Goal: Task Accomplishment & Management: Use online tool/utility

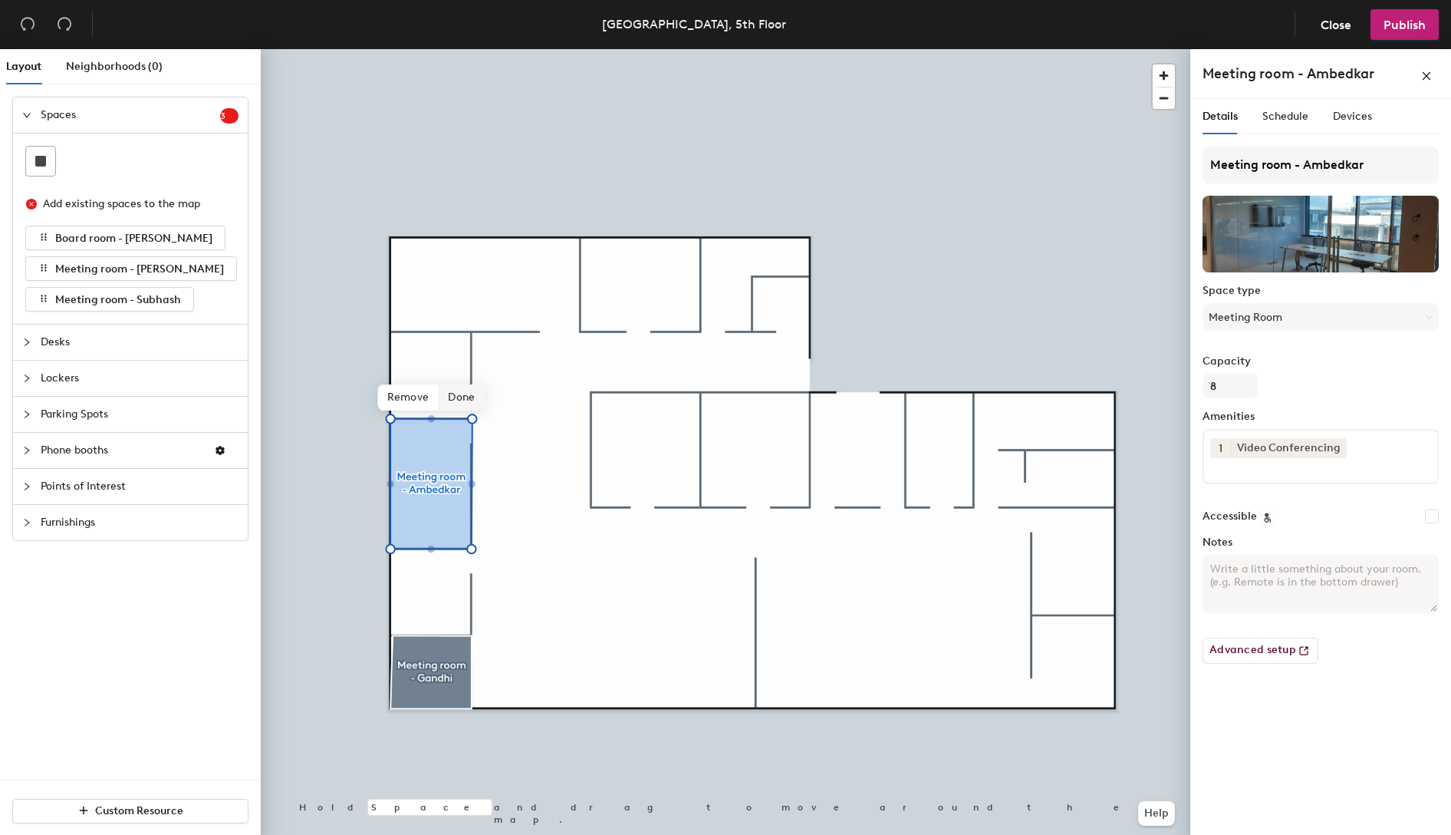
click at [456, 397] on span "Done" at bounding box center [461, 397] width 45 height 26
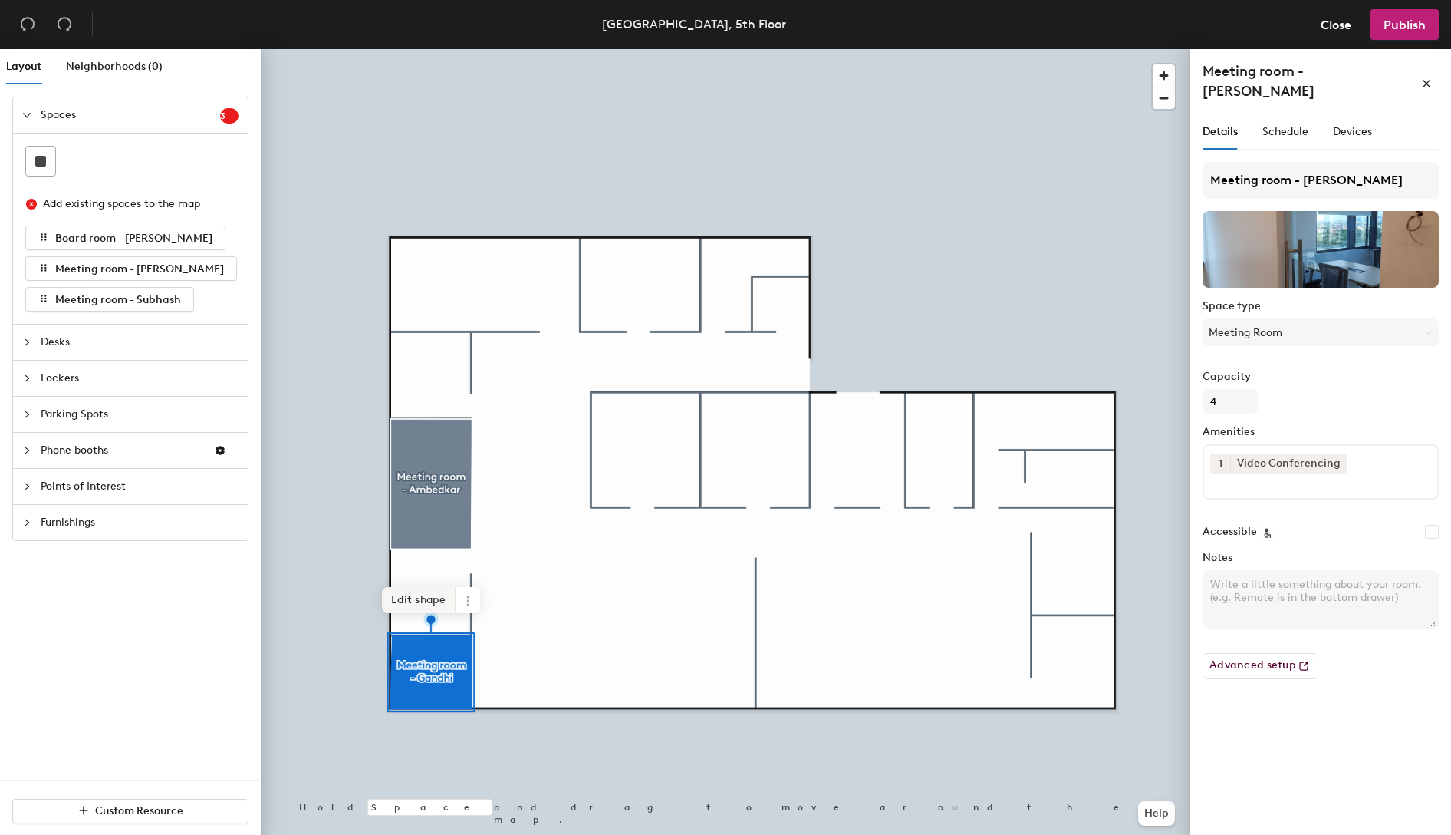
click at [409, 601] on span "Edit shape" at bounding box center [419, 600] width 74 height 26
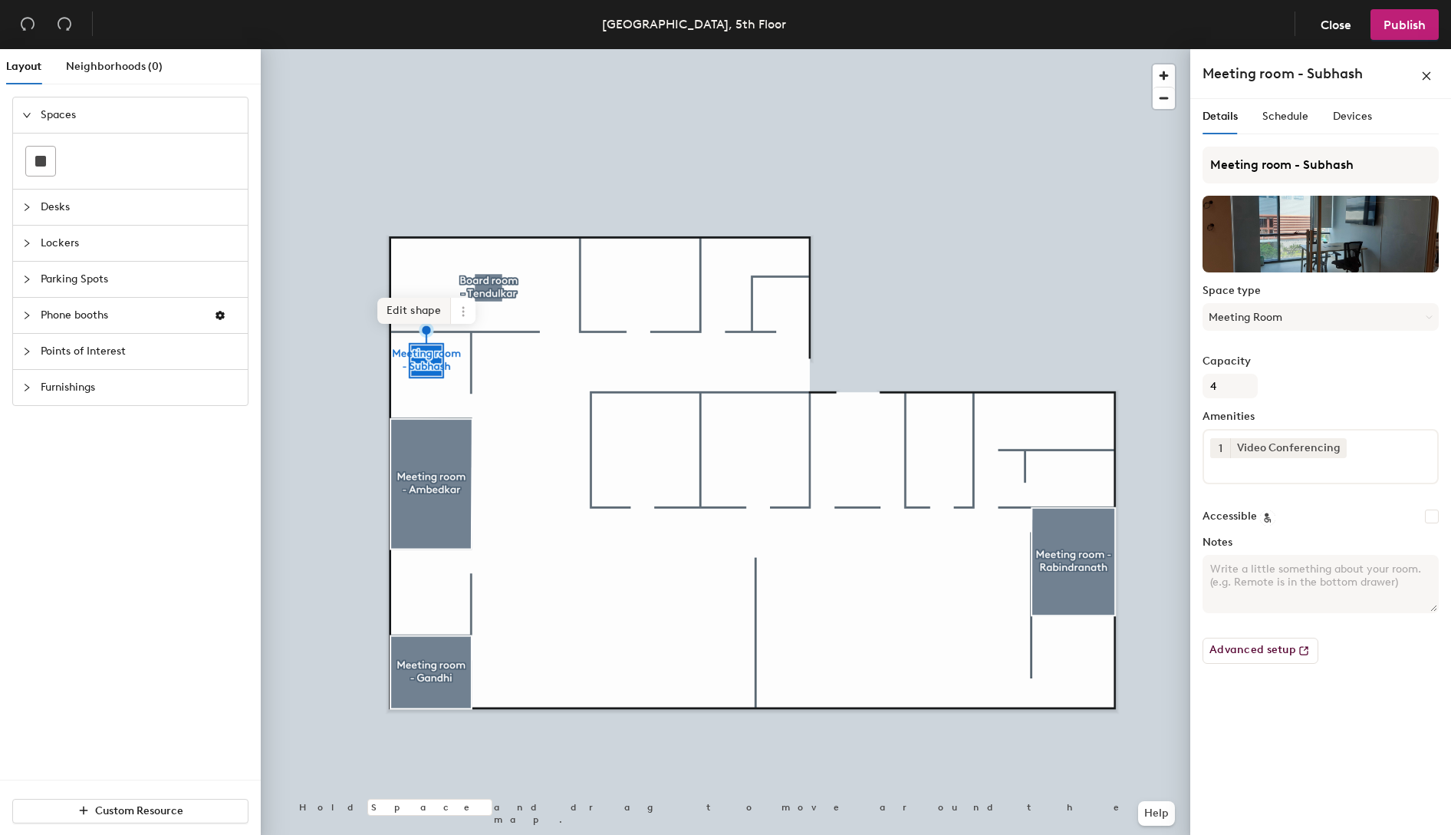
click at [402, 303] on span "Edit shape" at bounding box center [414, 311] width 74 height 26
click at [463, 312] on span "Done" at bounding box center [461, 310] width 45 height 26
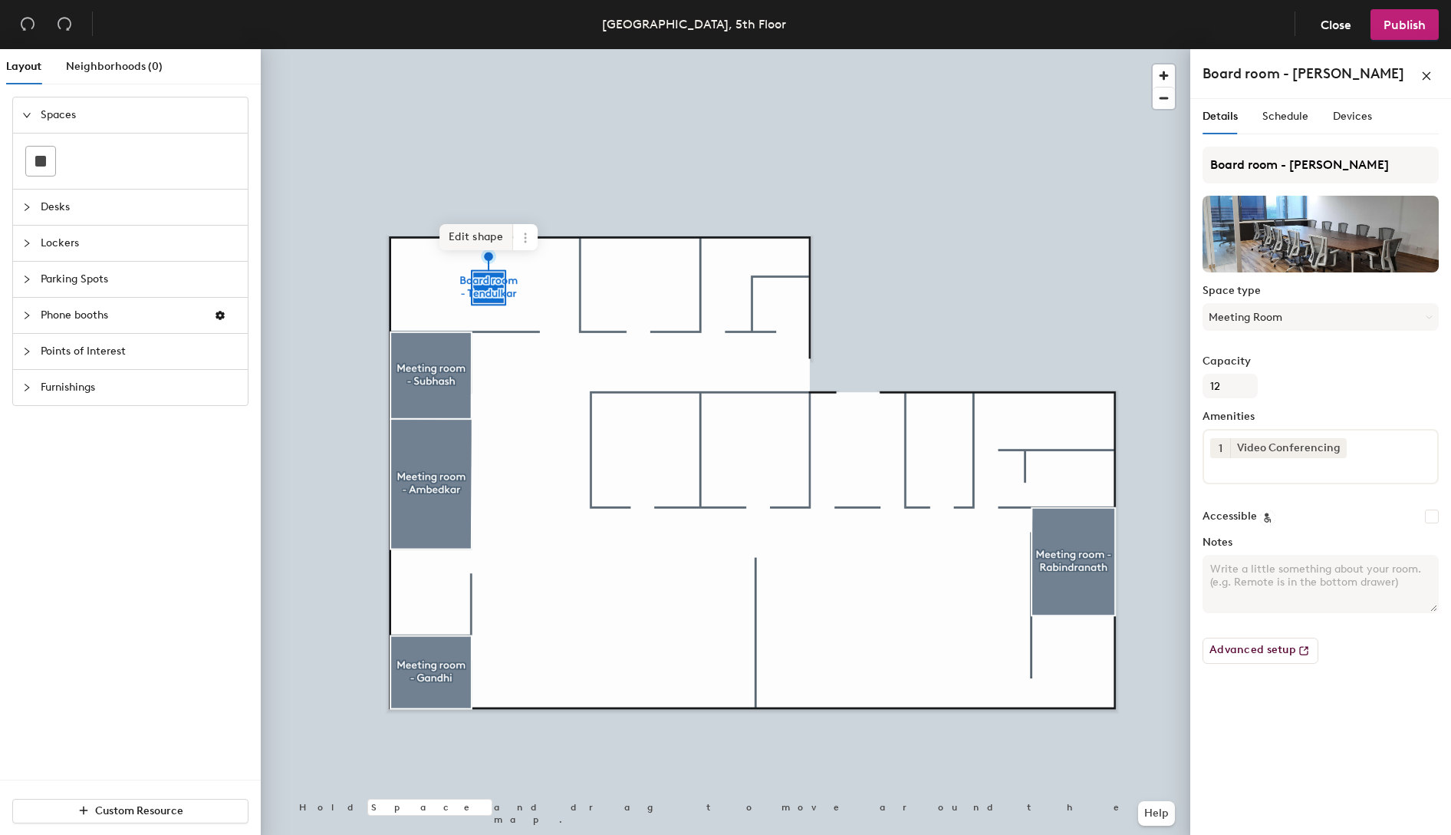
click at [469, 229] on span "Edit shape" at bounding box center [476, 237] width 74 height 26
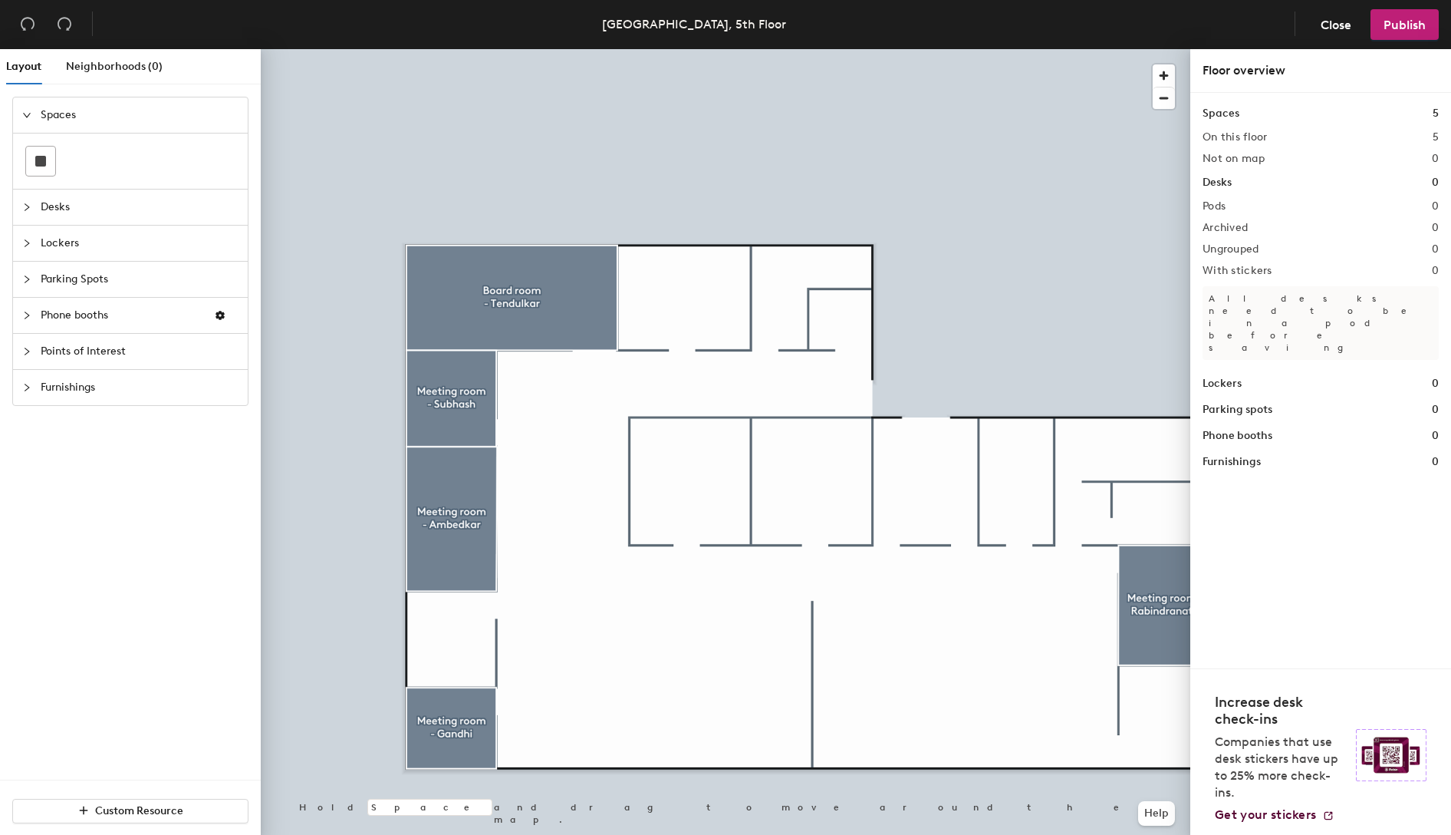
click at [729, 49] on div at bounding box center [726, 49] width 930 height 0
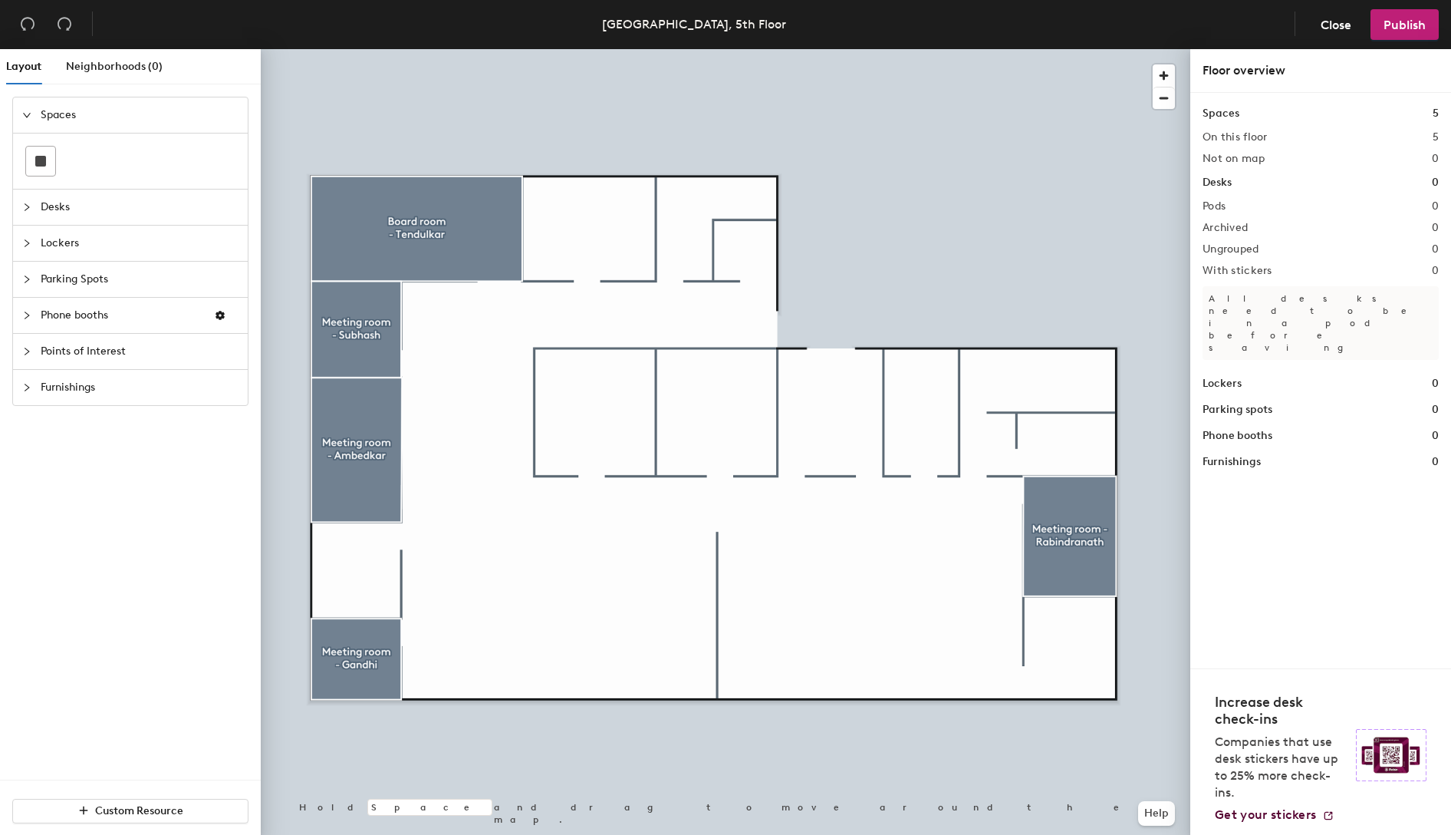
click at [55, 206] on span "Desks" at bounding box center [140, 206] width 198 height 35
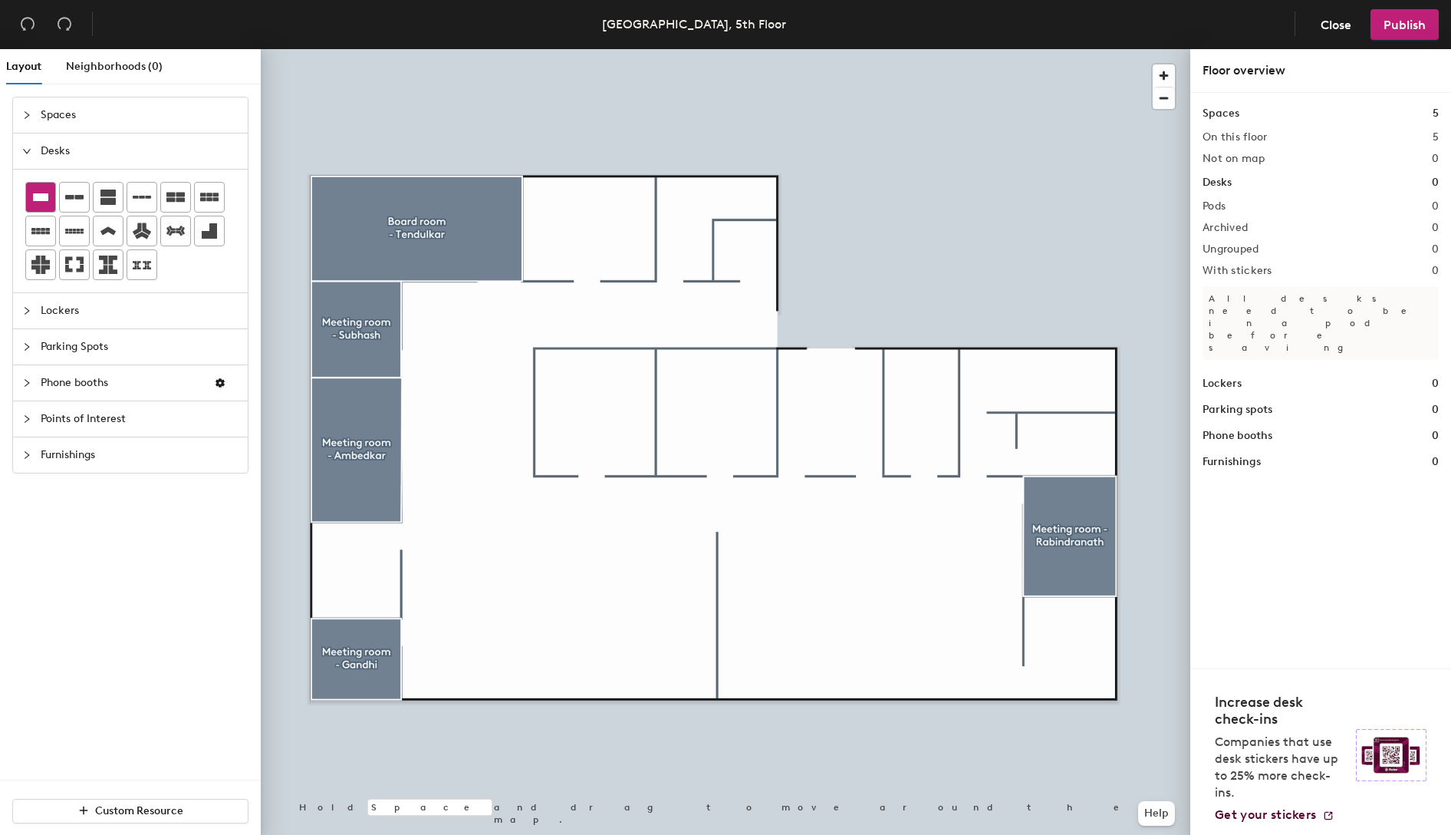
click at [35, 200] on icon at bounding box center [40, 197] width 18 height 18
click at [83, 263] on div at bounding box center [74, 264] width 29 height 29
click at [548, 49] on div at bounding box center [726, 49] width 930 height 0
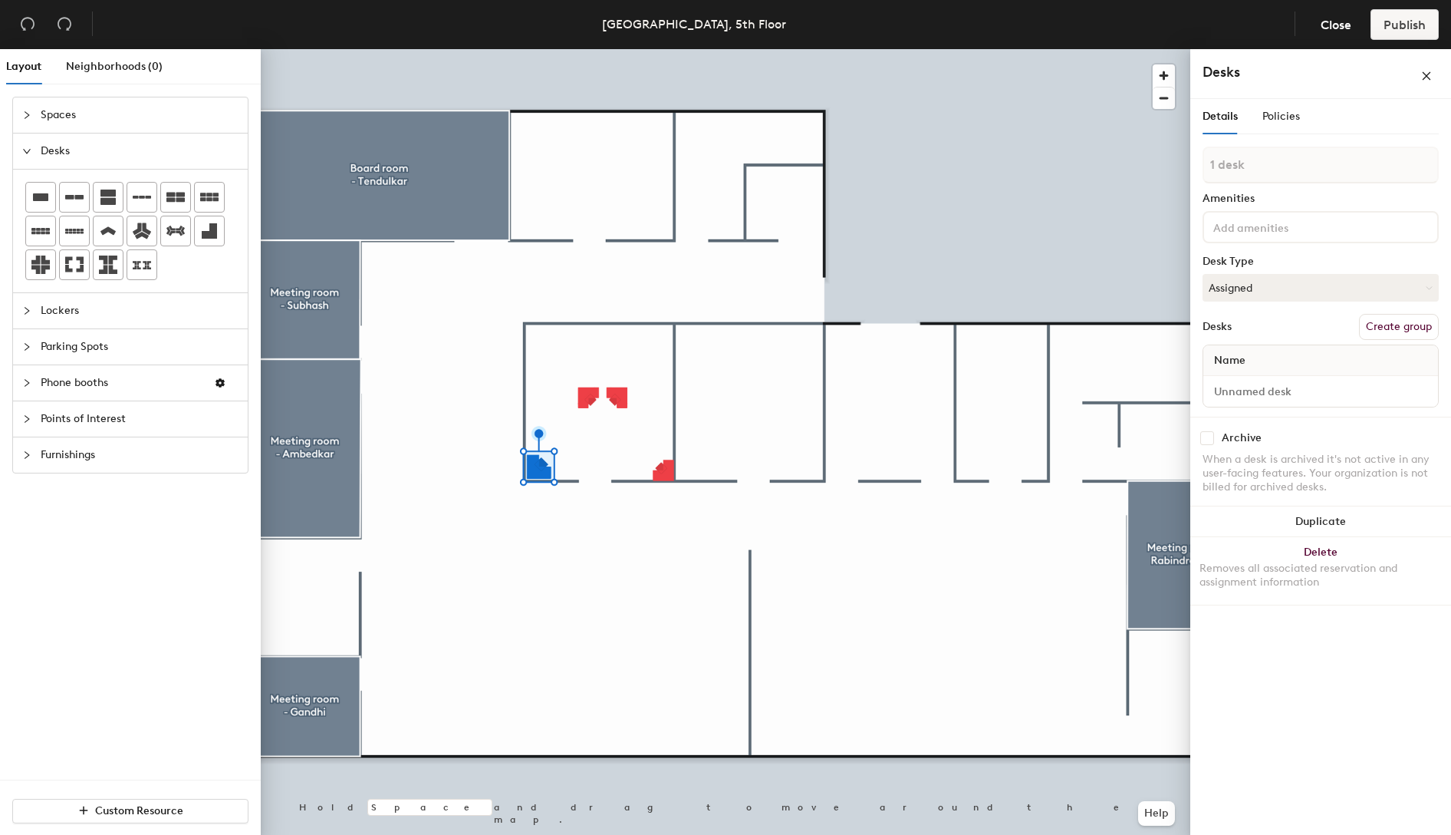
click at [667, 49] on div at bounding box center [726, 49] width 930 height 0
click at [37, 228] on icon at bounding box center [40, 231] width 18 height 6
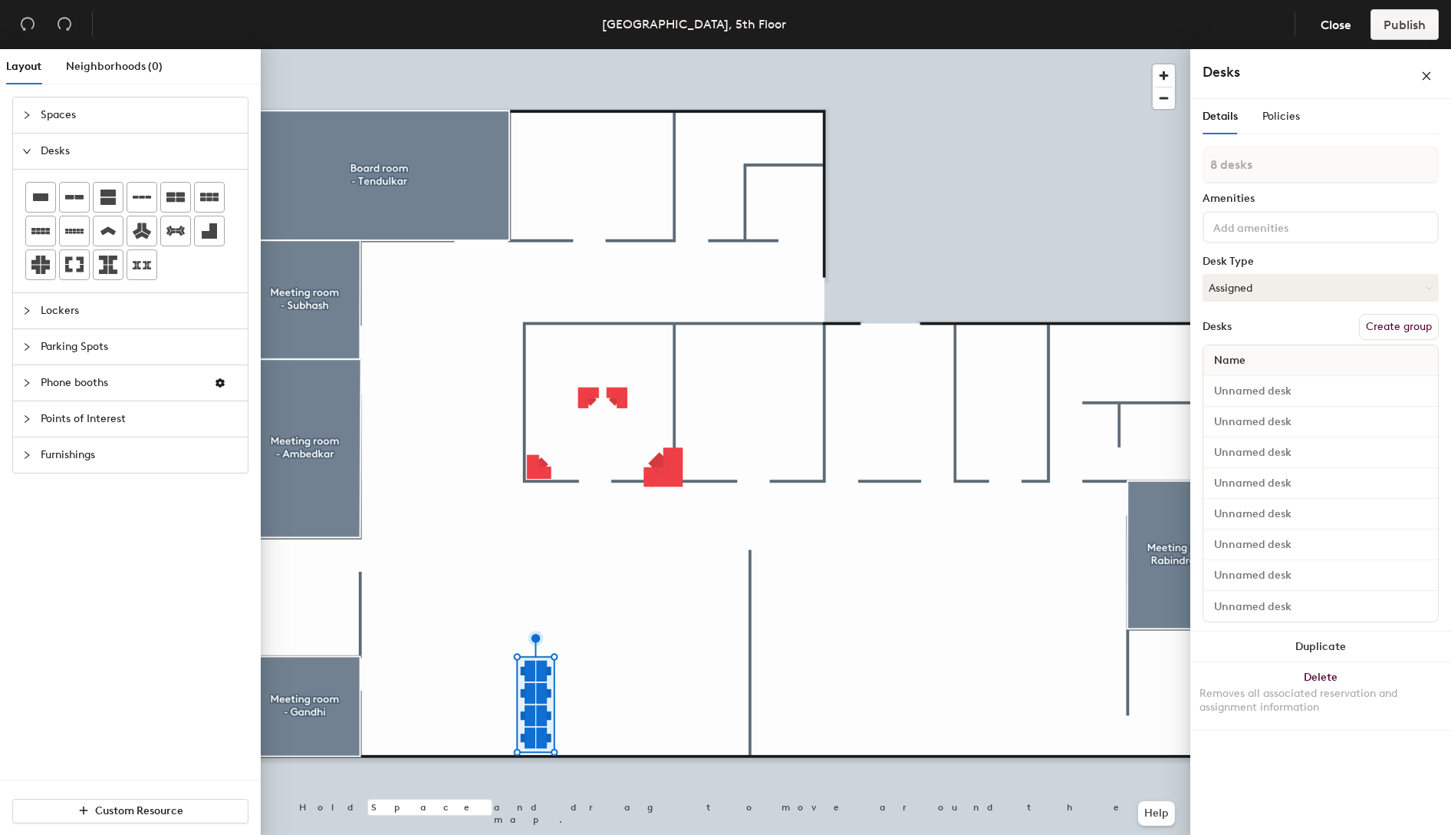
type input "1 desk"
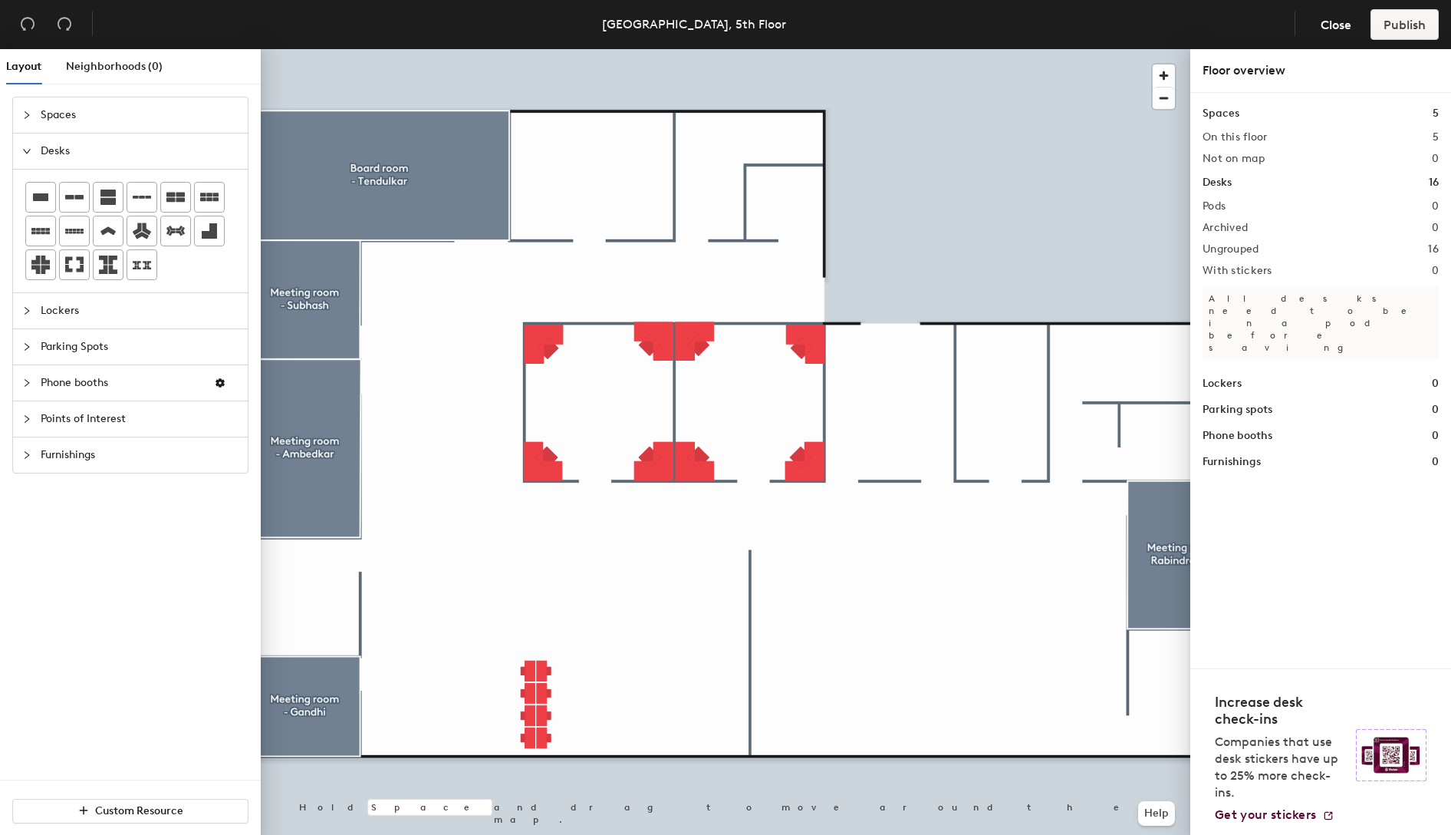
click at [548, 49] on div at bounding box center [726, 49] width 930 height 0
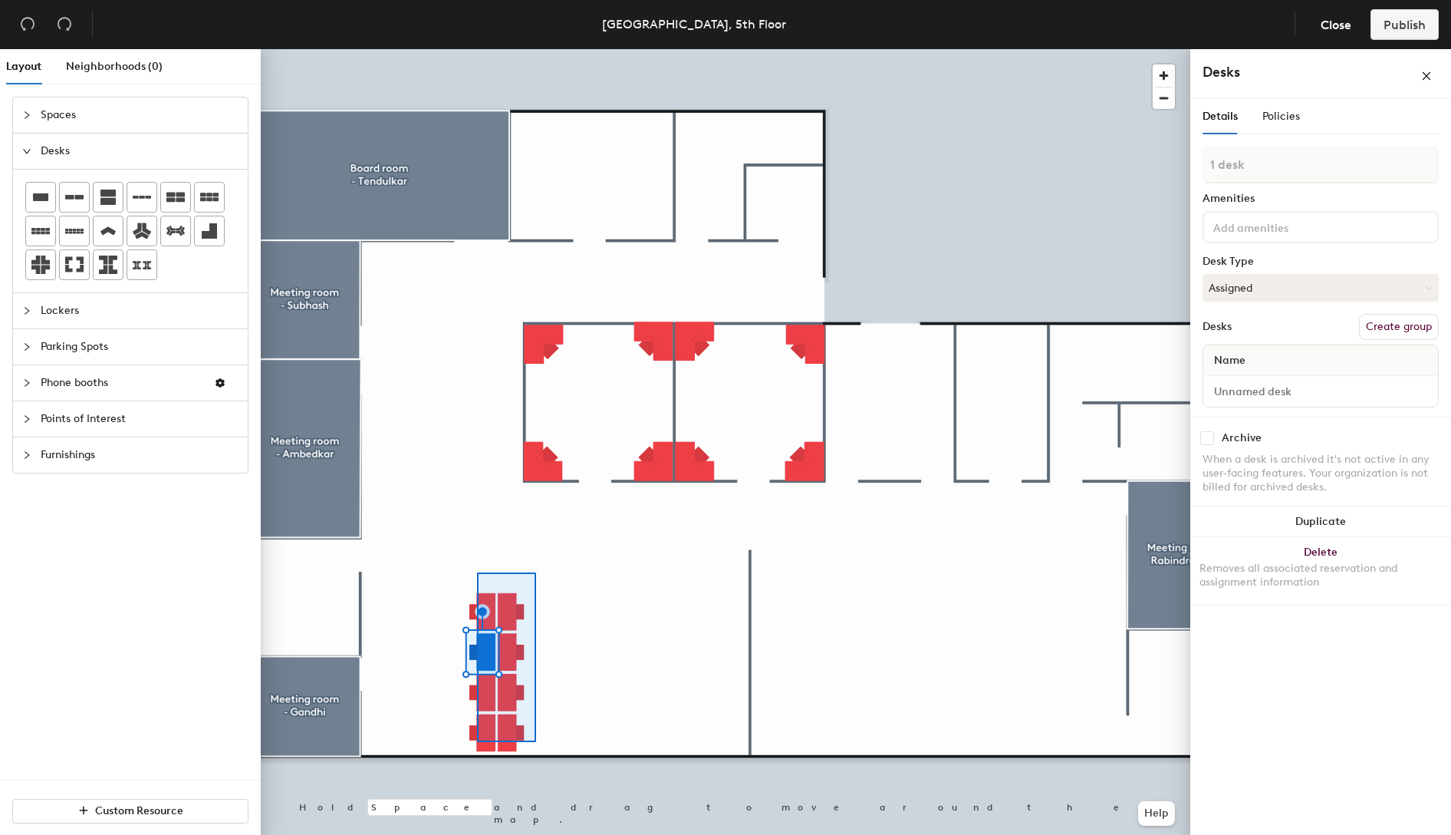
type input "8 desks"
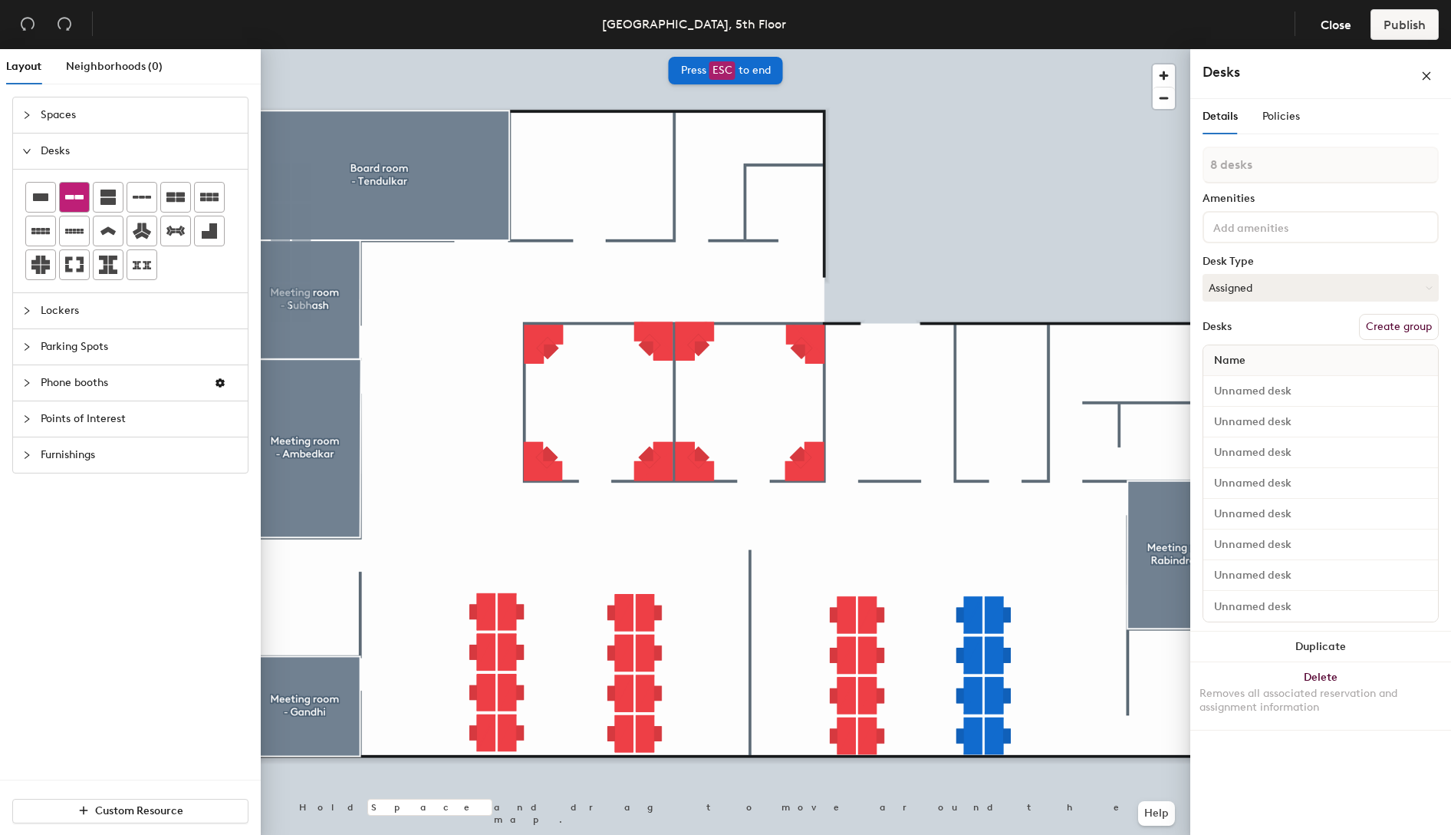
click at [69, 199] on icon at bounding box center [74, 197] width 18 height 18
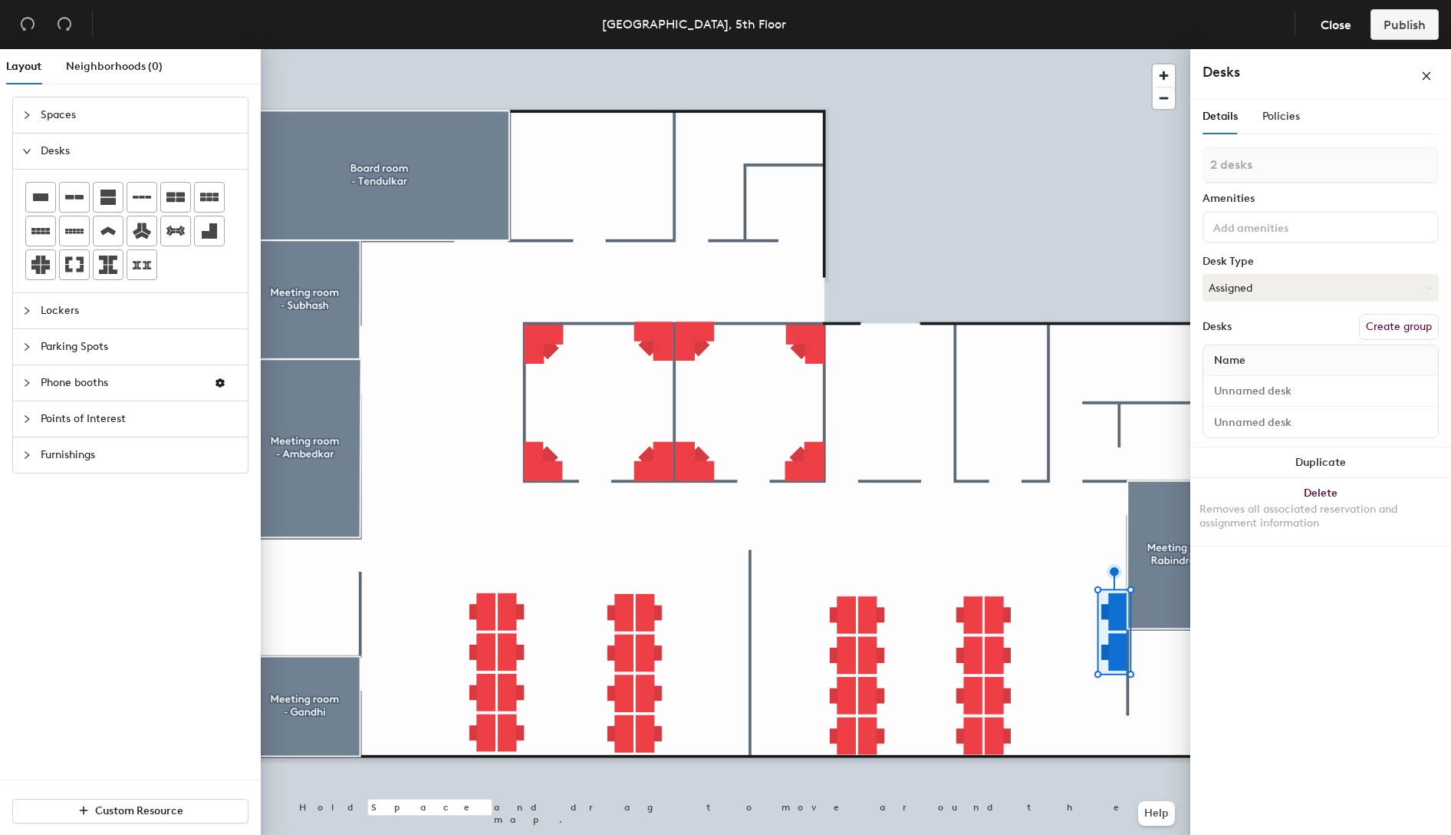
click at [1081, 49] on div at bounding box center [726, 49] width 930 height 0
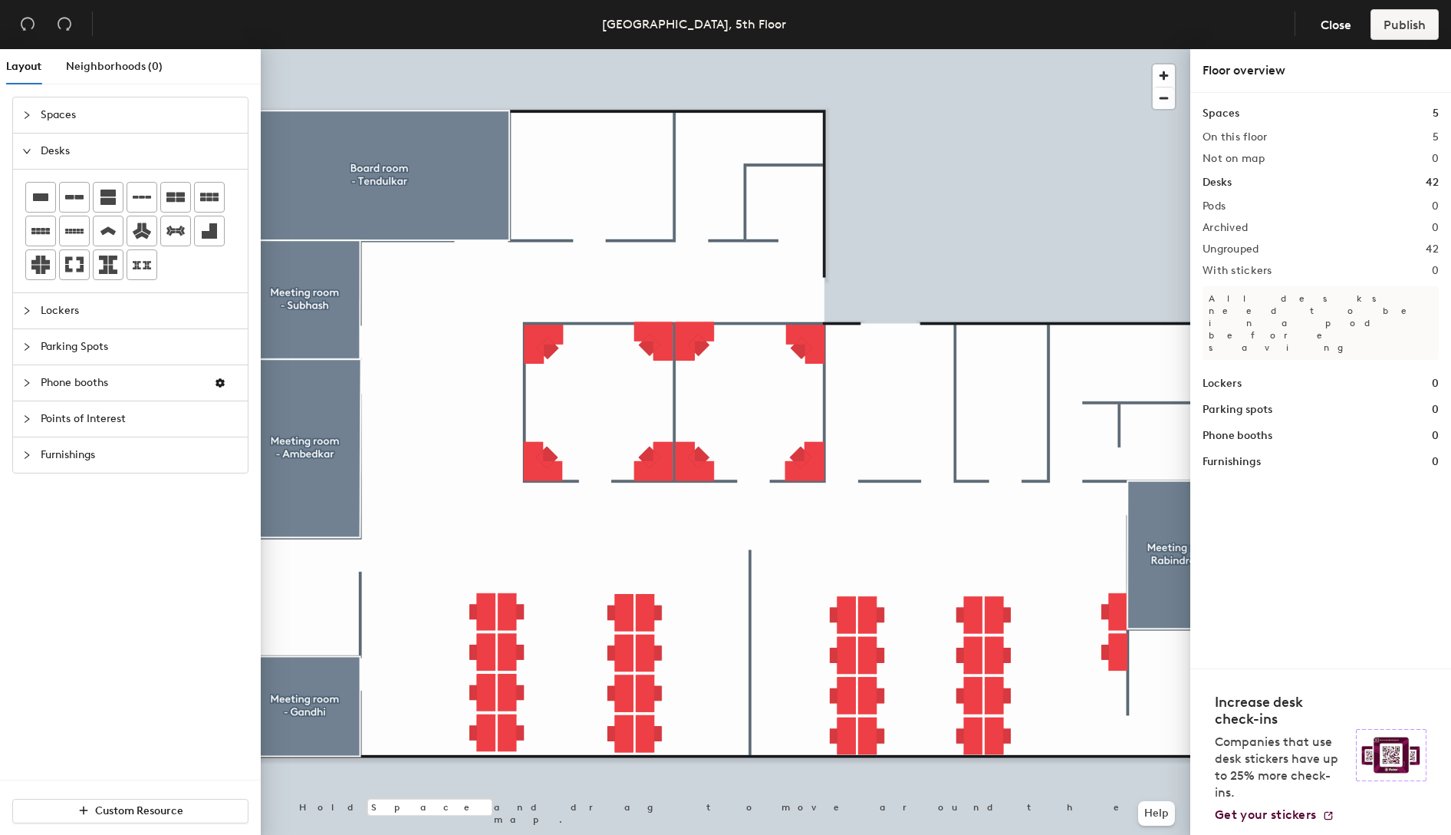
click at [584, 49] on div at bounding box center [726, 49] width 930 height 0
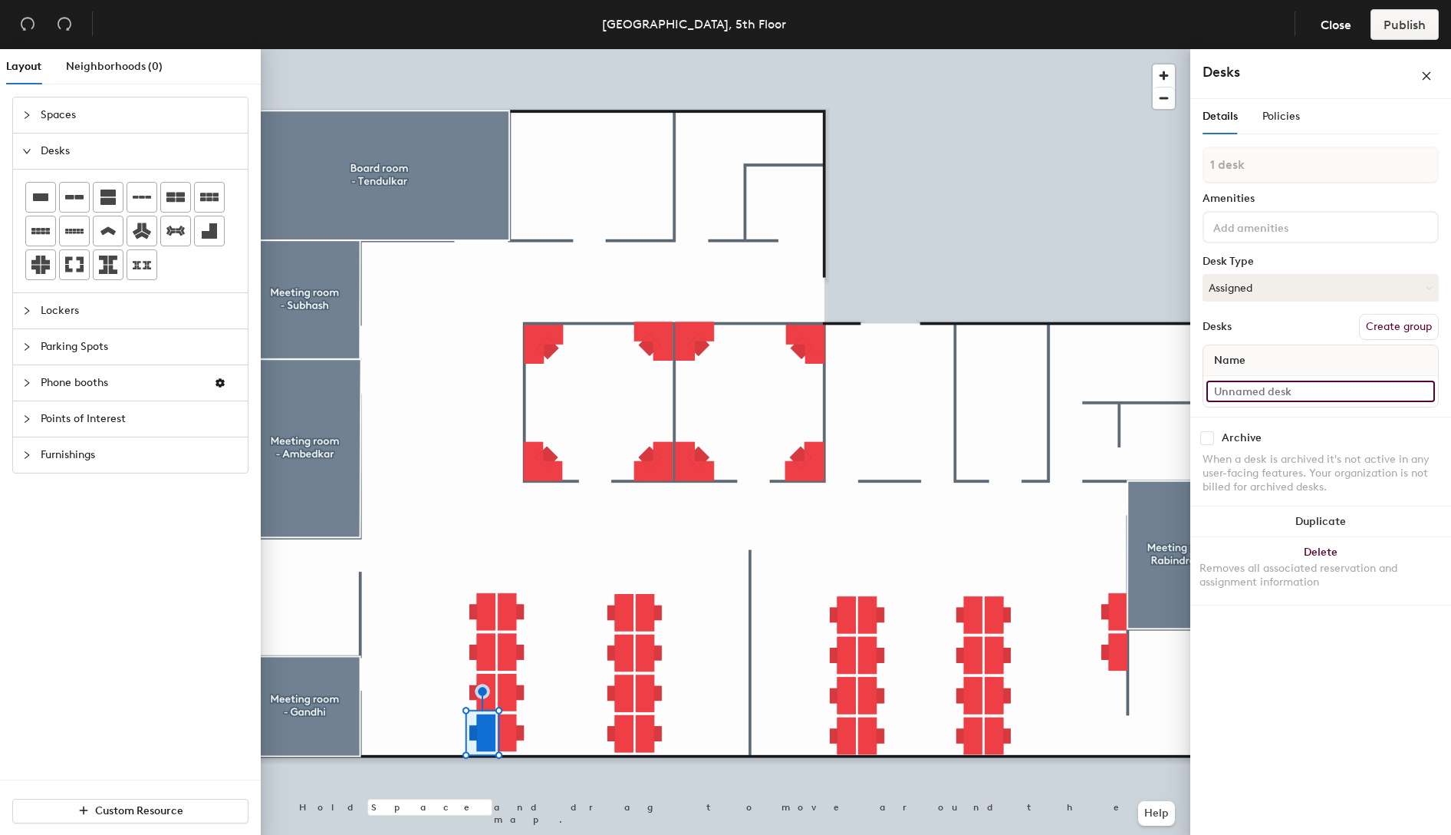
click at [1258, 389] on input at bounding box center [1321, 390] width 229 height 21
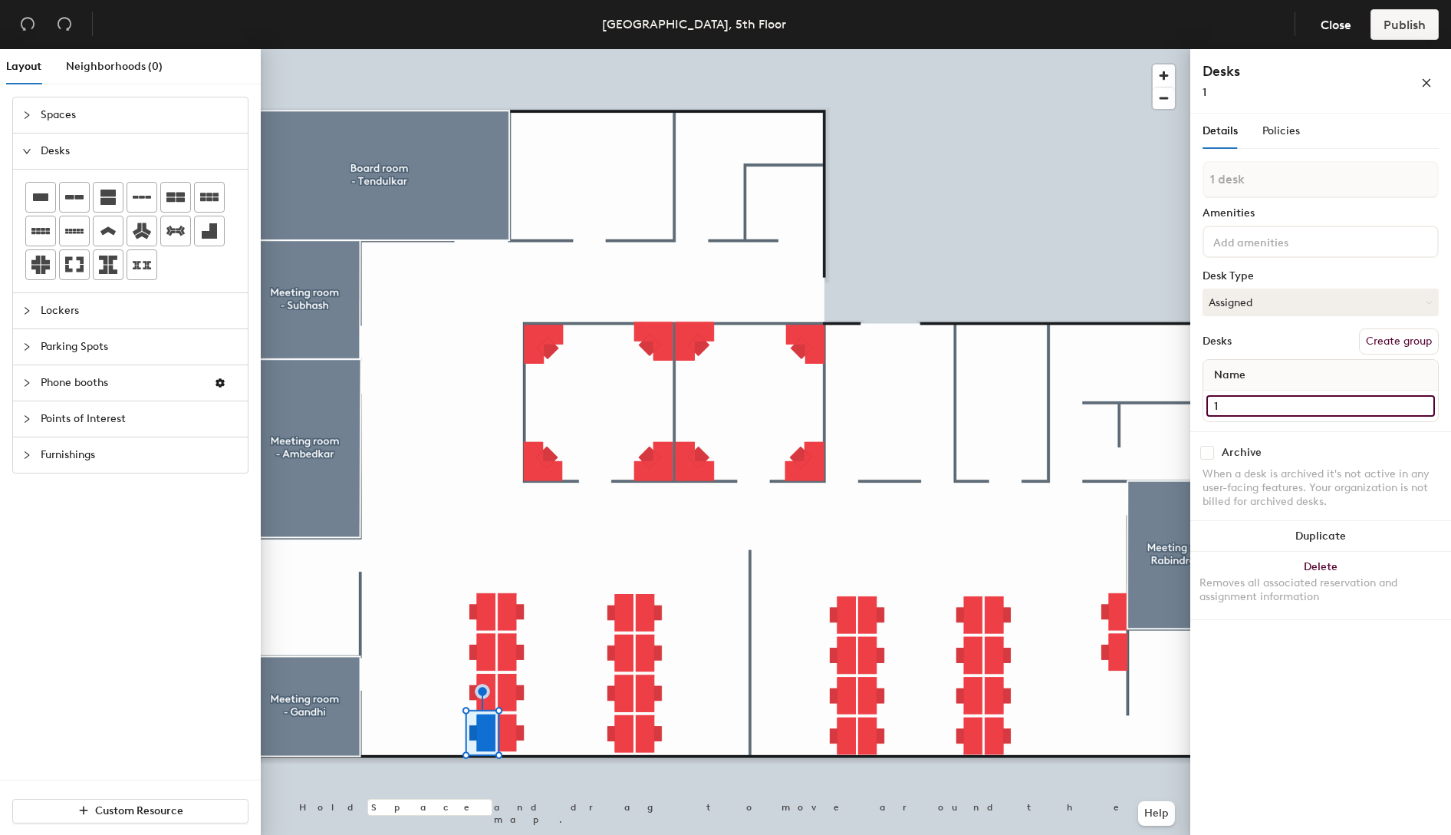
type input "1"
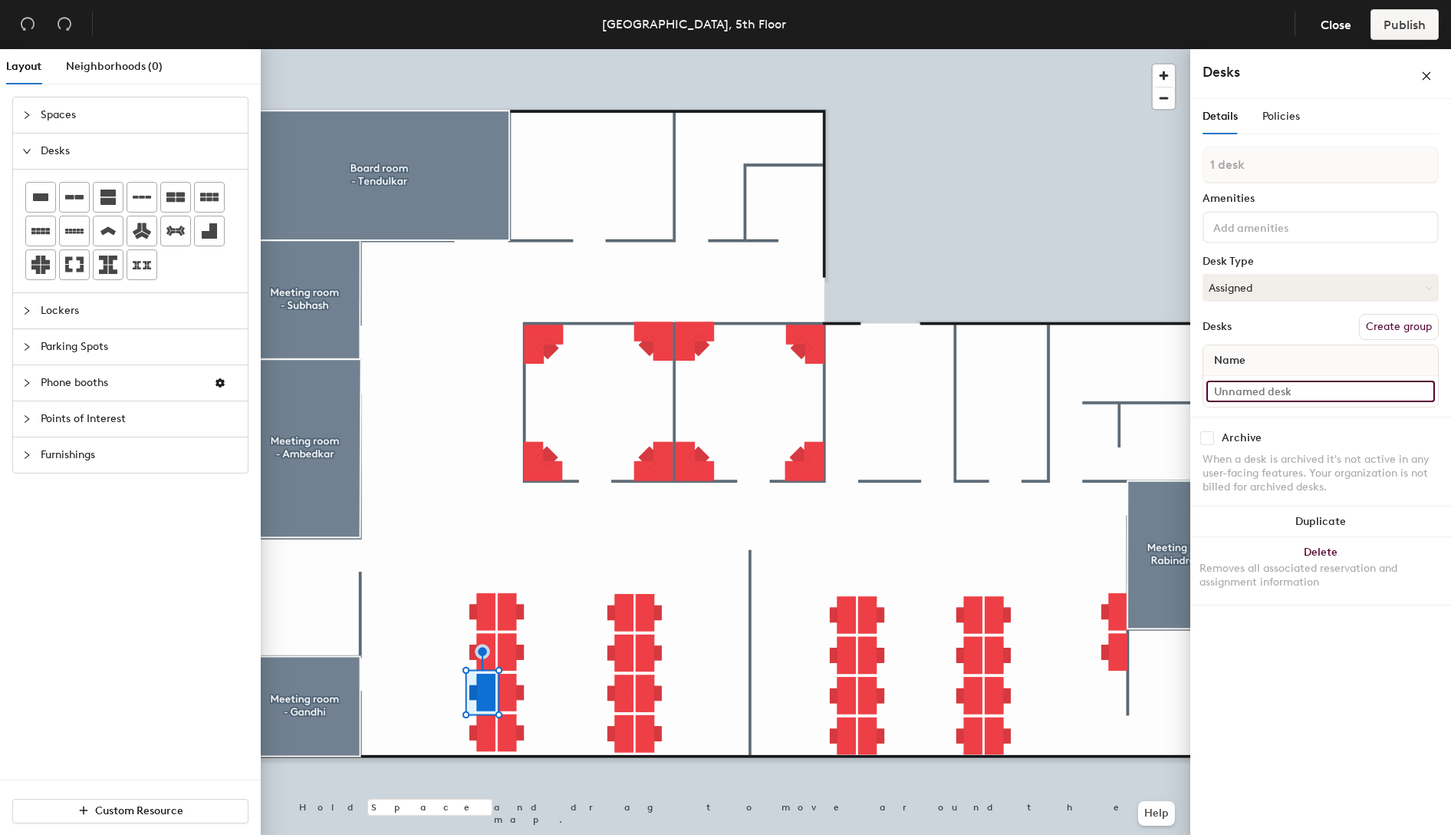
click at [1315, 387] on input at bounding box center [1321, 390] width 229 height 21
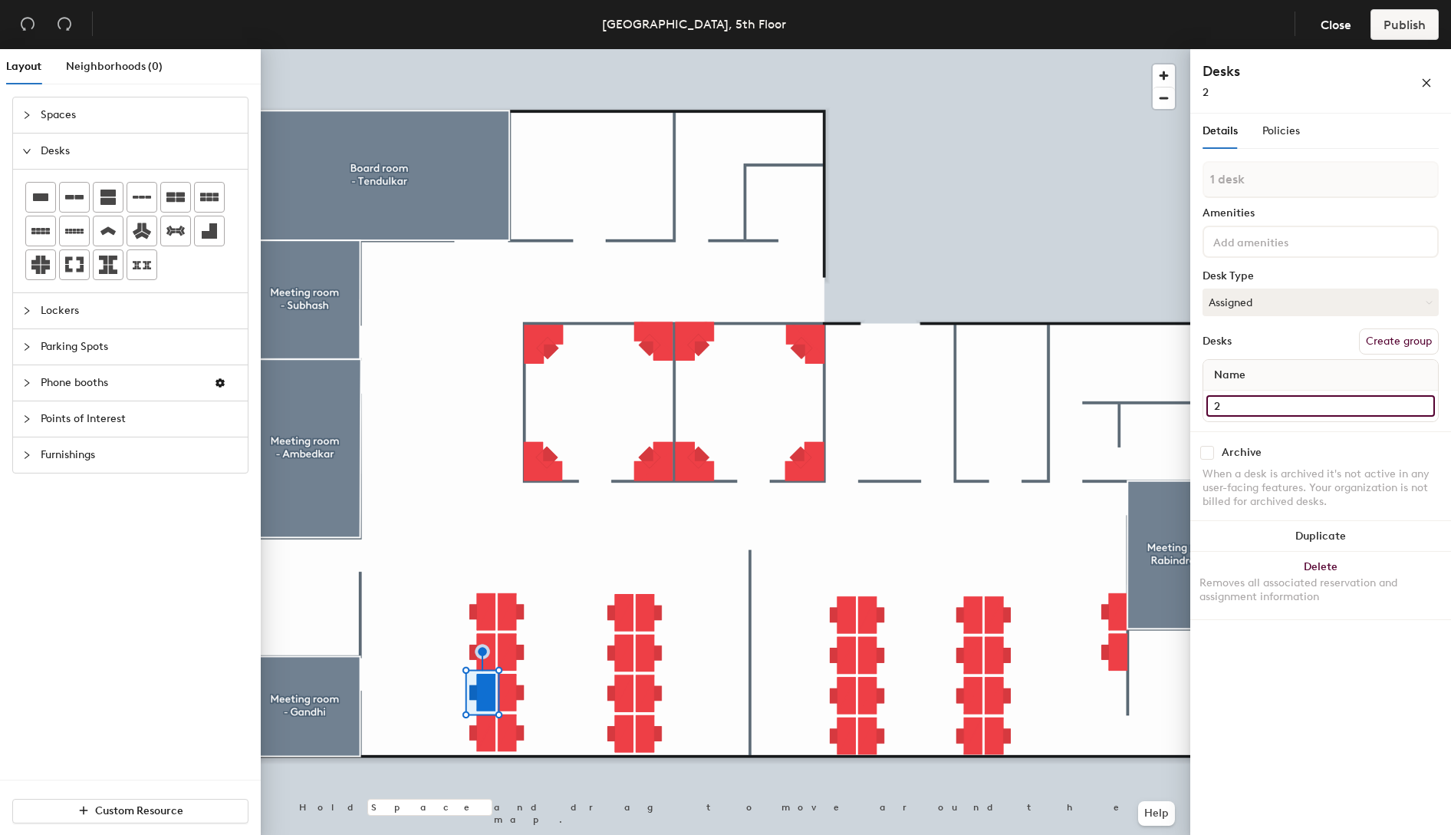
type input "2"
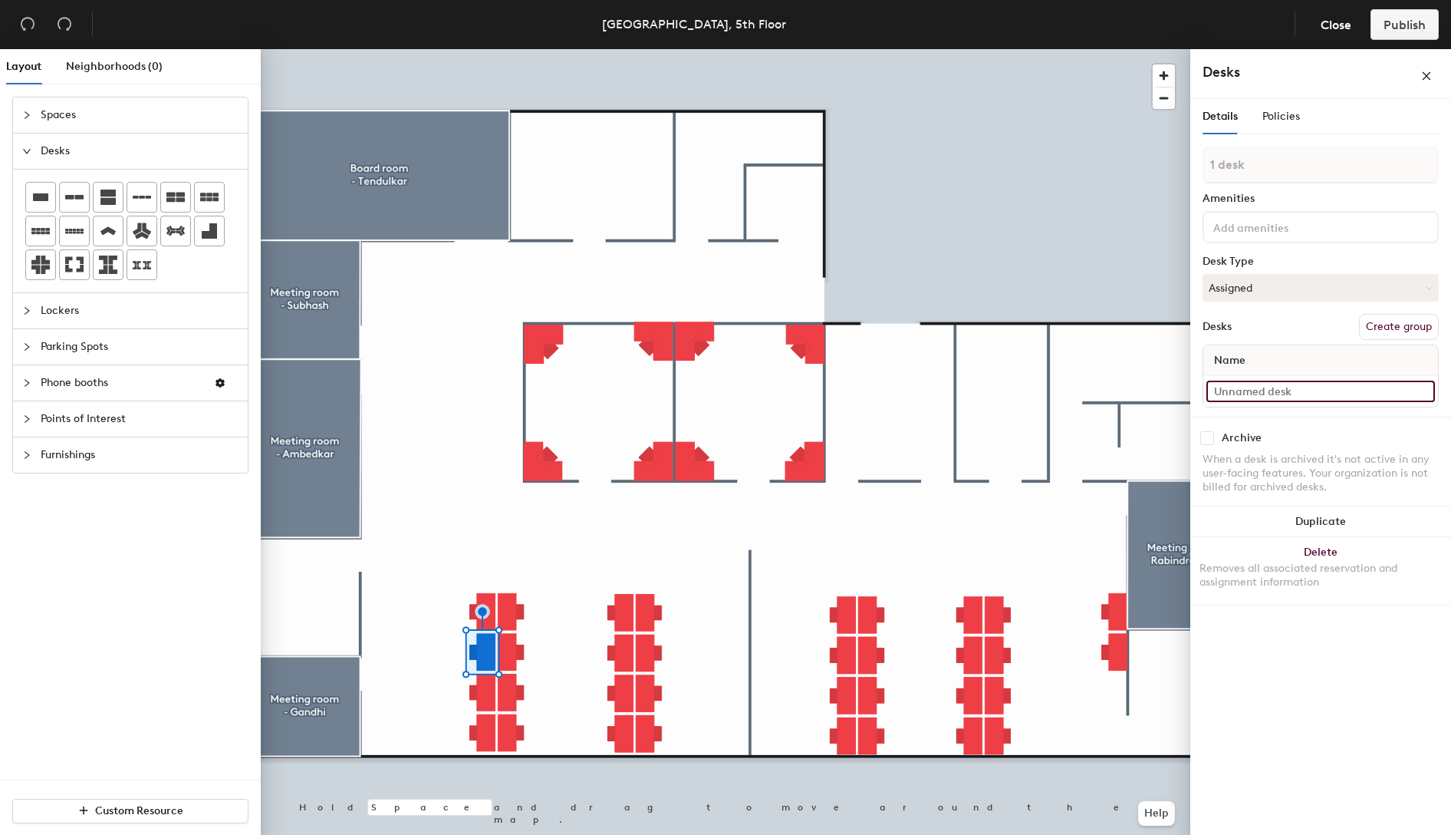
click at [1284, 390] on input at bounding box center [1321, 390] width 229 height 21
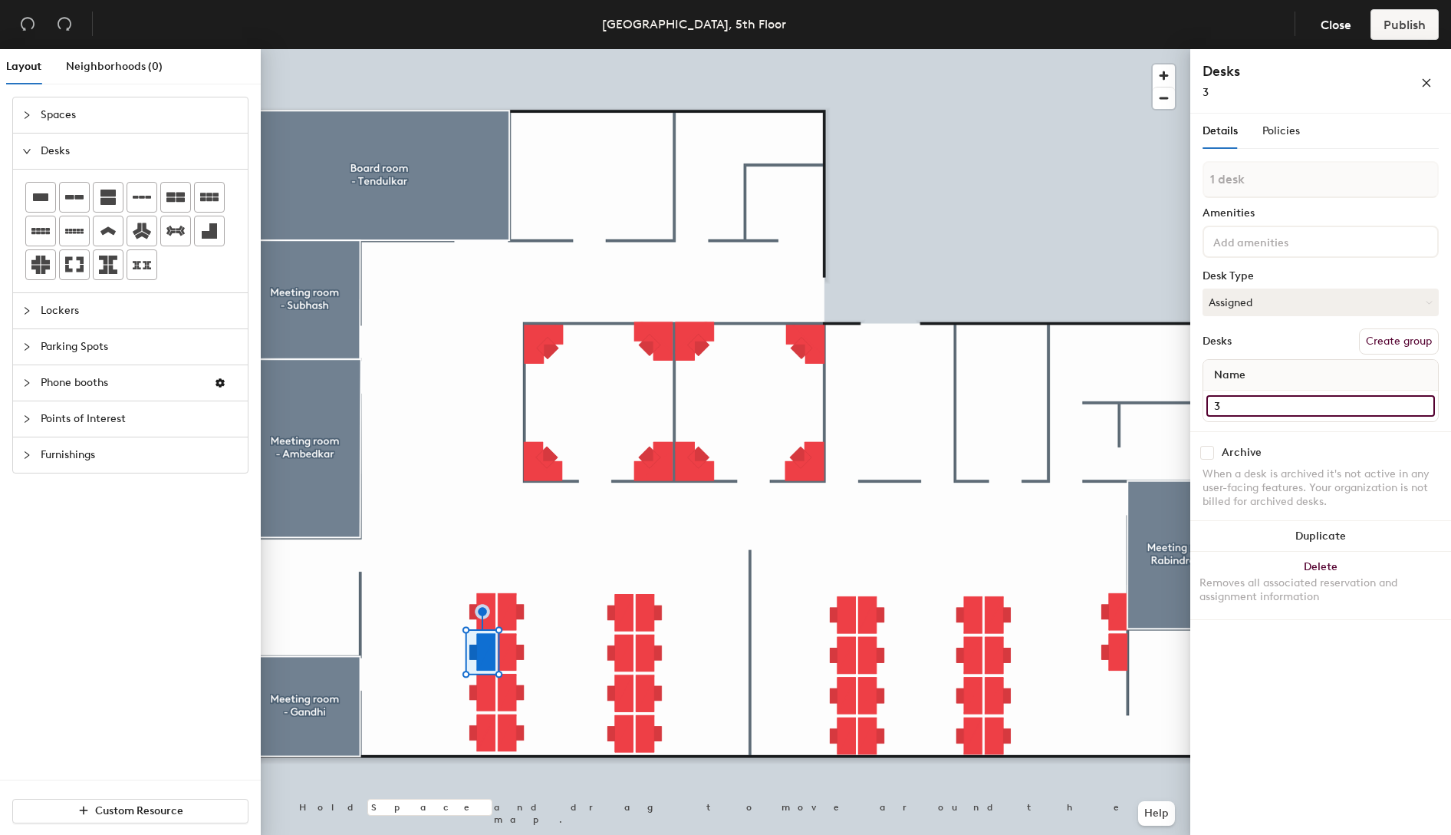
type input "3"
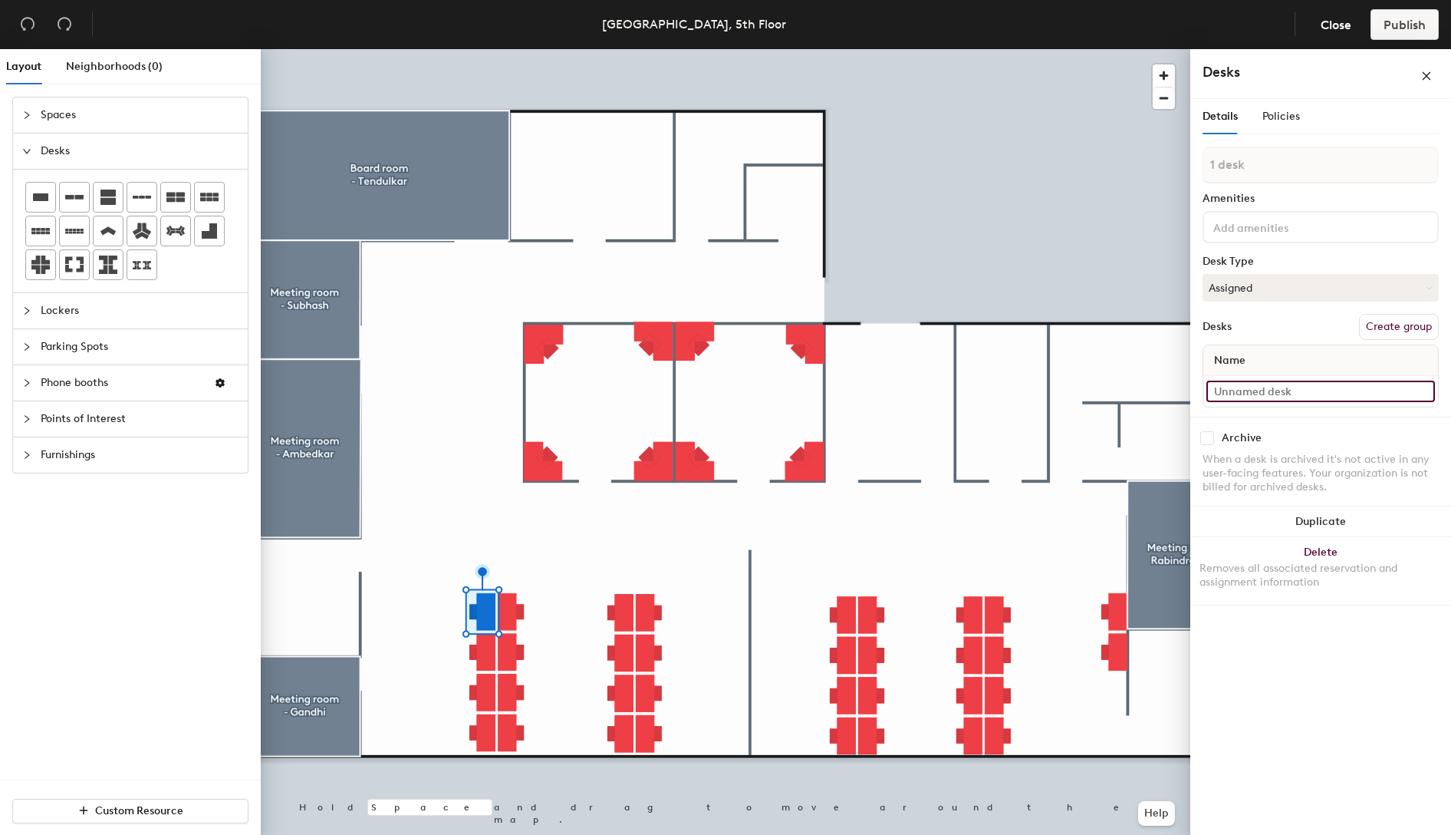
click at [1275, 390] on input at bounding box center [1321, 390] width 229 height 21
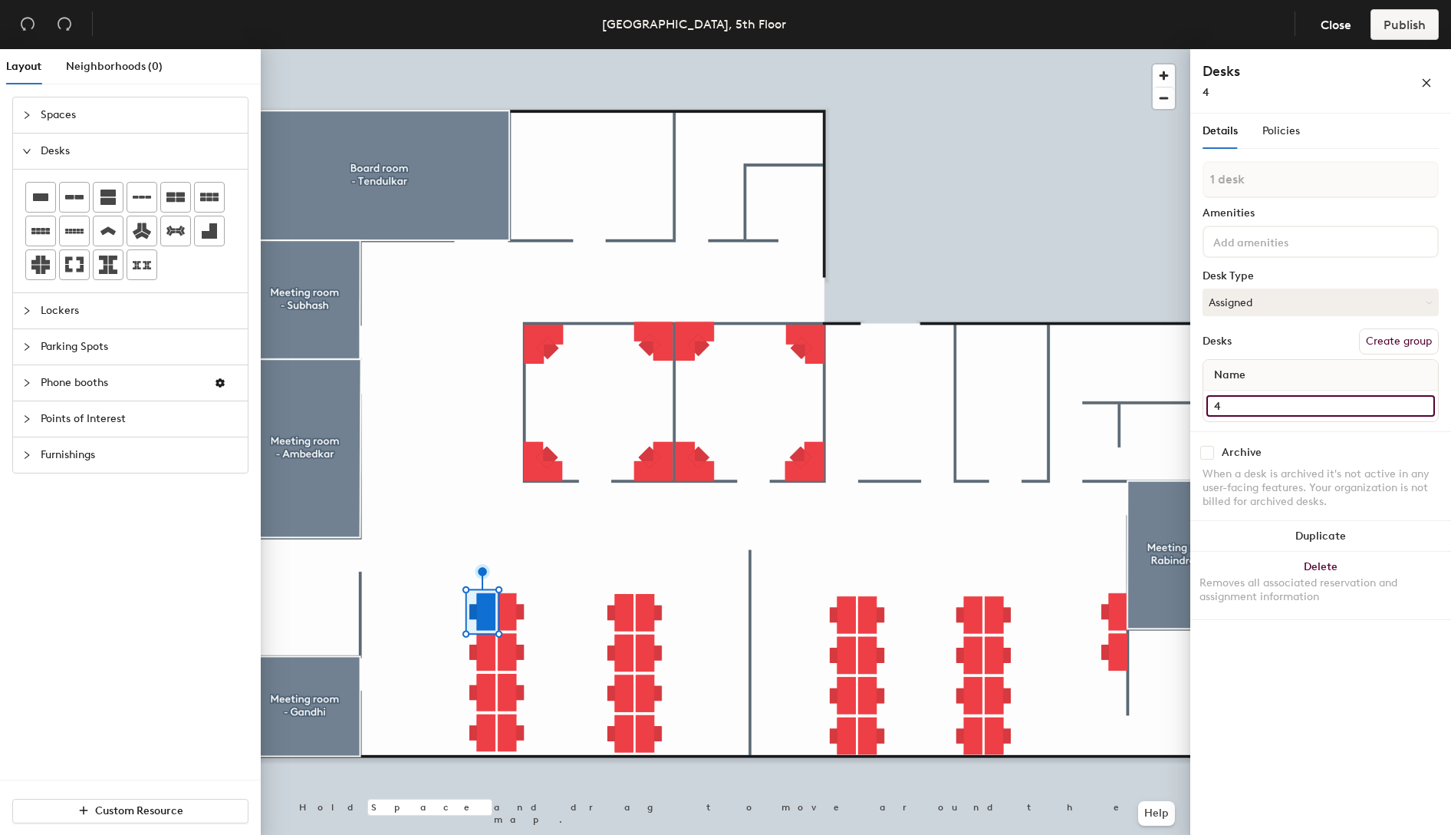
type input "4"
click at [1353, 311] on button "Assigned" at bounding box center [1321, 302] width 236 height 28
click at [1351, 308] on button "Assigned" at bounding box center [1321, 302] width 236 height 28
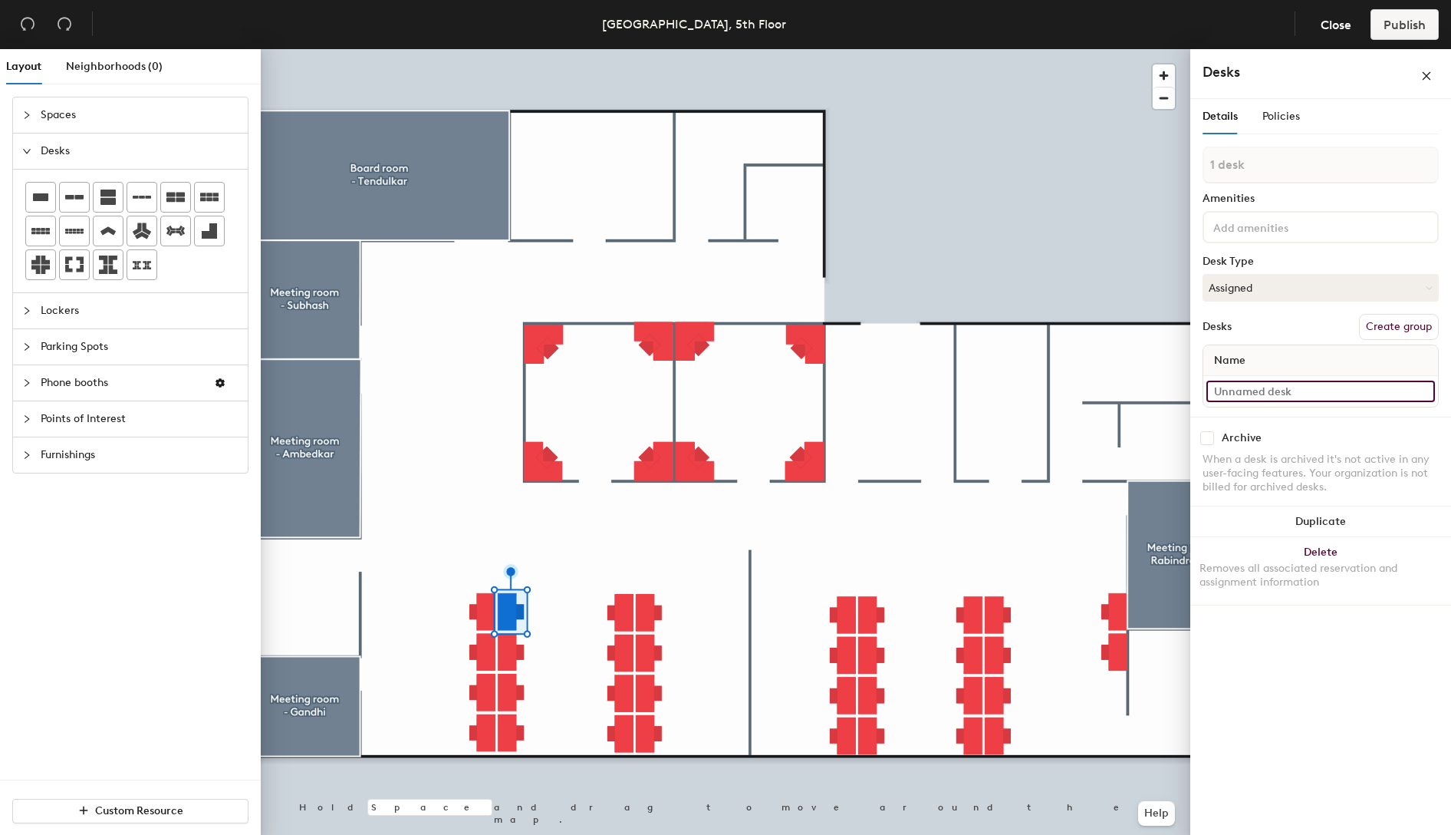
click at [1272, 395] on input at bounding box center [1321, 390] width 229 height 21
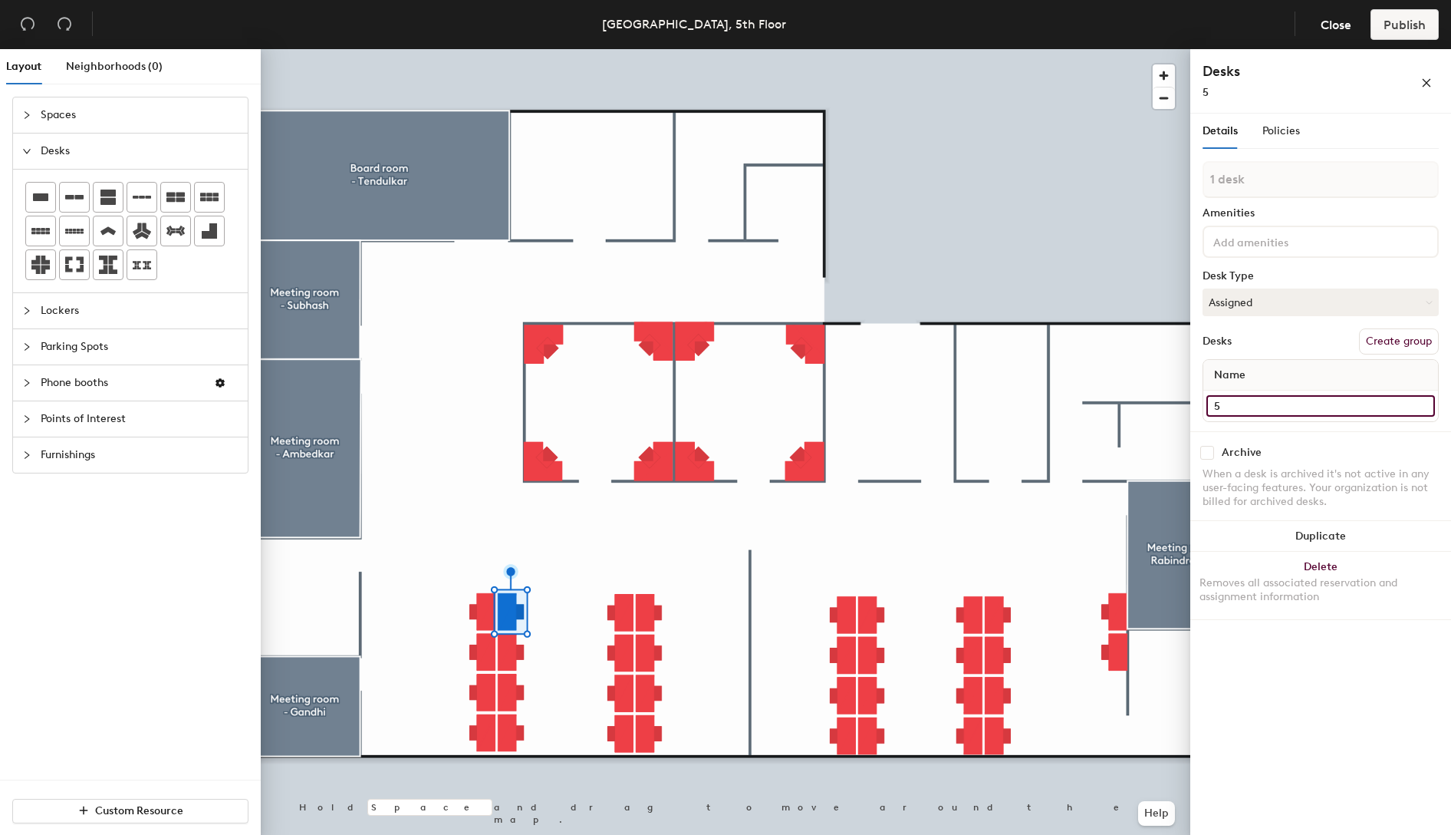
type input "5"
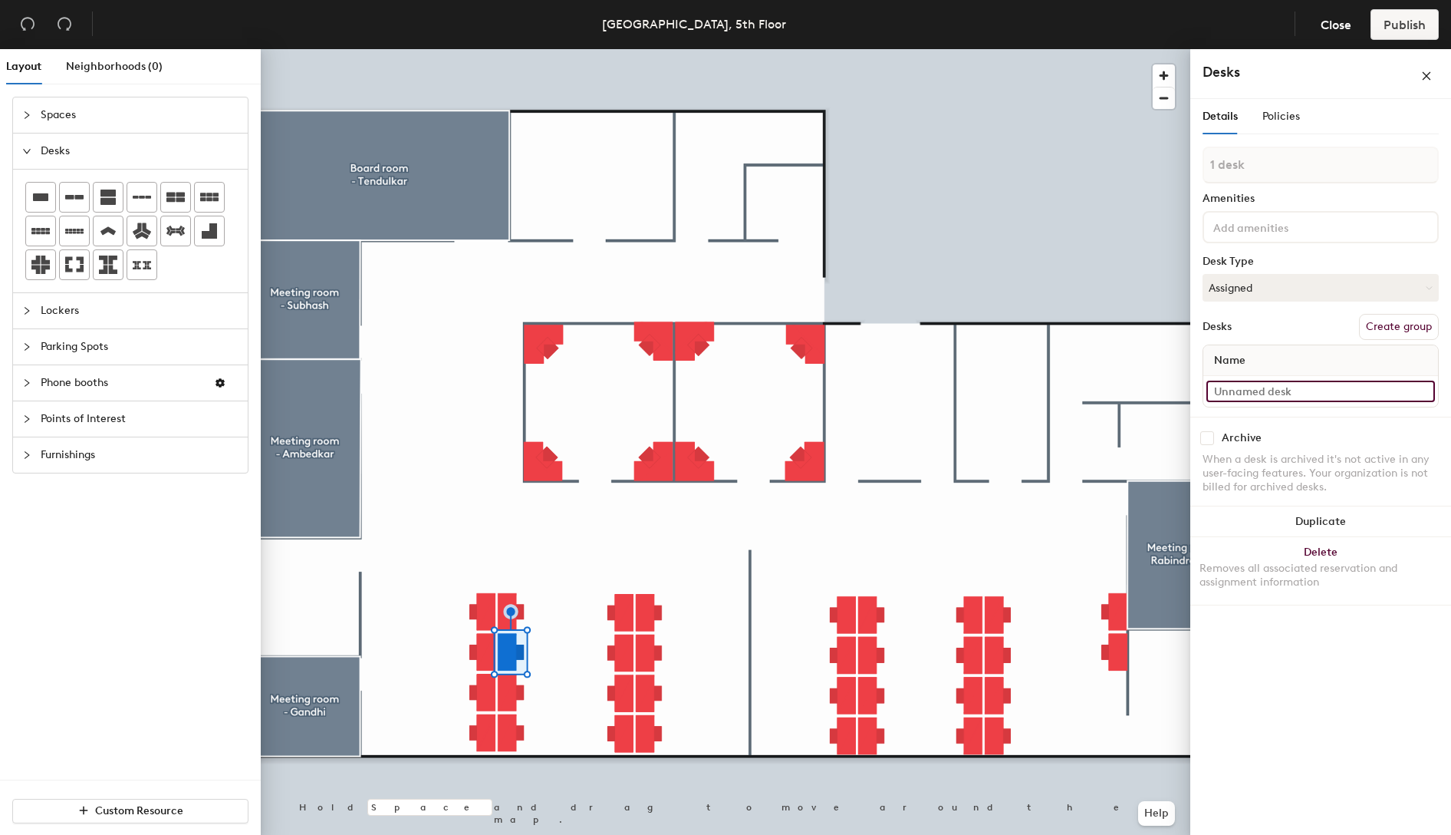
click at [1266, 397] on input at bounding box center [1321, 390] width 229 height 21
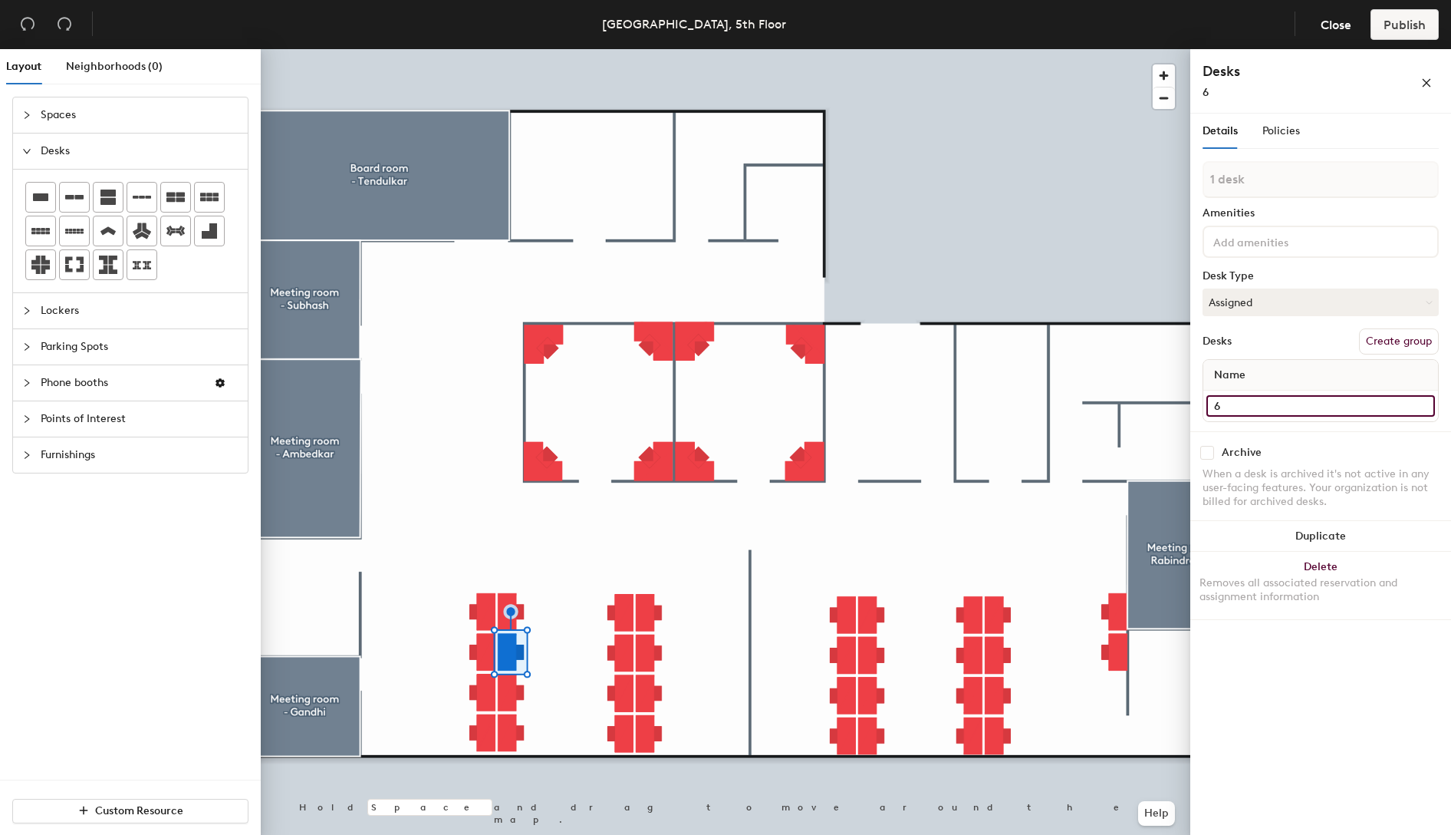
type input "6"
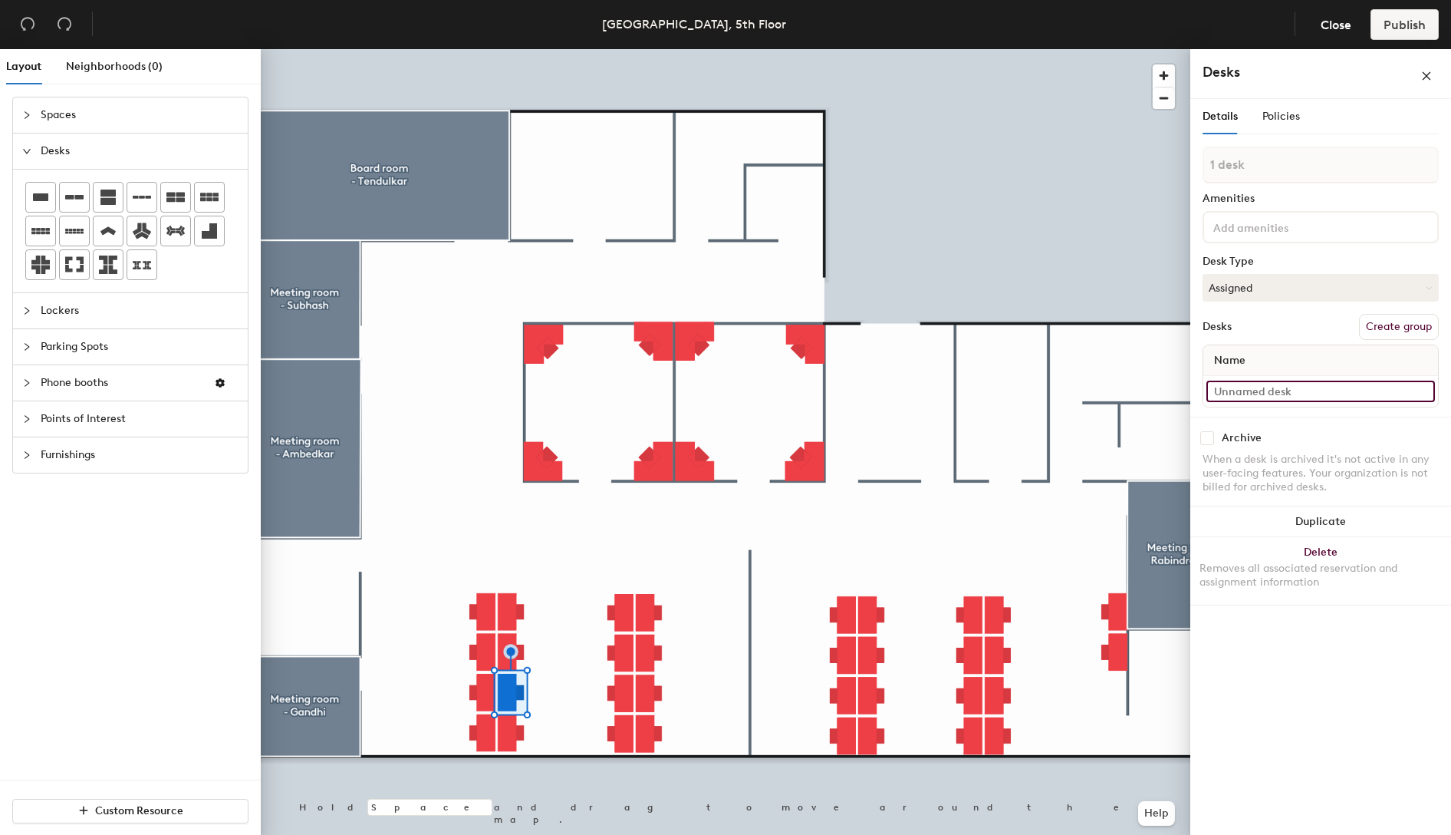
click at [1253, 393] on input at bounding box center [1321, 390] width 229 height 21
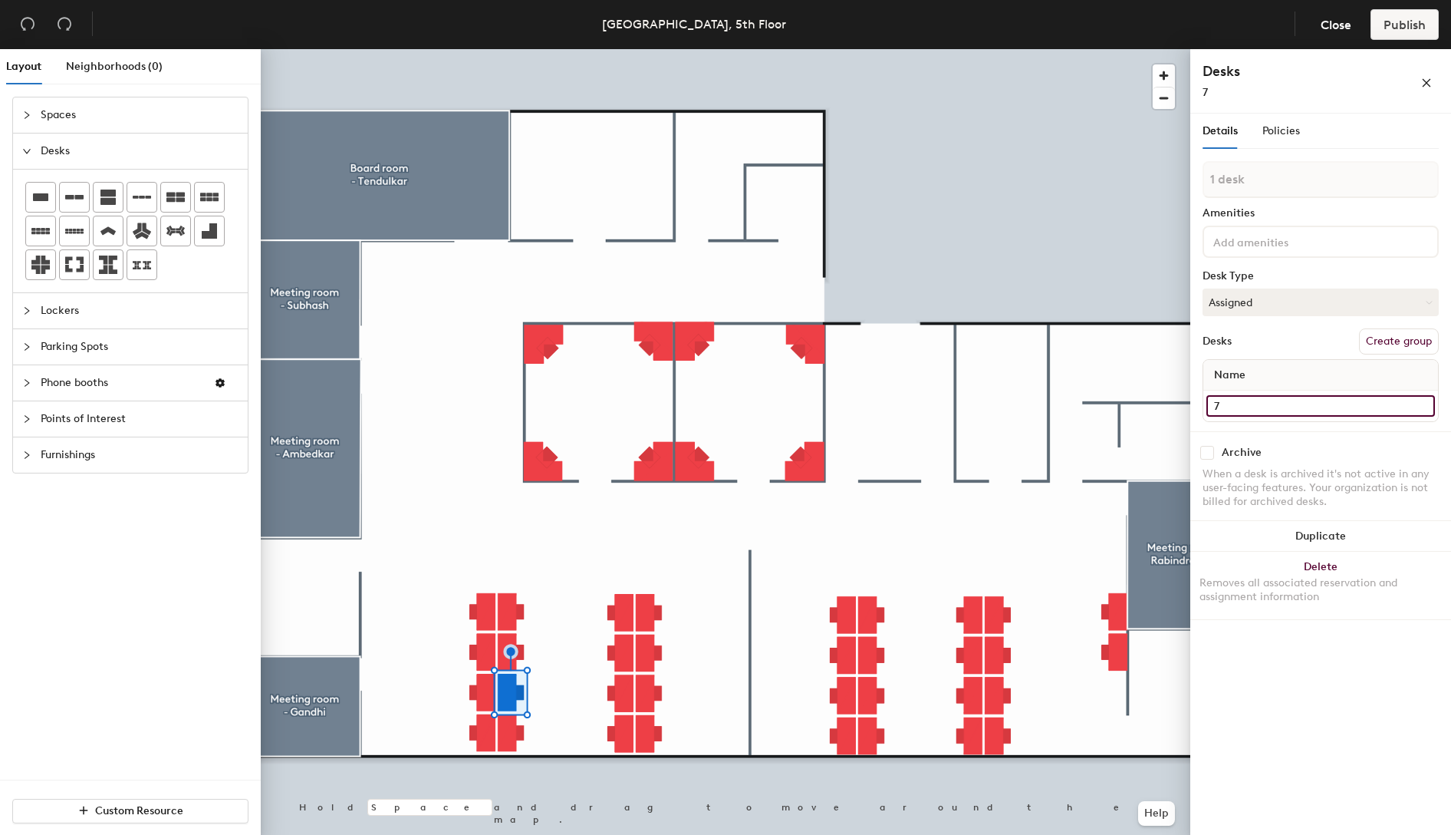
type input "7"
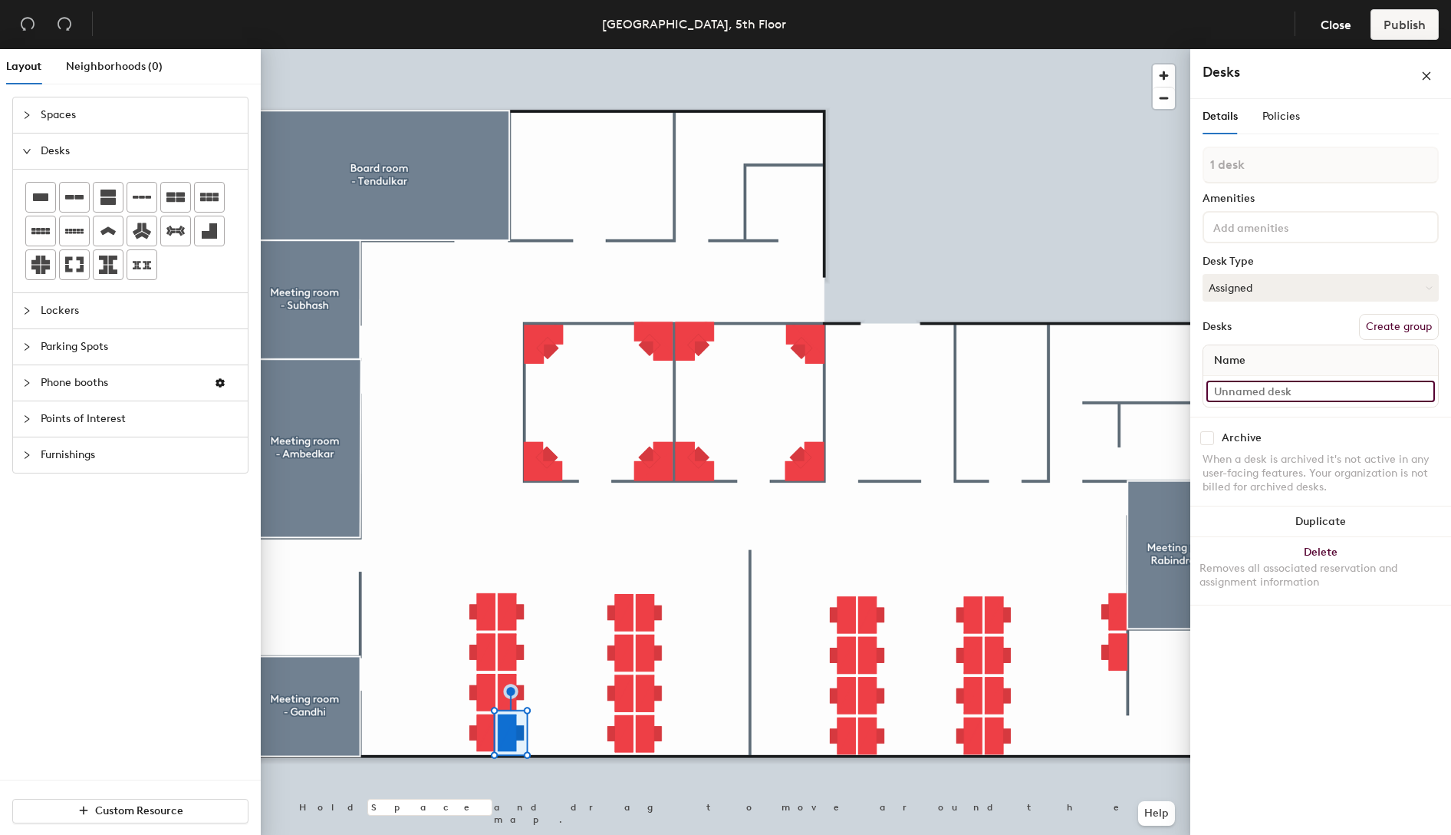
click at [1301, 393] on input at bounding box center [1321, 390] width 229 height 21
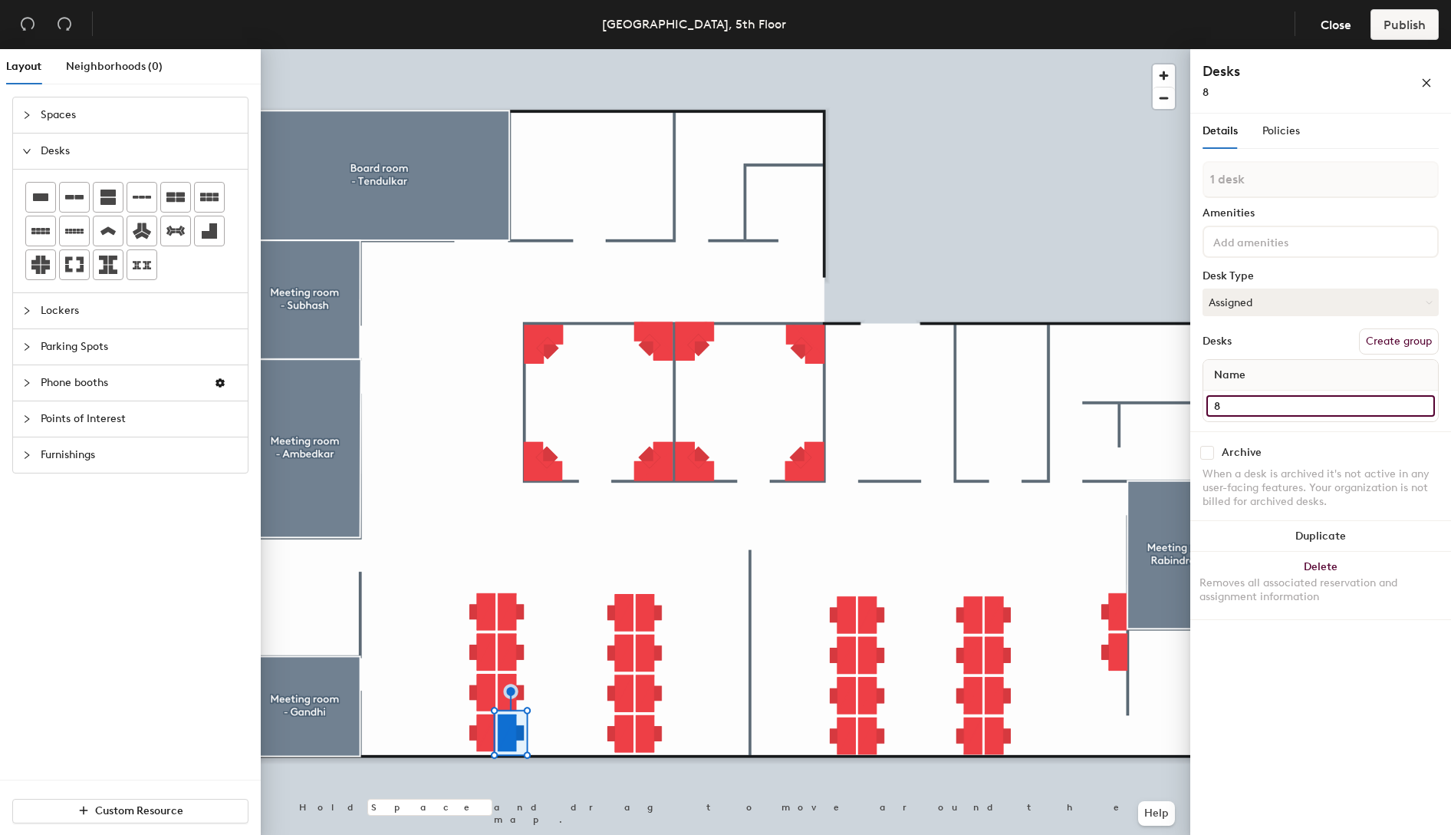
type input "8"
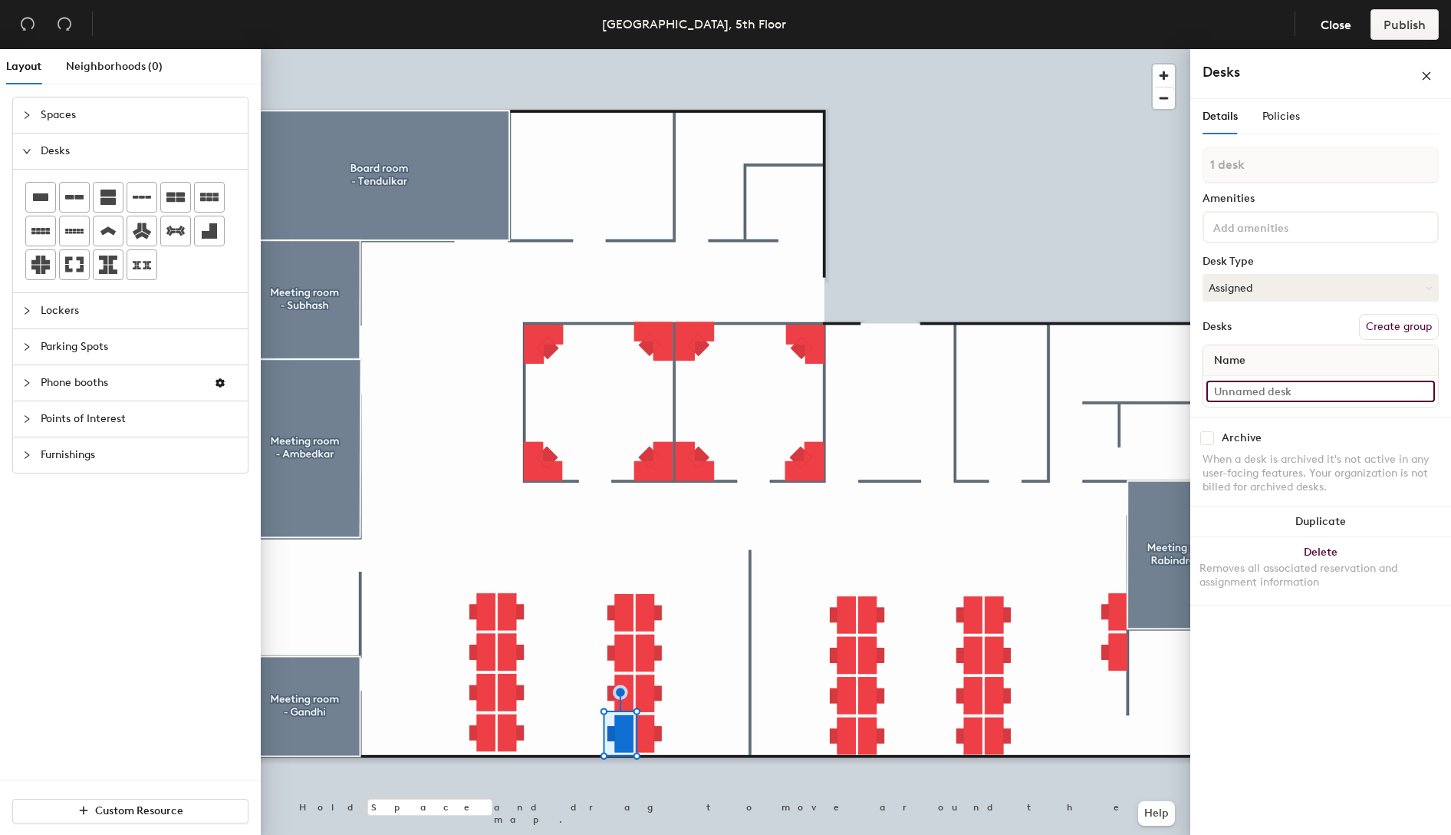
click at [1276, 388] on input at bounding box center [1321, 390] width 229 height 21
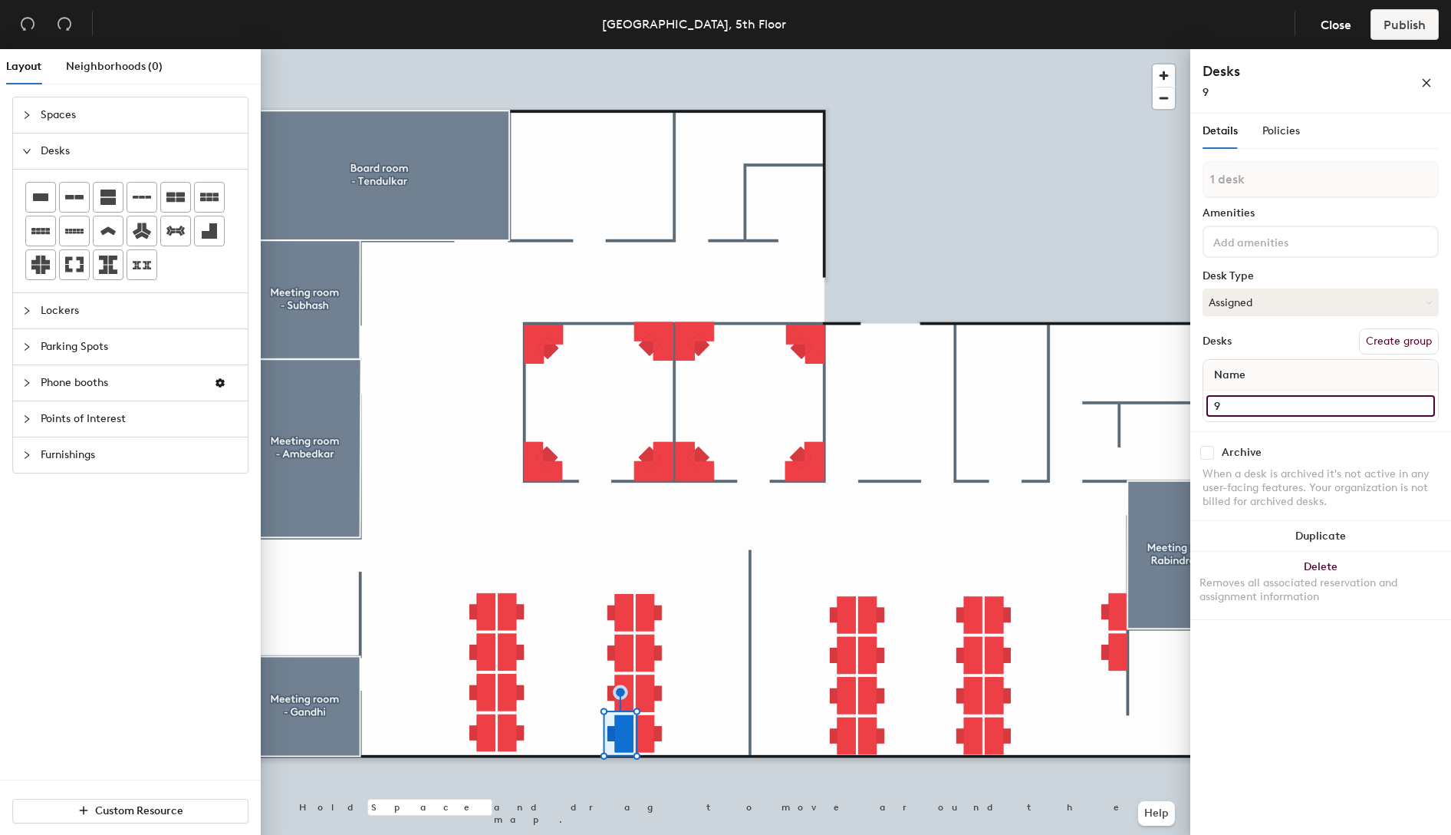
type input "9"
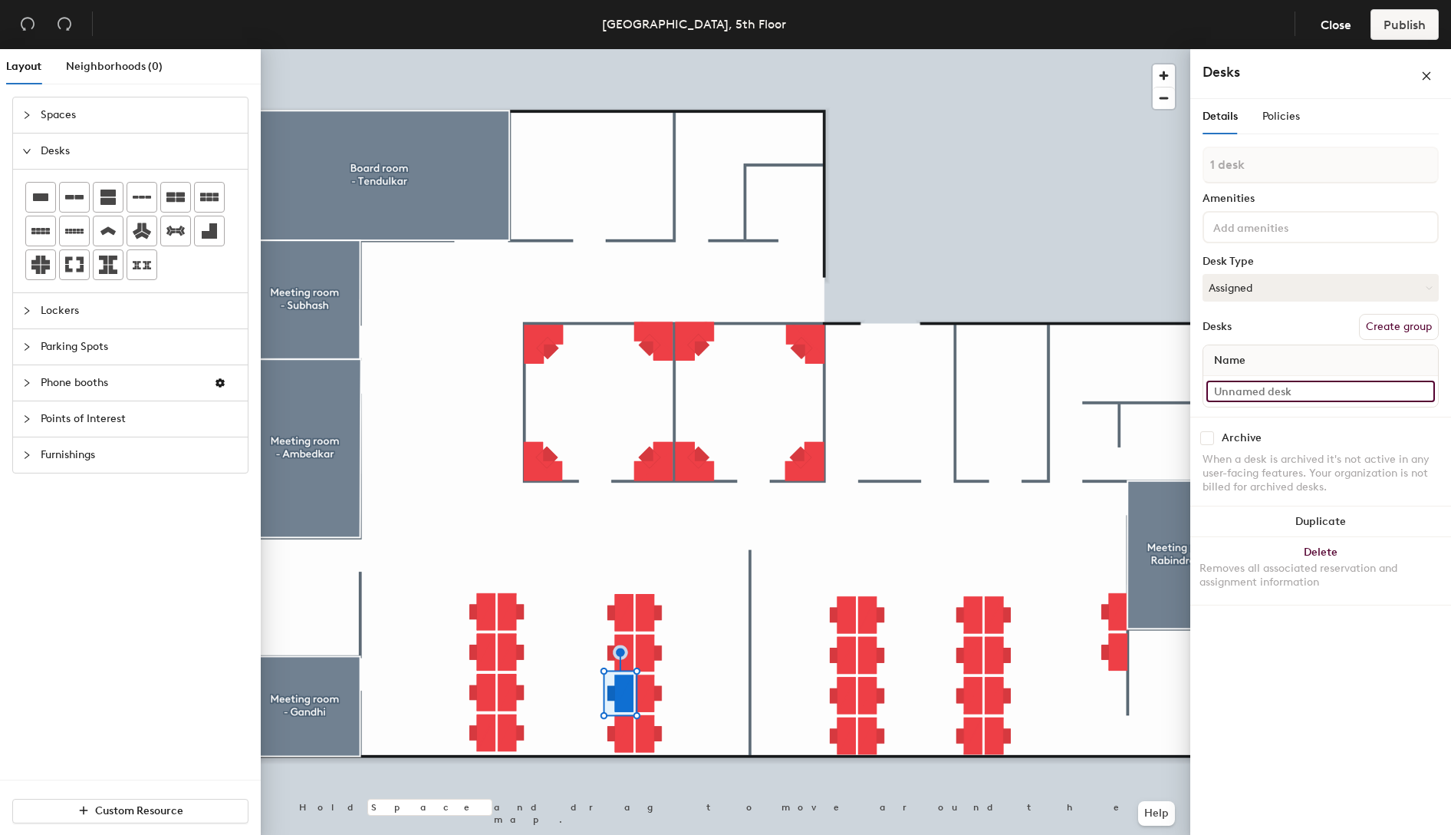
click at [1249, 386] on input at bounding box center [1321, 390] width 229 height 21
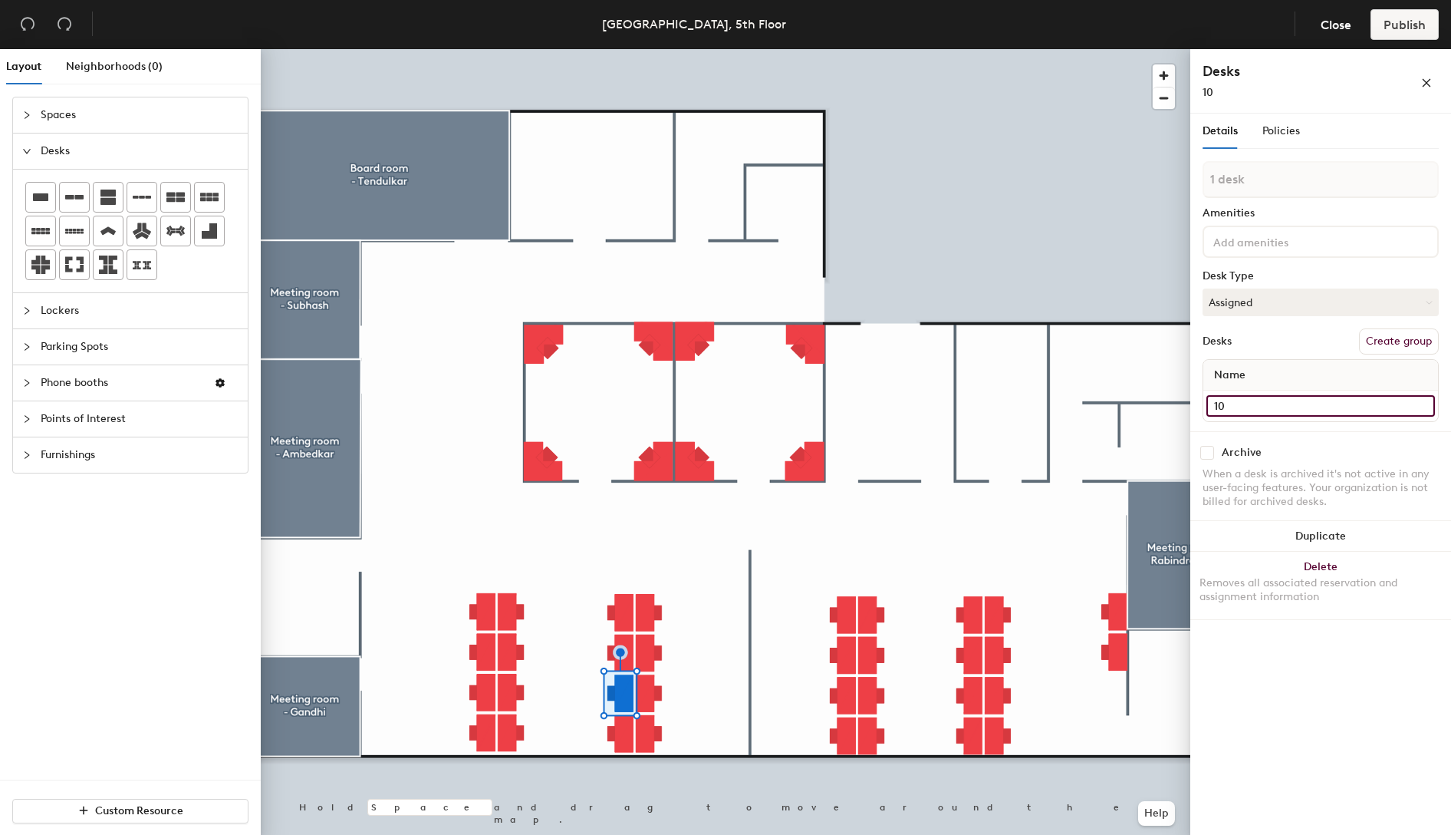
type input "10"
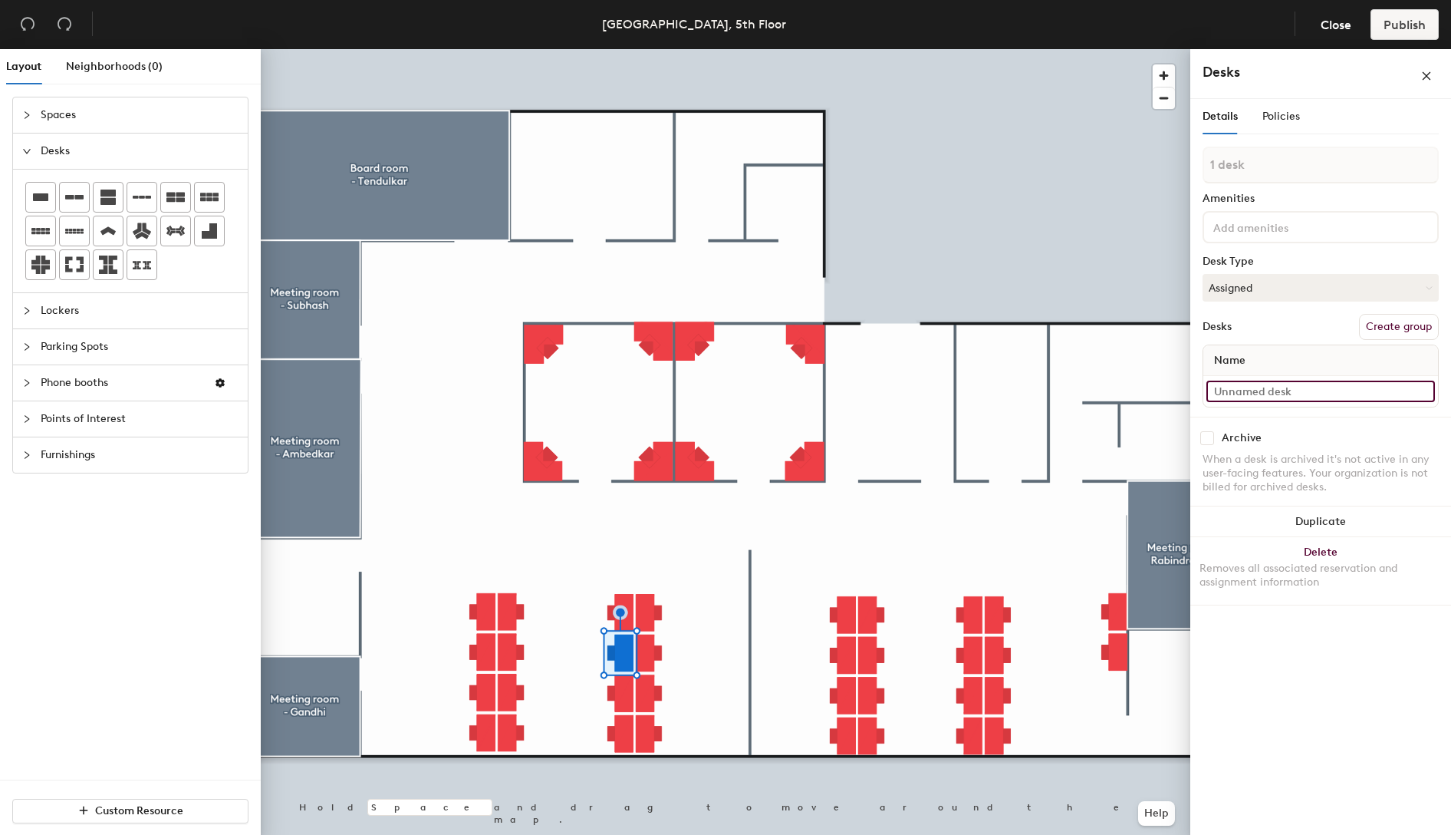
click at [1252, 385] on input at bounding box center [1321, 390] width 229 height 21
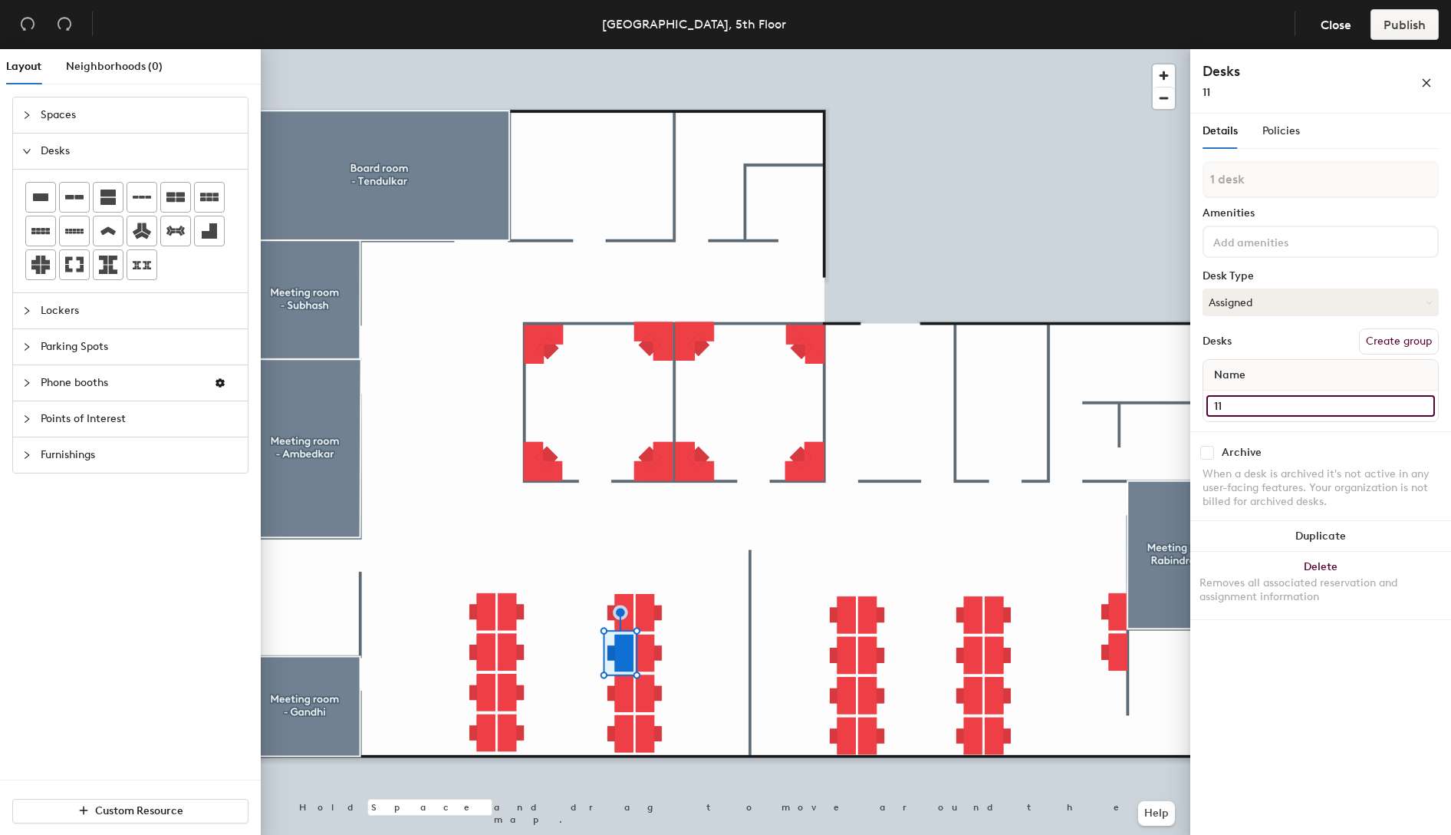
type input "11"
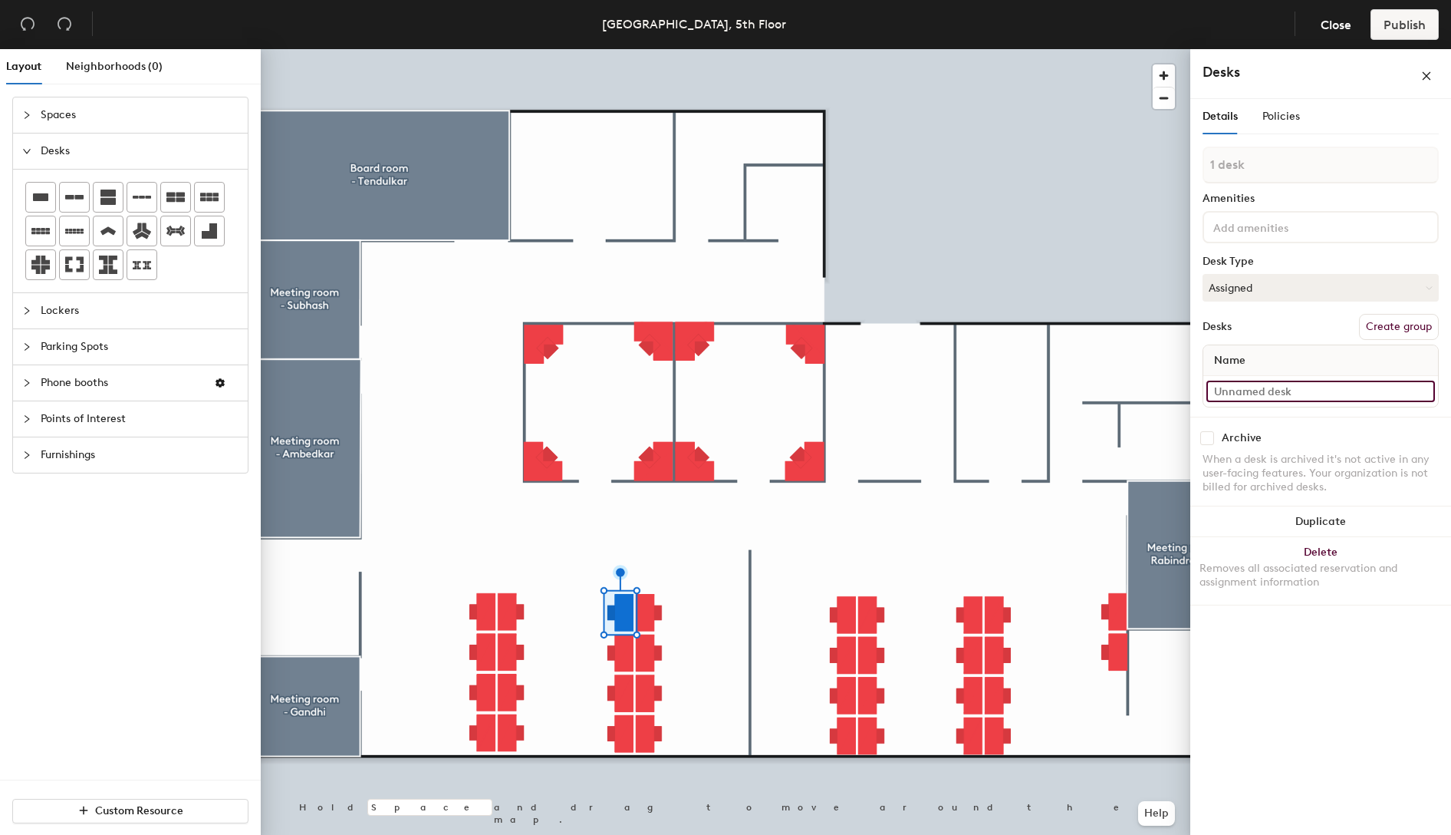
click at [1236, 400] on input at bounding box center [1321, 390] width 229 height 21
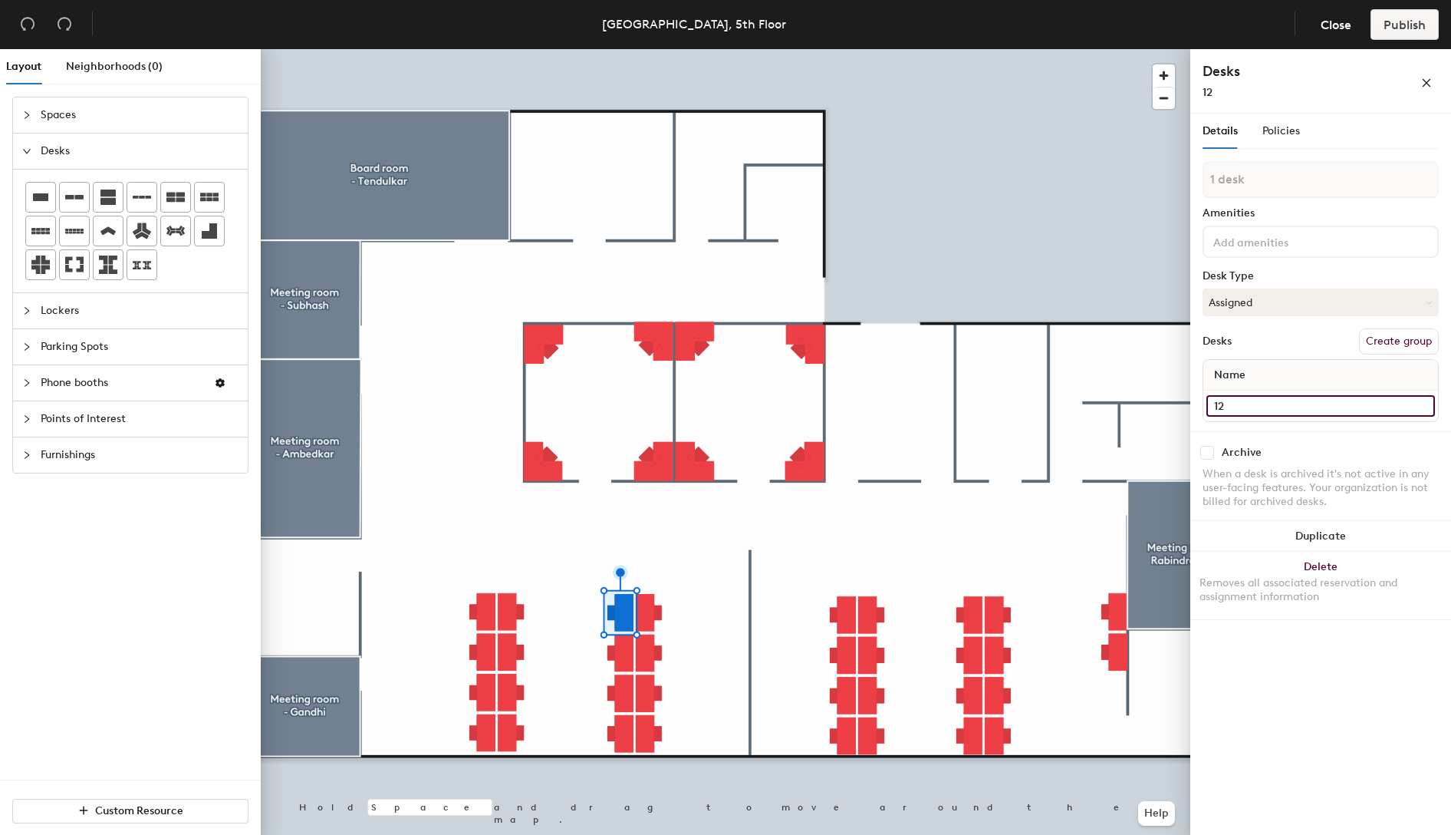
type input "12"
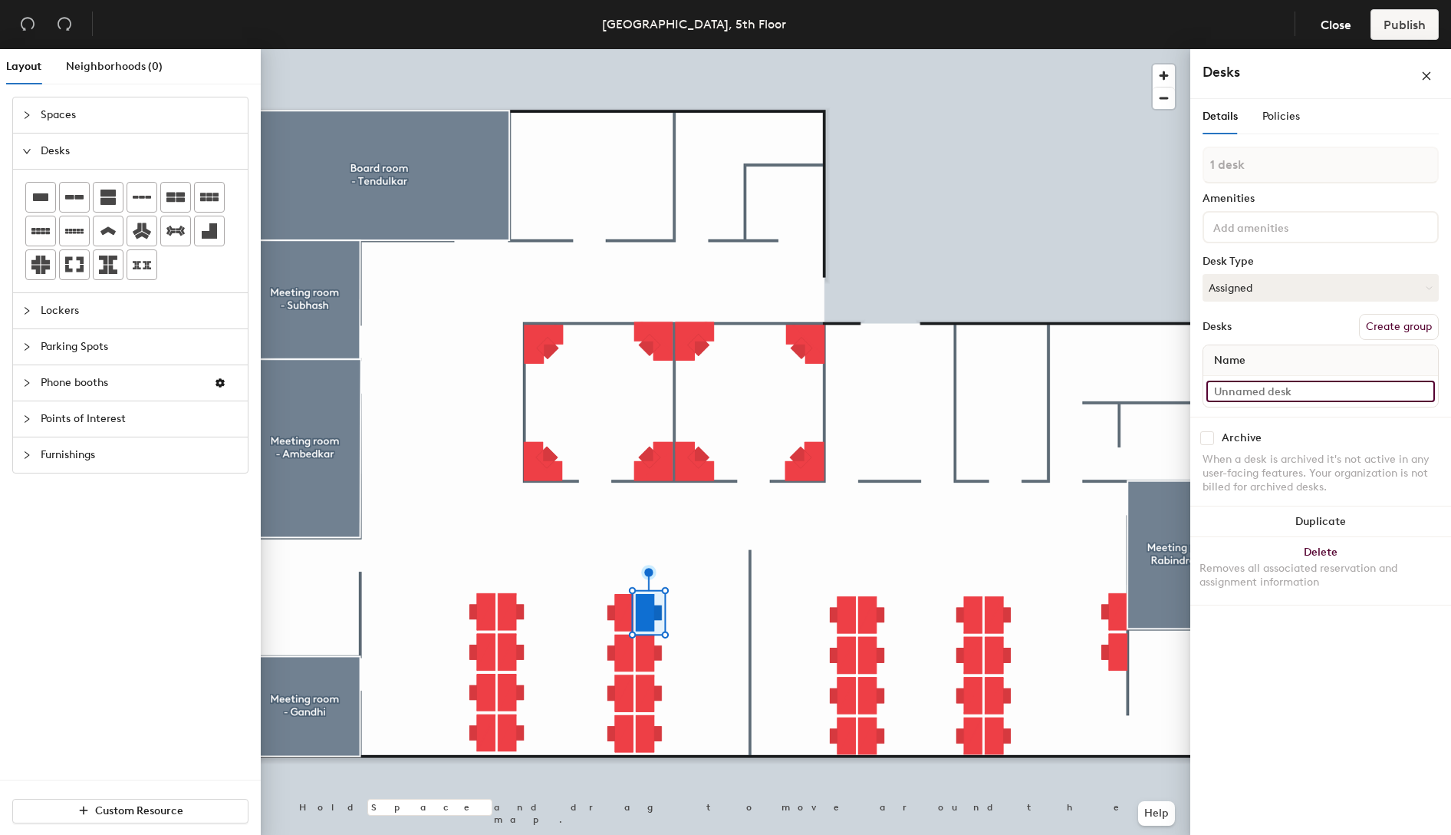
click at [1295, 389] on input at bounding box center [1321, 390] width 229 height 21
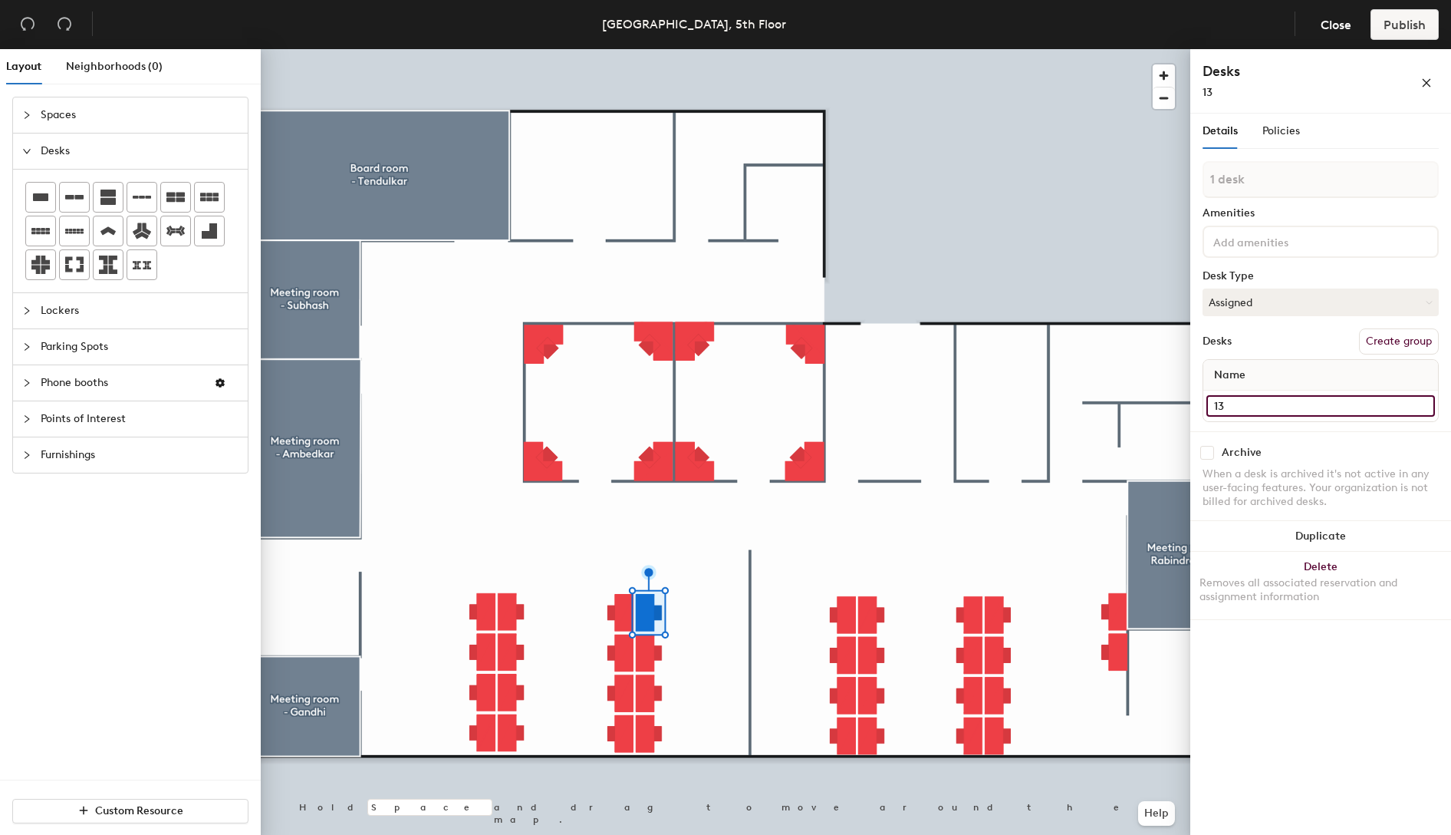
type input "13"
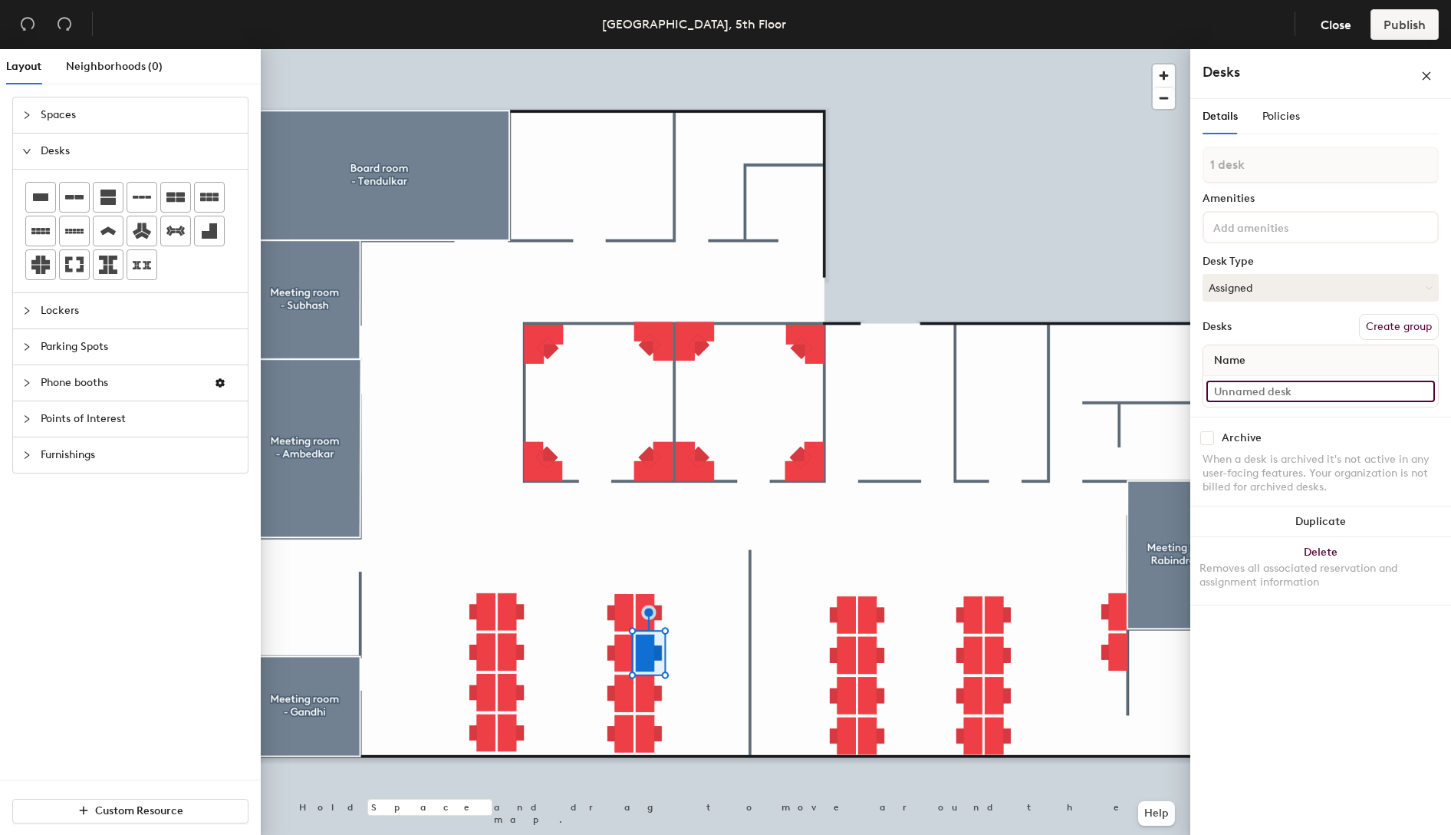
click at [1273, 393] on input at bounding box center [1321, 390] width 229 height 21
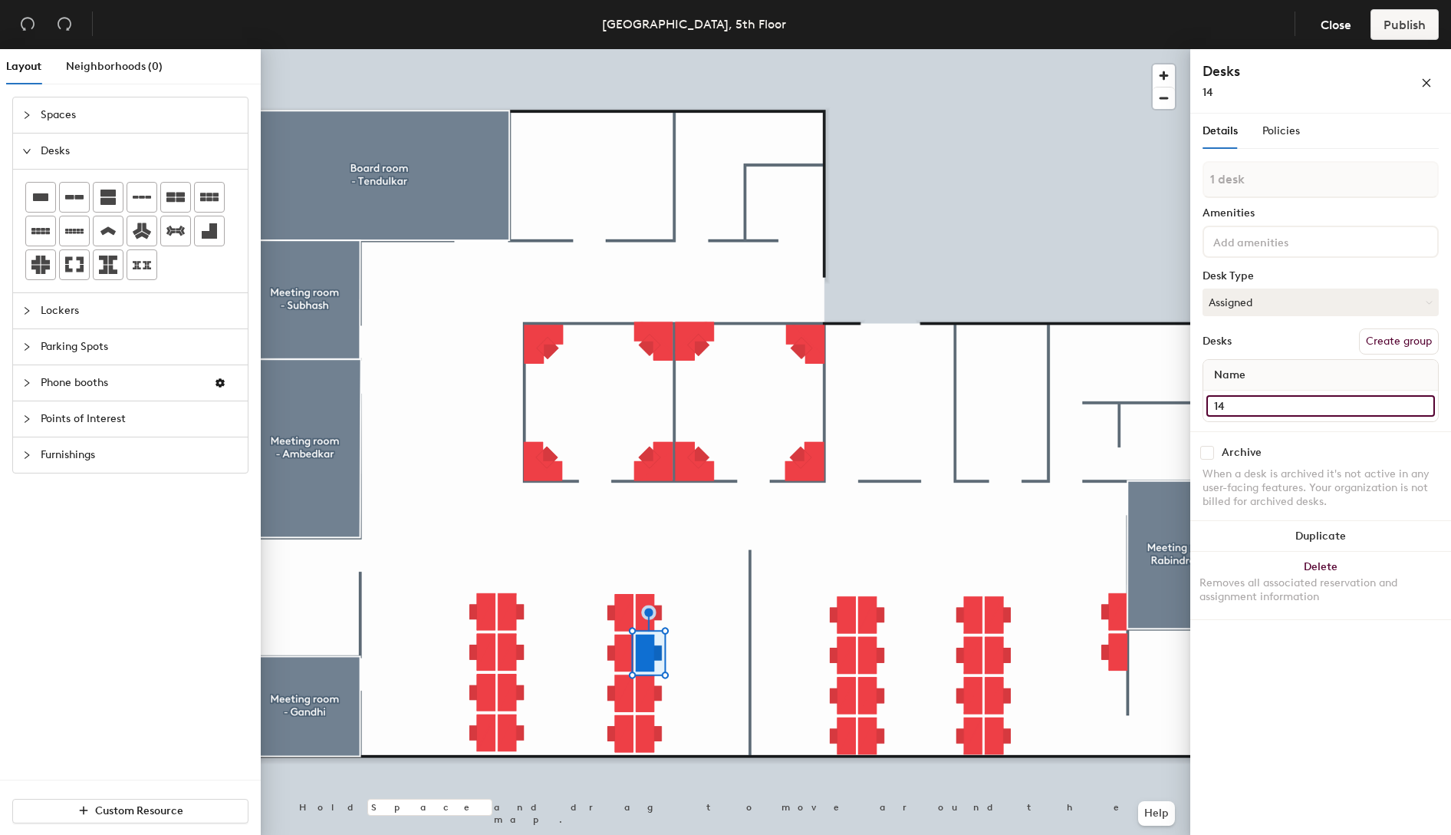
type input "14"
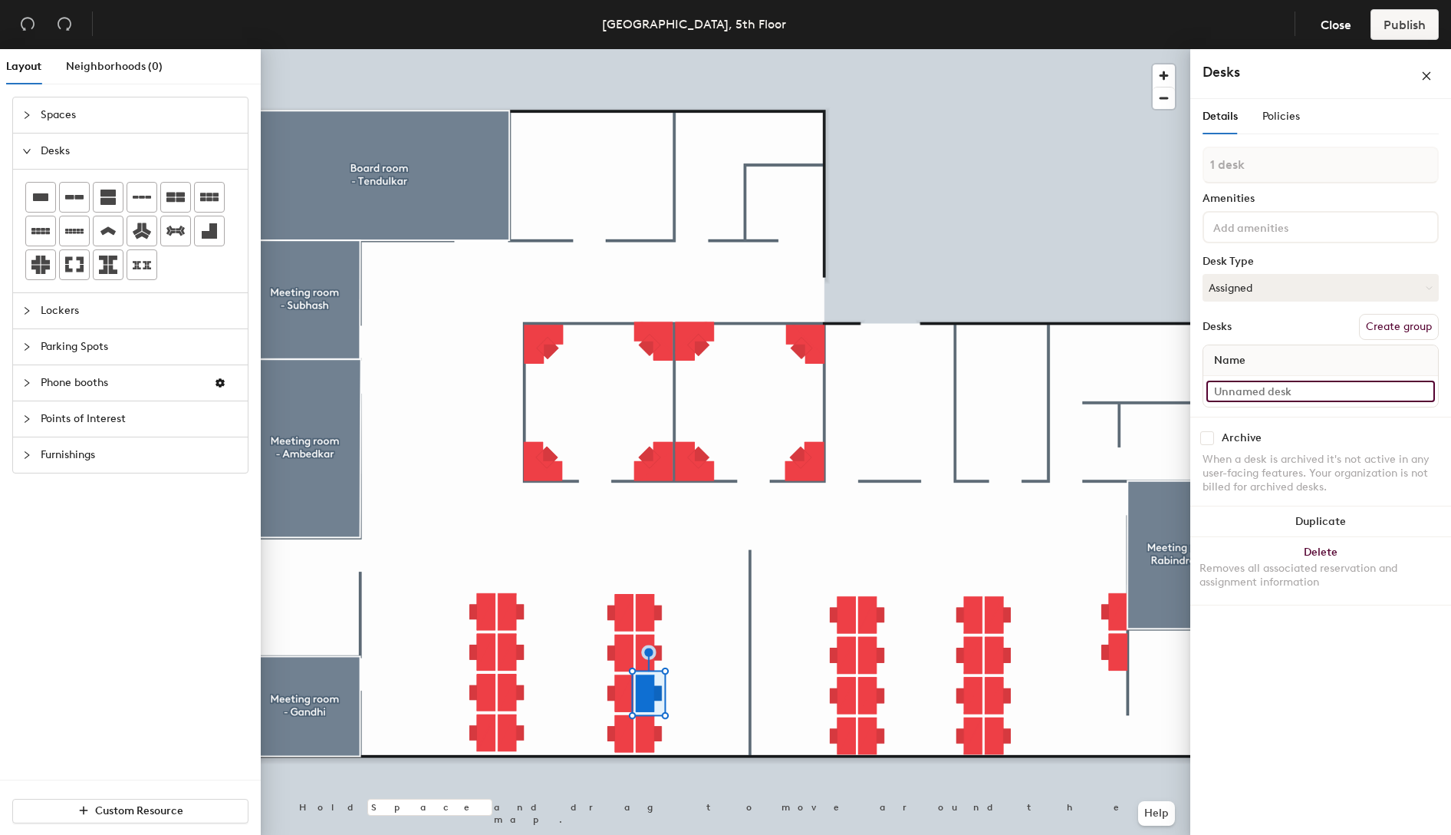
click at [1298, 388] on input at bounding box center [1321, 390] width 229 height 21
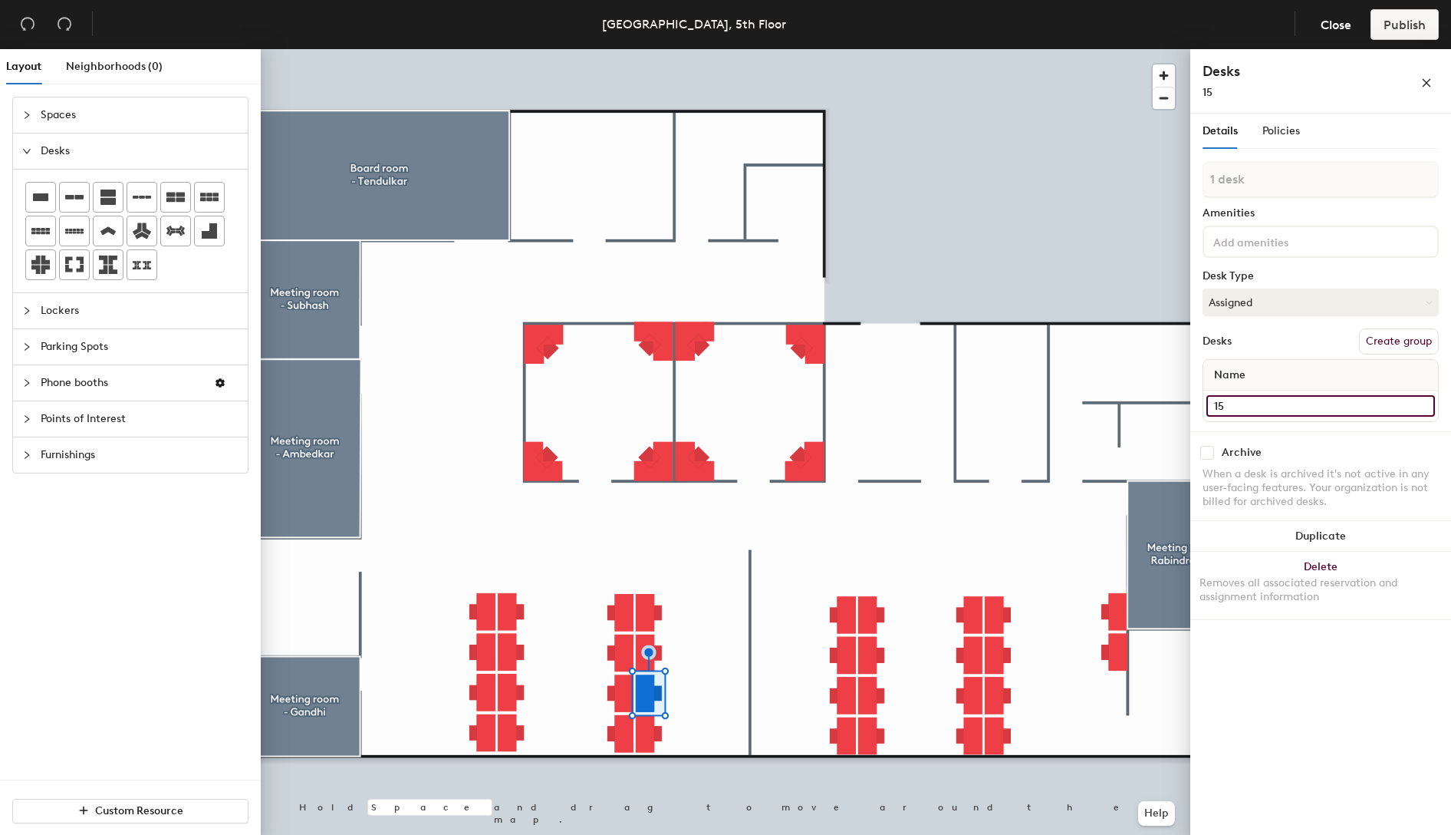
type input "15"
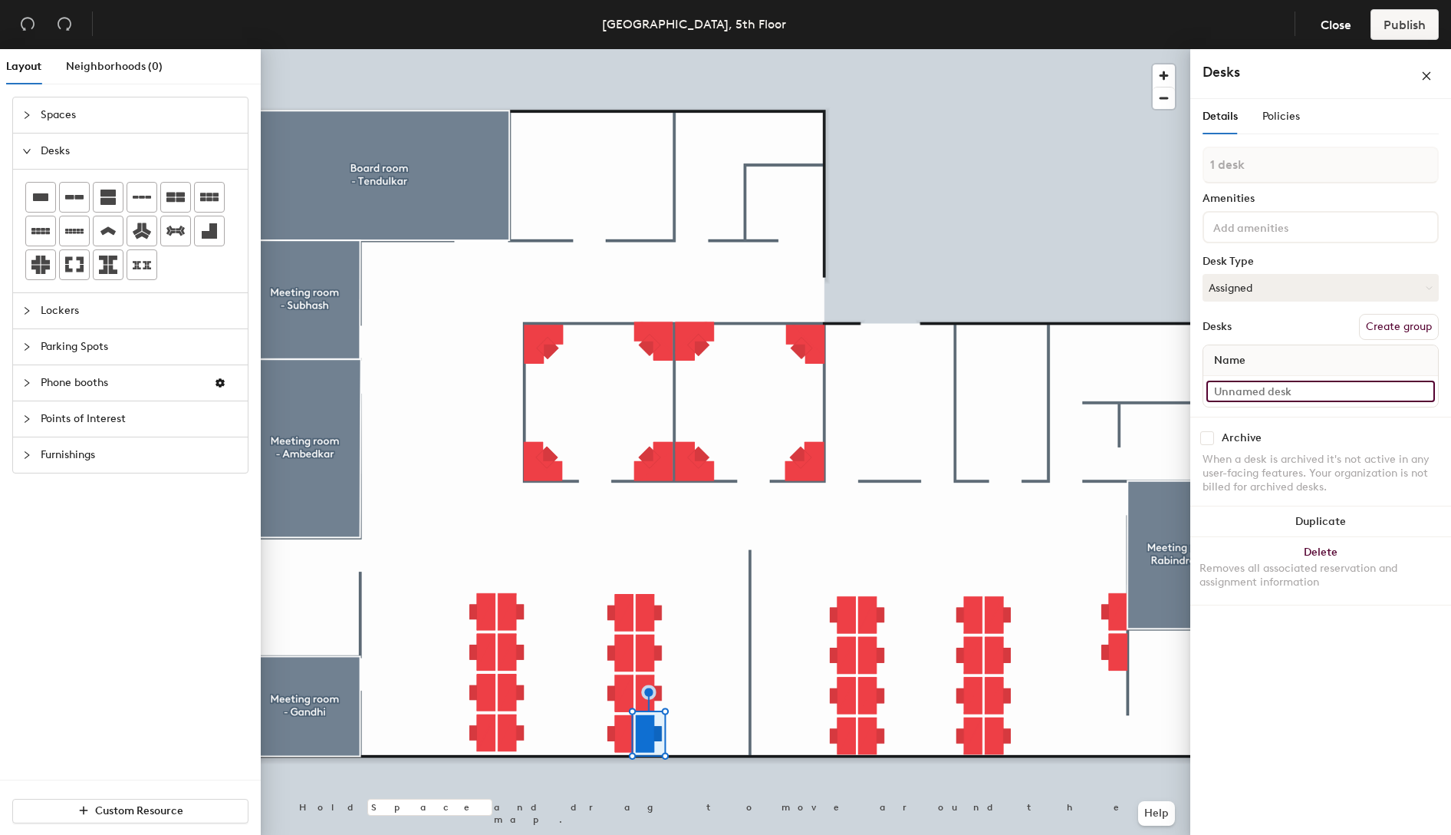
click at [1275, 396] on input at bounding box center [1321, 390] width 229 height 21
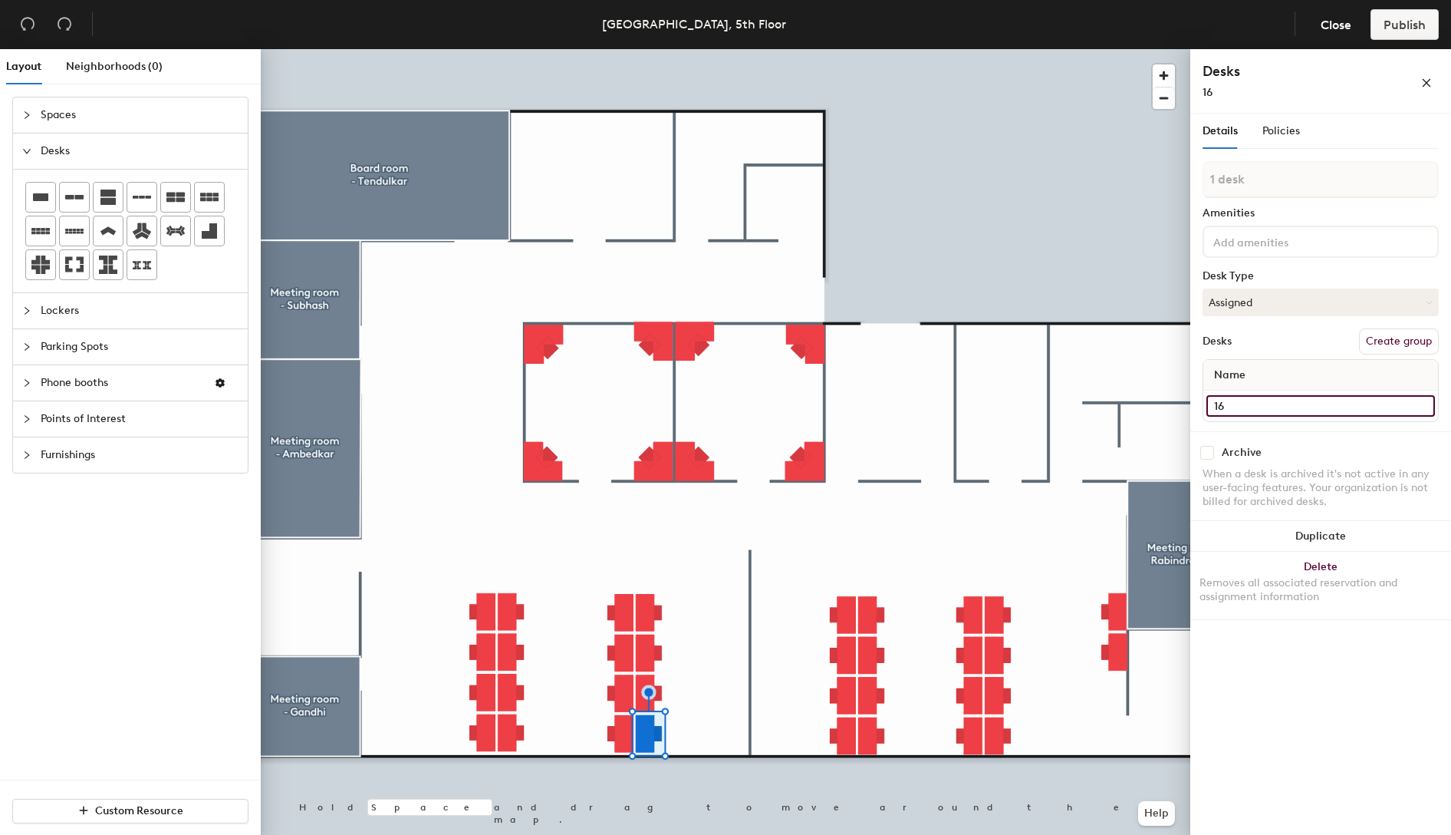
type input "16"
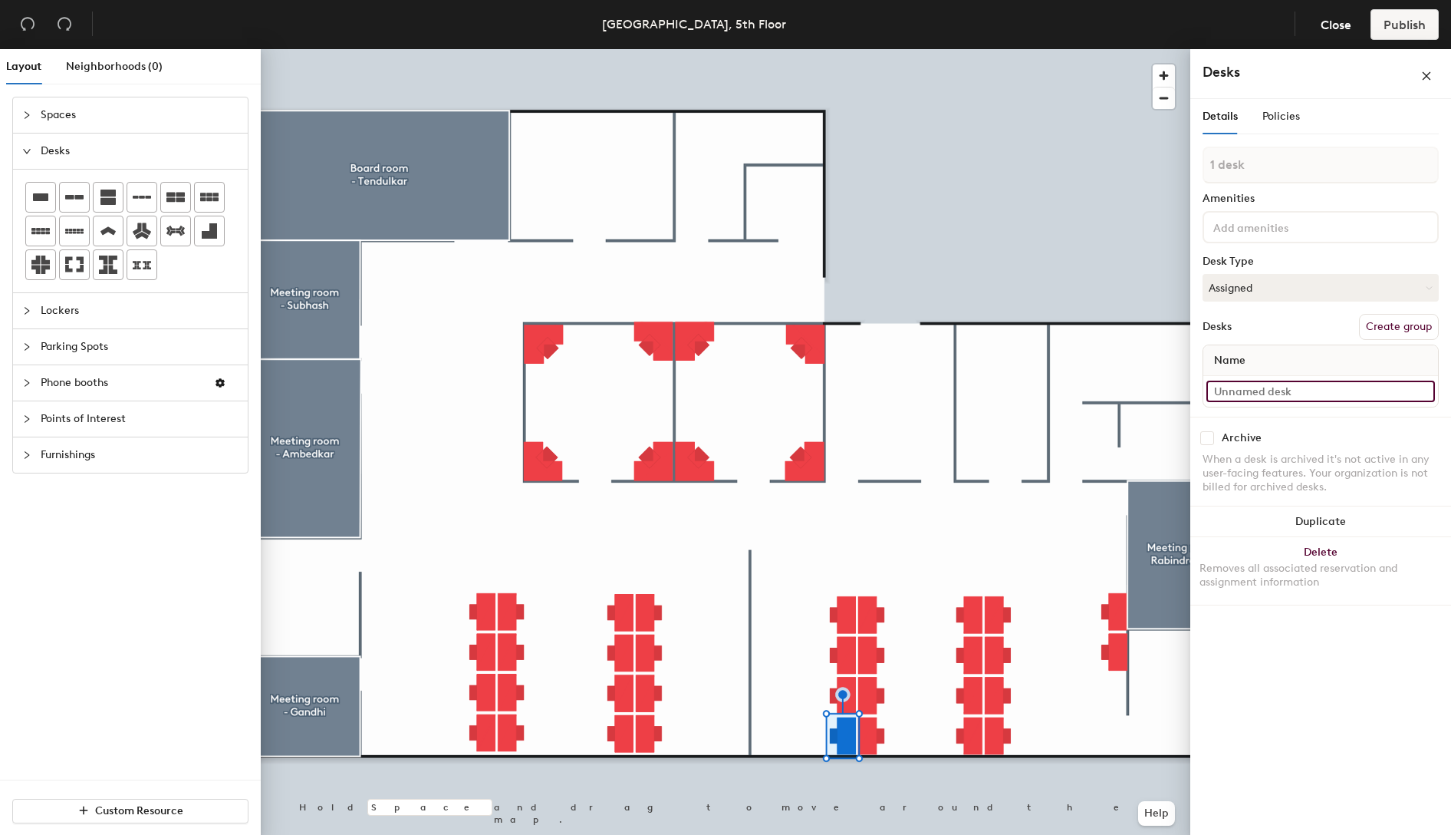
click at [1292, 387] on input at bounding box center [1321, 390] width 229 height 21
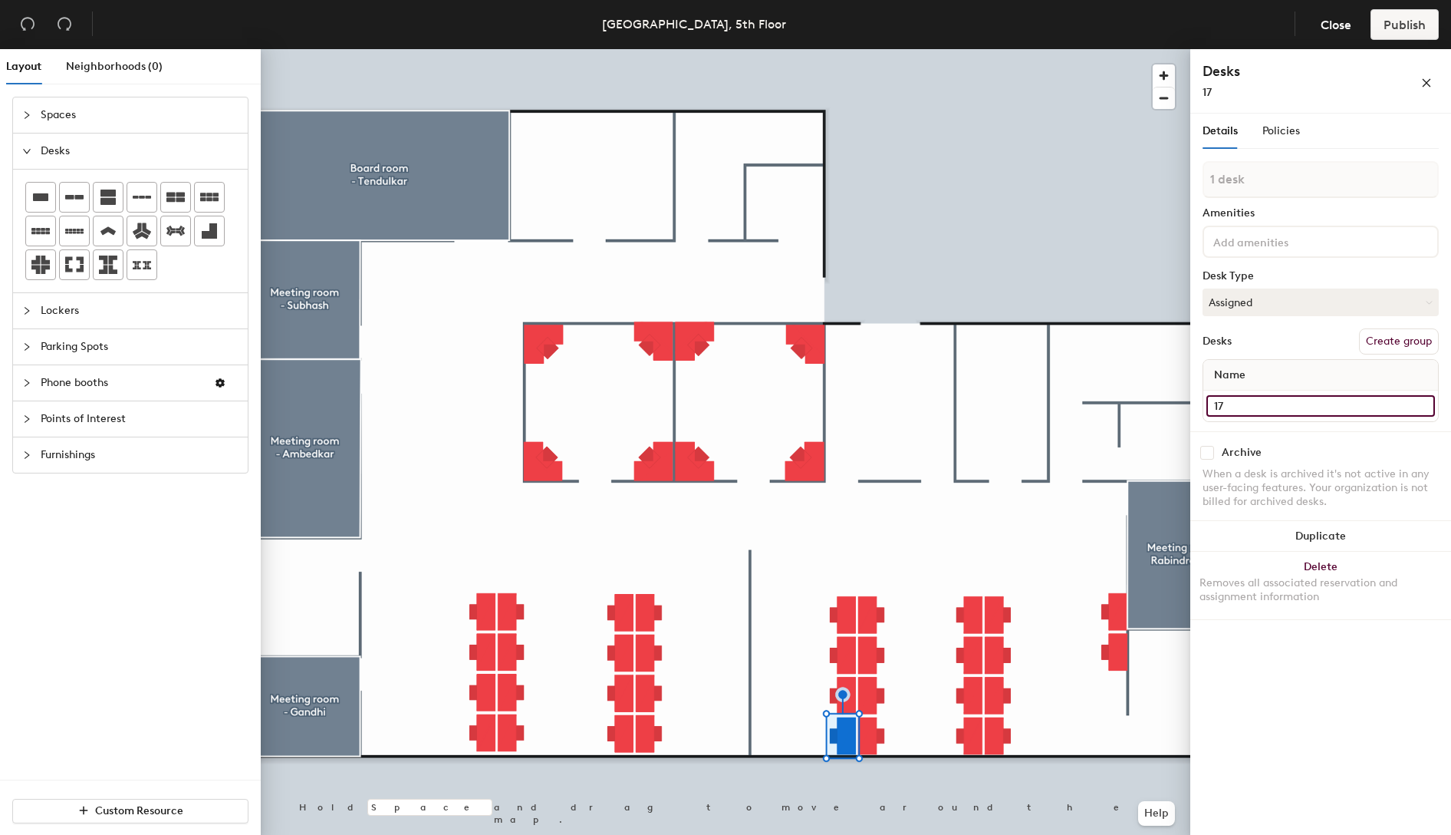
type input "17"
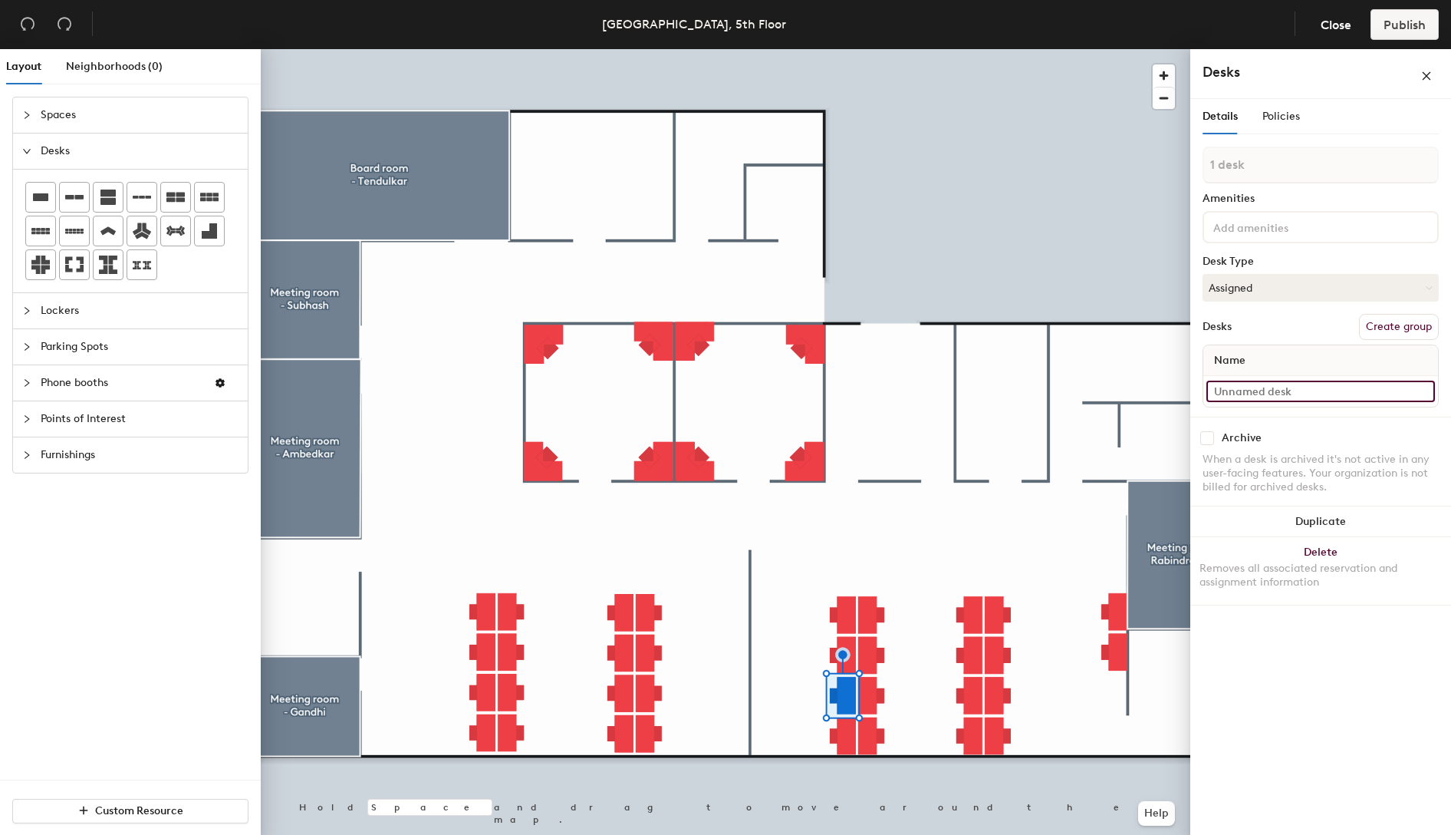
click at [1282, 391] on input at bounding box center [1321, 390] width 229 height 21
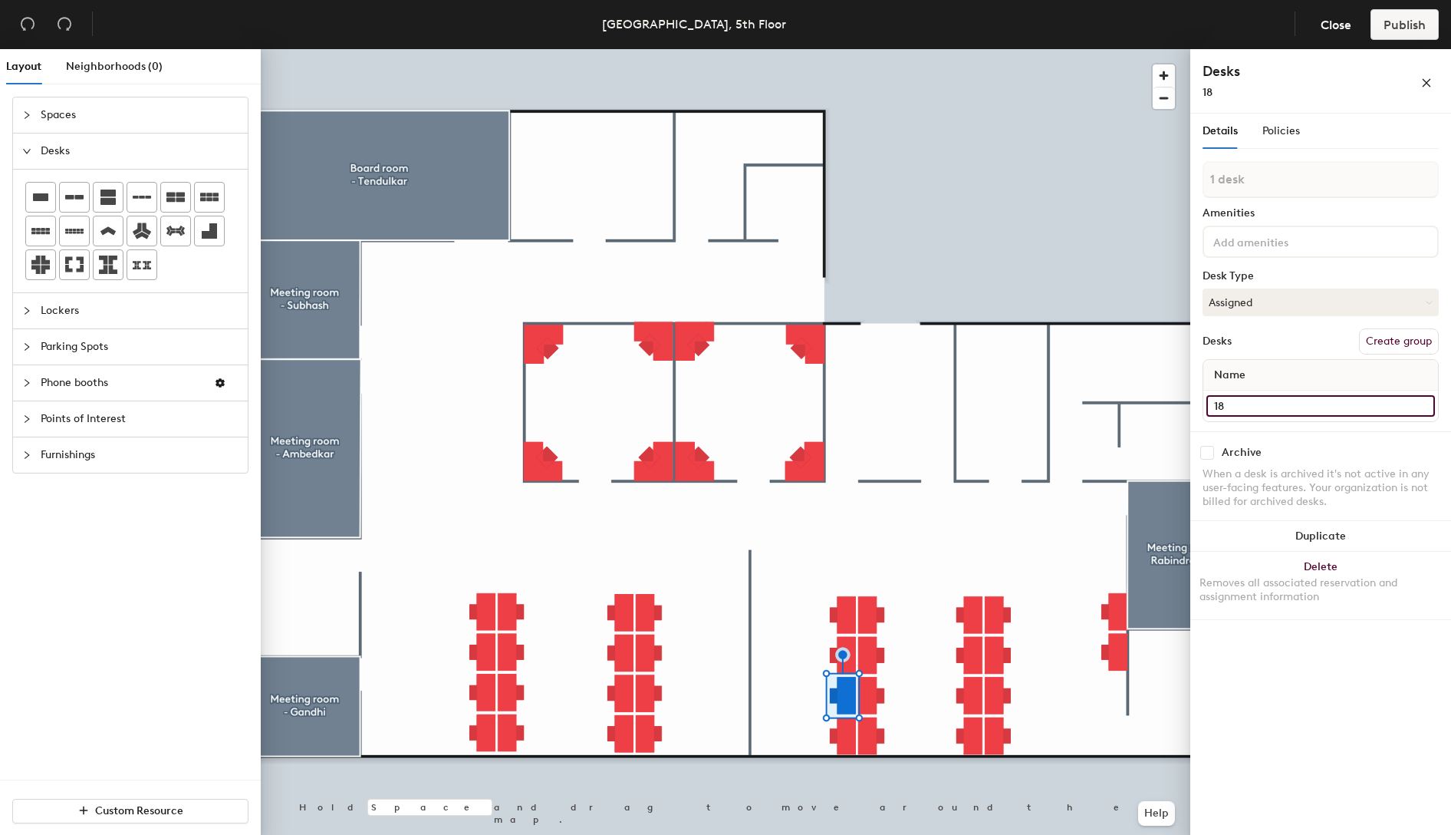
type input "18"
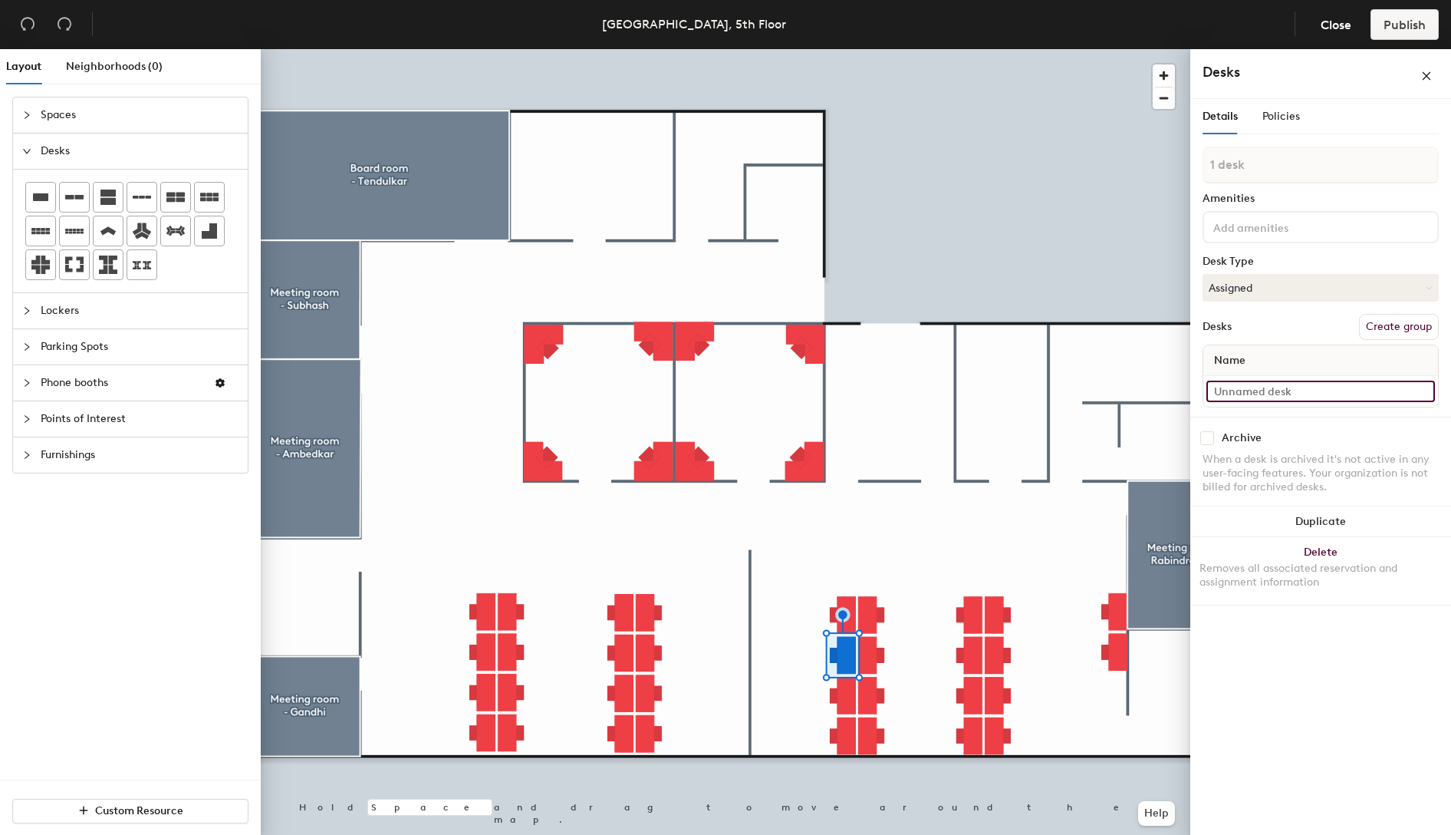
click at [1231, 395] on input at bounding box center [1321, 390] width 229 height 21
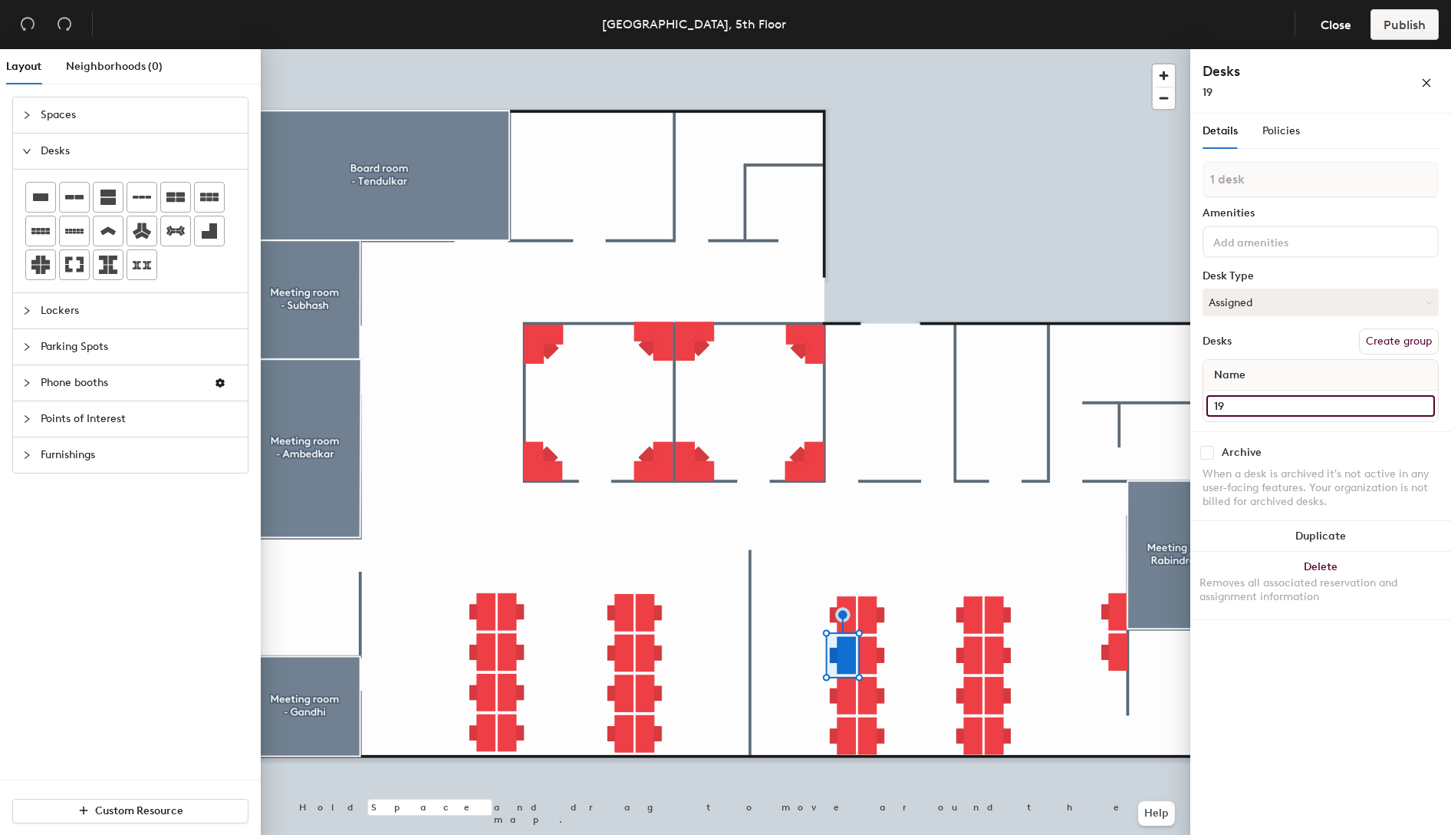
type input "19"
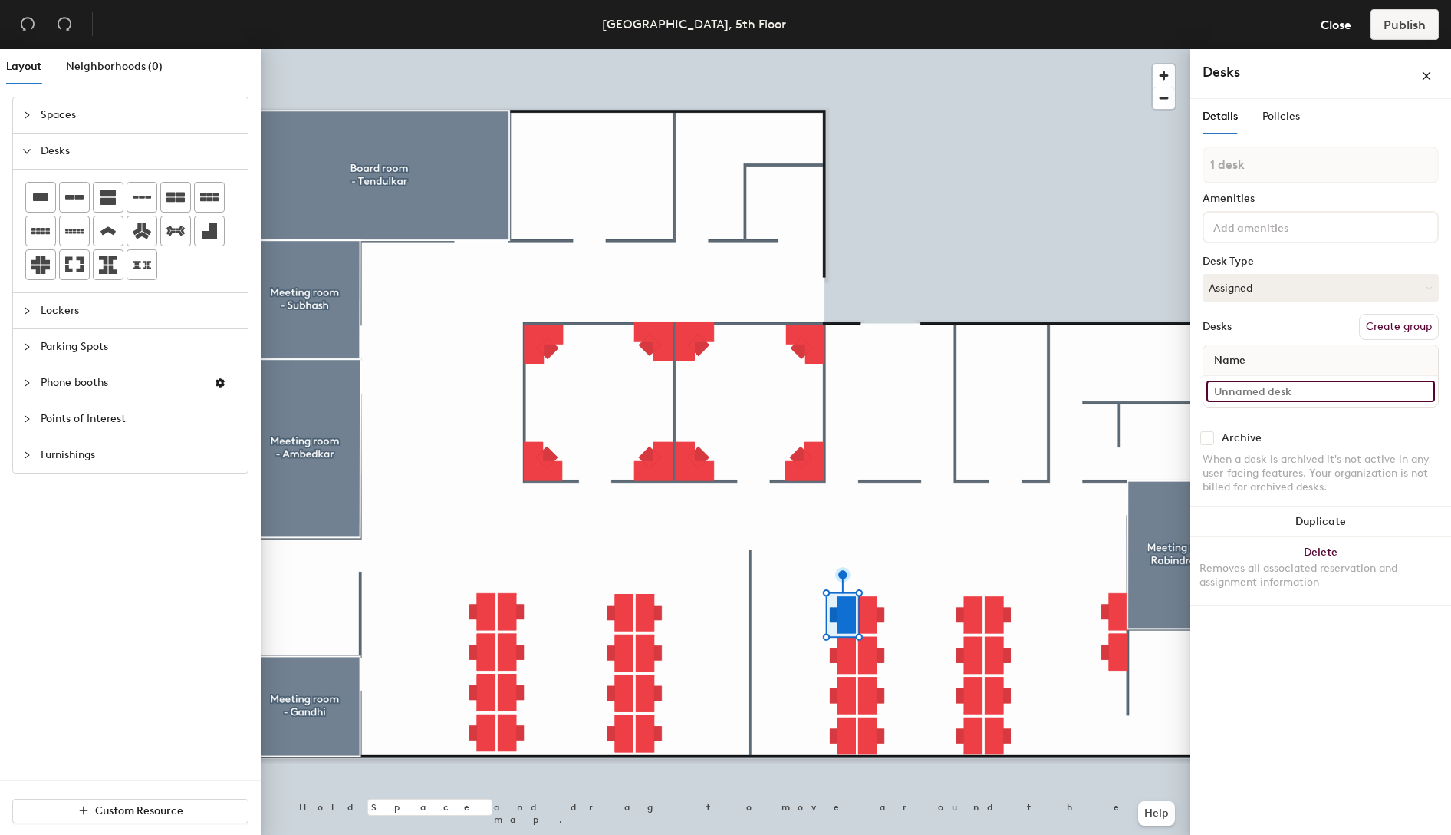
click at [1243, 387] on input at bounding box center [1321, 390] width 229 height 21
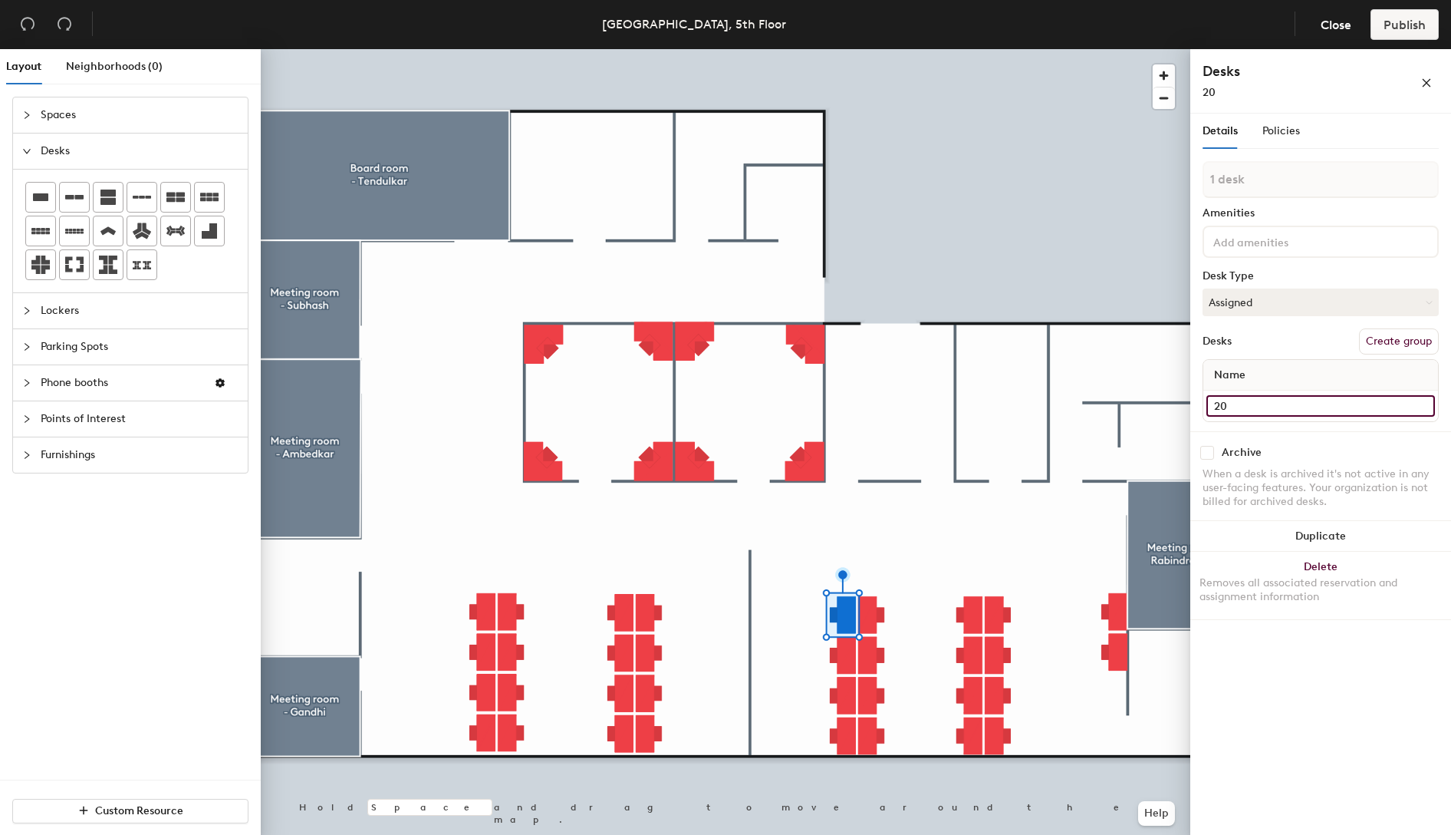
type input "20"
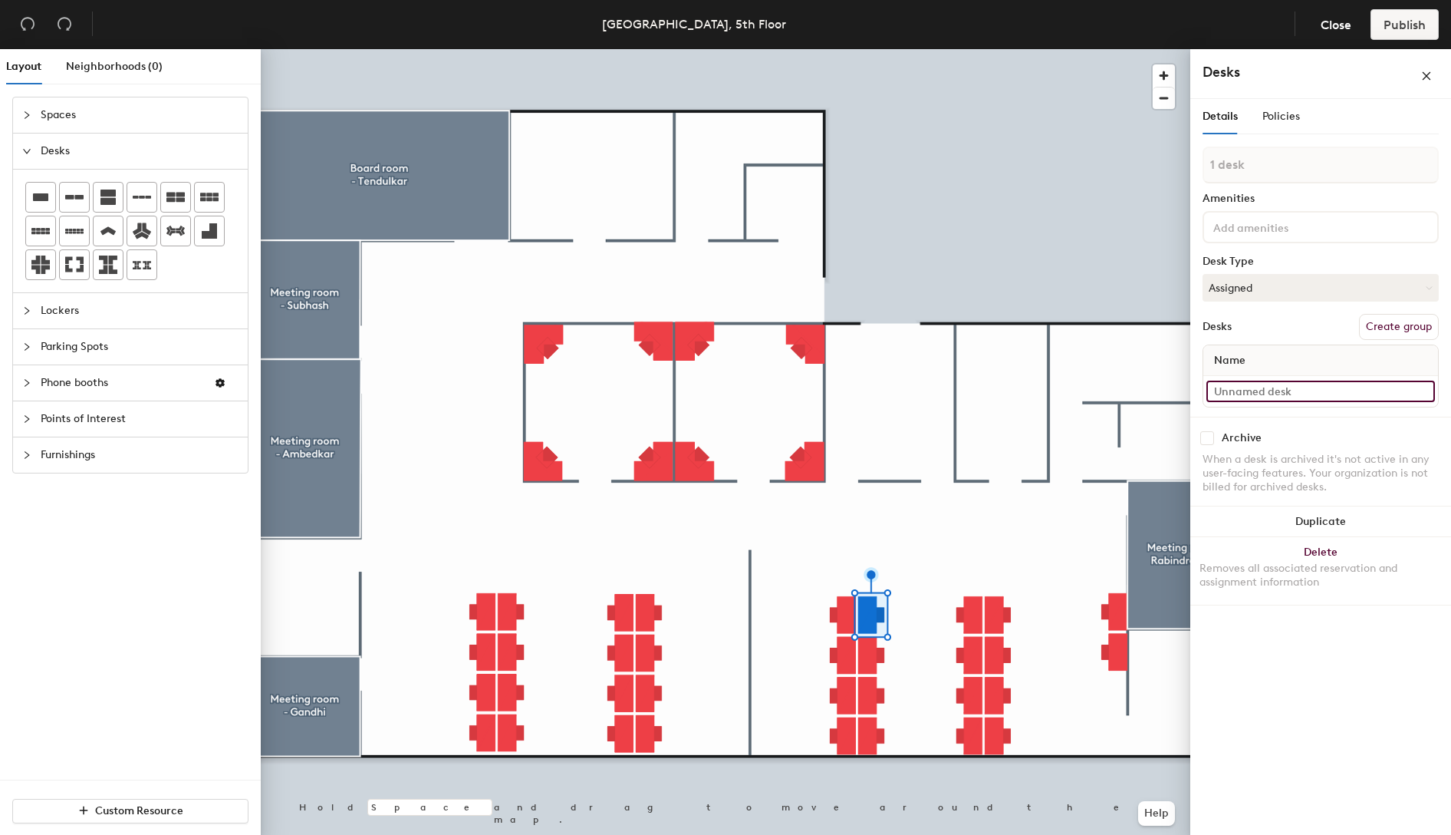
click at [1259, 393] on input at bounding box center [1321, 390] width 229 height 21
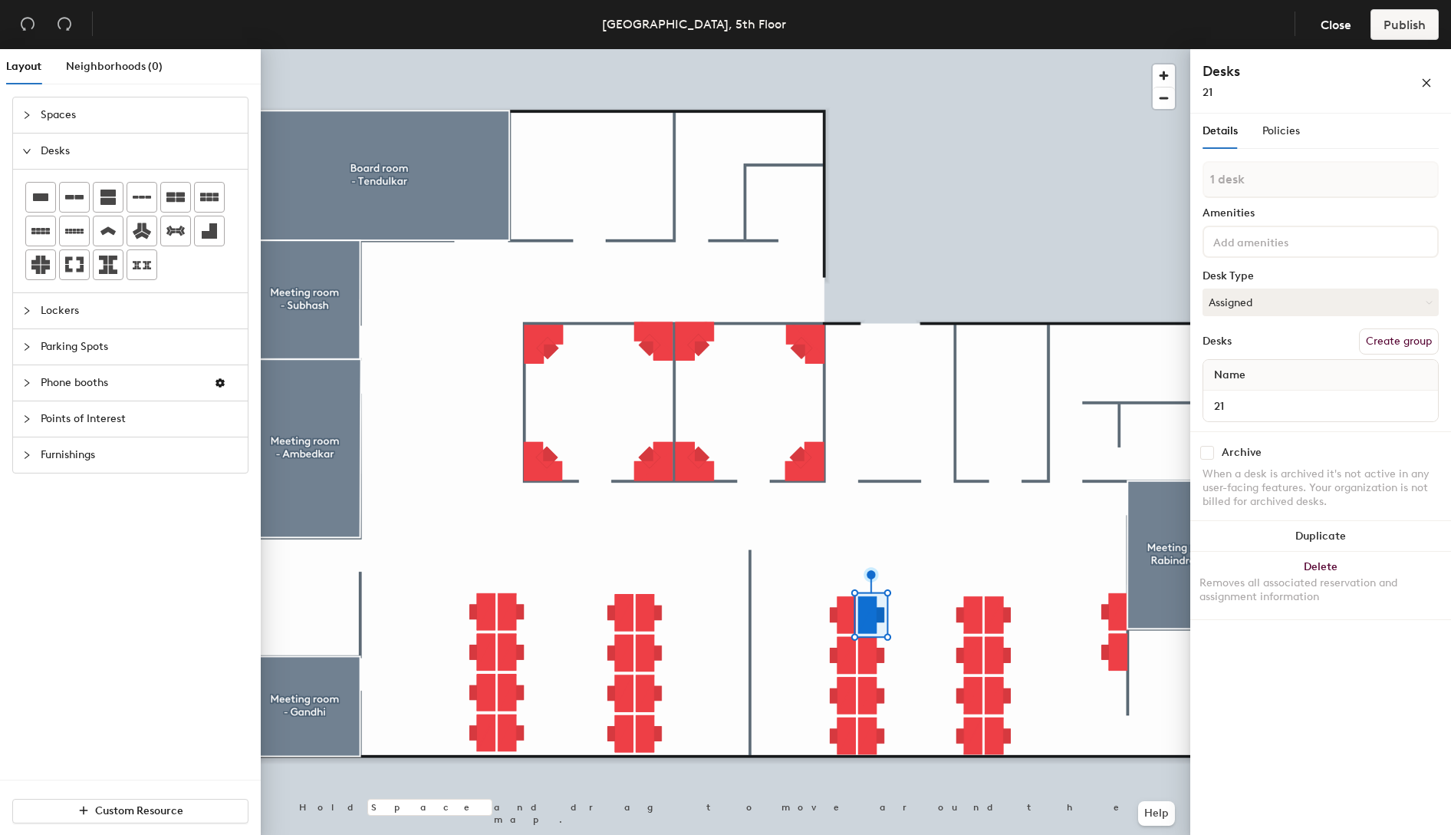
type input "21"
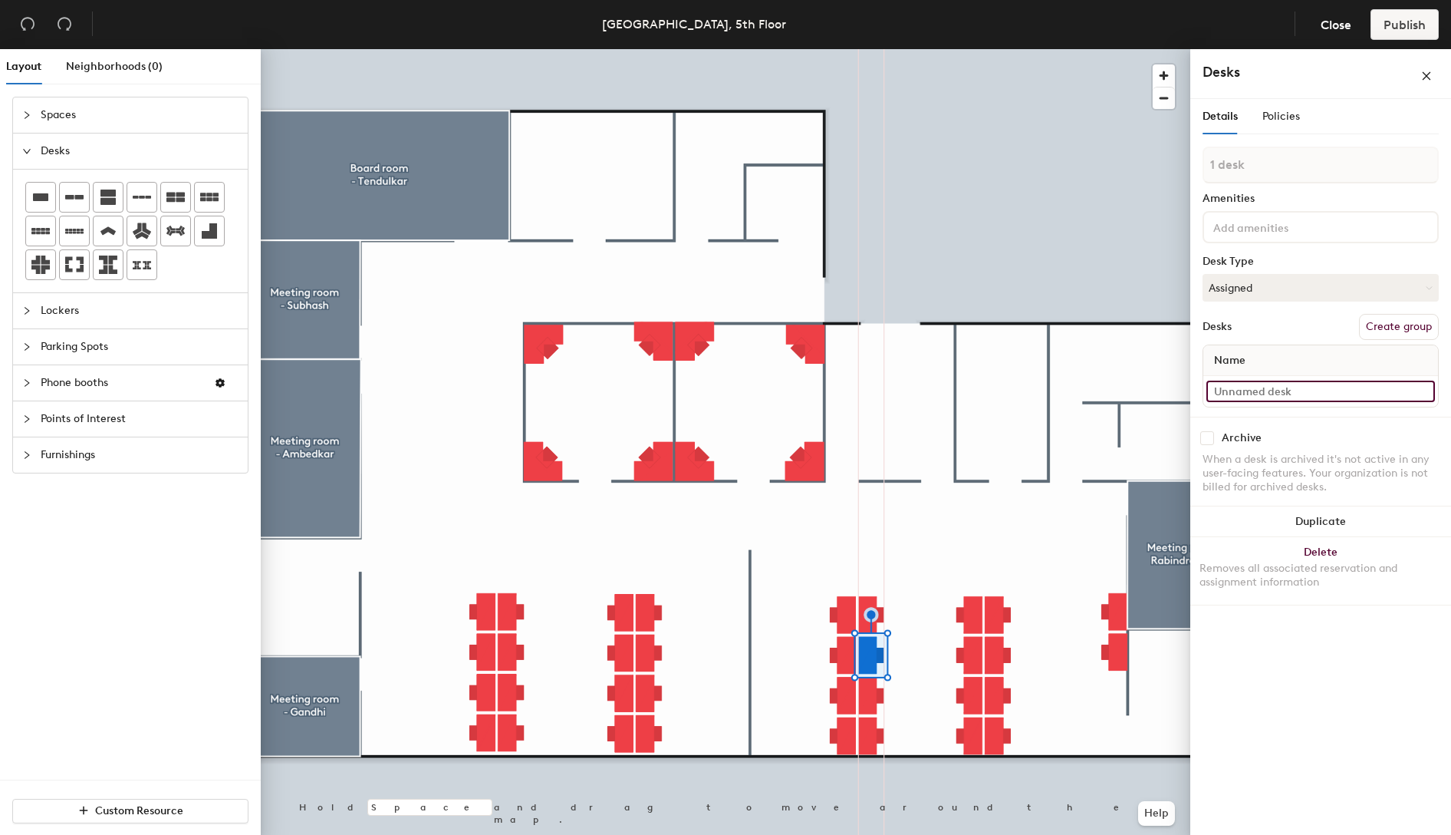
click at [1264, 392] on input at bounding box center [1321, 390] width 229 height 21
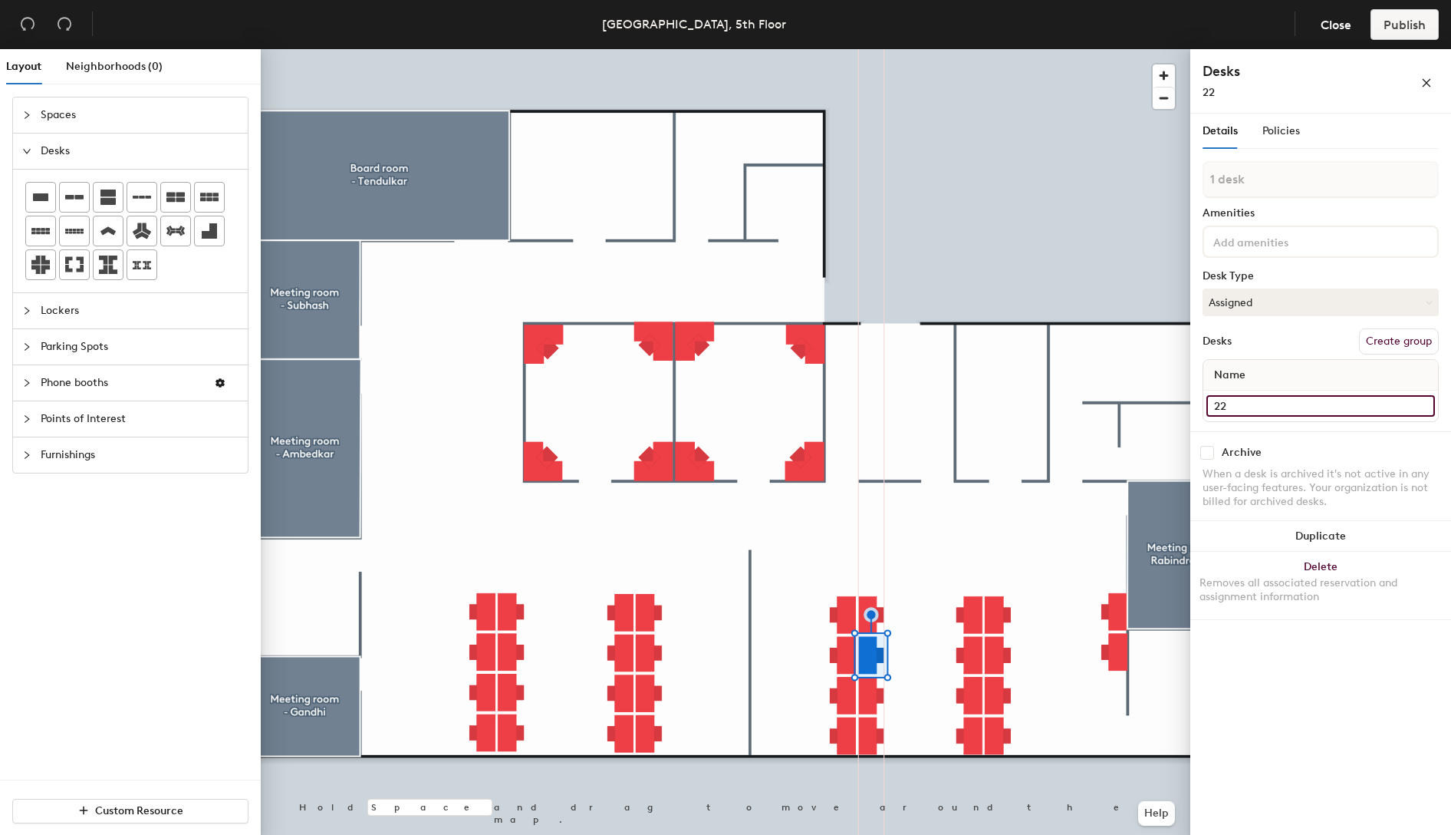
type input "22"
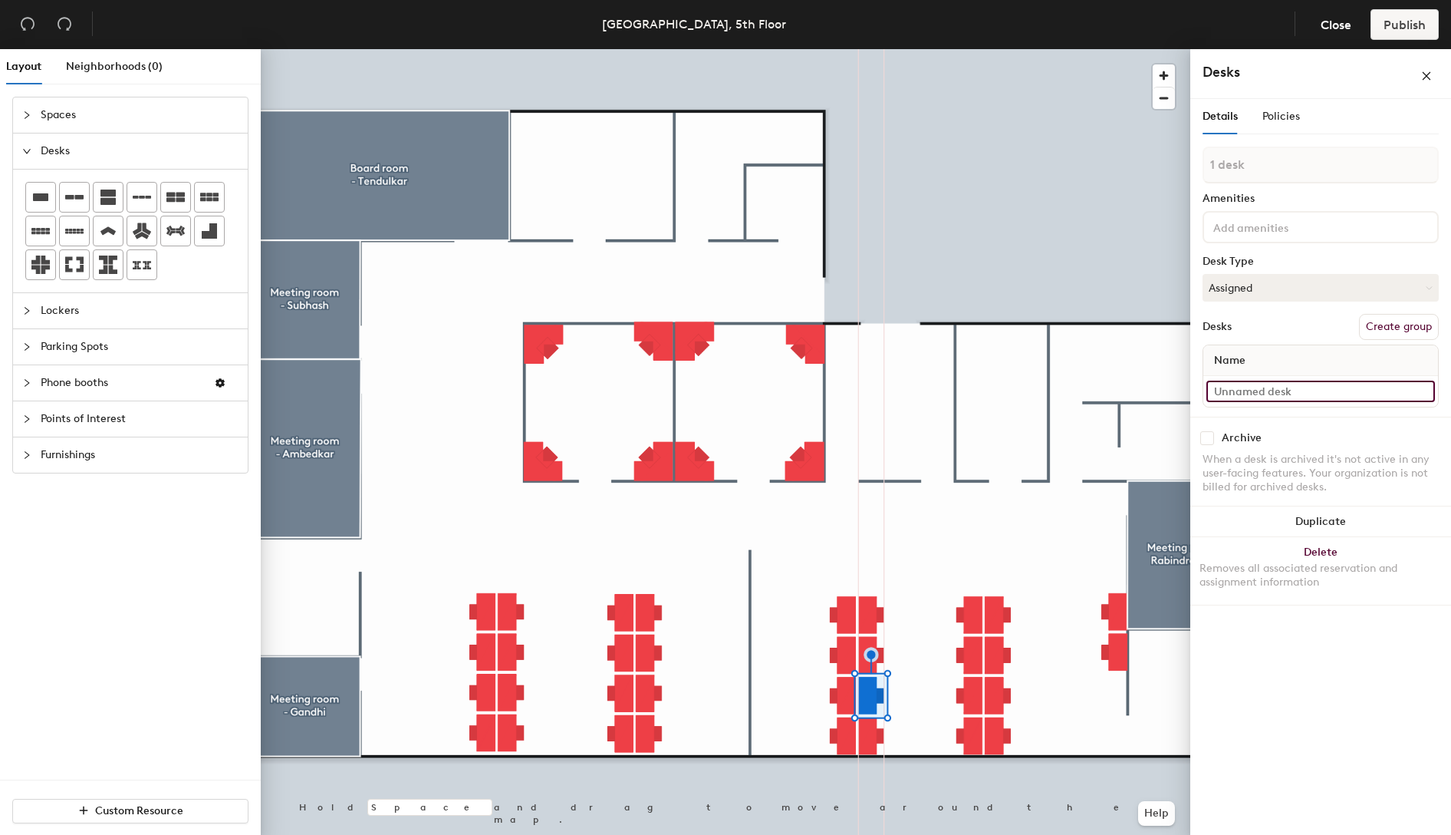
click at [1230, 394] on input at bounding box center [1321, 390] width 229 height 21
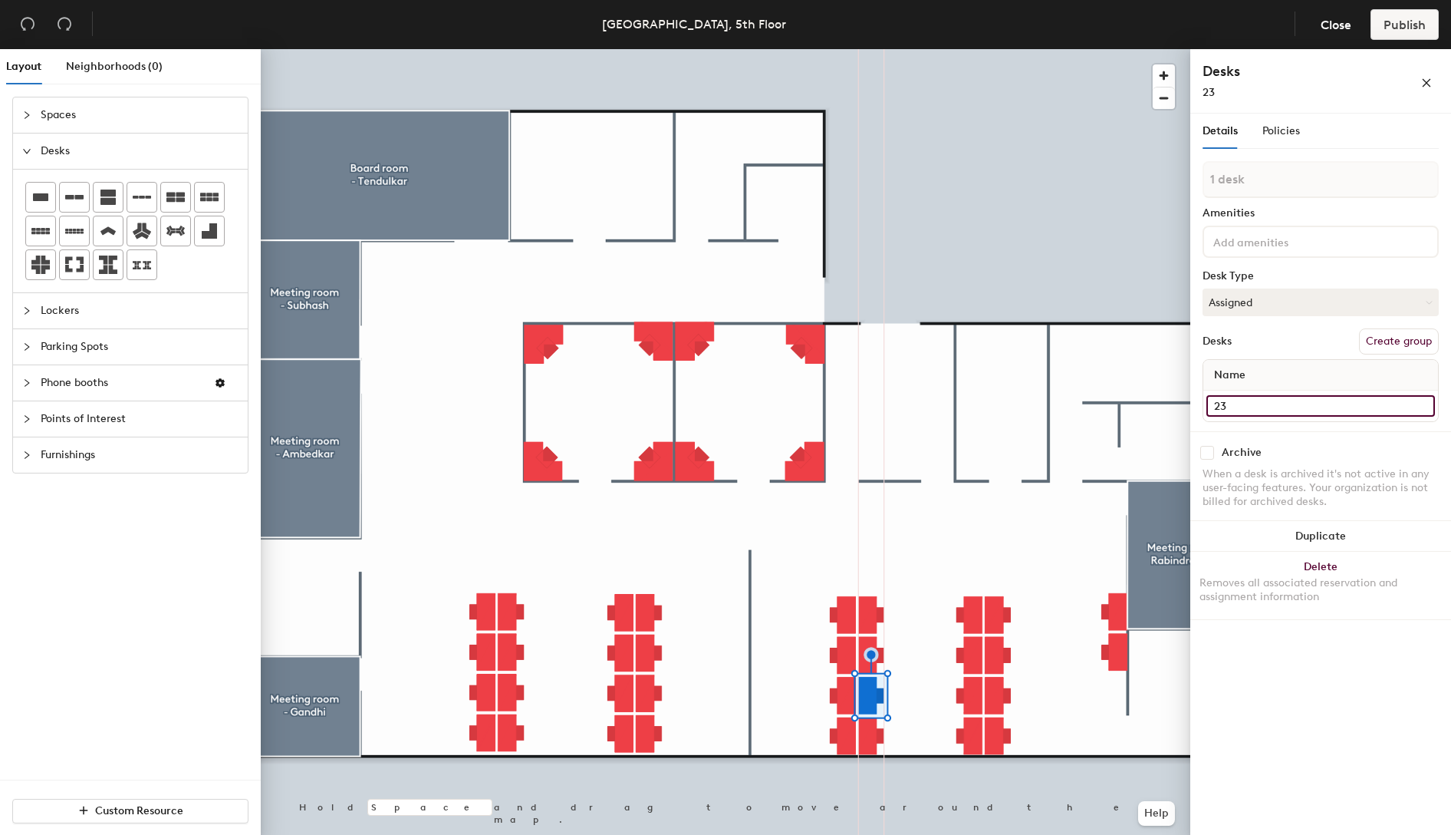
type input "23"
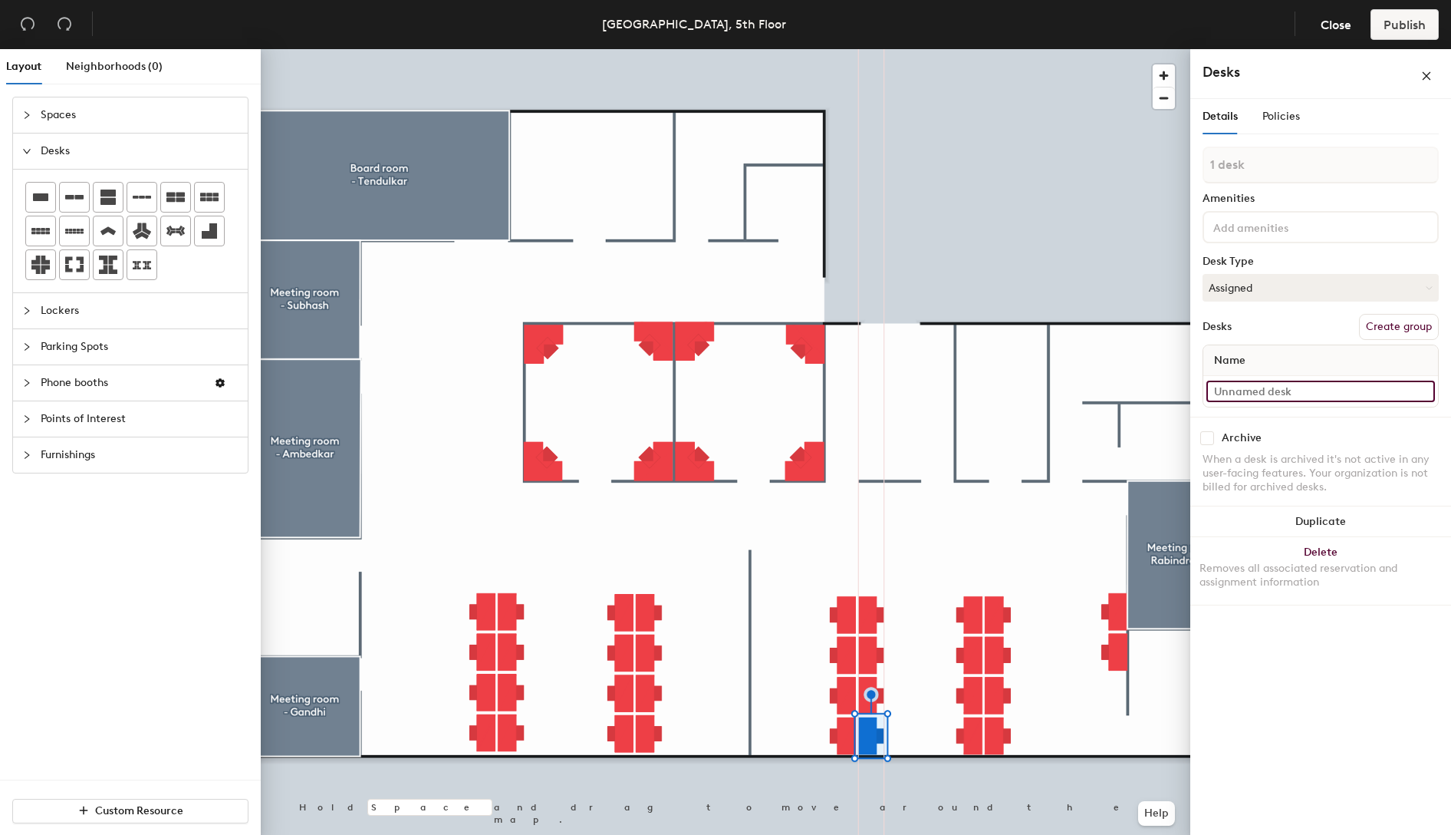
click at [1322, 390] on input at bounding box center [1321, 390] width 229 height 21
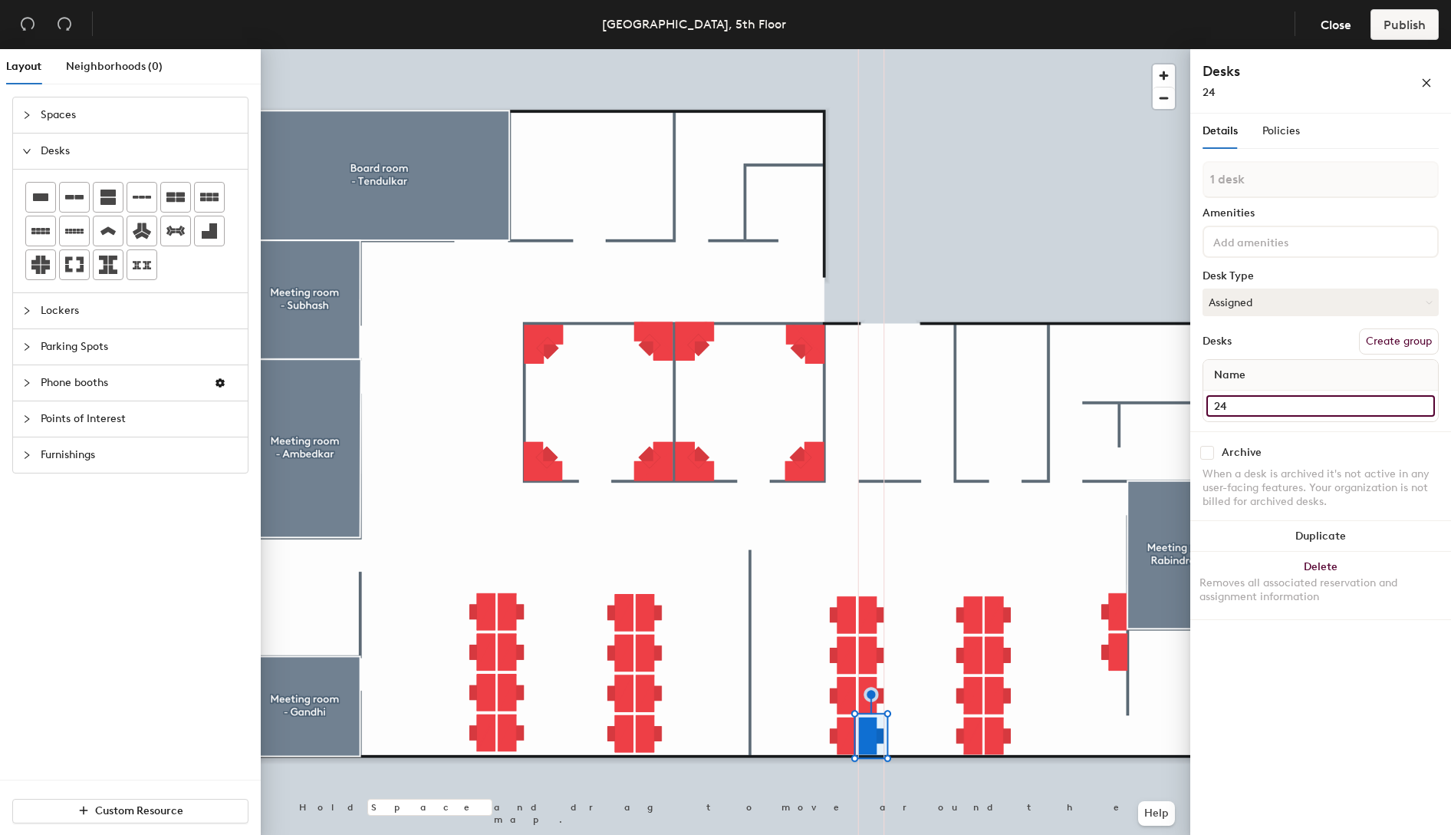
type input "24"
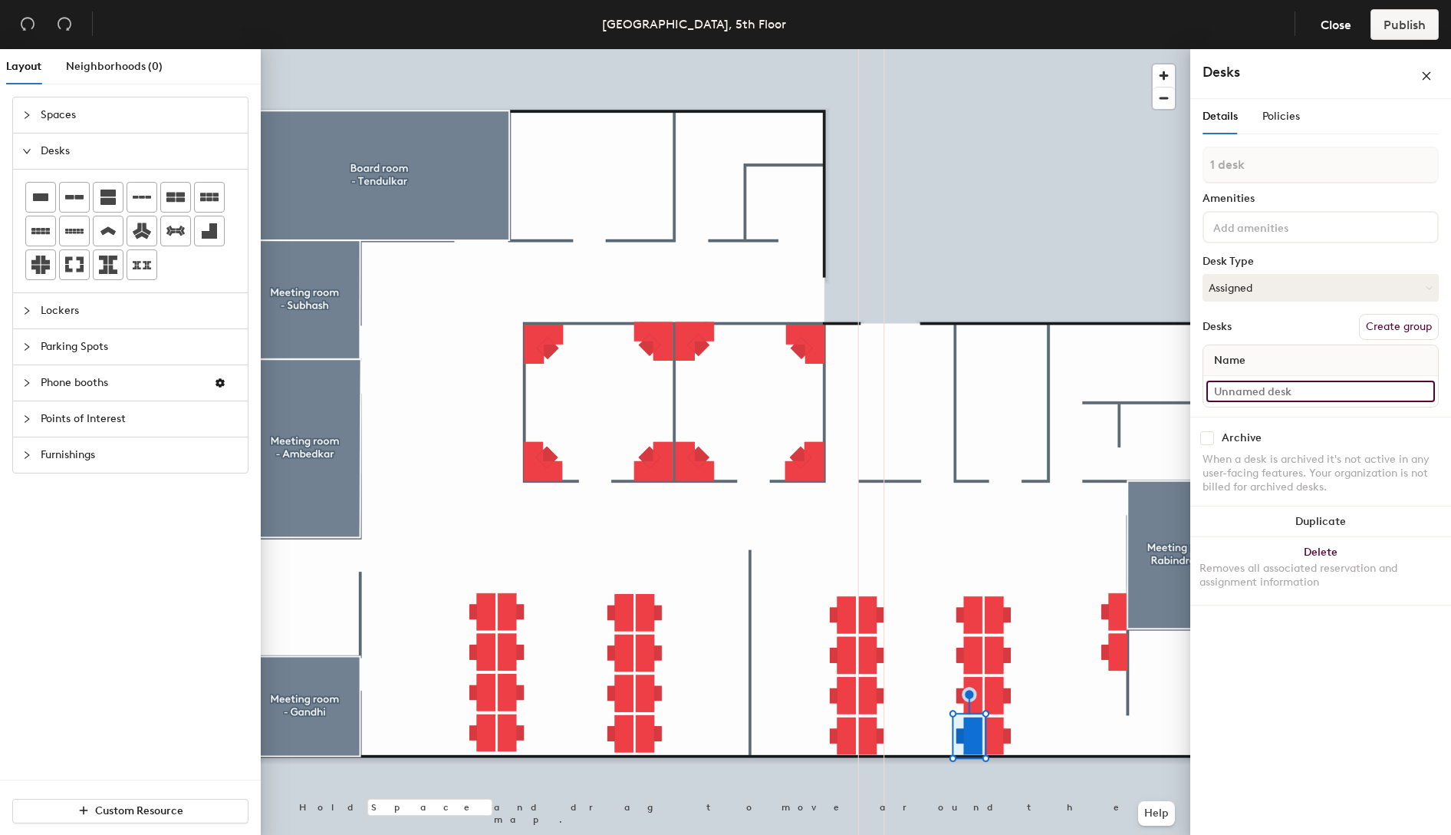
click at [1292, 386] on input at bounding box center [1321, 390] width 229 height 21
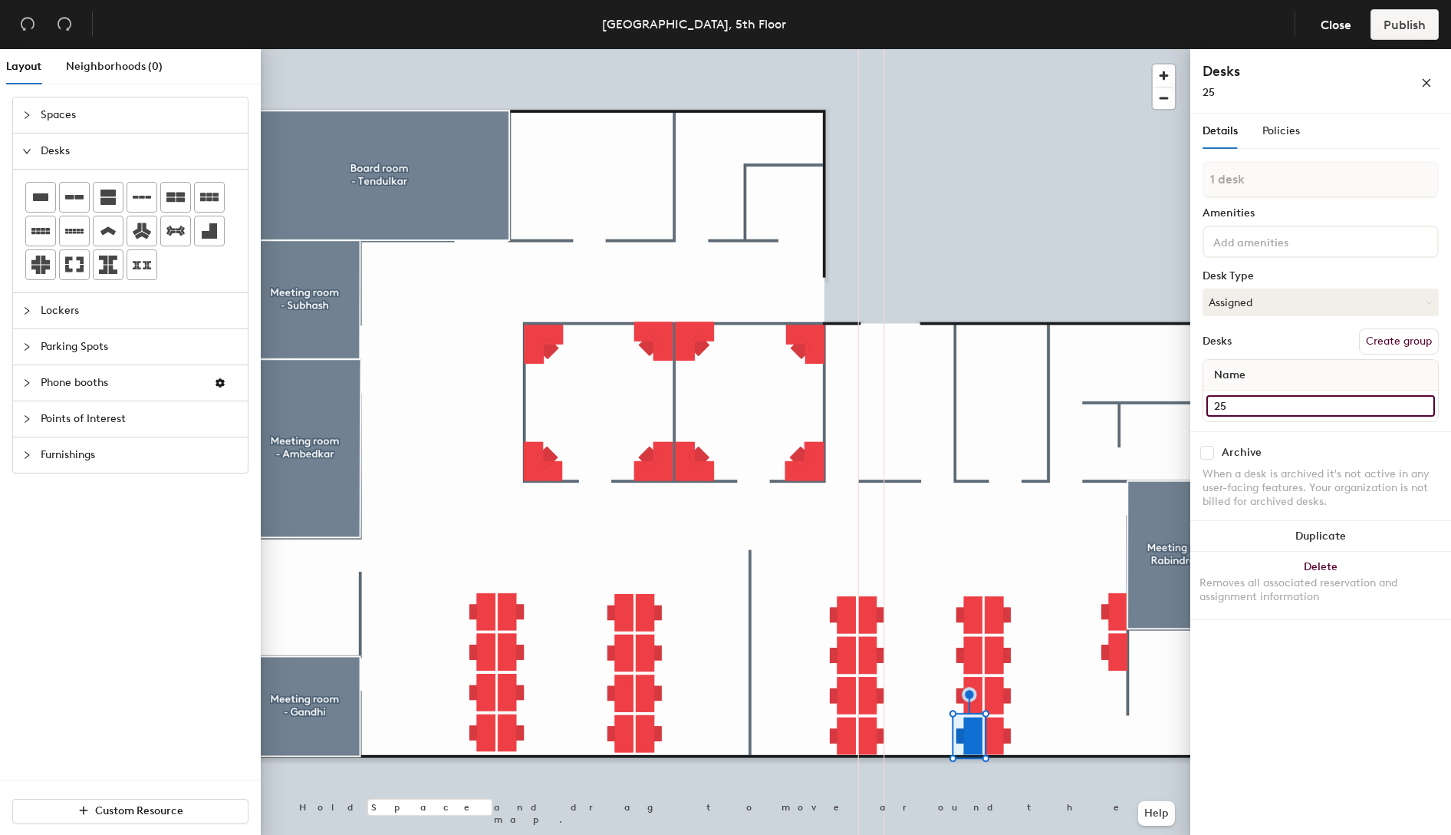
type input "25"
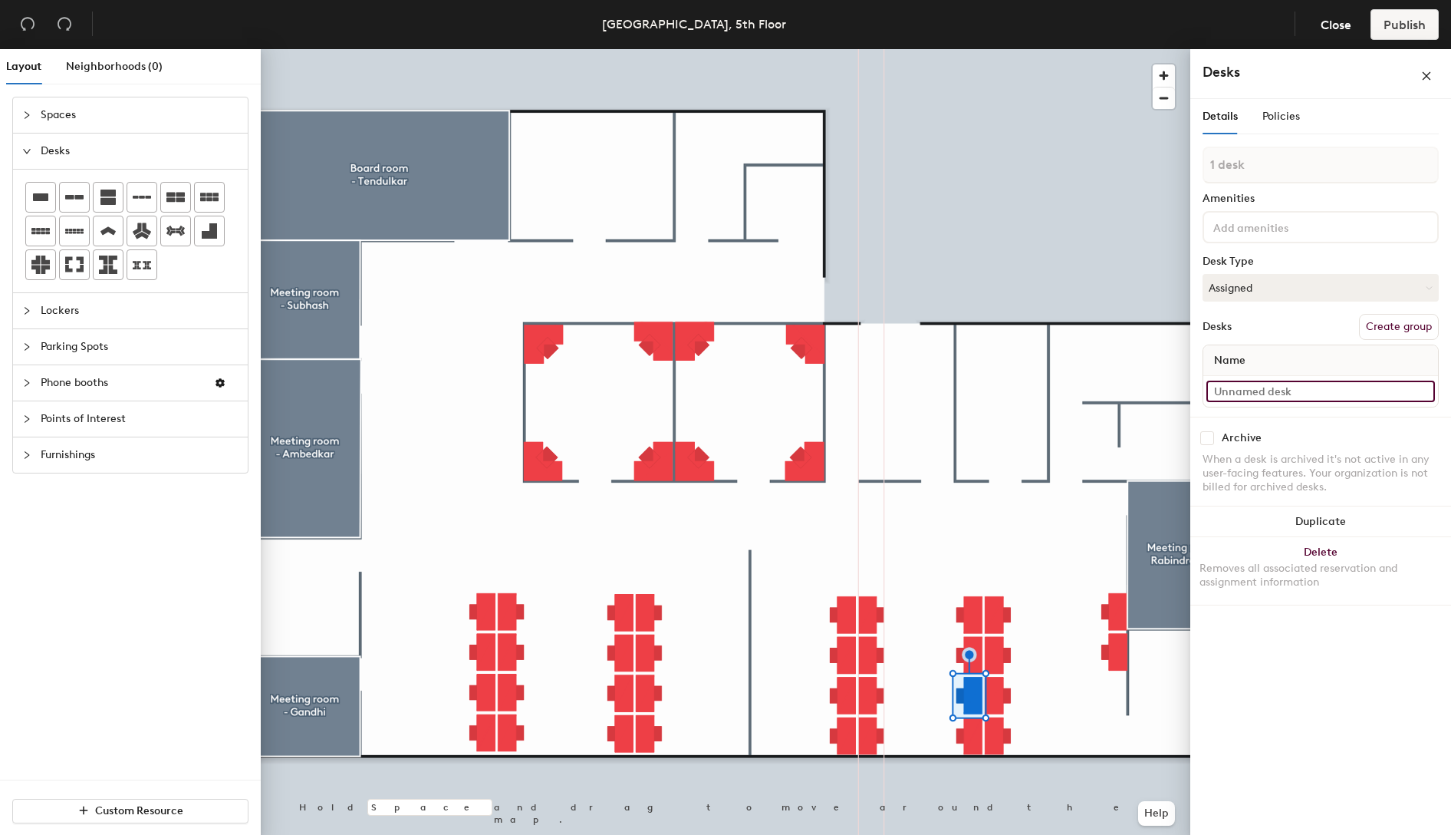
click at [1270, 389] on input at bounding box center [1321, 390] width 229 height 21
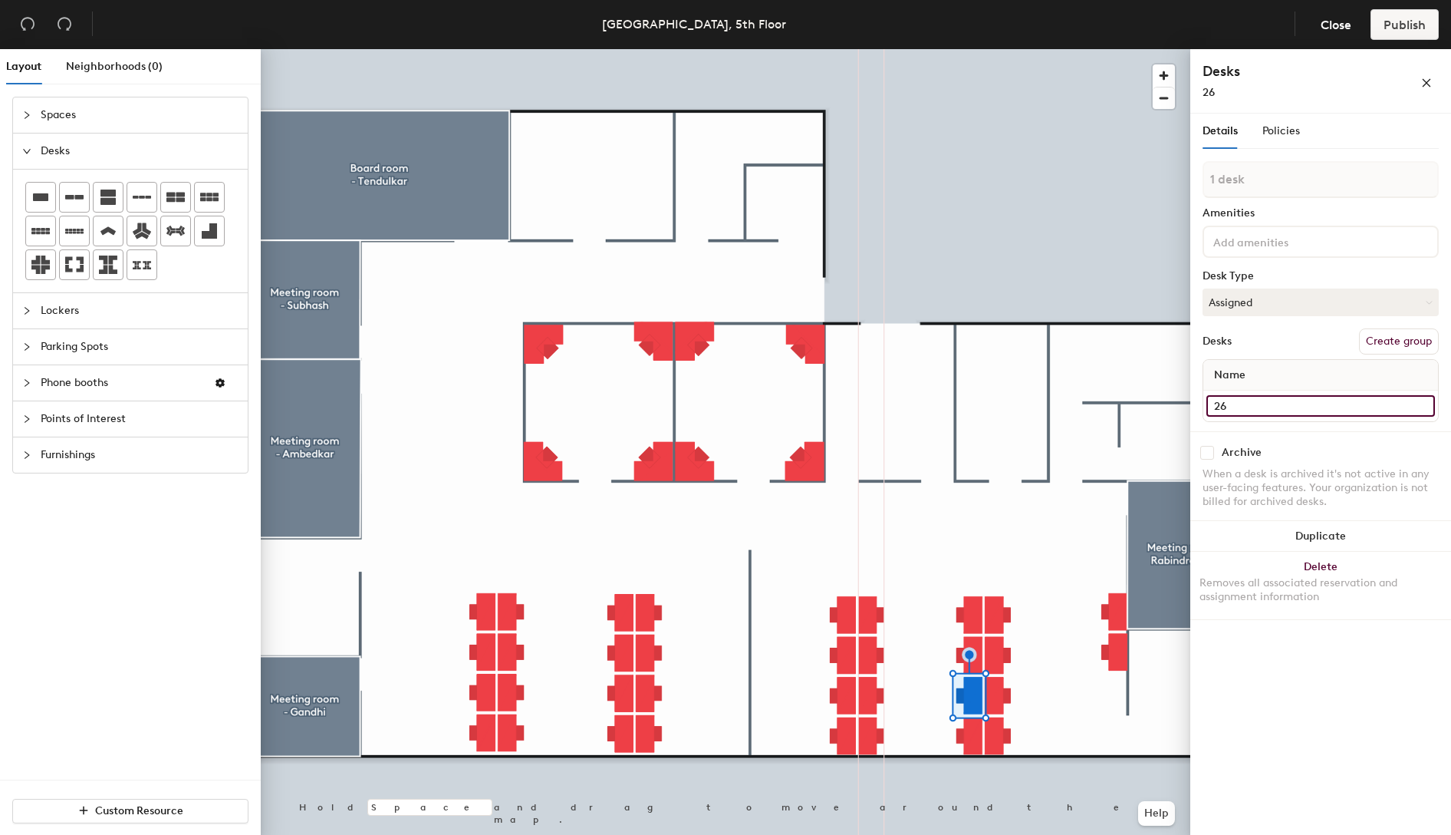
type input "26"
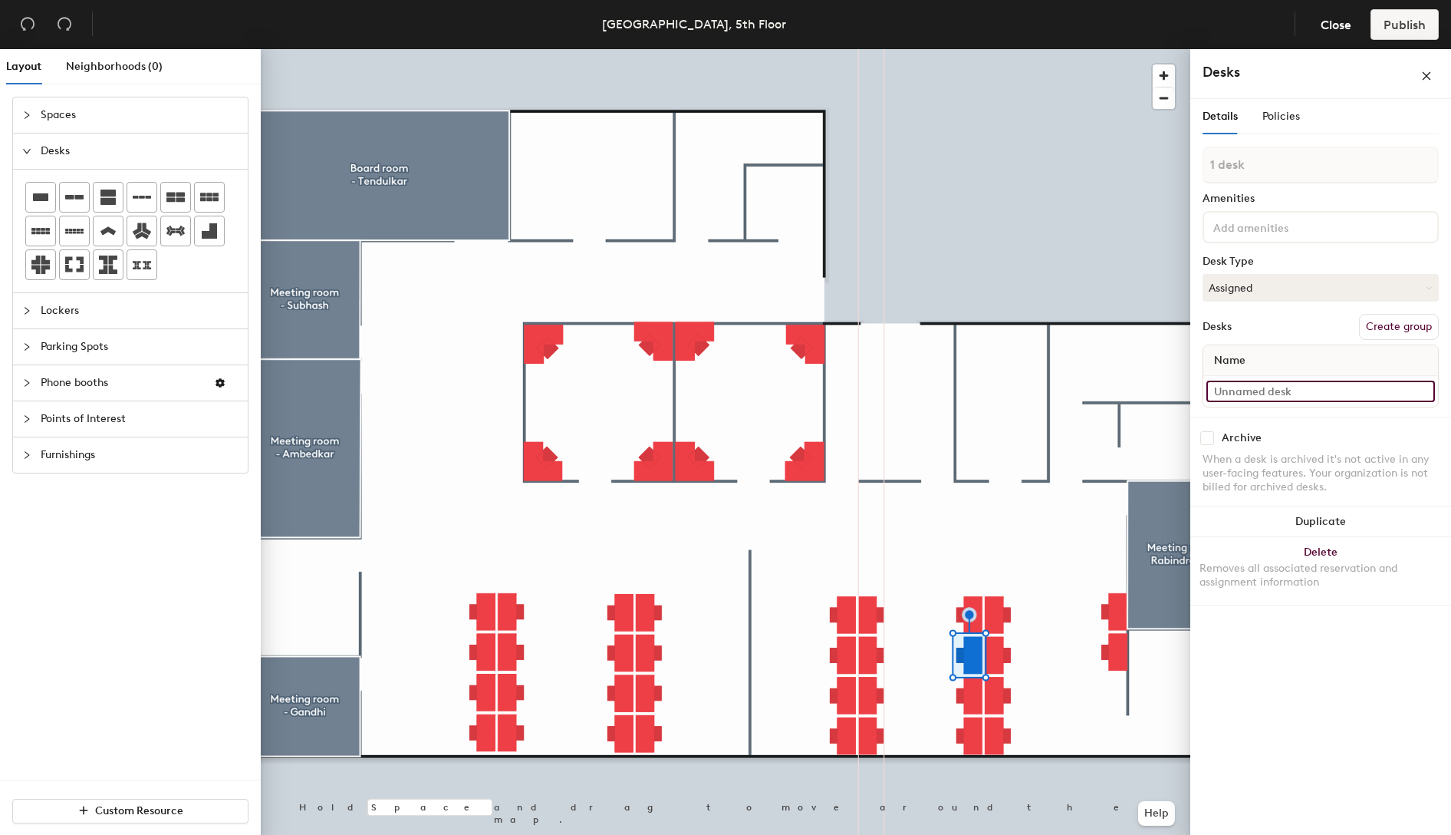
click at [1284, 393] on input at bounding box center [1321, 390] width 229 height 21
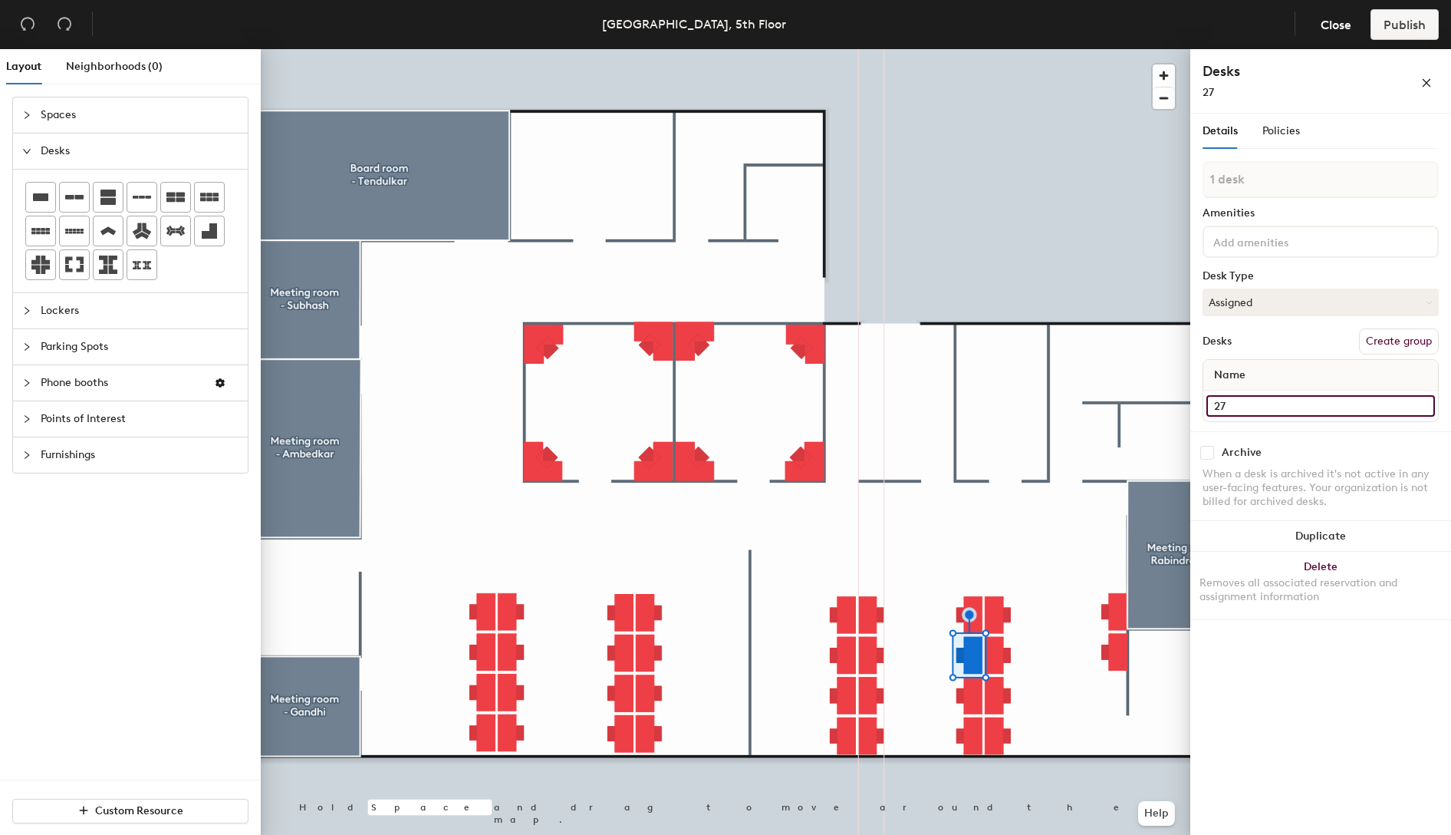
type input "27"
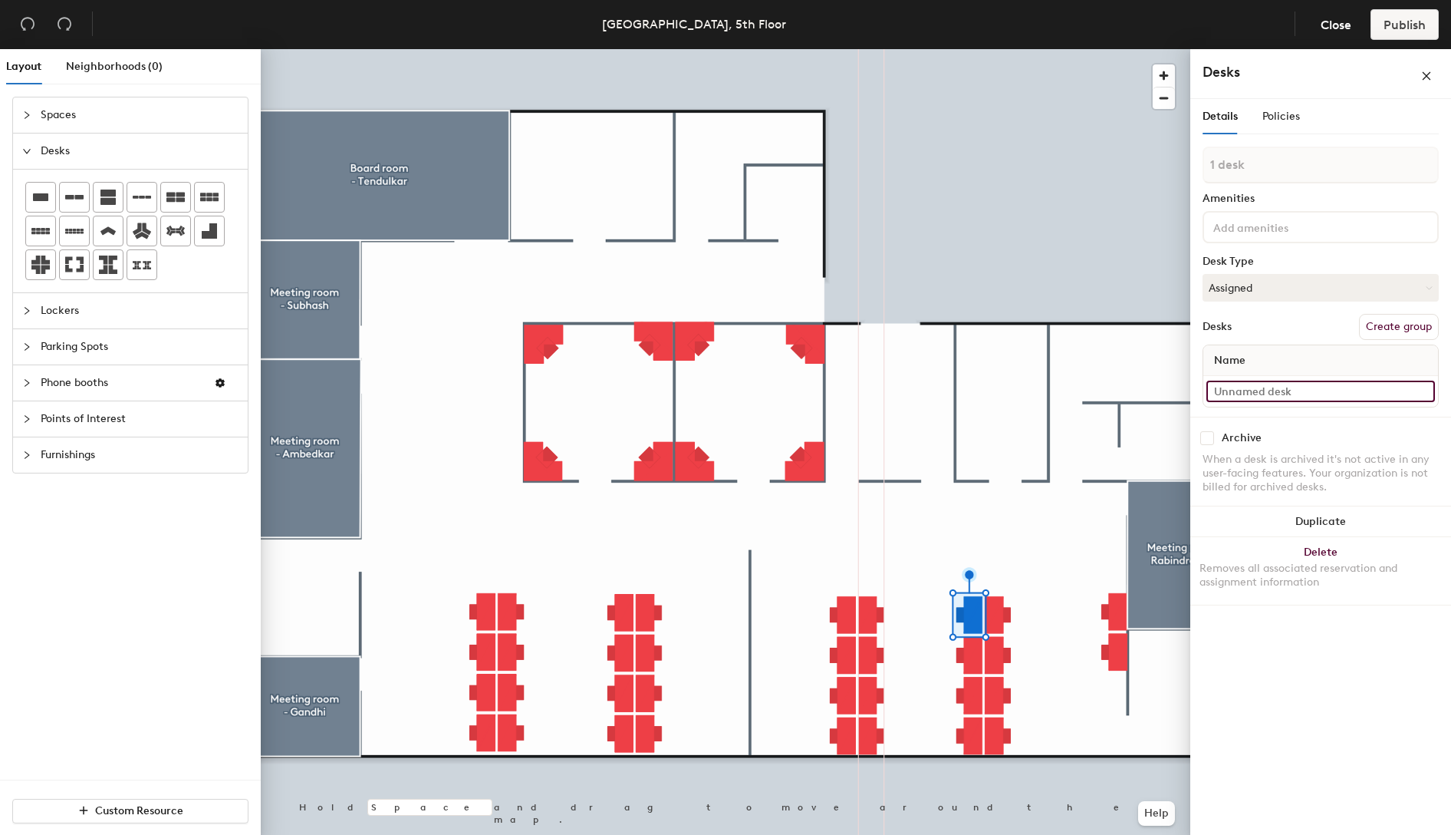
click at [1282, 398] on input at bounding box center [1321, 390] width 229 height 21
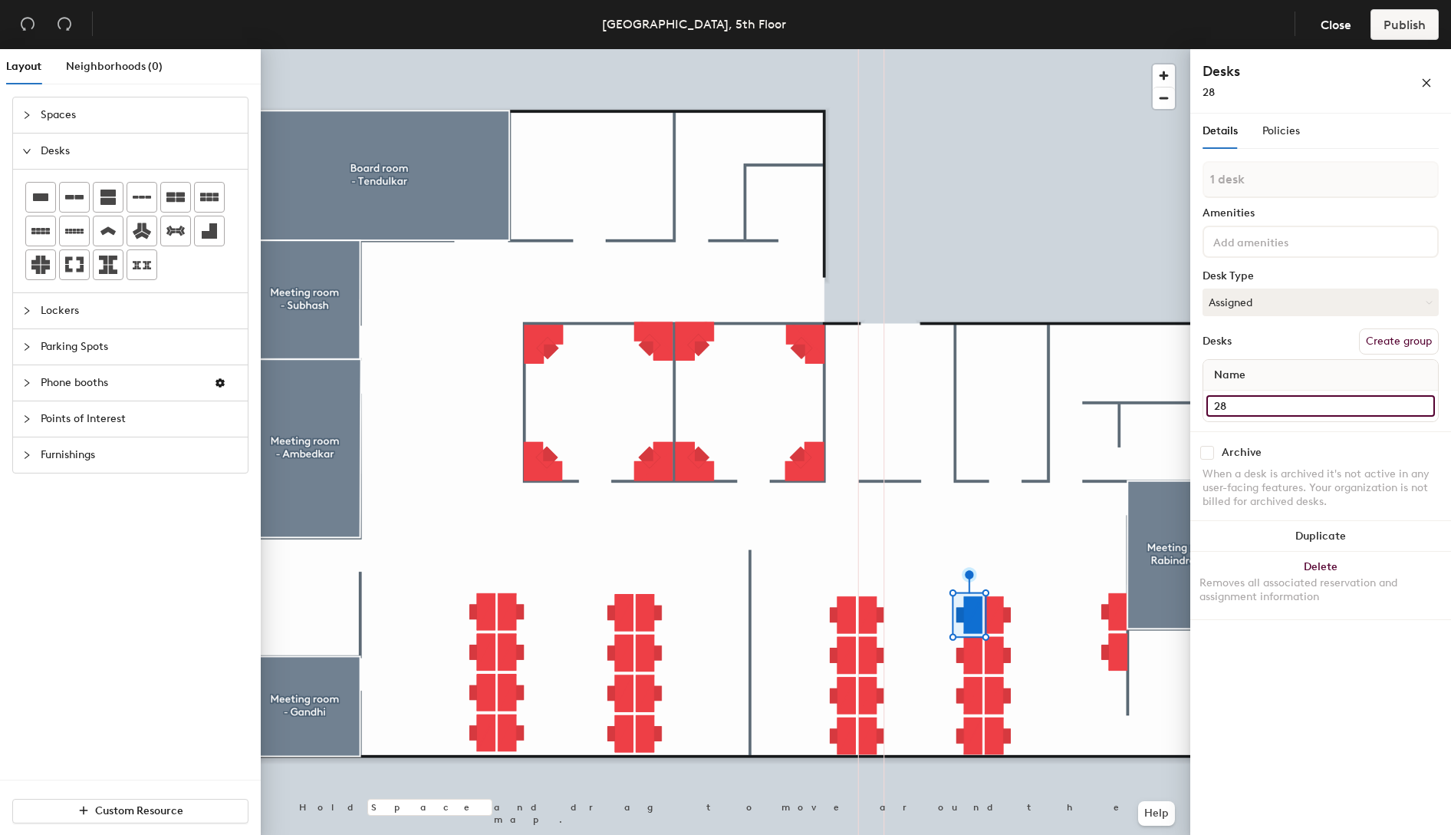
type input "28"
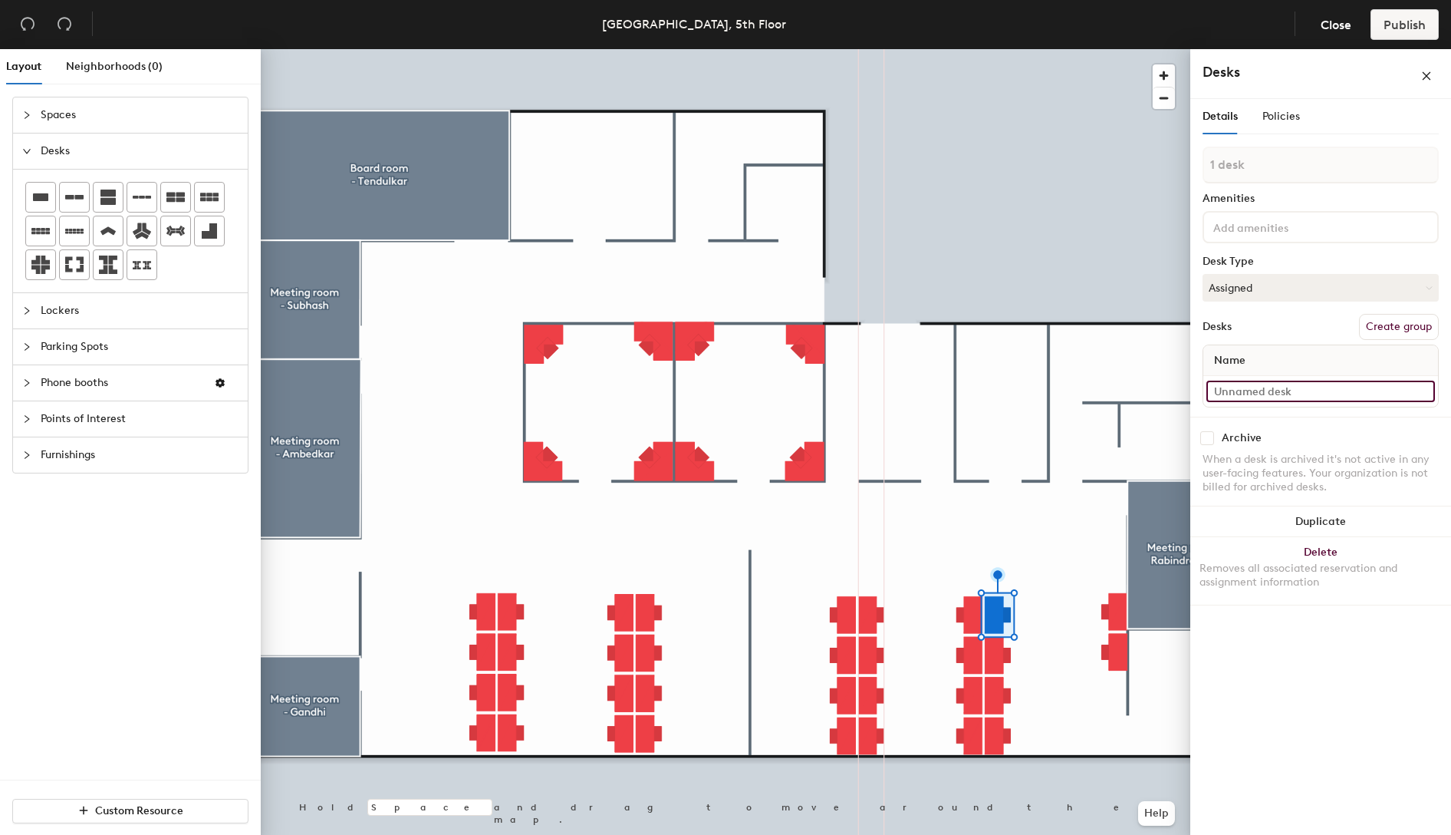
click at [1266, 390] on input at bounding box center [1321, 390] width 229 height 21
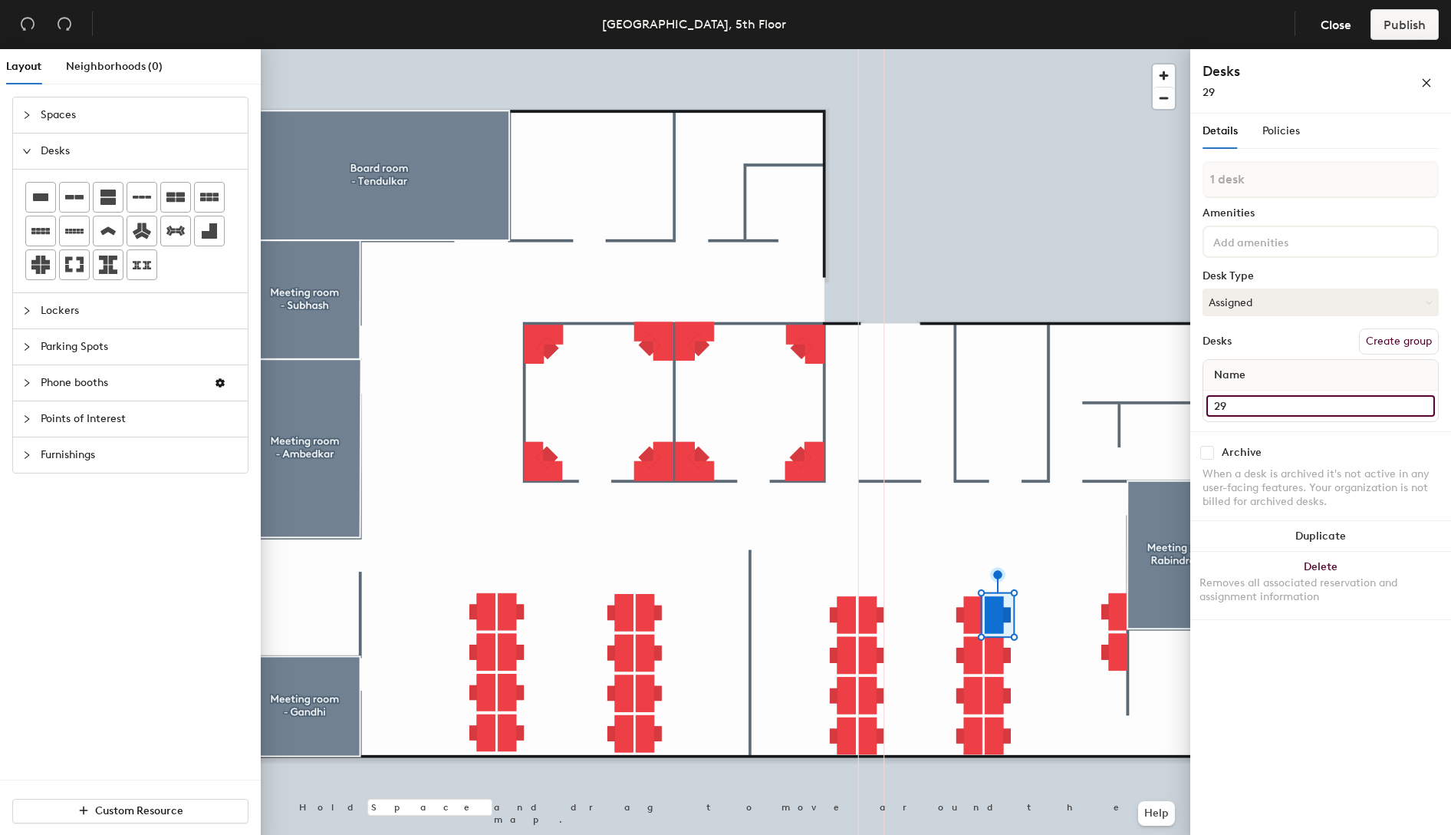
type input "29"
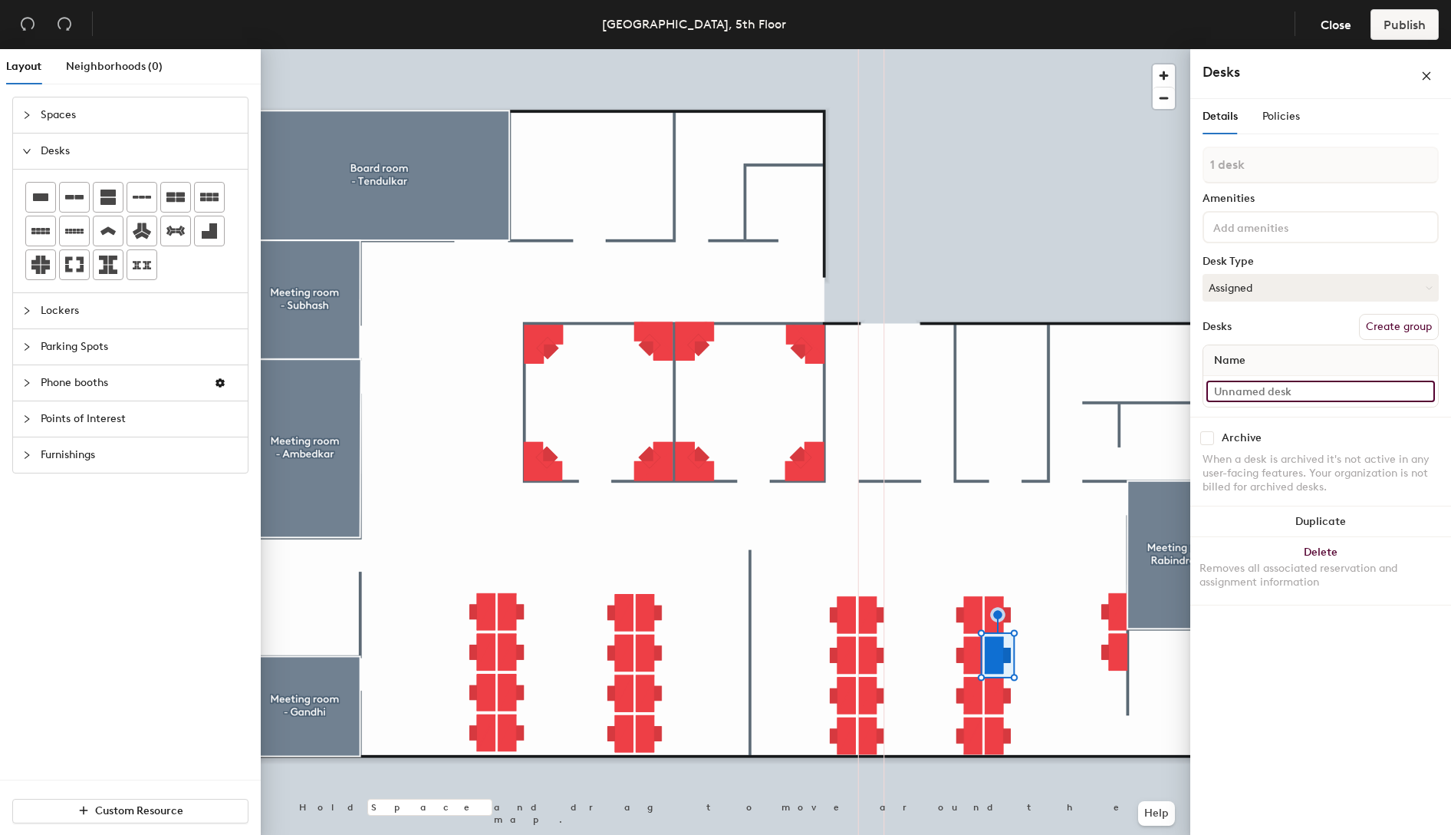
click at [1252, 385] on input at bounding box center [1321, 390] width 229 height 21
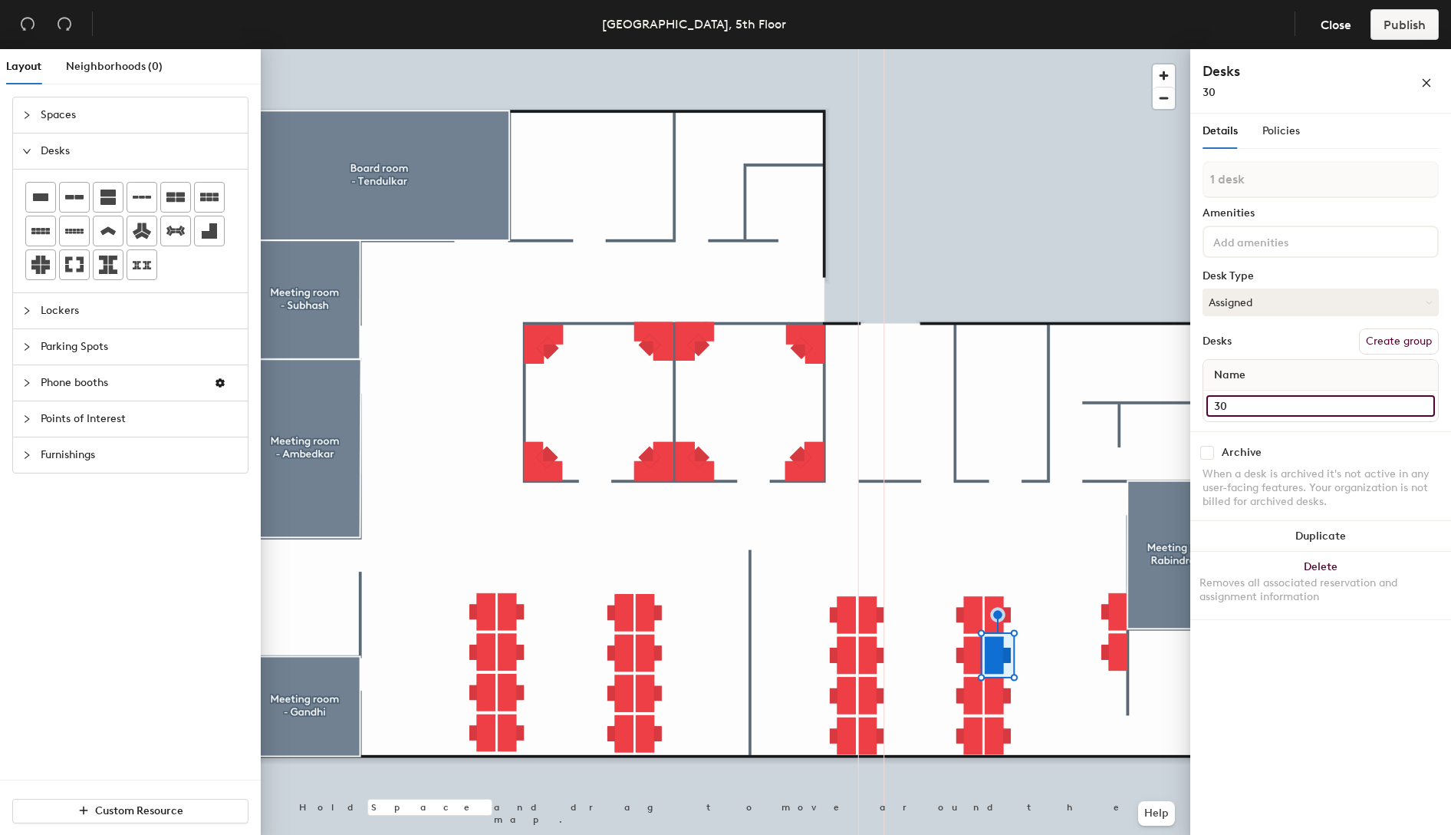
type input "30"
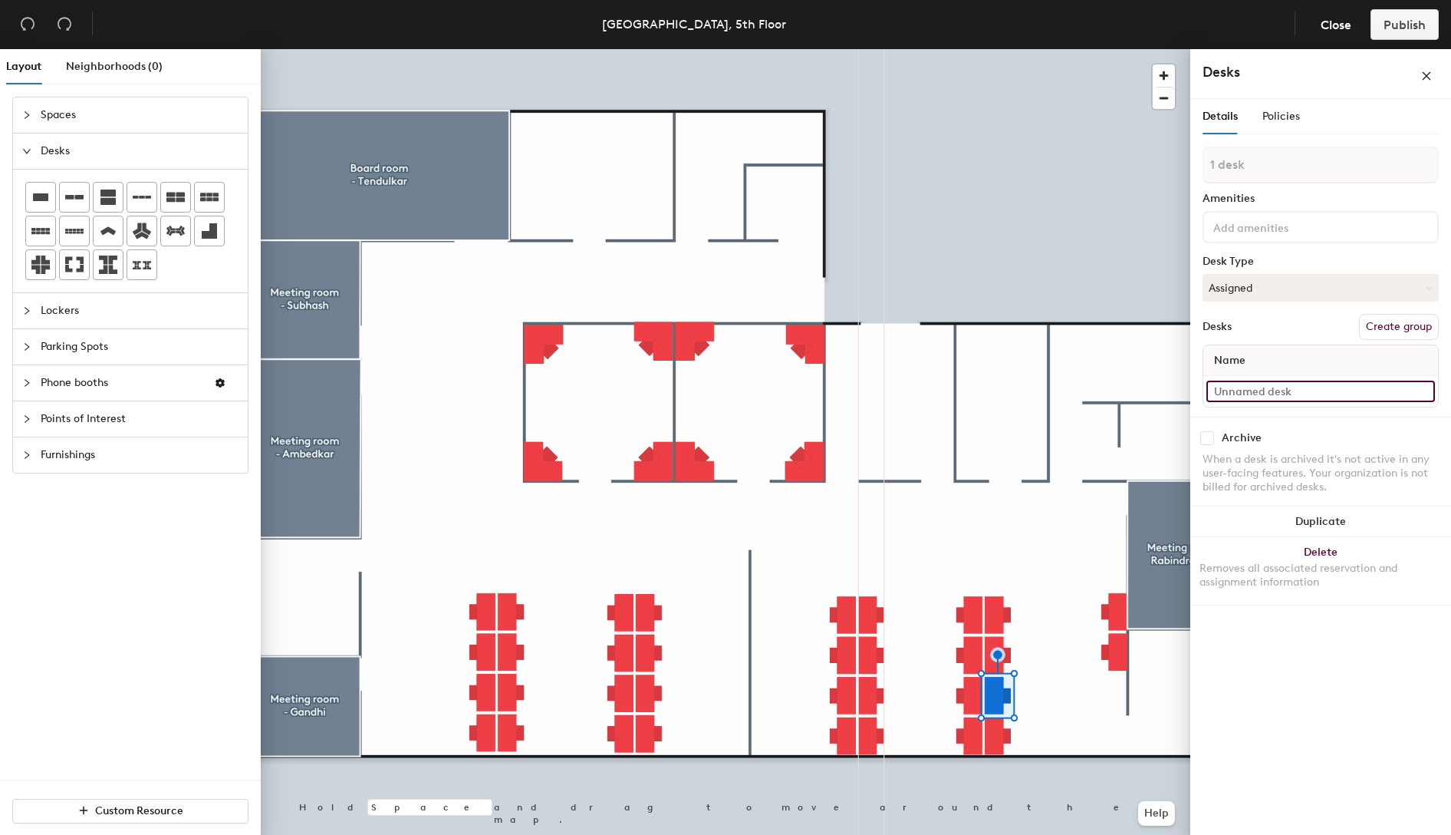
click at [1295, 393] on input at bounding box center [1321, 390] width 229 height 21
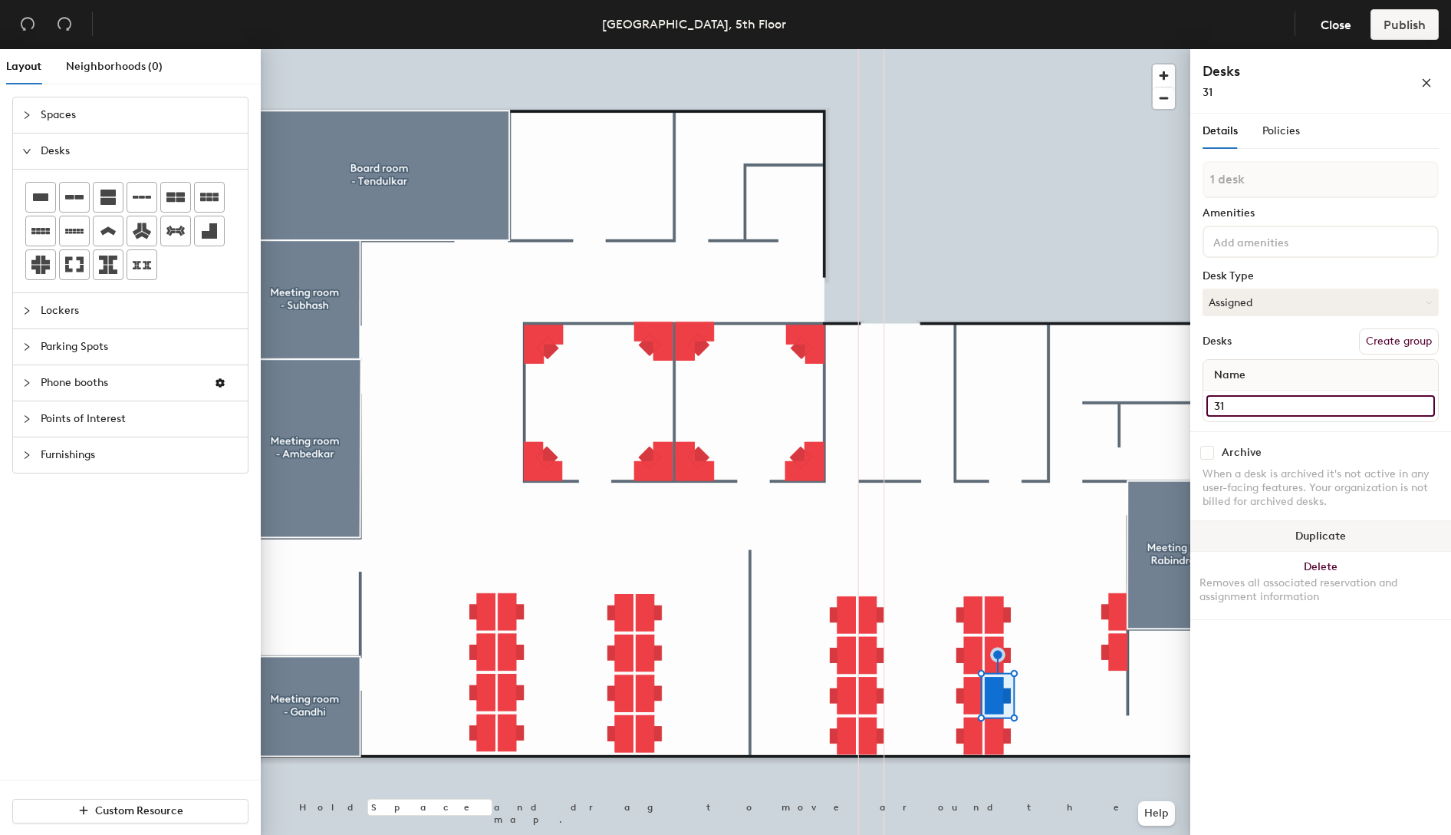
type input "31"
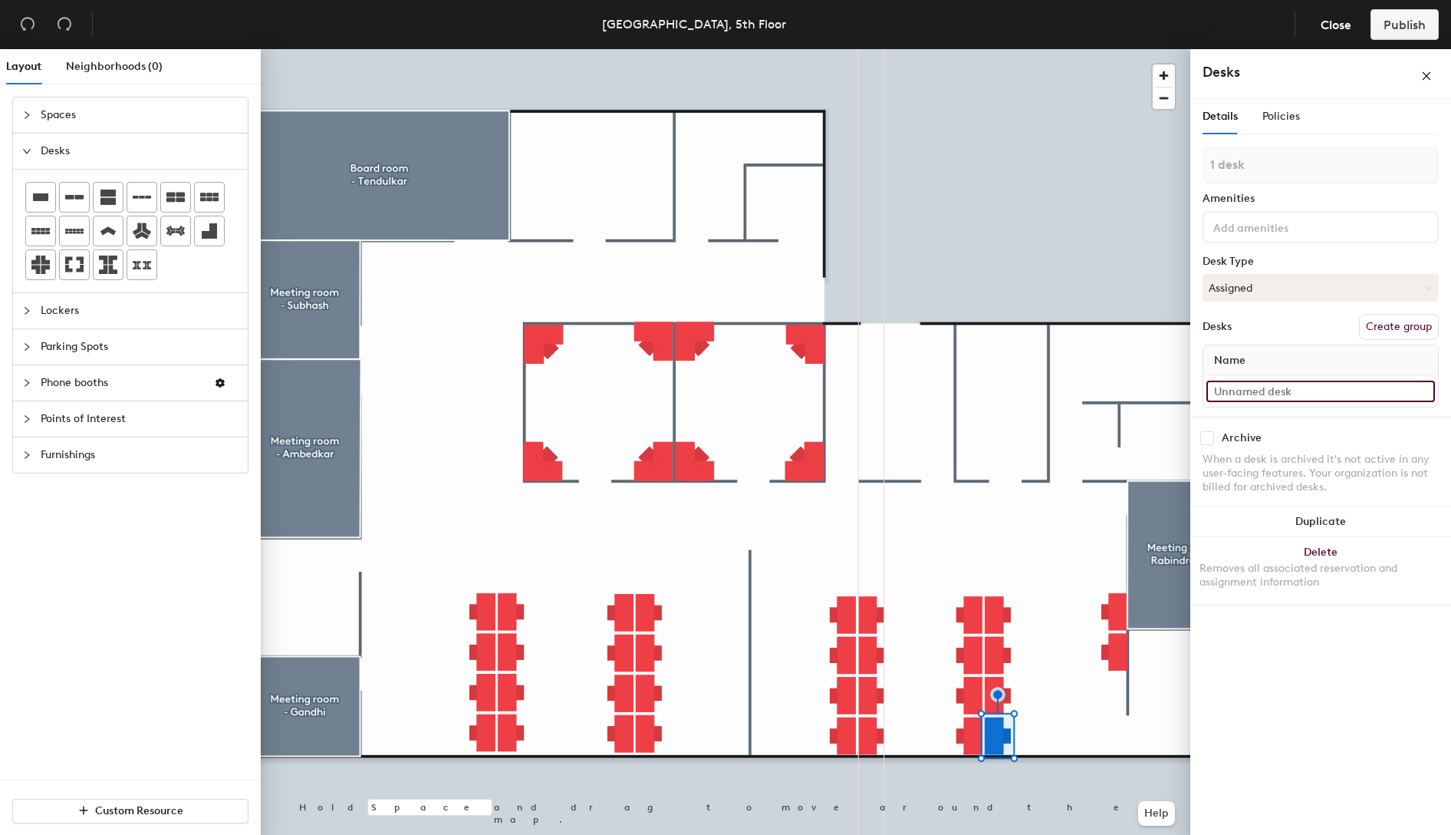
click at [1254, 388] on input at bounding box center [1321, 390] width 229 height 21
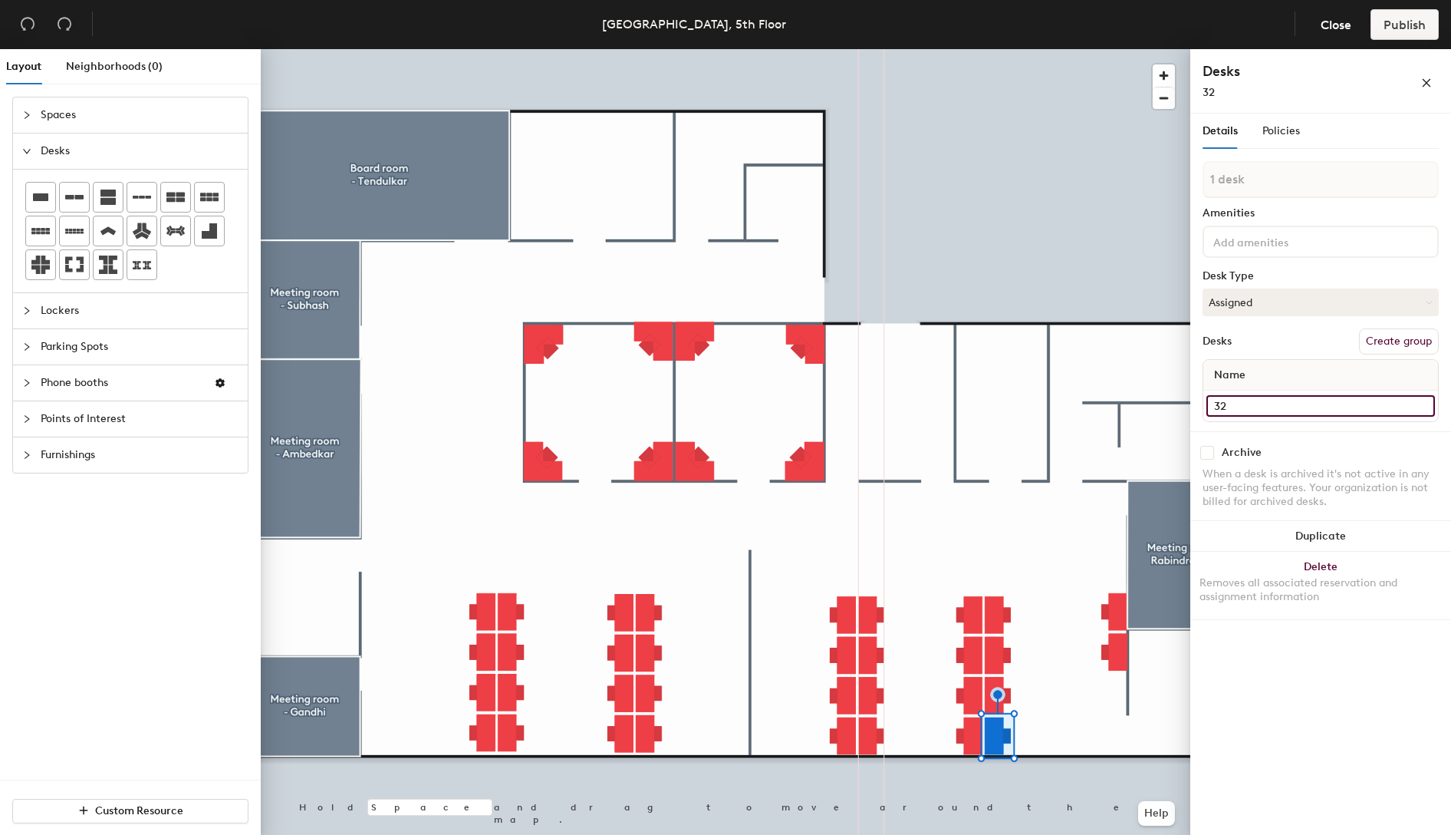
type input "32"
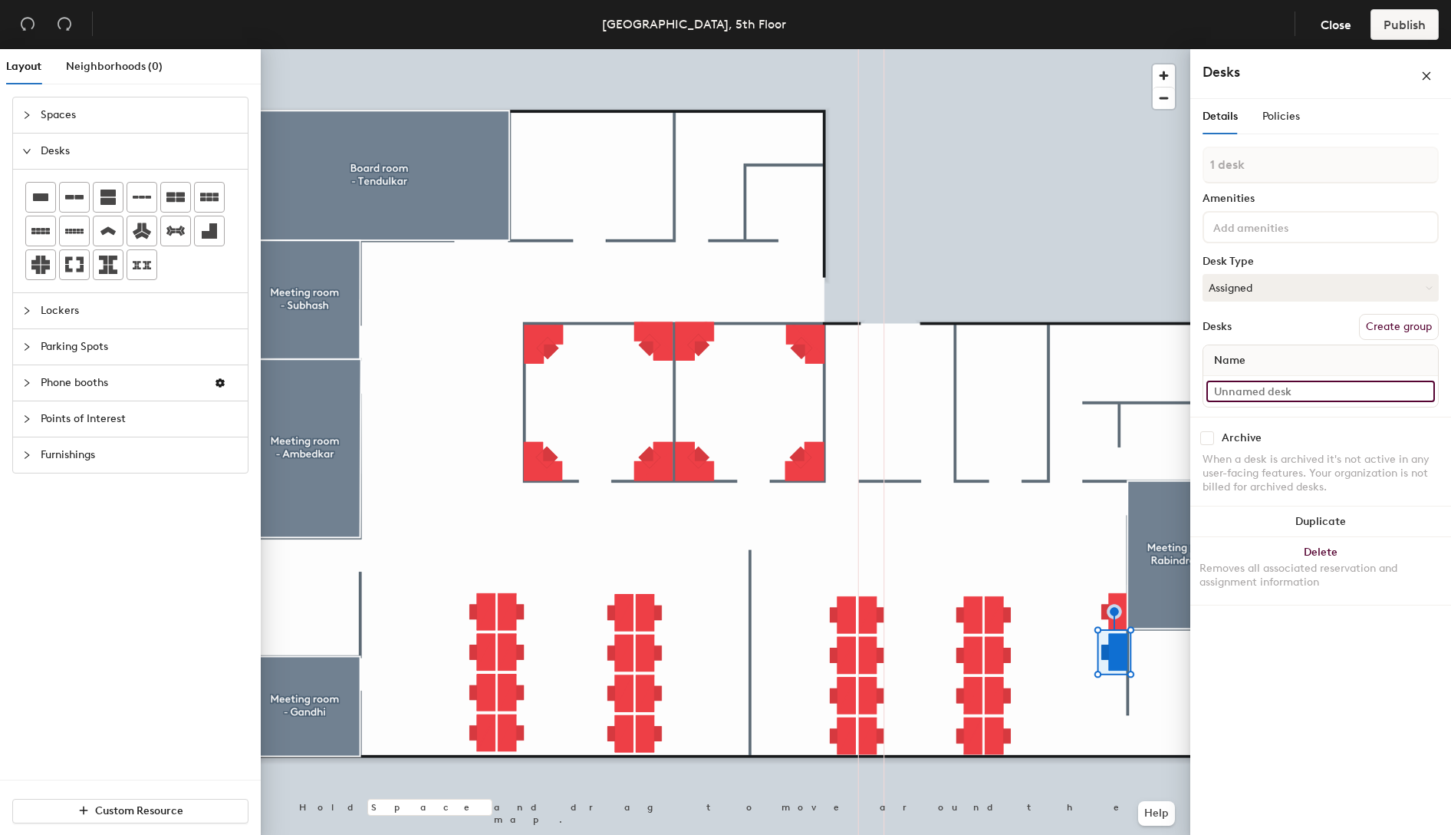
click at [1283, 391] on input at bounding box center [1321, 390] width 229 height 21
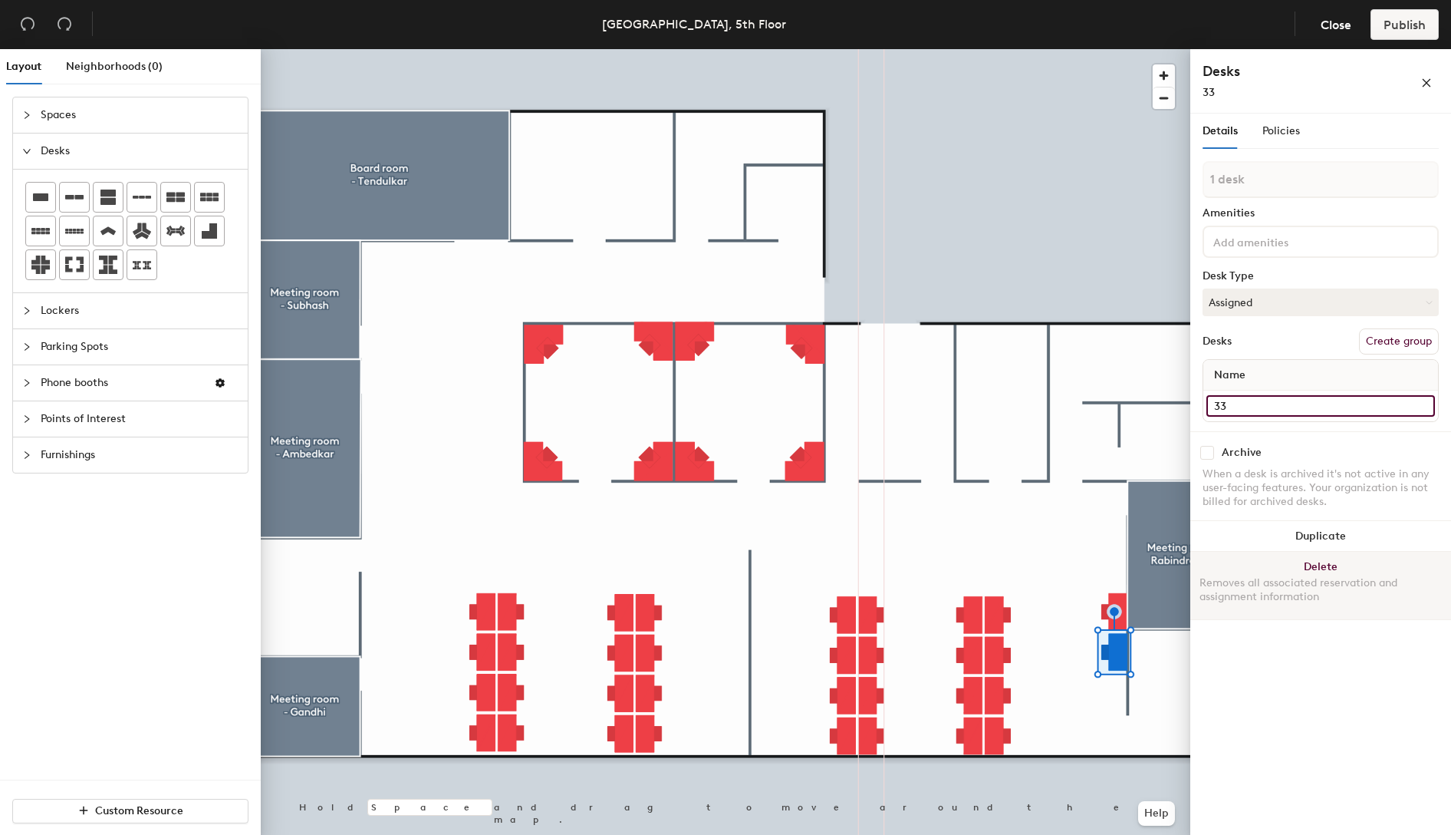
type input "33"
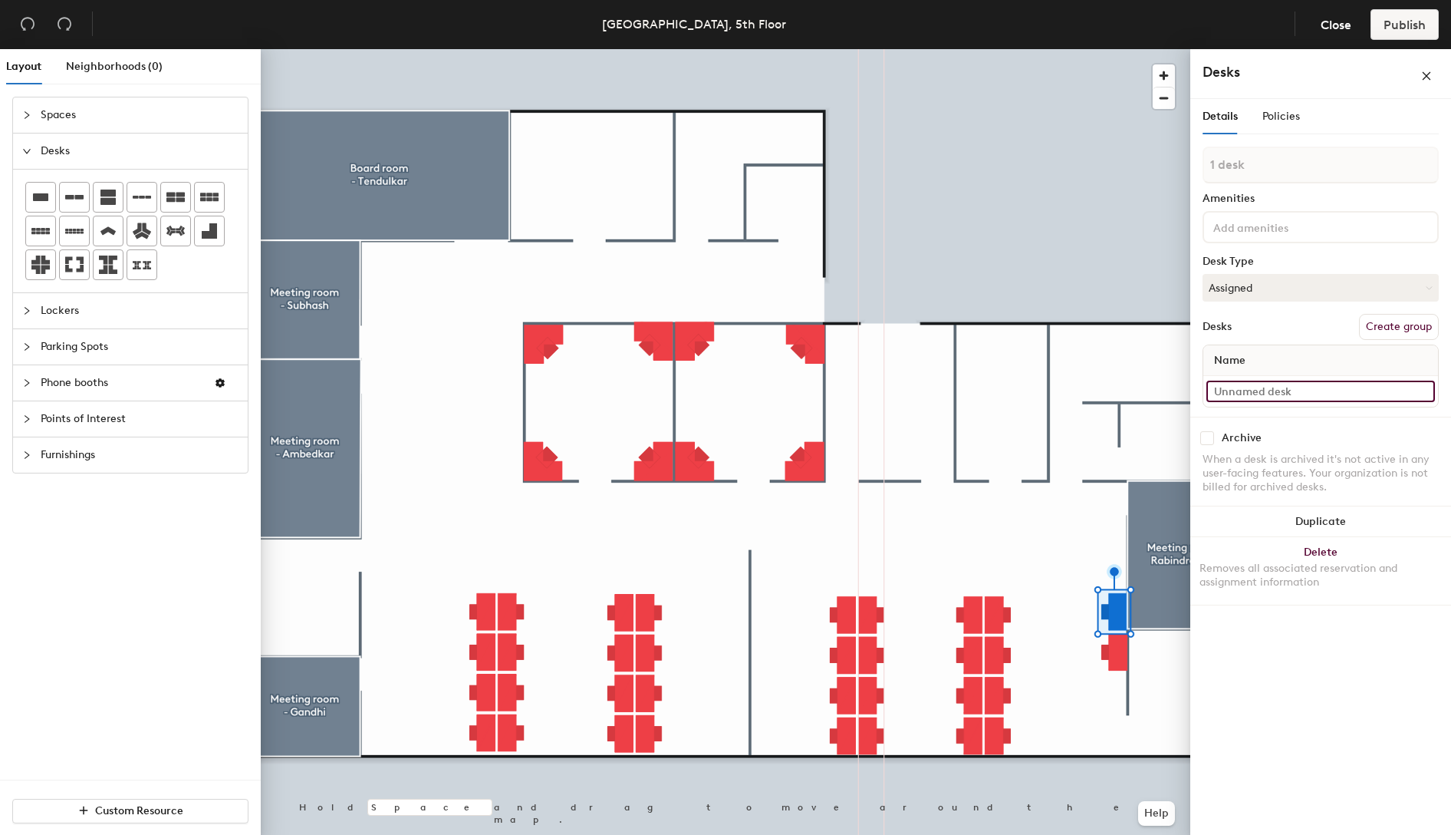
click at [1273, 389] on input at bounding box center [1321, 390] width 229 height 21
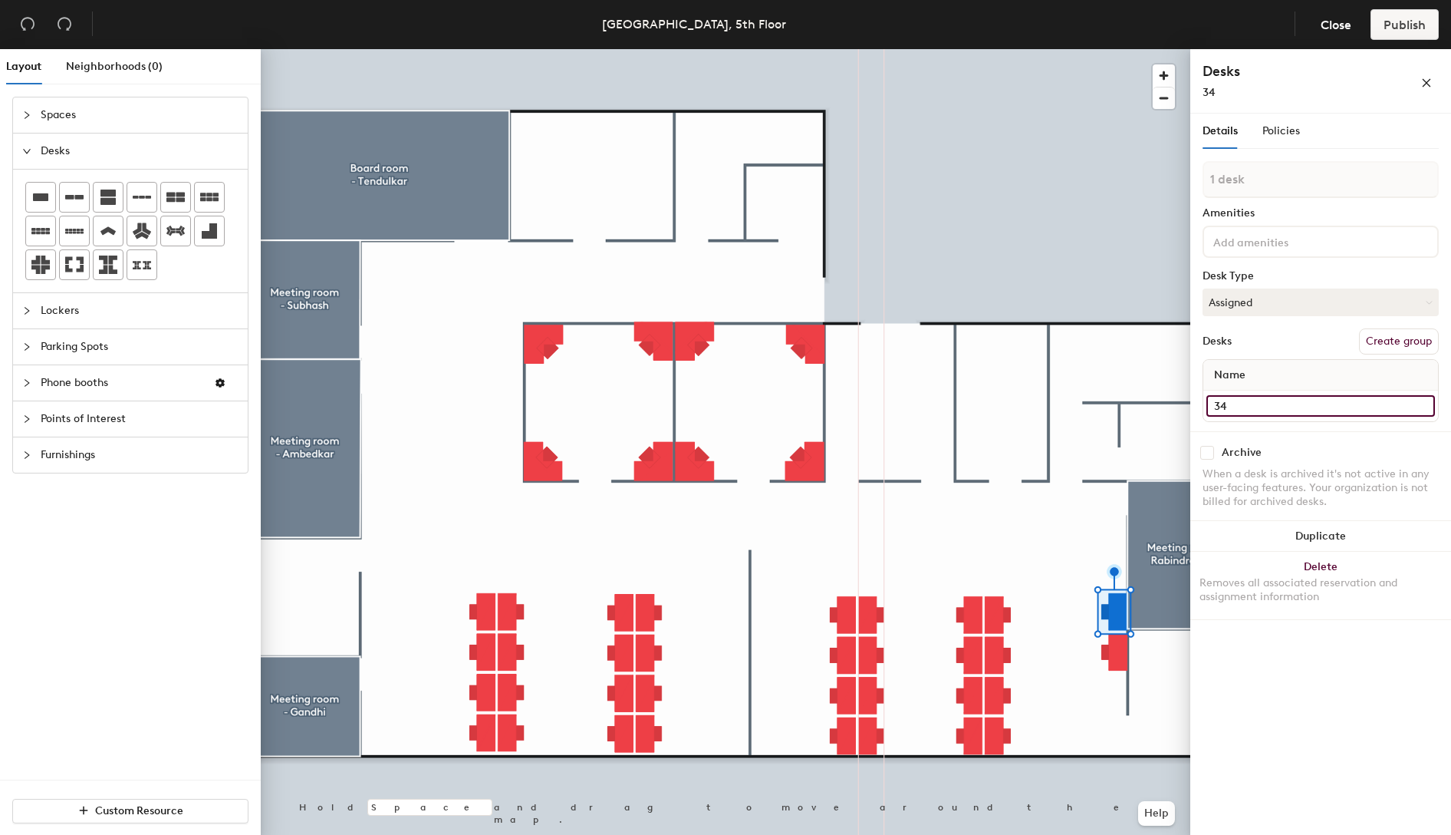
type input "34"
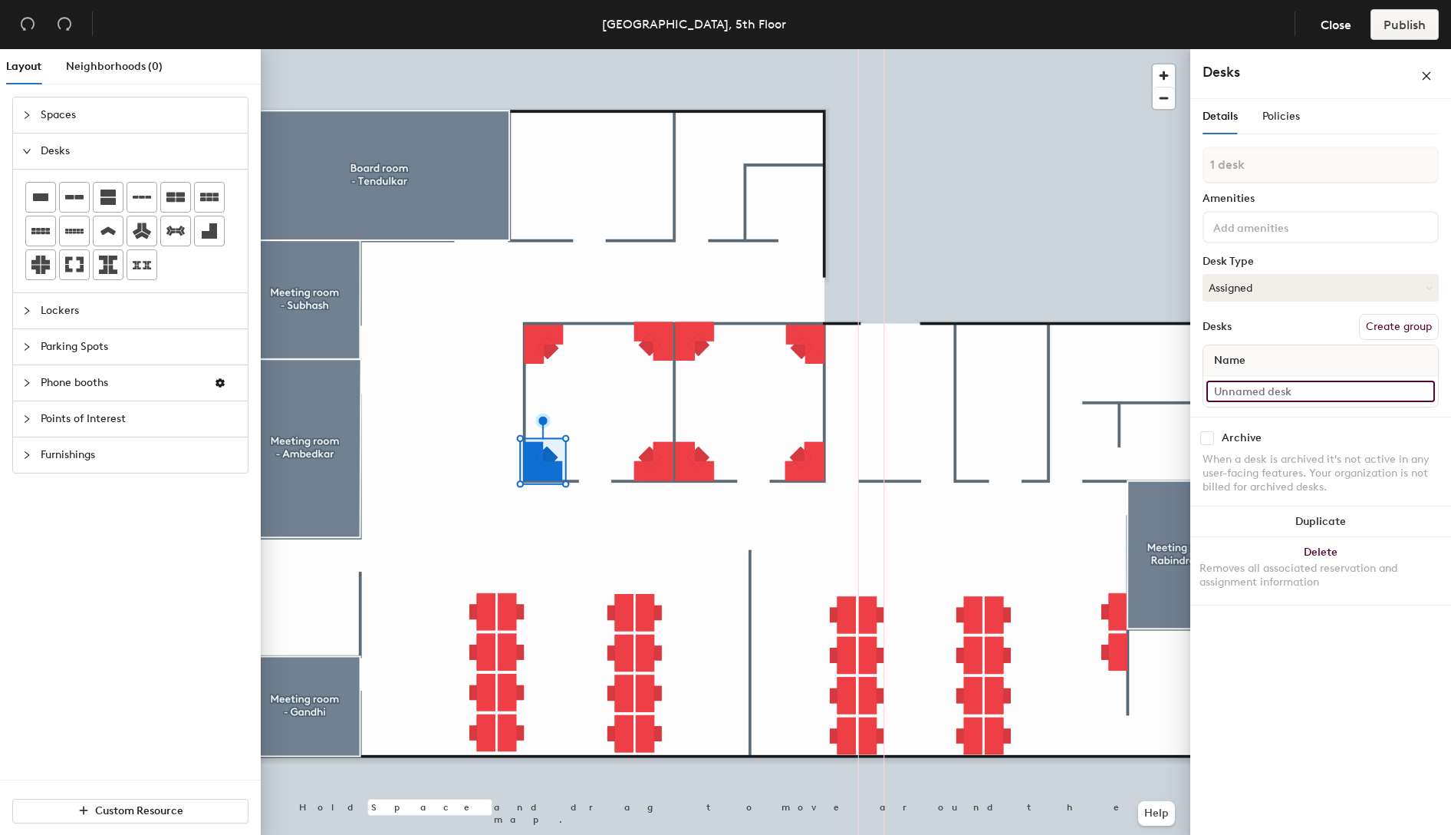
click at [1301, 396] on input at bounding box center [1321, 390] width 229 height 21
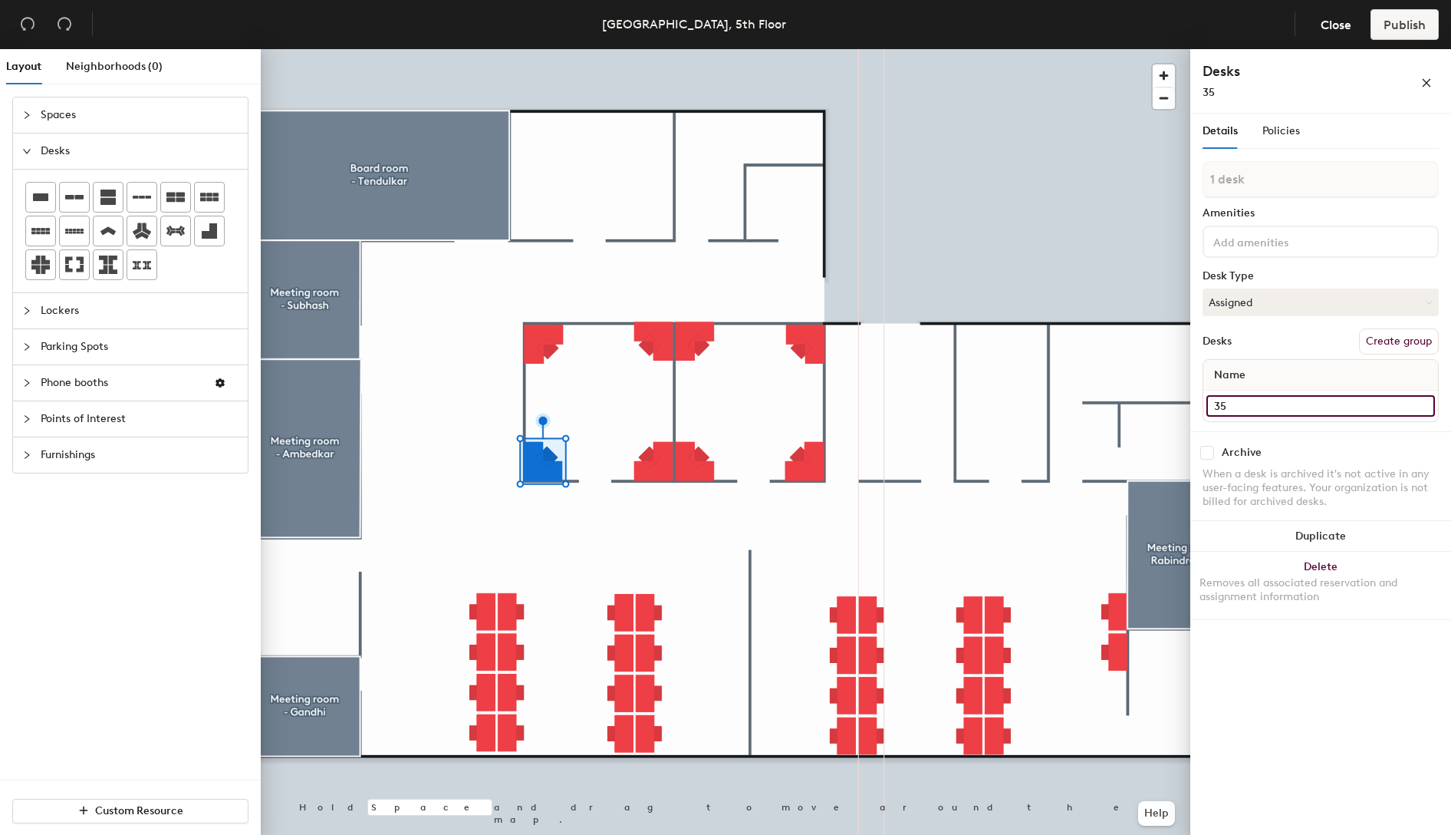
type input "35"
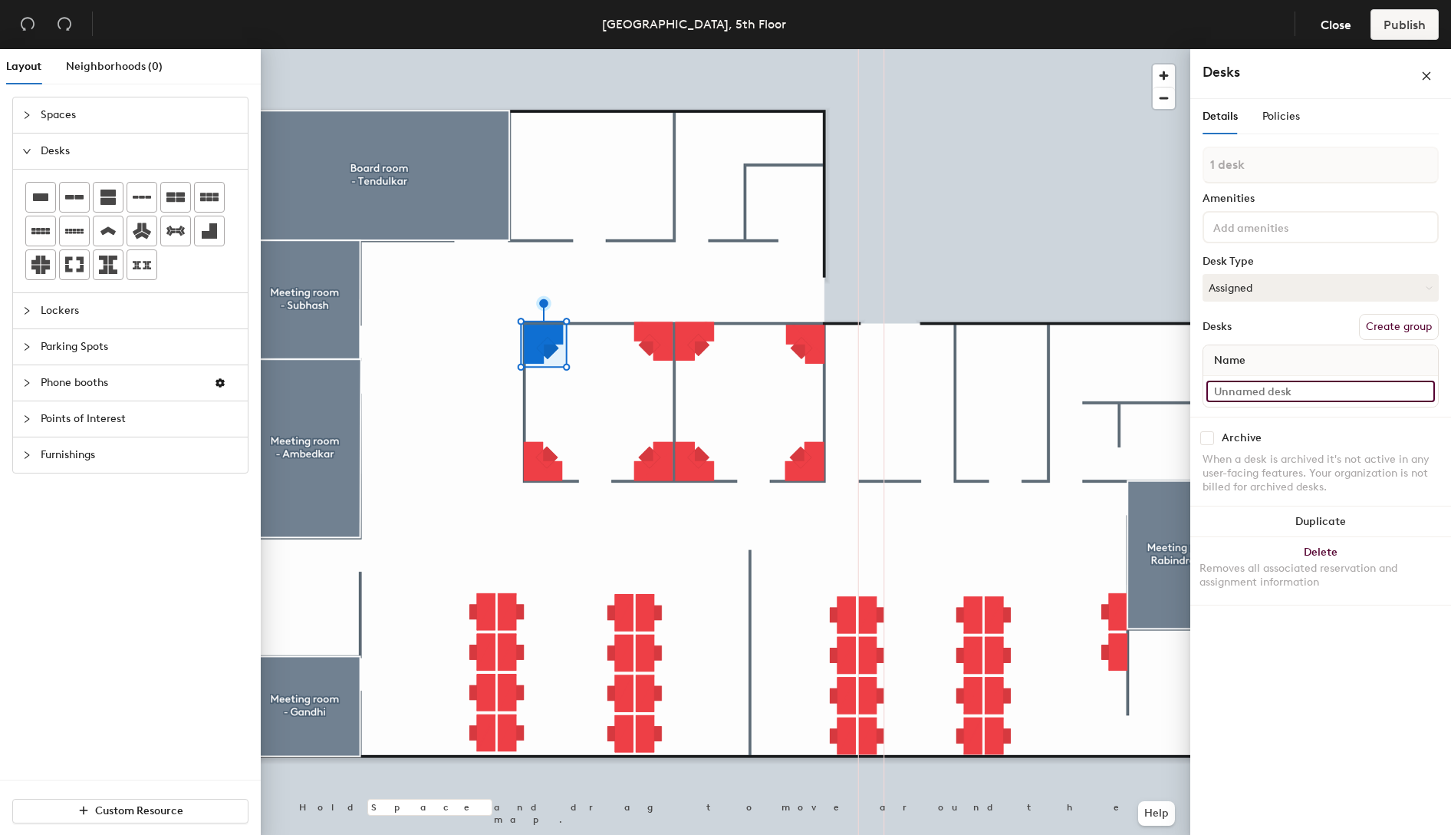
click at [1282, 386] on input at bounding box center [1321, 390] width 229 height 21
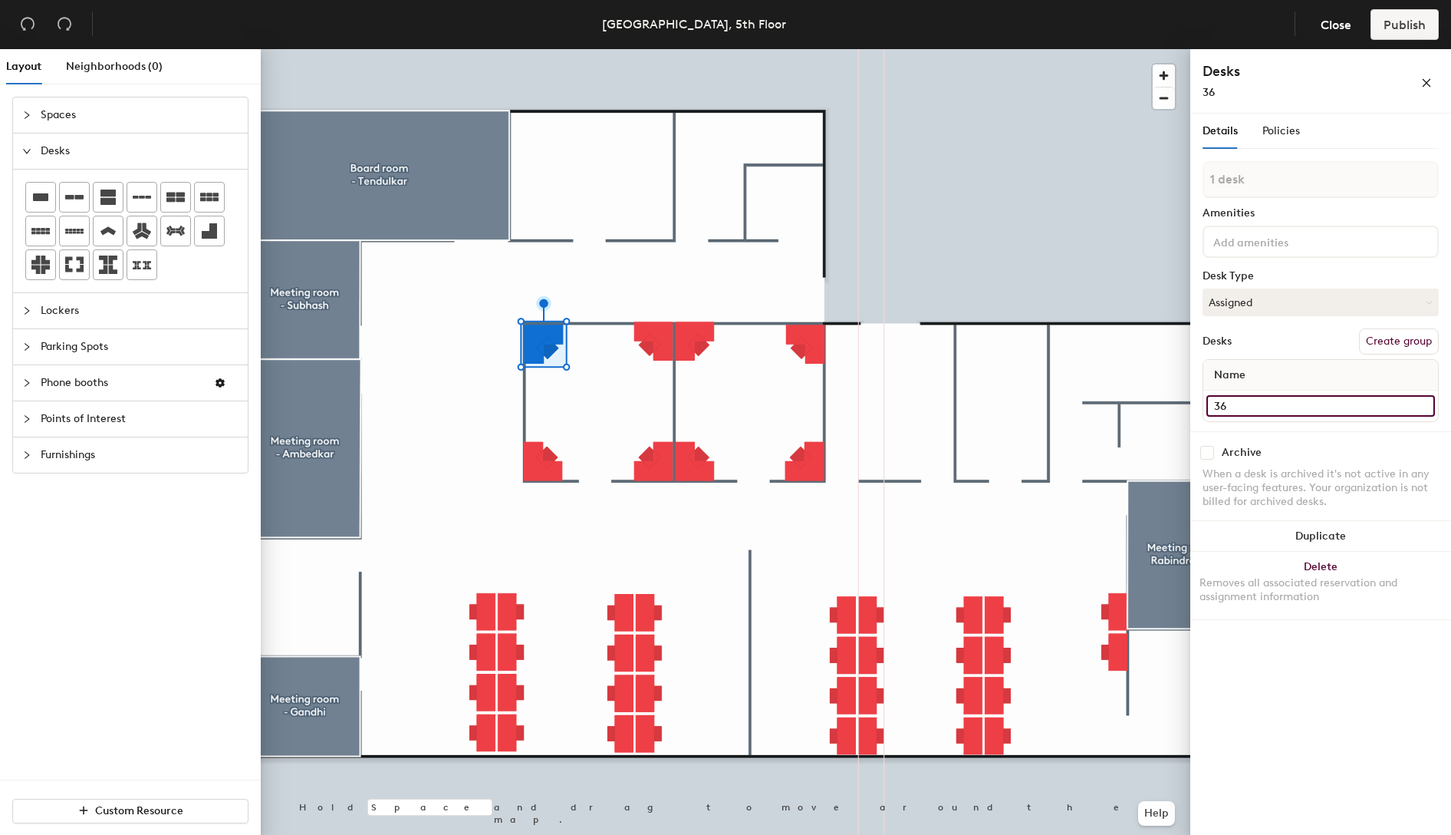
type input "36"
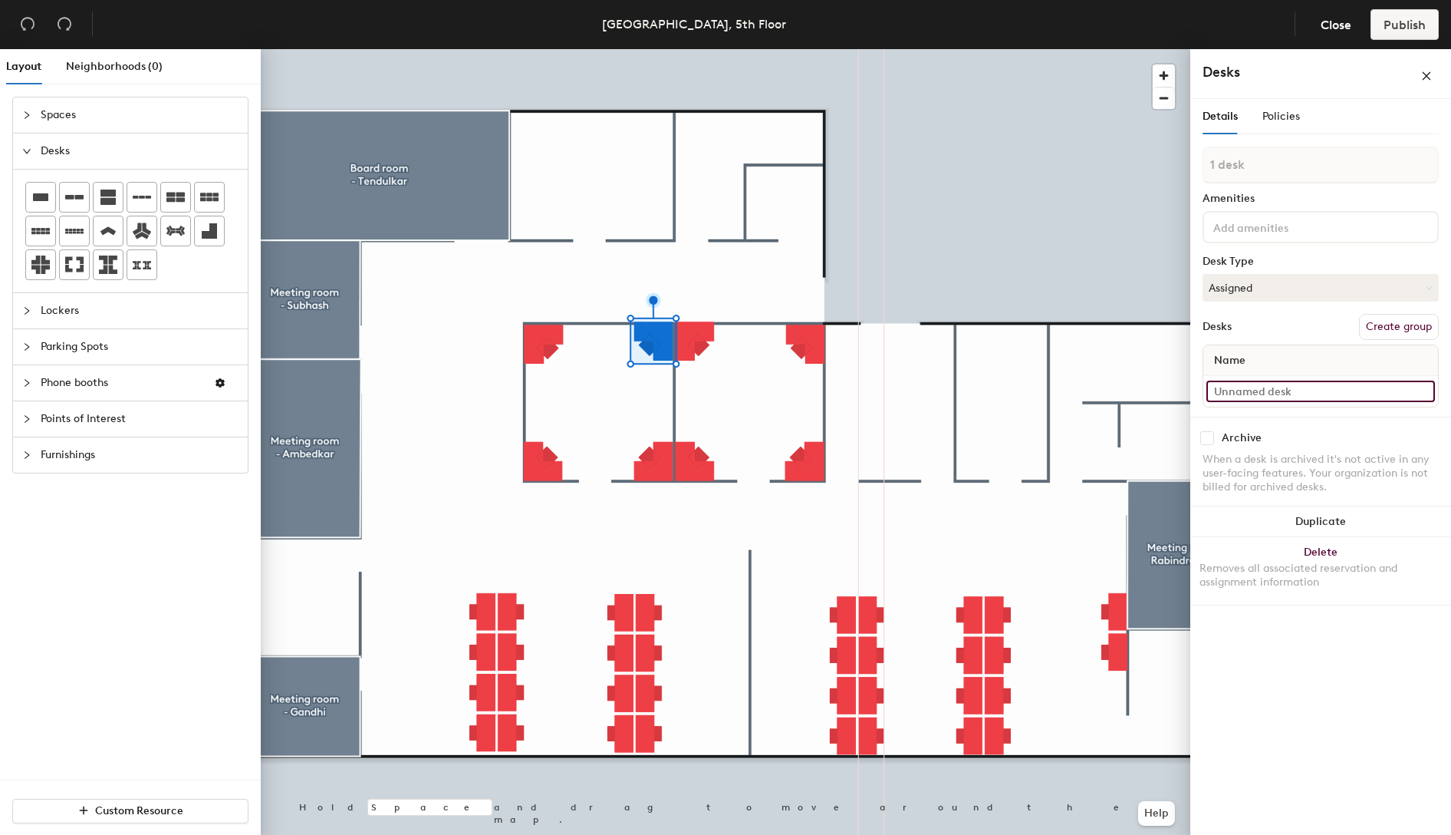
click at [1292, 390] on input at bounding box center [1321, 390] width 229 height 21
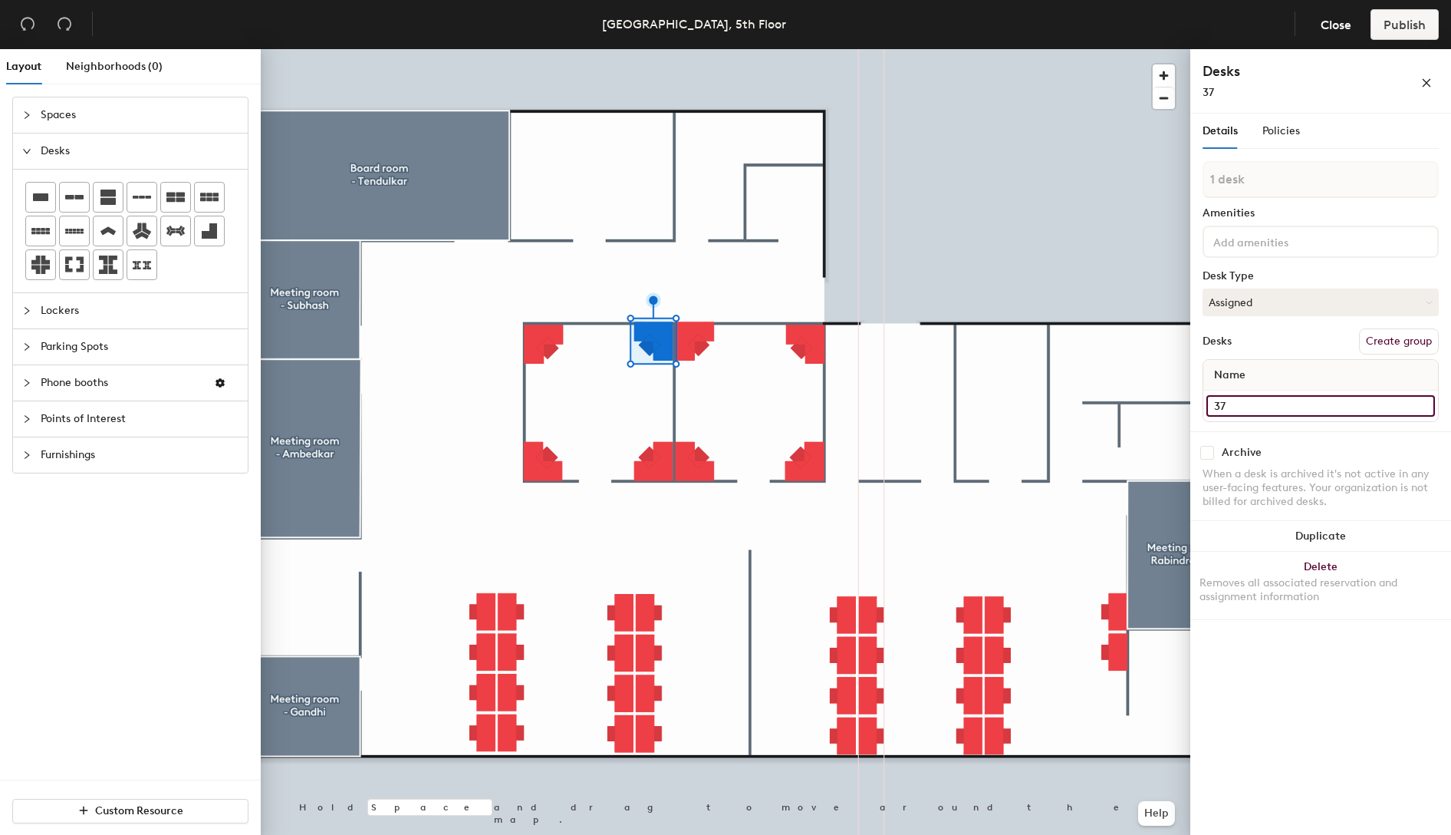
type input "37"
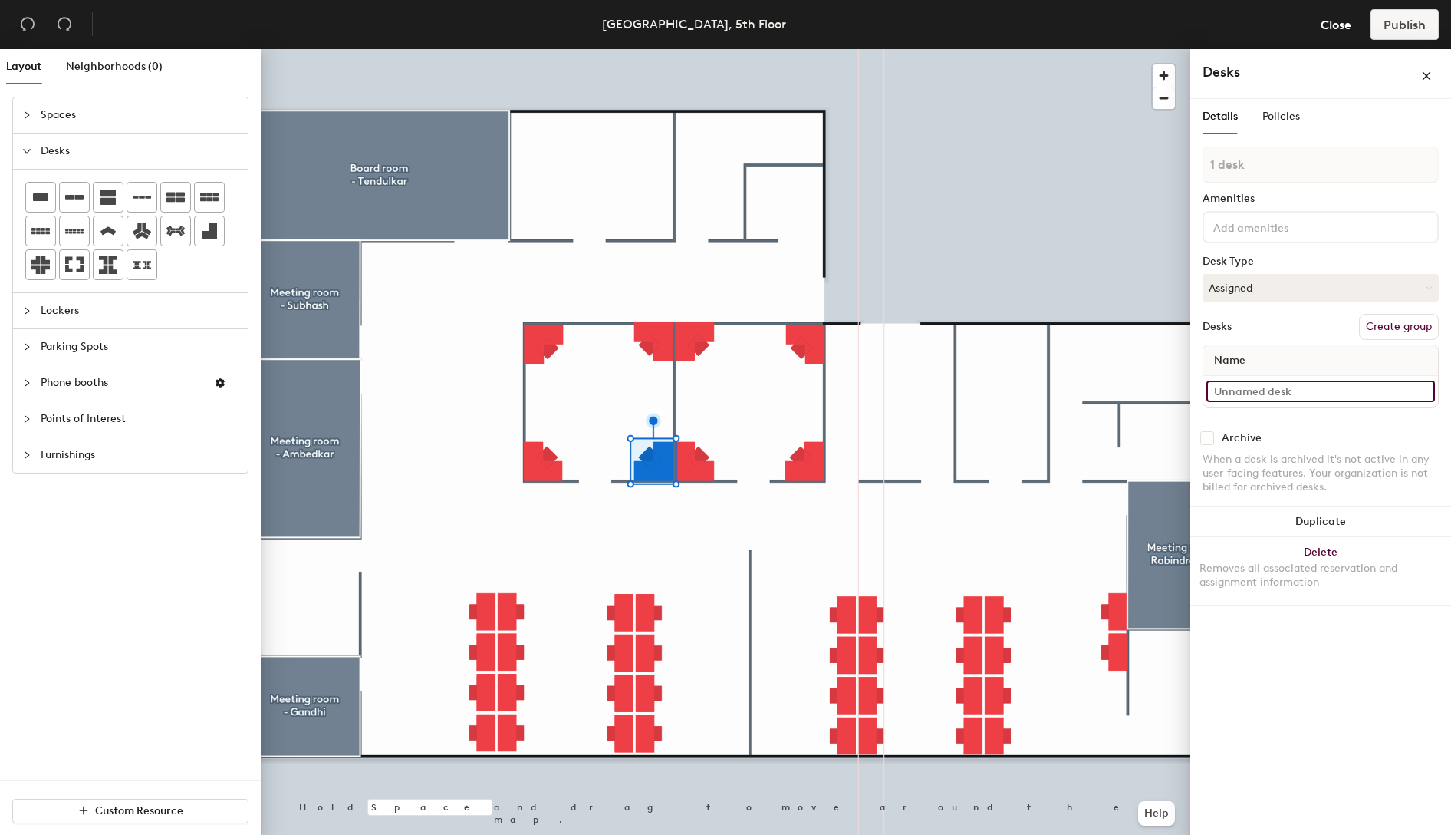
click at [1293, 393] on input at bounding box center [1321, 390] width 229 height 21
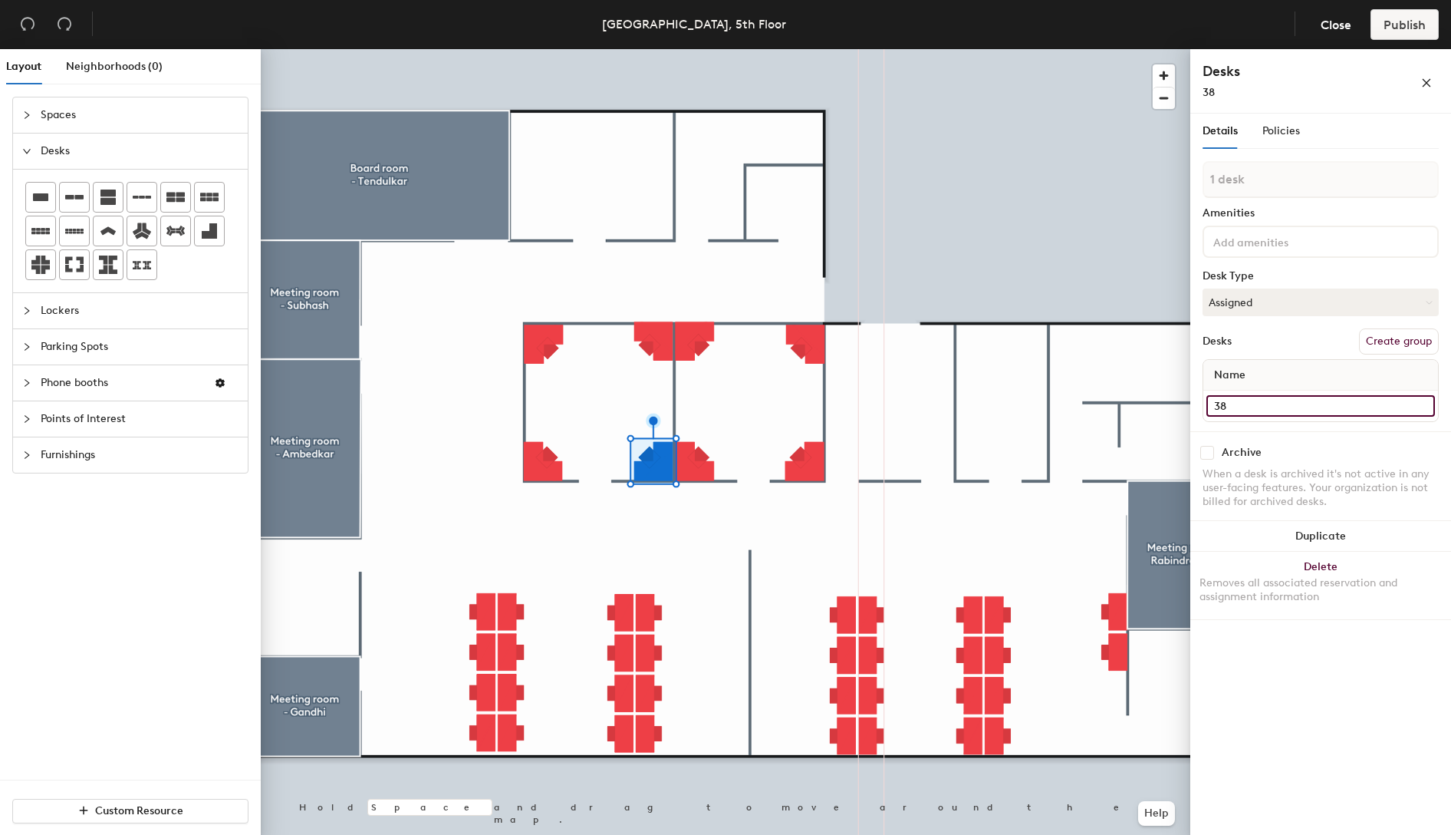
type input "38"
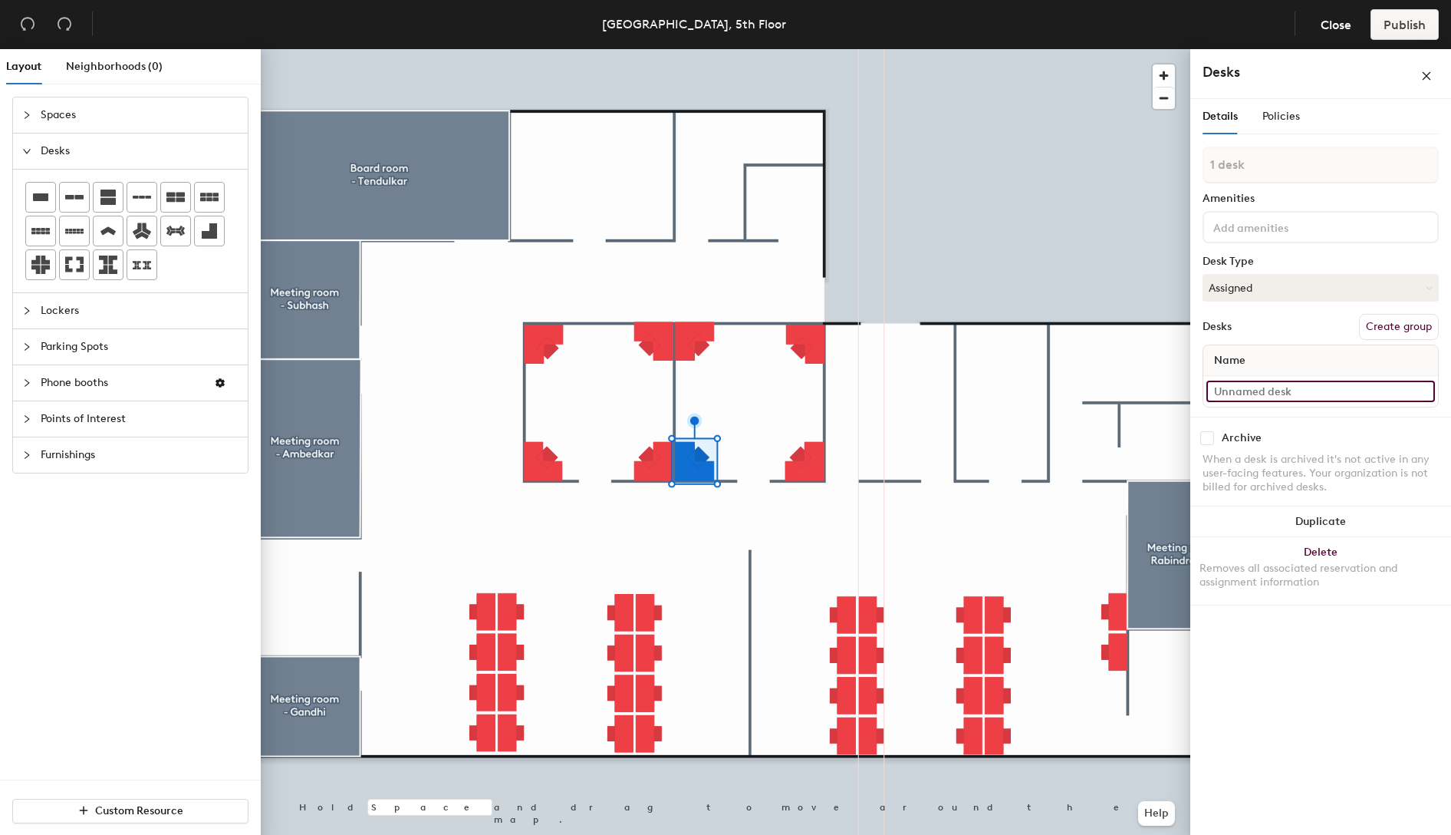
click at [1333, 397] on input at bounding box center [1321, 390] width 229 height 21
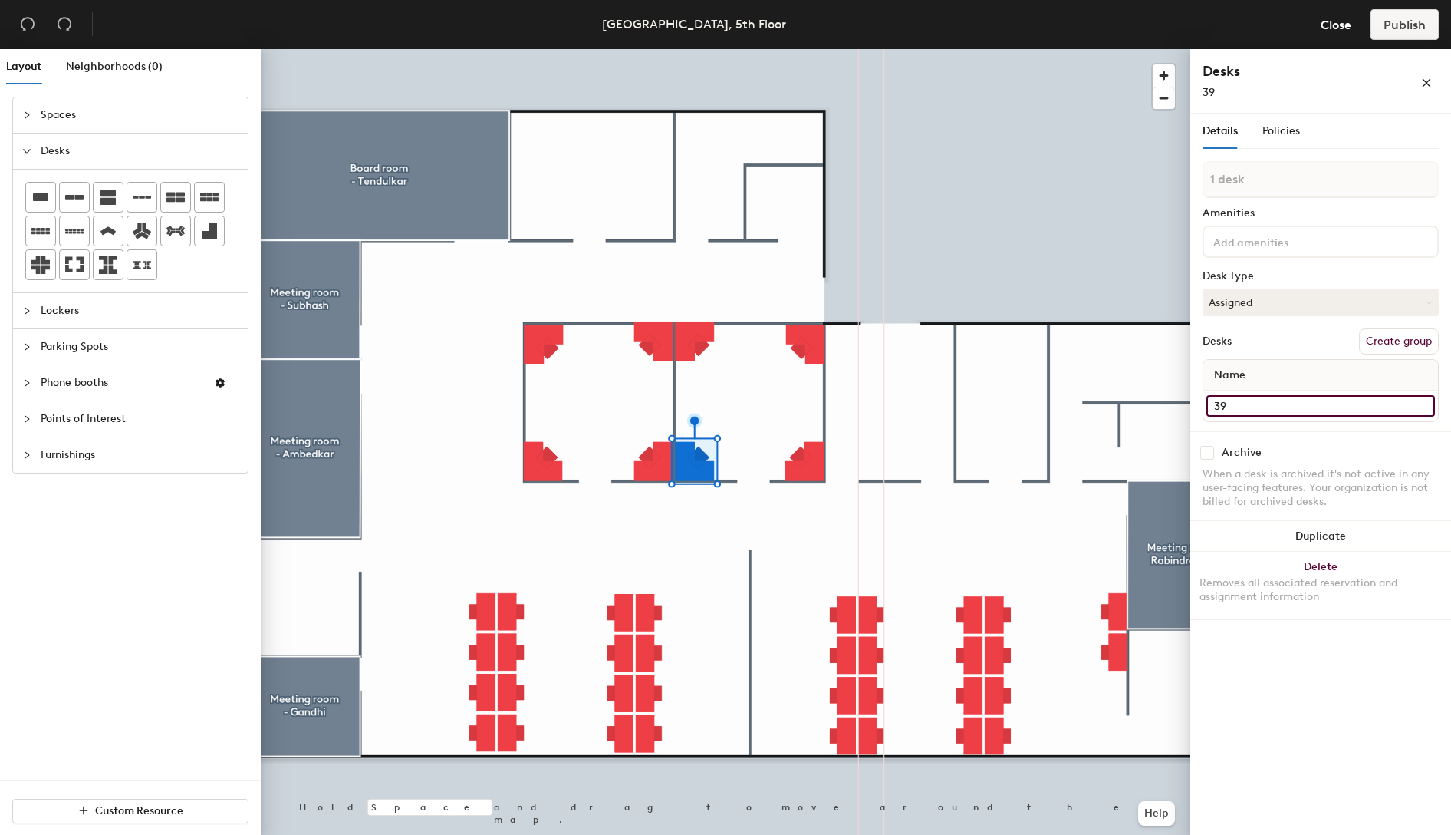
type input "39"
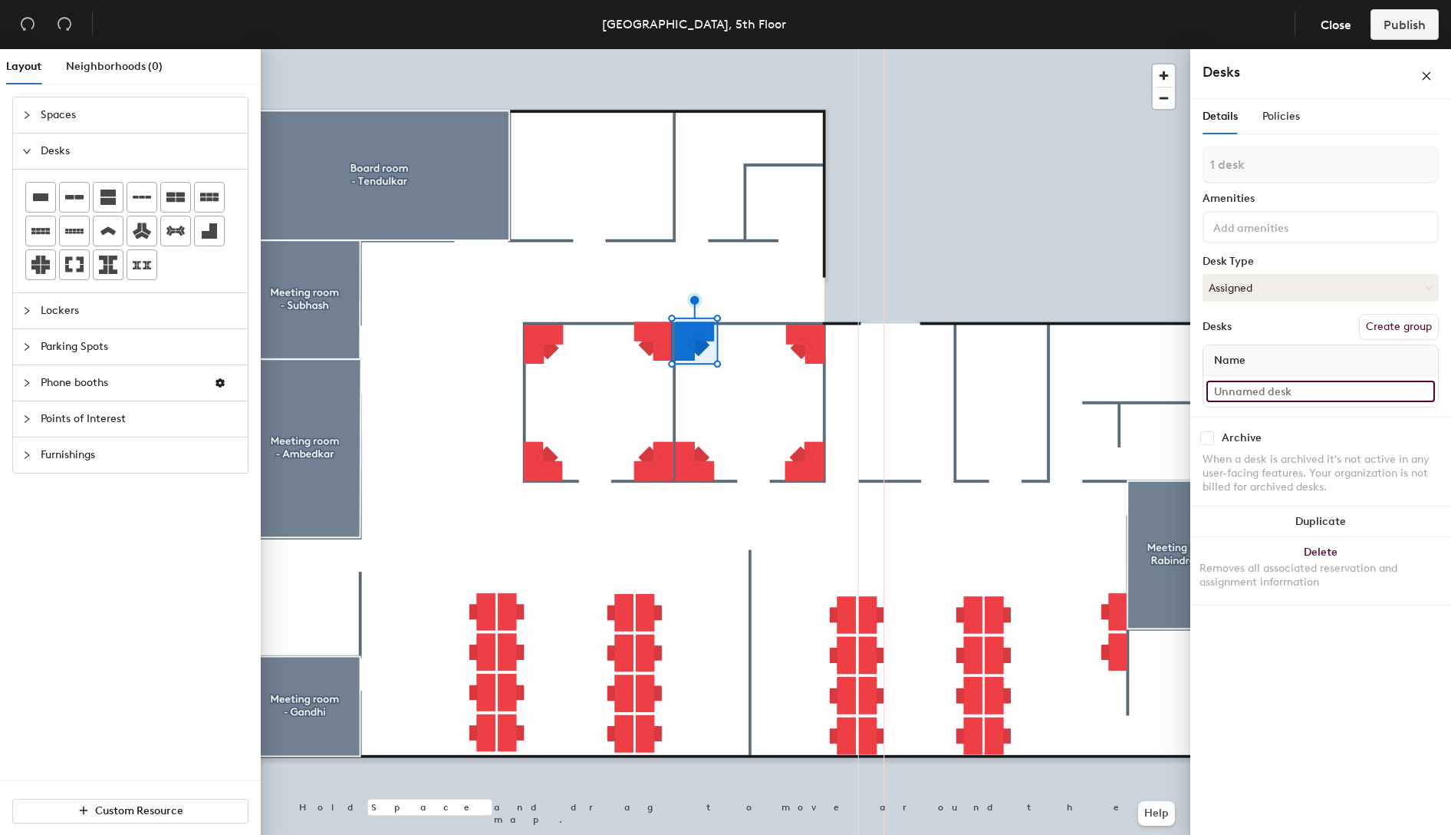
click at [1284, 392] on input at bounding box center [1321, 390] width 229 height 21
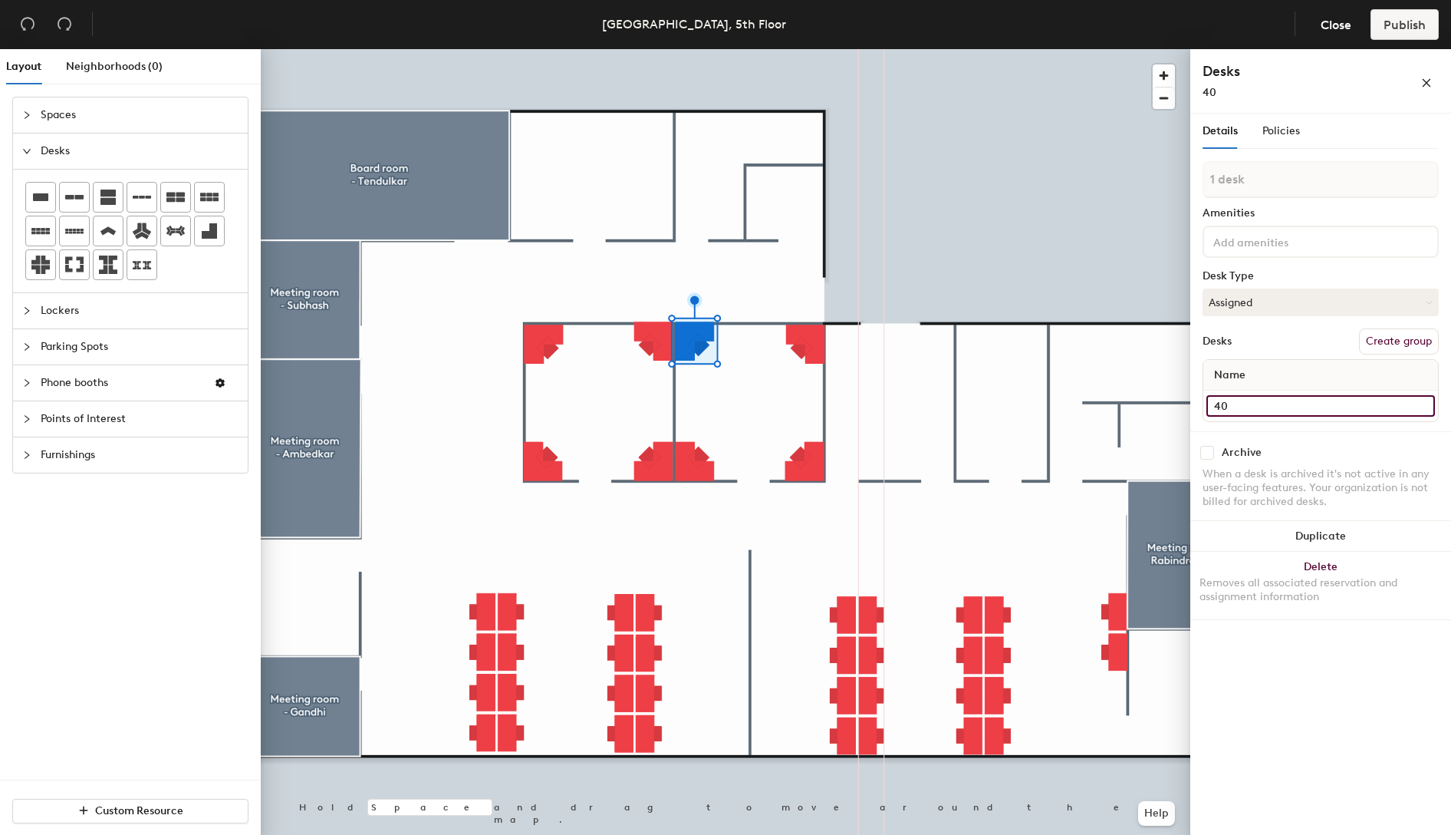
type input "40"
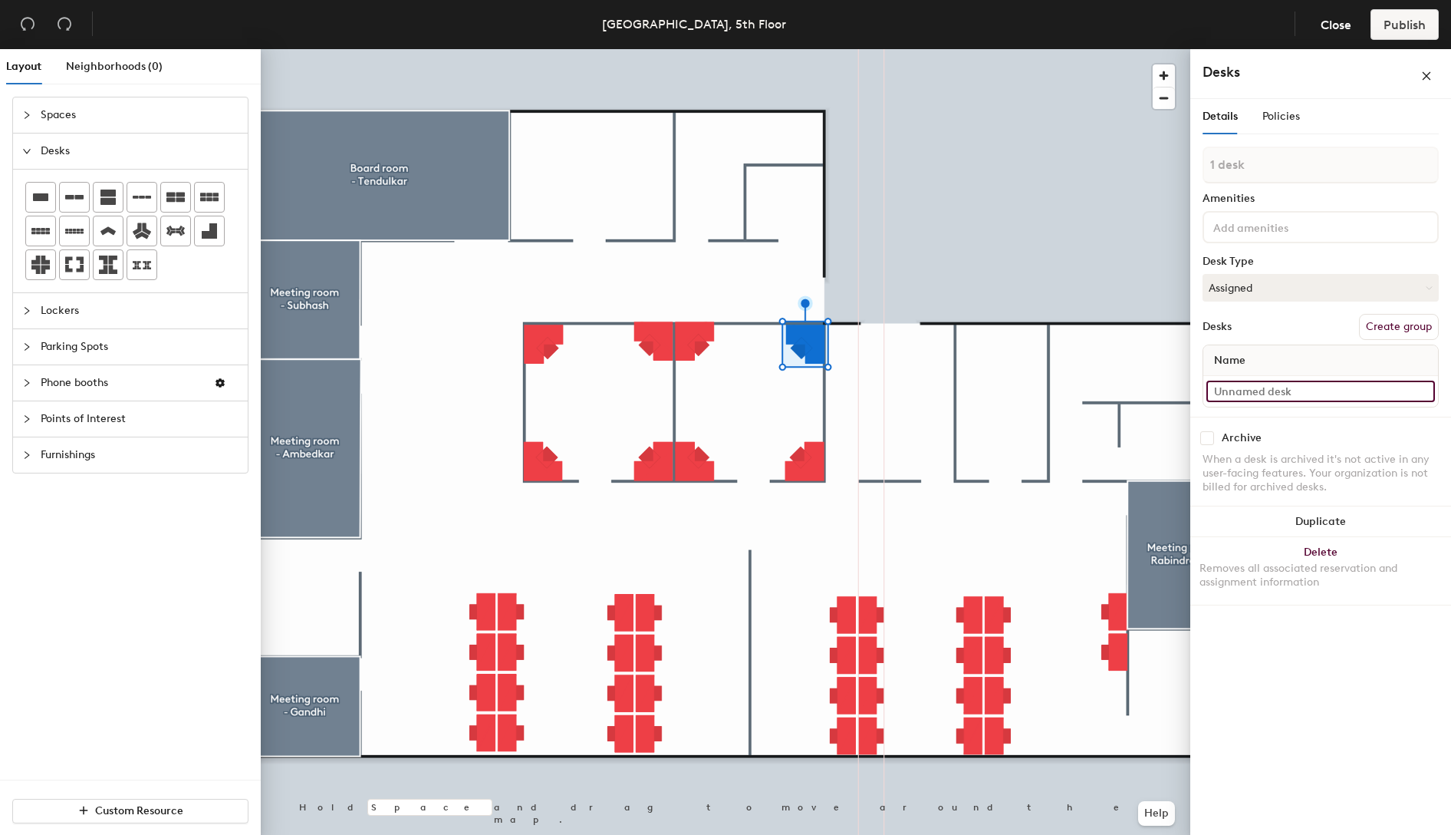
click at [1258, 385] on input at bounding box center [1321, 390] width 229 height 21
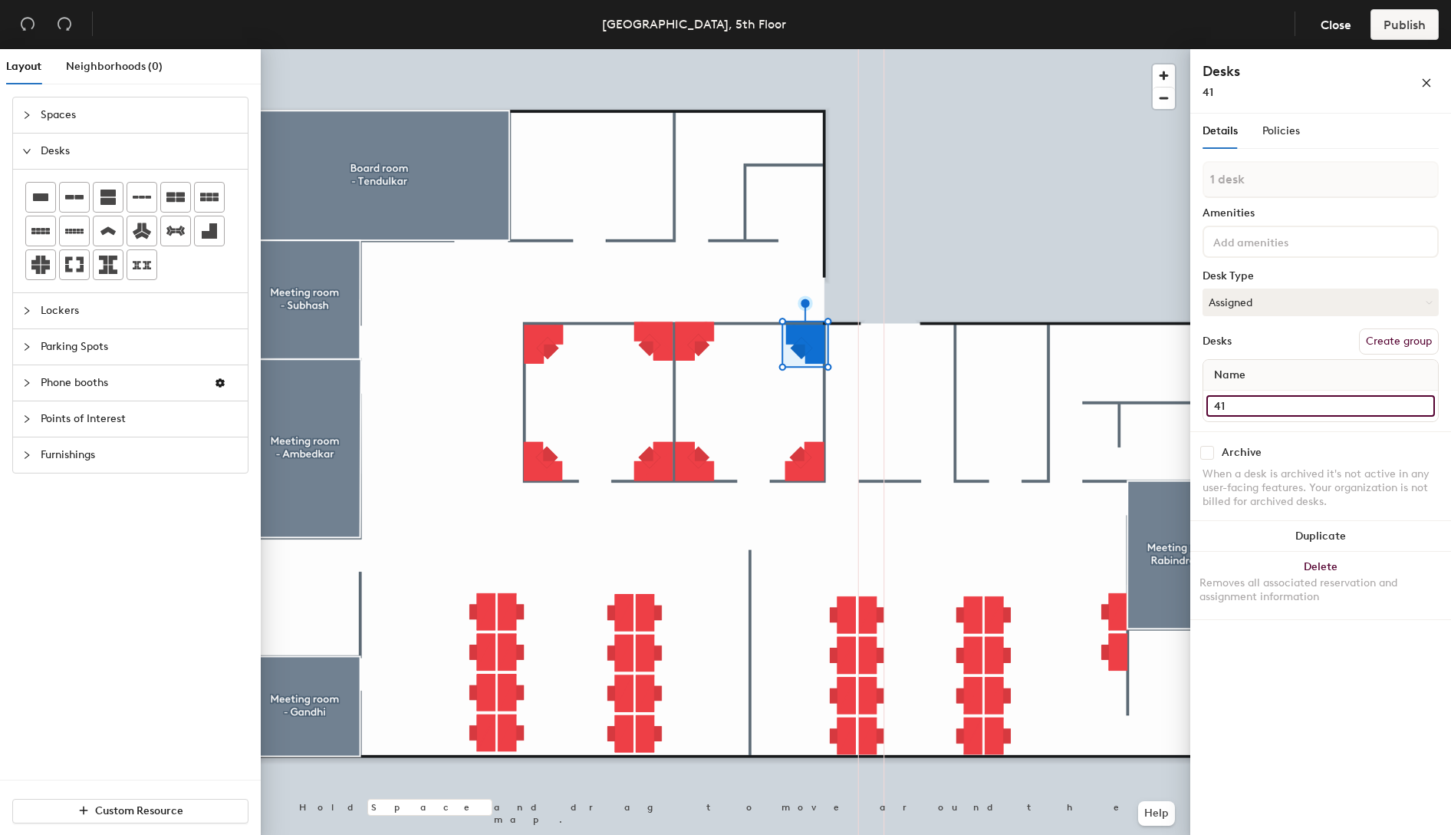
type input "41"
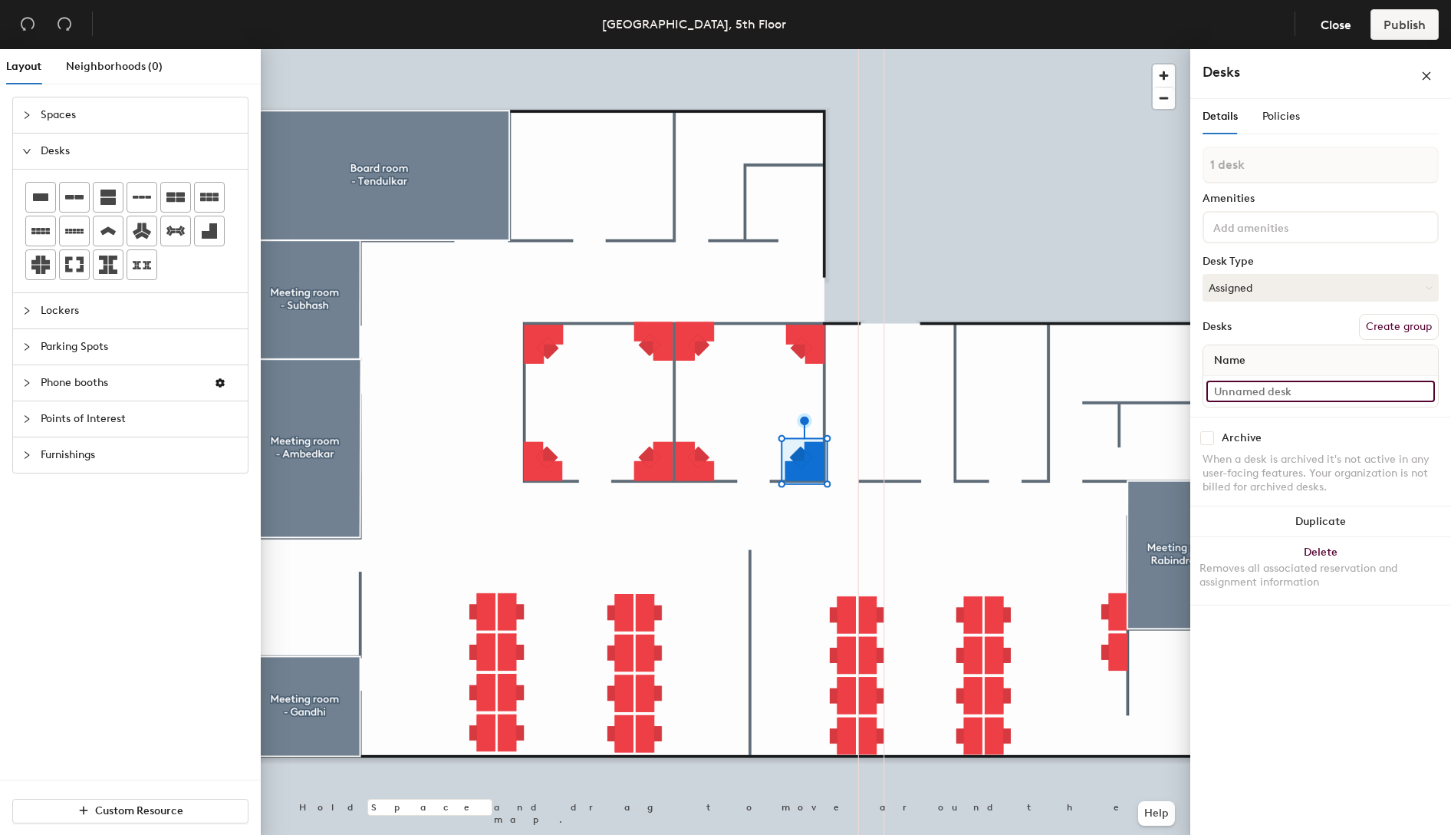
click at [1285, 391] on input at bounding box center [1321, 390] width 229 height 21
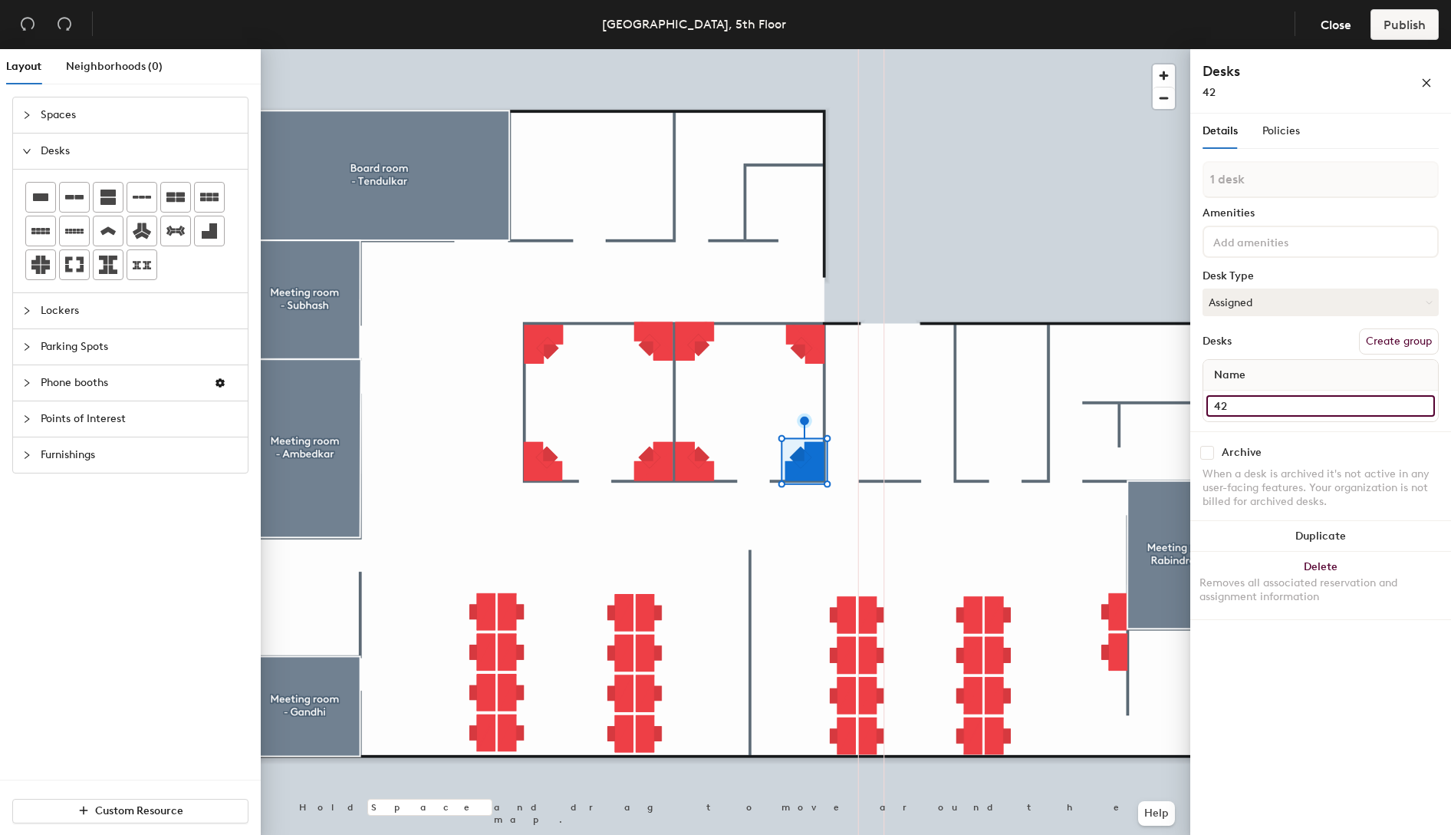
type input "42"
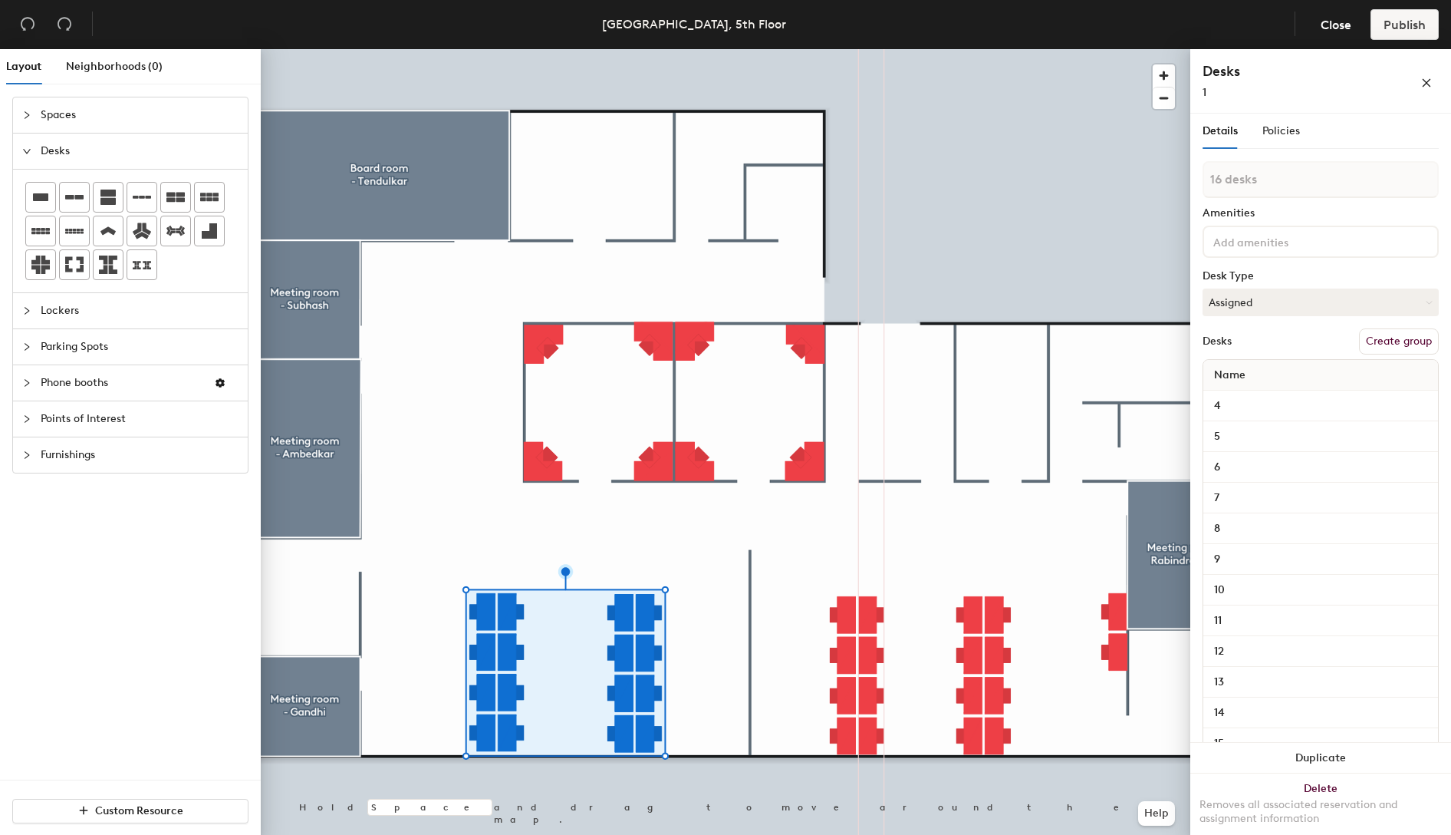
click at [1401, 337] on button "Create group" at bounding box center [1399, 341] width 80 height 26
drag, startPoint x: 1285, startPoint y: 178, endPoint x: 1196, endPoint y: 171, distance: 89.2
click at [1196, 171] on div "Details Policies Pod 1 Amenities Desk Type Assigned Desks Ungroup Name 4 5 6 7 …" at bounding box center [1320, 477] width 261 height 727
type input "Group 1"
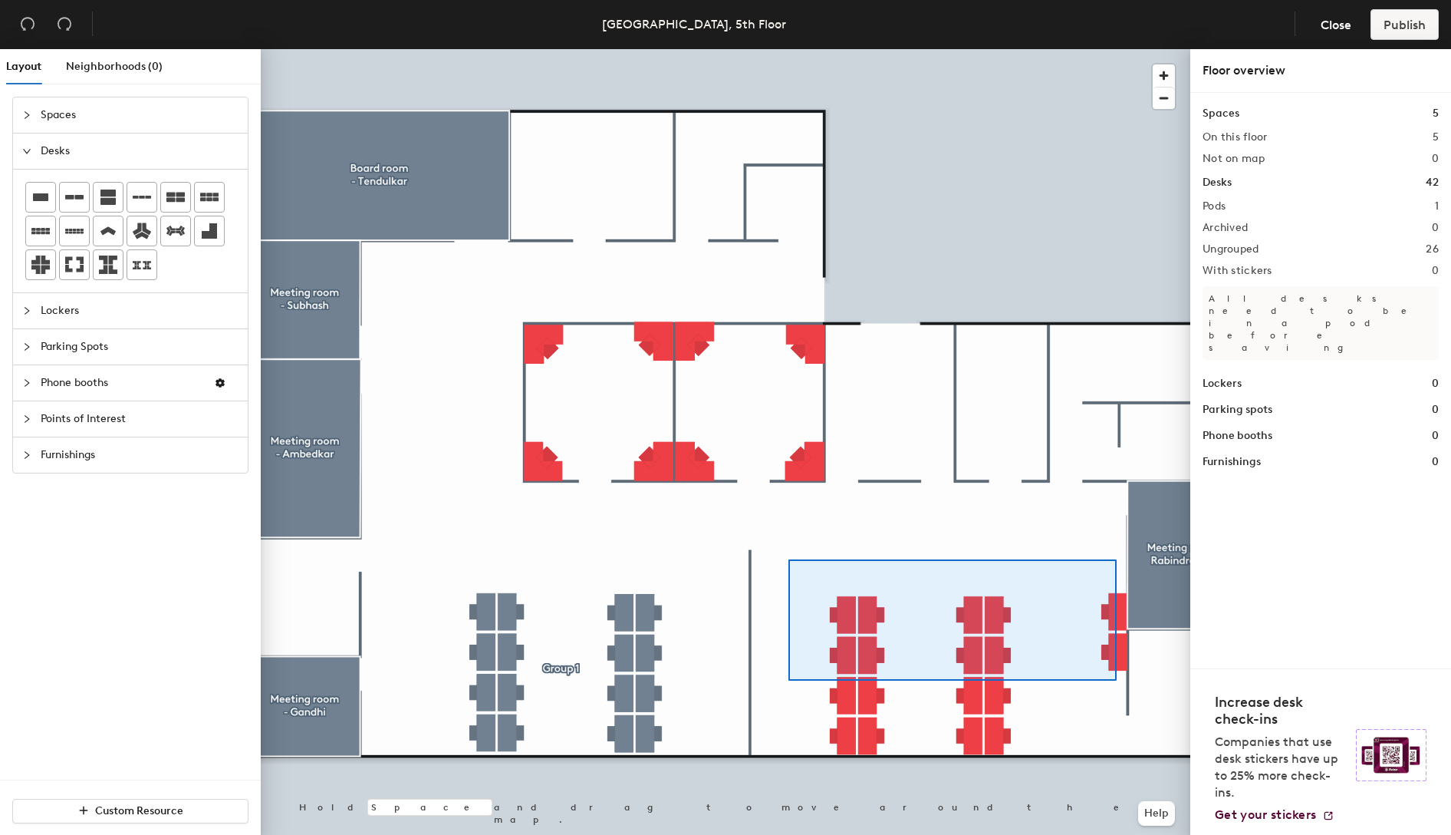
click at [788, 49] on div at bounding box center [726, 49] width 930 height 0
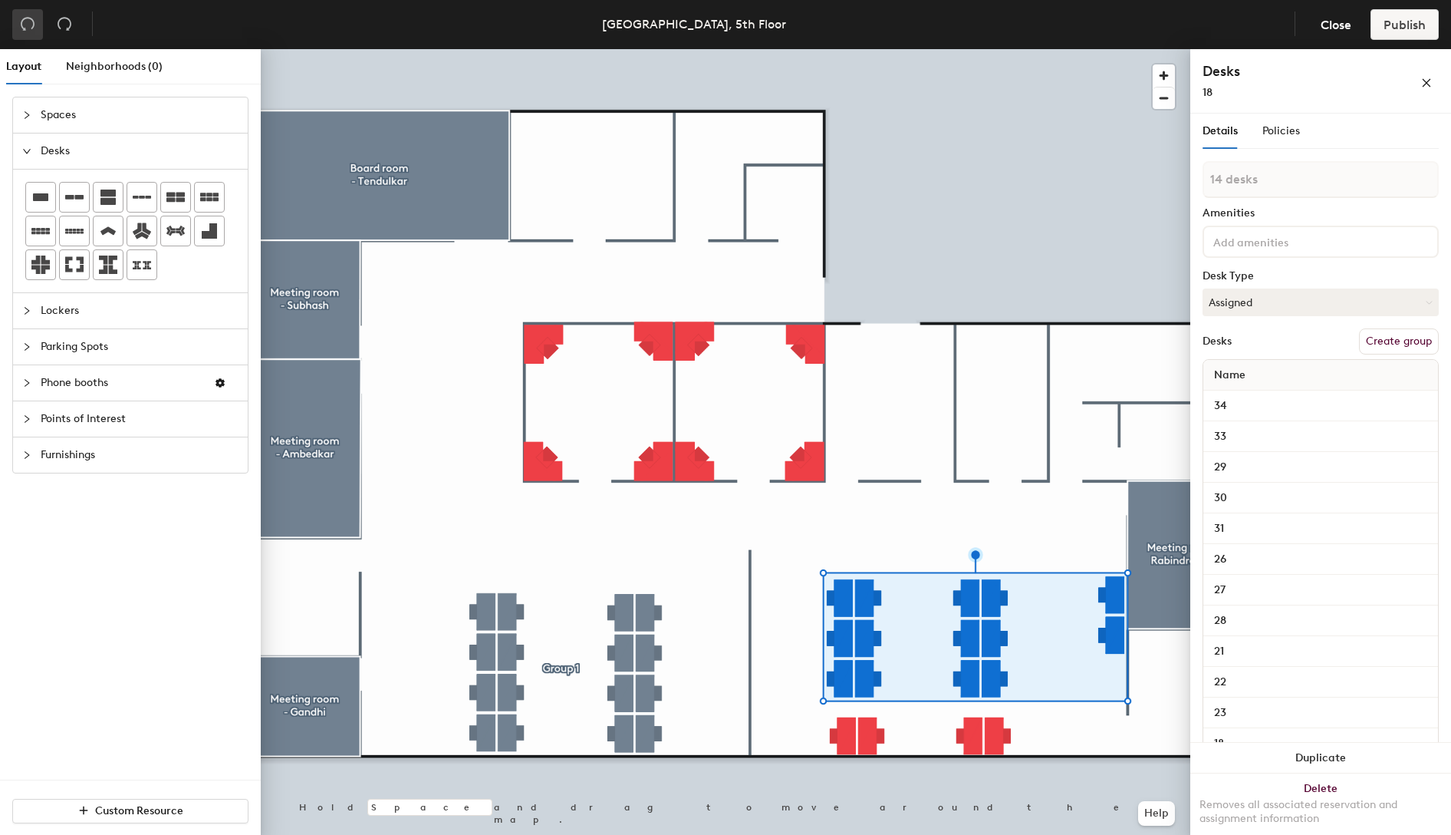
click at [35, 18] on button "button" at bounding box center [27, 24] width 31 height 31
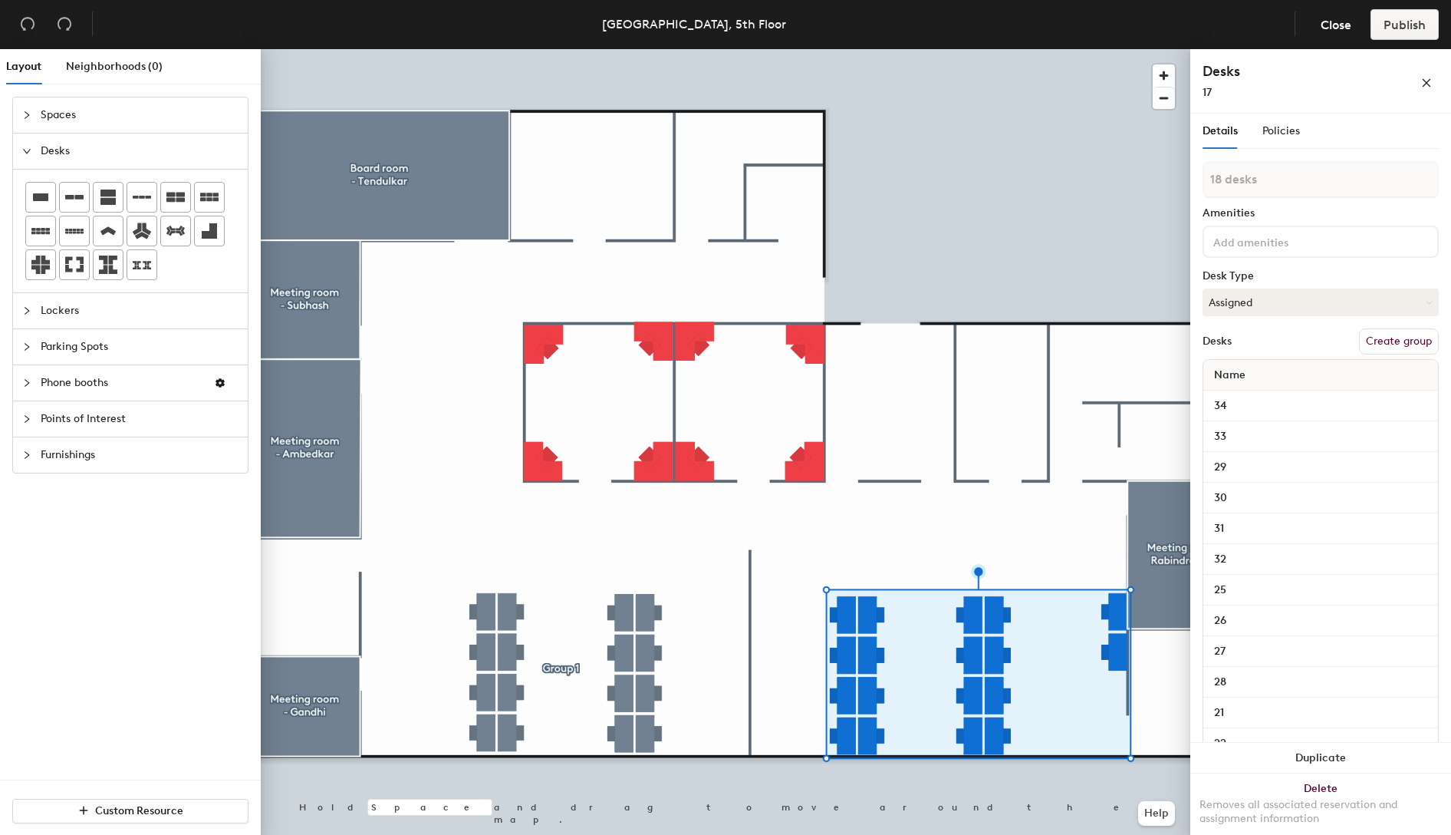
click at [1373, 343] on button "Create group" at bounding box center [1399, 341] width 80 height 26
drag, startPoint x: 1250, startPoint y: 181, endPoint x: 1192, endPoint y: 185, distance: 58.4
click at [1192, 185] on div "Details Policies Pod 2 Amenities Desk Type Assigned Desks Ungroup Name 34 33 29…" at bounding box center [1320, 477] width 261 height 727
type input "Group 2"
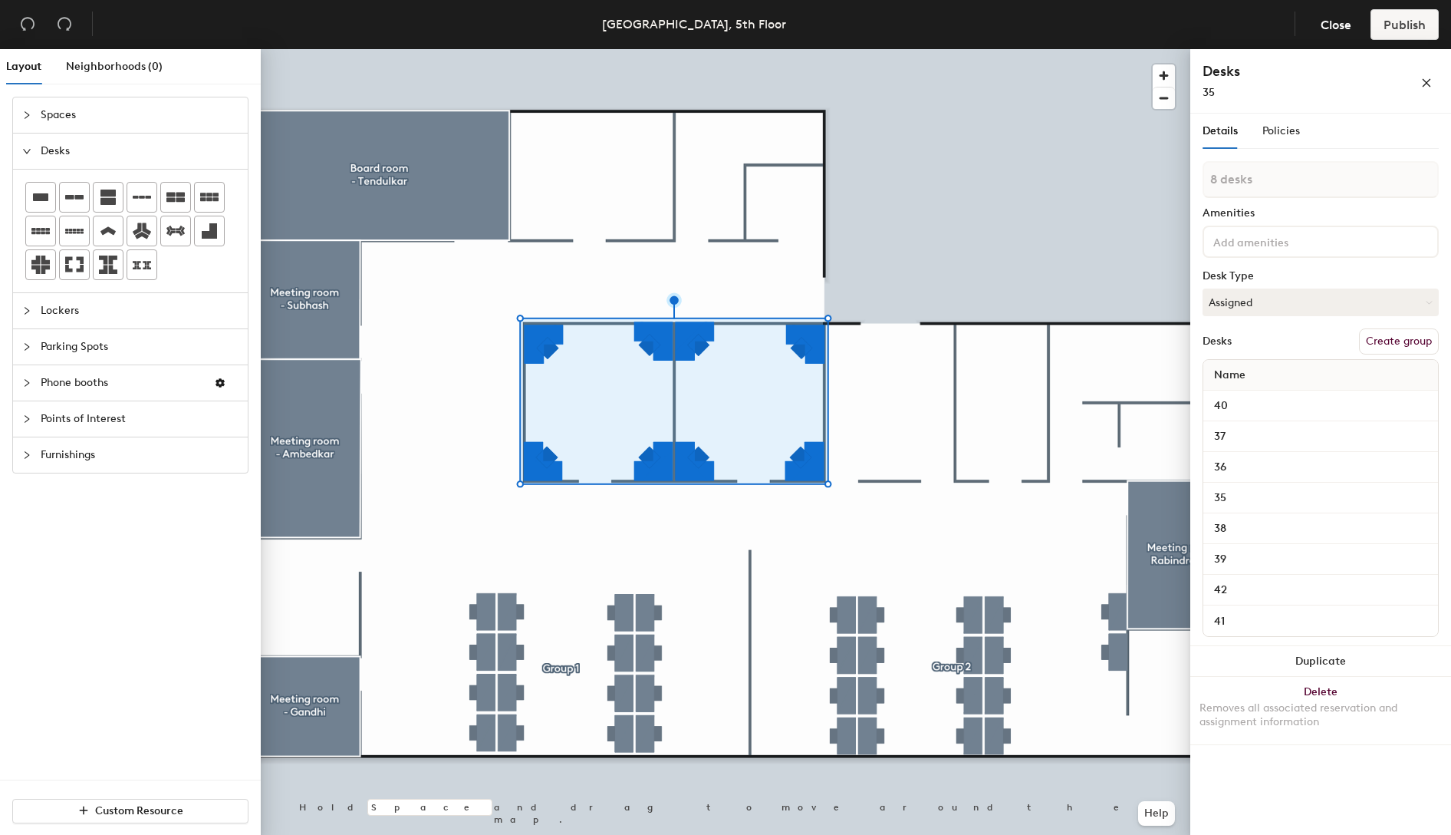
click at [1381, 337] on button "Create group" at bounding box center [1399, 341] width 80 height 26
click at [1187, 177] on div "Layout Neighborhoods (0) Spaces Desks Lockers Parking Spots Phone booths Points…" at bounding box center [725, 445] width 1451 height 792
type input "Group 3"
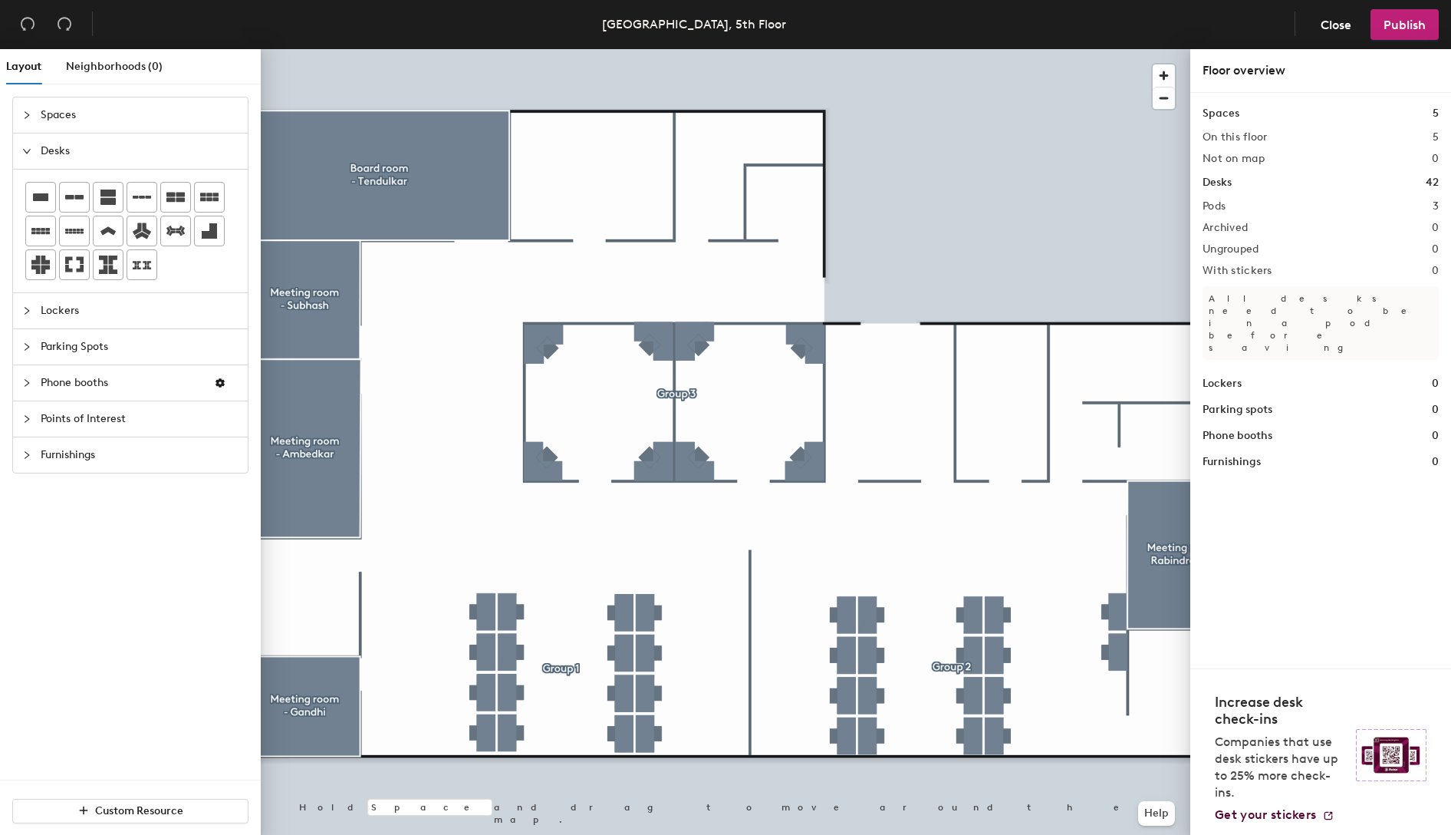
click at [716, 49] on div at bounding box center [726, 49] width 930 height 0
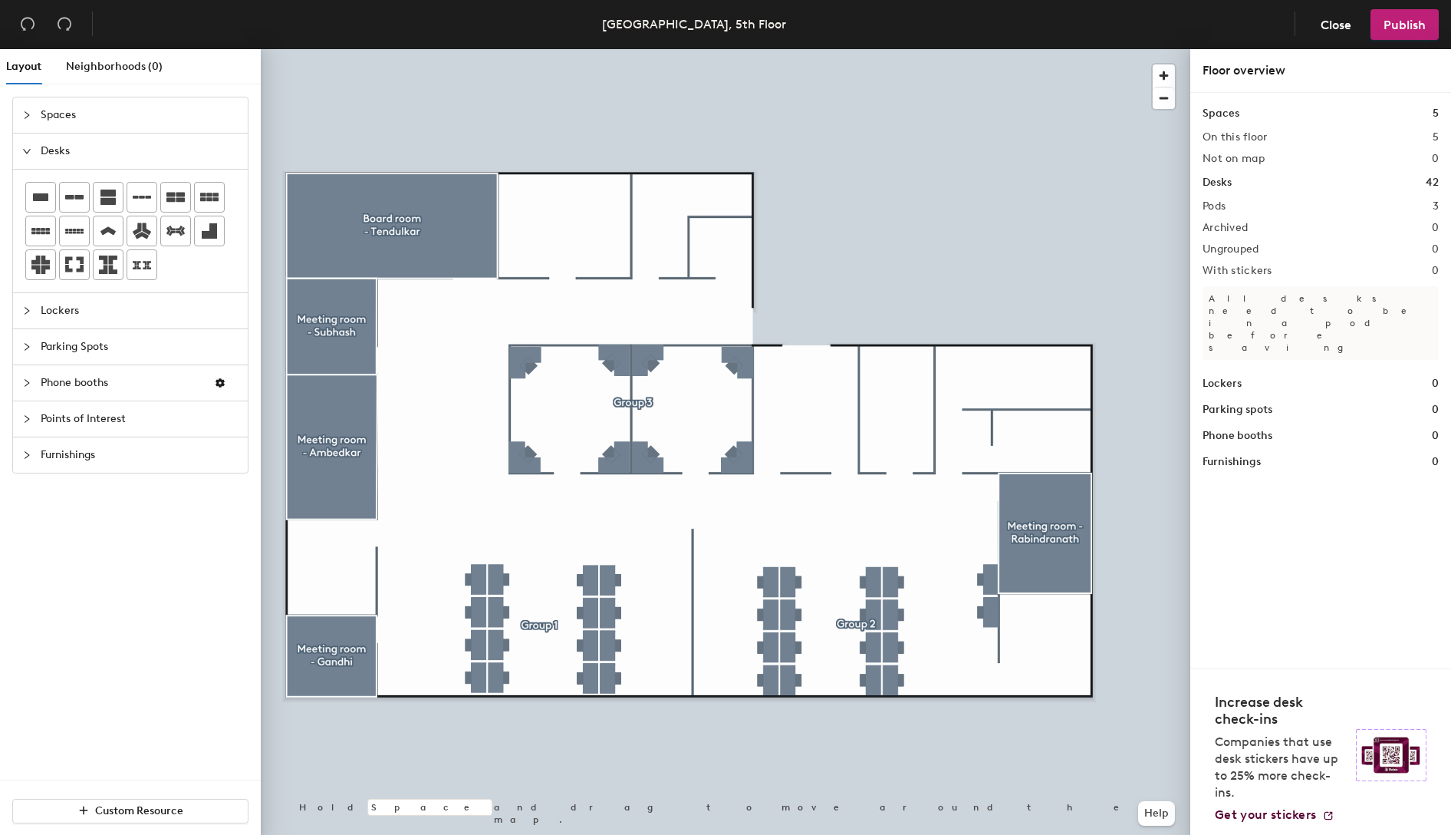
click at [61, 415] on span "Points of Interest" at bounding box center [140, 418] width 198 height 35
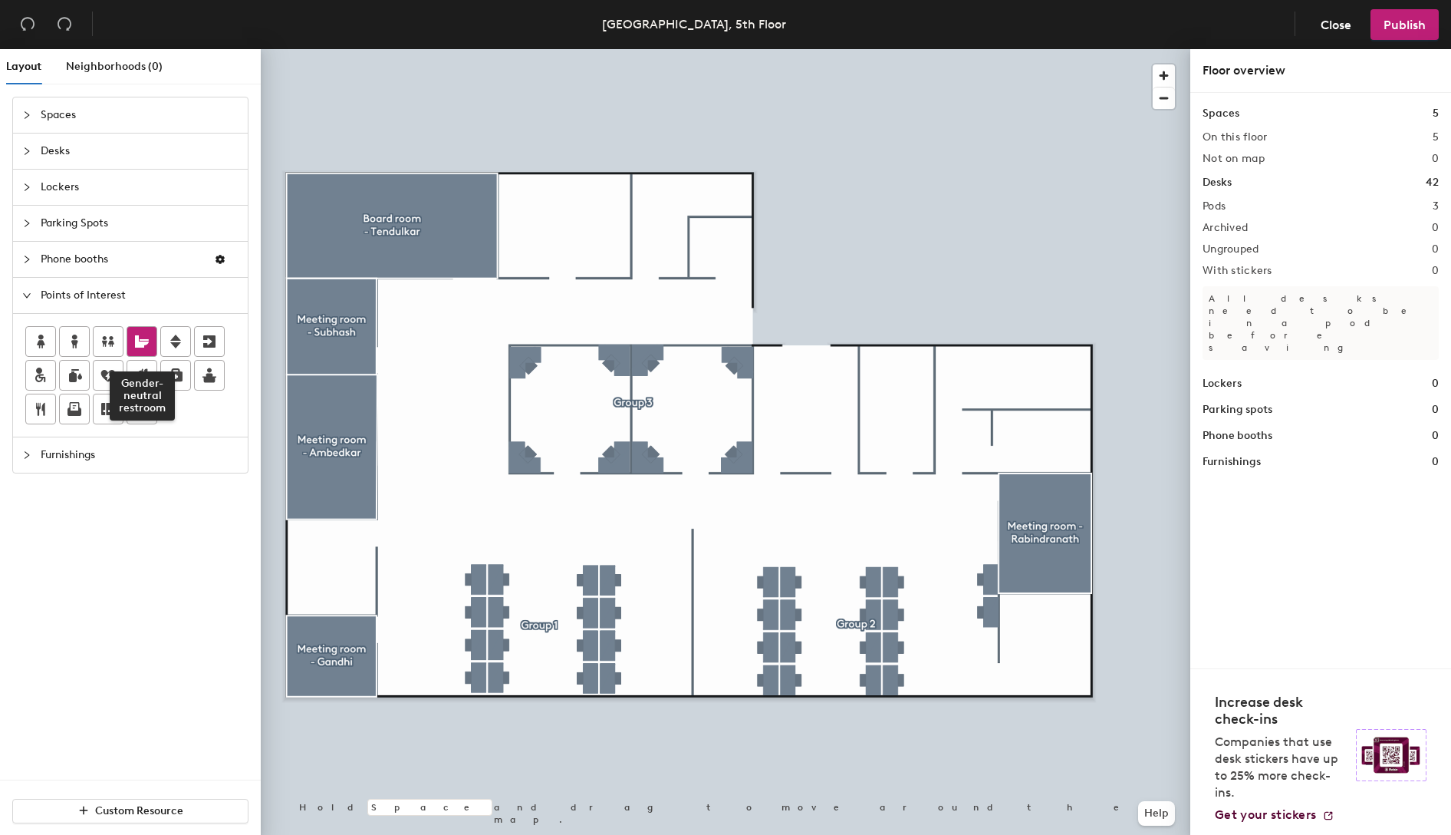
click at [138, 343] on icon at bounding box center [142, 341] width 14 height 12
click at [1108, 377] on input "Gender-neutral restroom" at bounding box center [1160, 375] width 159 height 21
drag, startPoint x: 1087, startPoint y: 377, endPoint x: 1216, endPoint y: 378, distance: 128.9
click at [1216, 378] on div "Layout Neighborhoods (0) Spaces Desks Lockers Parking Spots Phone booths Points…" at bounding box center [725, 445] width 1451 height 792
click at [1169, 377] on input "Gender-neutral restroom" at bounding box center [1160, 375] width 159 height 21
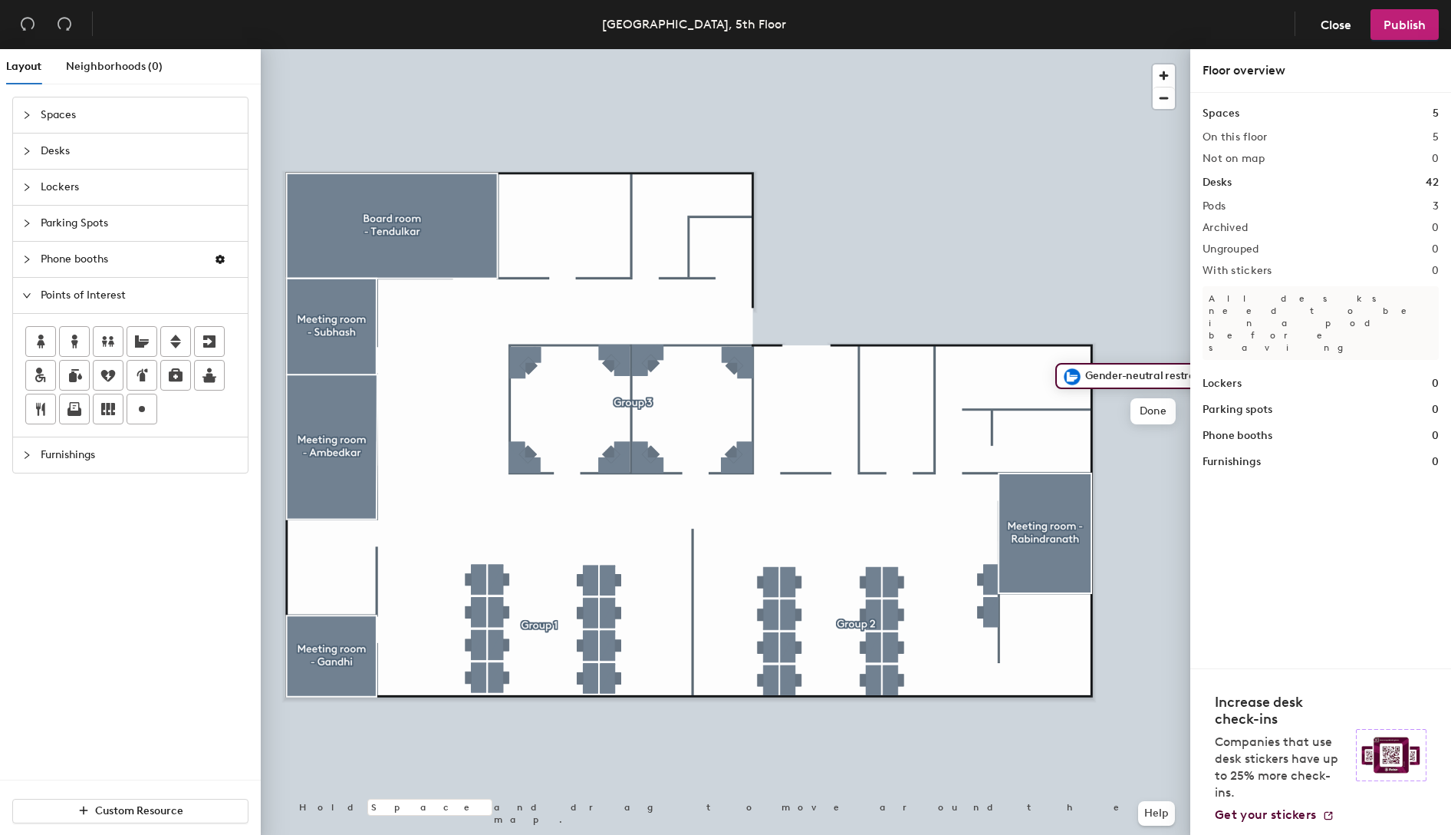
drag, startPoint x: 1168, startPoint y: 377, endPoint x: 1087, endPoint y: 377, distance: 81.3
click at [1087, 377] on input "Gender-neutral restroom" at bounding box center [1160, 375] width 159 height 21
type input "Restroom"
click at [1109, 409] on span "Done" at bounding box center [1100, 411] width 45 height 26
click at [202, 375] on icon at bounding box center [209, 375] width 14 height 15
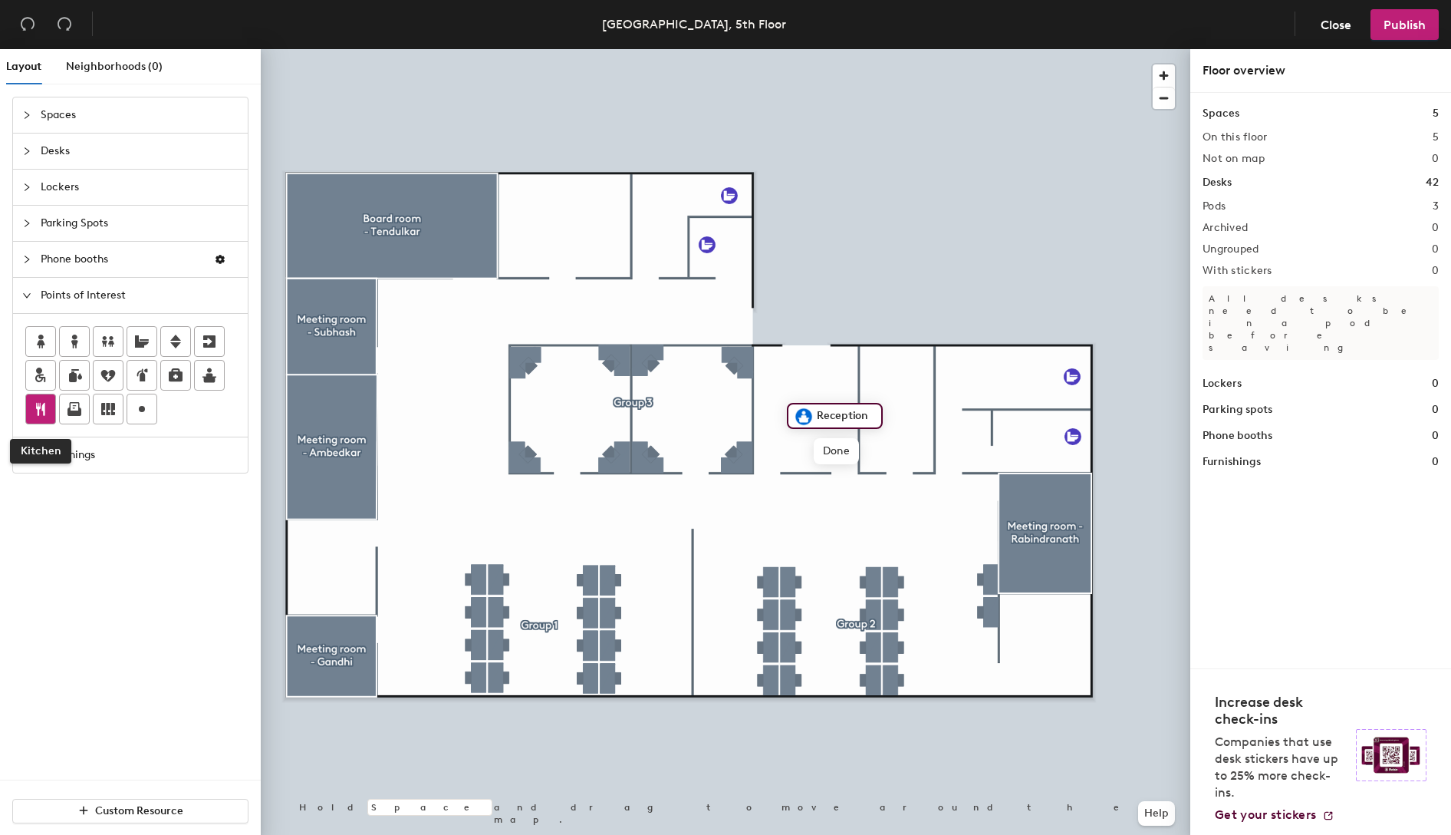
click at [44, 404] on icon at bounding box center [40, 409] width 18 height 18
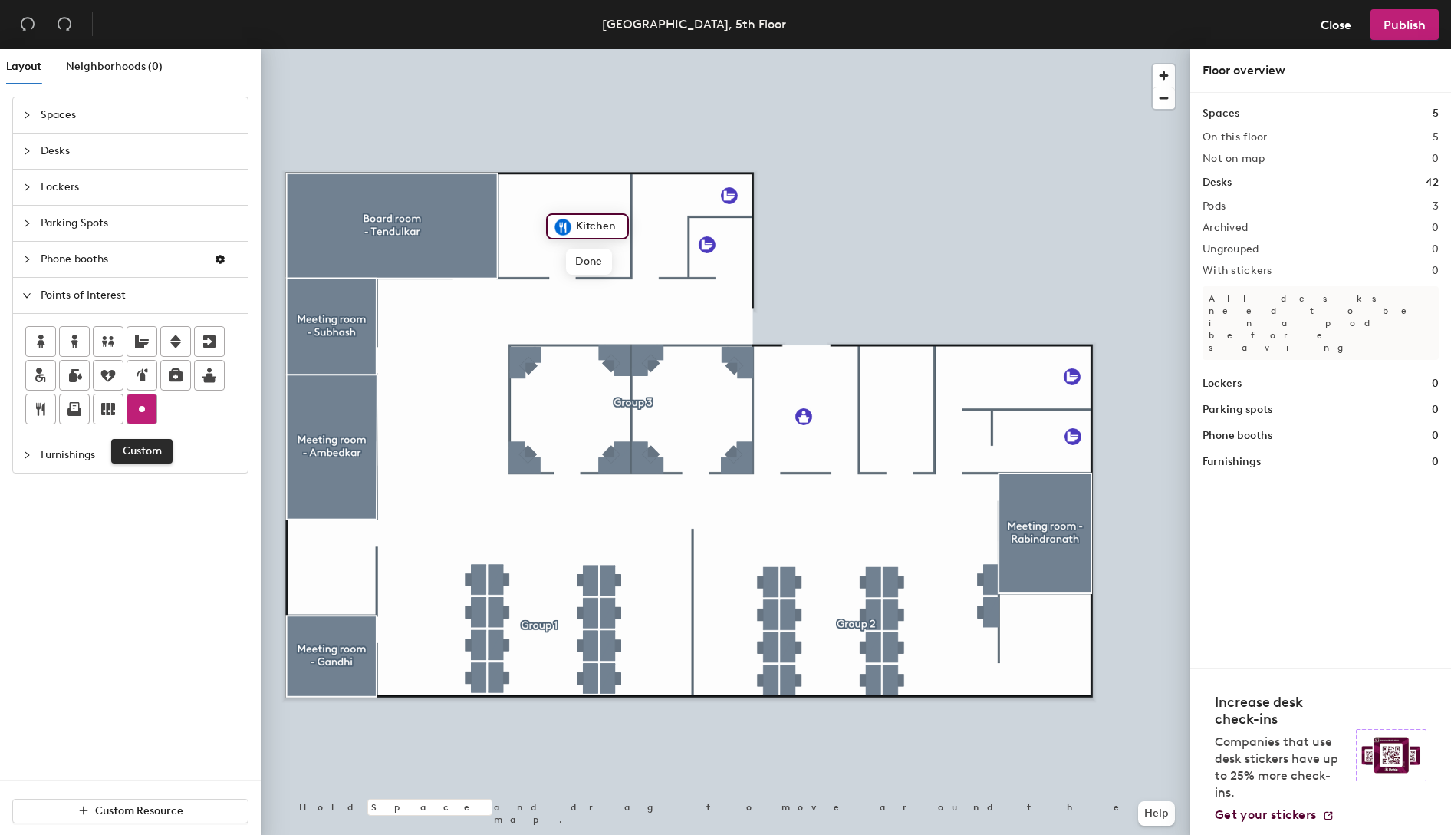
click at [136, 407] on icon at bounding box center [142, 409] width 18 height 18
type input "Wellness Room"
click at [77, 403] on icon at bounding box center [75, 406] width 10 height 9
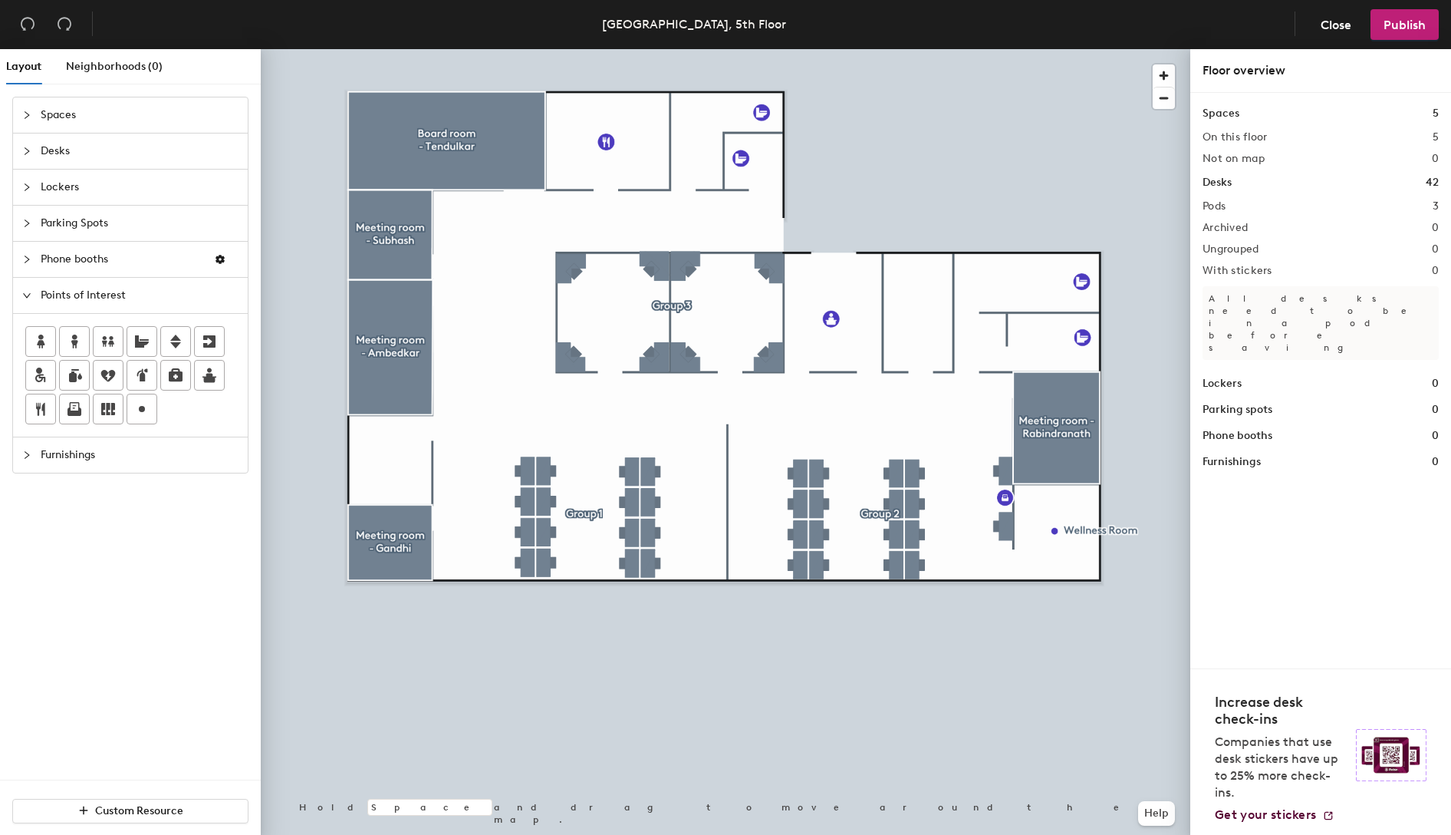
click at [88, 446] on span "Furnishings" at bounding box center [140, 454] width 198 height 35
click at [21, 295] on div "Points of Interest" at bounding box center [130, 295] width 235 height 35
click at [1401, 27] on span "Publish" at bounding box center [1405, 25] width 42 height 15
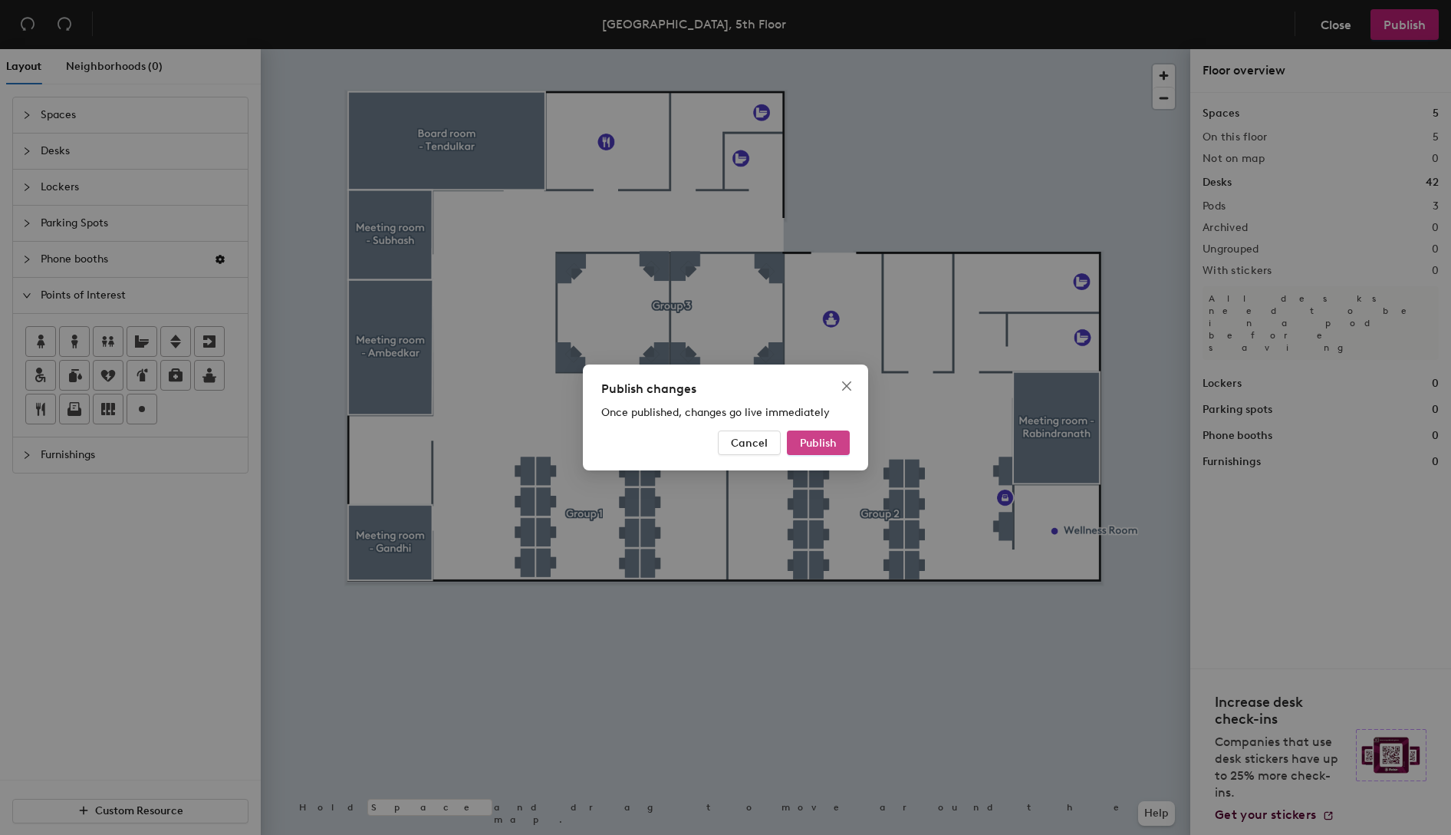
click at [812, 444] on span "Publish" at bounding box center [818, 442] width 37 height 13
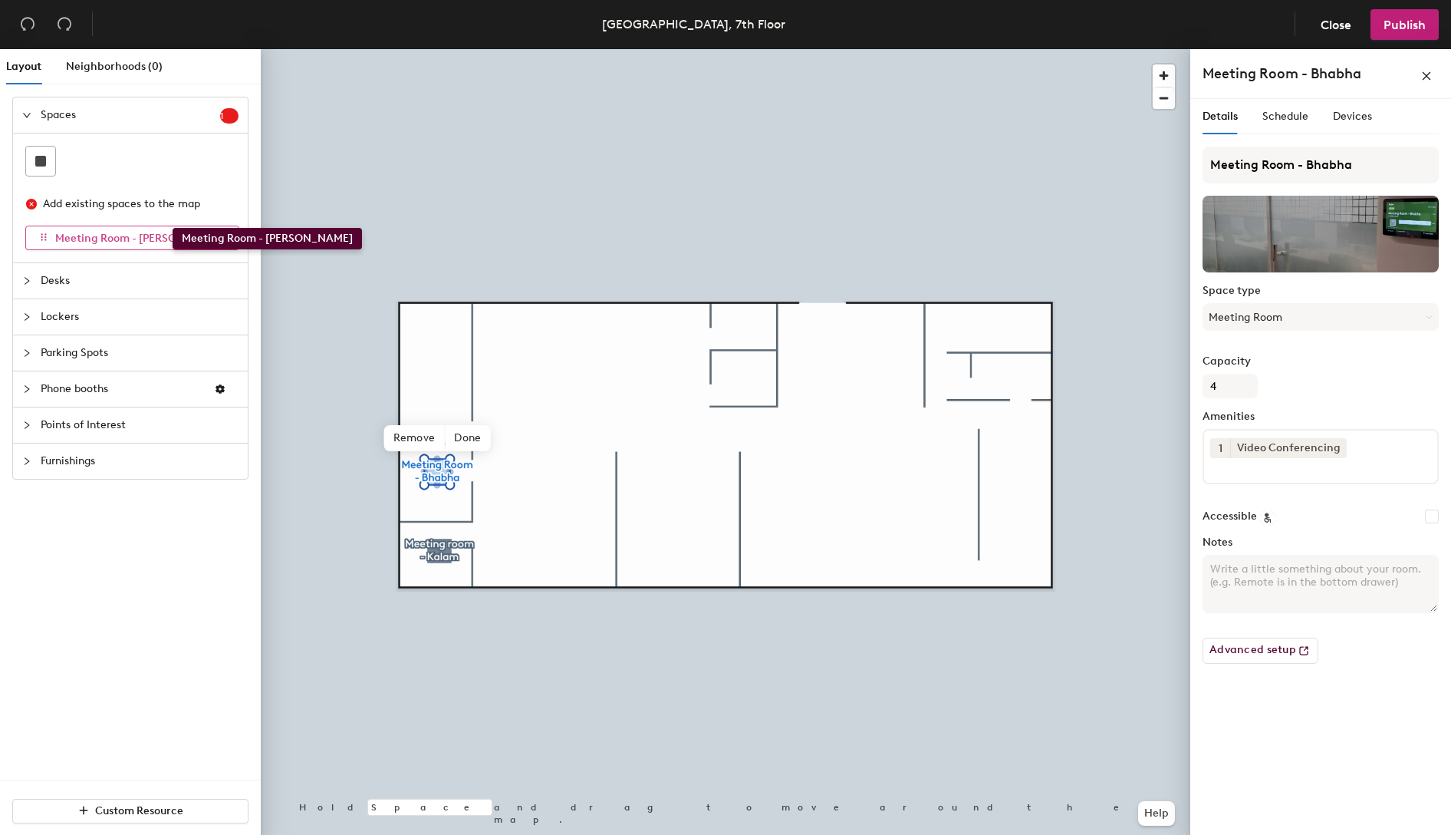
drag, startPoint x: 179, startPoint y: 240, endPoint x: 165, endPoint y: 227, distance: 19.0
click at [165, 227] on button "Meeting Room - Radhakrishnan" at bounding box center [132, 238] width 214 height 25
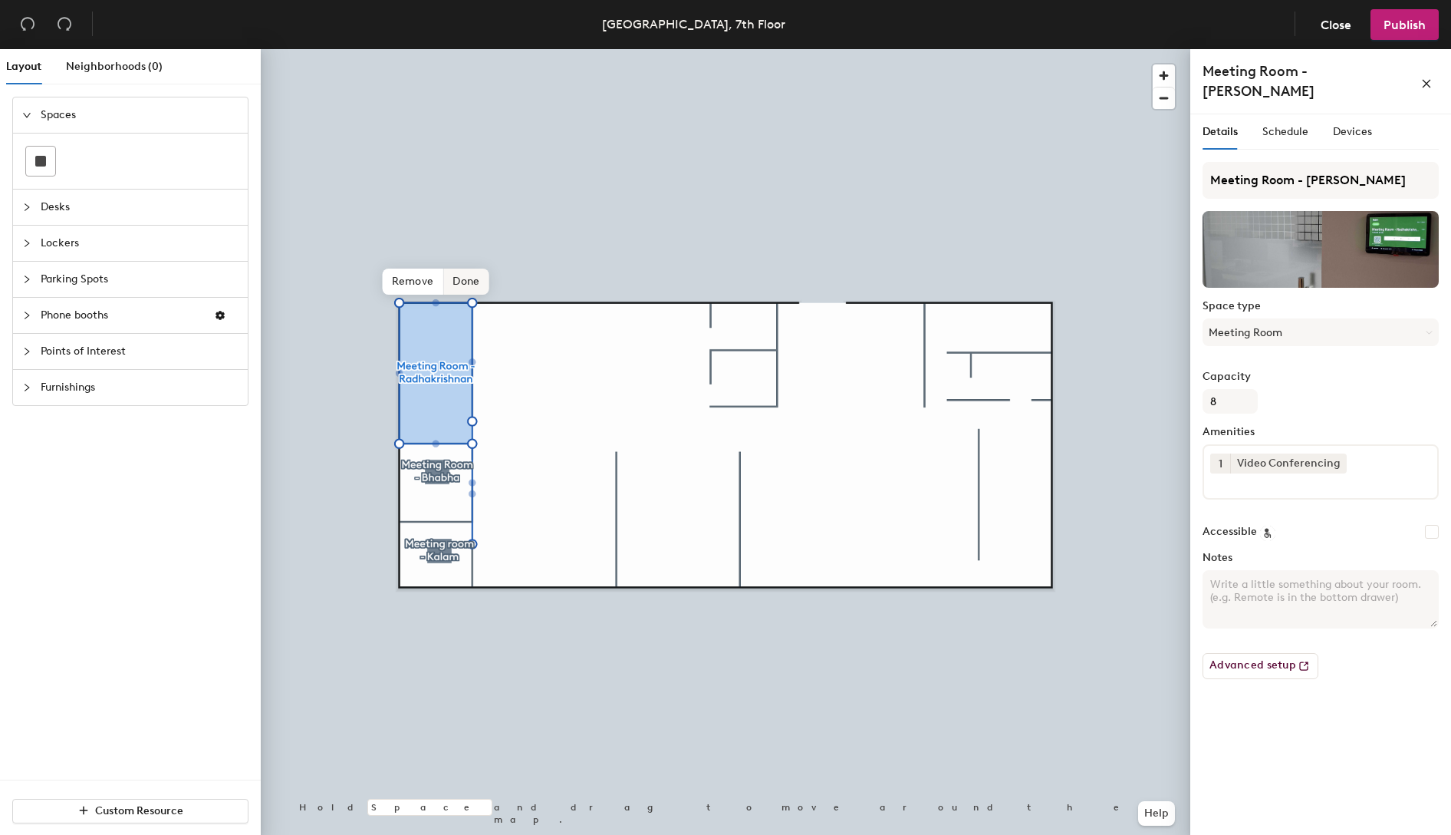
click at [468, 285] on span "Done" at bounding box center [465, 281] width 45 height 26
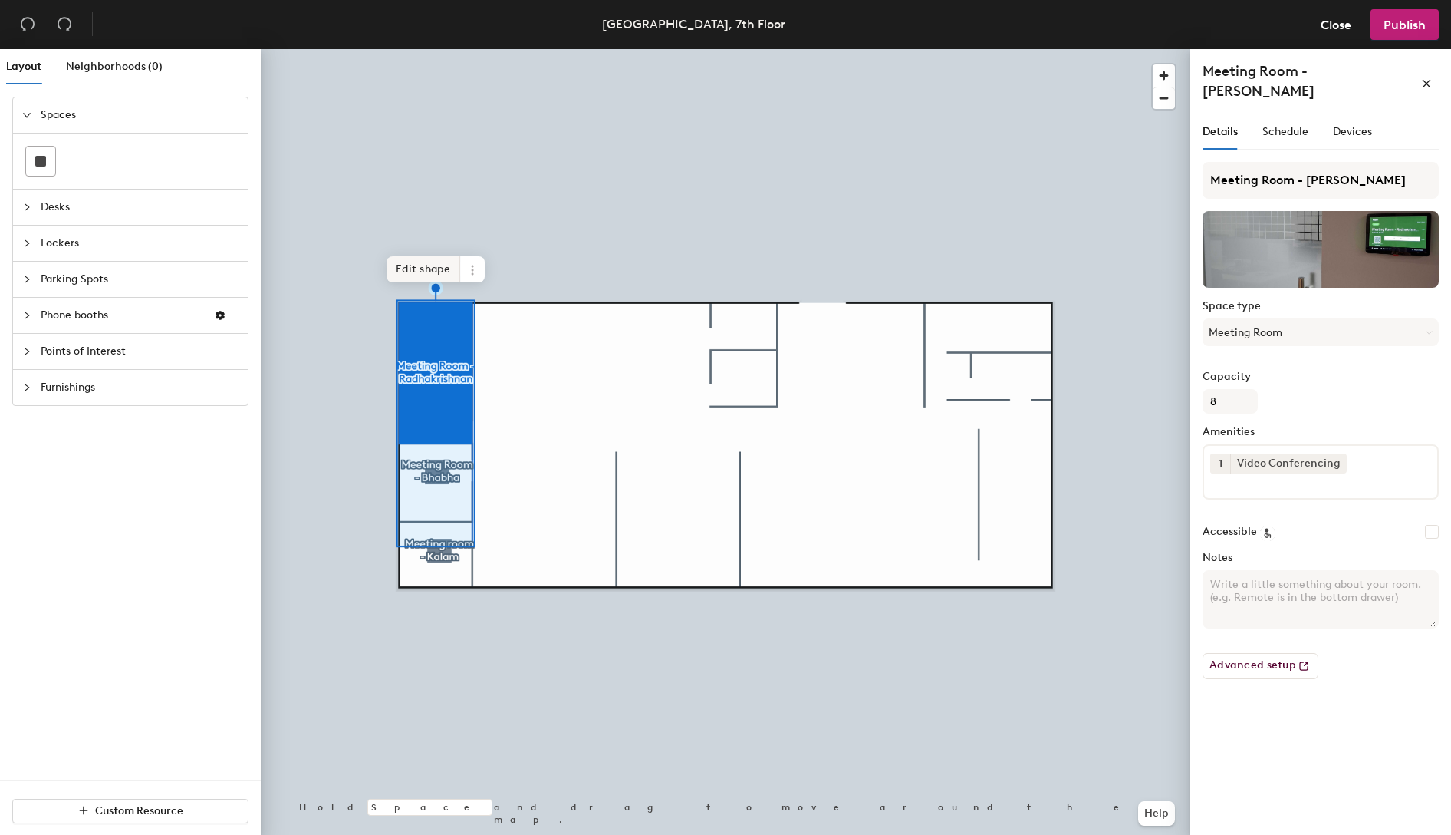
click at [430, 268] on span "Edit shape" at bounding box center [424, 269] width 74 height 26
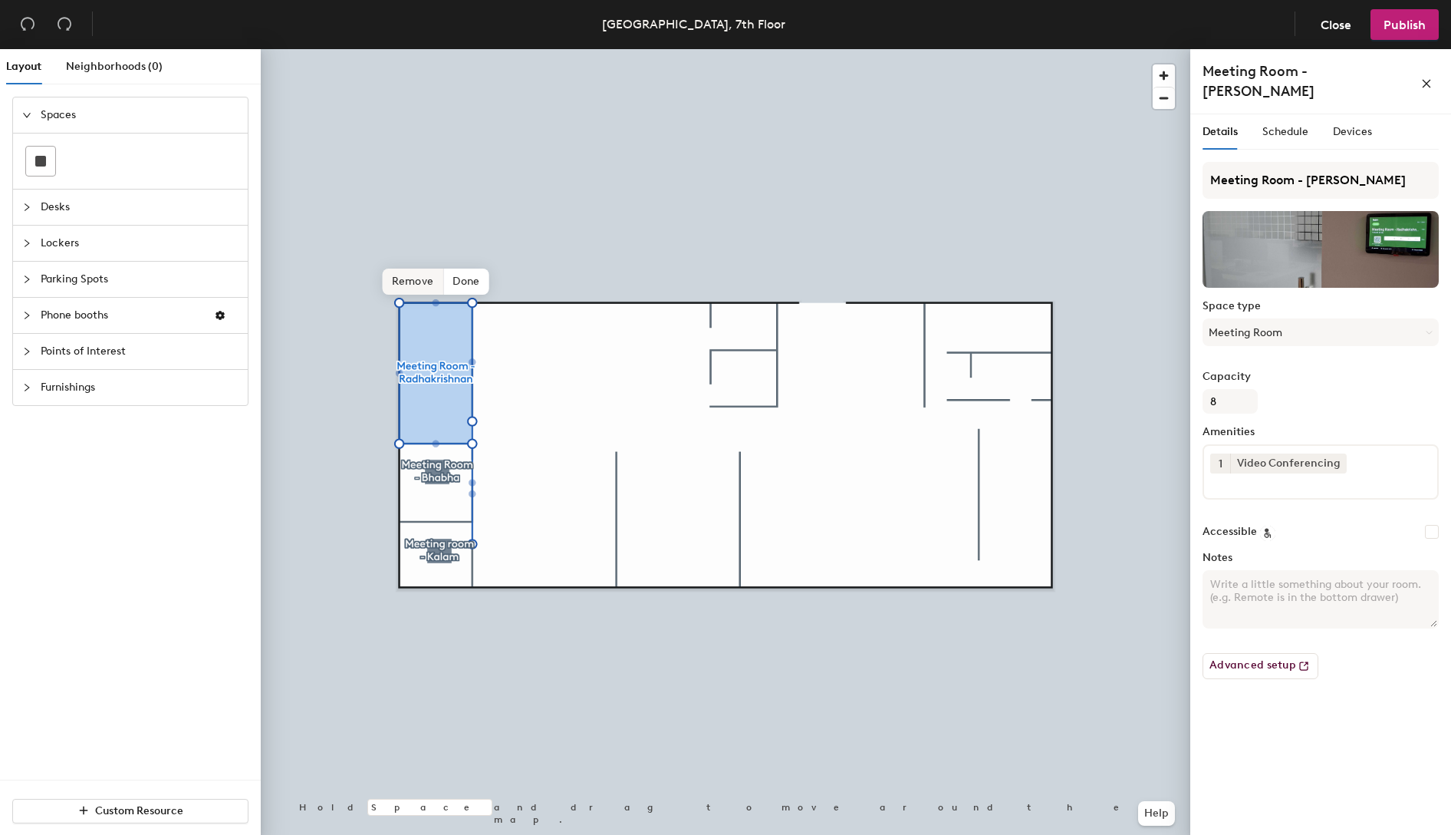
click at [420, 288] on span "Remove" at bounding box center [413, 281] width 61 height 26
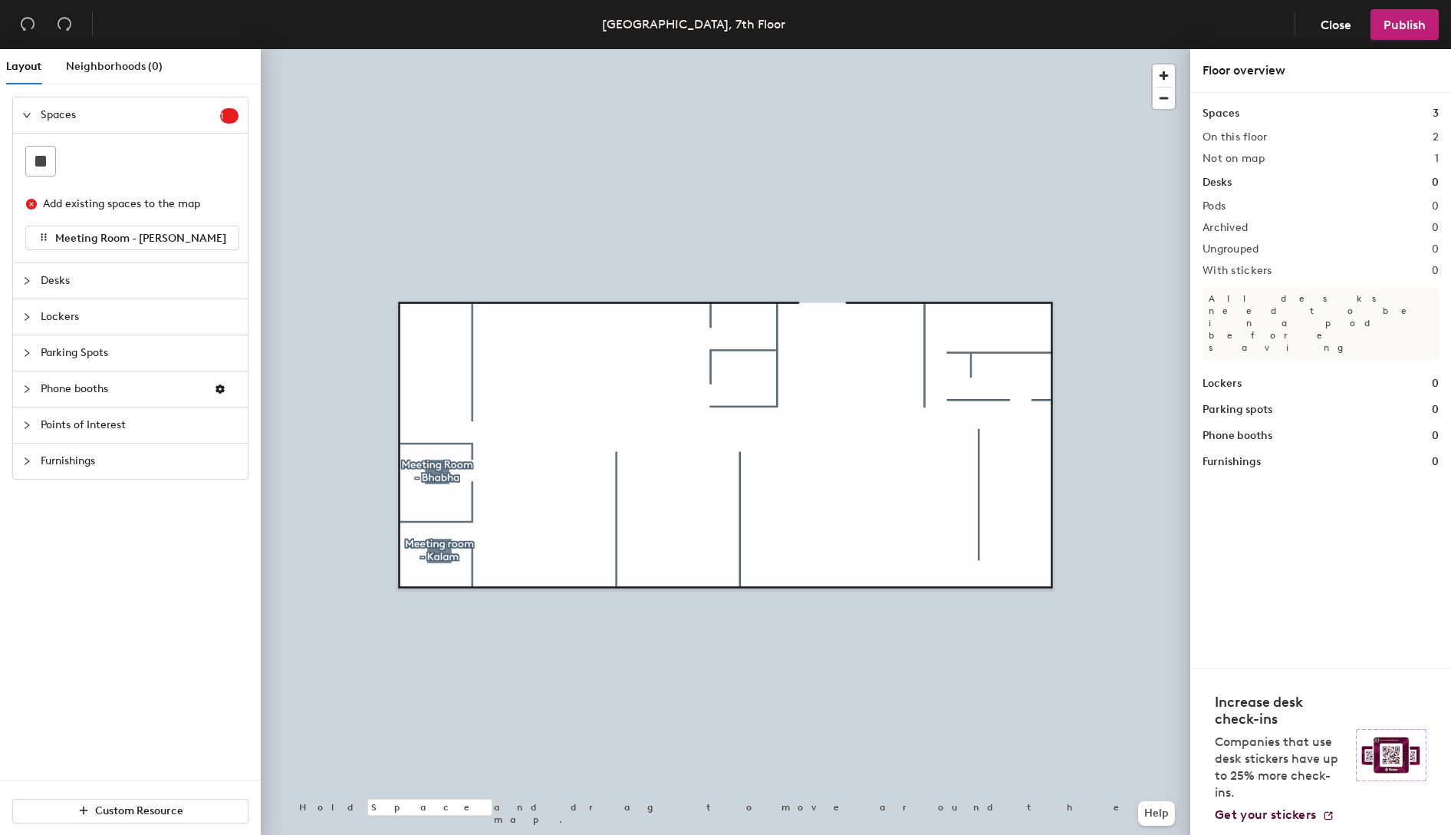
click at [437, 49] on div at bounding box center [726, 49] width 930 height 0
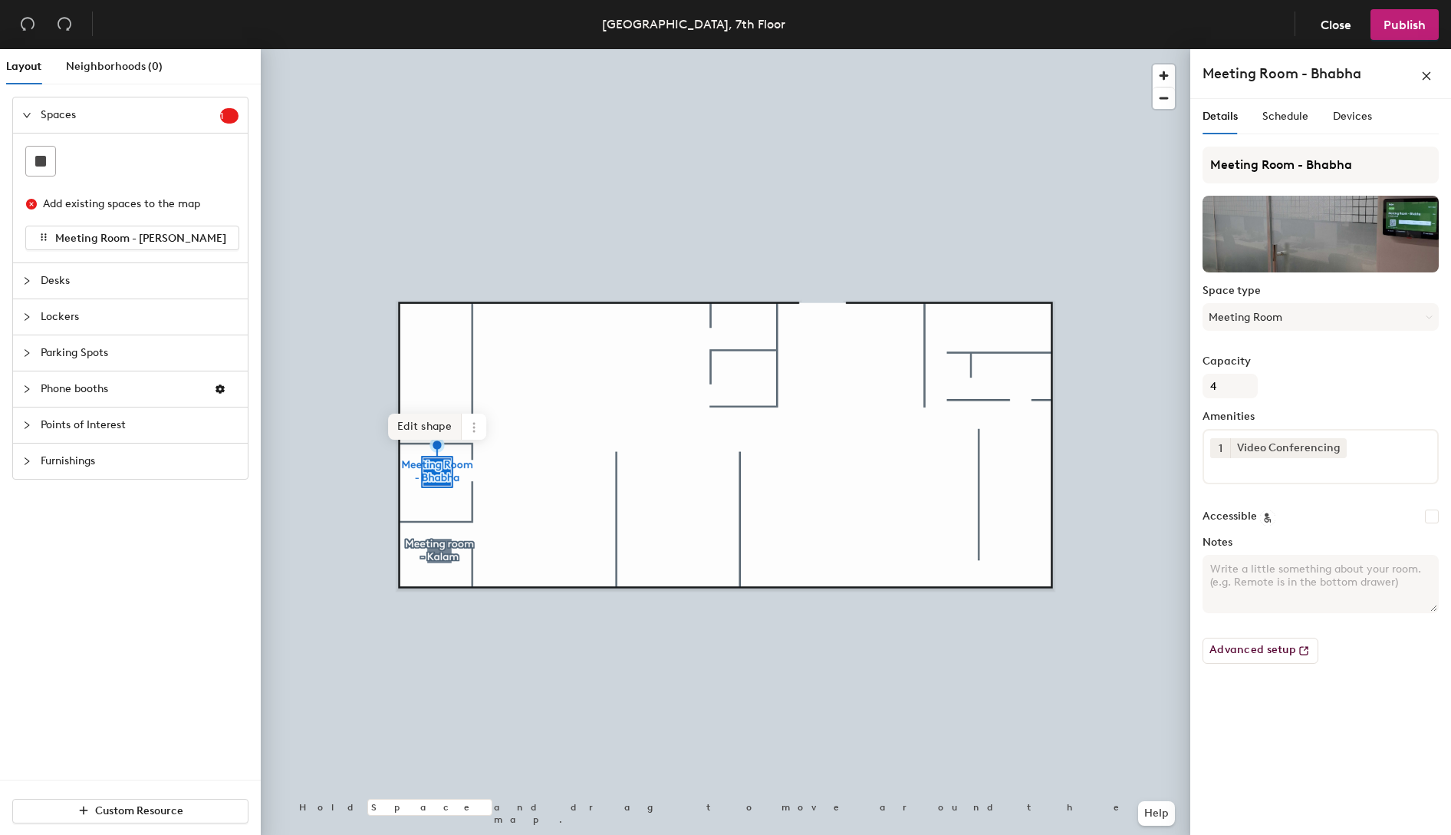
click at [419, 420] on span "Edit shape" at bounding box center [425, 426] width 74 height 26
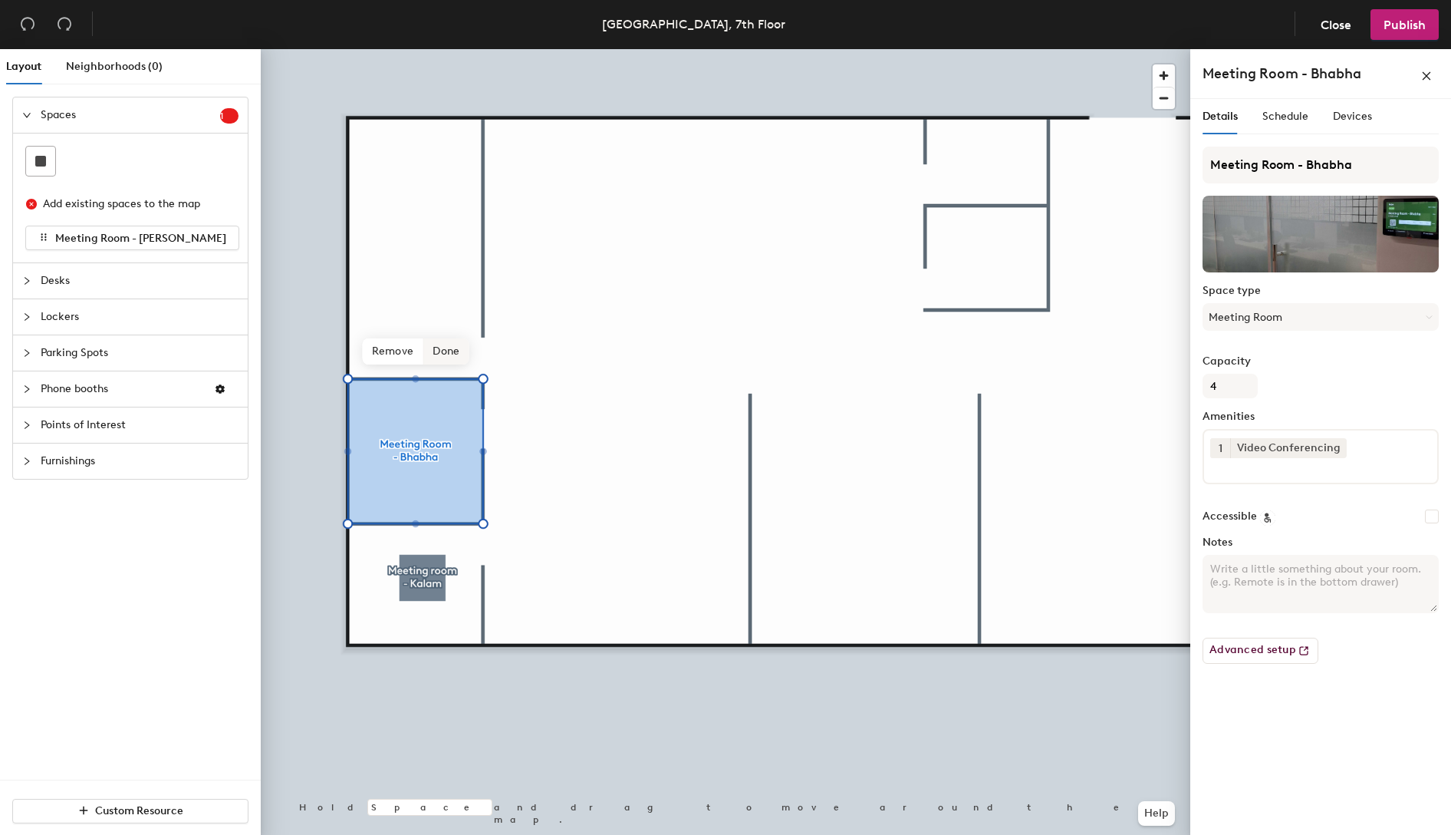
click at [442, 351] on span "Done" at bounding box center [445, 351] width 45 height 26
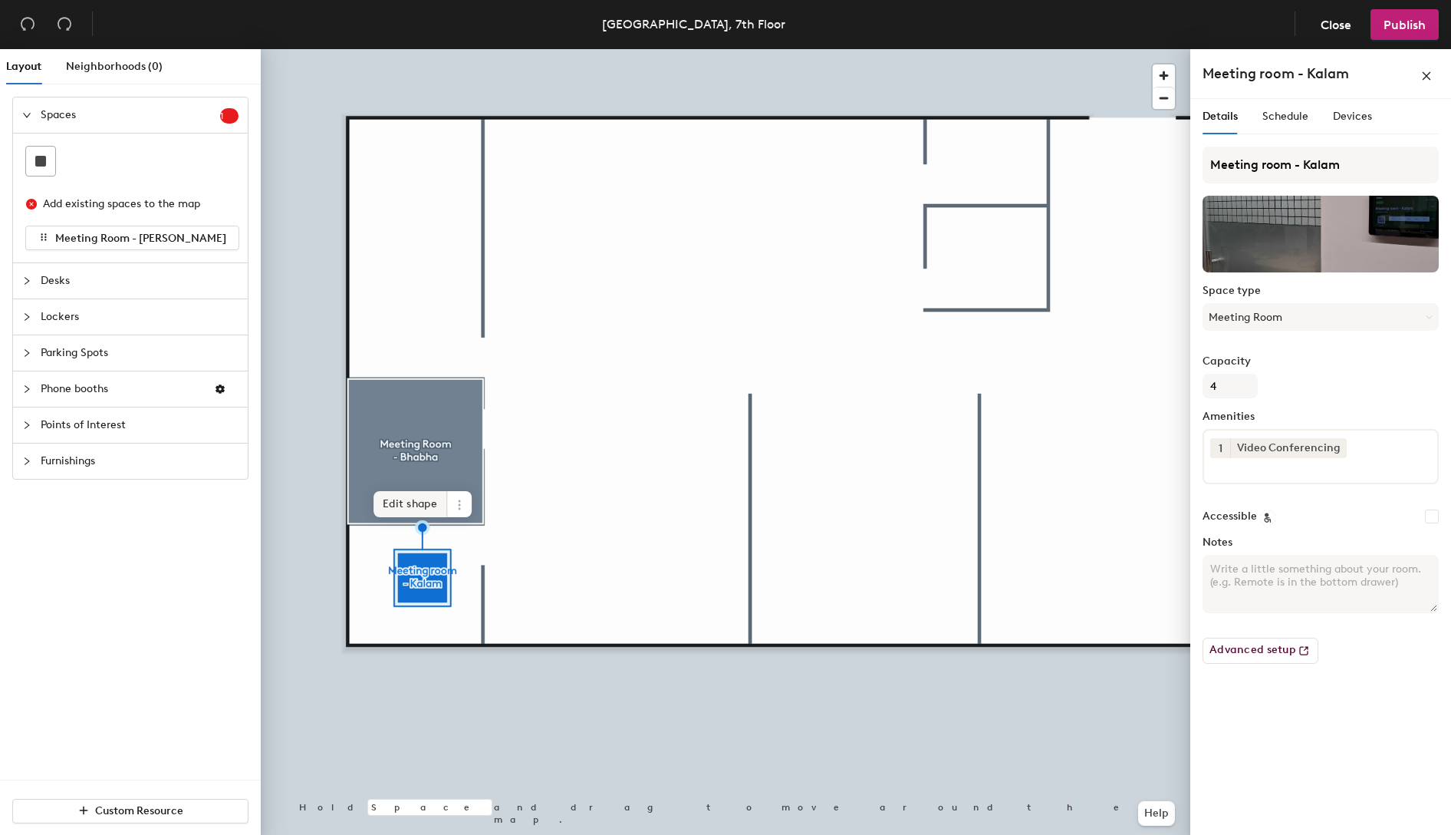
click at [398, 501] on span "Edit shape" at bounding box center [411, 504] width 74 height 26
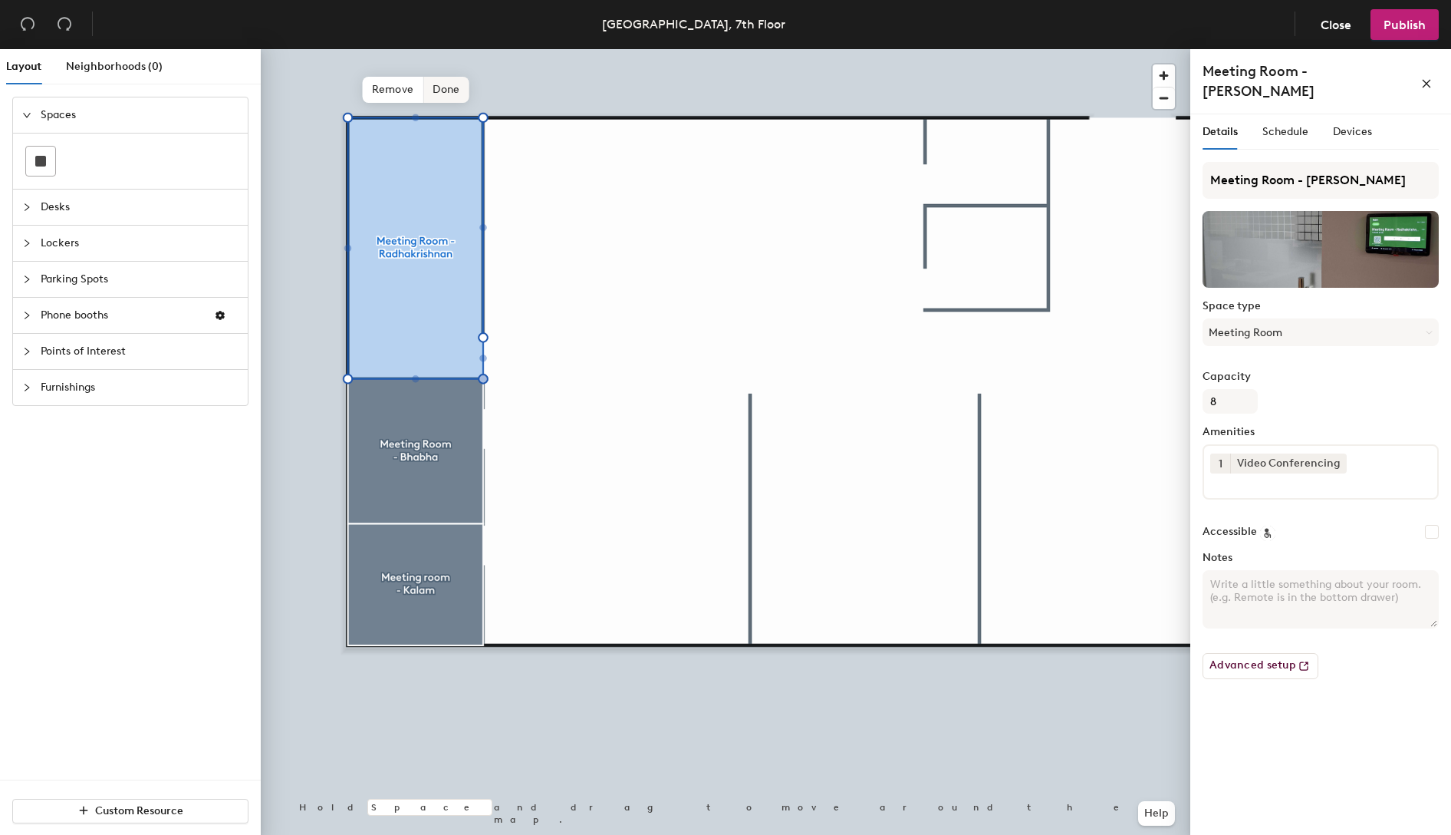
click at [443, 85] on span "Done" at bounding box center [445, 90] width 45 height 26
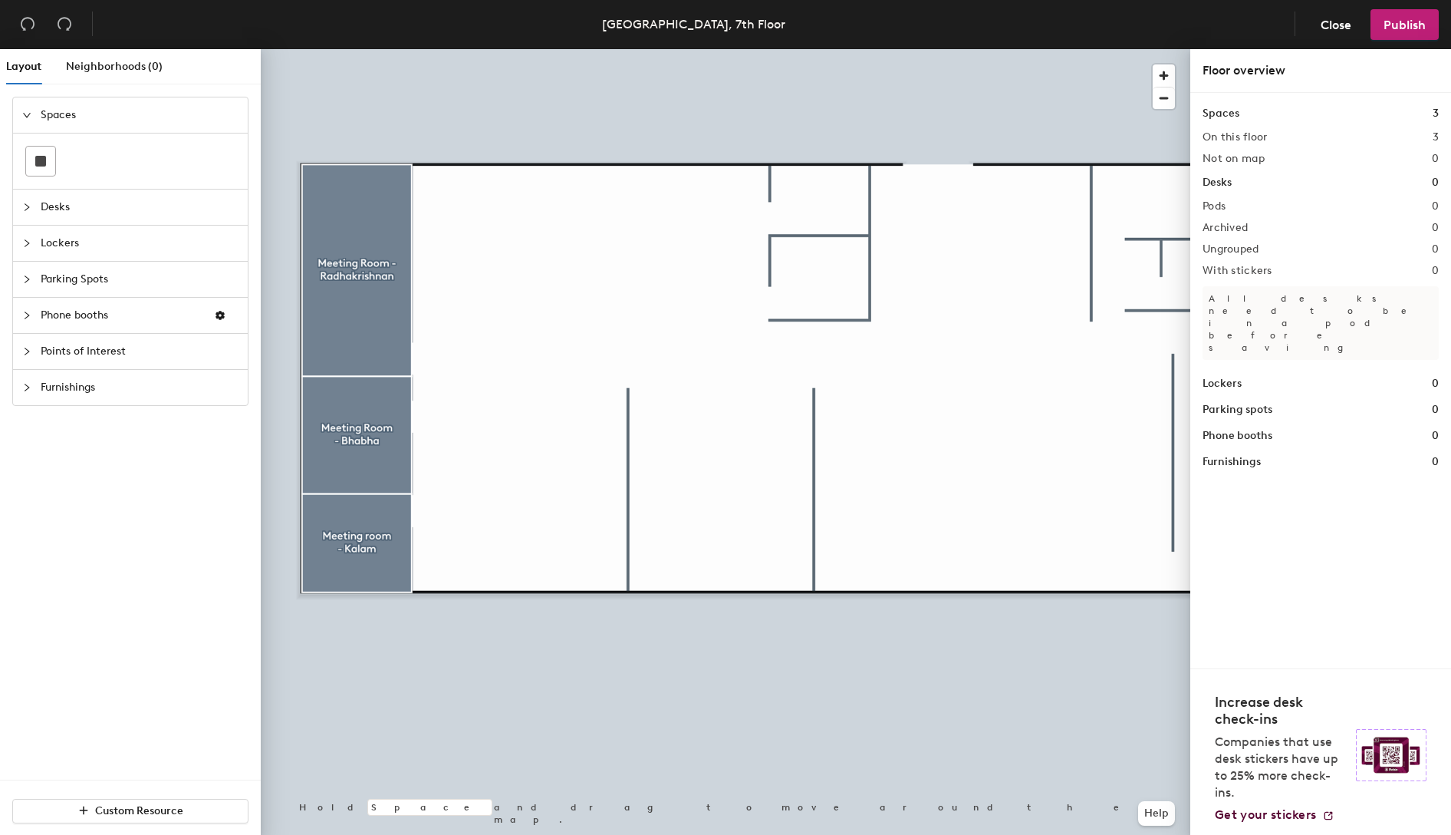
click at [75, 202] on span "Desks" at bounding box center [140, 206] width 198 height 35
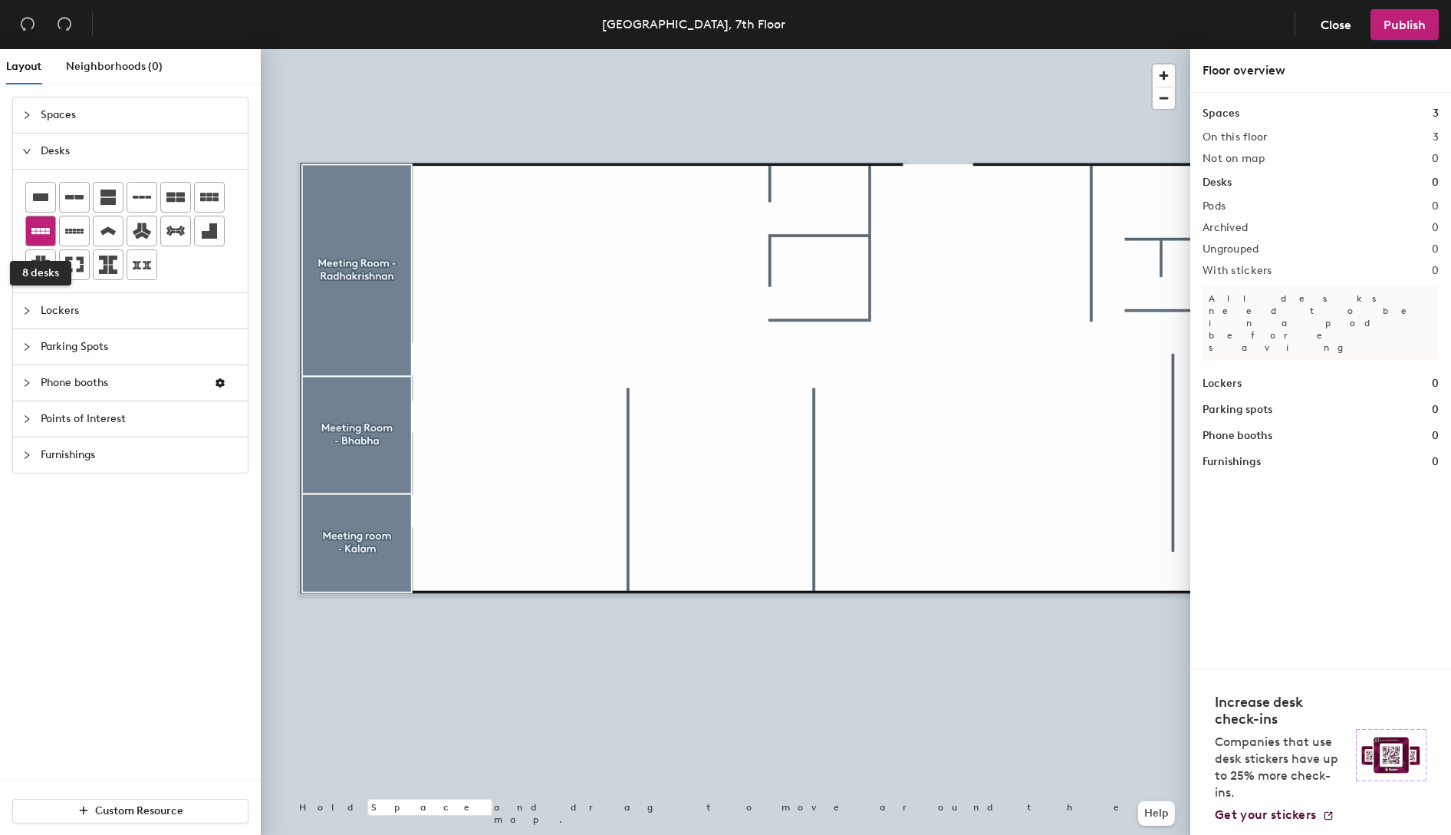
click at [45, 222] on icon at bounding box center [40, 231] width 18 height 18
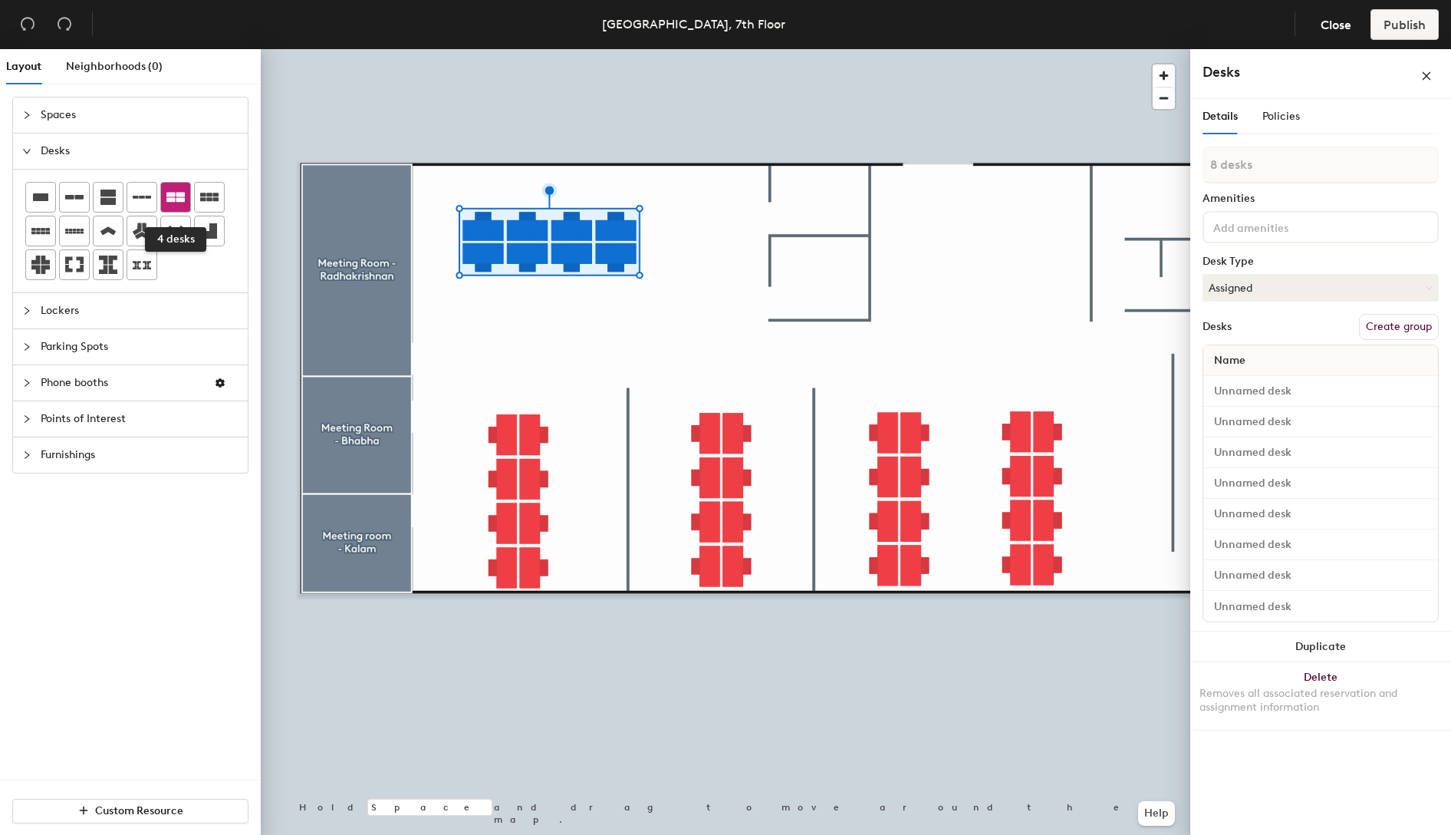
click at [167, 200] on icon at bounding box center [175, 198] width 18 height 10
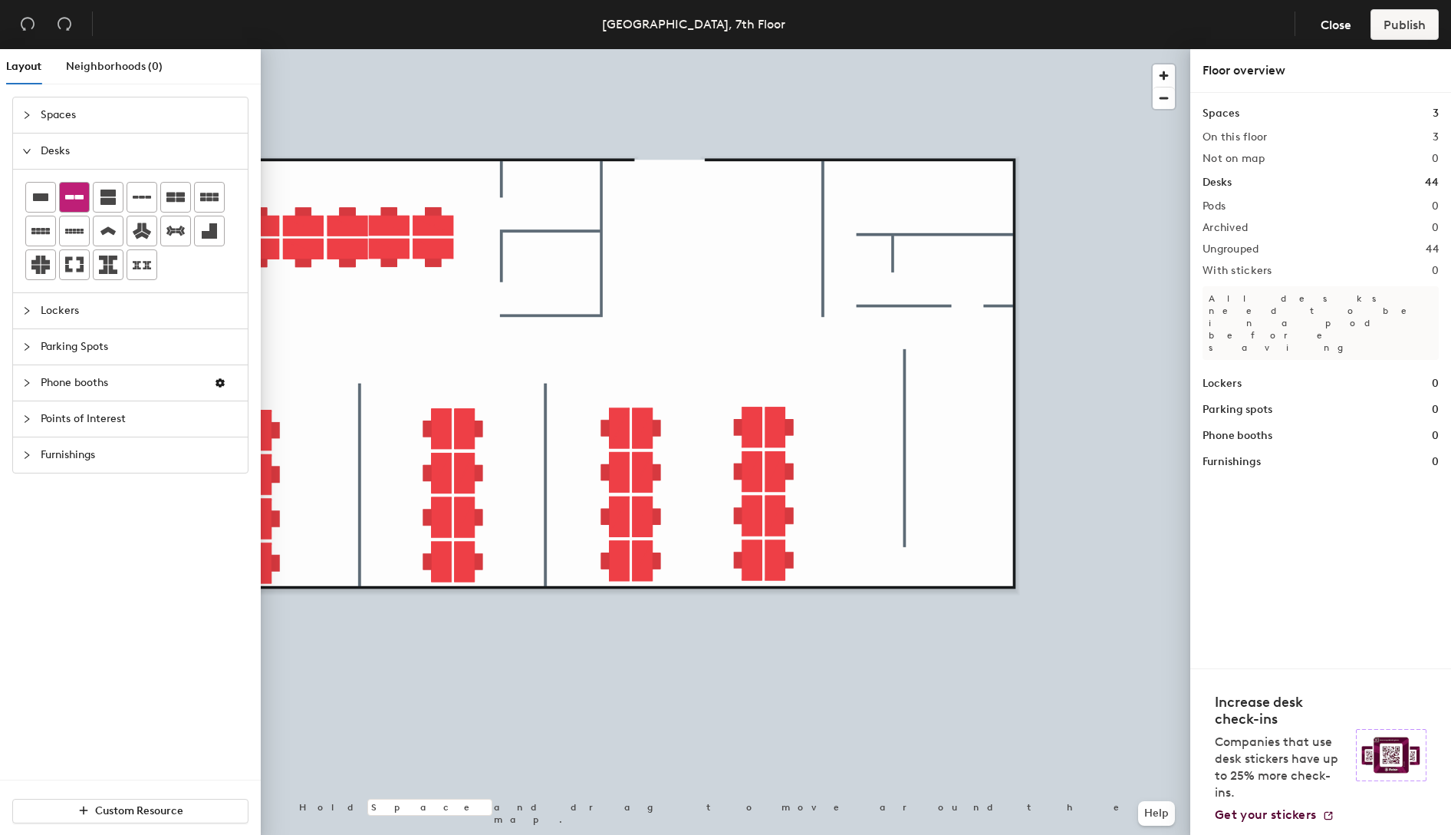
click at [80, 193] on icon at bounding box center [74, 197] width 18 height 18
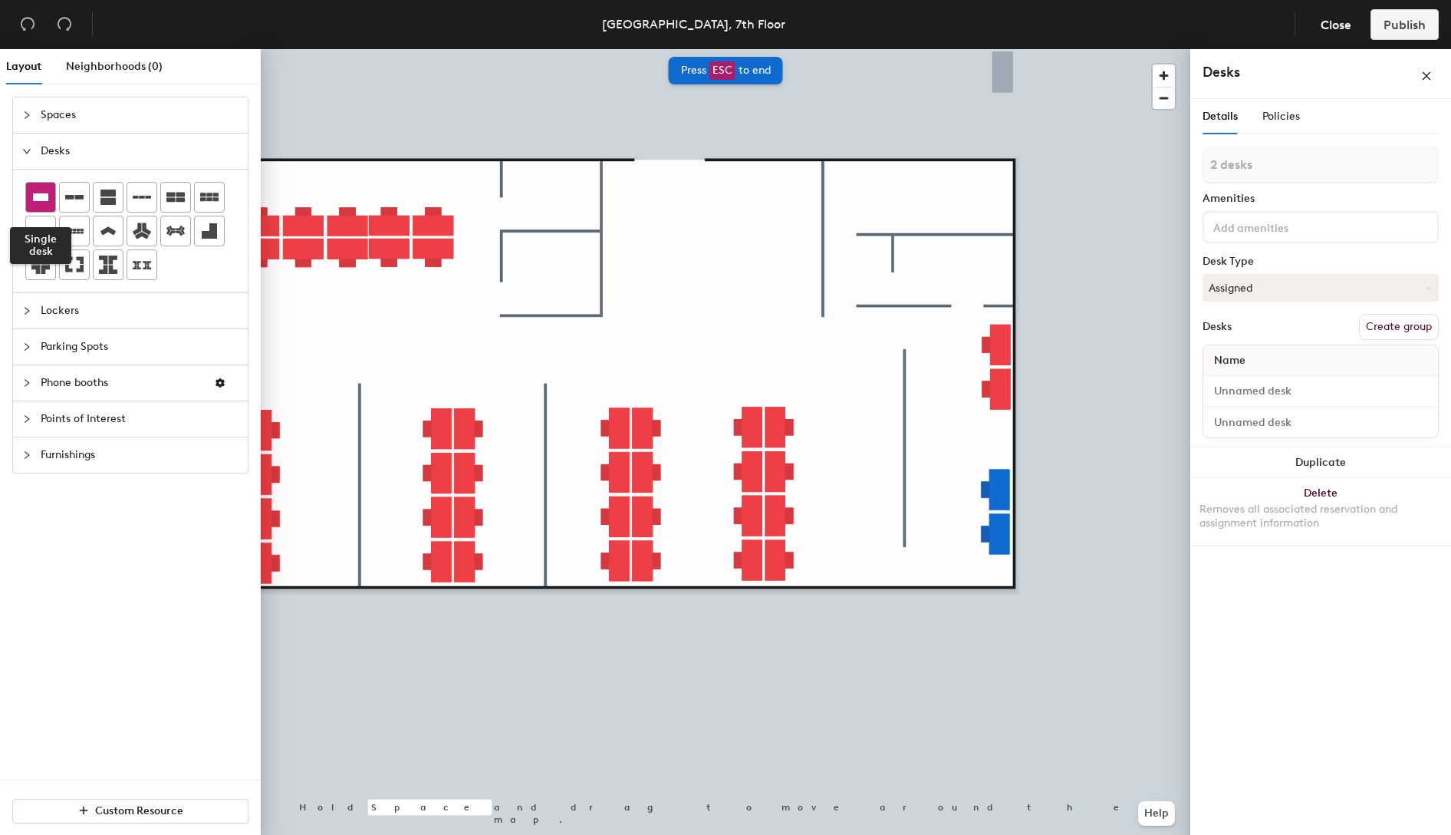
click at [48, 197] on icon at bounding box center [40, 197] width 18 height 18
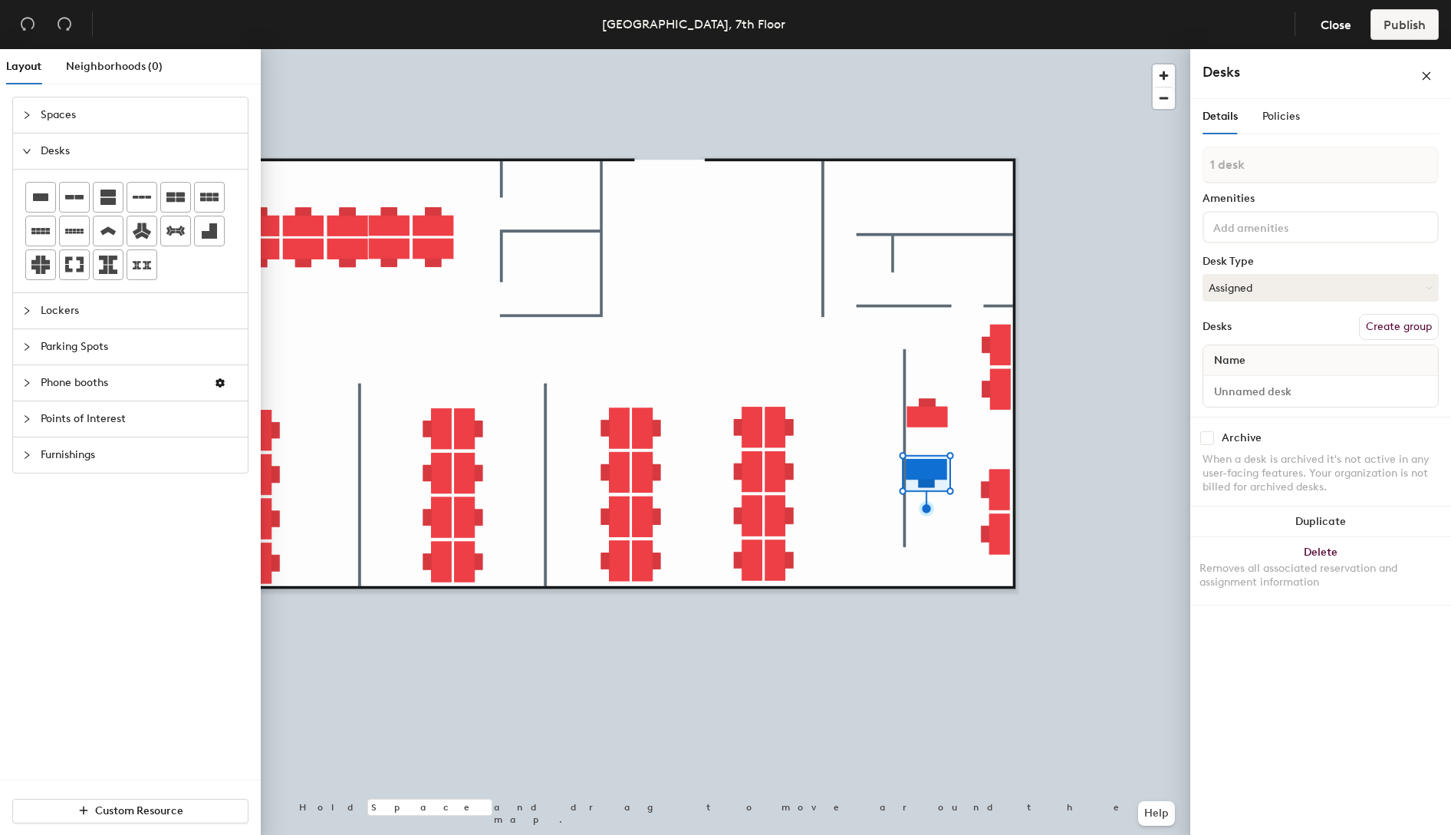
click at [817, 49] on div at bounding box center [726, 49] width 930 height 0
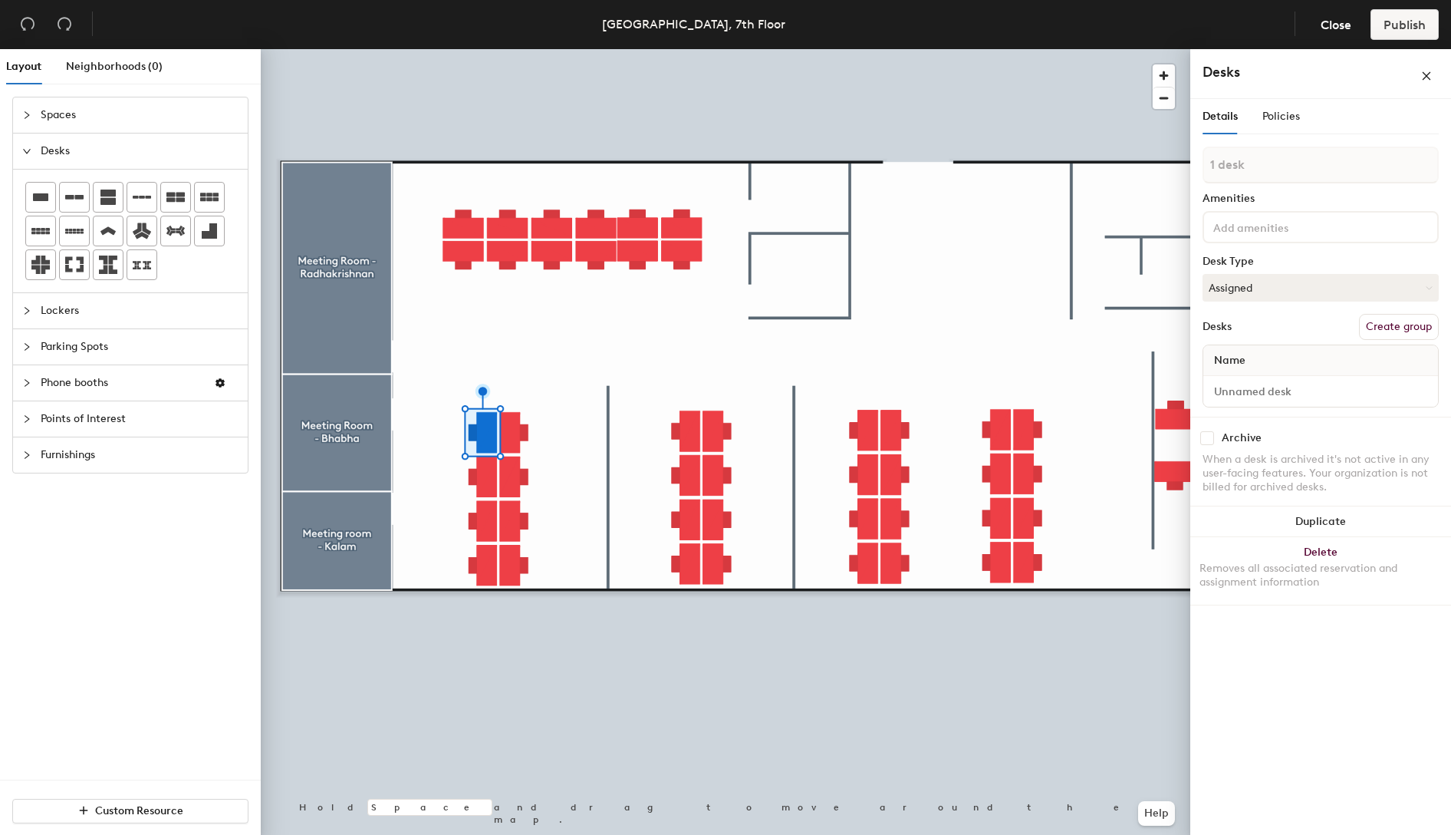
click at [1277, 360] on div "Name" at bounding box center [1320, 360] width 235 height 31
click at [1275, 389] on input at bounding box center [1321, 390] width 229 height 21
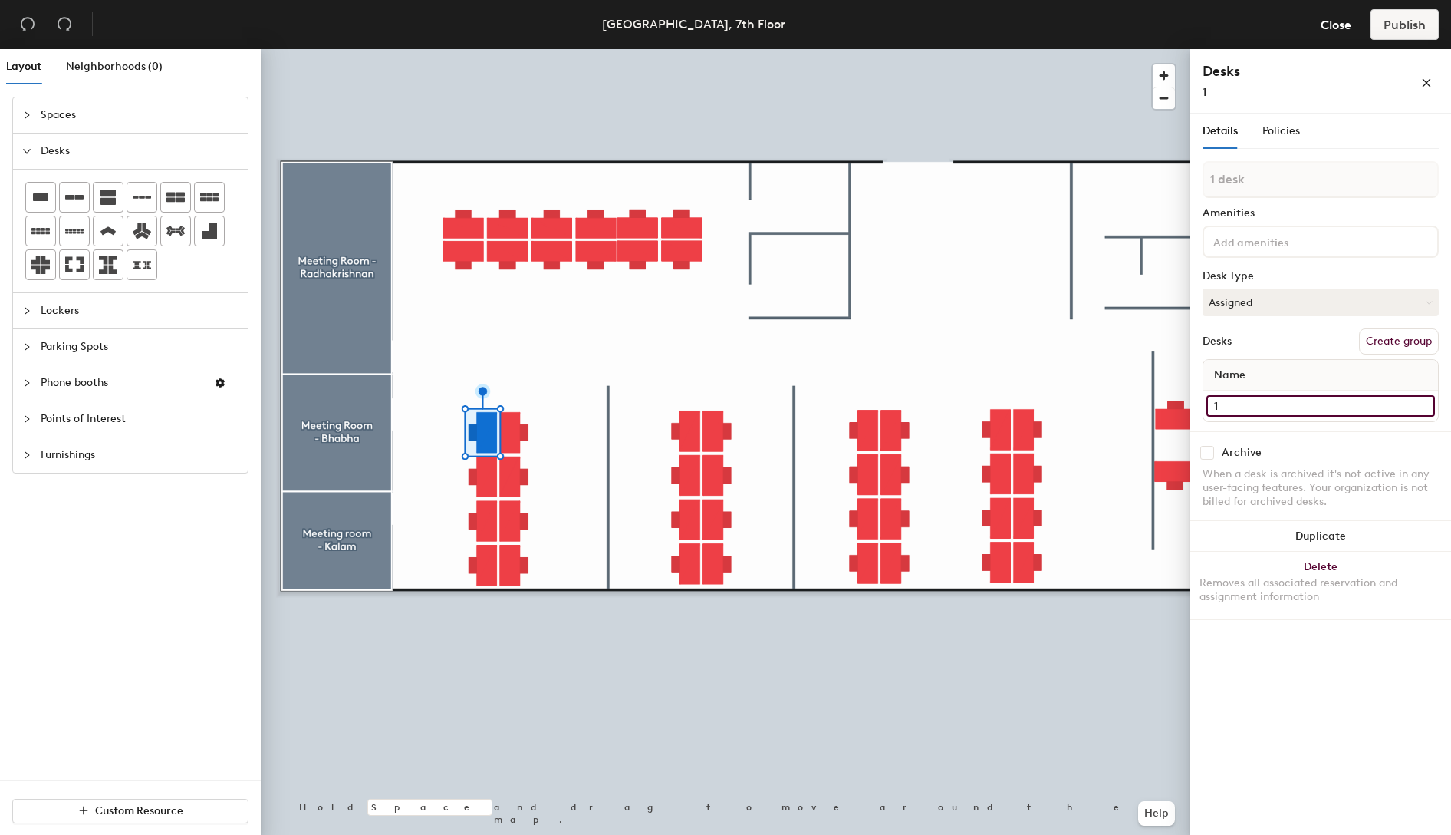
type input "1"
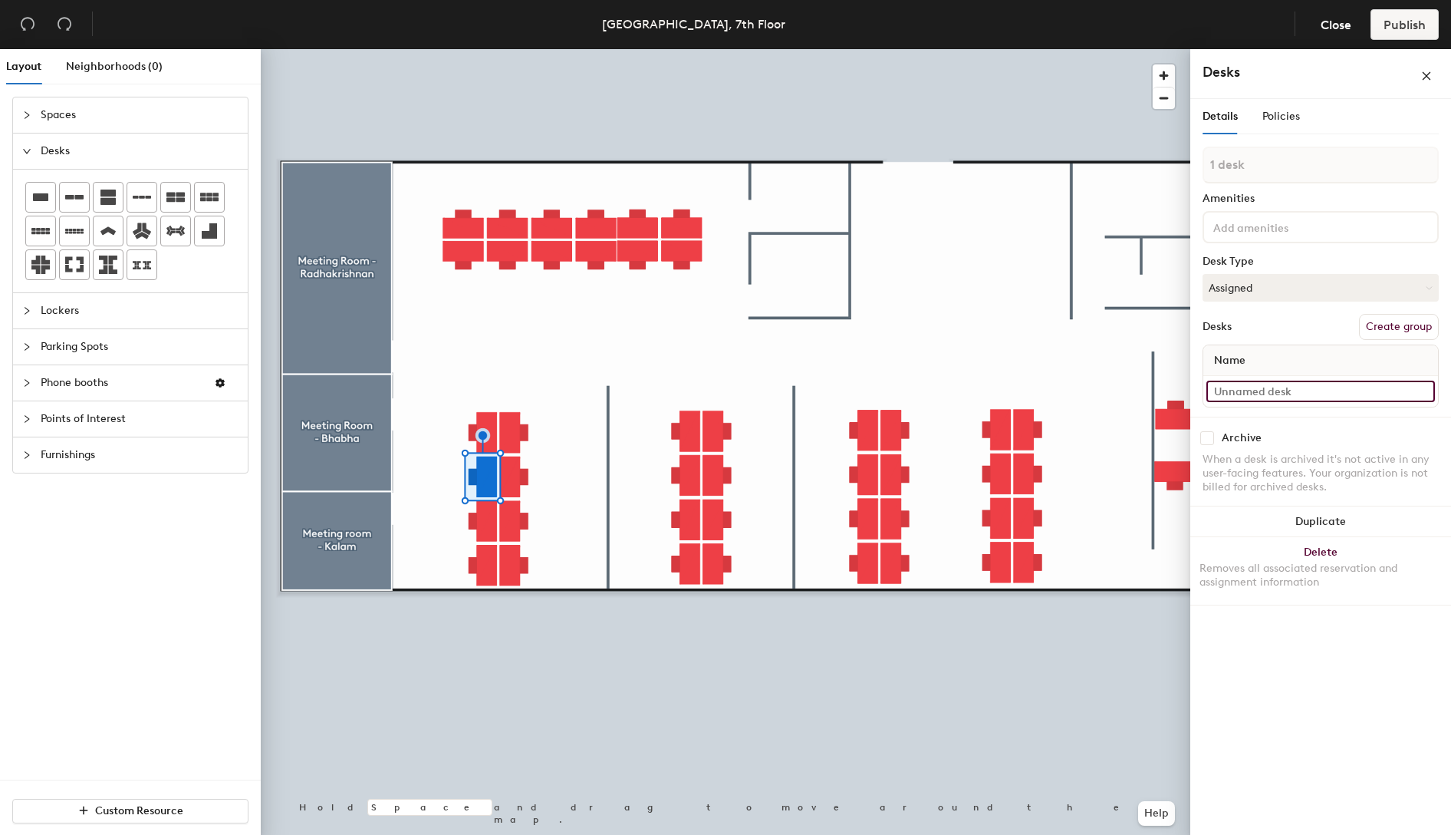
click at [1312, 393] on input at bounding box center [1321, 390] width 229 height 21
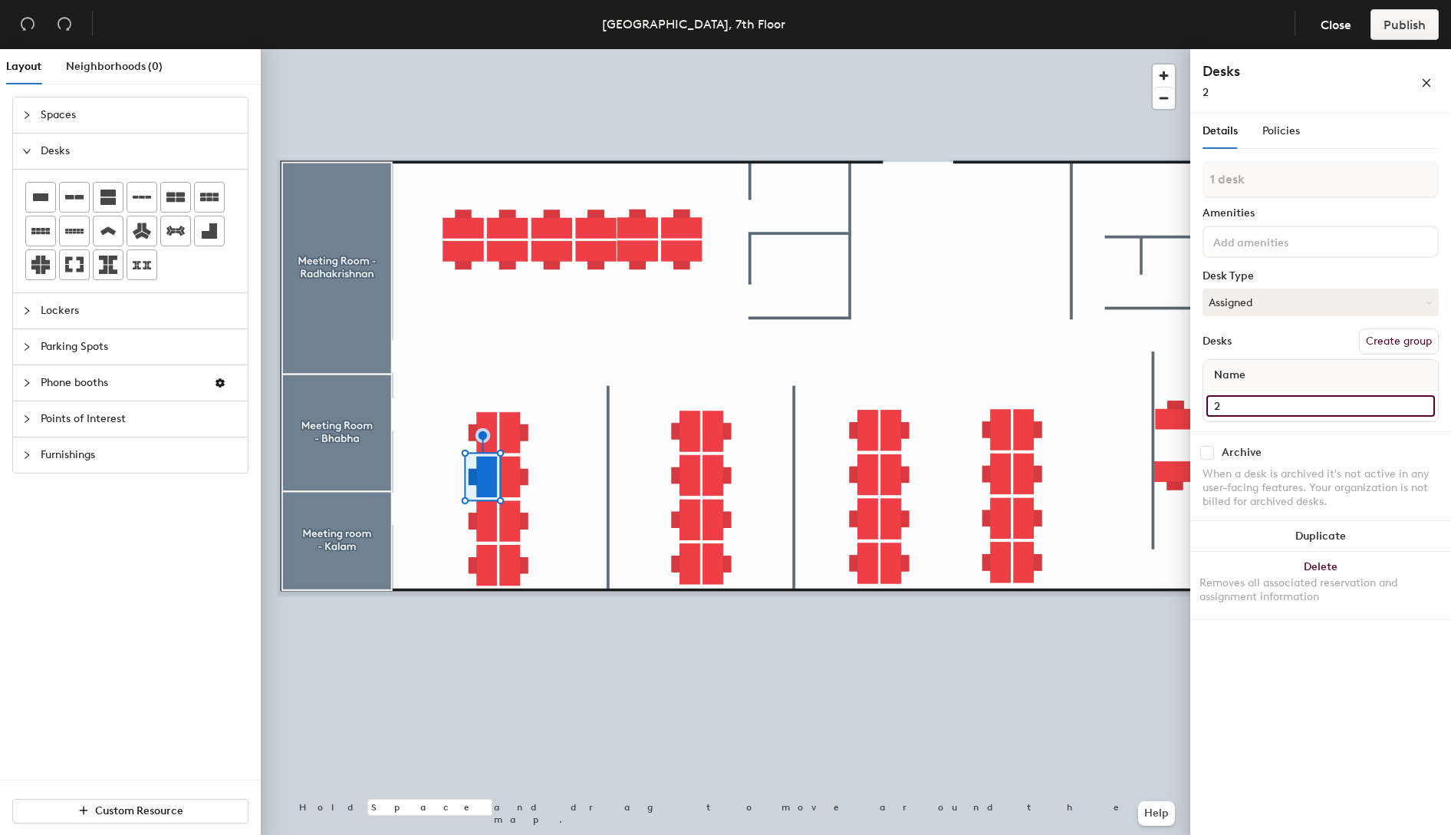
type input "2"
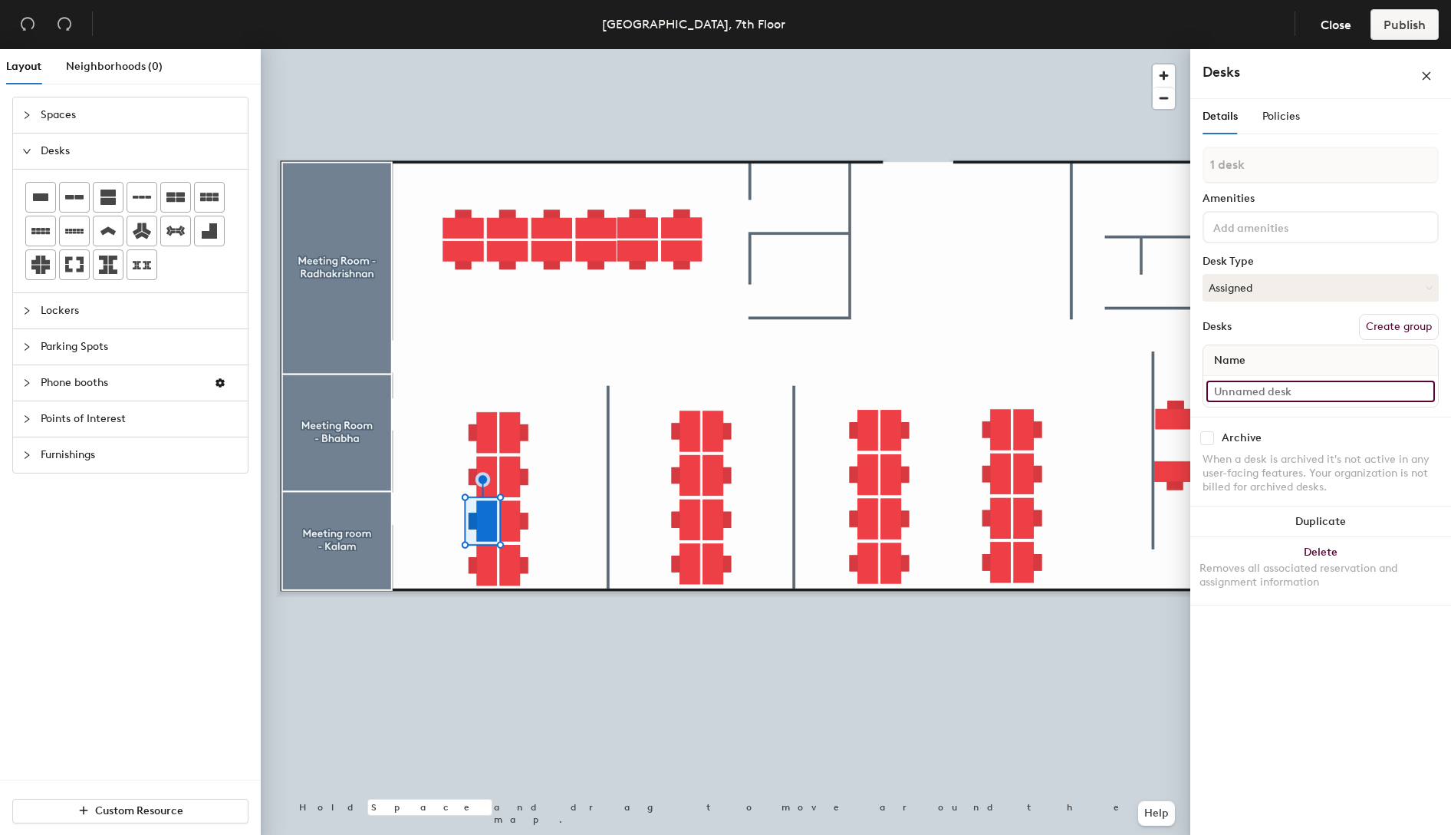
click at [1338, 387] on input at bounding box center [1321, 390] width 229 height 21
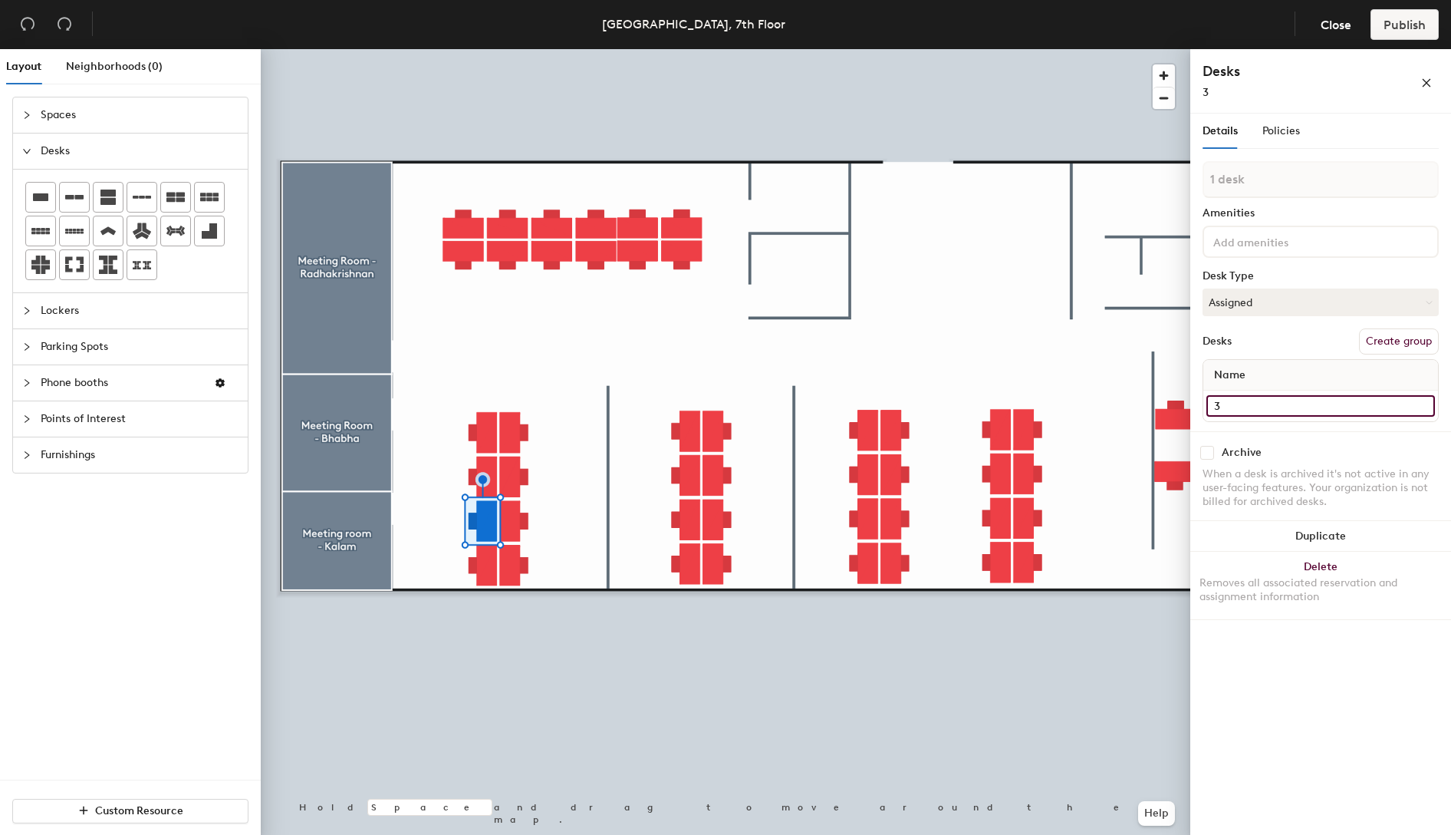
type input "3"
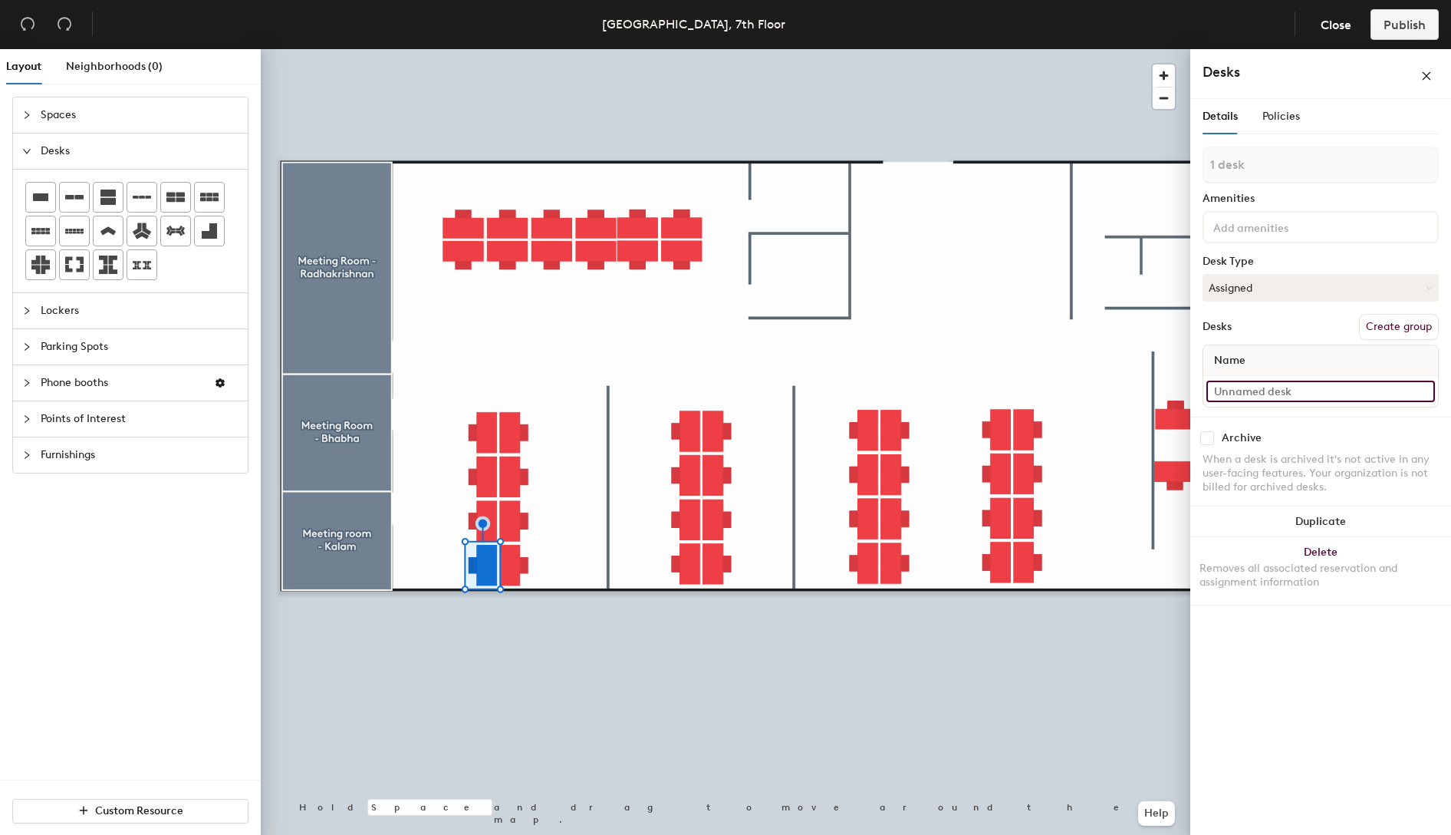
click at [1302, 391] on input at bounding box center [1321, 390] width 229 height 21
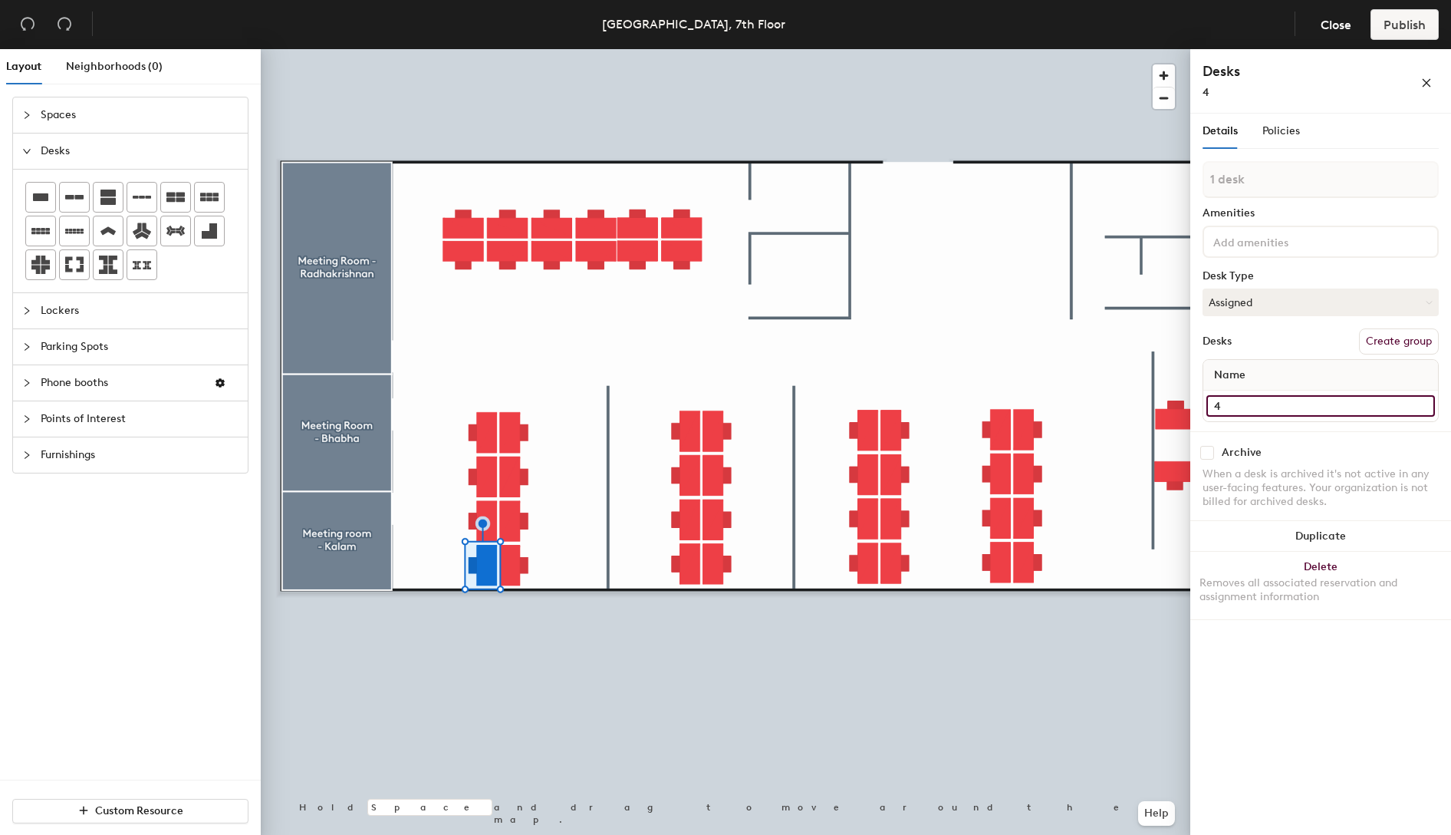
type input "4"
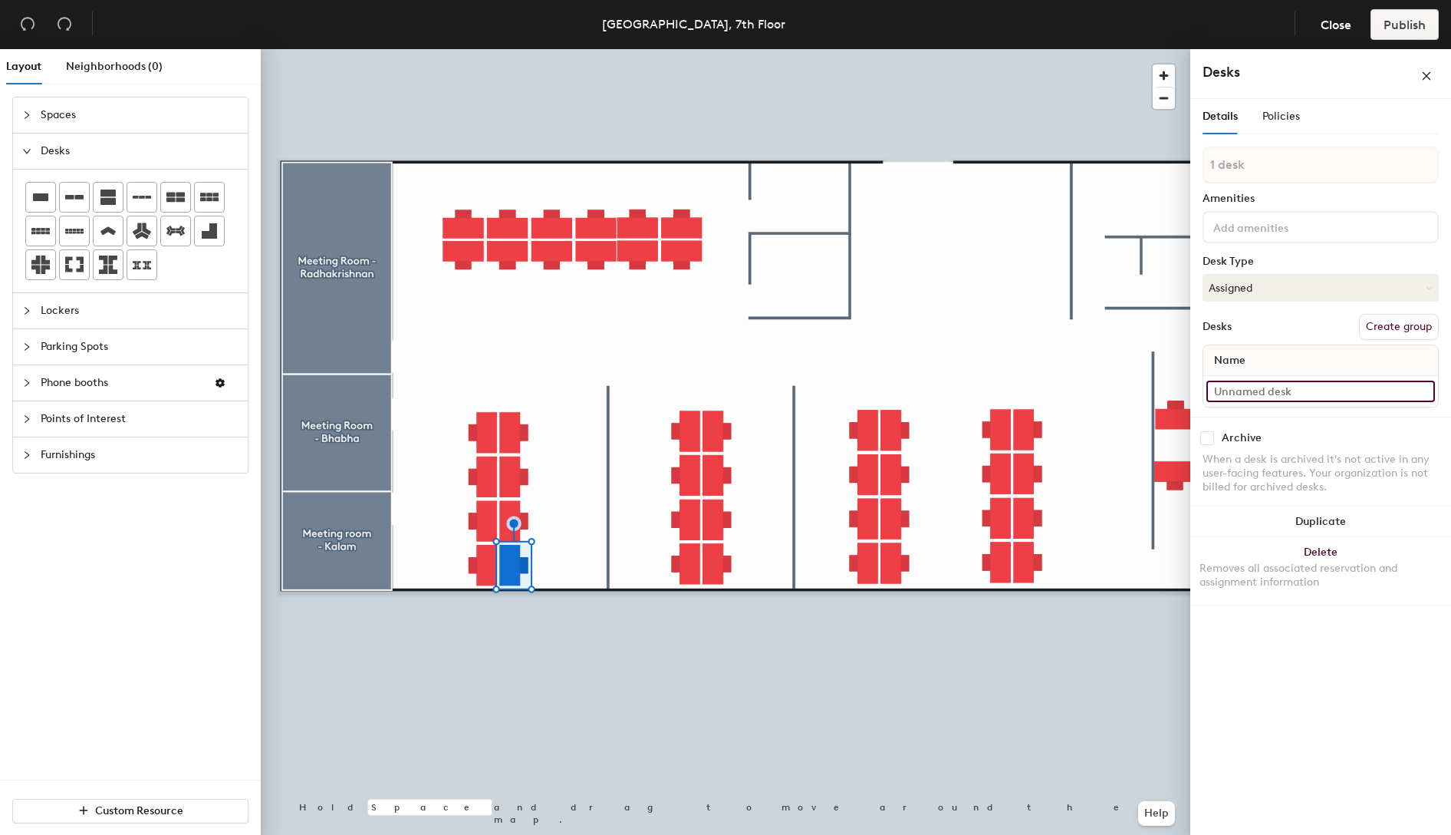
click at [1269, 390] on input at bounding box center [1321, 390] width 229 height 21
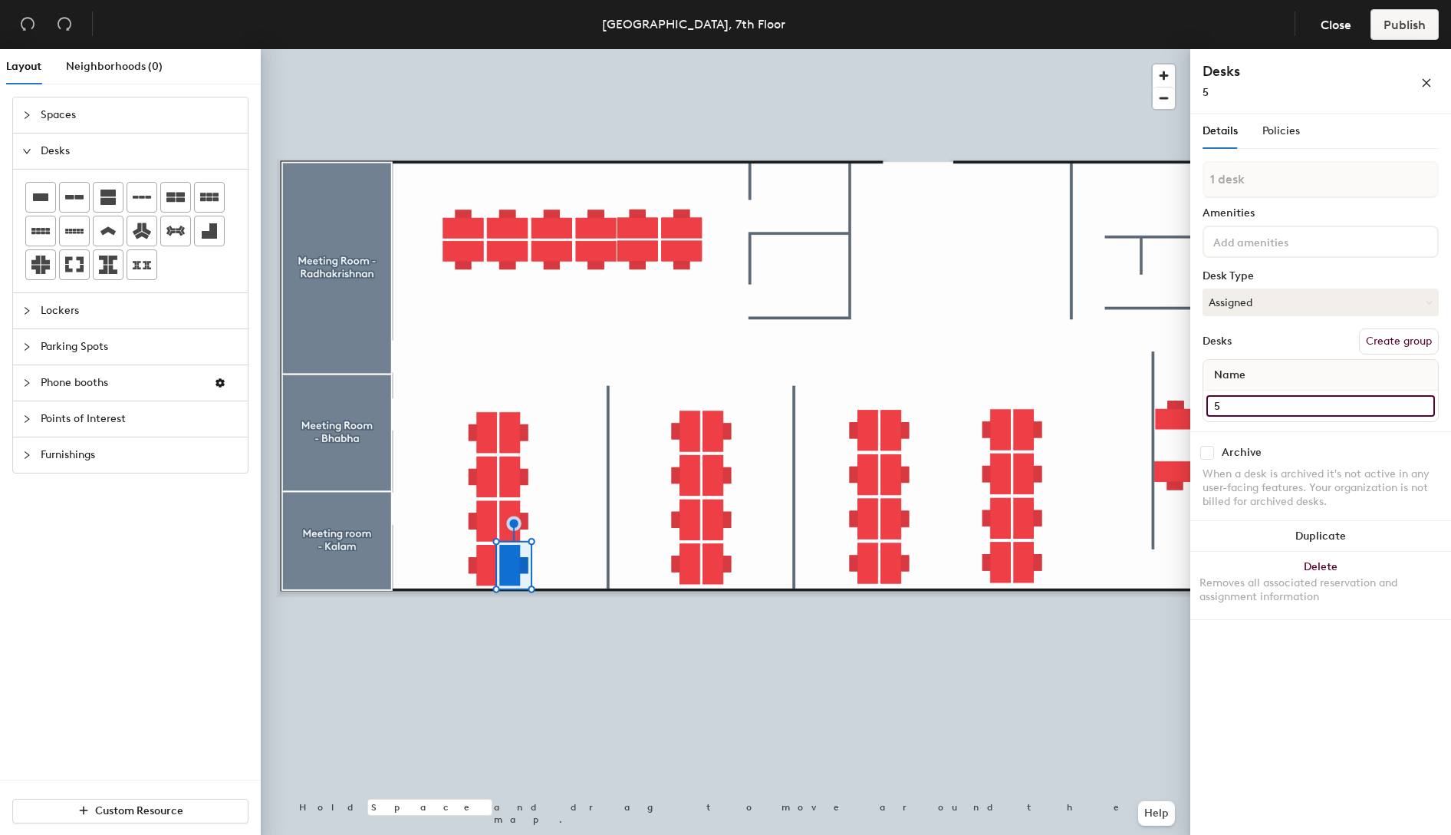
type input "5"
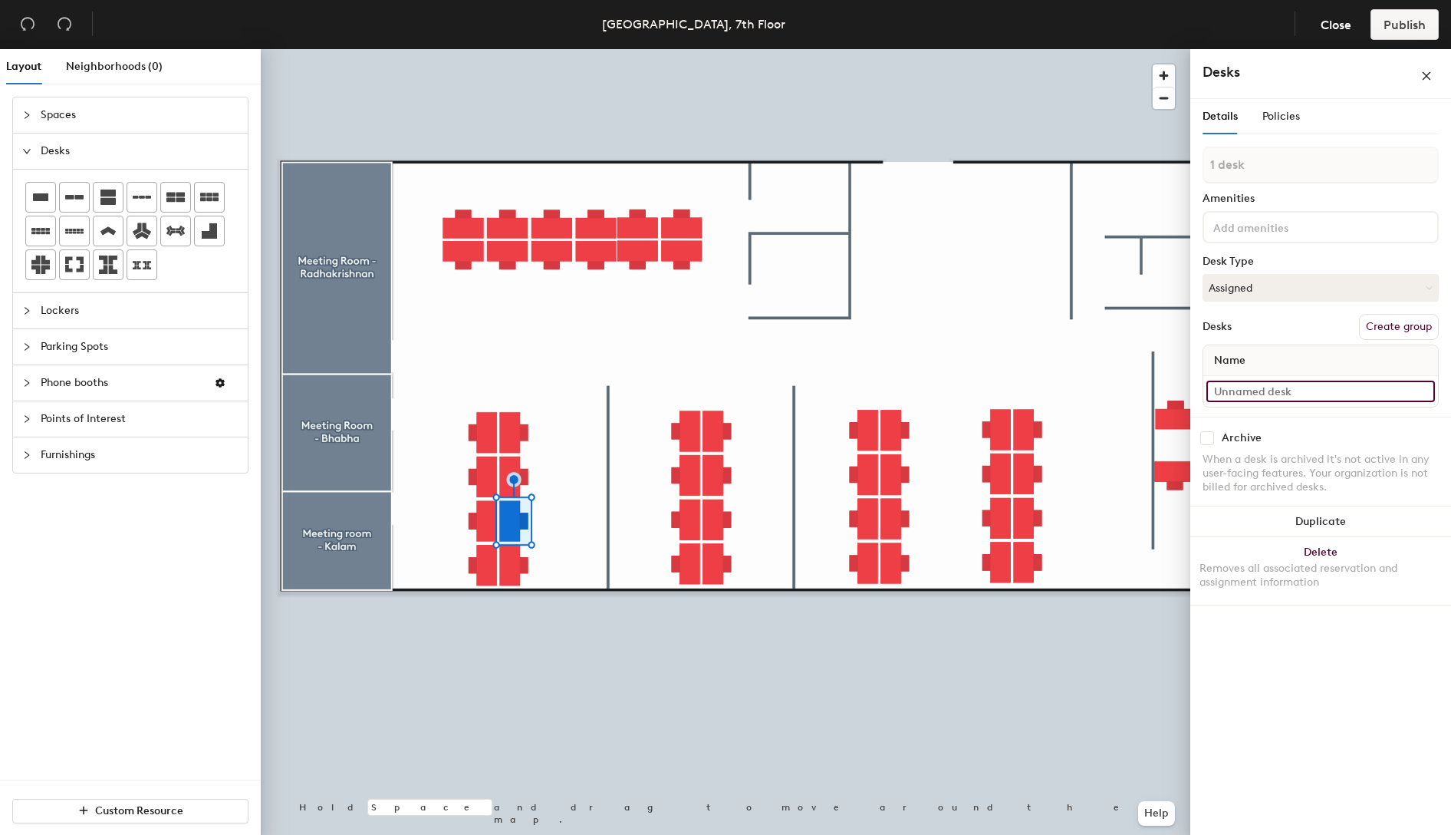
click at [1252, 386] on input at bounding box center [1321, 390] width 229 height 21
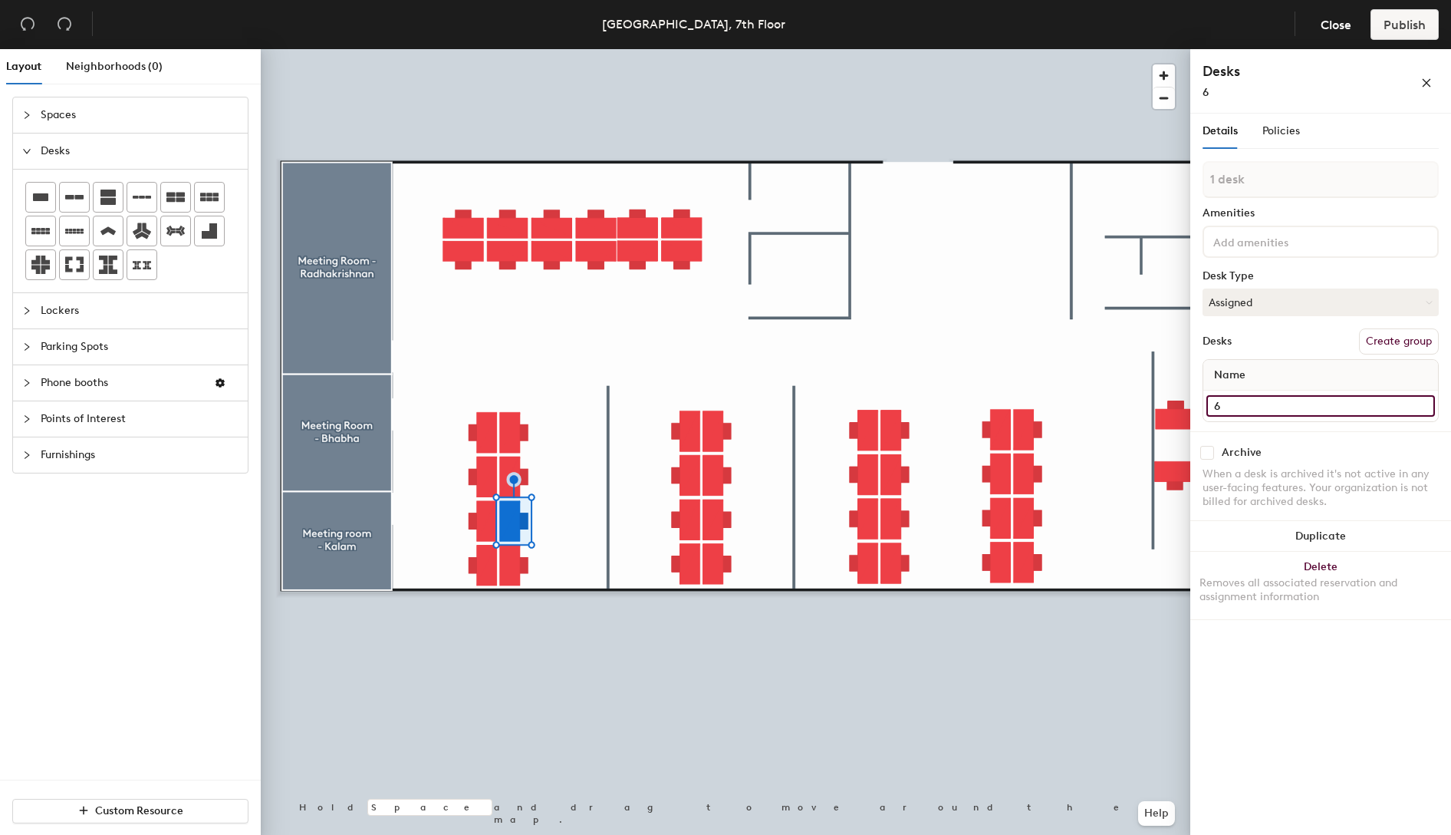
type input "6"
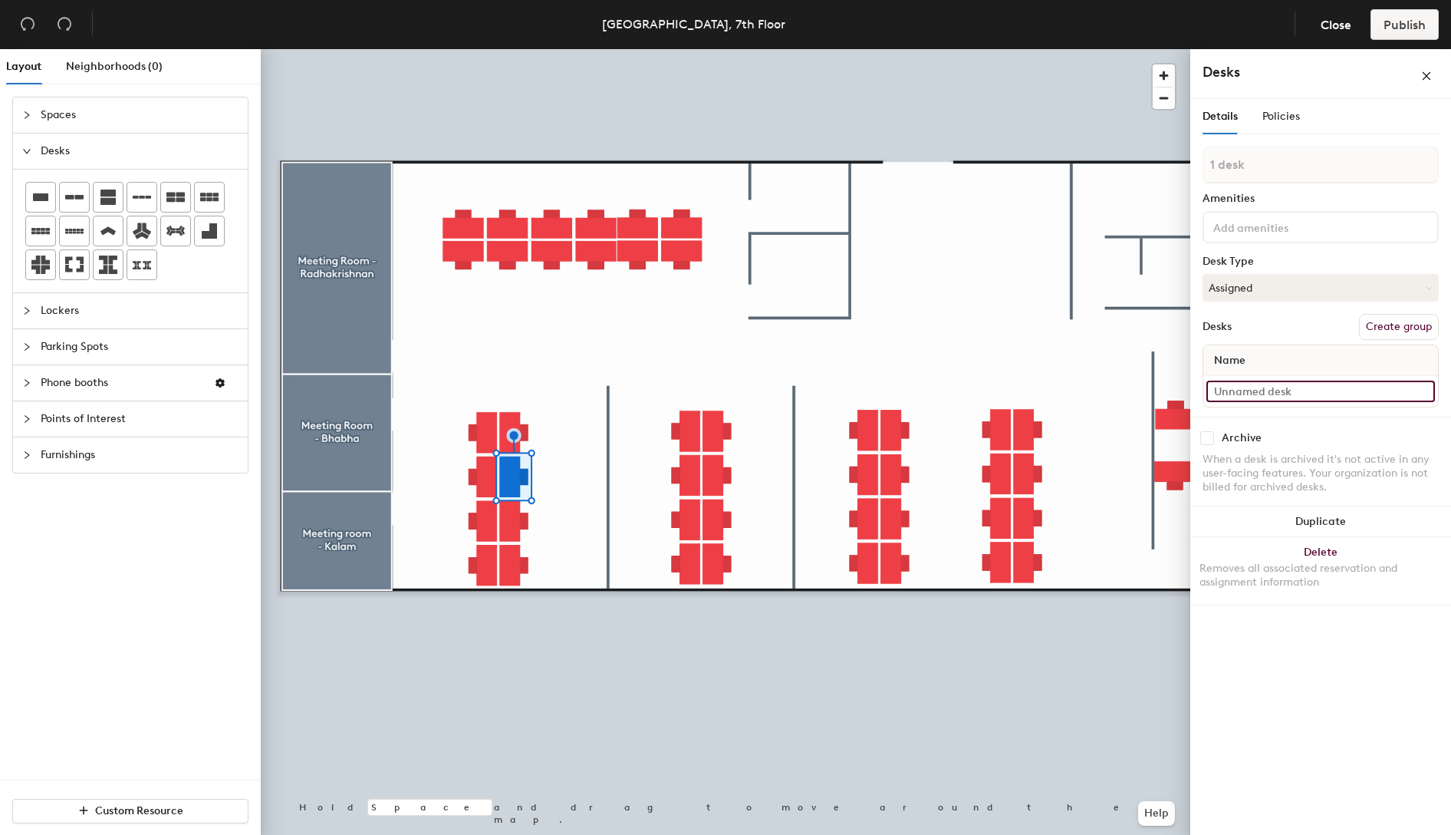
click at [1273, 390] on input at bounding box center [1321, 390] width 229 height 21
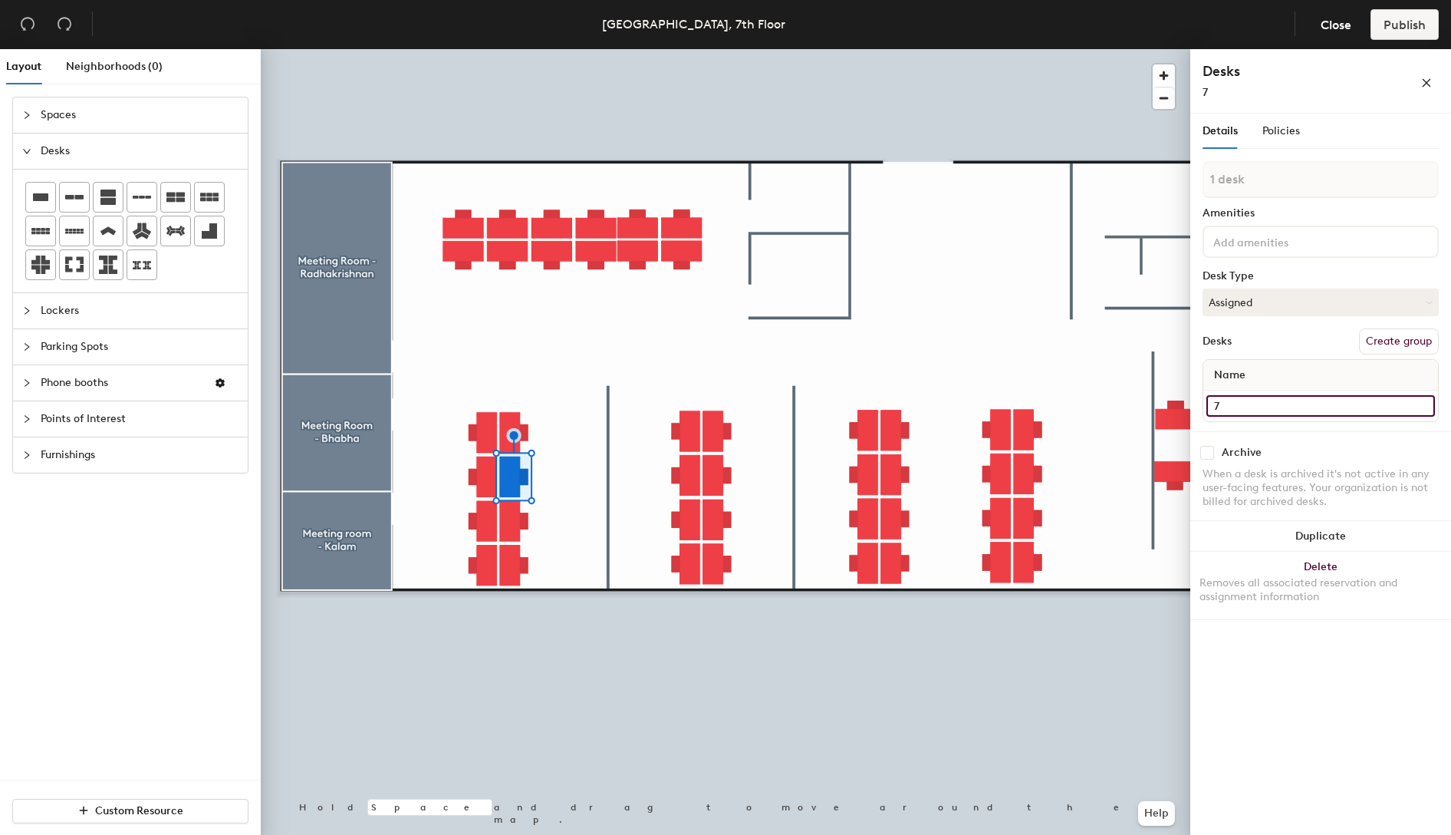
type input "7"
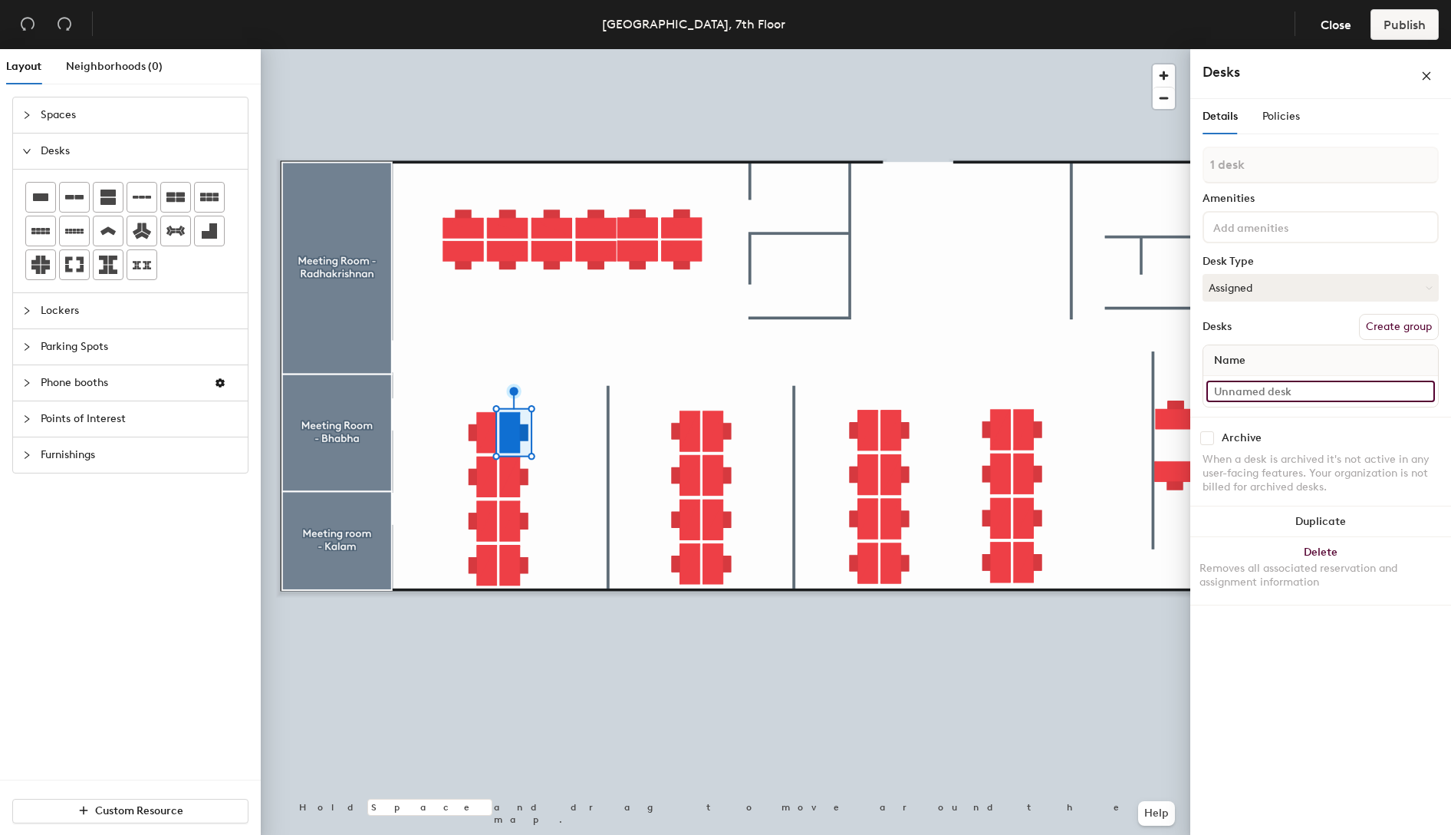
click at [1256, 394] on input at bounding box center [1321, 390] width 229 height 21
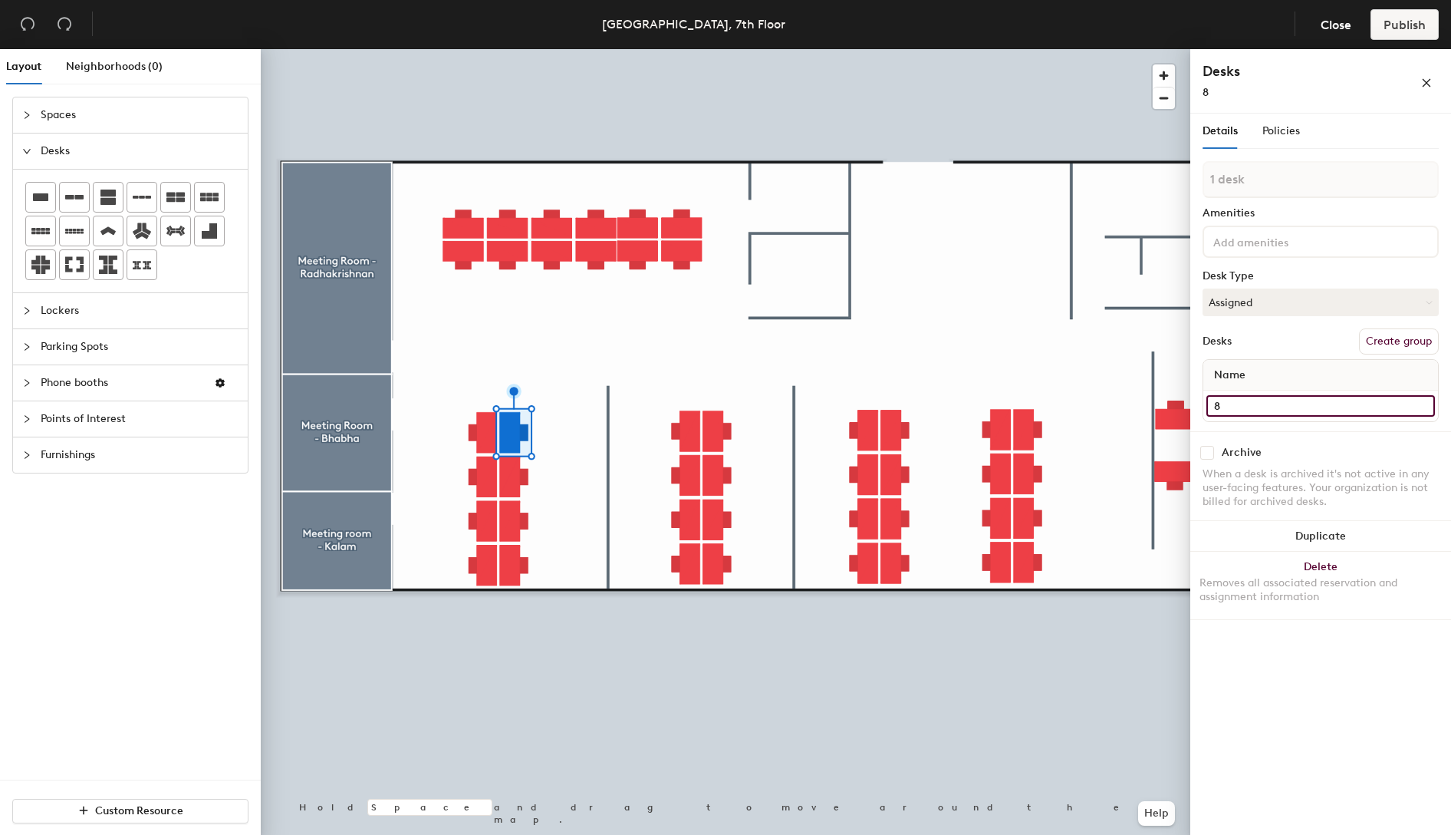
type input "8"
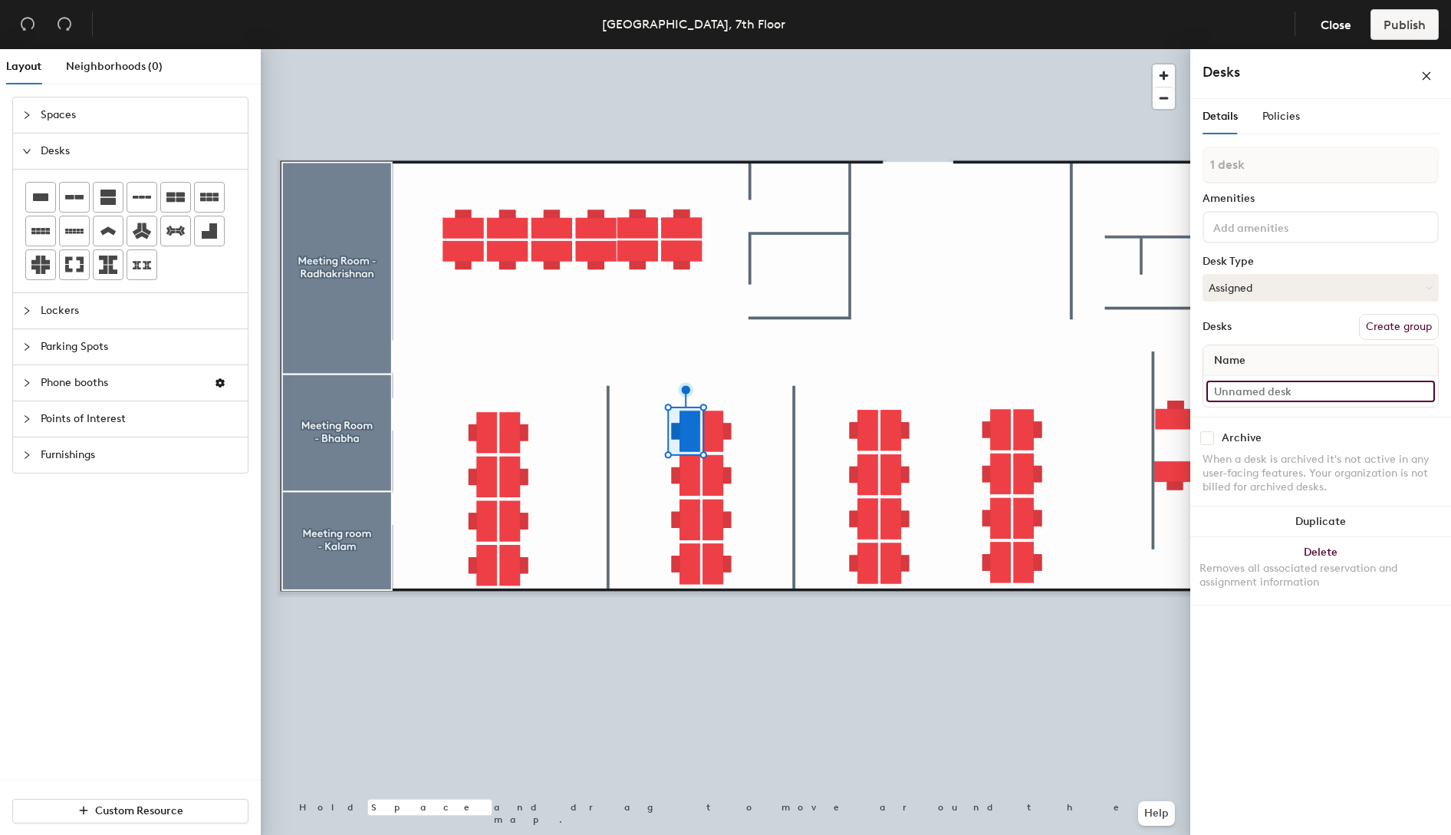
click at [1273, 390] on input at bounding box center [1321, 390] width 229 height 21
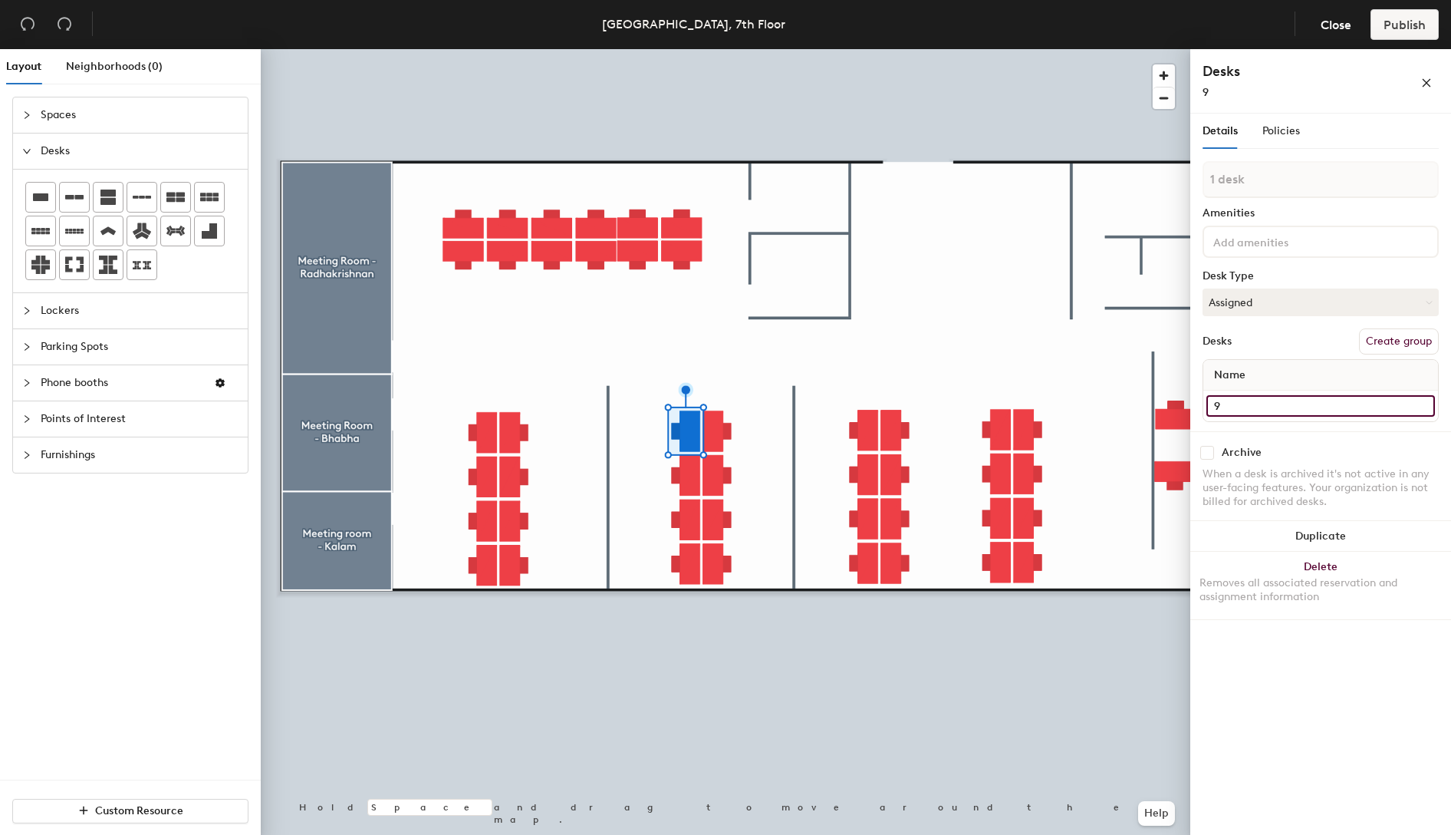
type input "9"
click at [691, 49] on div at bounding box center [726, 49] width 930 height 0
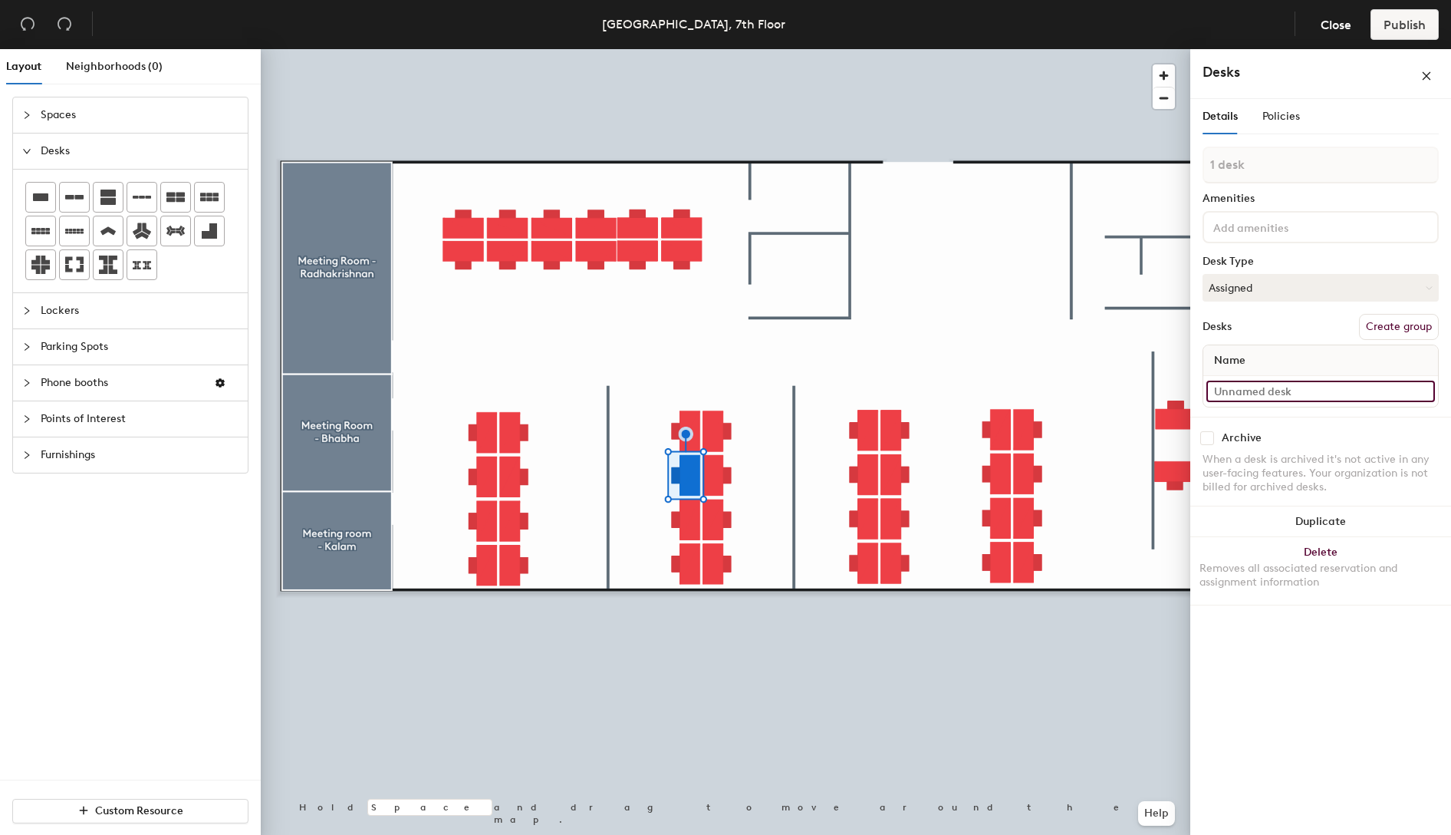
click at [1256, 393] on input at bounding box center [1321, 390] width 229 height 21
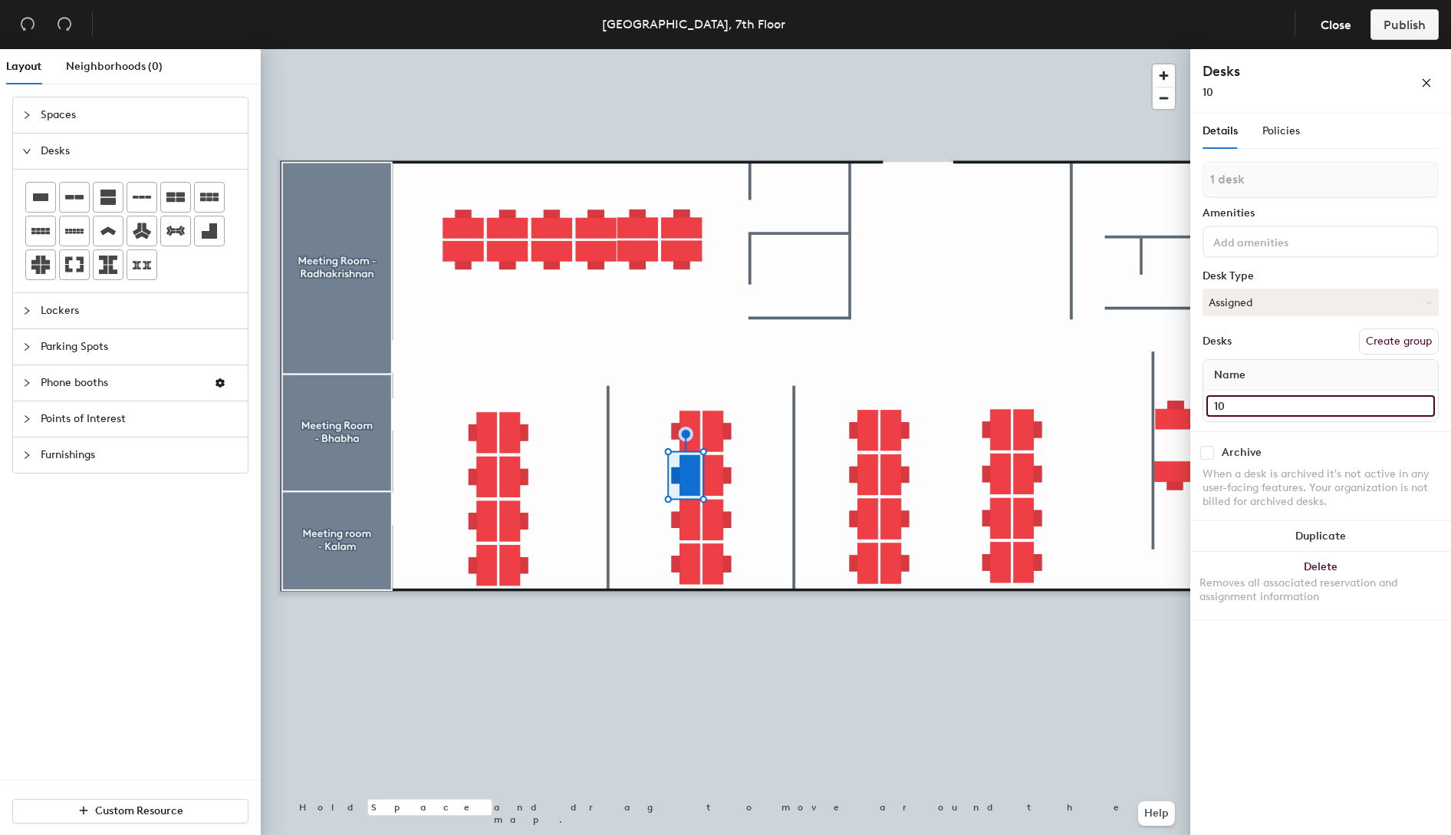
type input "10"
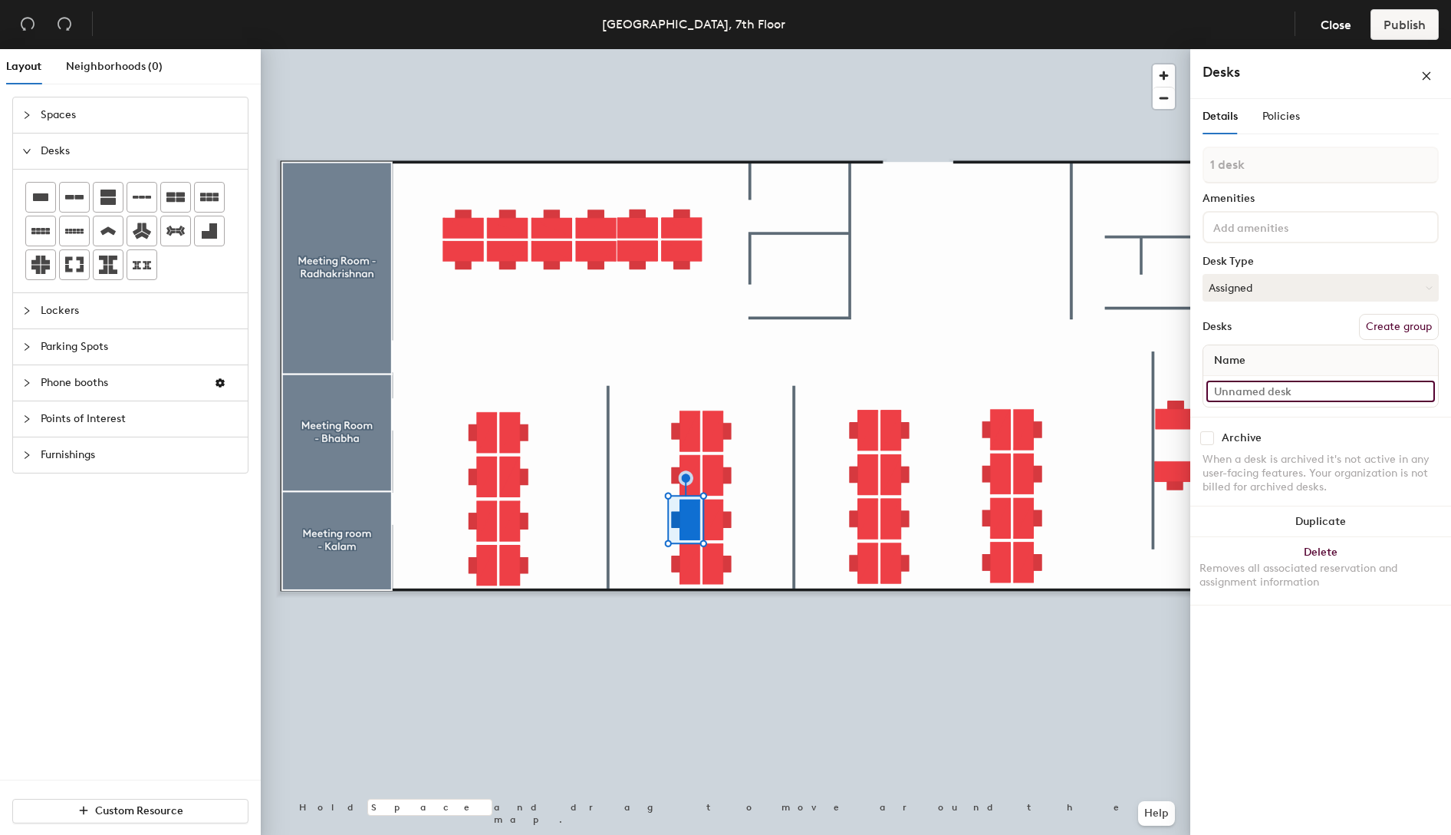
click at [1267, 388] on input at bounding box center [1321, 390] width 229 height 21
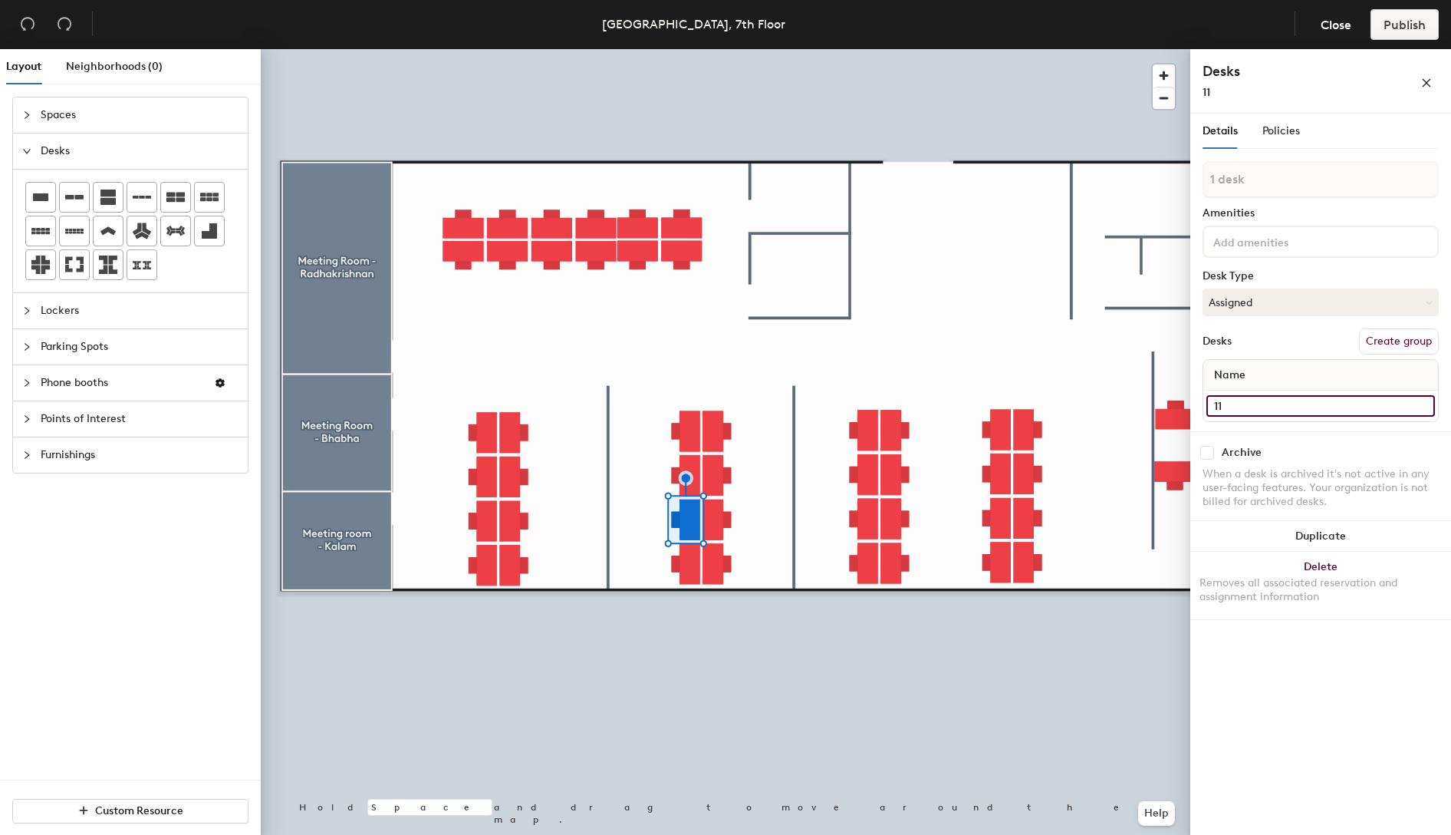
type input "11"
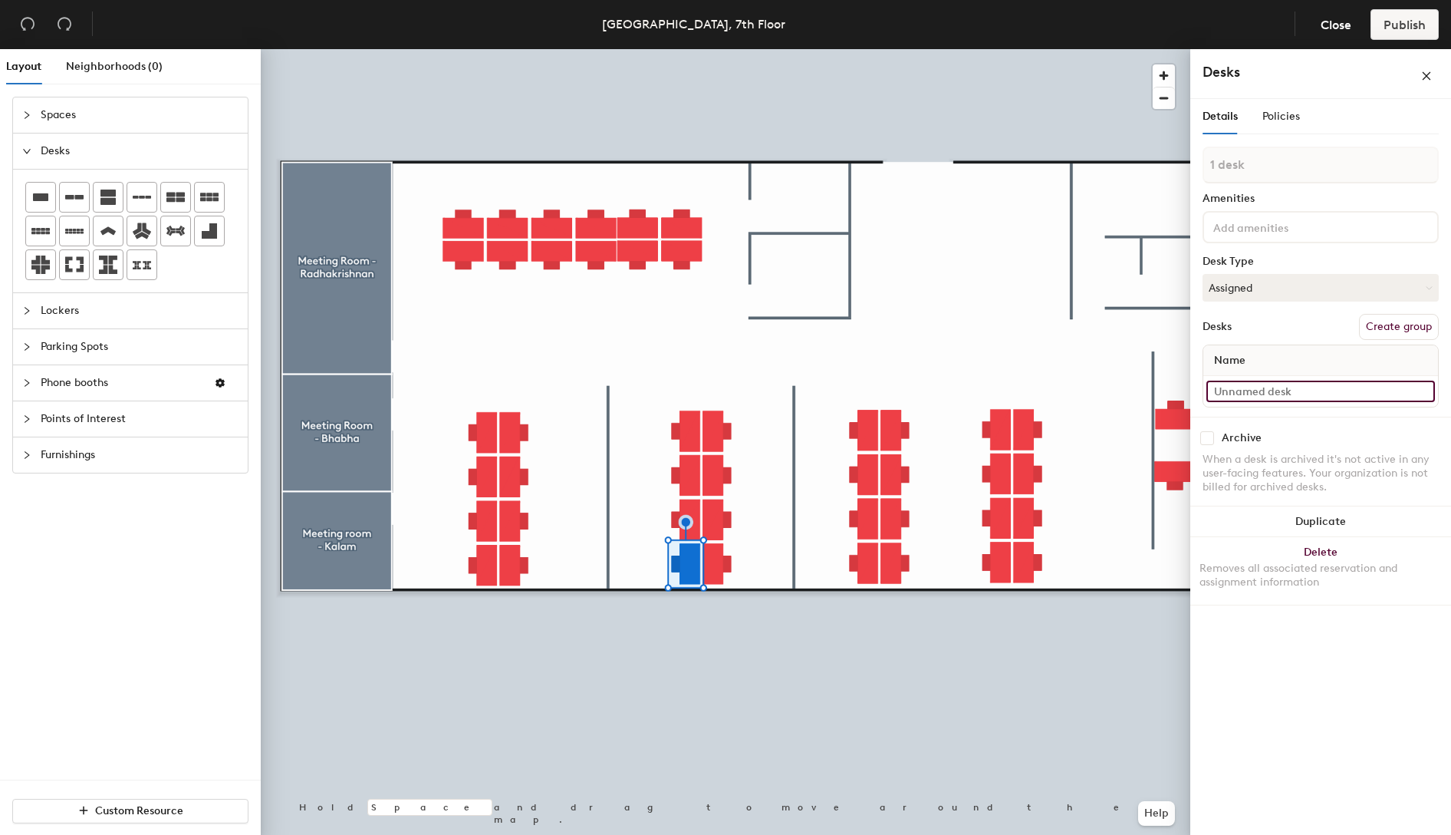
click at [1223, 389] on input at bounding box center [1321, 390] width 229 height 21
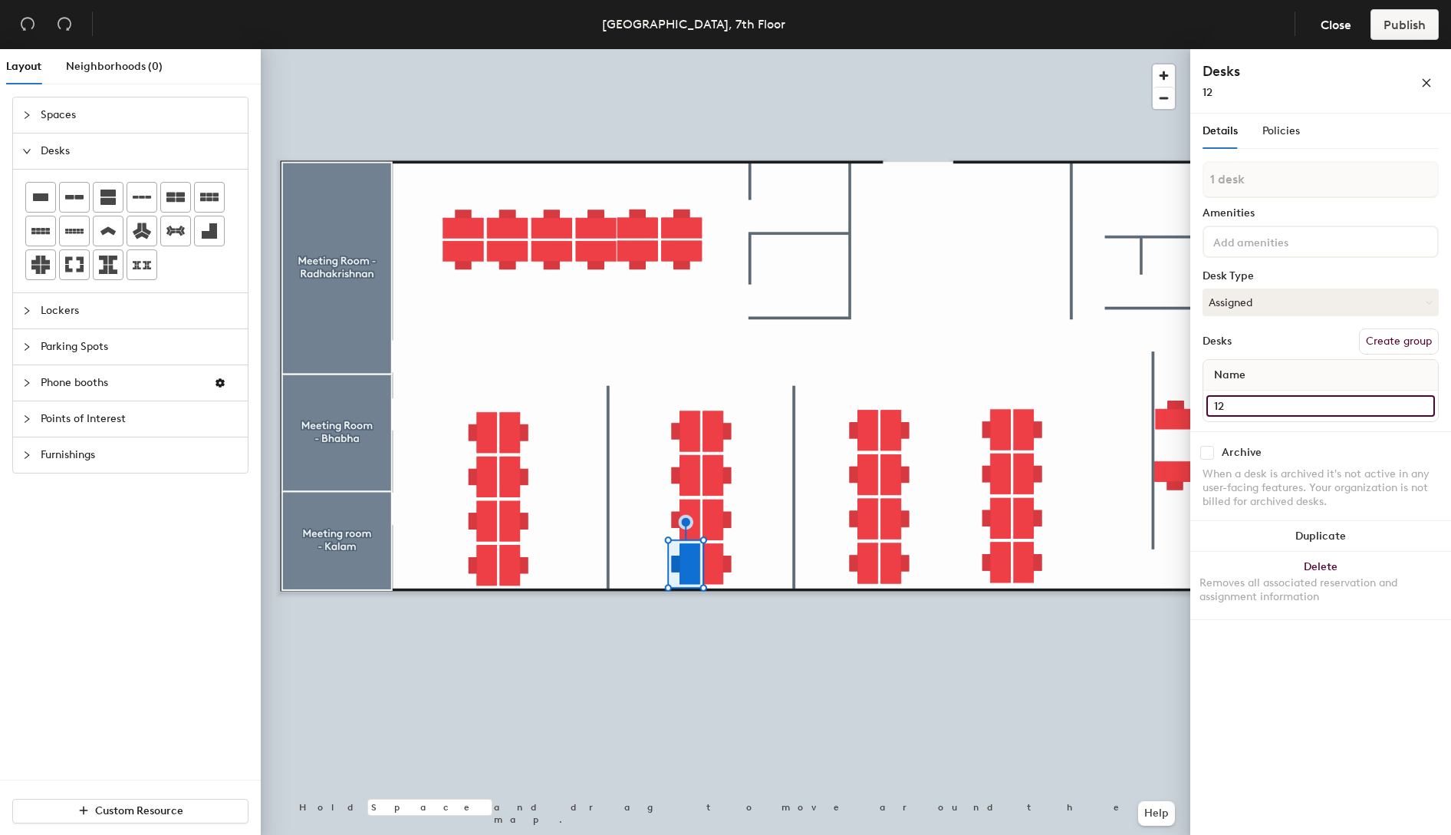
type input "12"
click at [713, 49] on div at bounding box center [726, 49] width 930 height 0
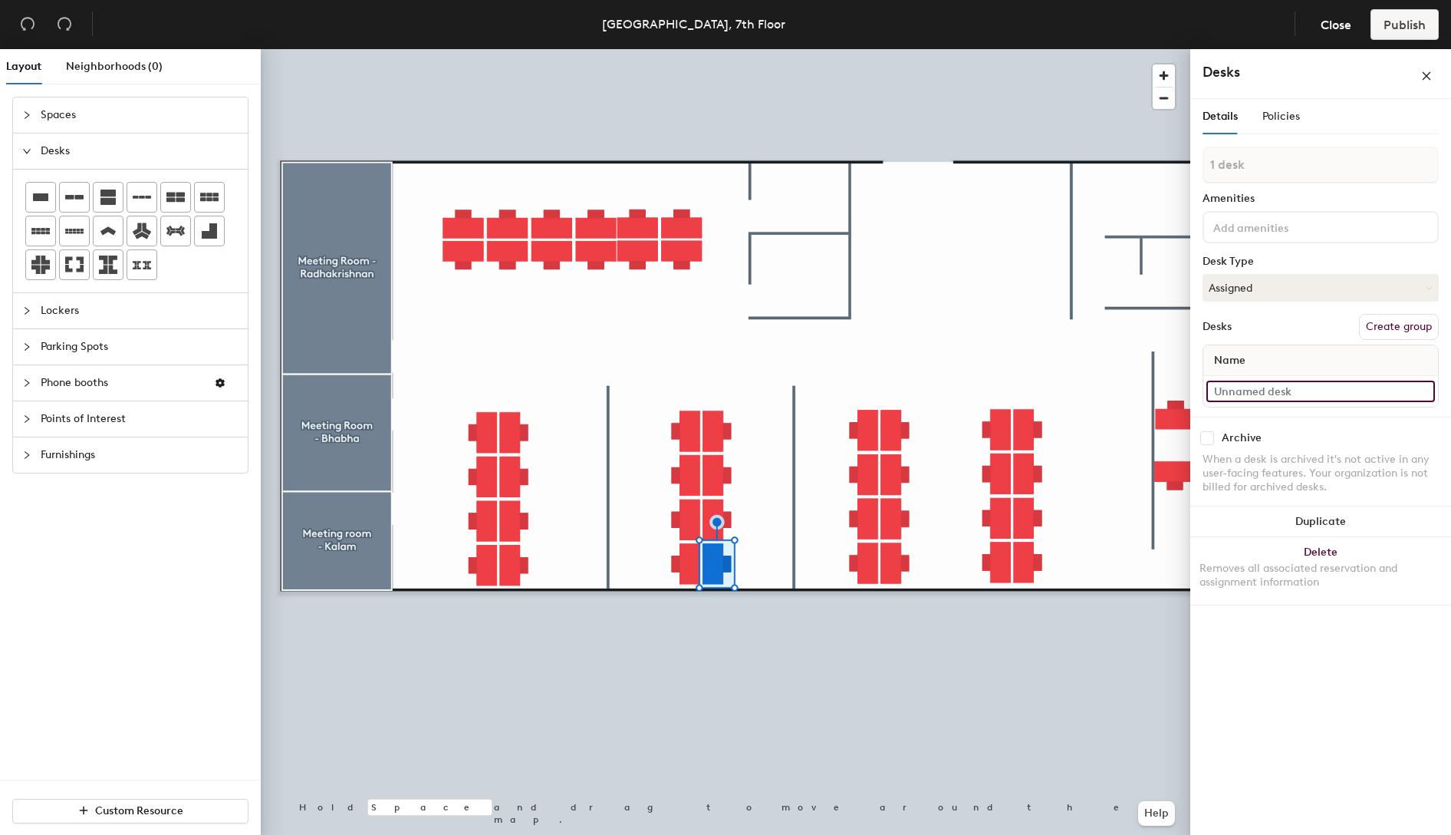
click at [1243, 395] on input at bounding box center [1321, 390] width 229 height 21
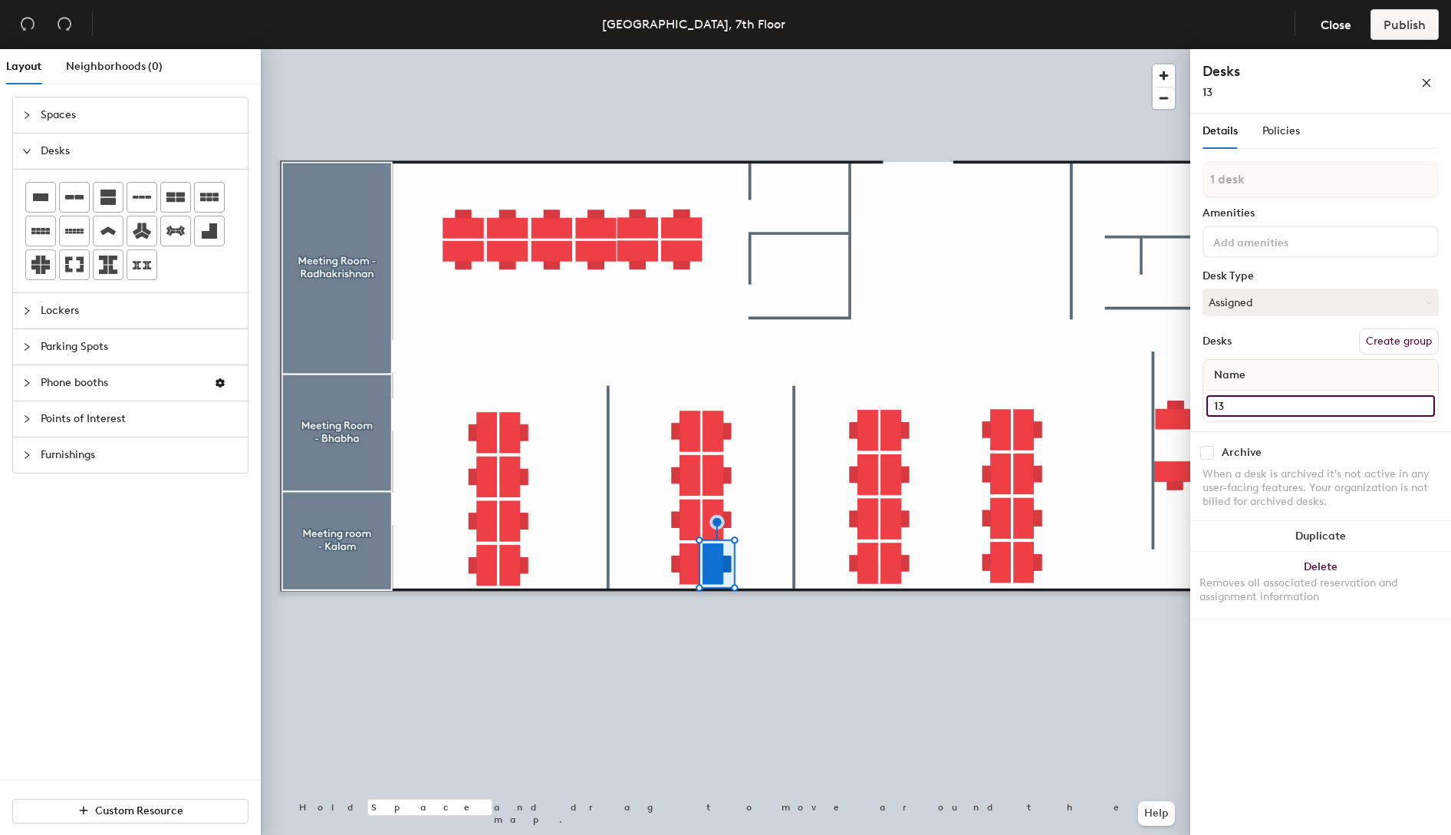
type input "13"
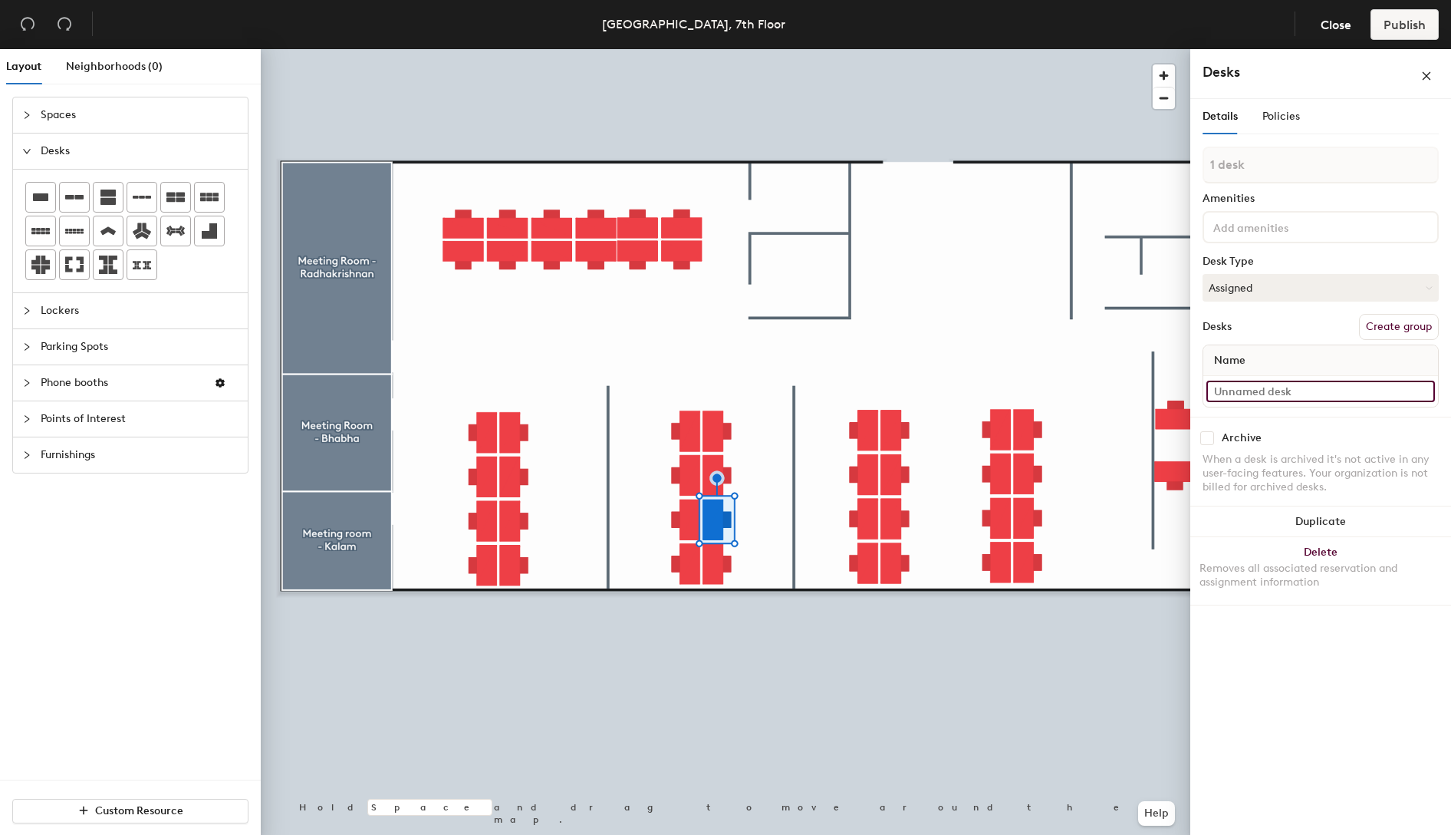
click at [1276, 390] on input at bounding box center [1321, 390] width 229 height 21
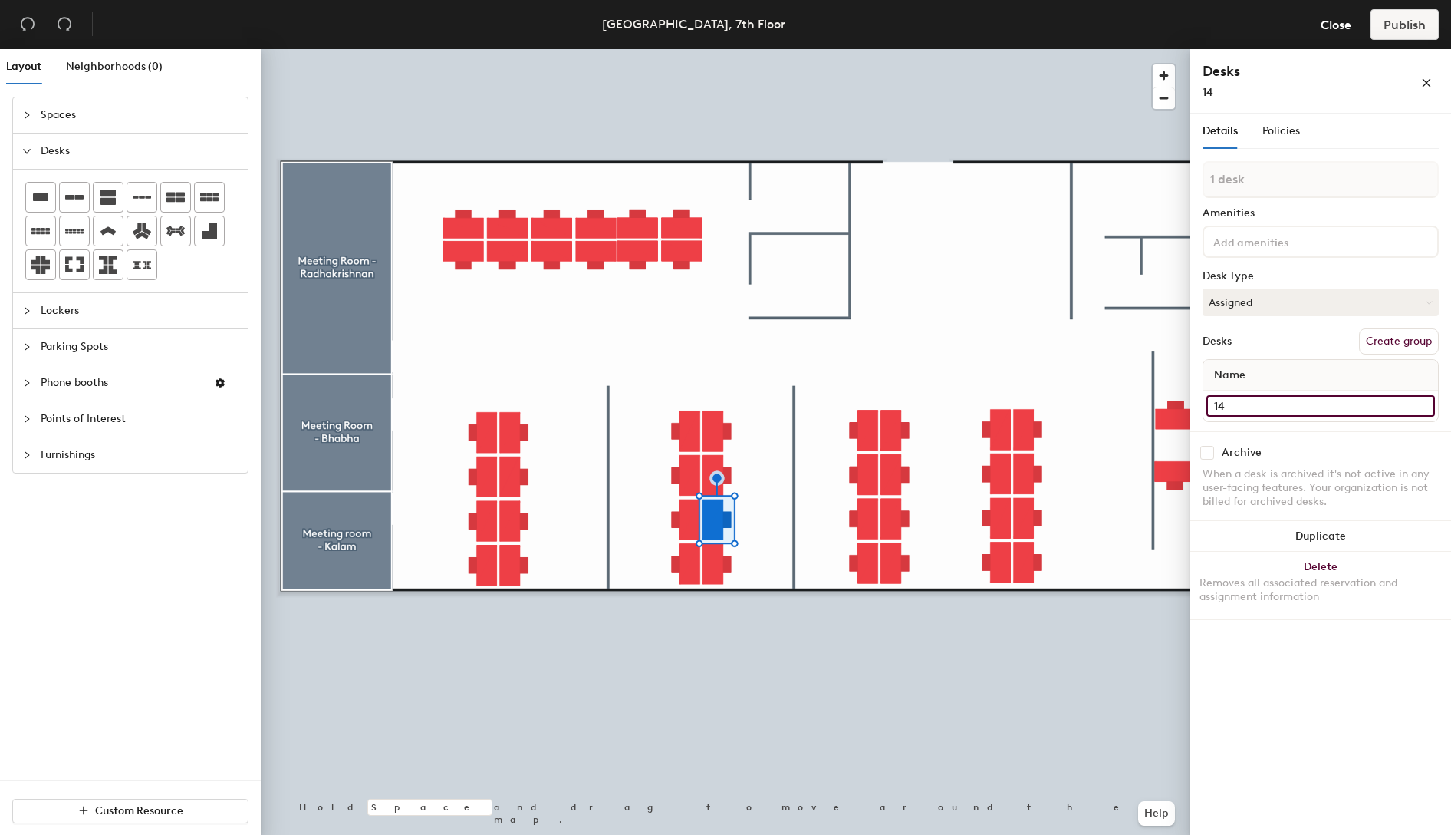
type input "14"
click at [726, 49] on div at bounding box center [726, 49] width 930 height 0
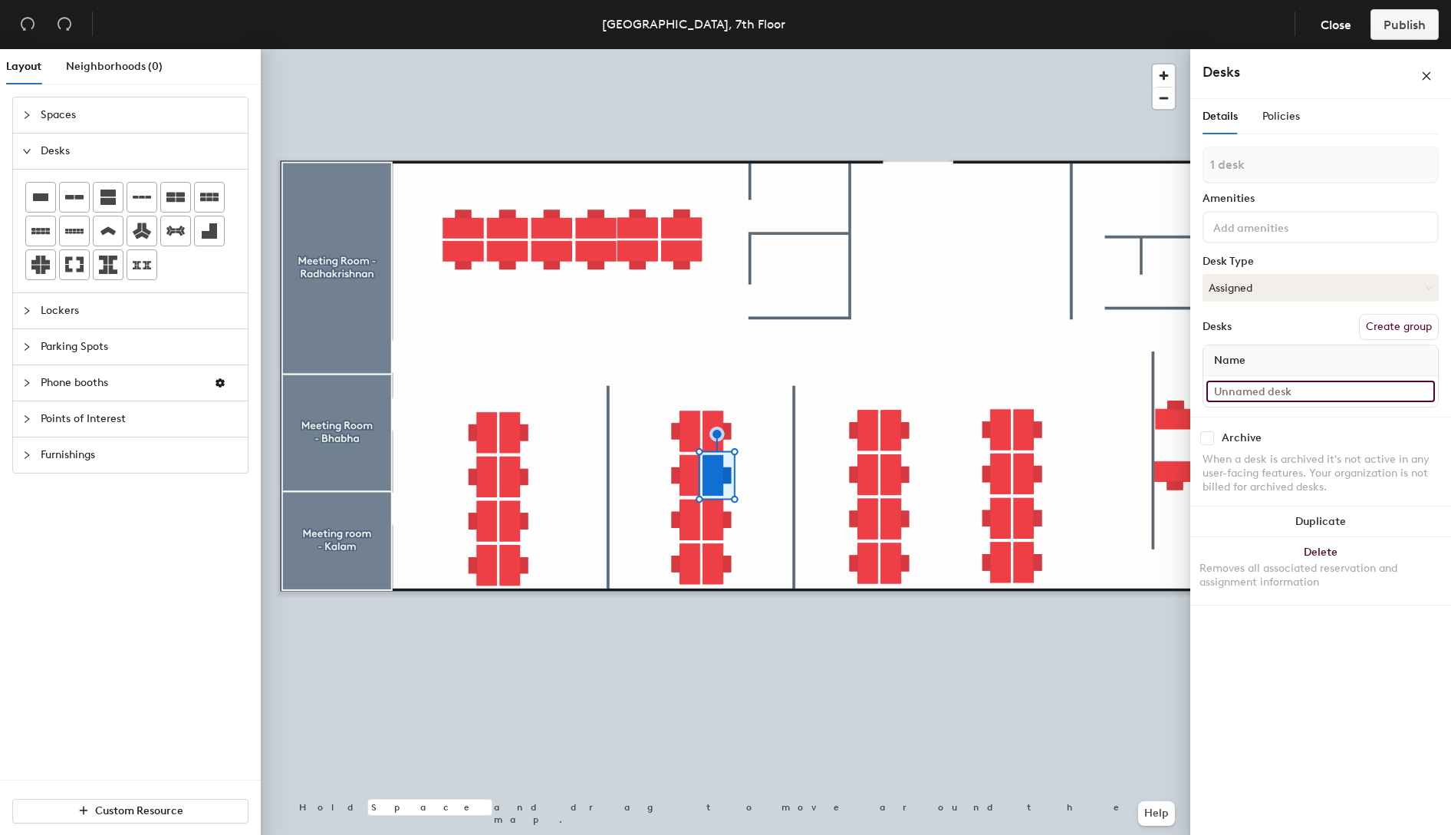
click at [1268, 390] on input at bounding box center [1321, 390] width 229 height 21
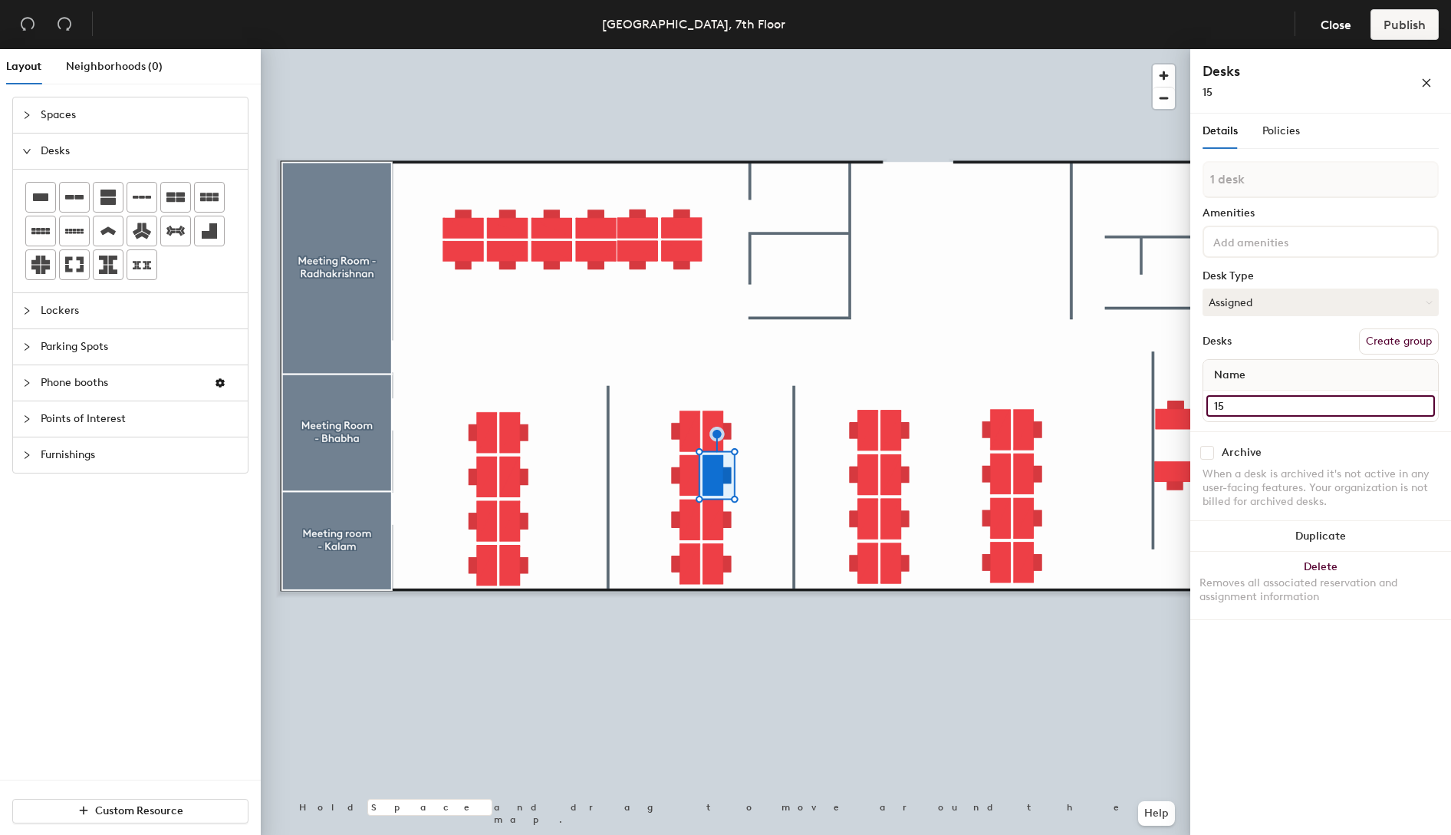
type input "15"
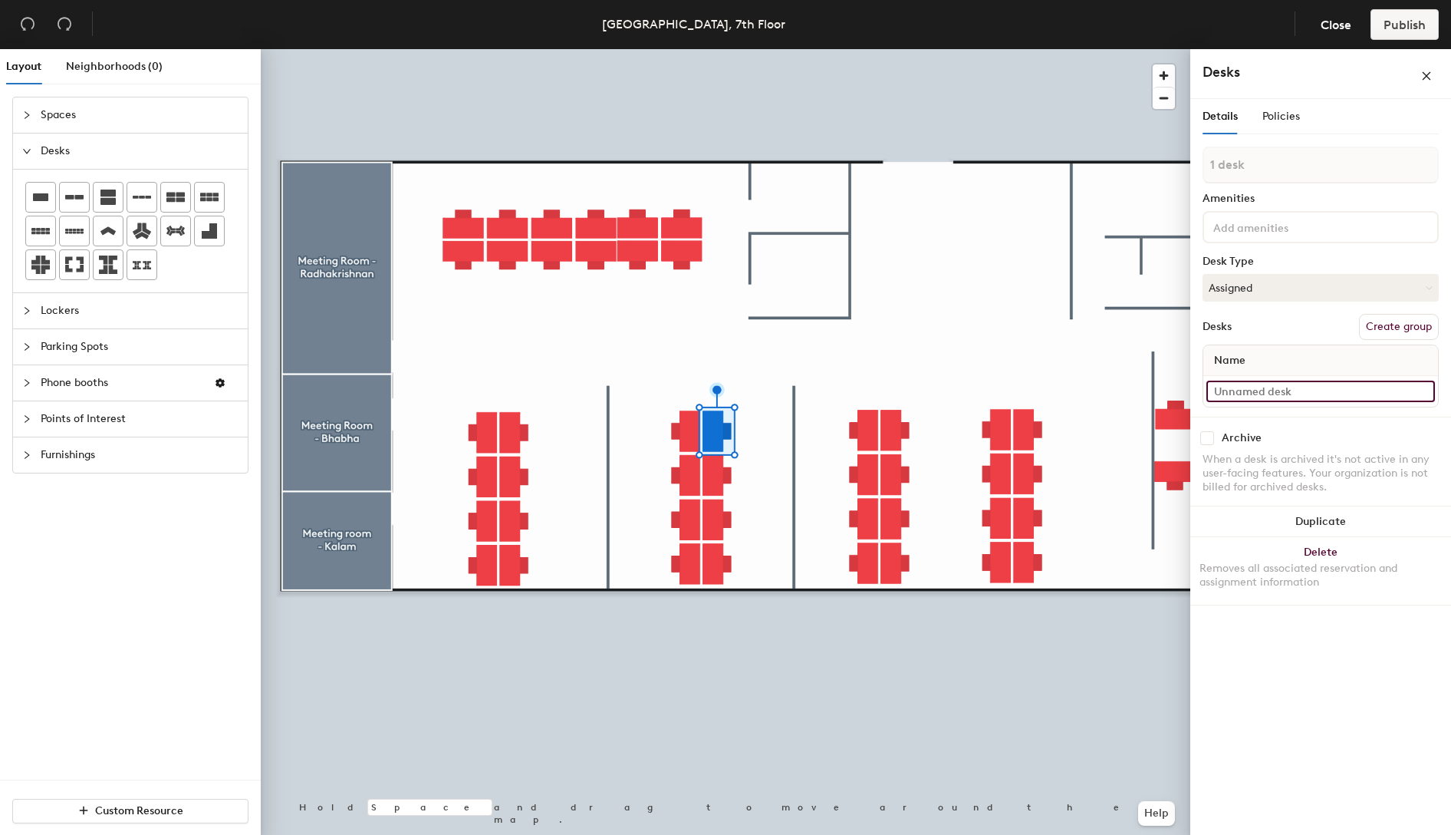
click at [1268, 393] on input at bounding box center [1321, 390] width 229 height 21
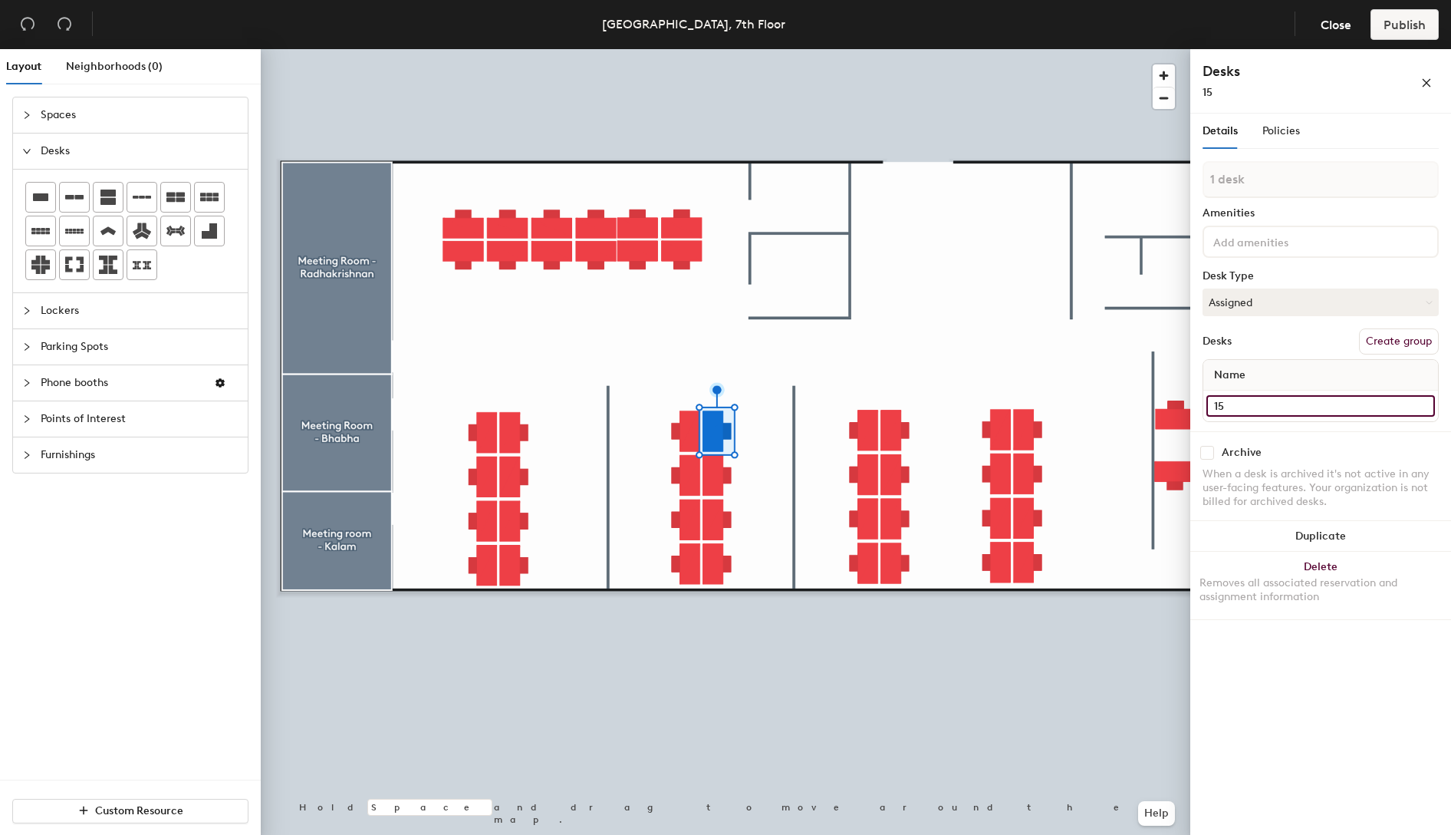
type input "15"
click at [1263, 395] on input "15" at bounding box center [1321, 405] width 229 height 21
type input "16"
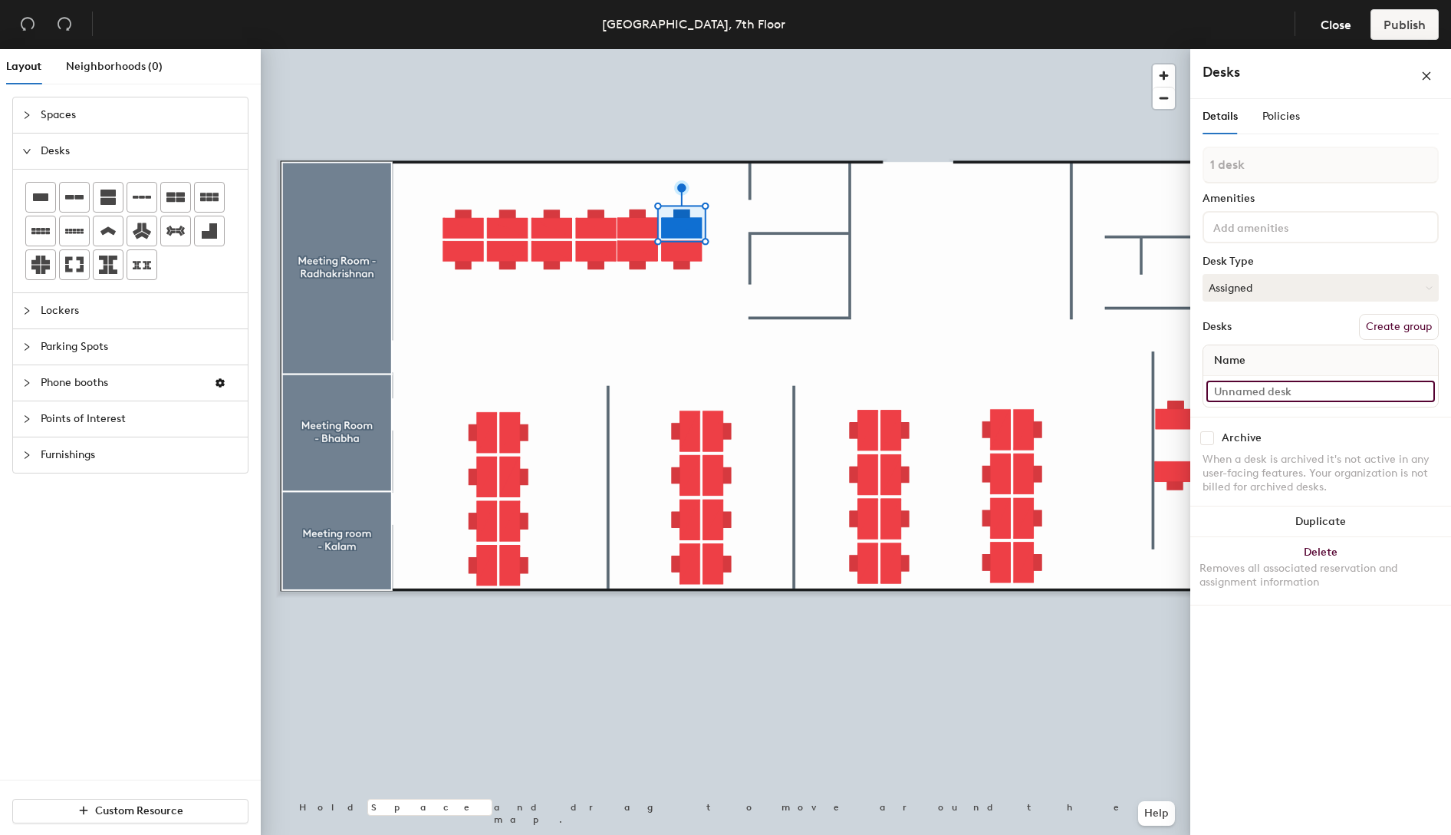
click at [1259, 387] on input at bounding box center [1321, 390] width 229 height 21
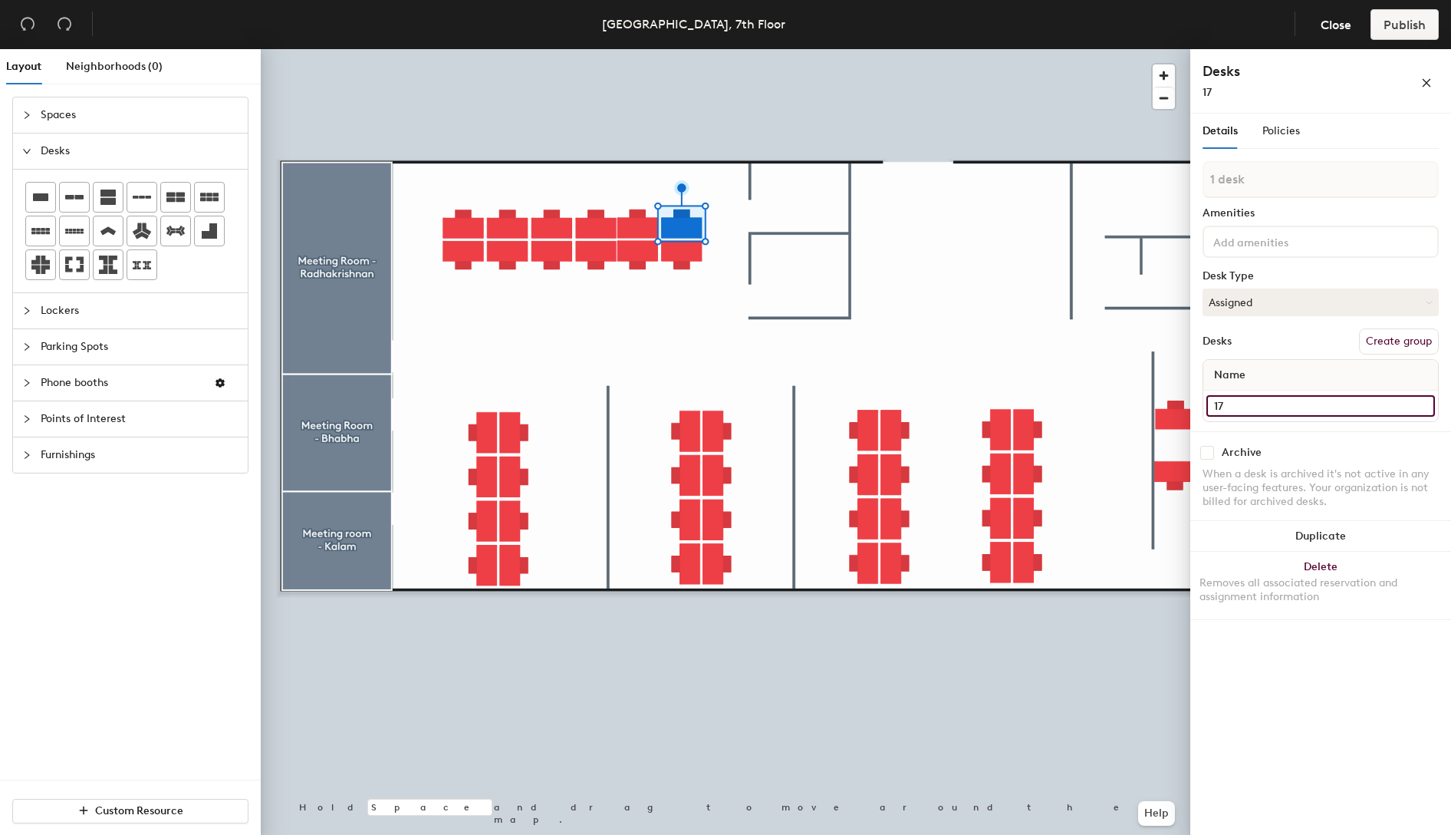
type input "17"
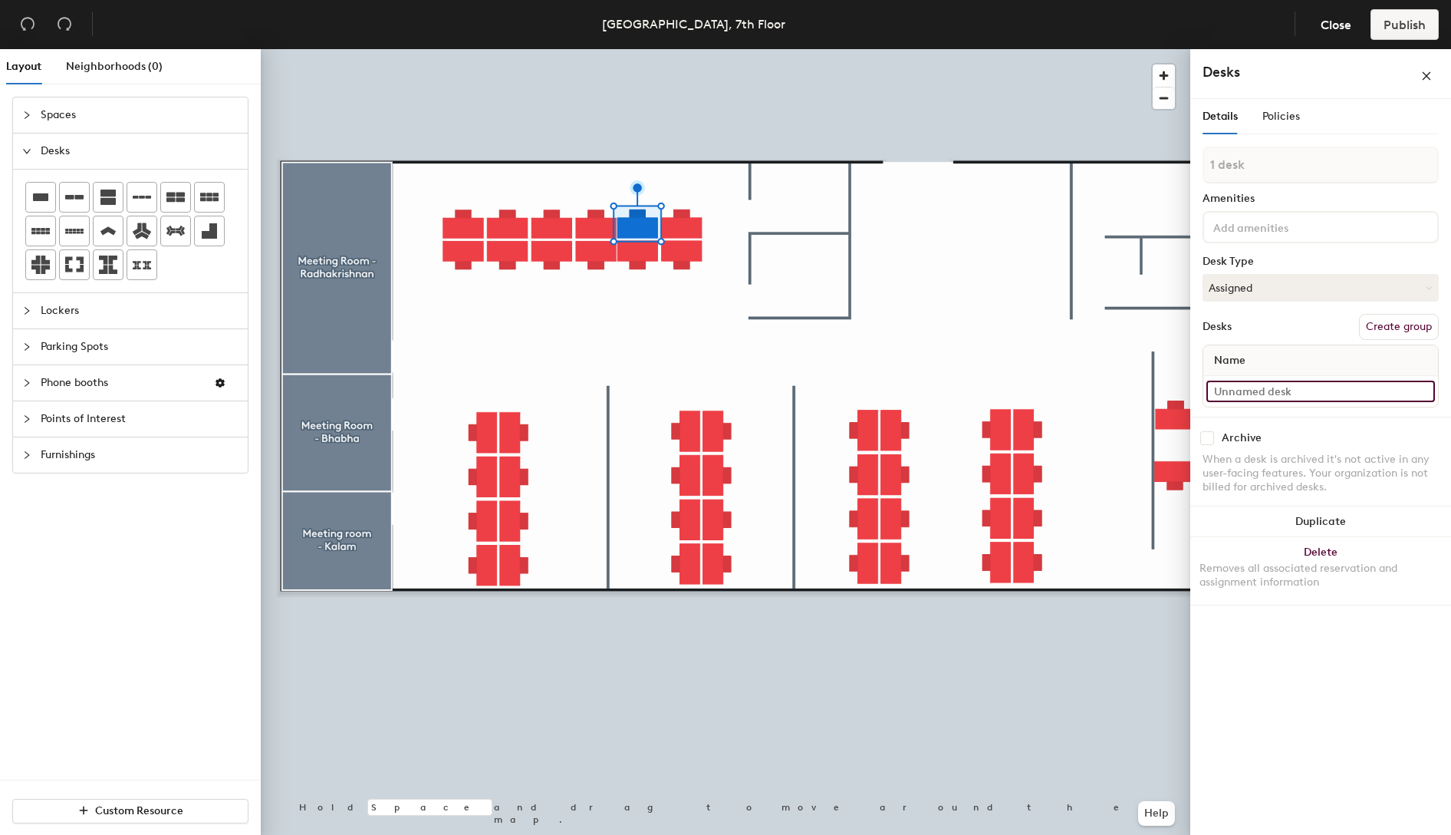
click at [1266, 387] on input at bounding box center [1321, 390] width 229 height 21
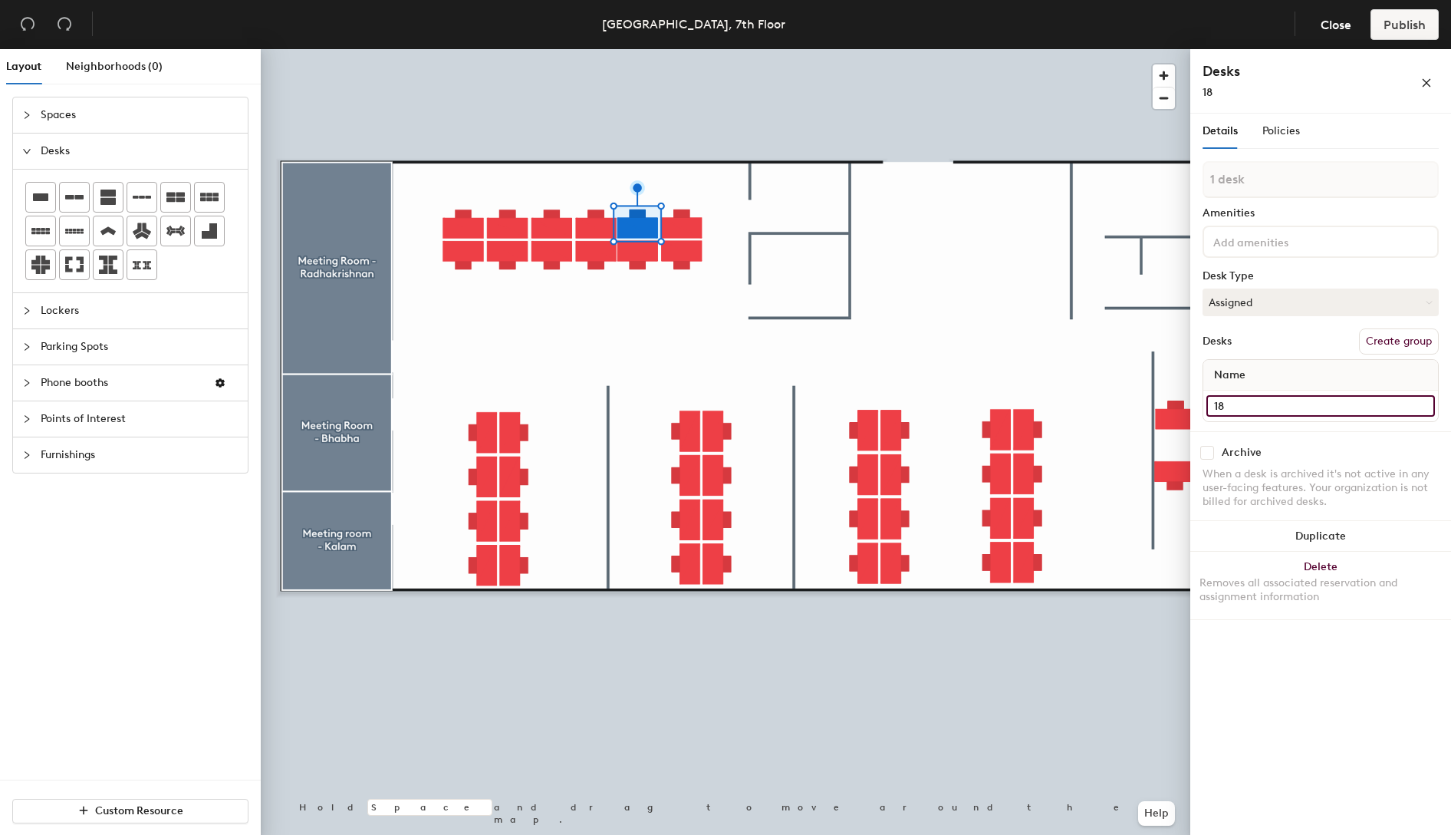
type input "18"
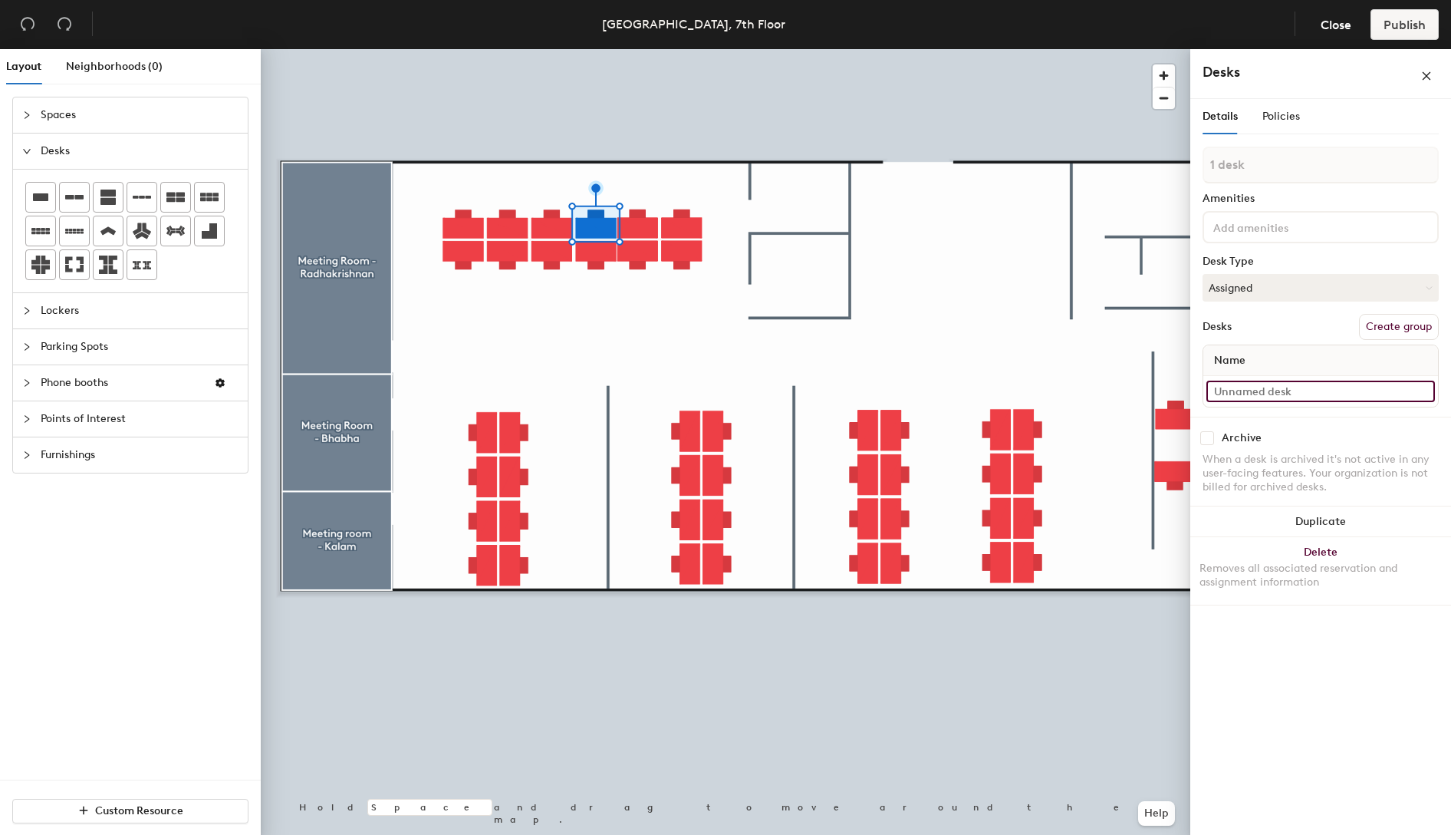
click at [1229, 389] on input at bounding box center [1321, 390] width 229 height 21
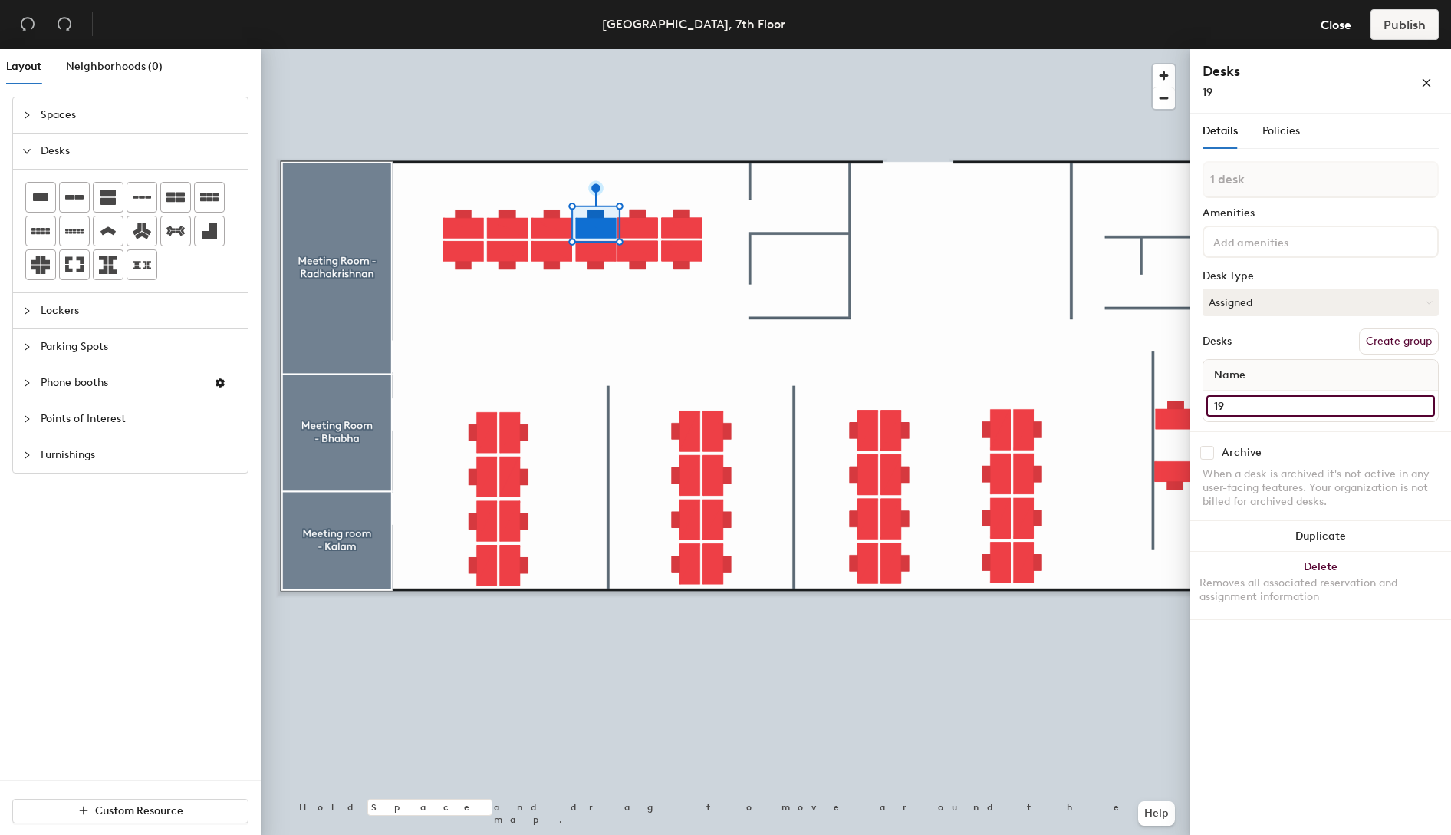
type input "19"
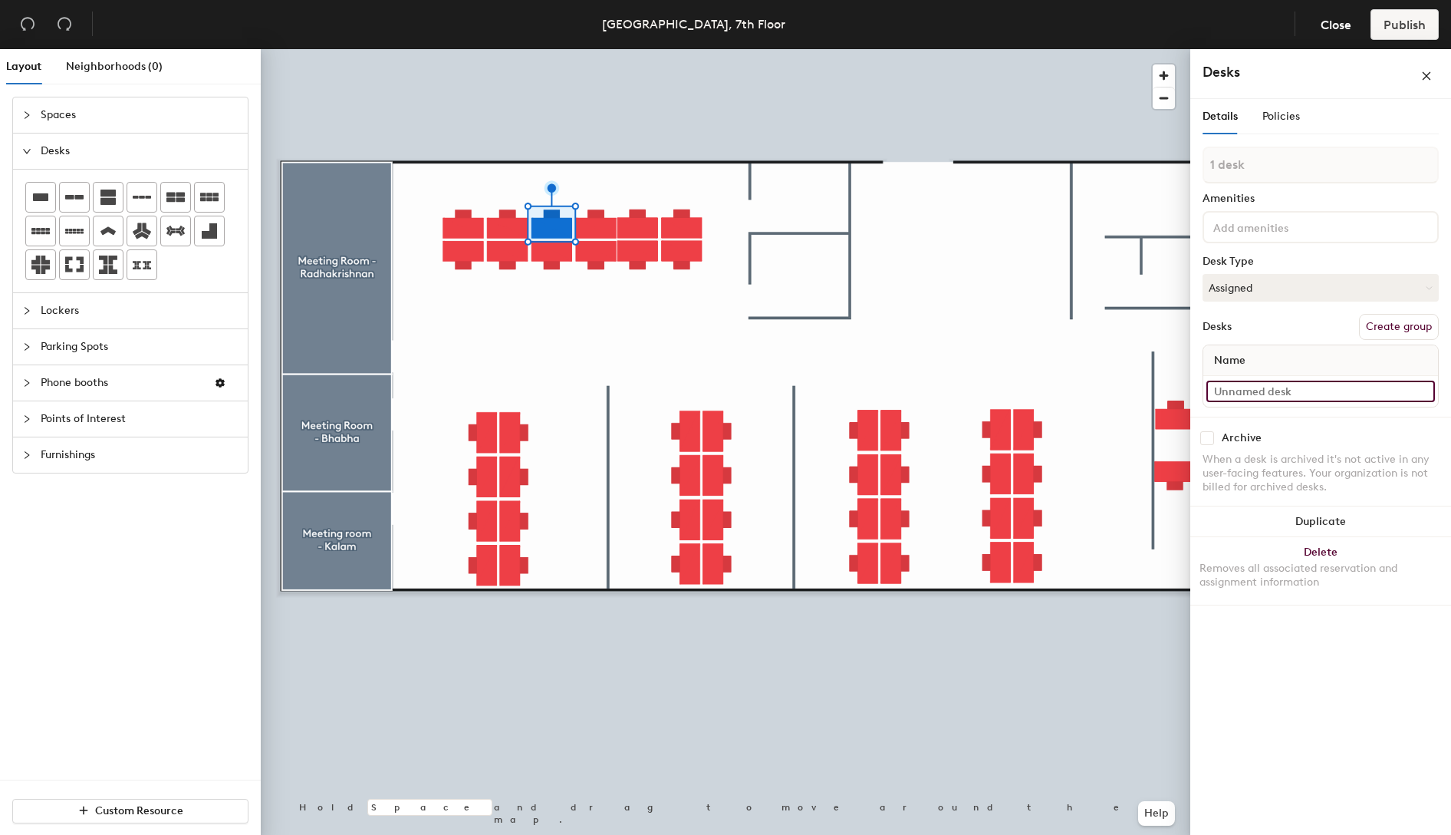
click at [1311, 386] on input at bounding box center [1321, 390] width 229 height 21
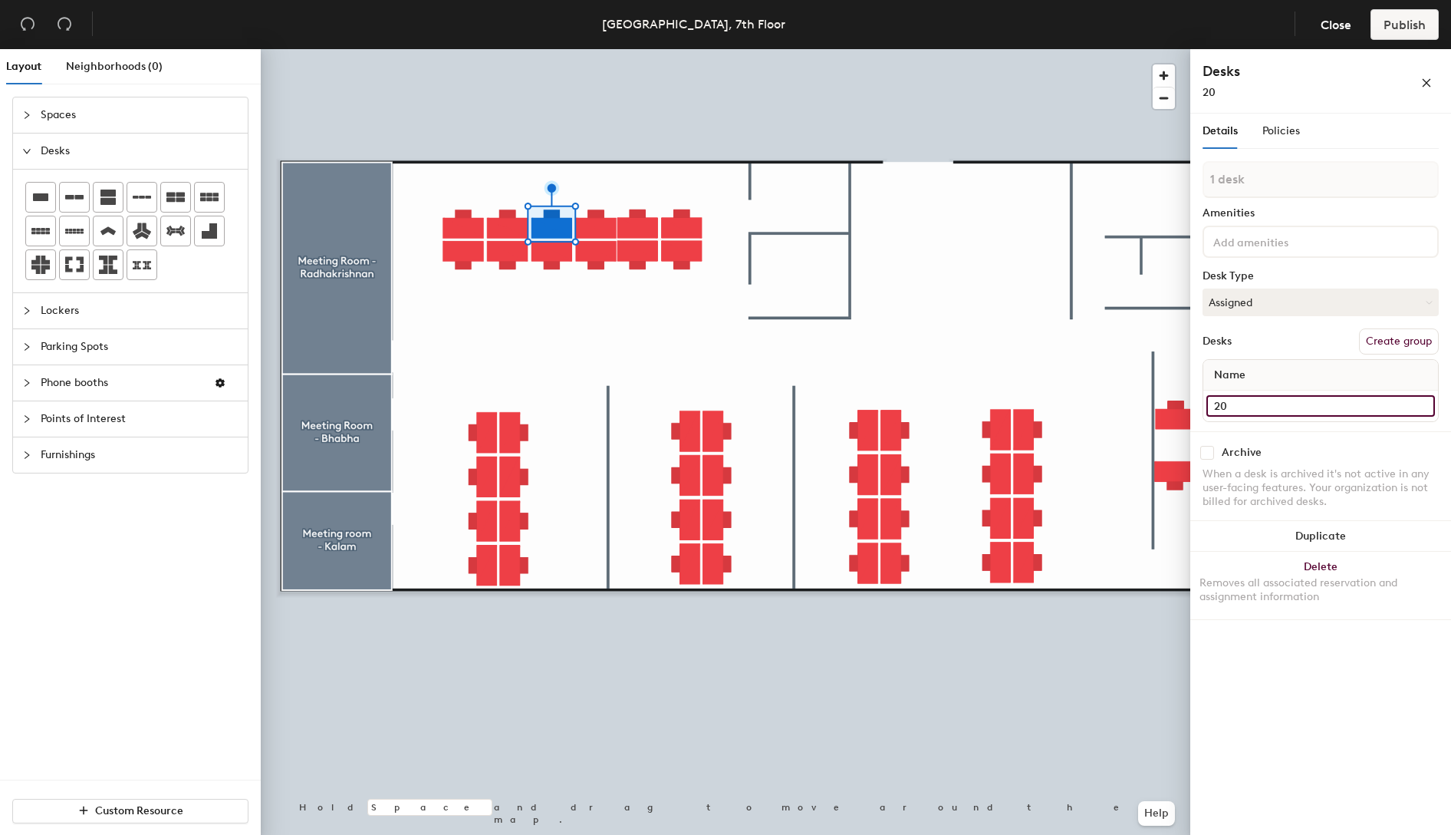
type input "20"
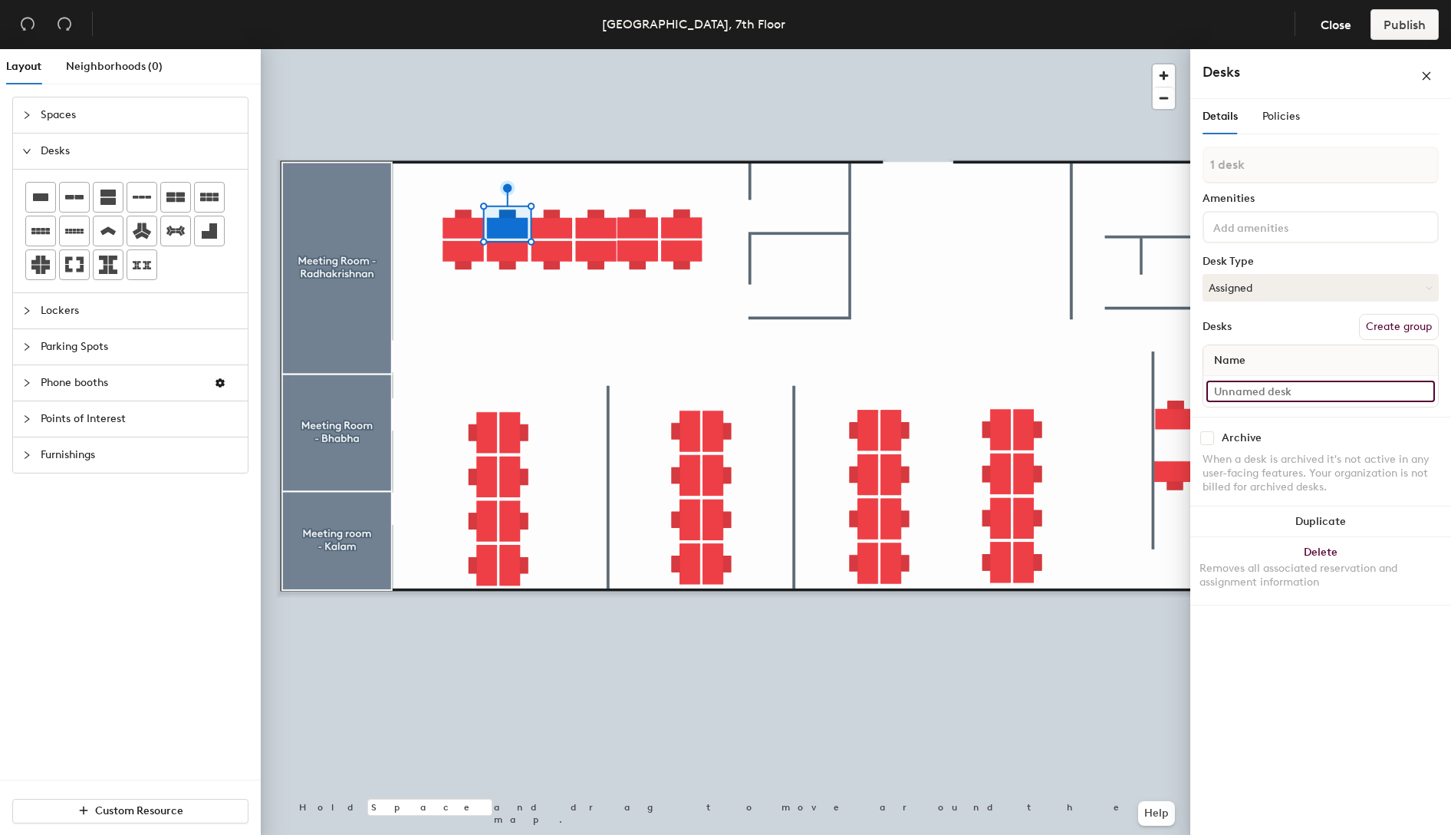
click at [1266, 392] on input at bounding box center [1321, 390] width 229 height 21
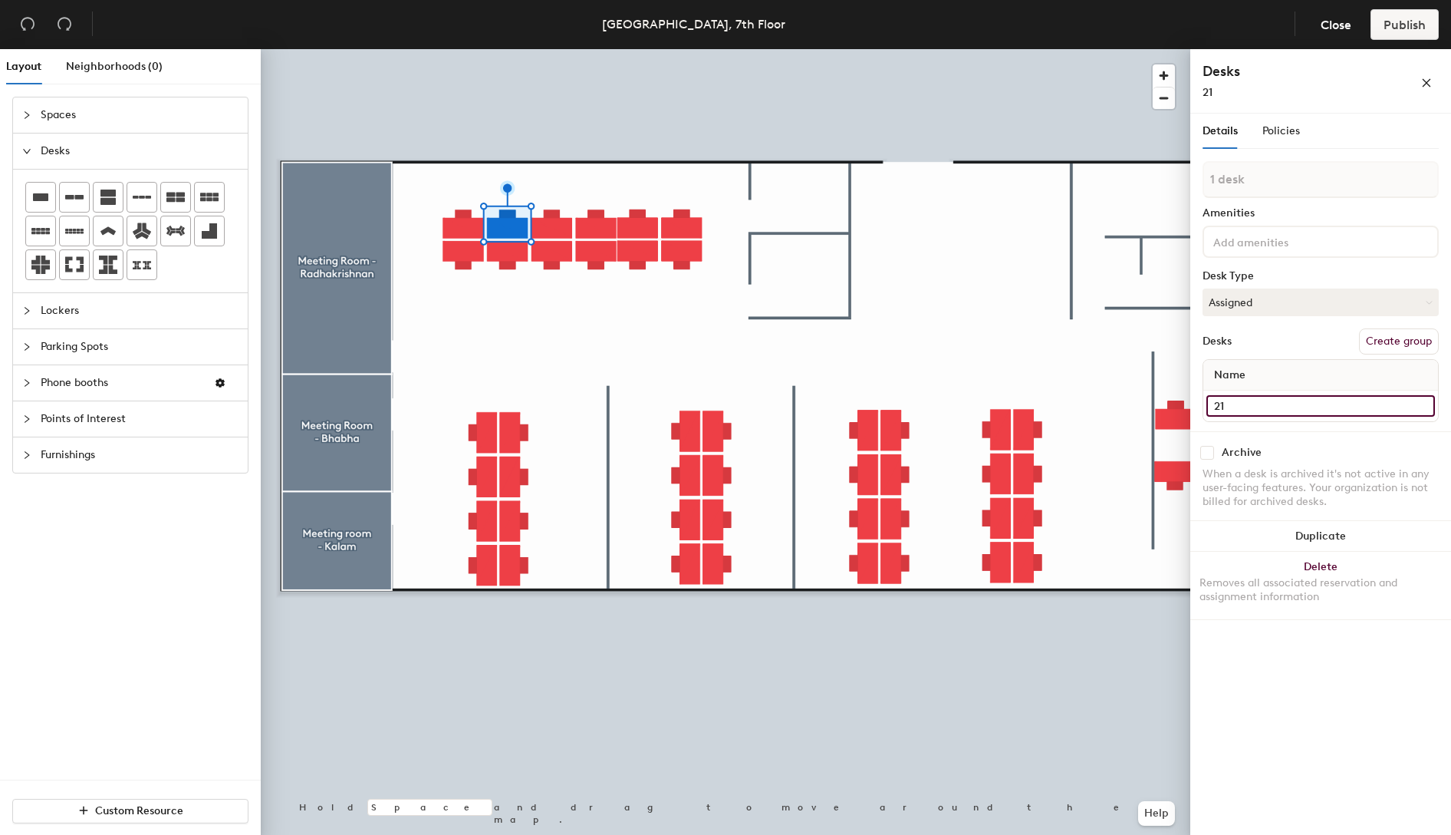
type input "21"
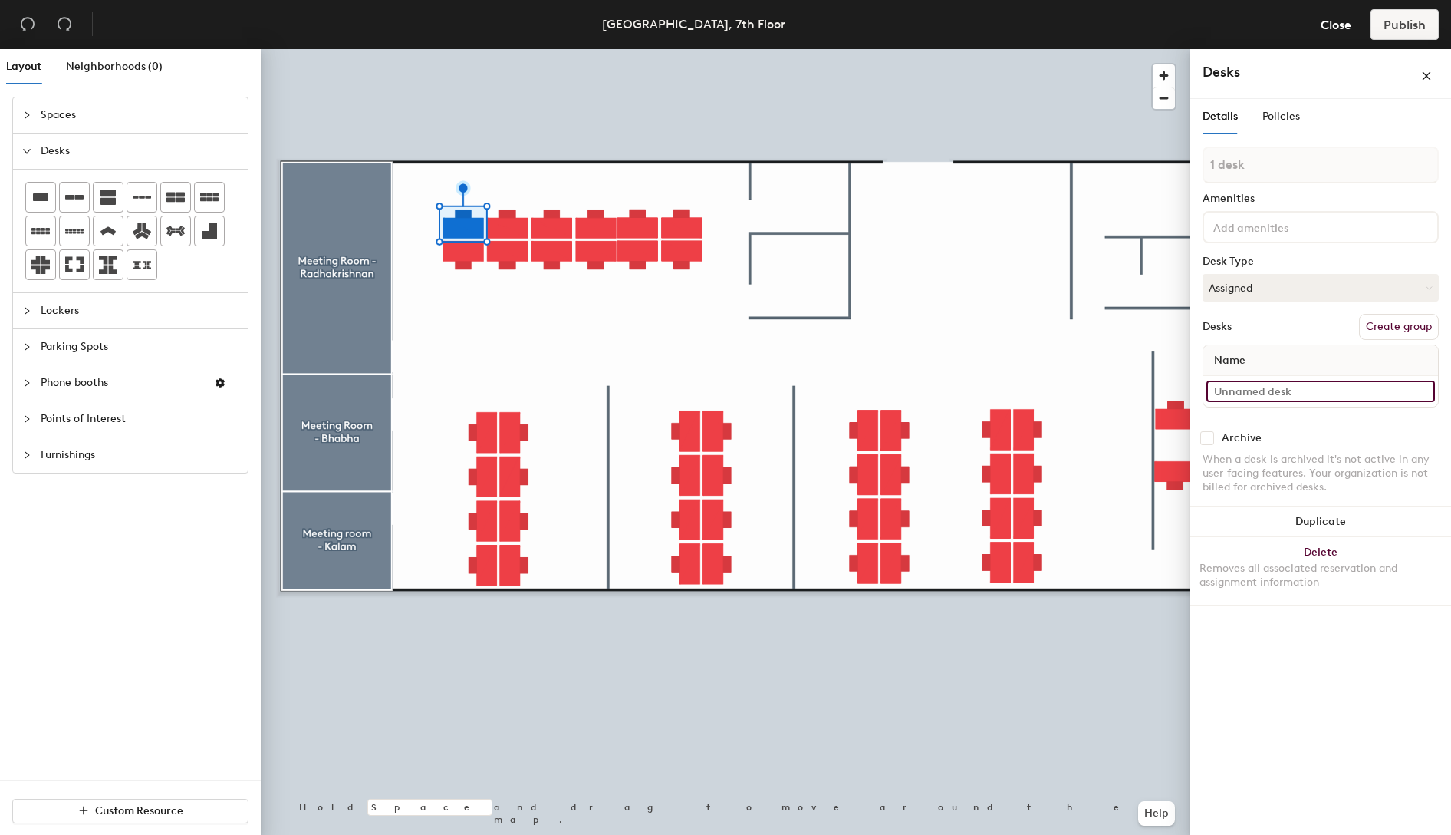
click at [1292, 390] on input at bounding box center [1321, 390] width 229 height 21
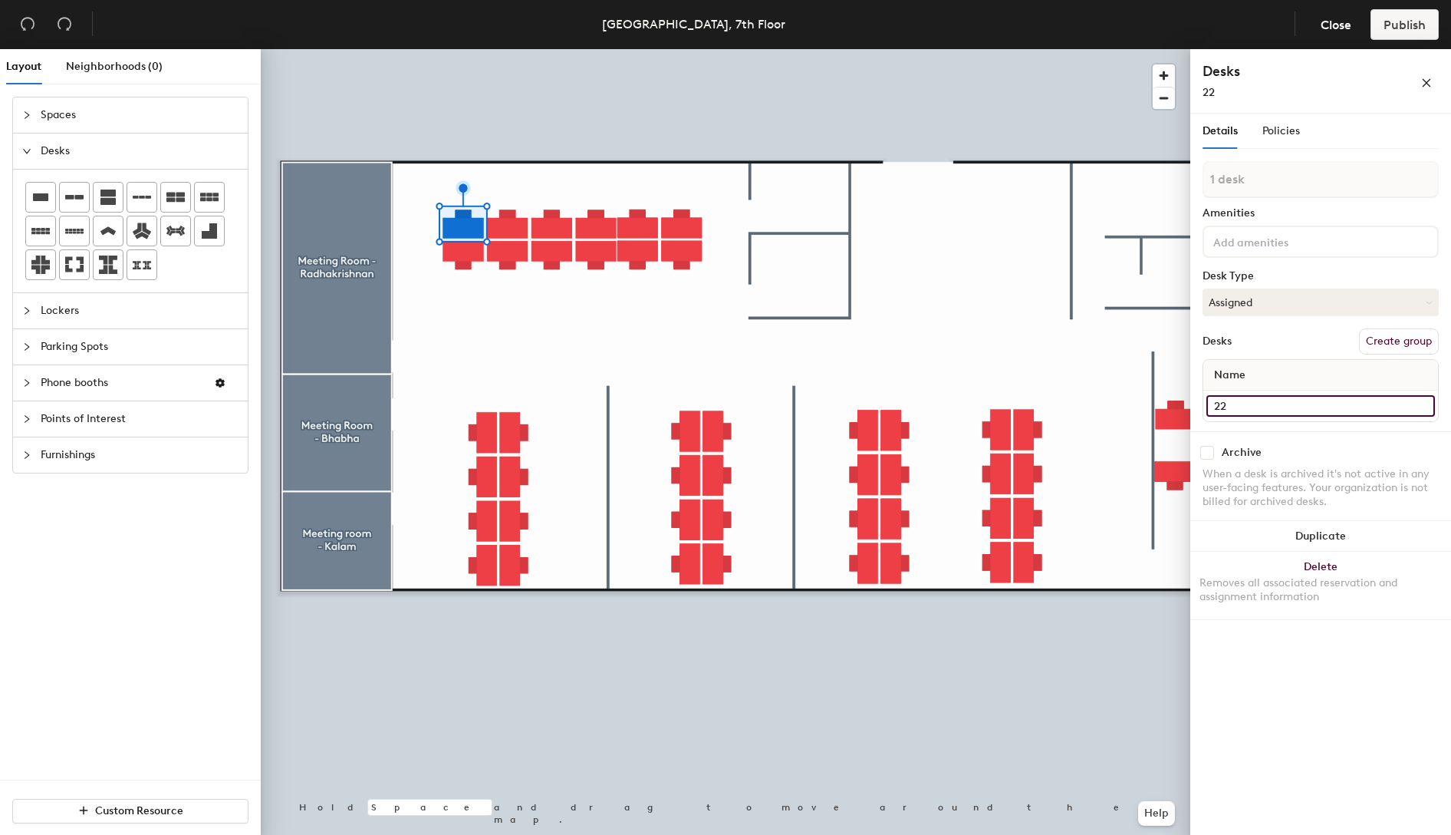
type input "22"
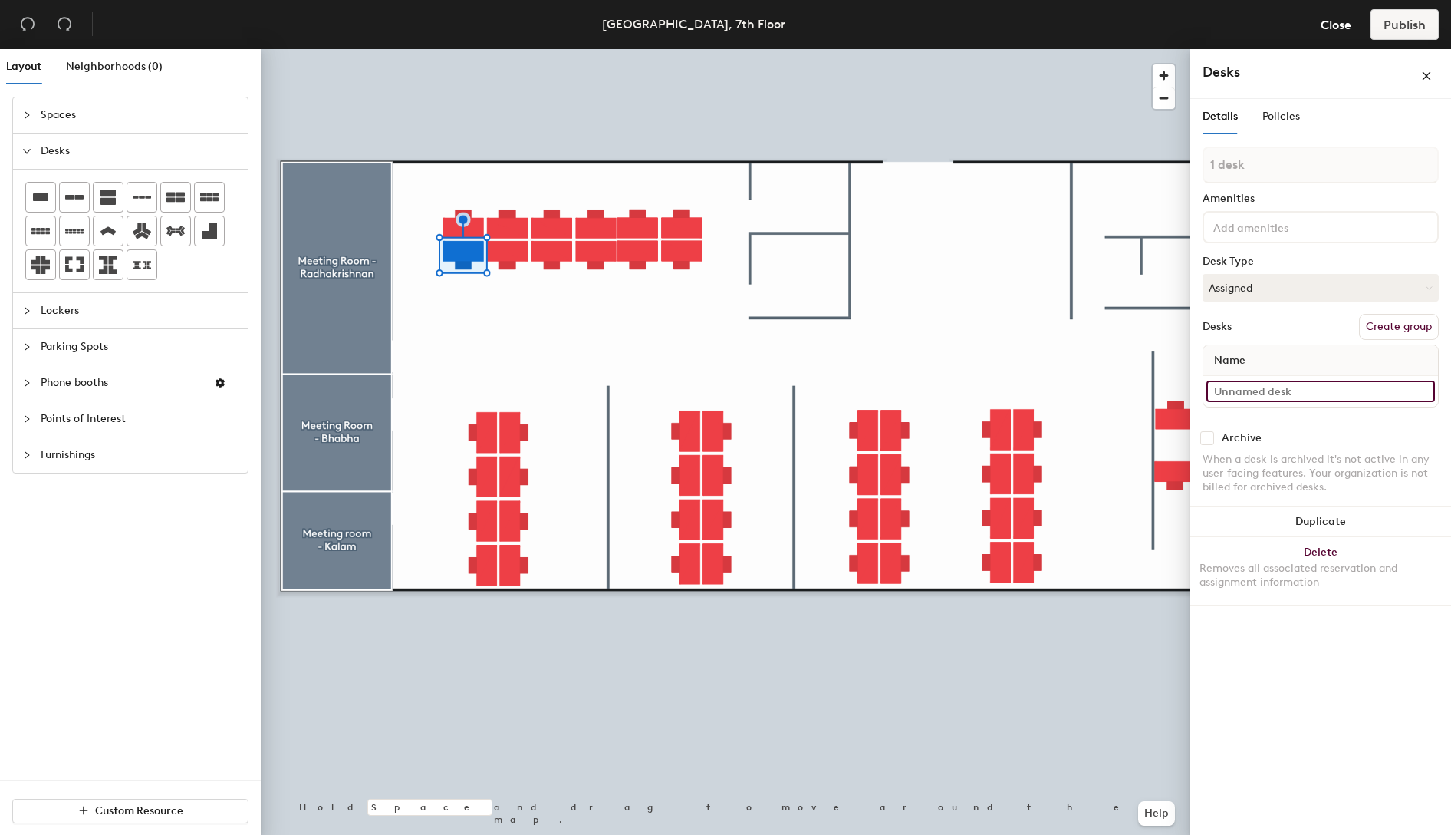
click at [1266, 393] on input at bounding box center [1321, 390] width 229 height 21
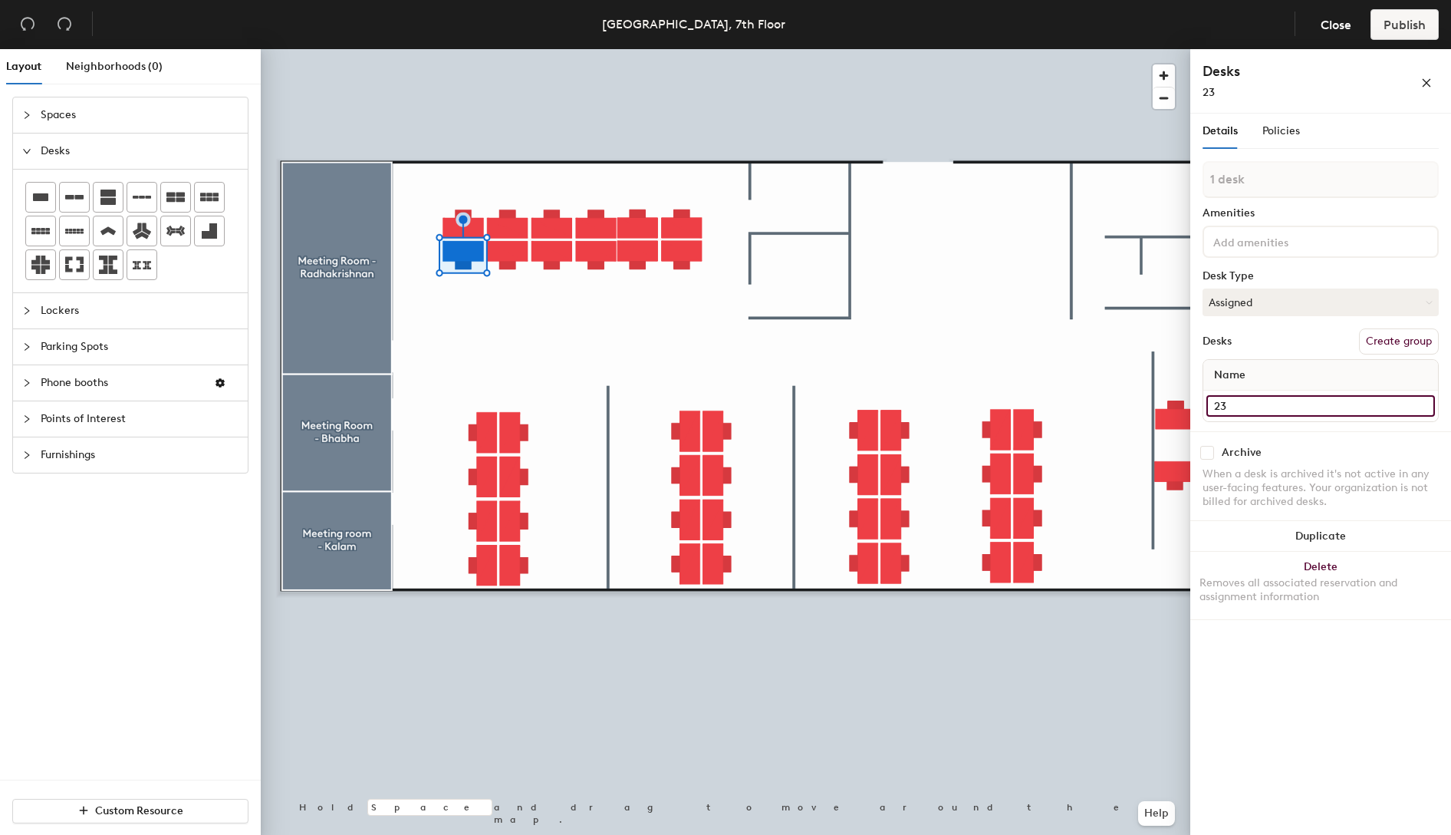
type input "23"
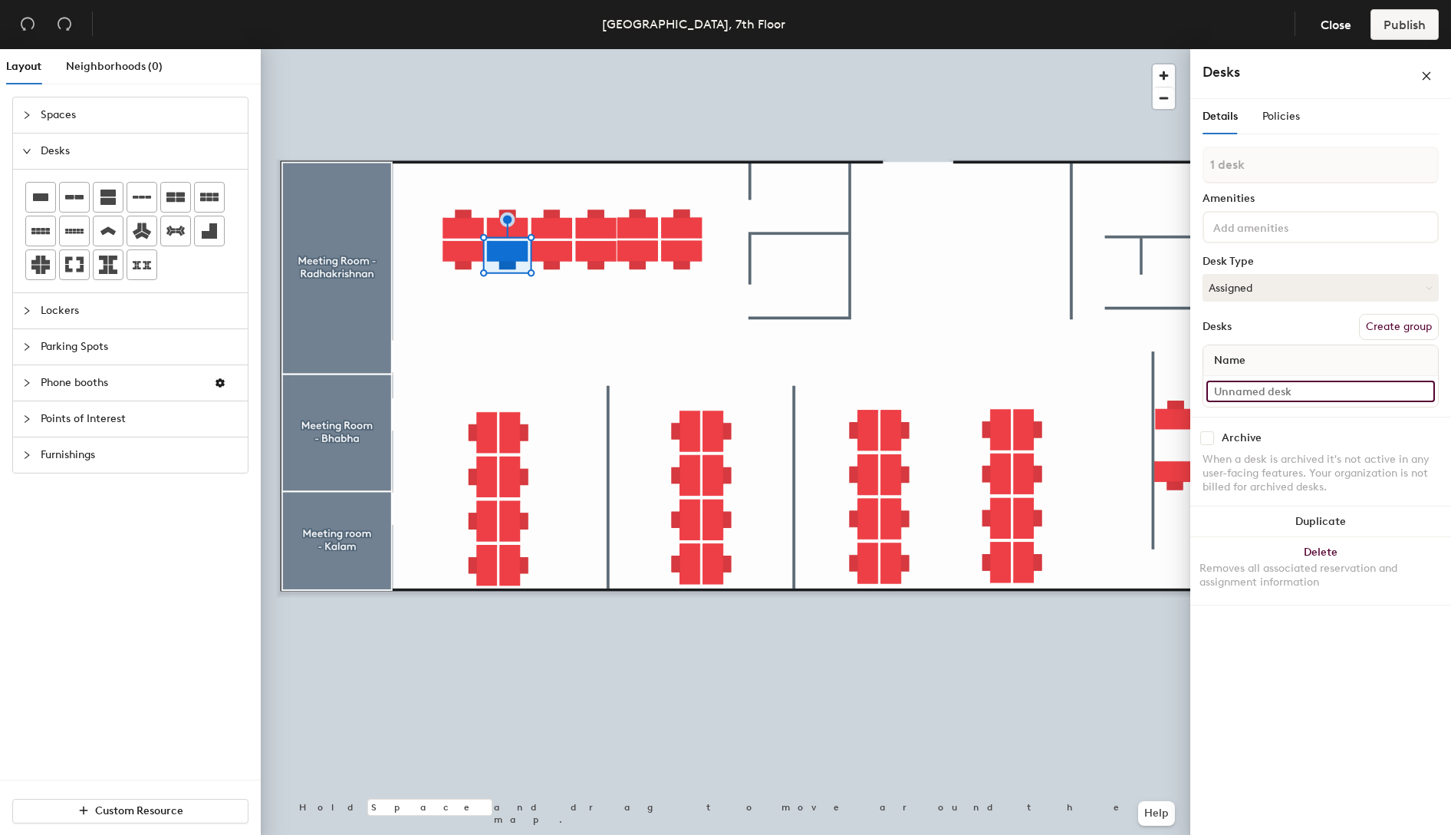
click at [1306, 393] on input at bounding box center [1321, 390] width 229 height 21
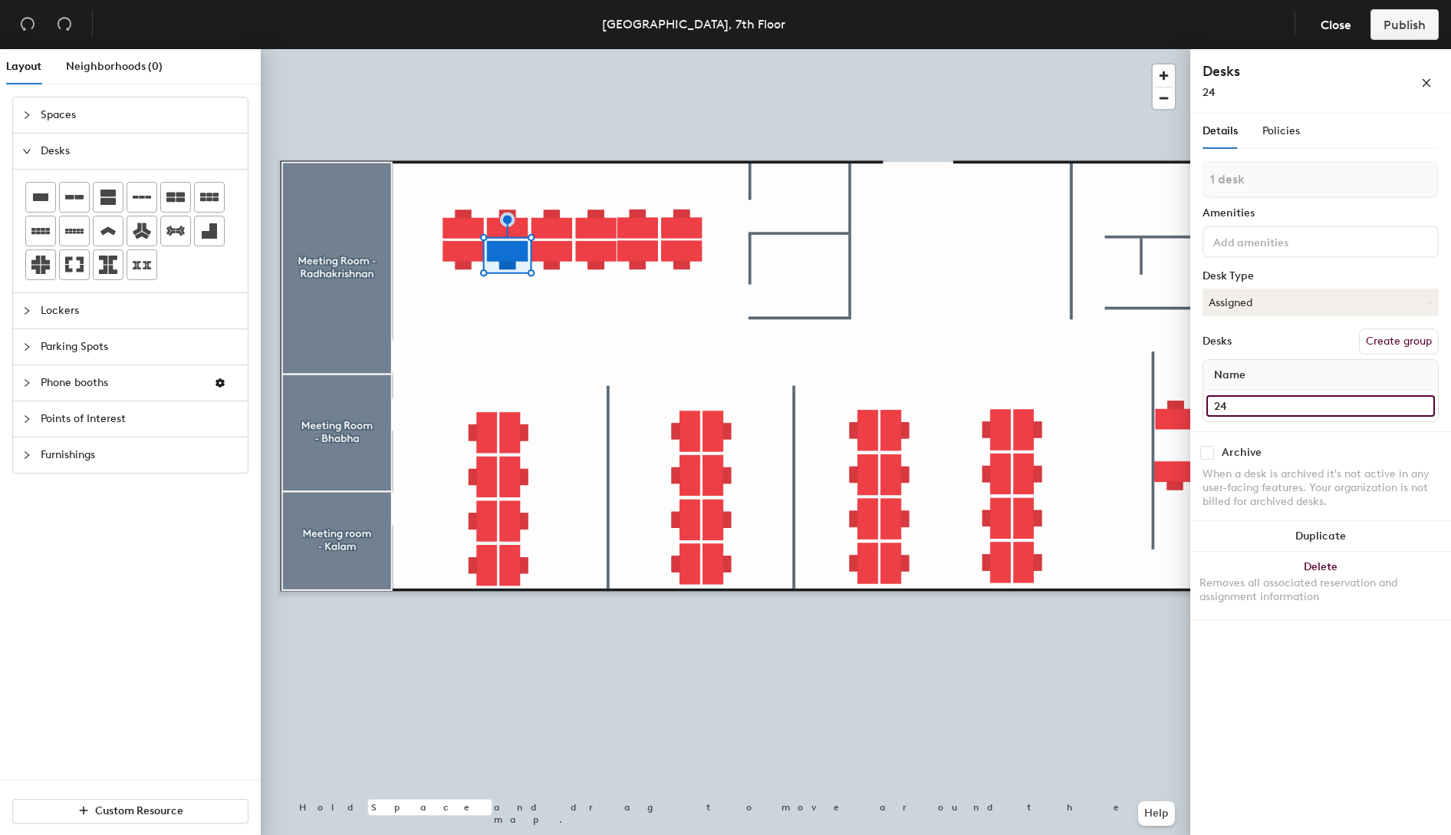
type input "24"
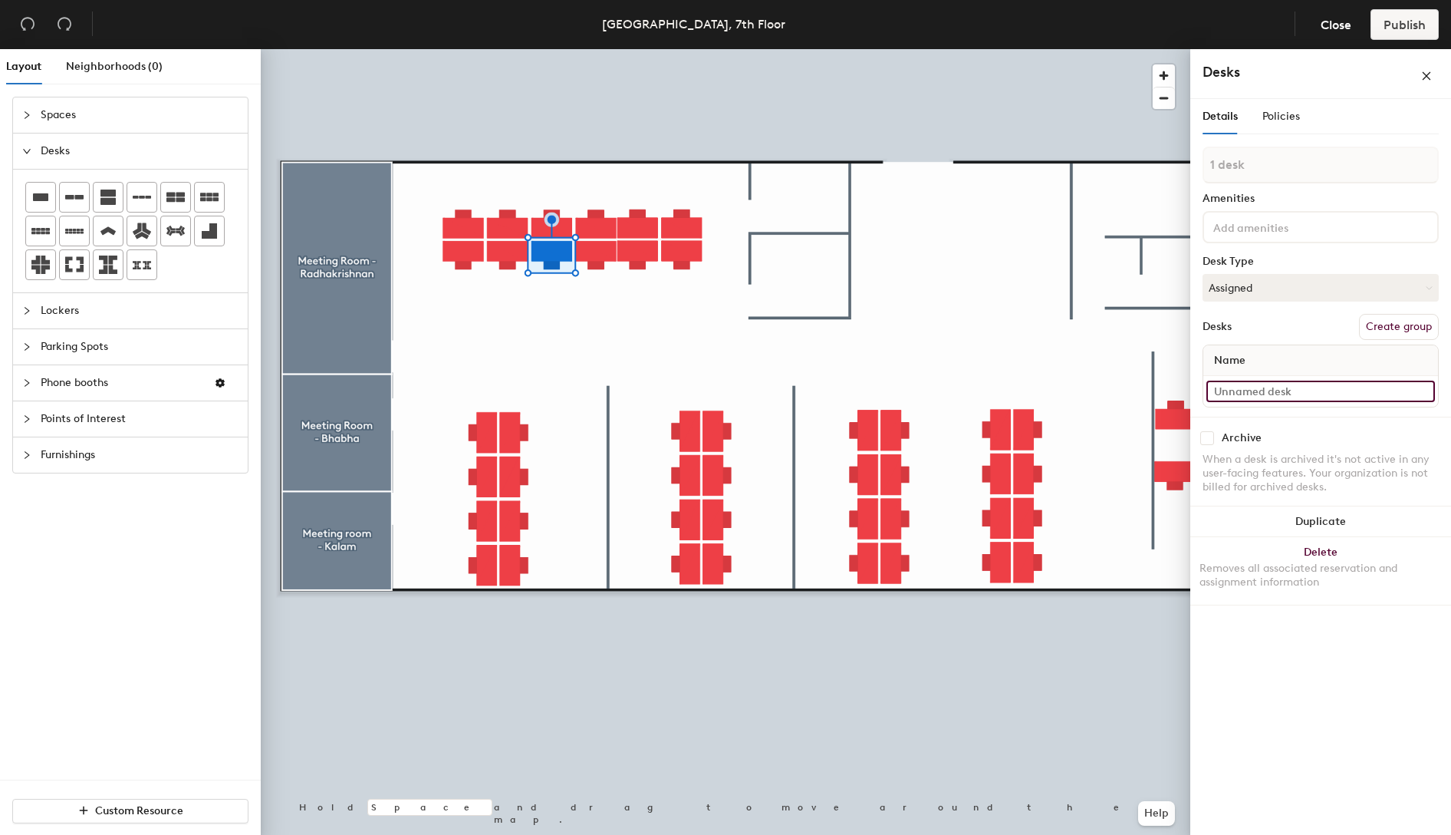
click at [1243, 393] on input at bounding box center [1321, 390] width 229 height 21
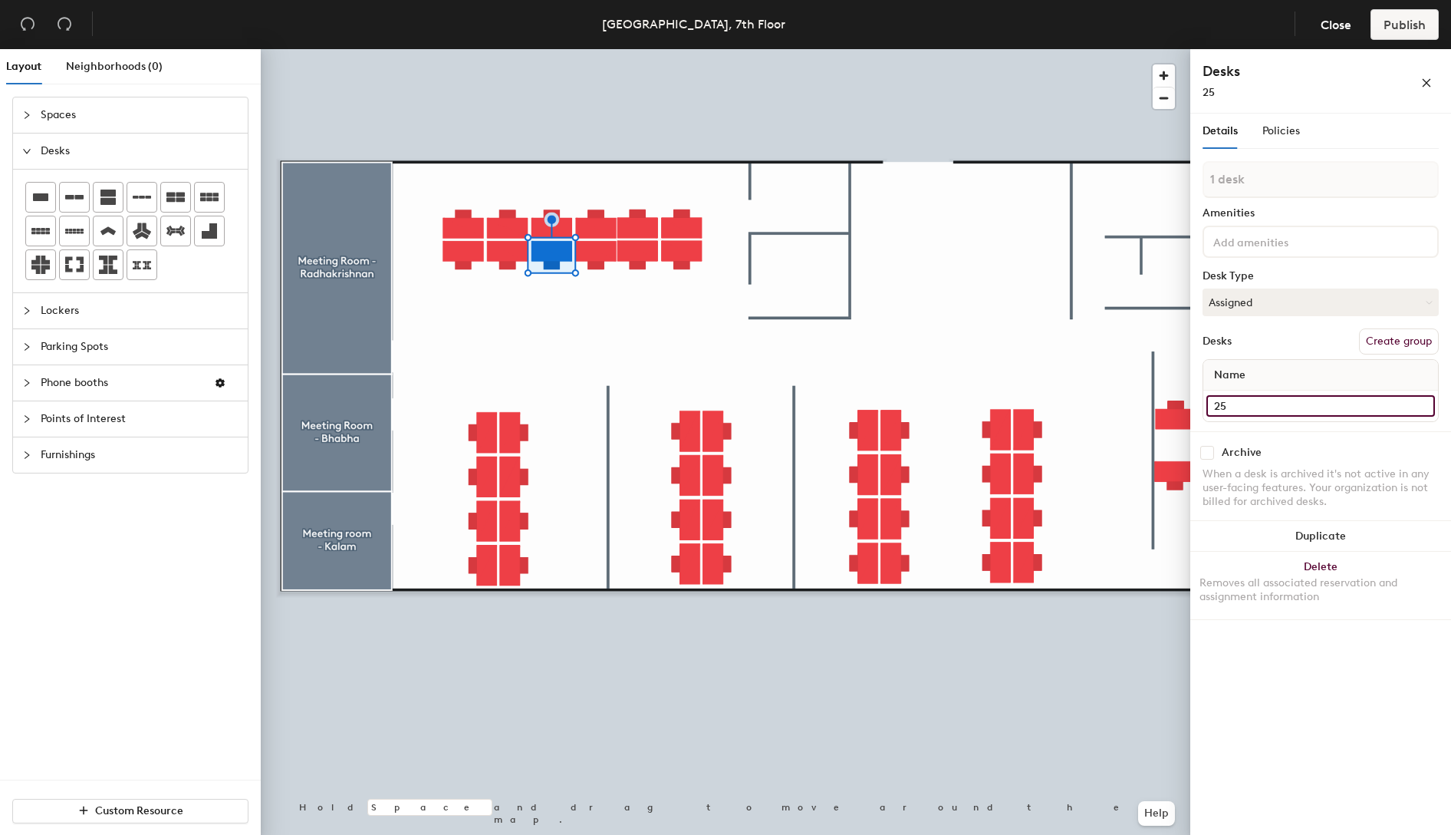
type input "25"
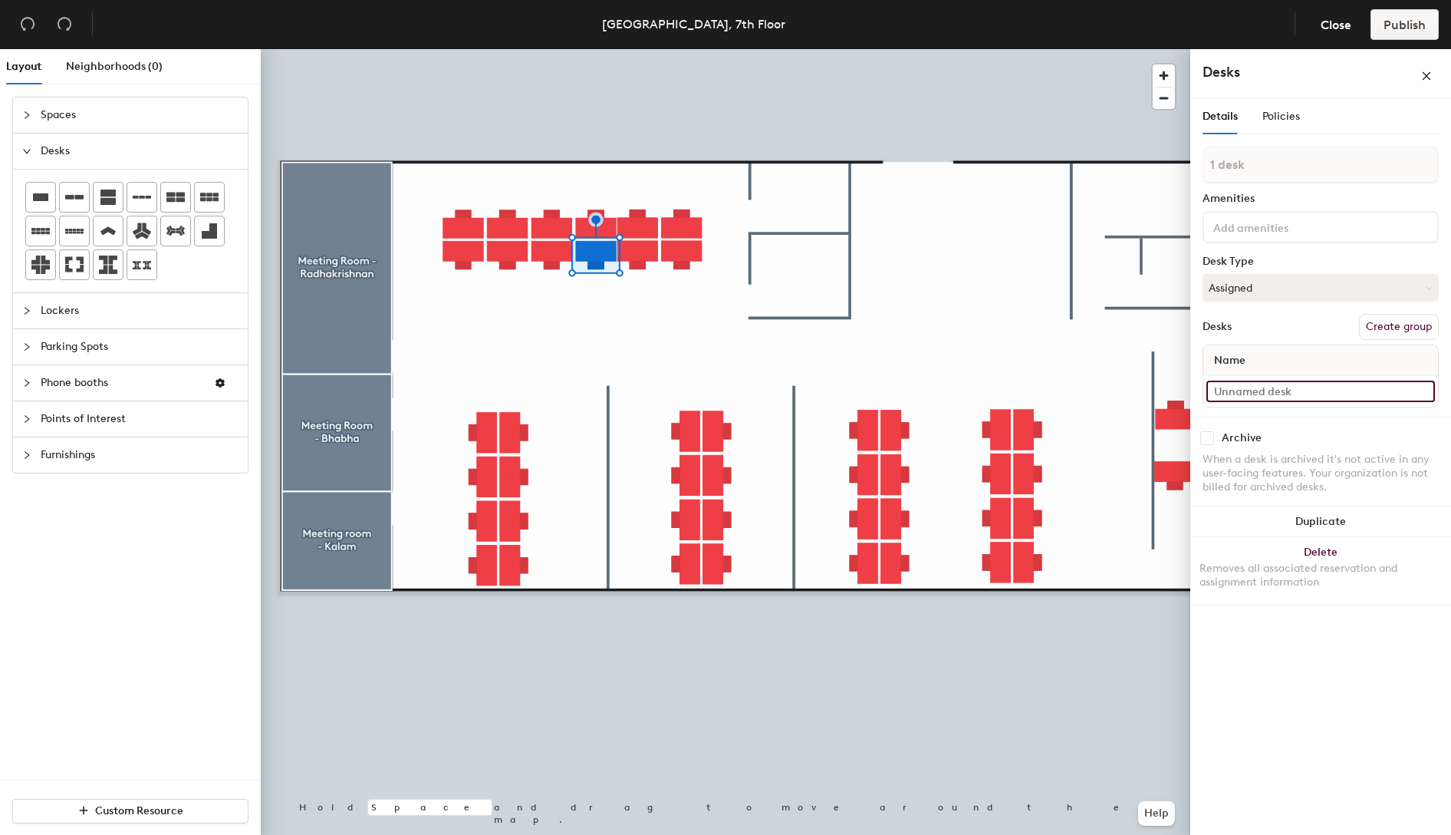
click at [1314, 394] on input at bounding box center [1321, 390] width 229 height 21
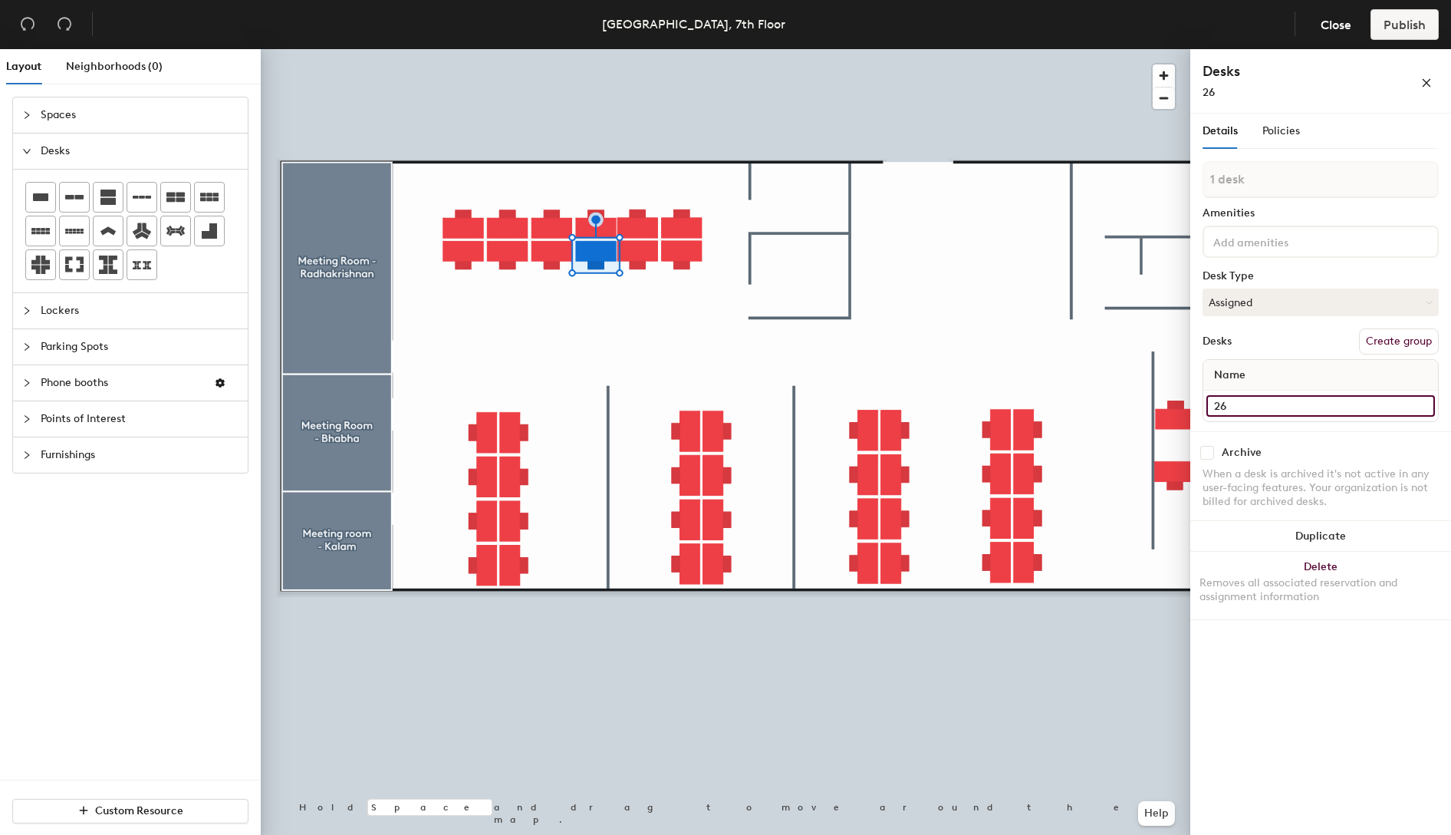
type input "26"
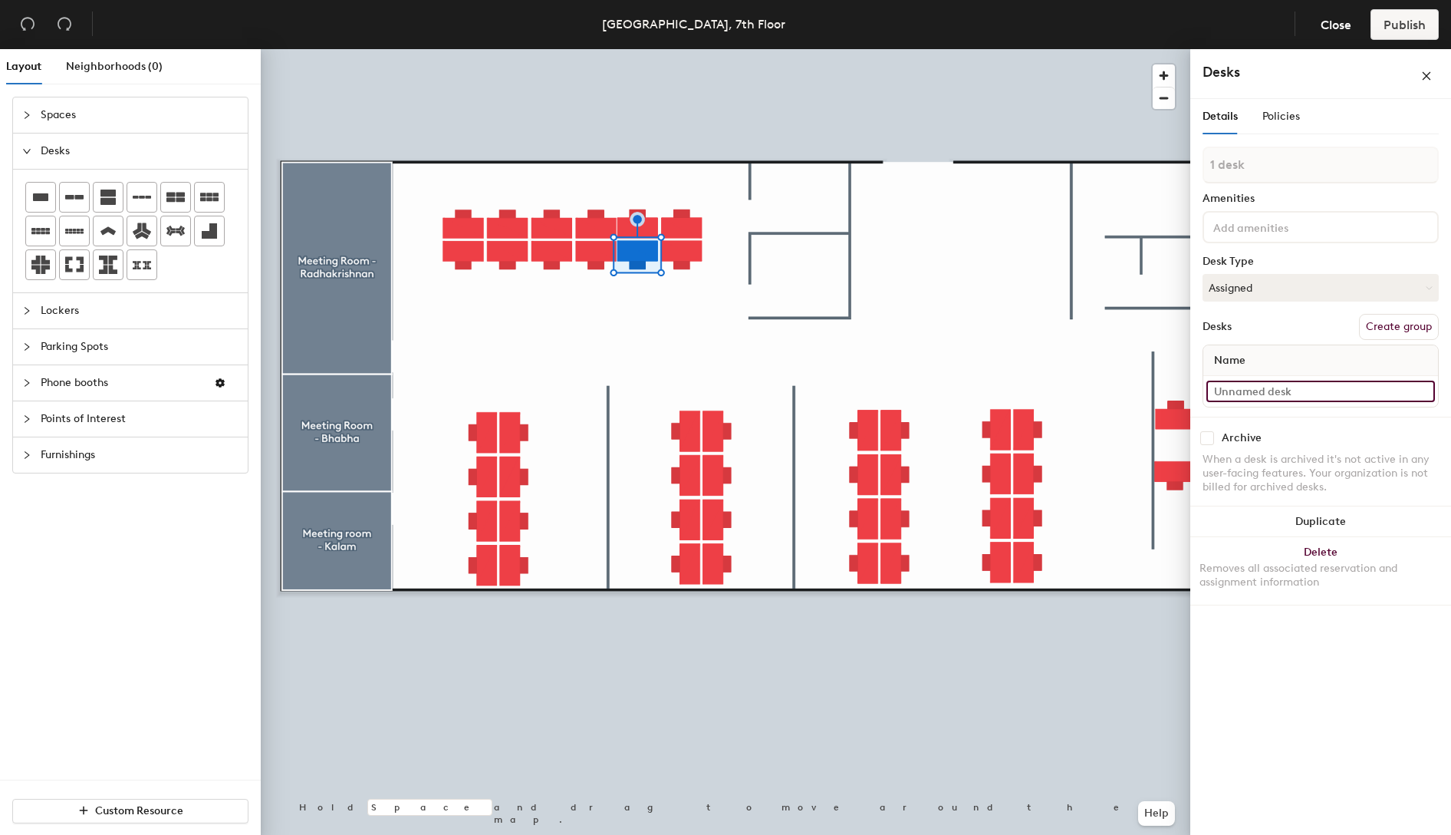
click at [1329, 390] on input at bounding box center [1321, 390] width 229 height 21
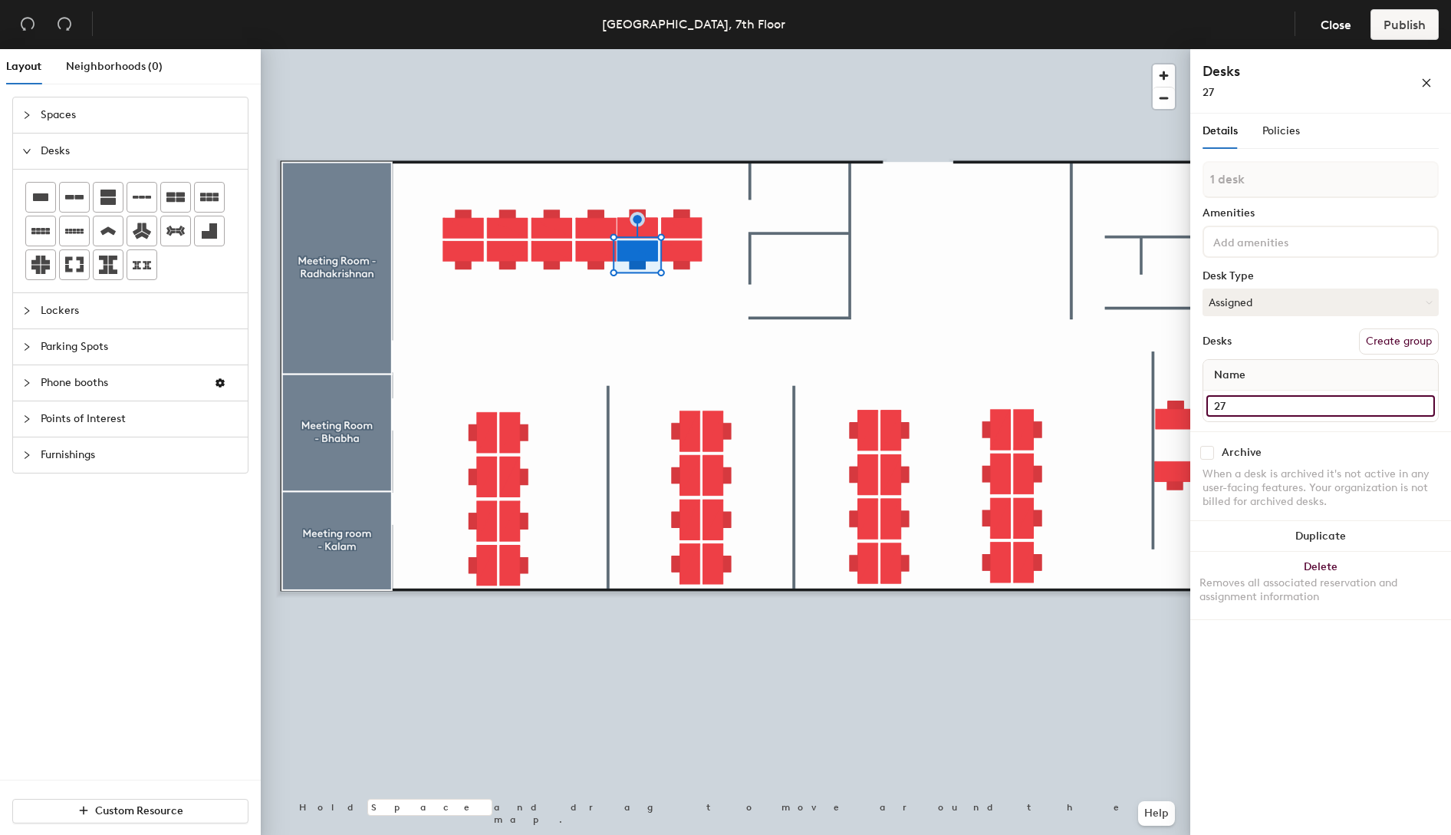
type input "27"
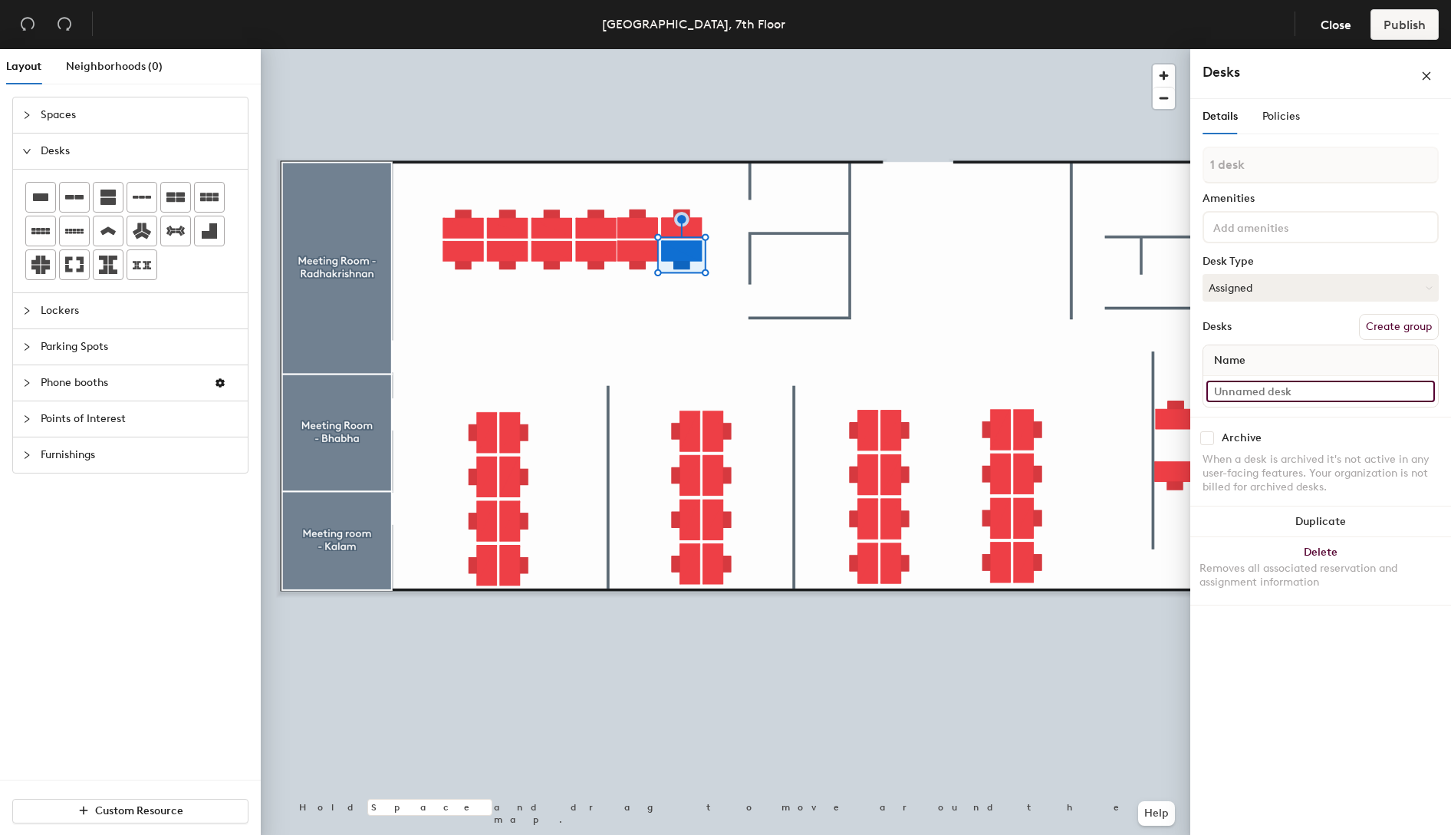
click at [1228, 393] on input at bounding box center [1321, 390] width 229 height 21
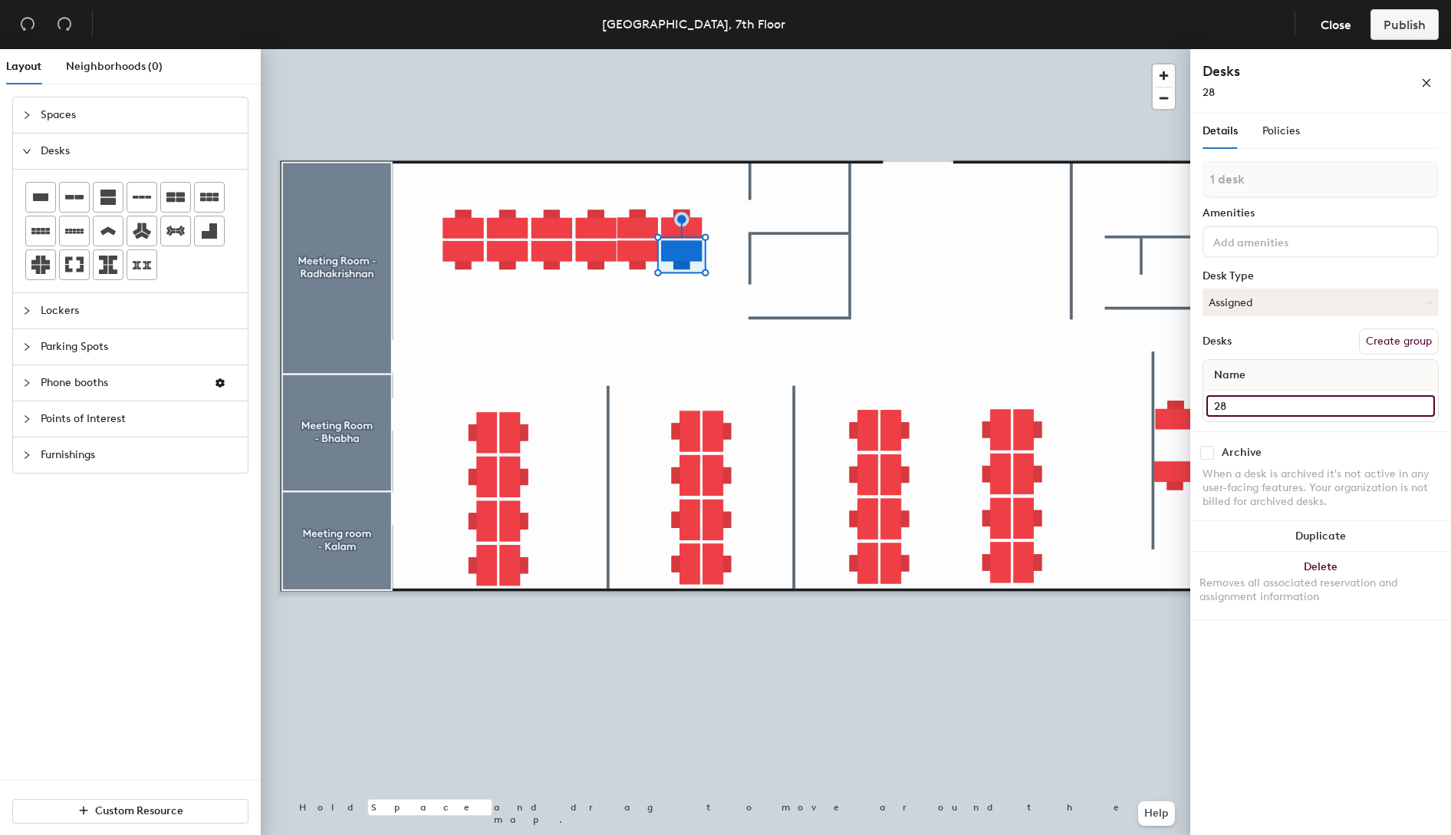
type input "28"
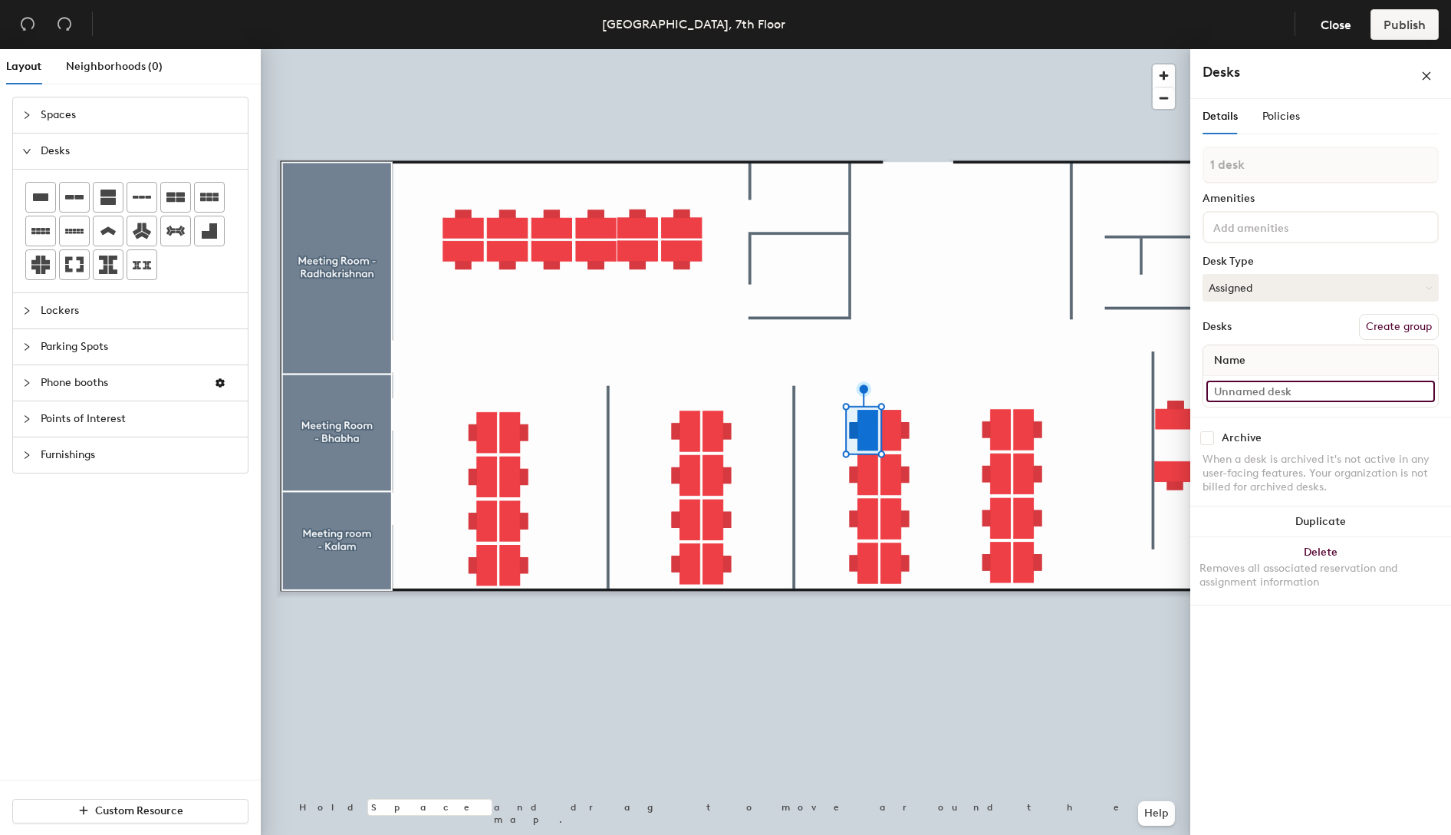
click at [1310, 393] on input at bounding box center [1321, 390] width 229 height 21
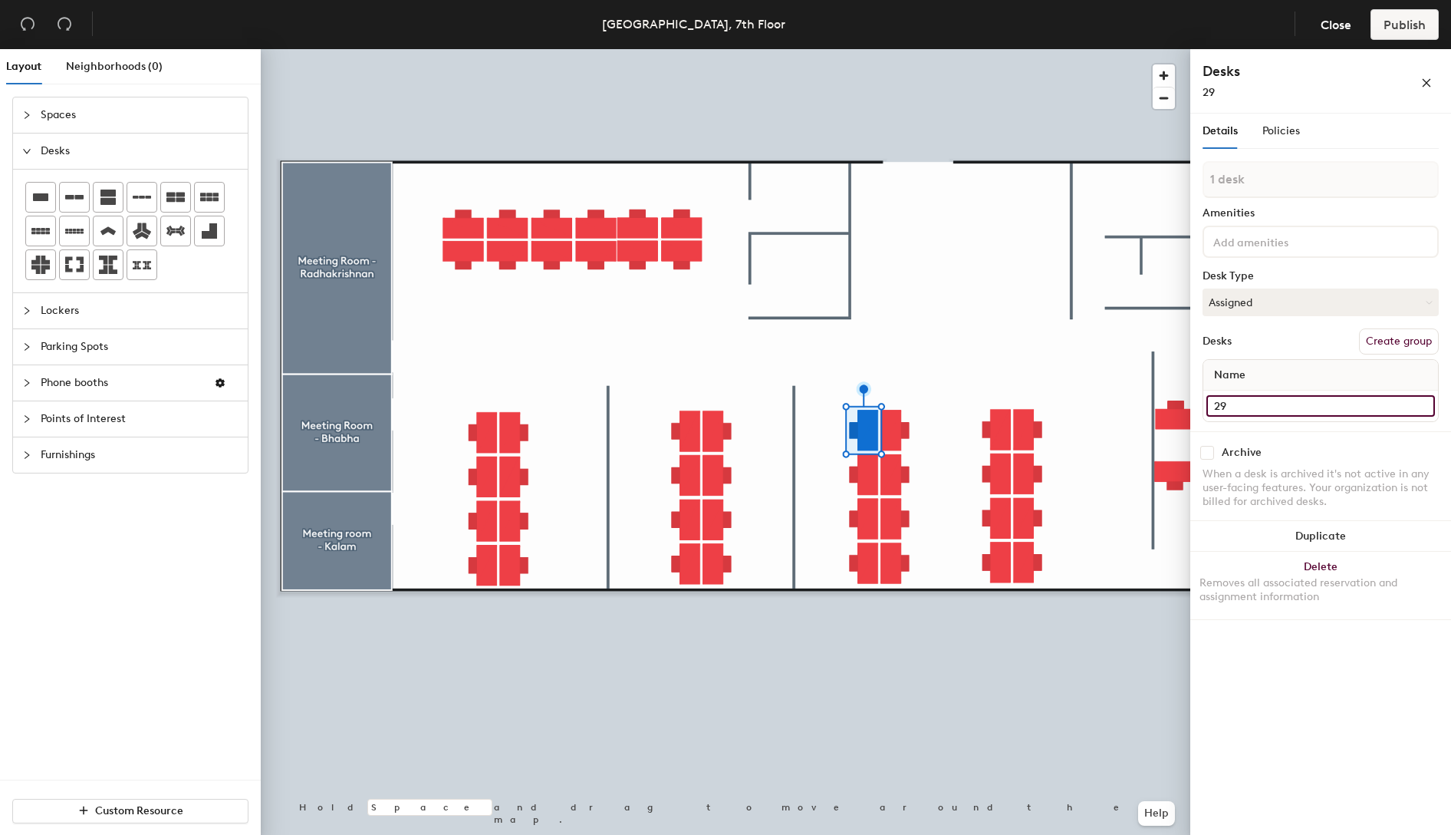
type input "29"
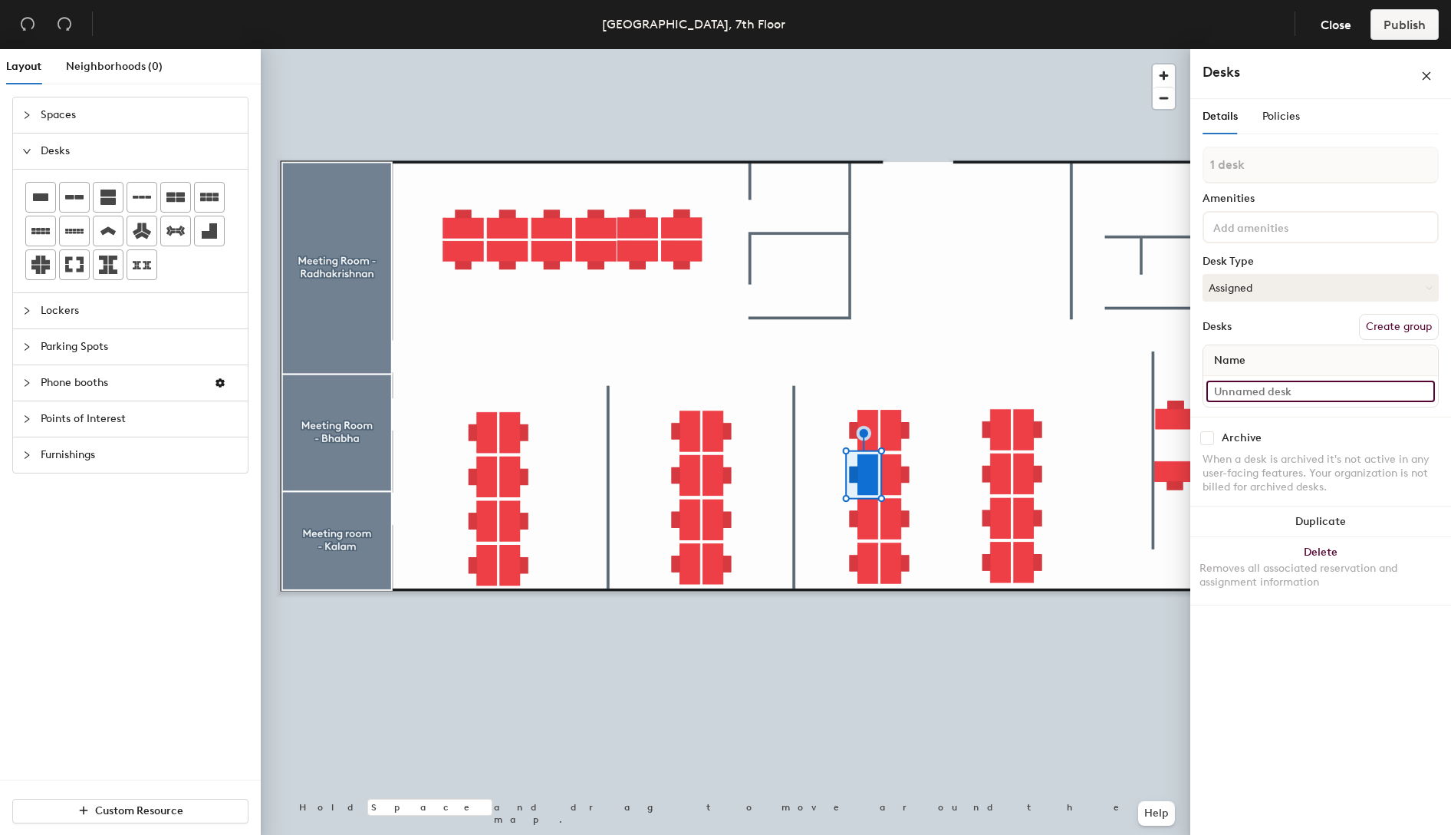
click at [1278, 399] on input at bounding box center [1321, 390] width 229 height 21
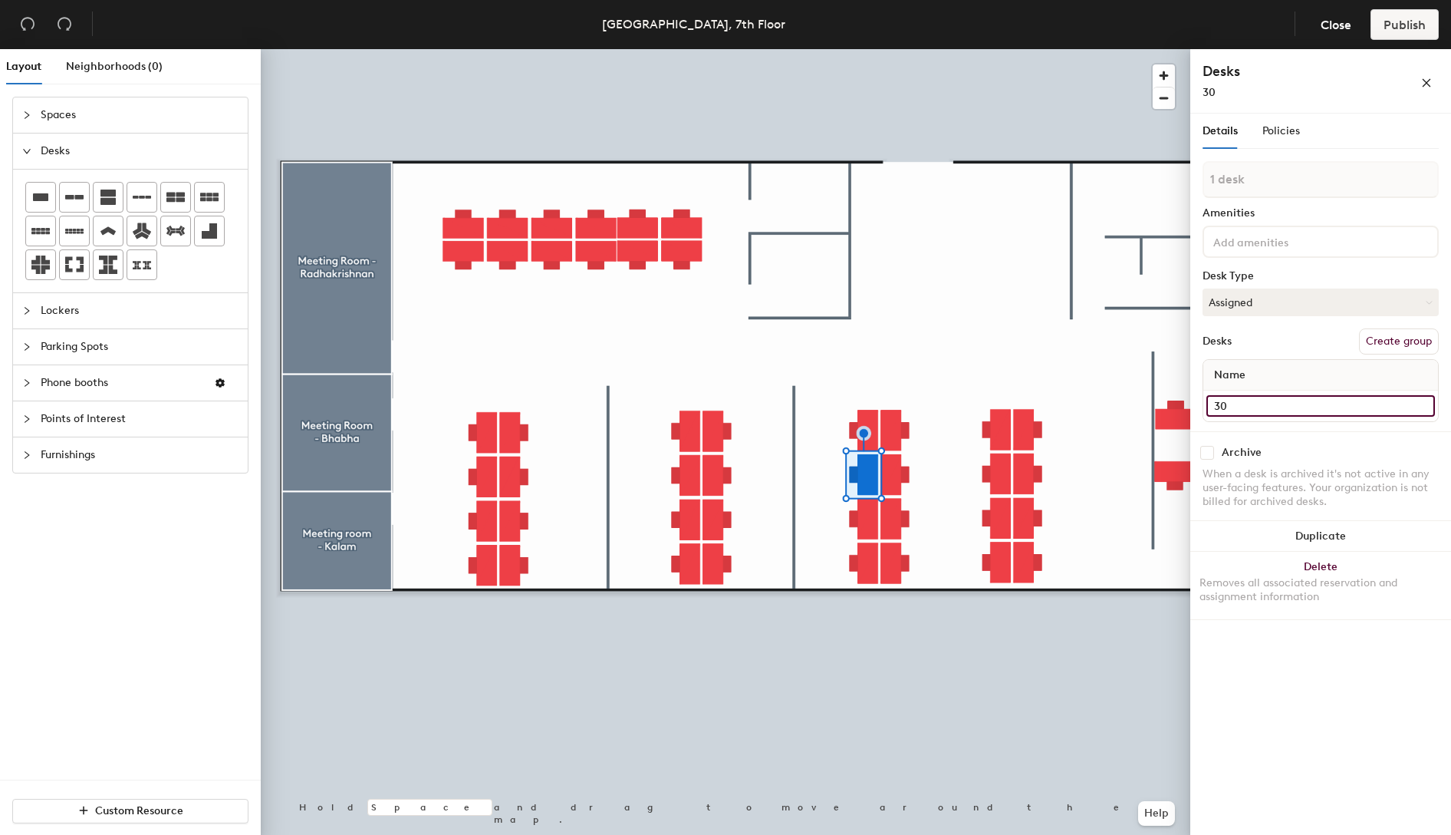
type input "30"
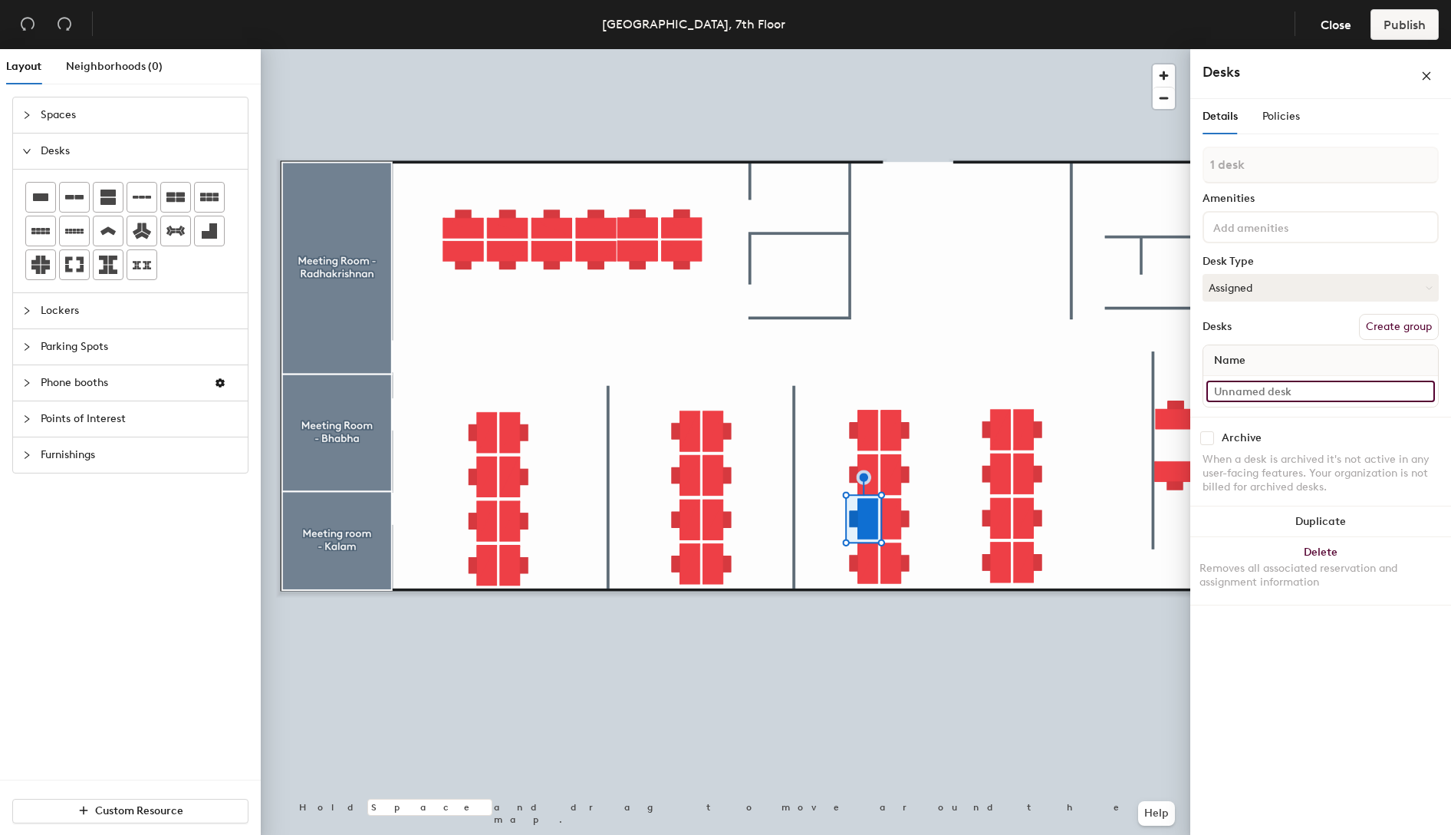
click at [1298, 394] on input at bounding box center [1321, 390] width 229 height 21
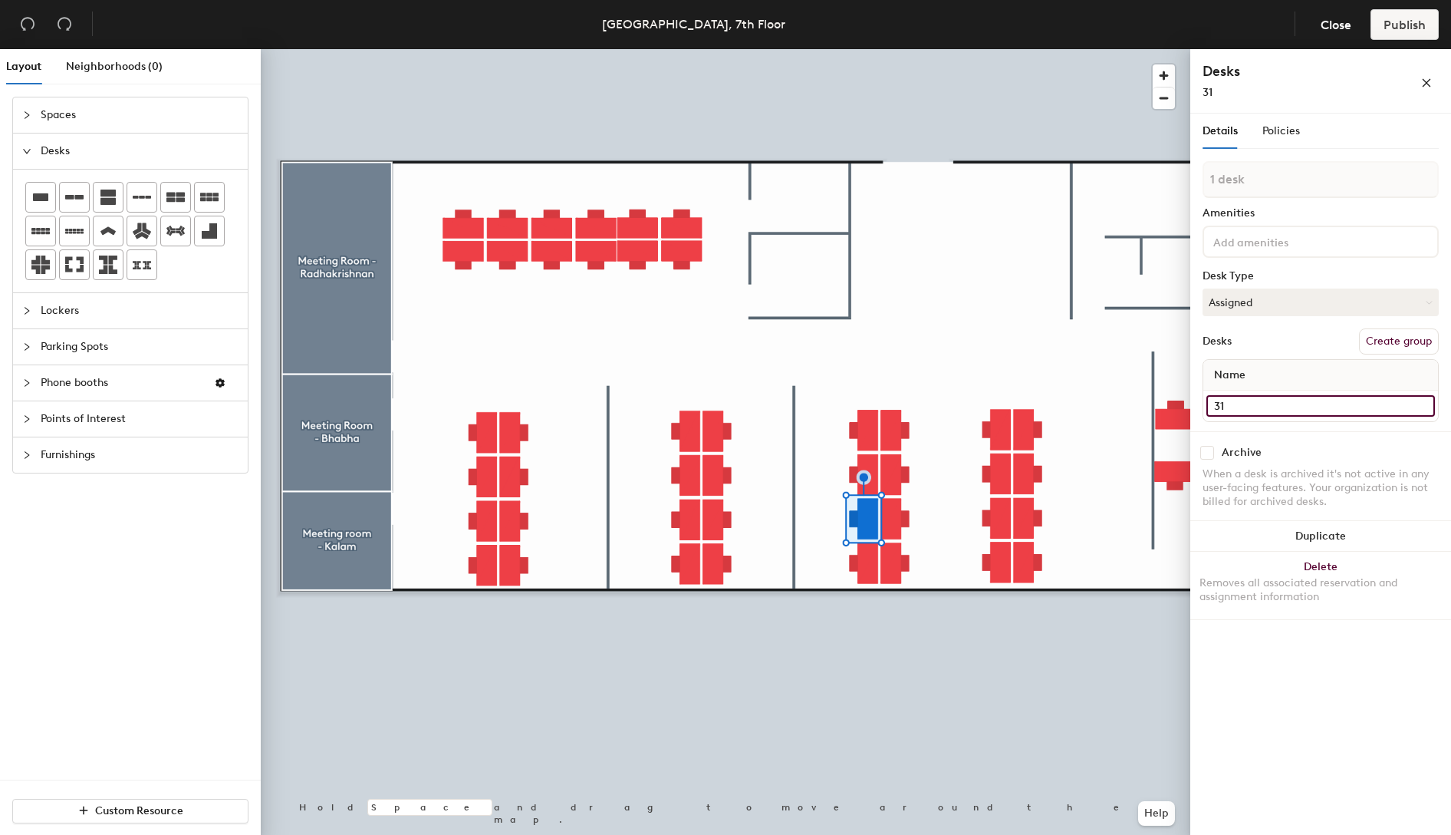
type input "31"
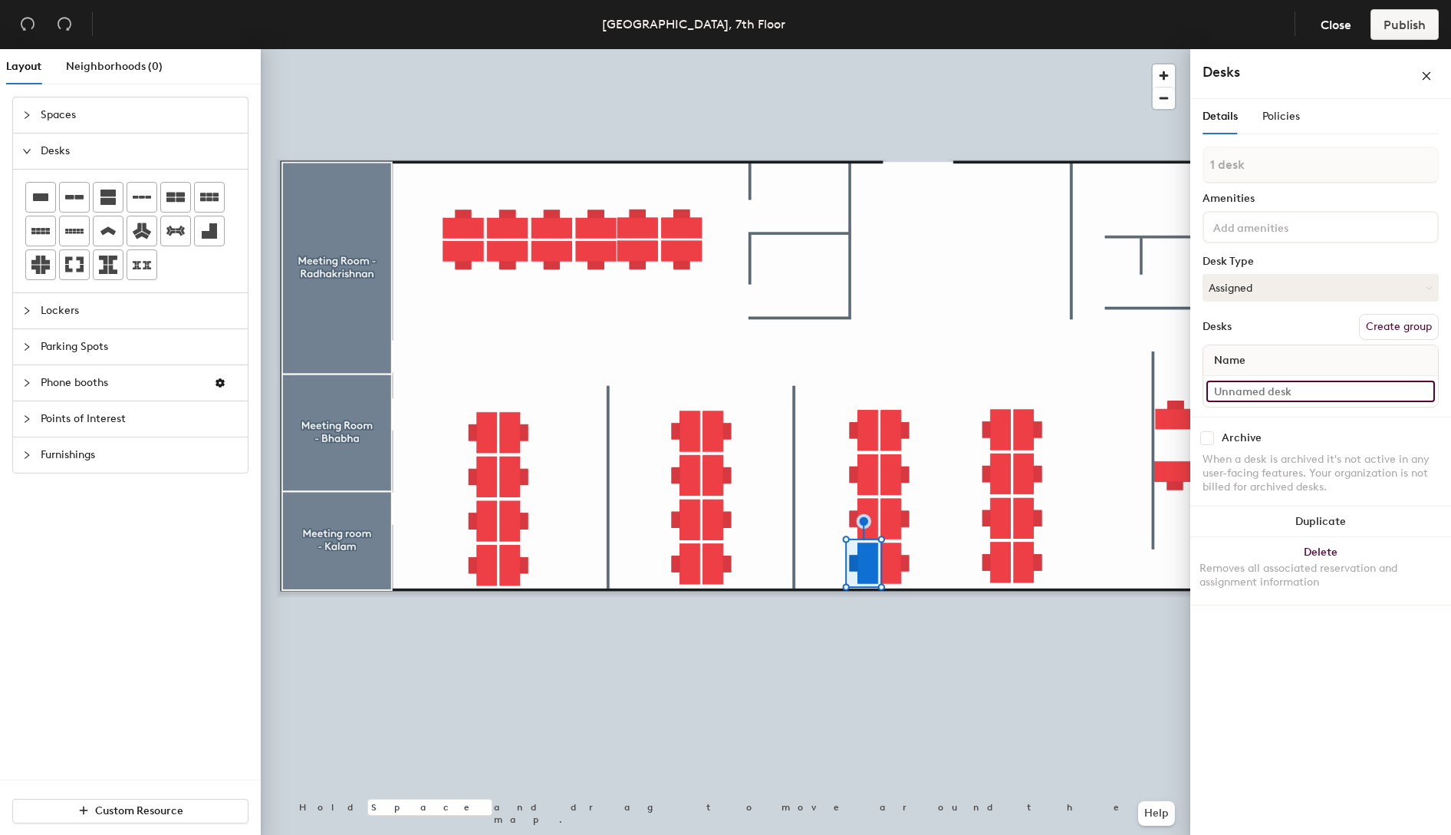
click at [1263, 390] on input at bounding box center [1321, 390] width 229 height 21
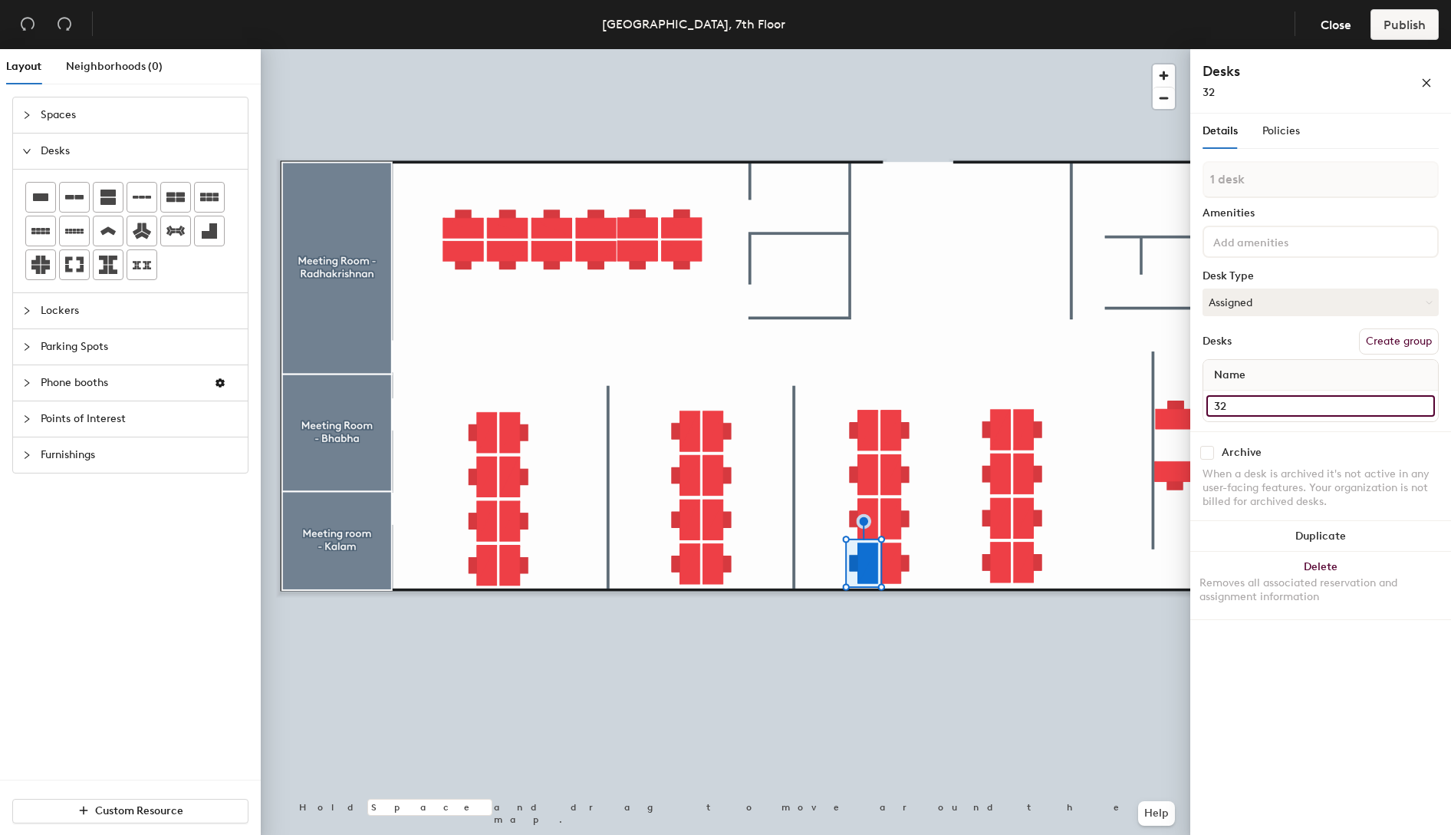
type input "32"
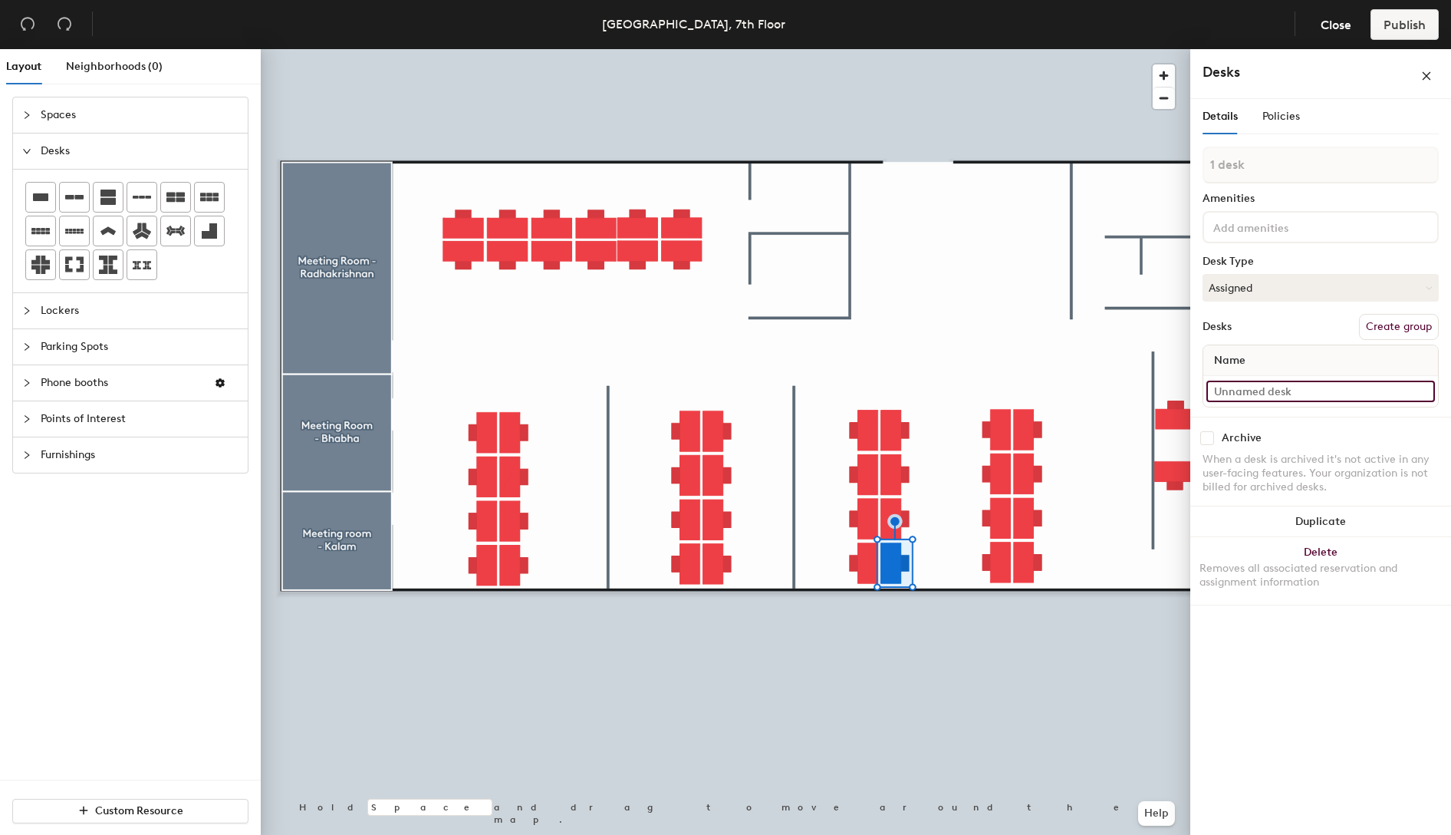
click at [1307, 392] on input at bounding box center [1321, 390] width 229 height 21
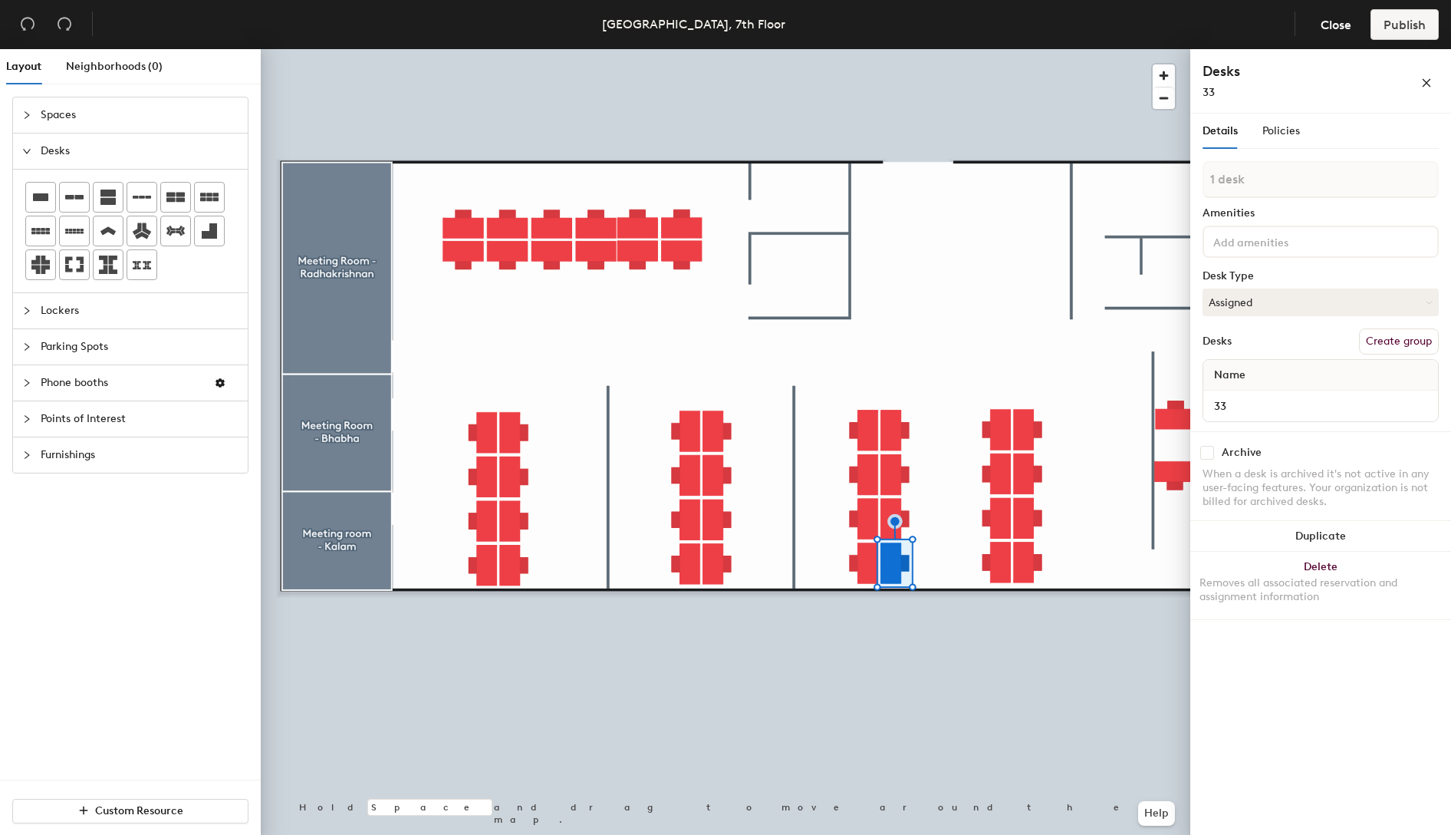
type input "33"
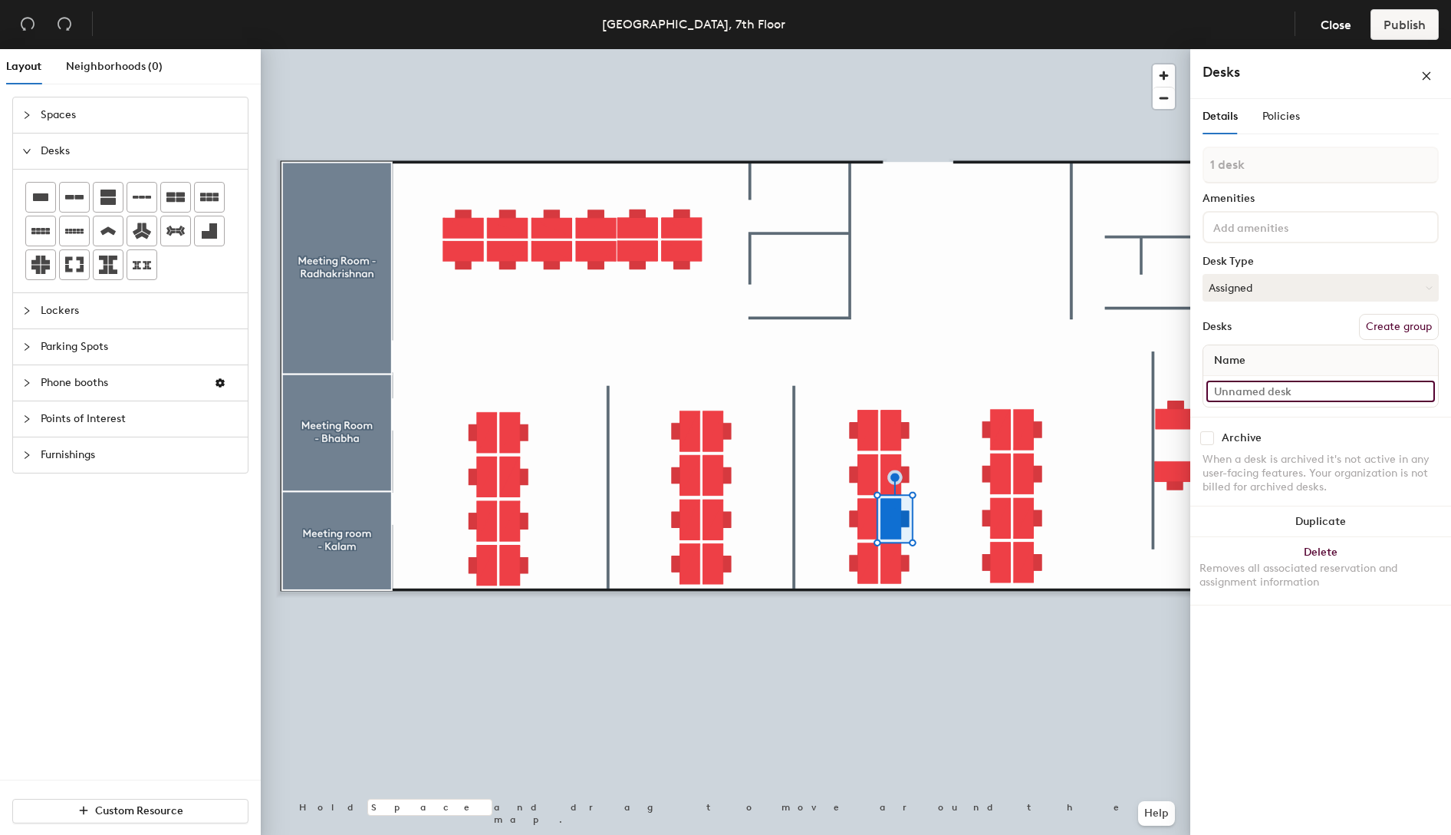
click at [1266, 387] on input at bounding box center [1321, 390] width 229 height 21
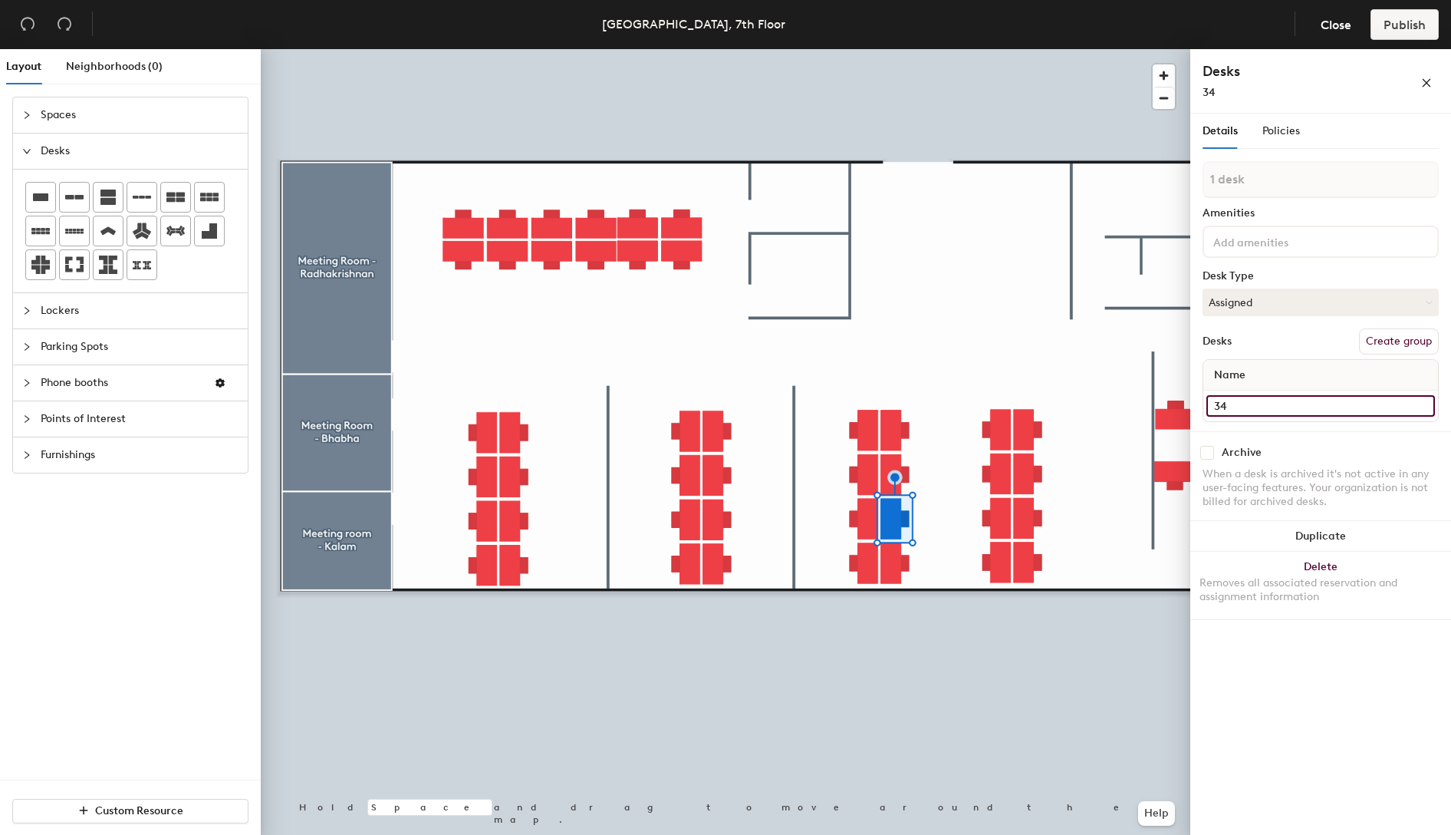
type input "34"
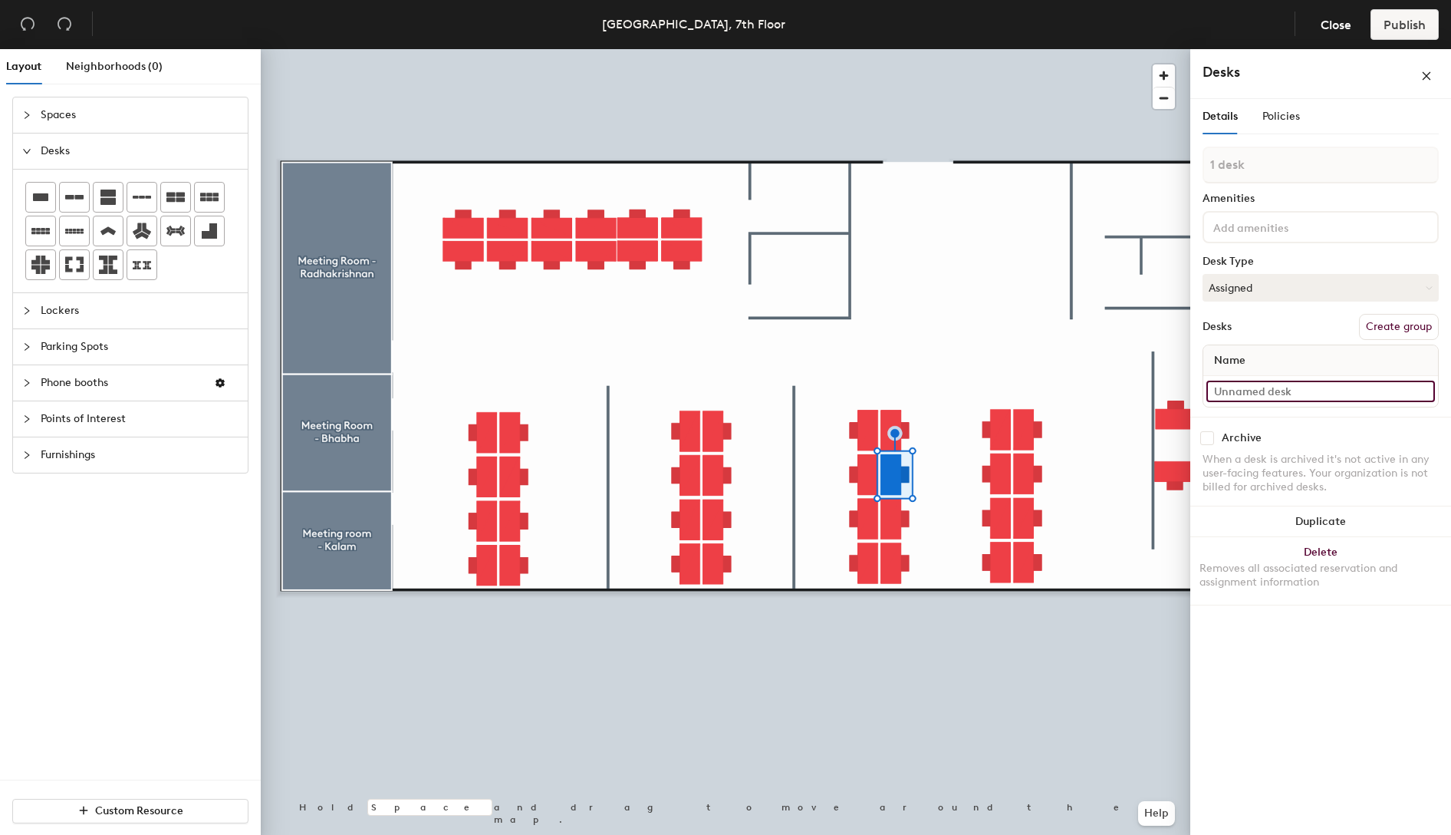
click at [1269, 397] on input at bounding box center [1321, 390] width 229 height 21
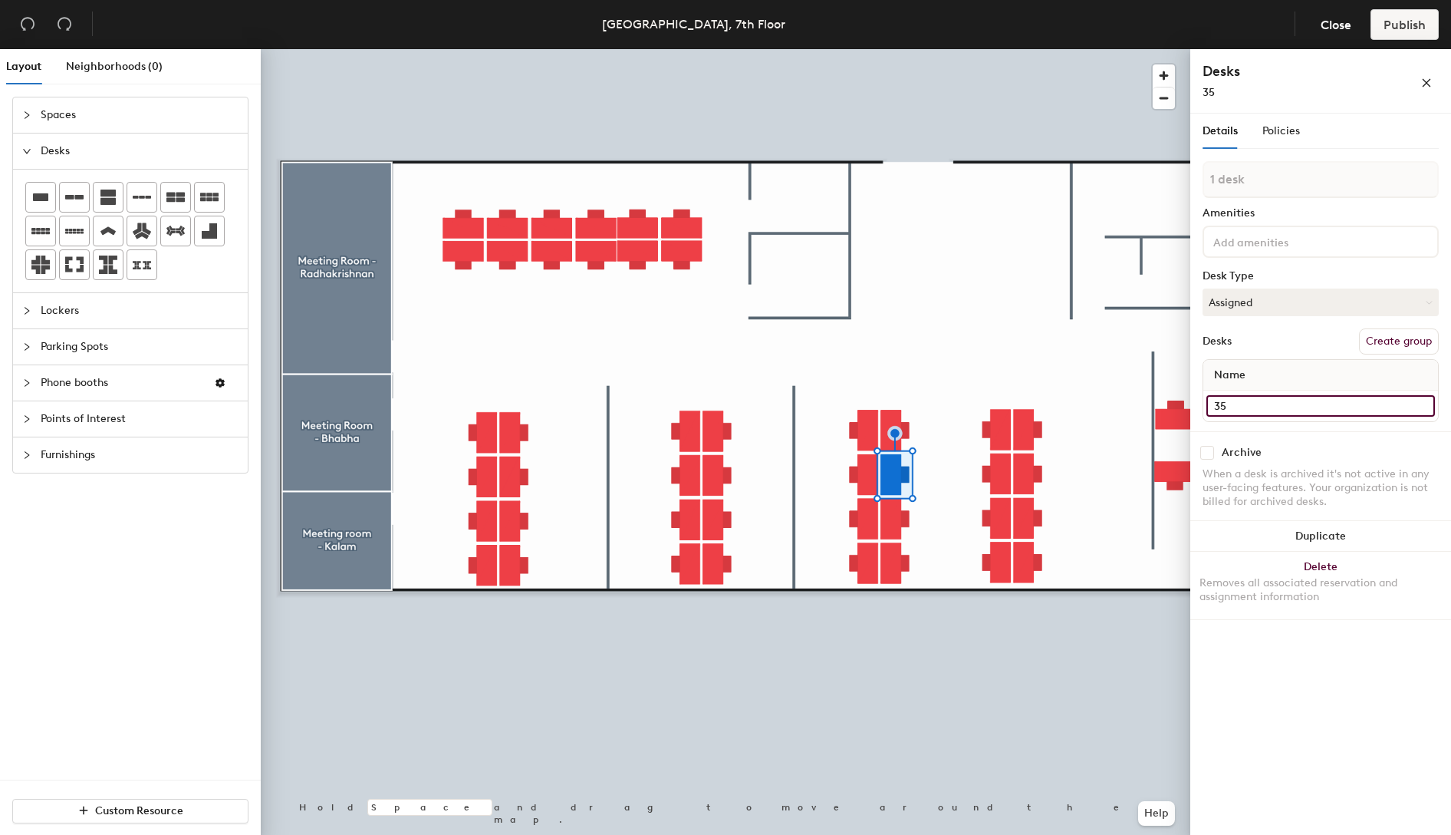
type input "35"
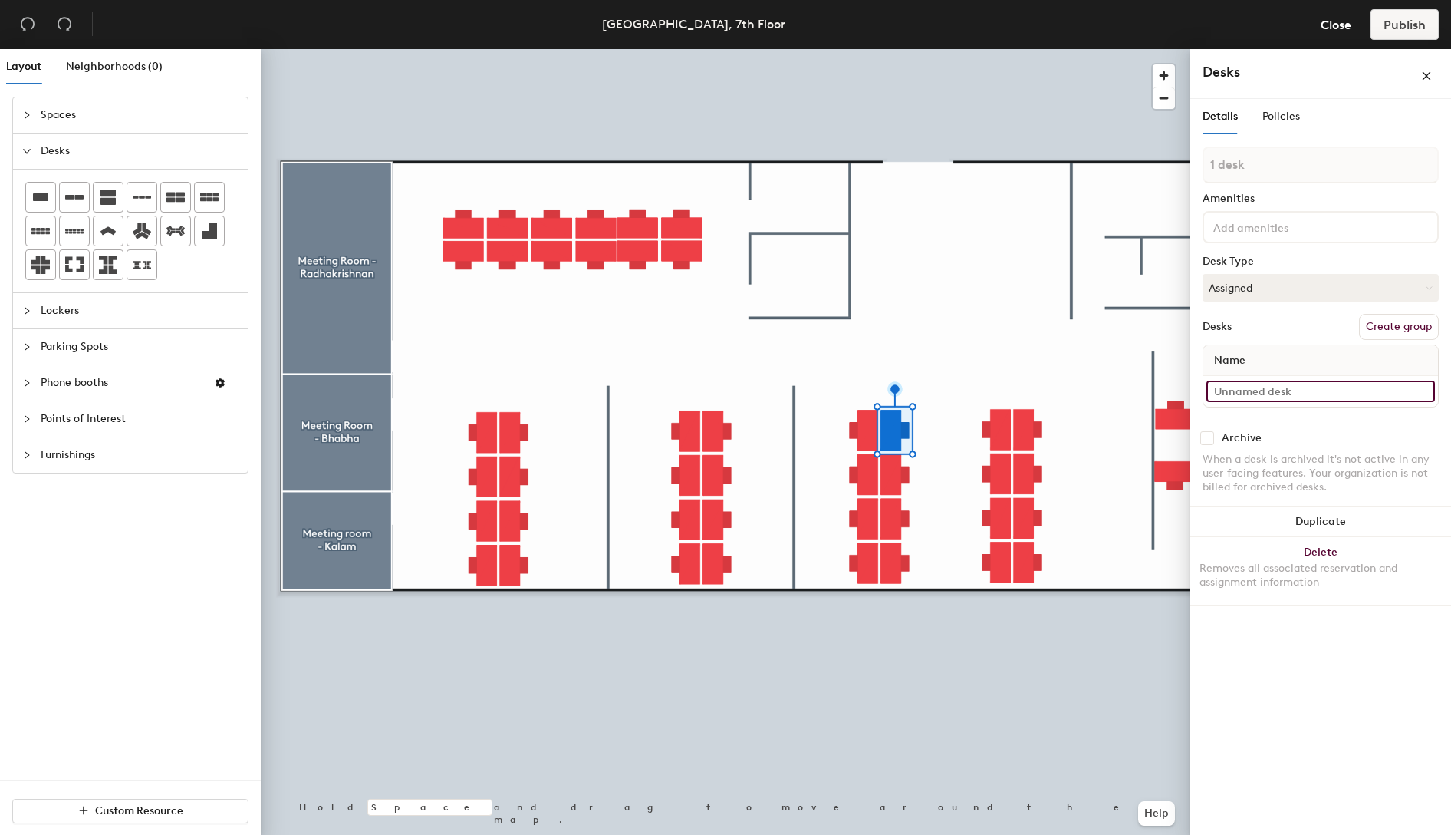
click at [1286, 397] on input at bounding box center [1321, 390] width 229 height 21
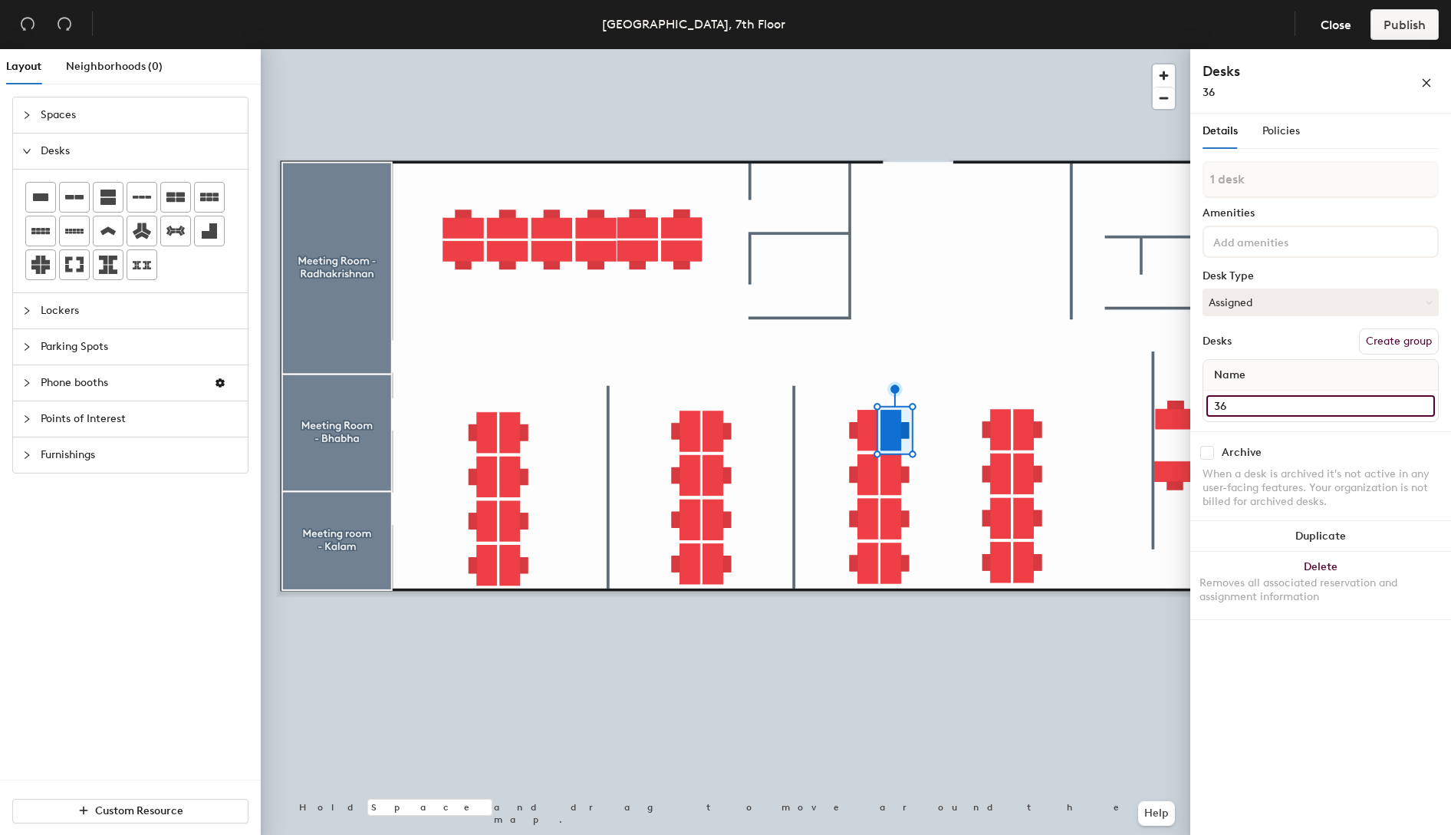
type input "36"
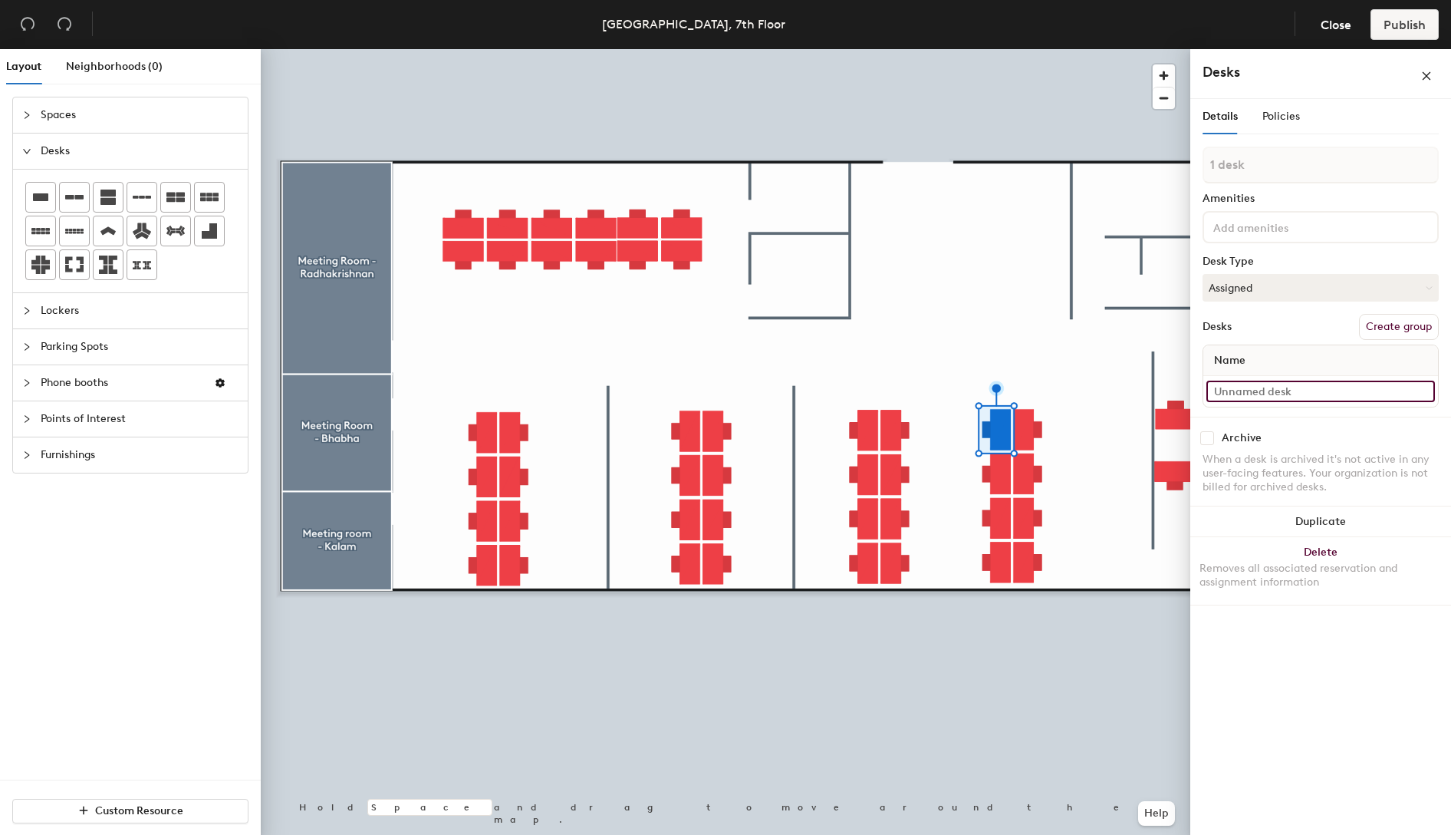
click at [1279, 399] on input at bounding box center [1321, 390] width 229 height 21
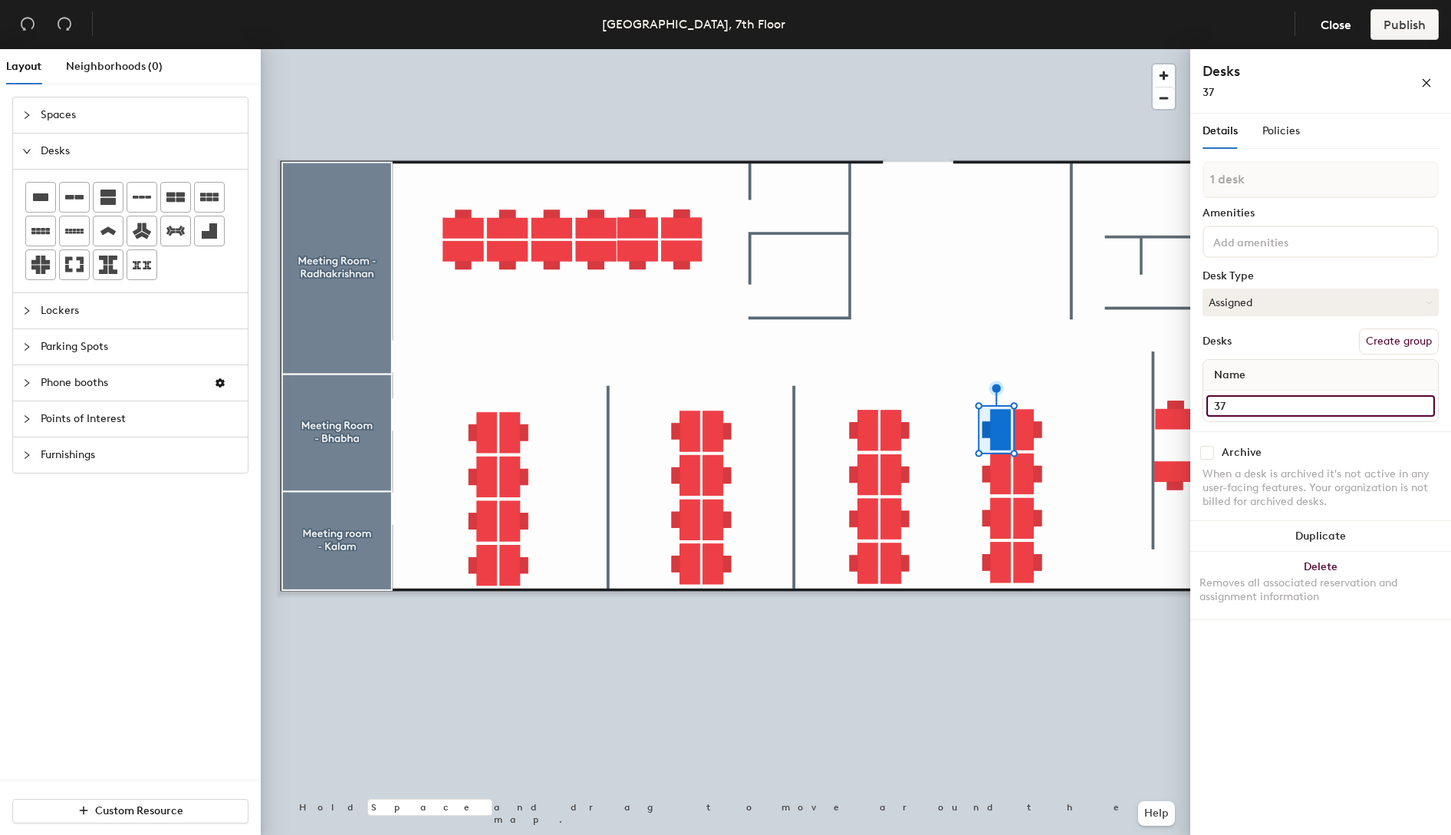
type input "37"
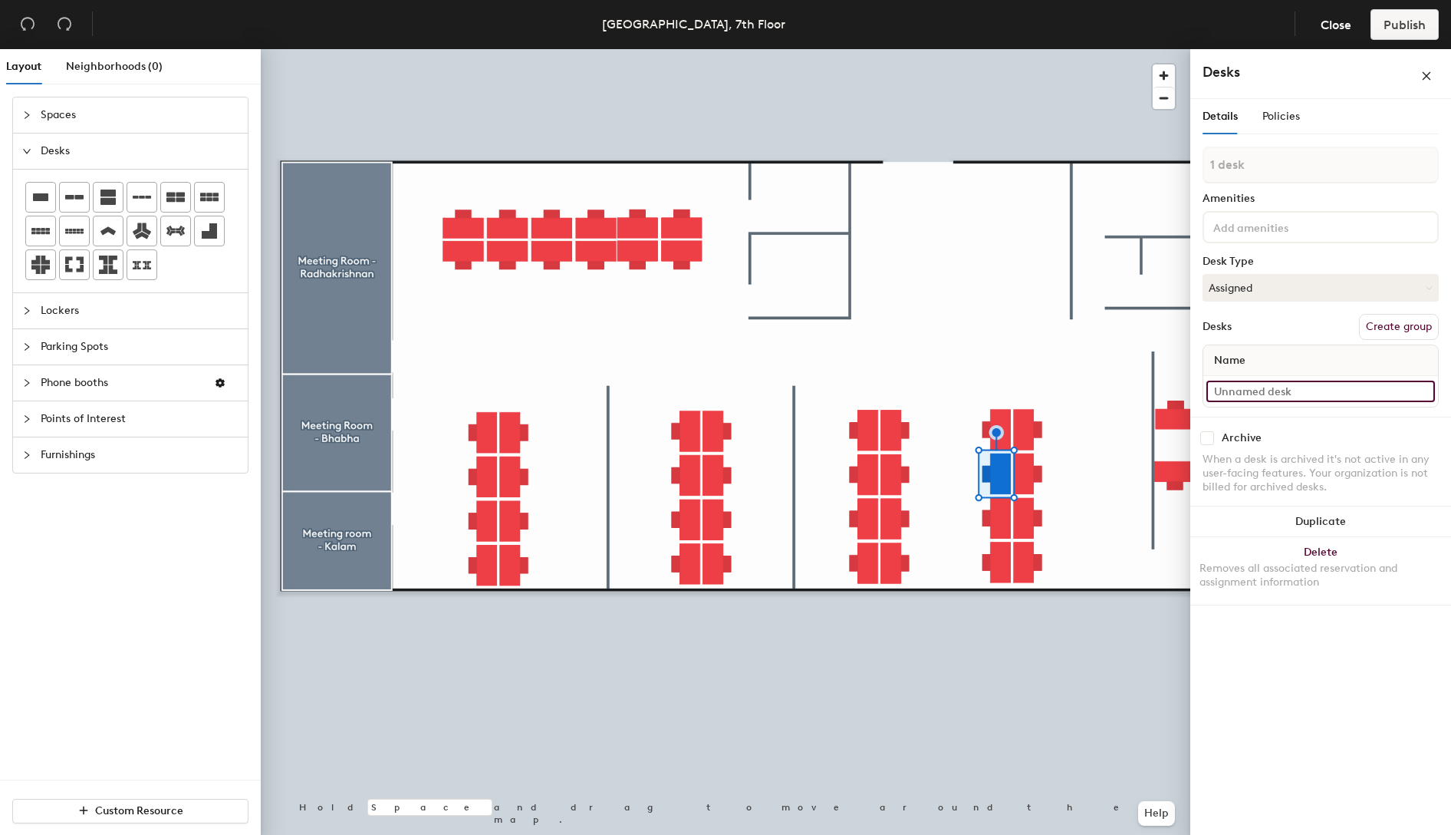
click at [1257, 393] on input at bounding box center [1321, 390] width 229 height 21
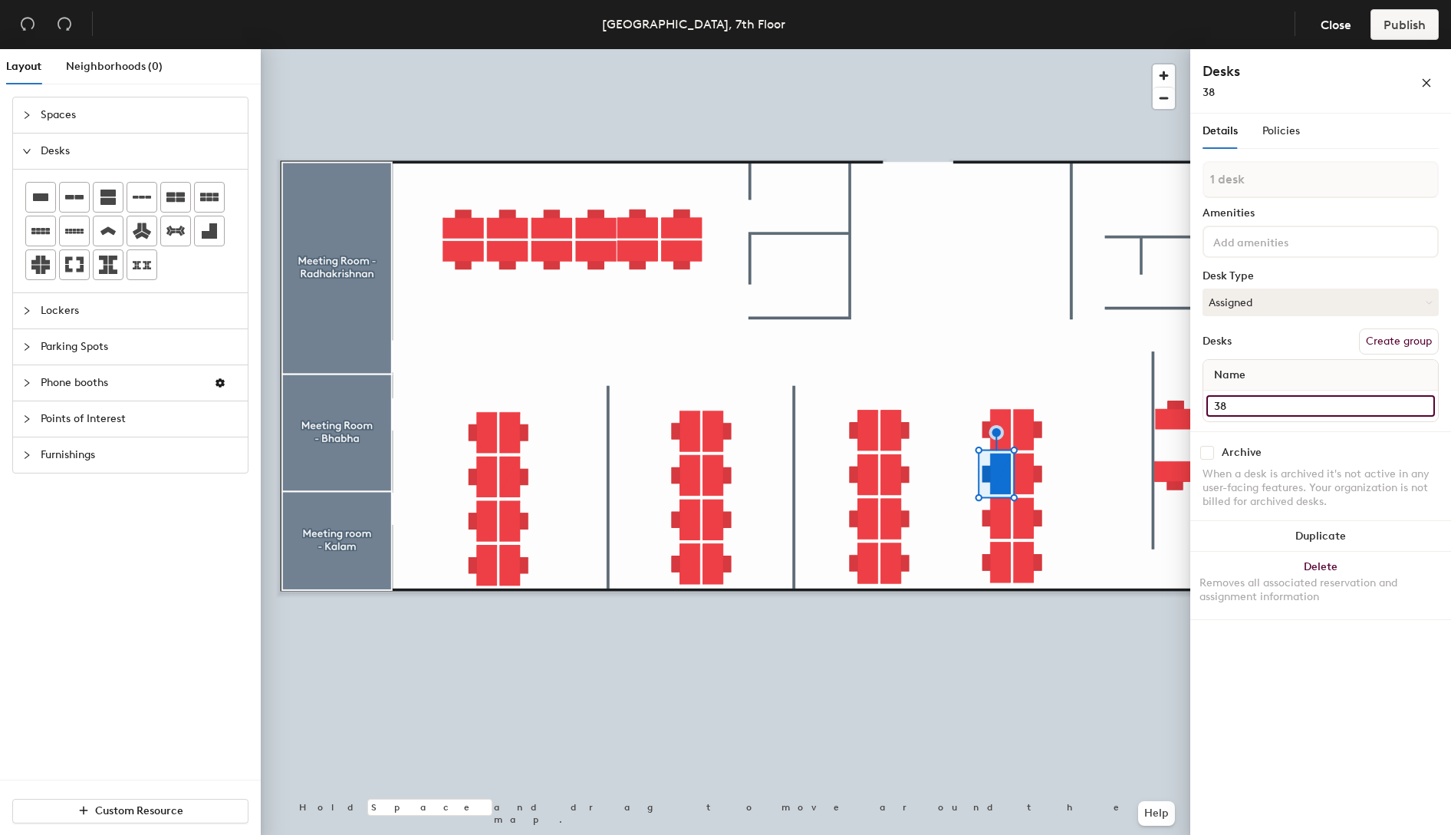
type input "38"
click at [999, 49] on div at bounding box center [726, 49] width 930 height 0
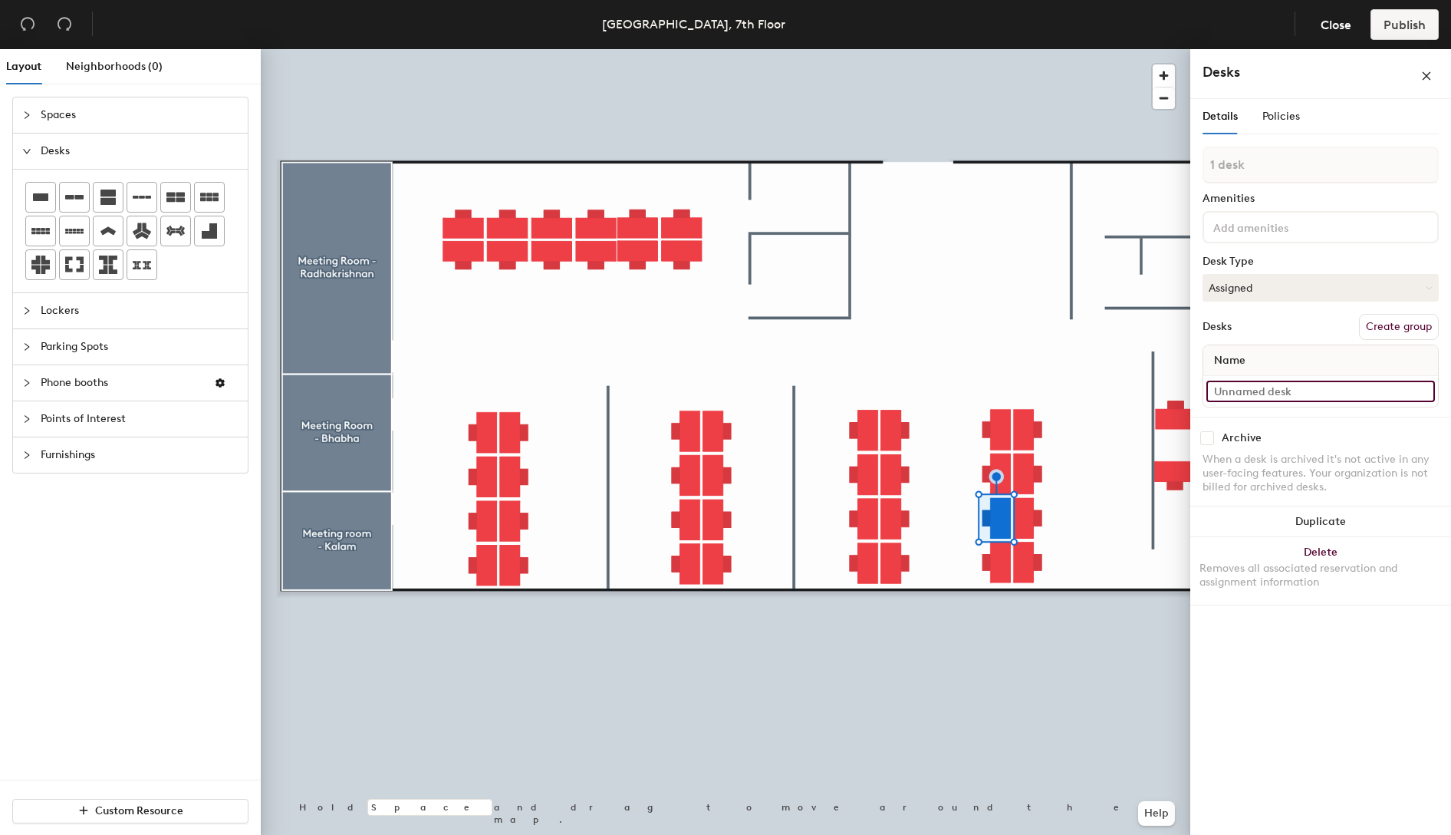
click at [1275, 392] on input at bounding box center [1321, 390] width 229 height 21
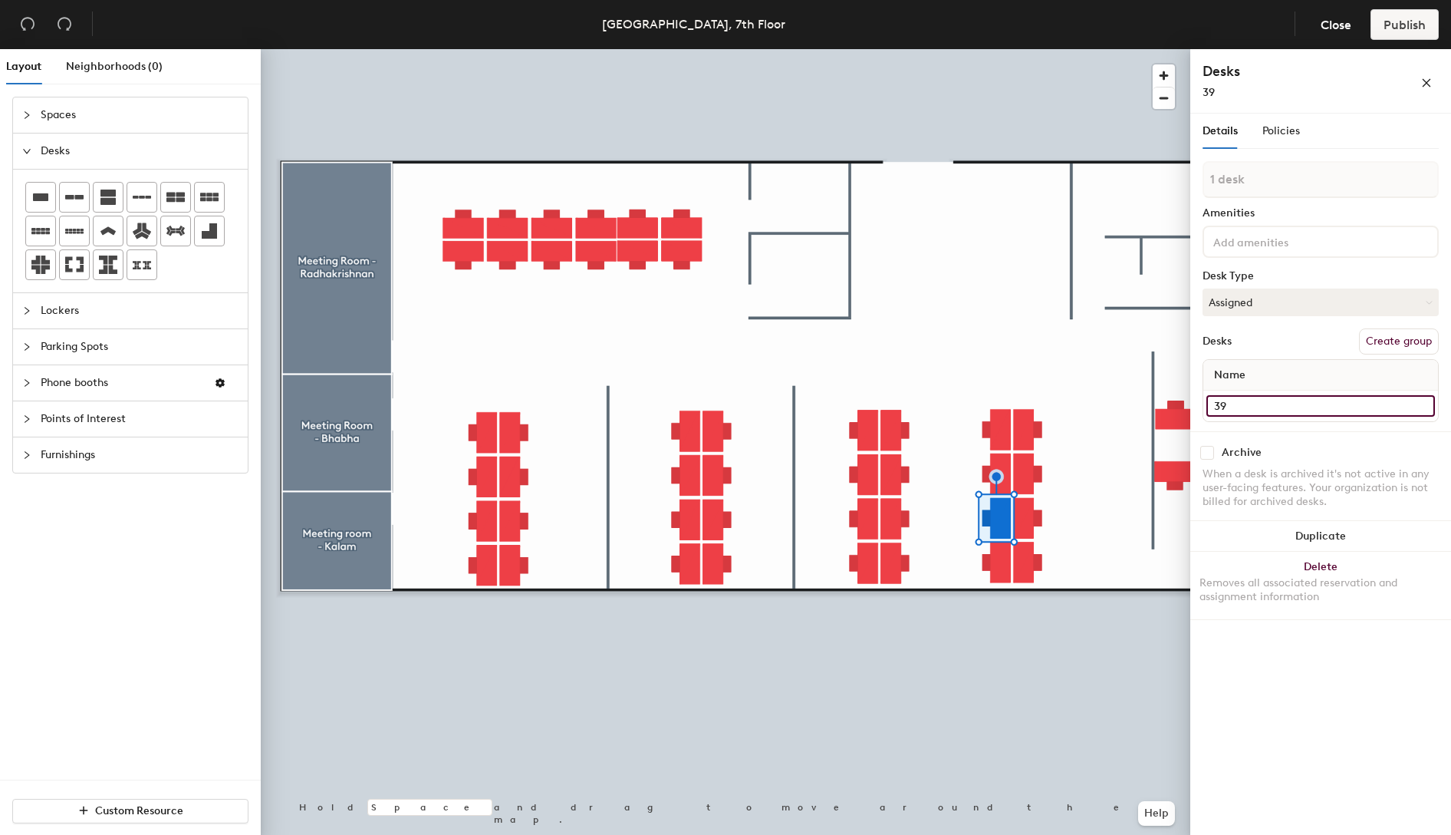
type input "39"
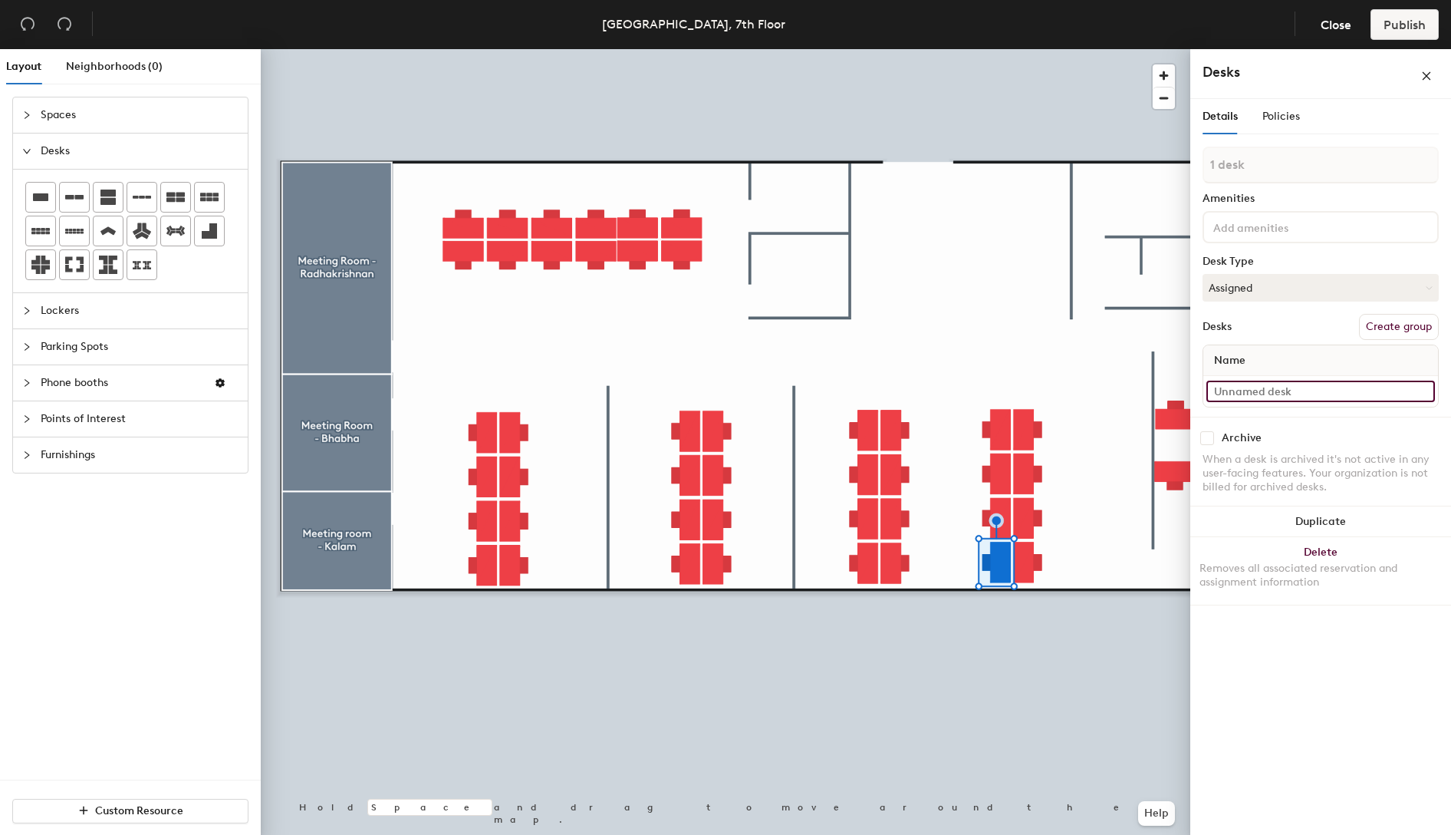
click at [1289, 392] on input at bounding box center [1321, 390] width 229 height 21
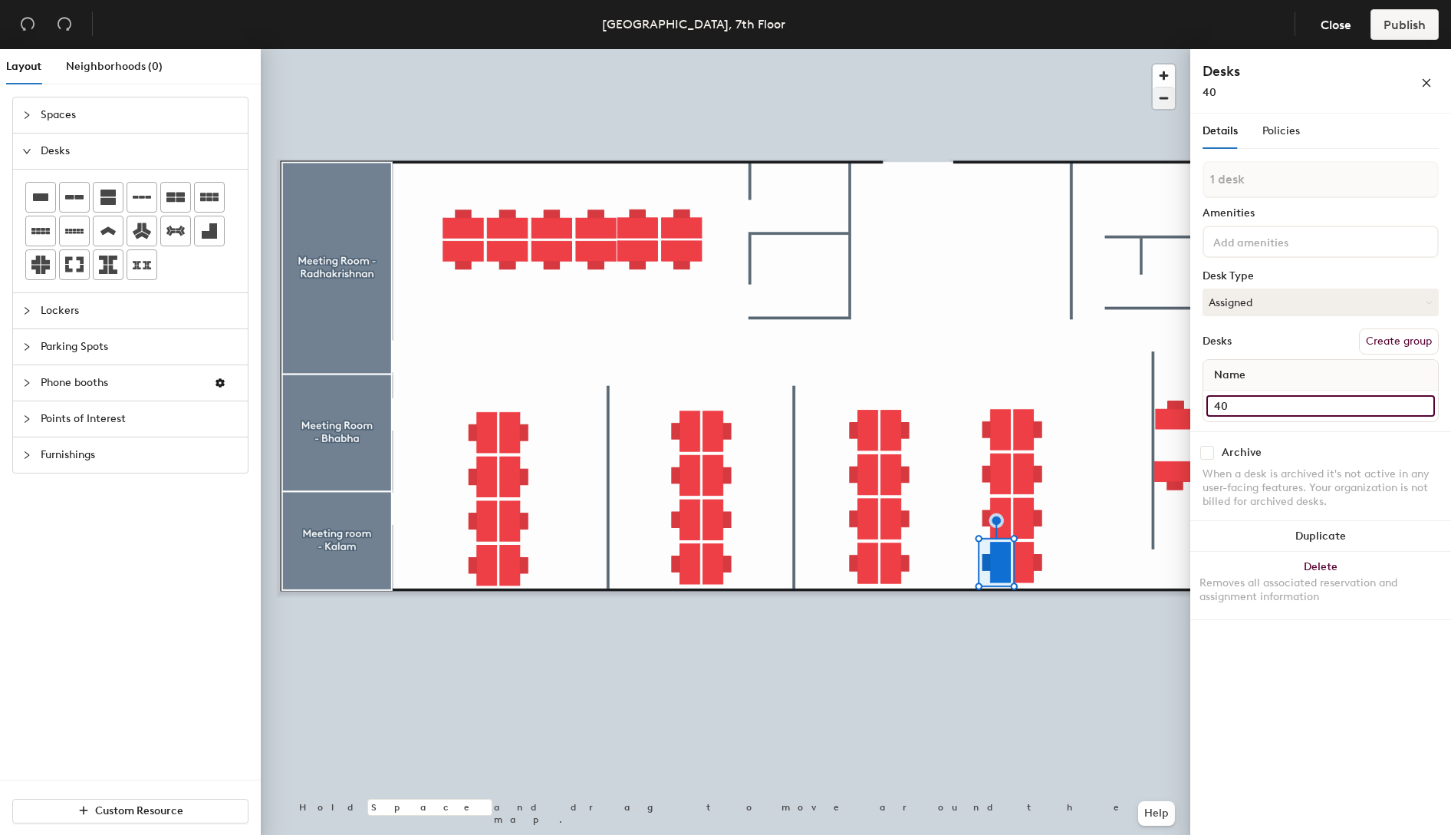
type input "40"
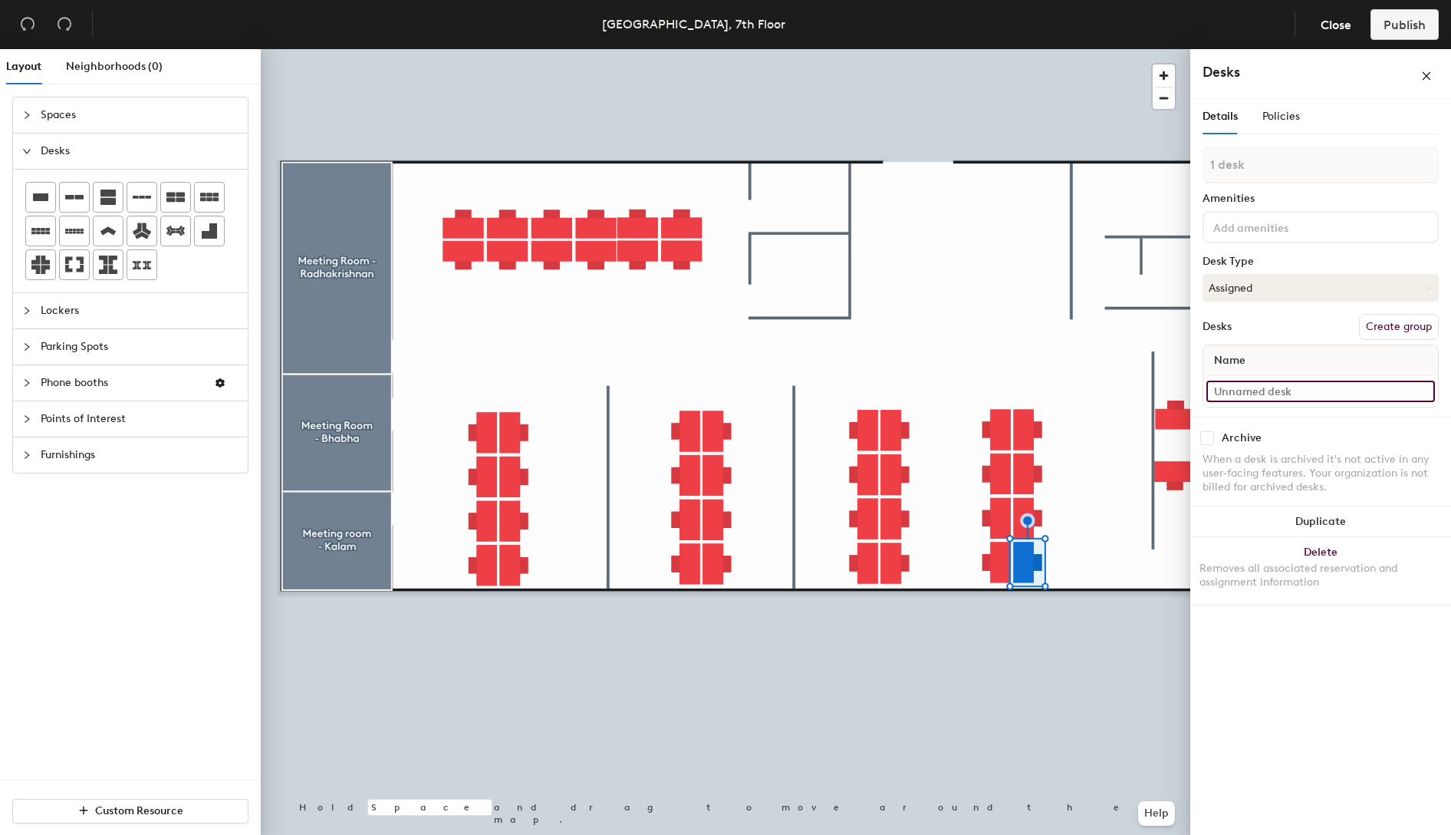
click at [1296, 398] on input at bounding box center [1321, 390] width 229 height 21
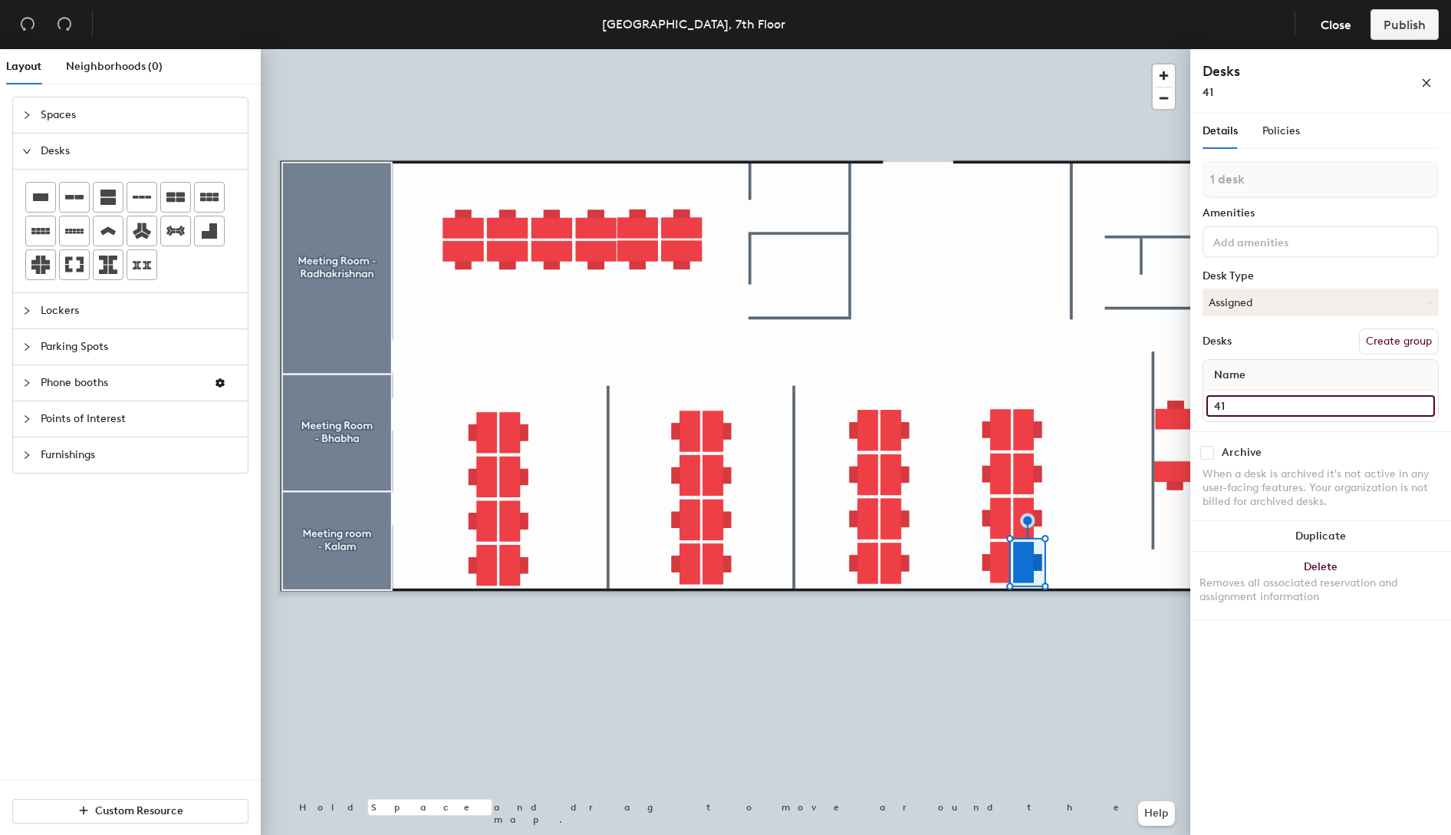
type input "41"
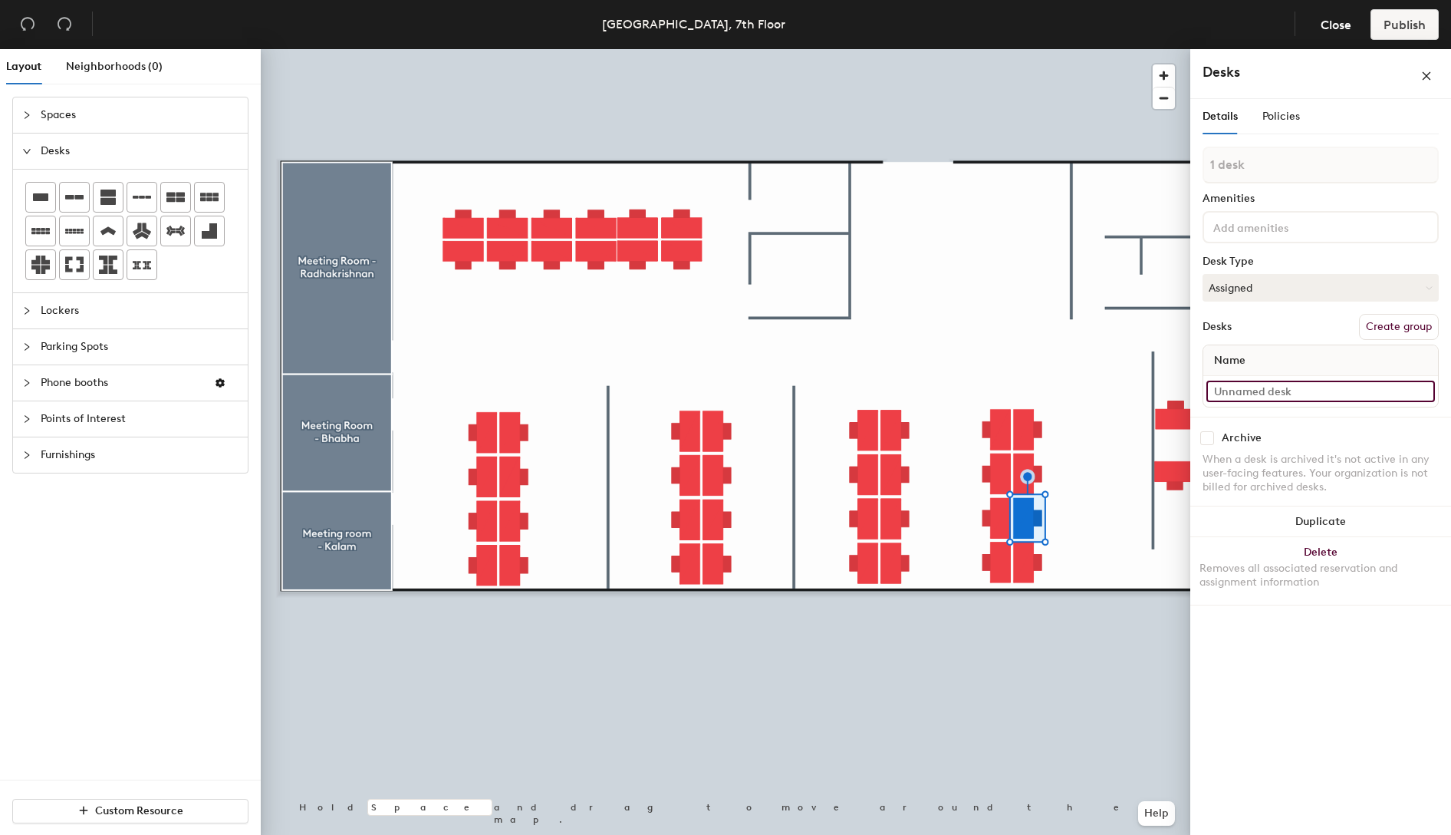
click at [1289, 397] on input at bounding box center [1321, 390] width 229 height 21
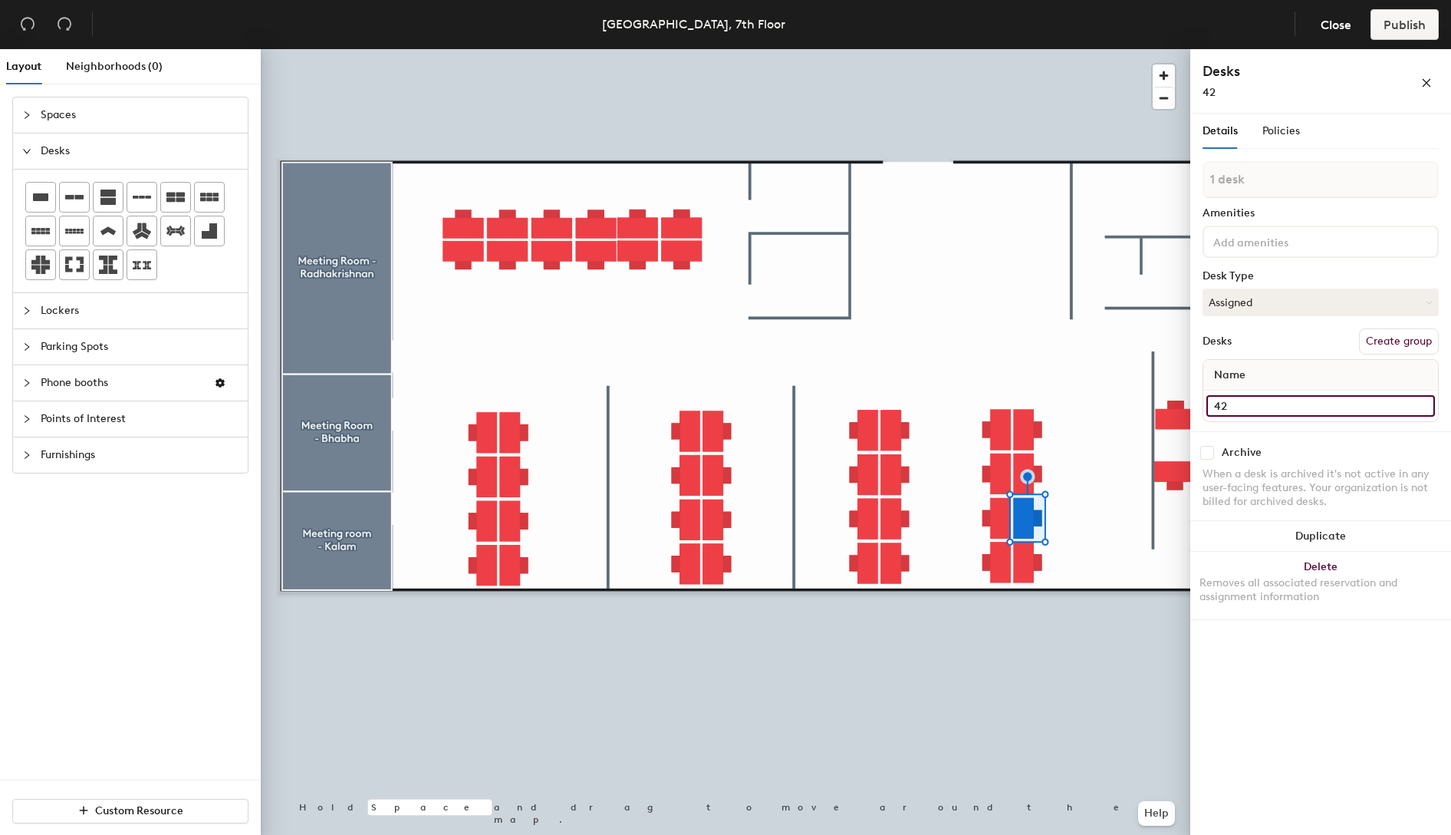
type input "42"
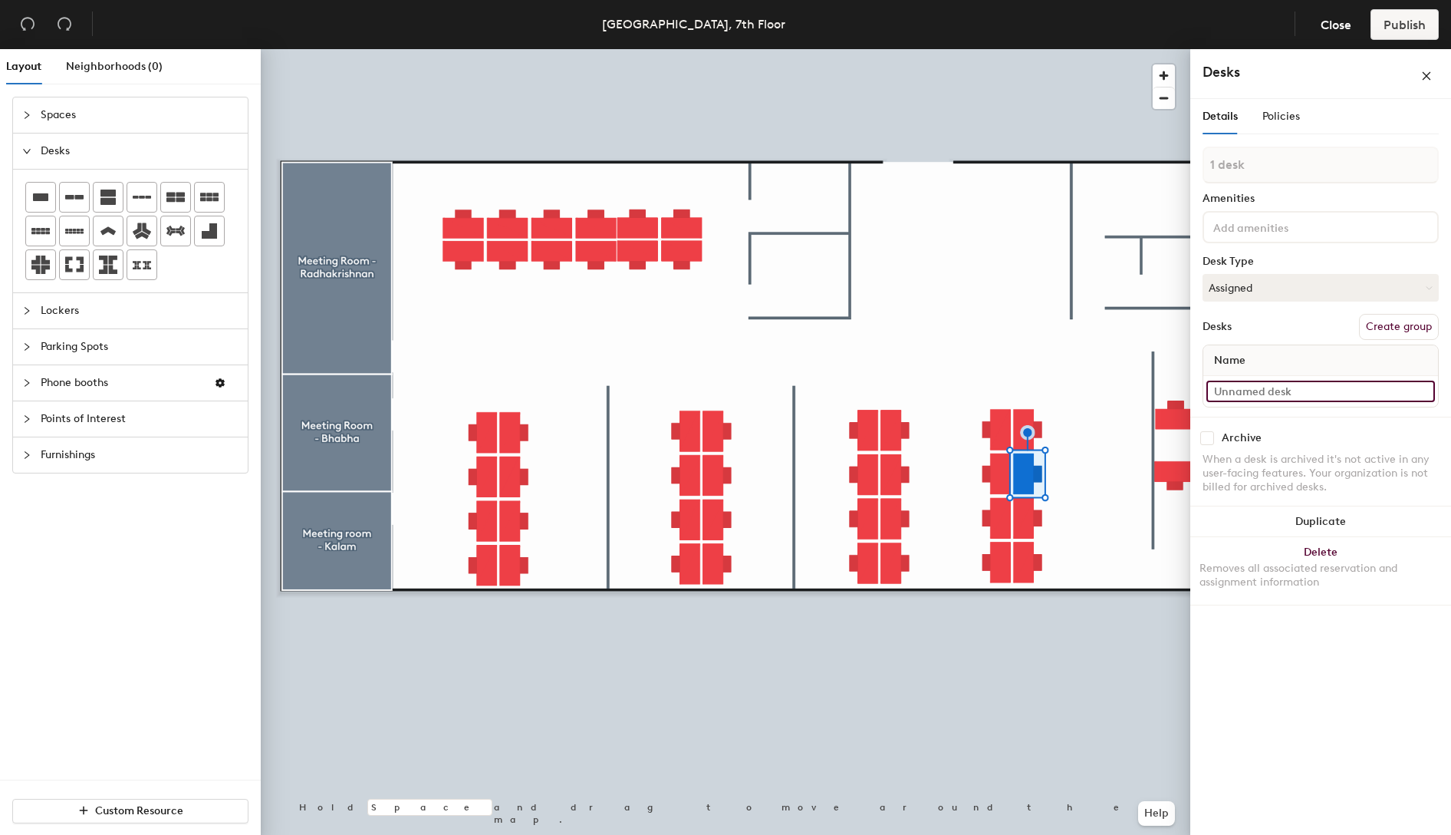
click at [1291, 392] on input at bounding box center [1321, 390] width 229 height 21
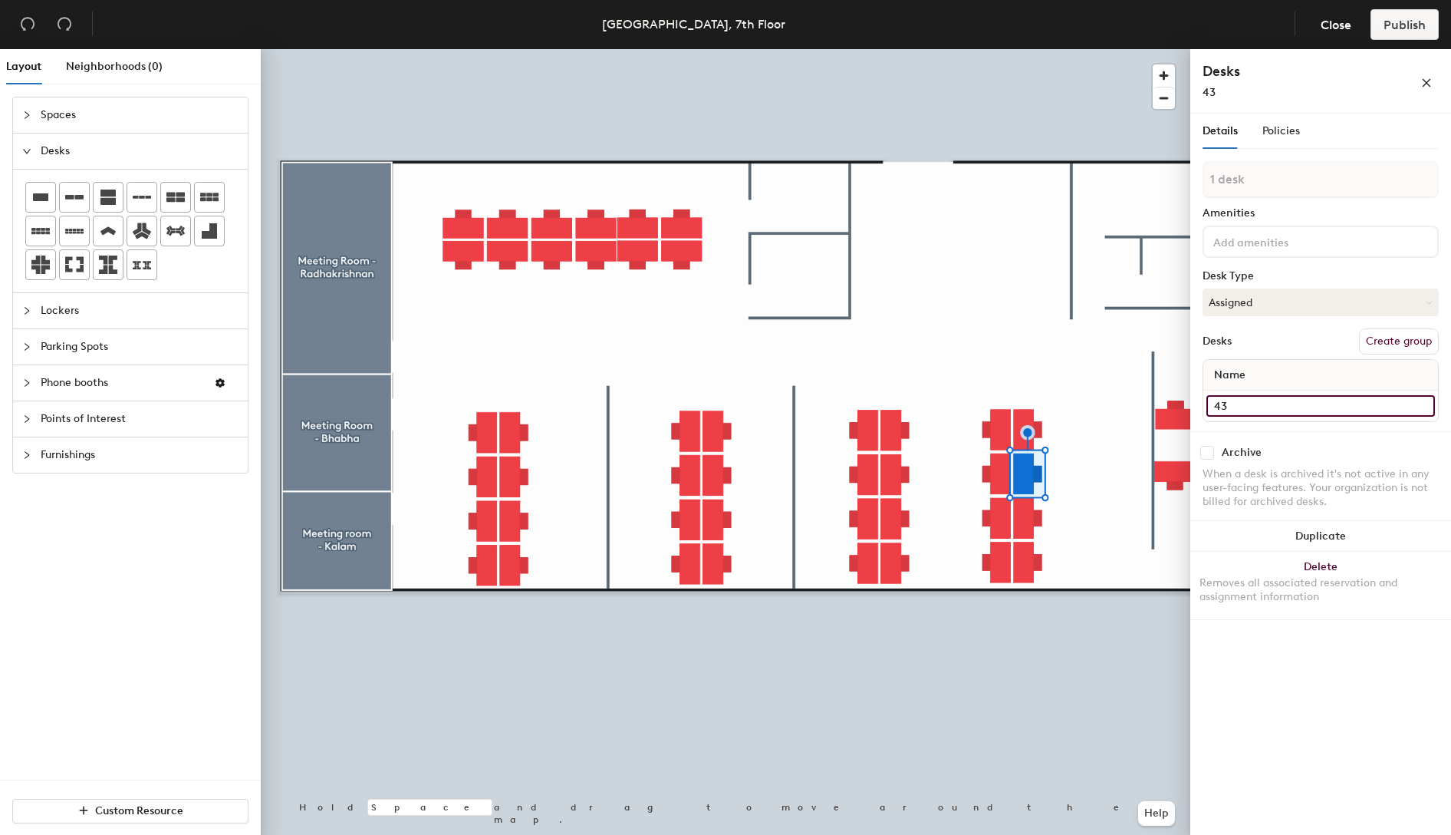
type input "43"
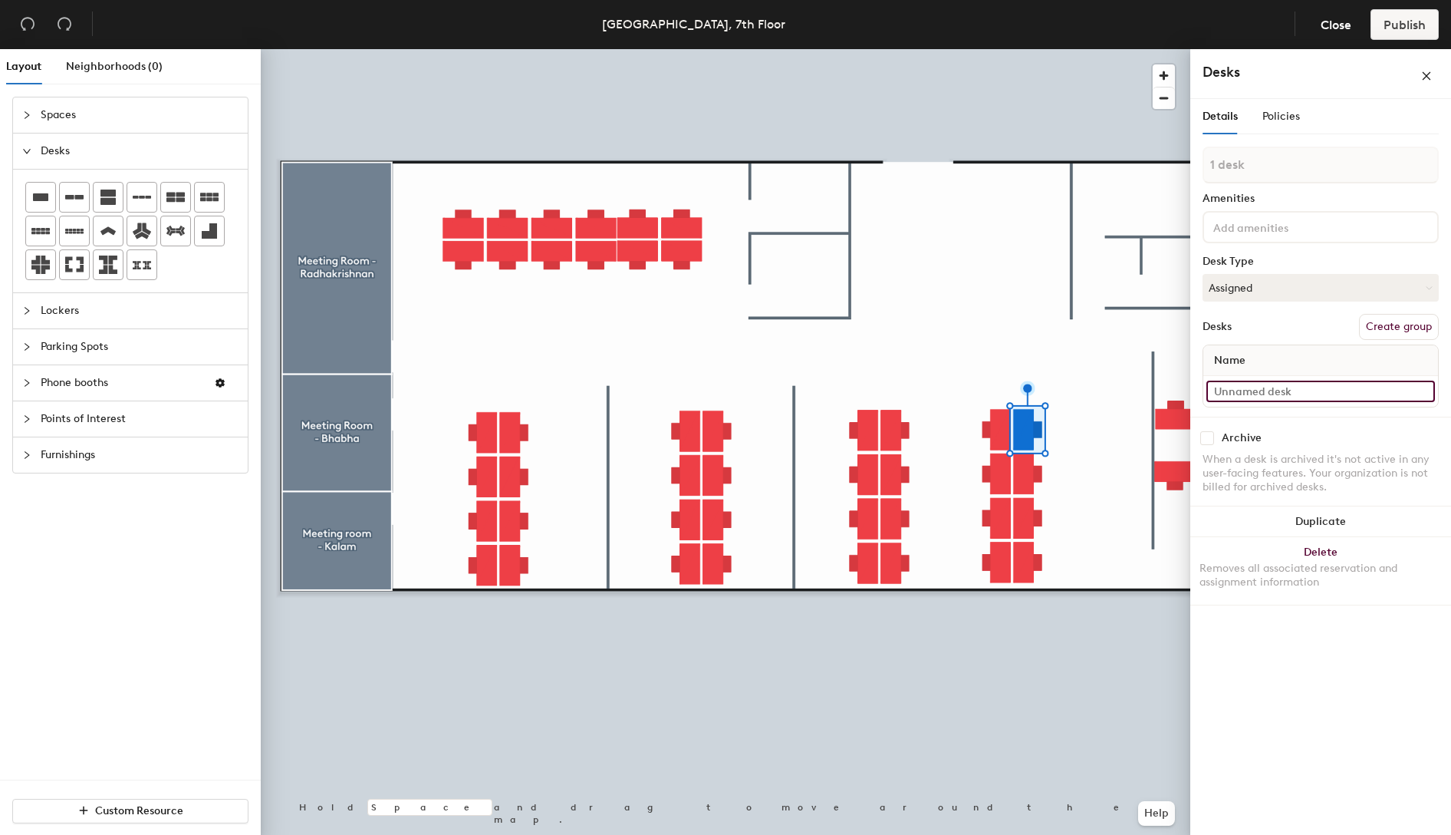
click at [1255, 391] on input at bounding box center [1321, 390] width 229 height 21
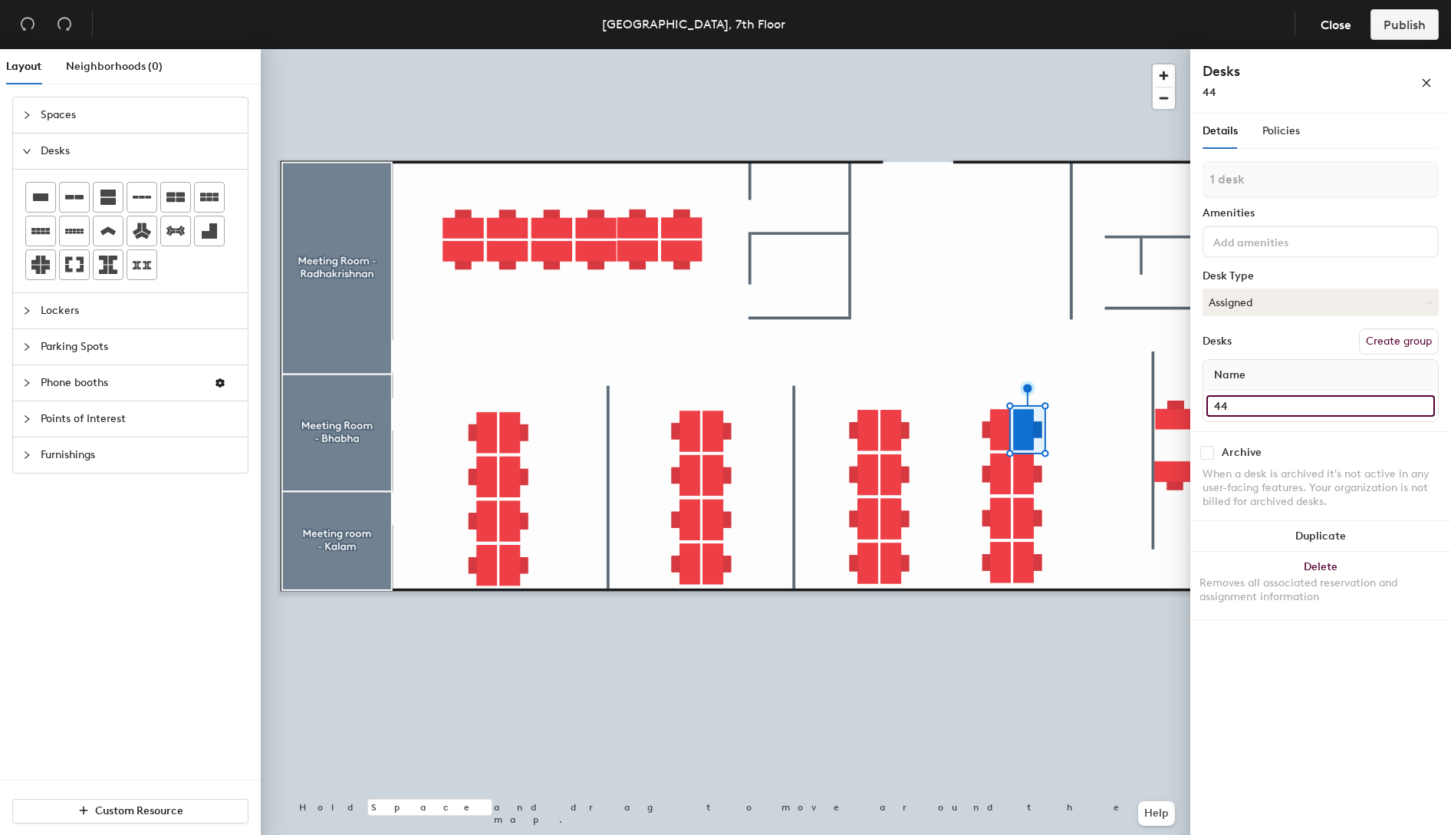
type input "44"
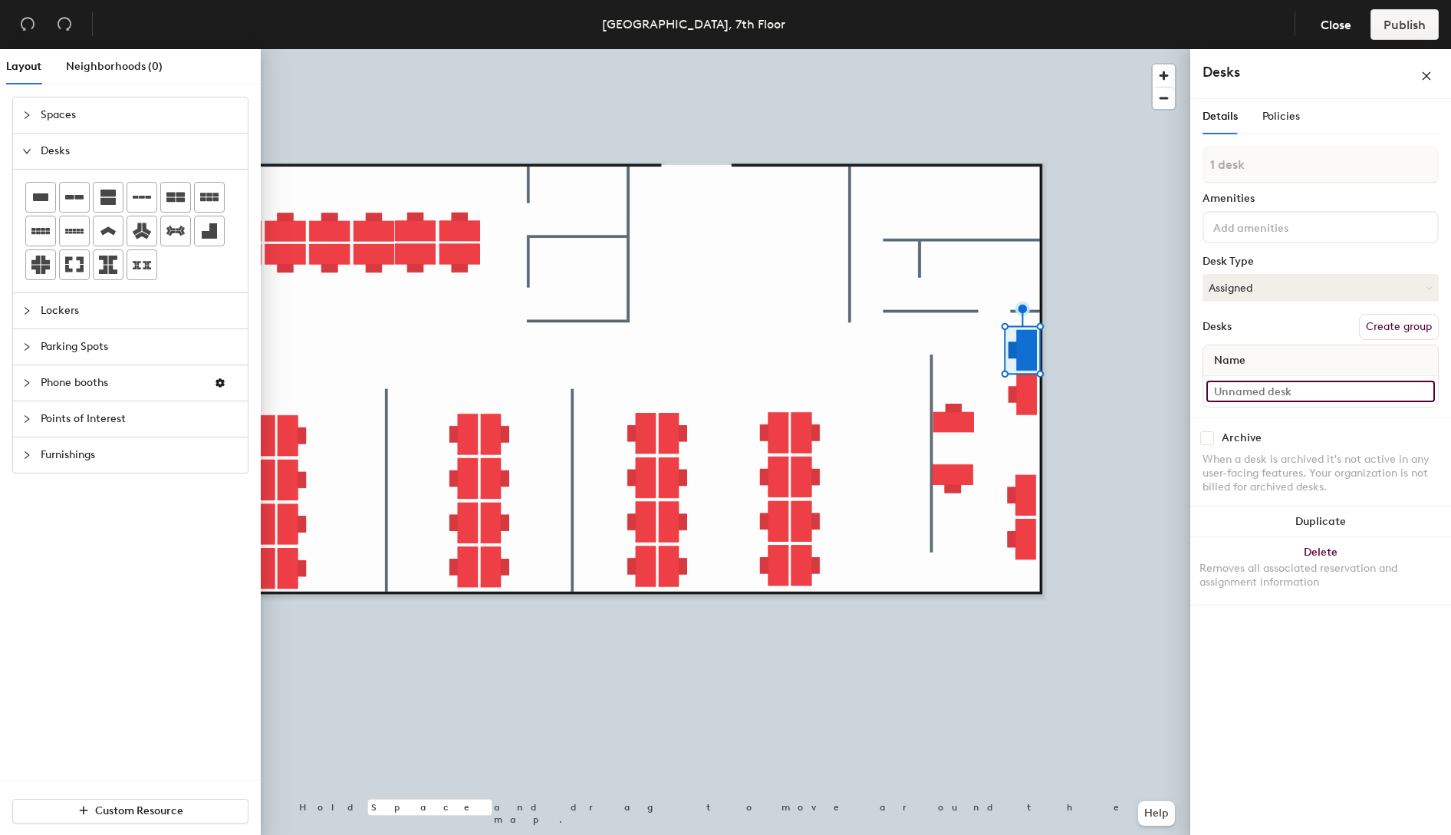
click at [1275, 393] on input at bounding box center [1321, 390] width 229 height 21
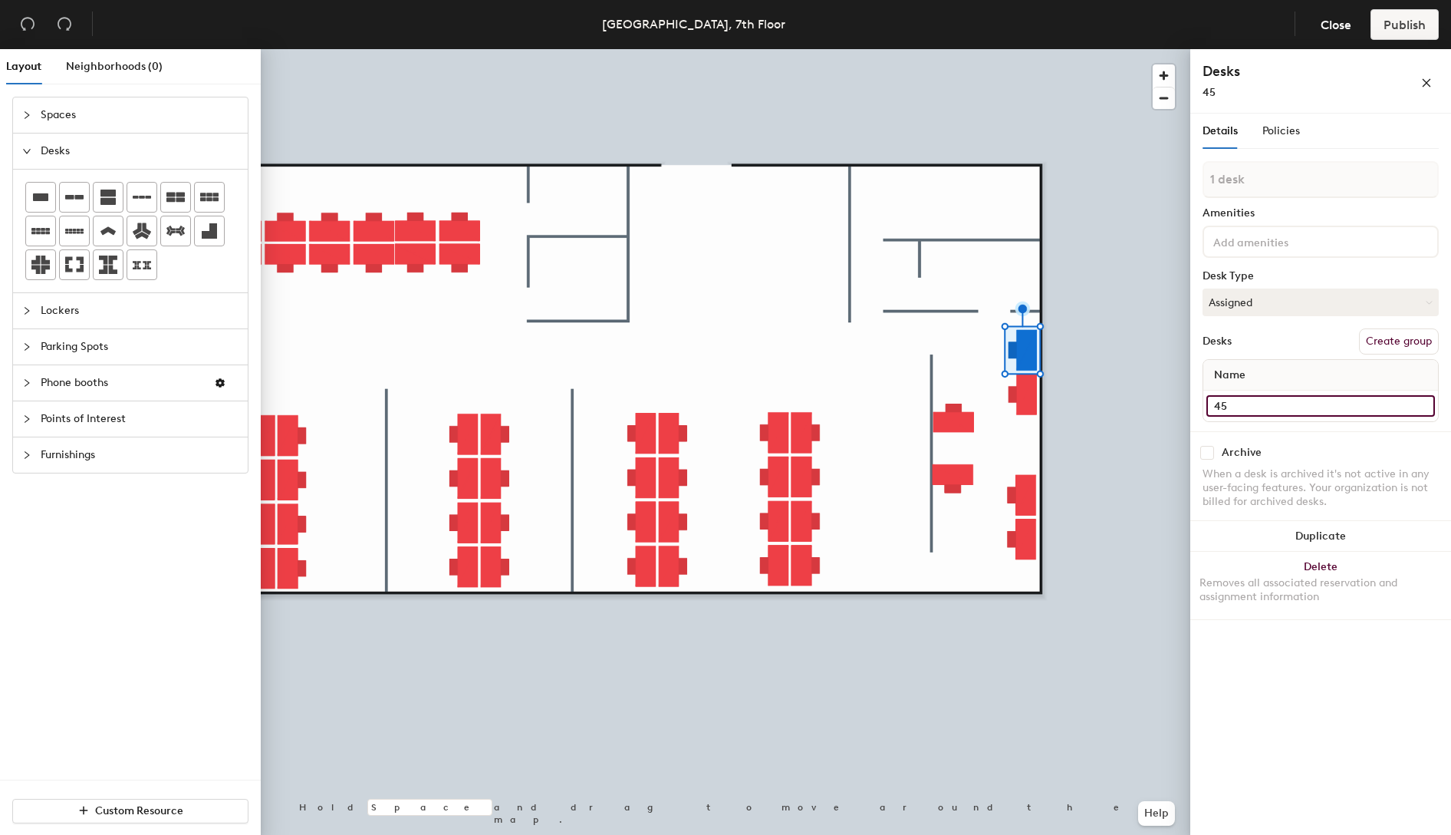
type input "45"
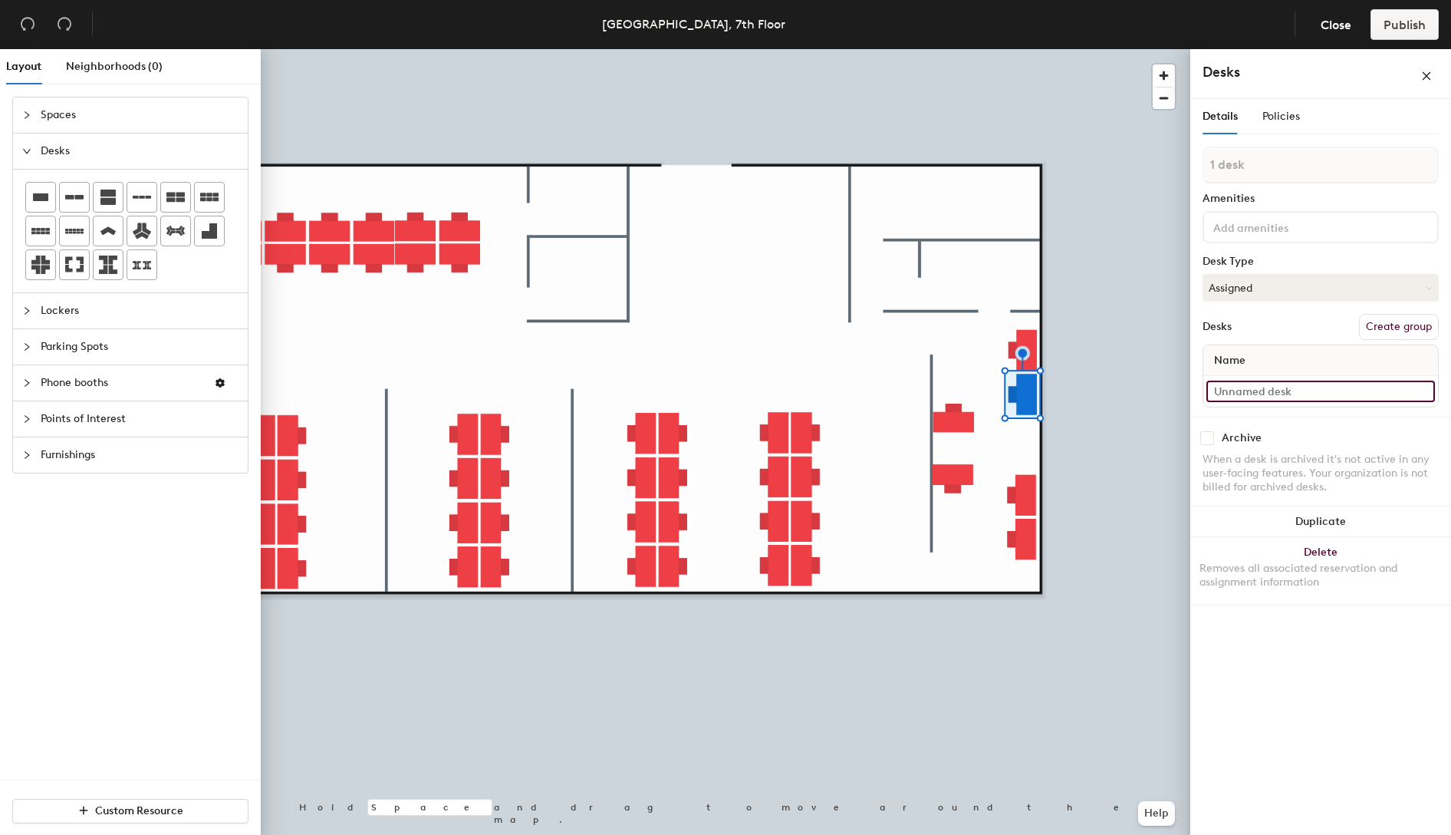
click at [1266, 396] on input at bounding box center [1321, 390] width 229 height 21
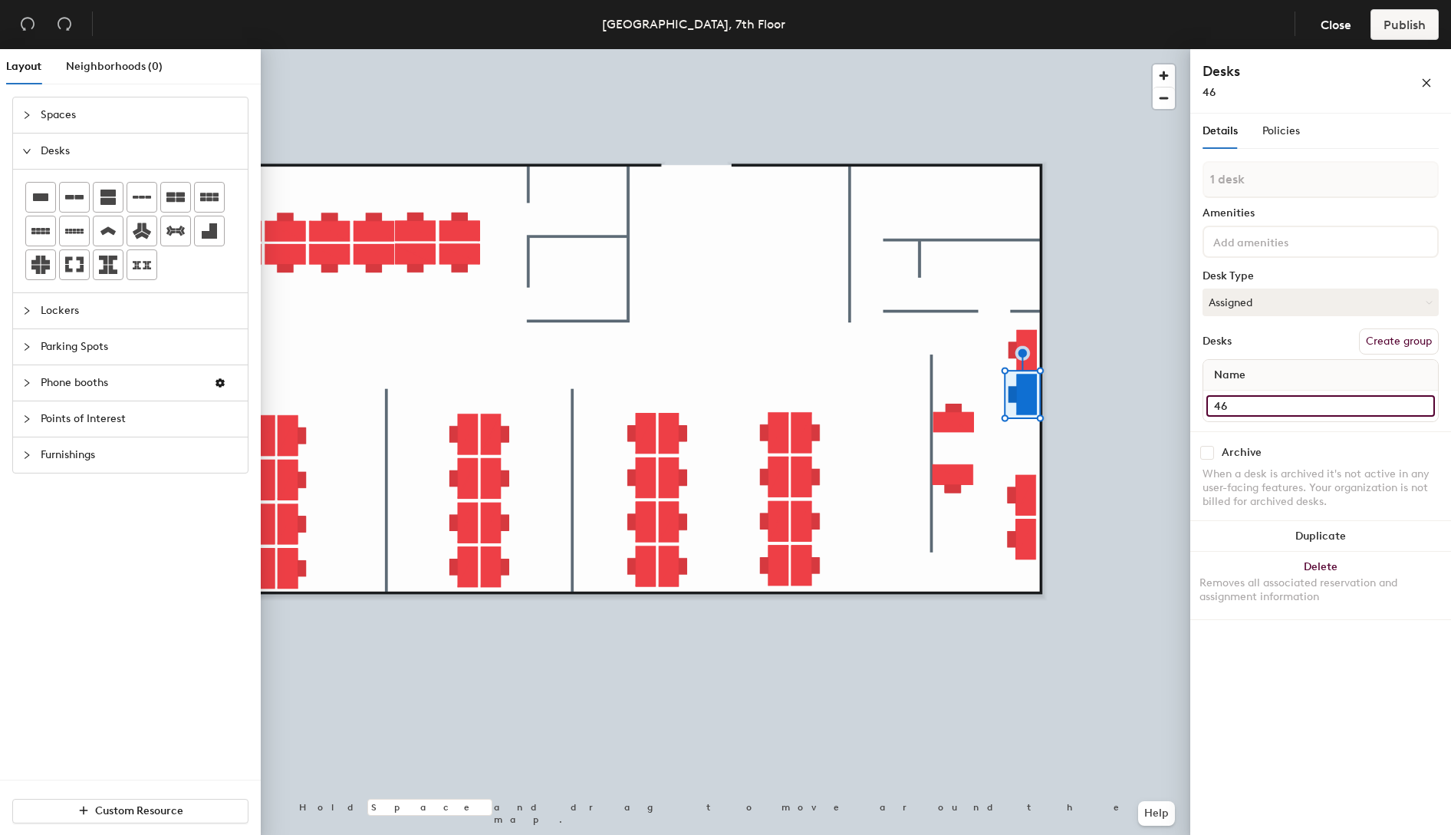
type input "46"
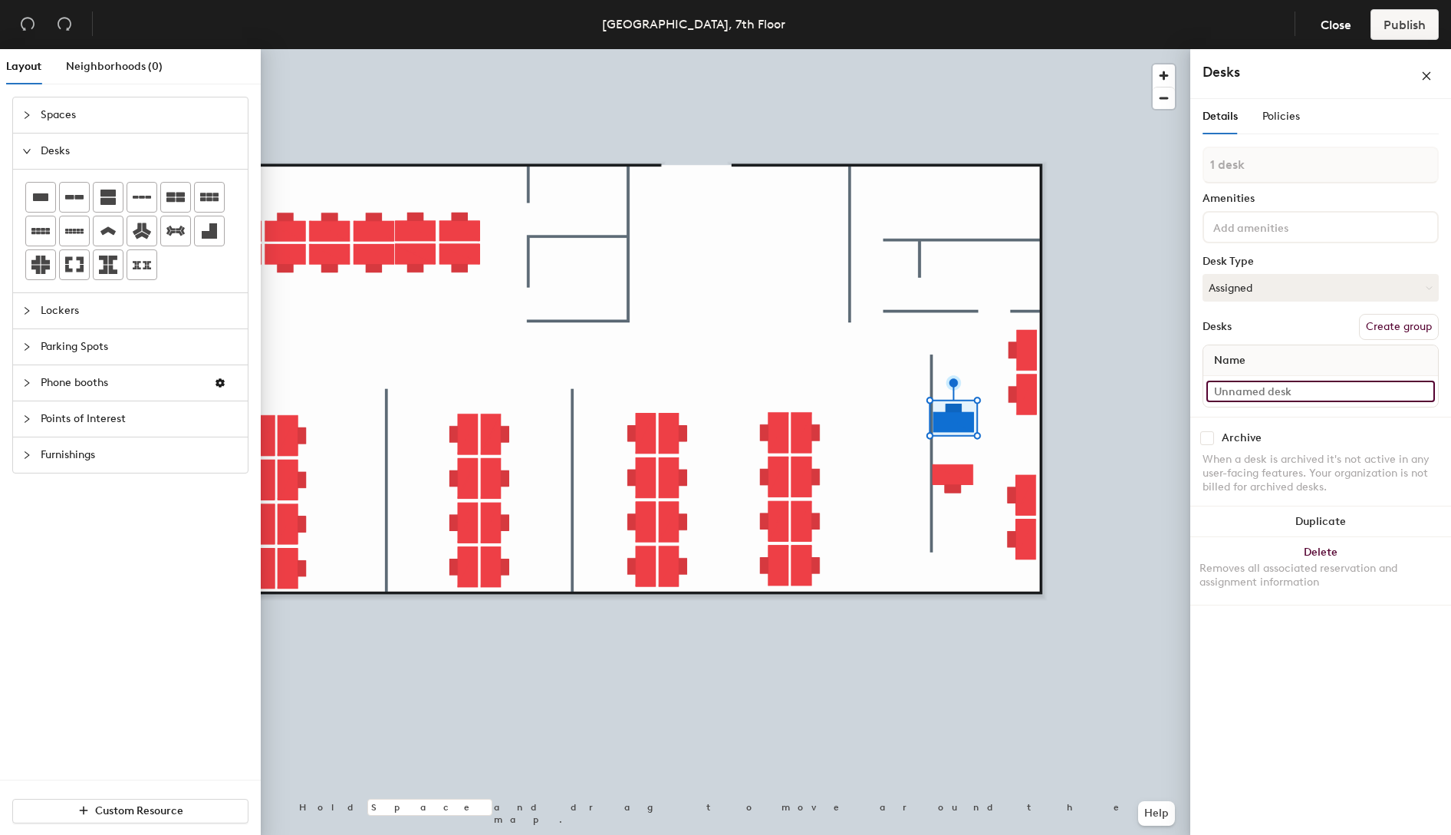
click at [1286, 391] on input at bounding box center [1321, 390] width 229 height 21
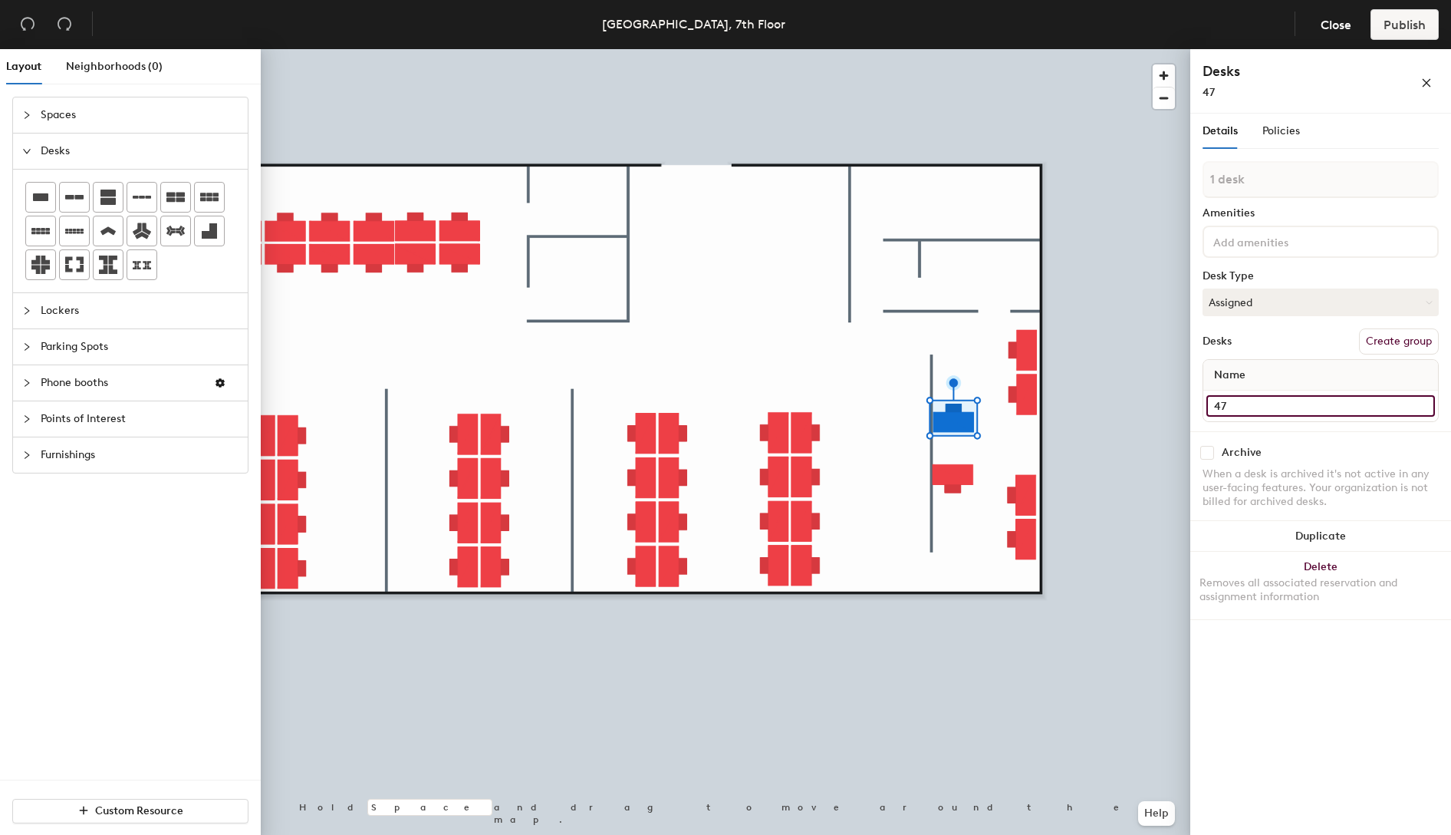
type input "47"
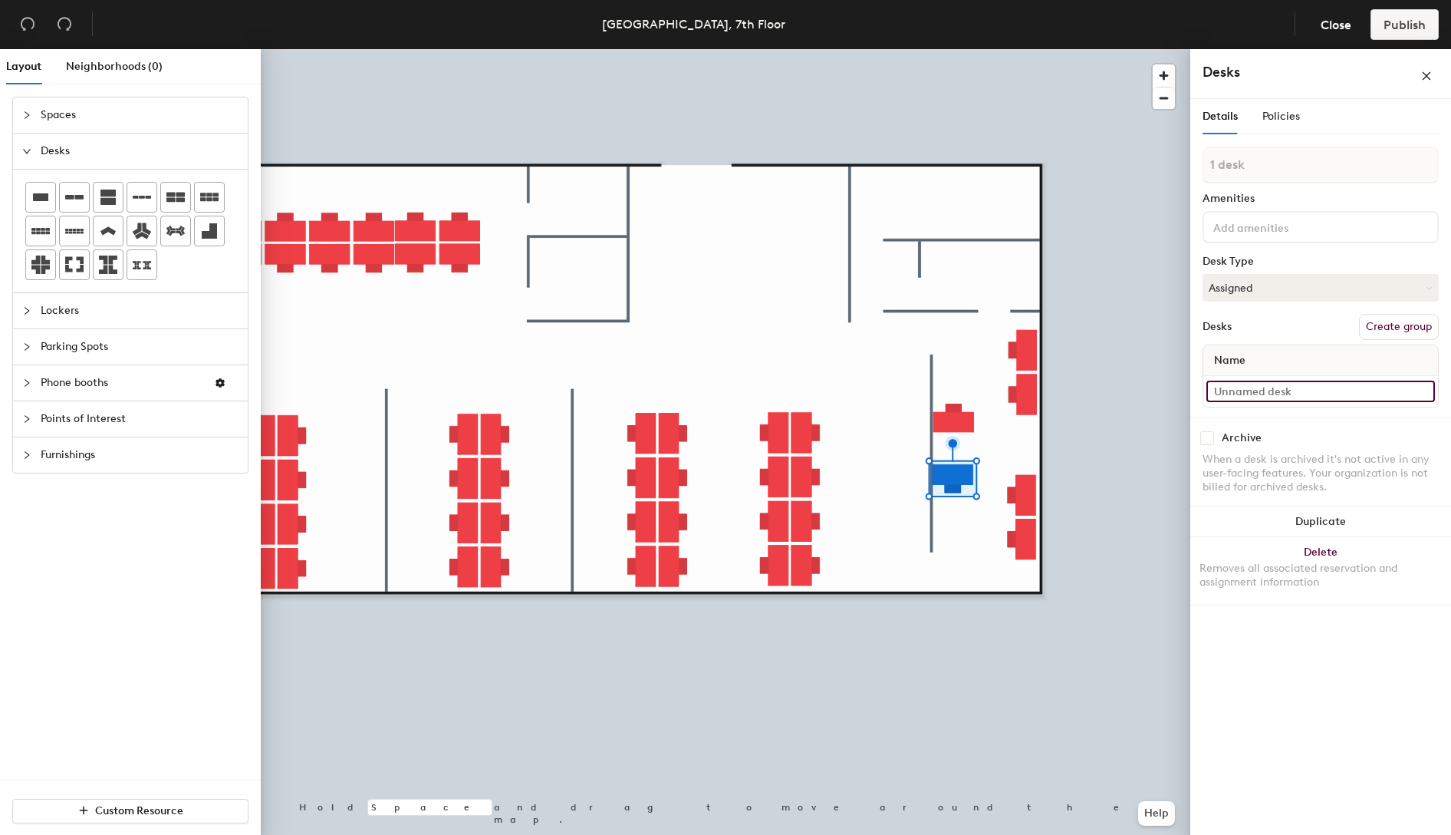
click at [1279, 395] on input at bounding box center [1321, 390] width 229 height 21
type input "7"
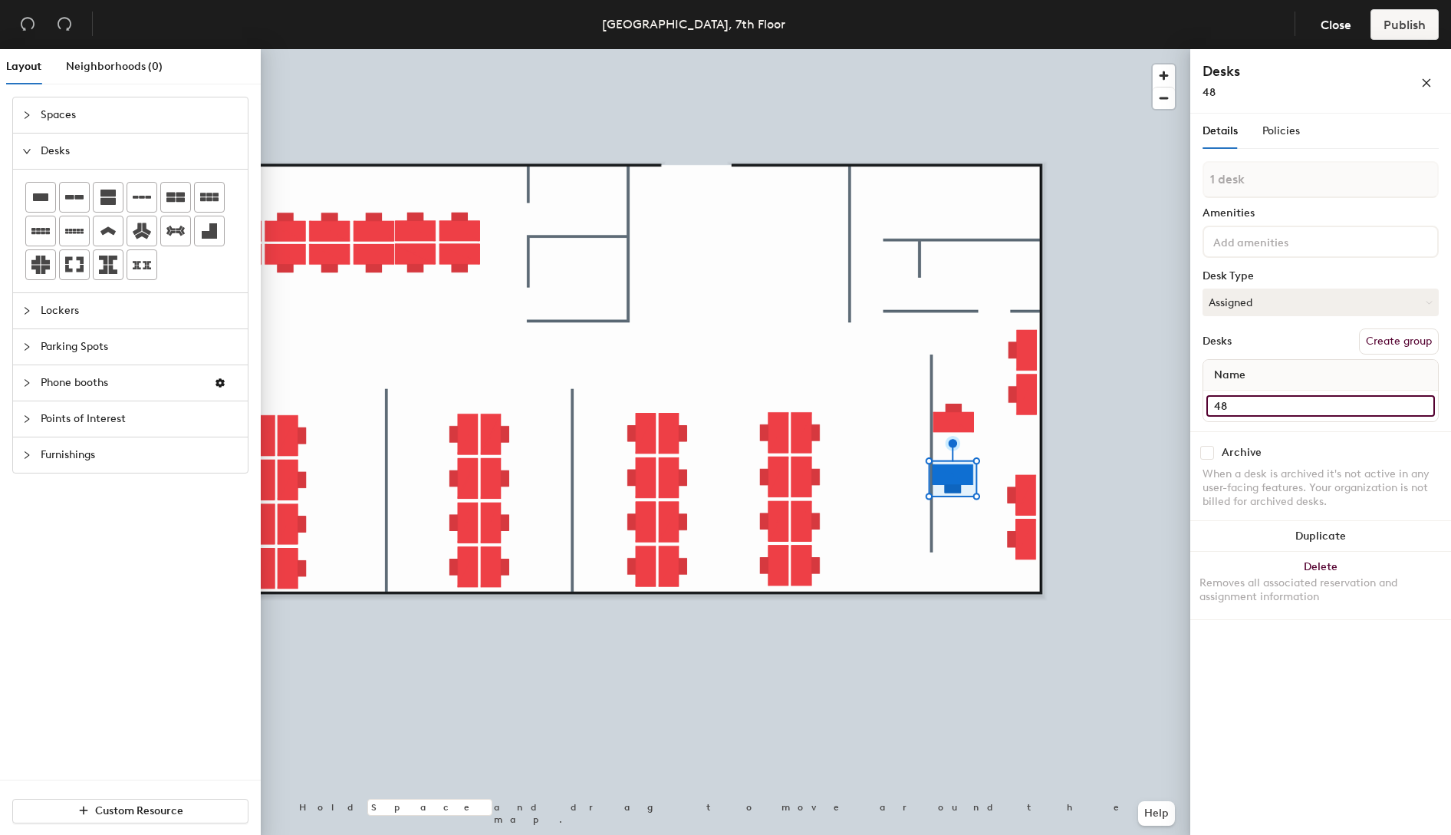
type input "48"
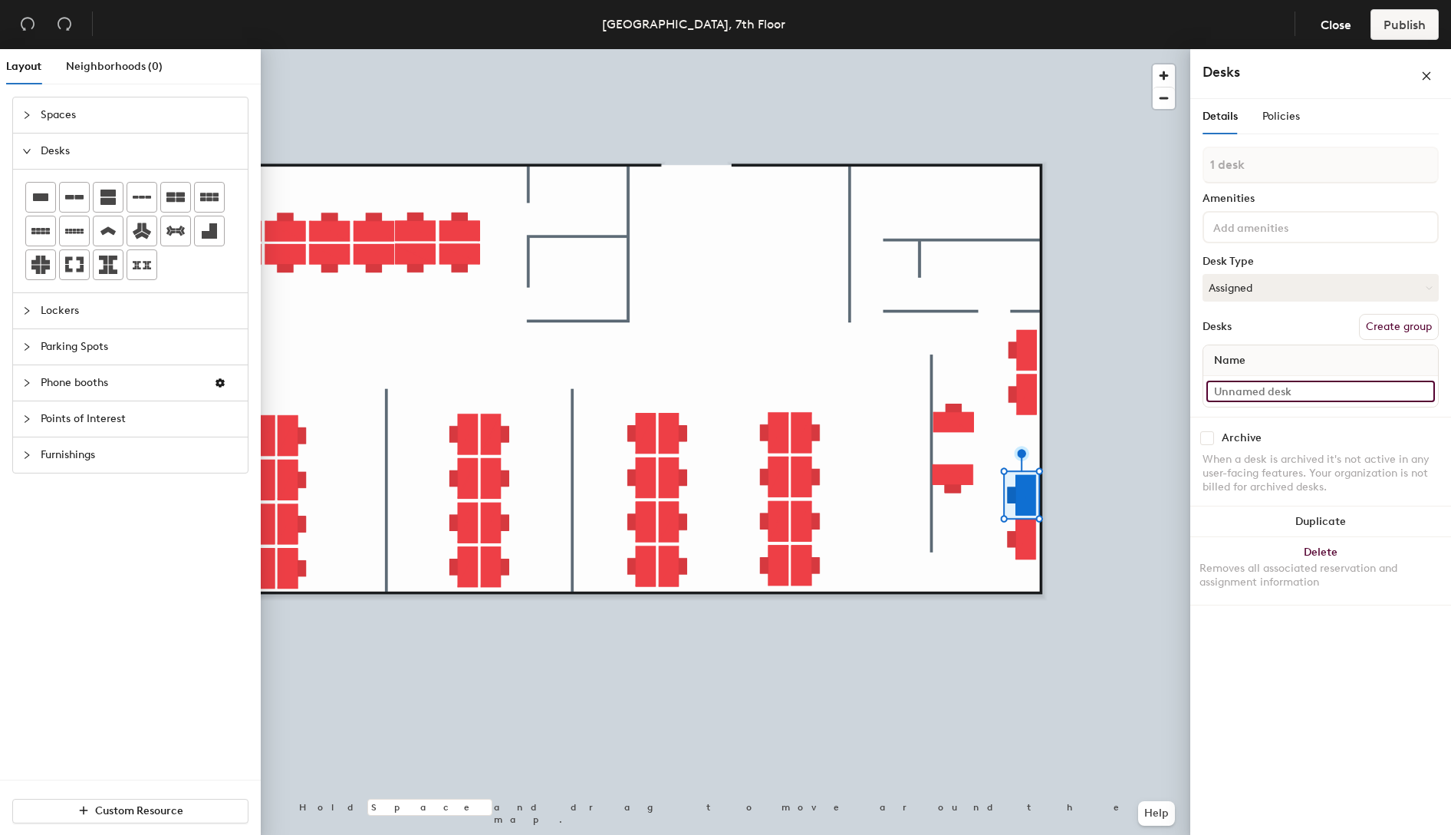
click at [1272, 400] on input at bounding box center [1321, 390] width 229 height 21
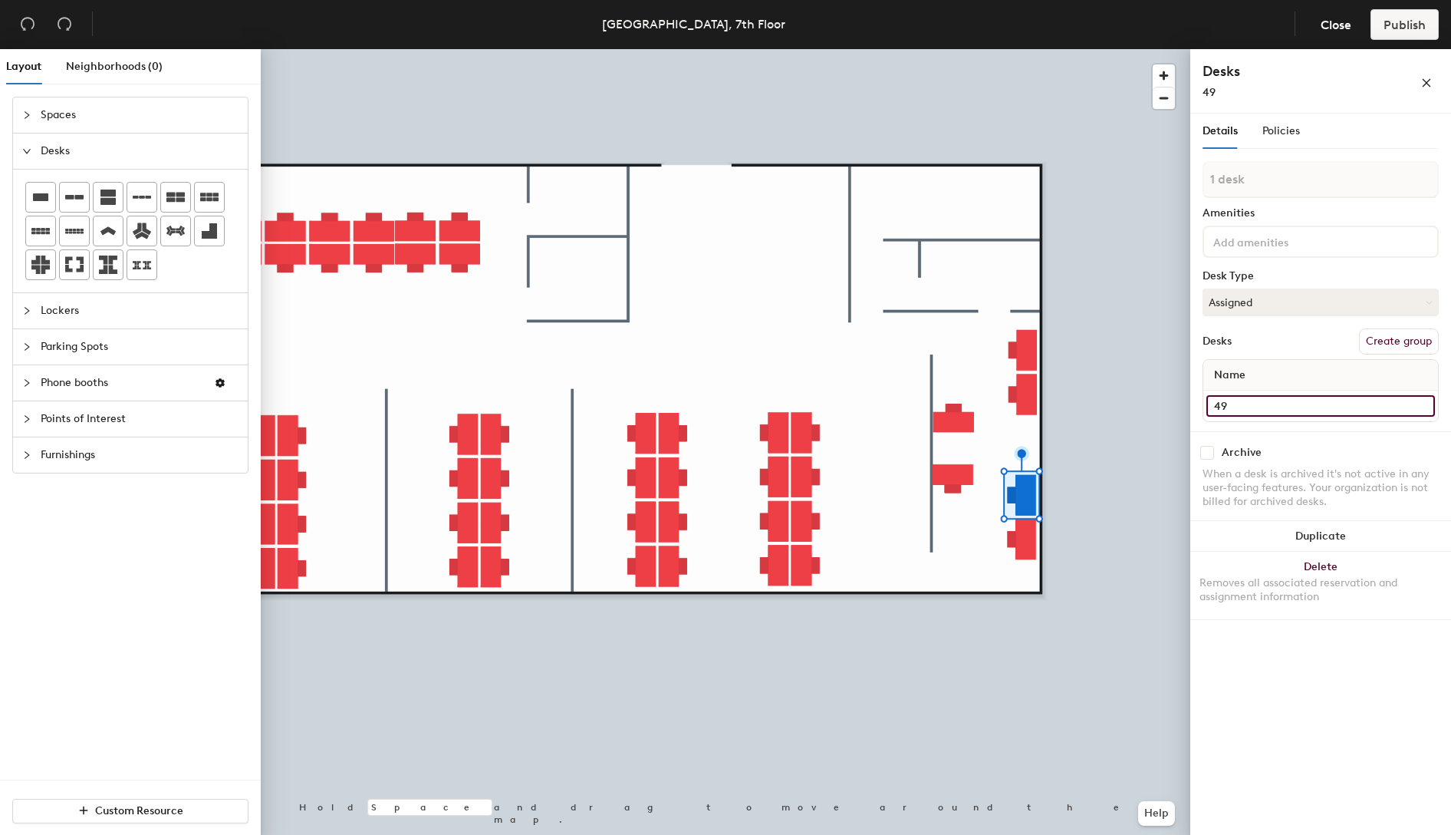
type input "49"
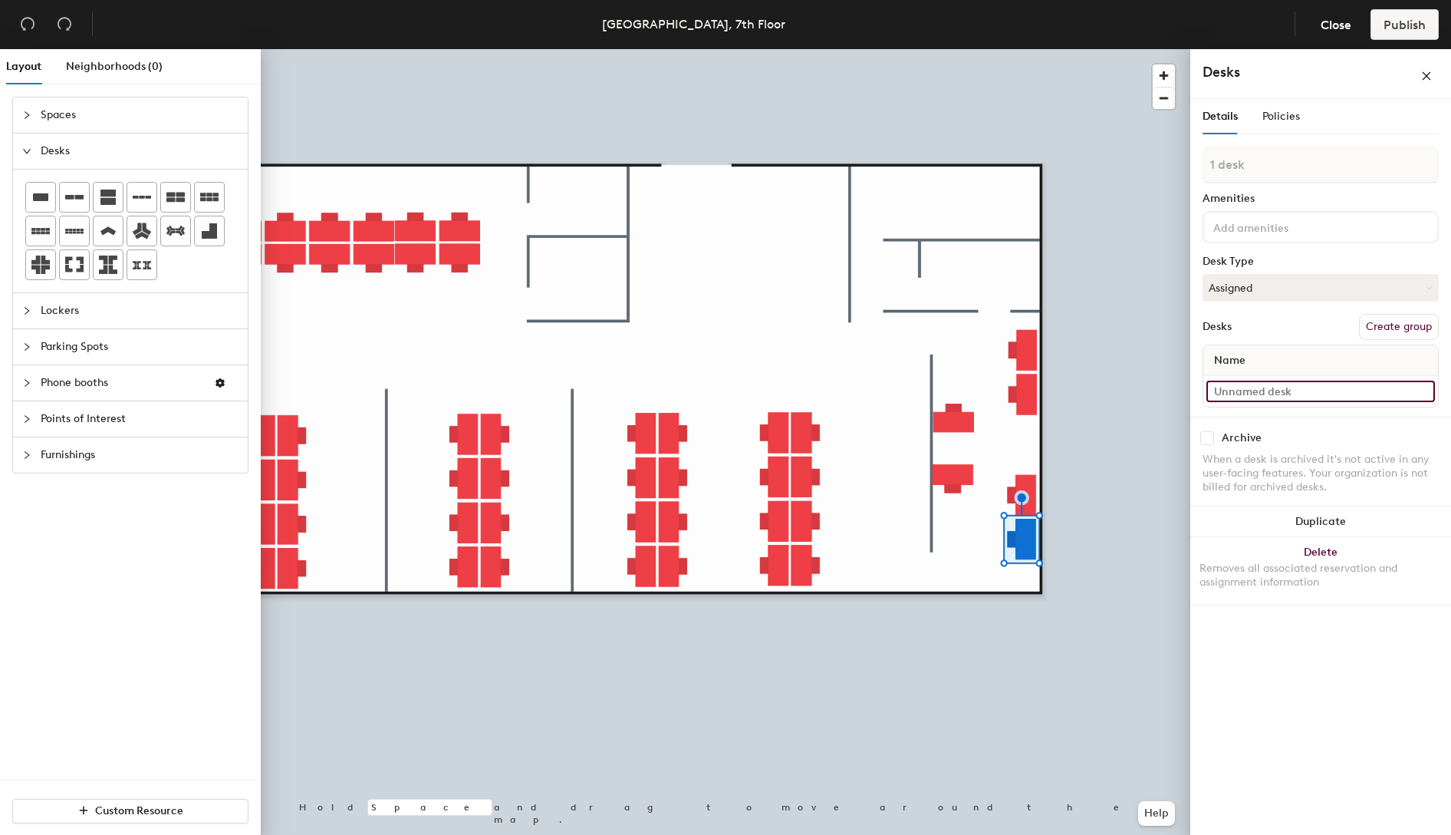
click at [1255, 387] on input at bounding box center [1321, 390] width 229 height 21
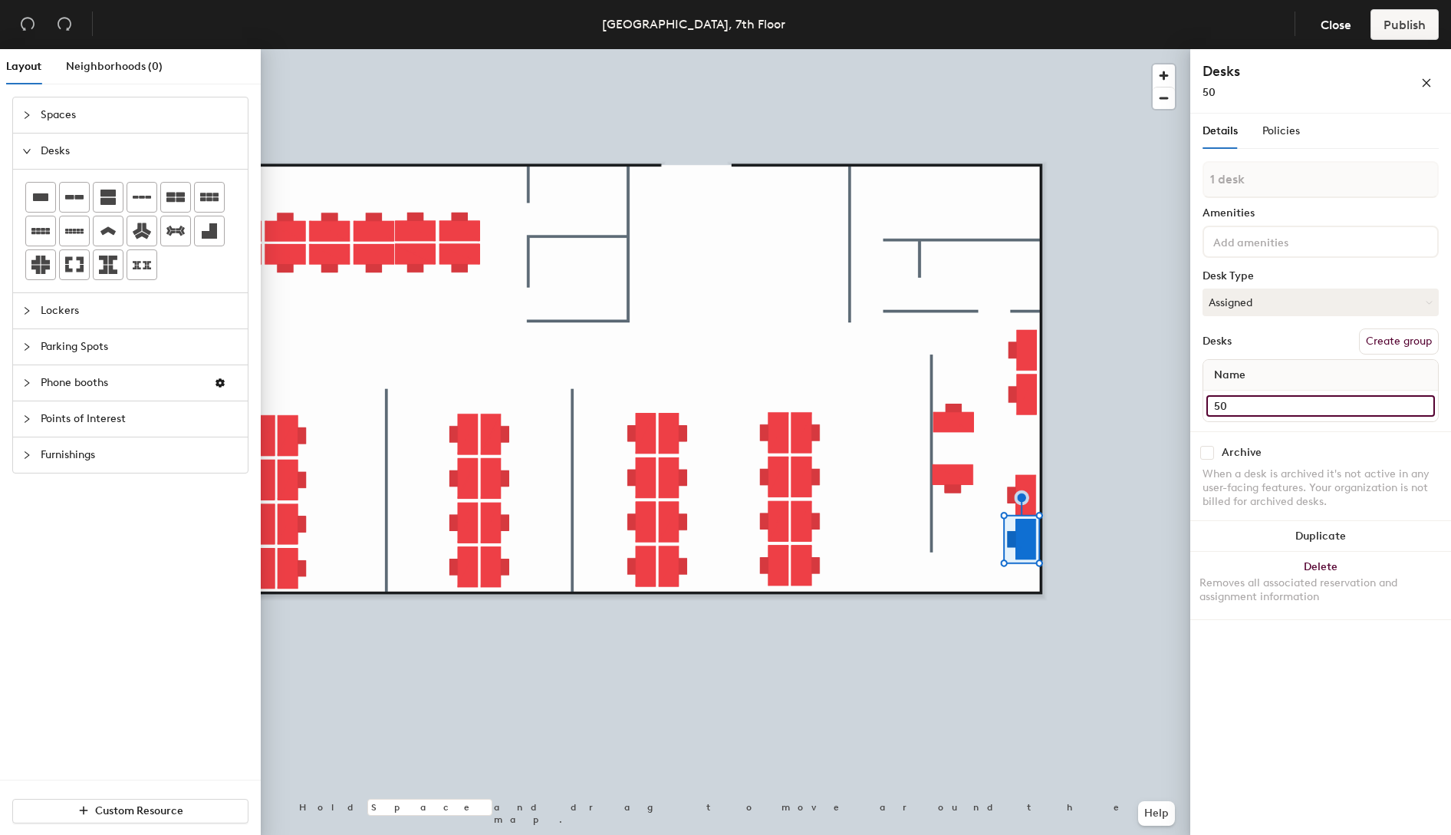
type input "50"
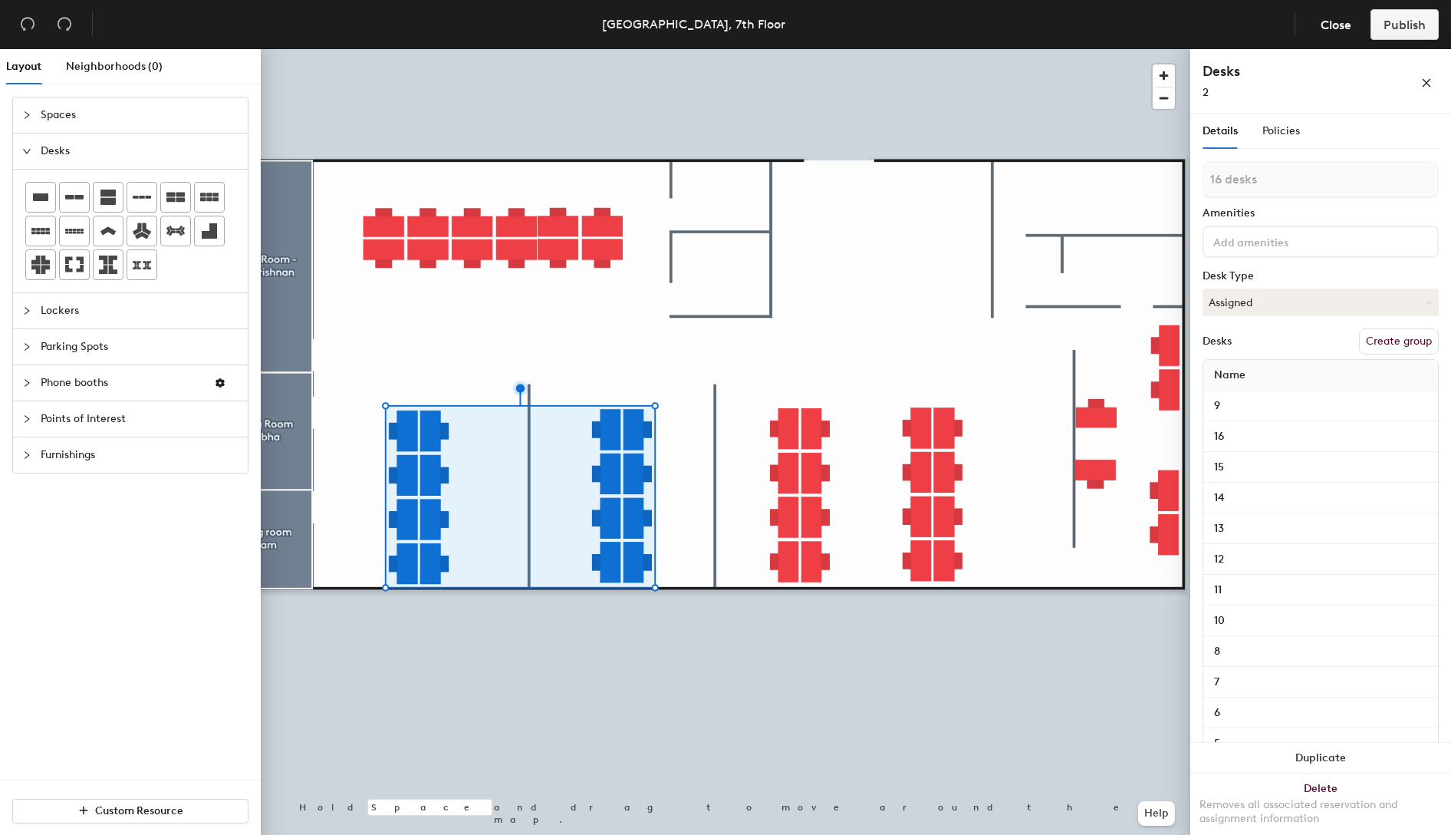
click at [1376, 341] on button "Create group" at bounding box center [1399, 341] width 80 height 26
click at [1183, 189] on div "Layout Neighborhoods (0) Spaces Desks Lockers Parking Spots Phone booths Points…" at bounding box center [725, 445] width 1451 height 792
type input "Group 1"
drag, startPoint x: 1260, startPoint y: 185, endPoint x: 1195, endPoint y: 188, distance: 65.3
click at [626, 49] on div at bounding box center [726, 49] width 930 height 0
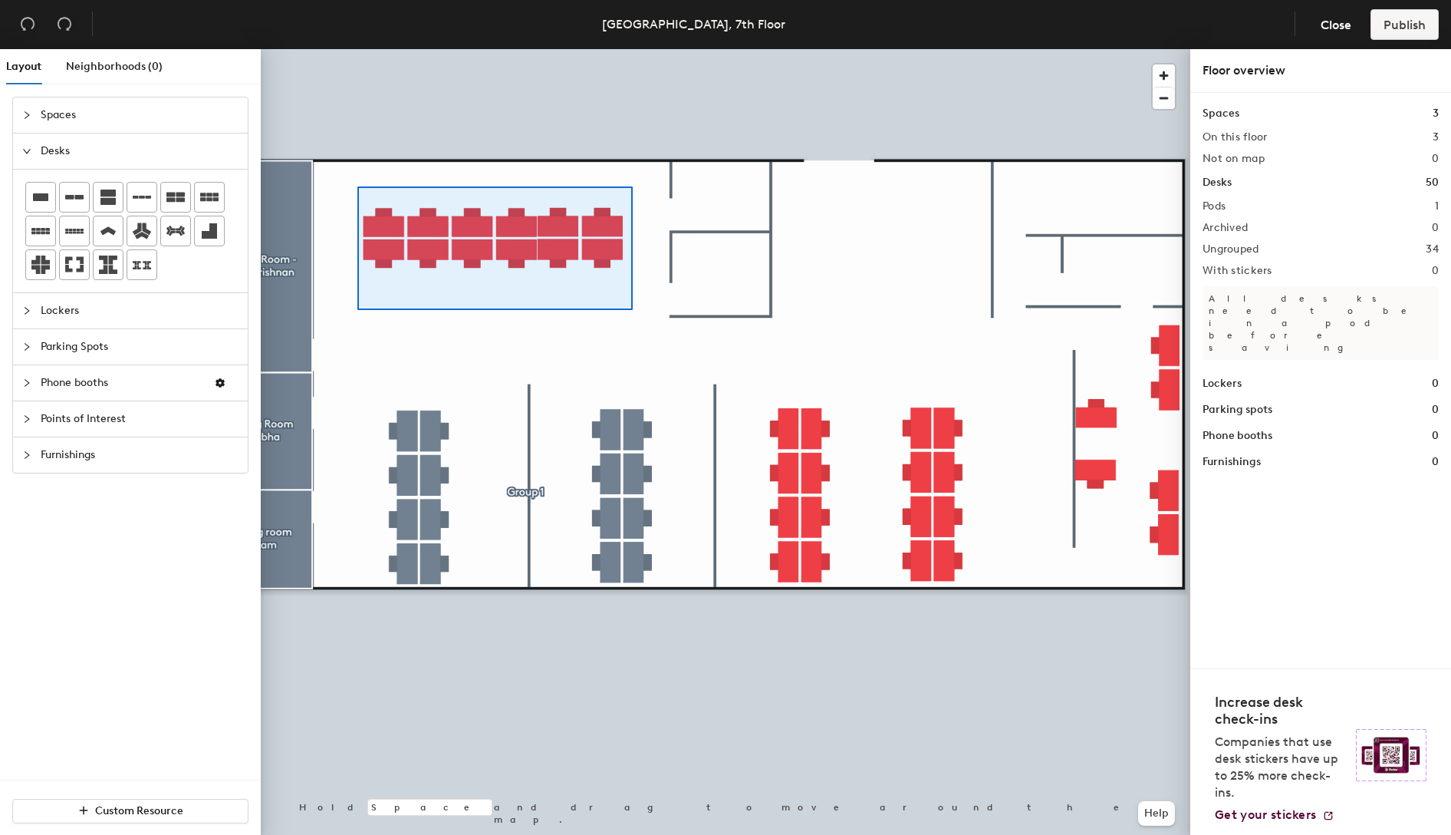
click at [357, 49] on div at bounding box center [726, 49] width 930 height 0
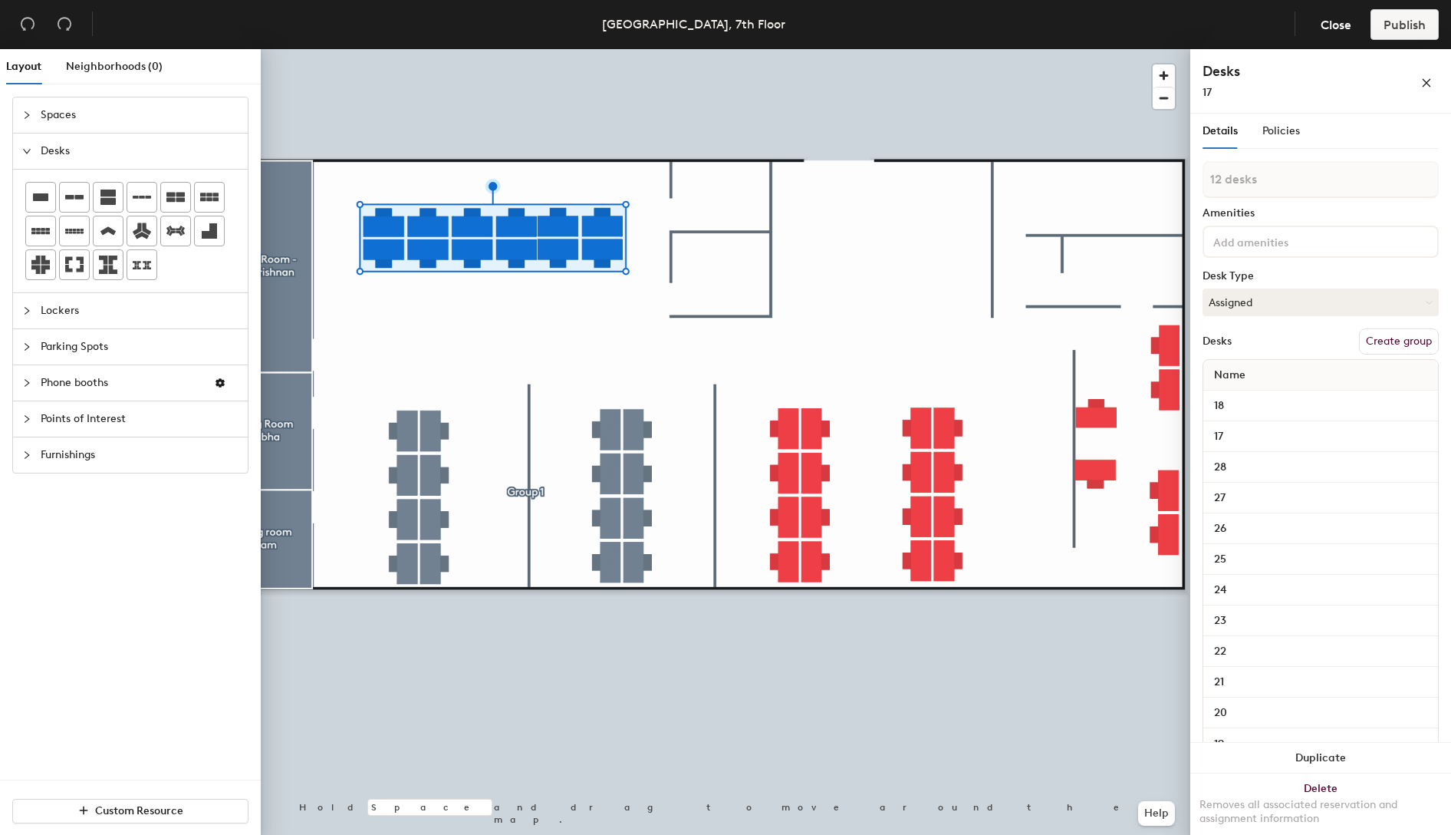
click at [1364, 339] on button "Create group" at bounding box center [1399, 341] width 80 height 26
click at [1175, 179] on div "Layout Neighborhoods (0) Spaces Desks Lockers Parking Spots Phone booths Points…" at bounding box center [725, 445] width 1451 height 792
type input "Group 2"
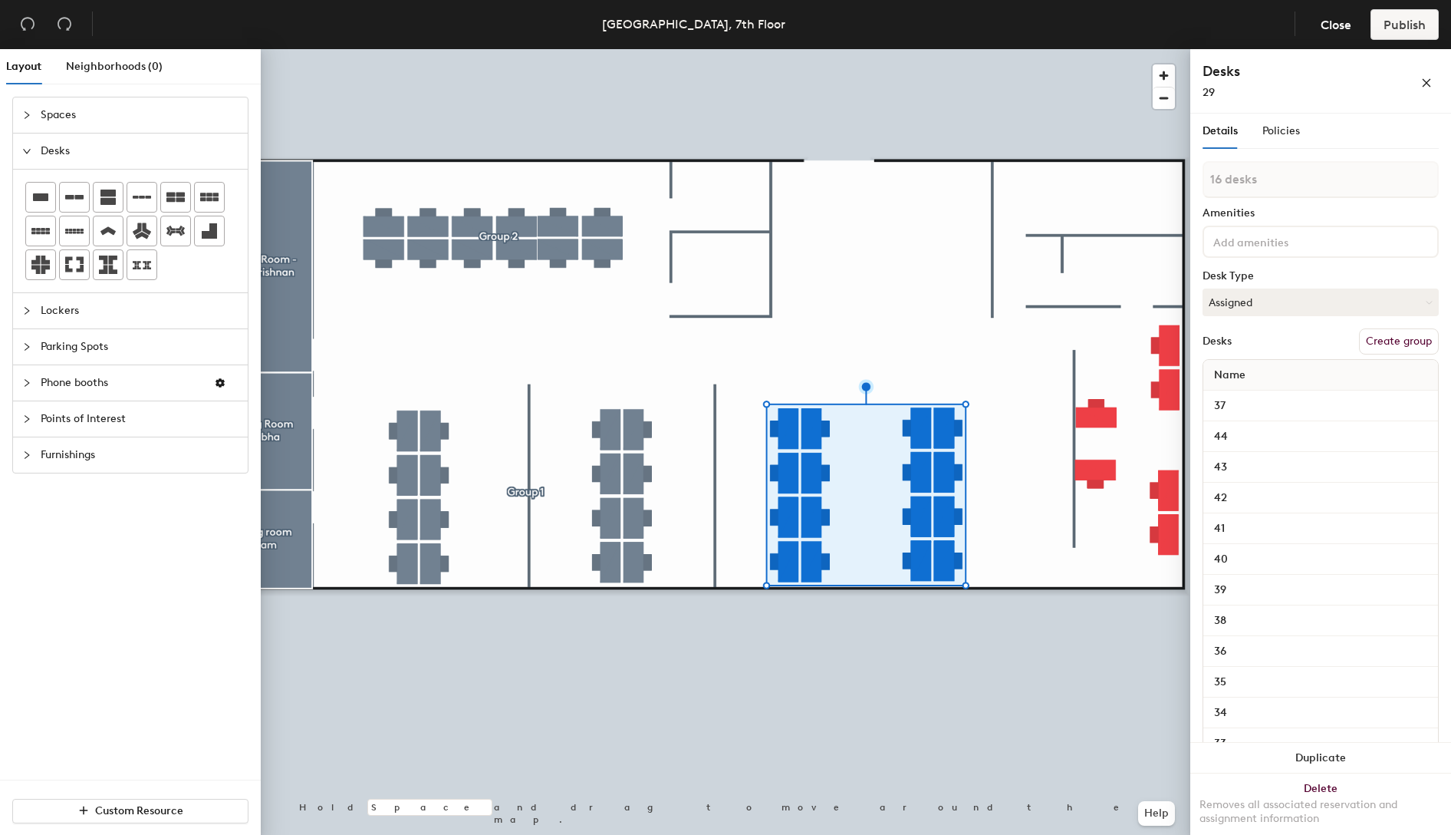
click at [1398, 342] on button "Create group" at bounding box center [1399, 341] width 80 height 26
drag, startPoint x: 1287, startPoint y: 172, endPoint x: 1201, endPoint y: 173, distance: 85.9
click at [1201, 173] on div "Details Policies Pod 3 Amenities Desk Type Assigned Desks Ungroup Name 37 44 43…" at bounding box center [1320, 477] width 261 height 727
type input "Group 3"
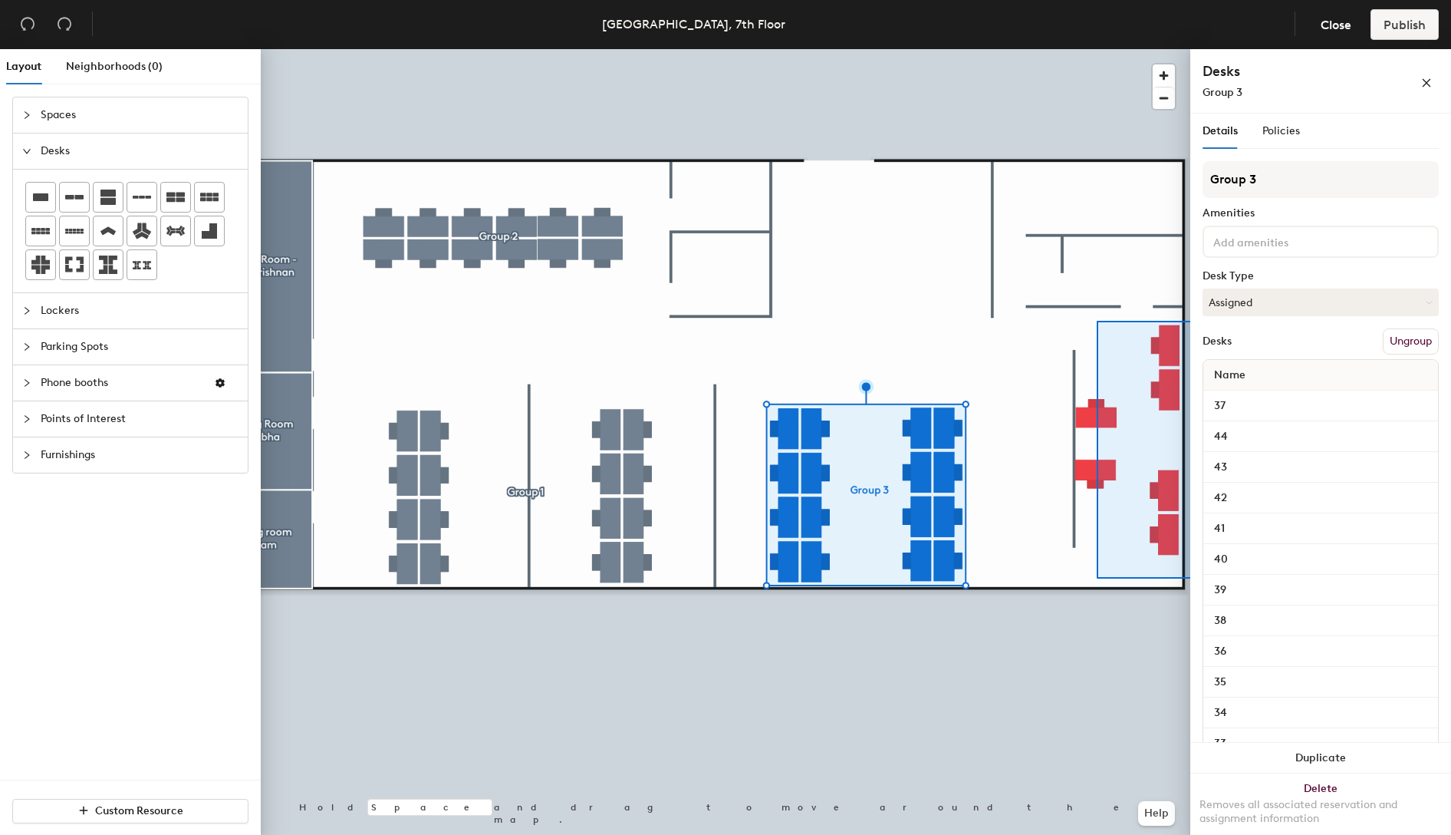
click at [1196, 578] on div "Layout Neighborhoods (0) Spaces Desks Lockers Parking Spots Phone booths Points…" at bounding box center [725, 445] width 1451 height 792
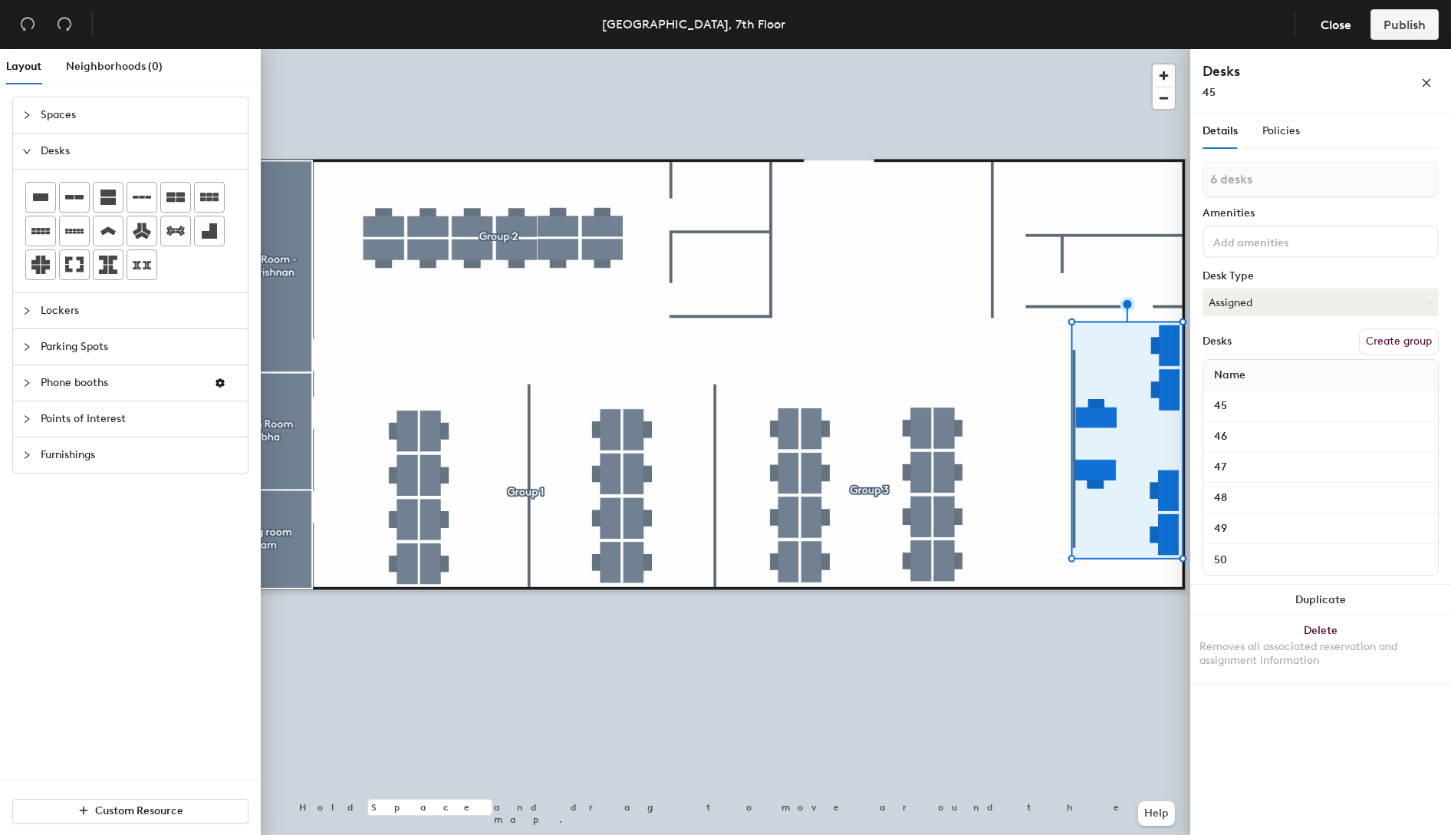
click at [1390, 340] on button "Create group" at bounding box center [1399, 341] width 80 height 26
drag, startPoint x: 1221, startPoint y: 180, endPoint x: 1192, endPoint y: 180, distance: 29.1
click at [1192, 180] on div "Details Policies Pod 4 Amenities Desk Type Assigned Desks Ungroup Name 45 46 47…" at bounding box center [1320, 477] width 261 height 727
type input "Group 4"
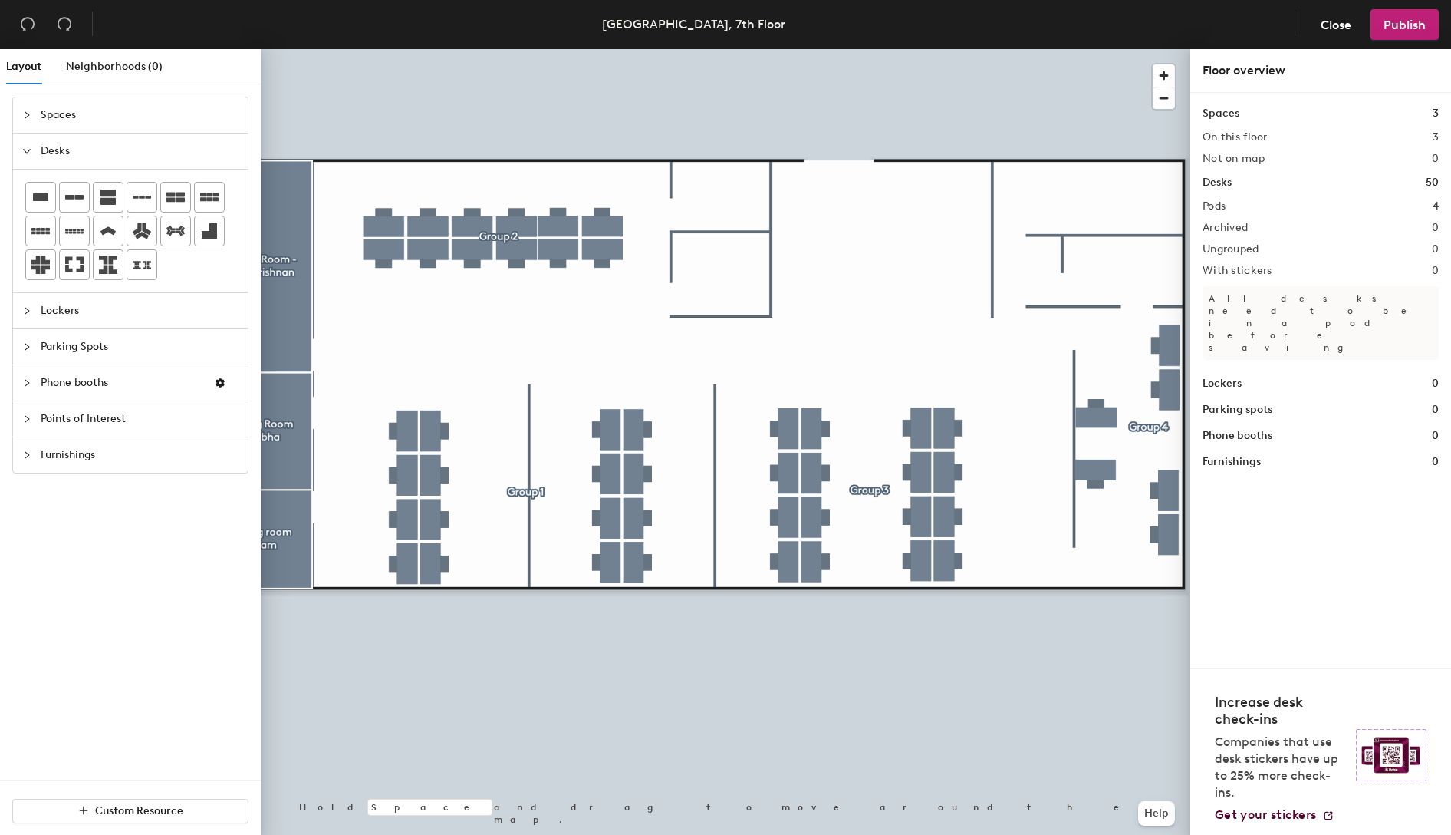
click at [34, 413] on div at bounding box center [31, 418] width 18 height 17
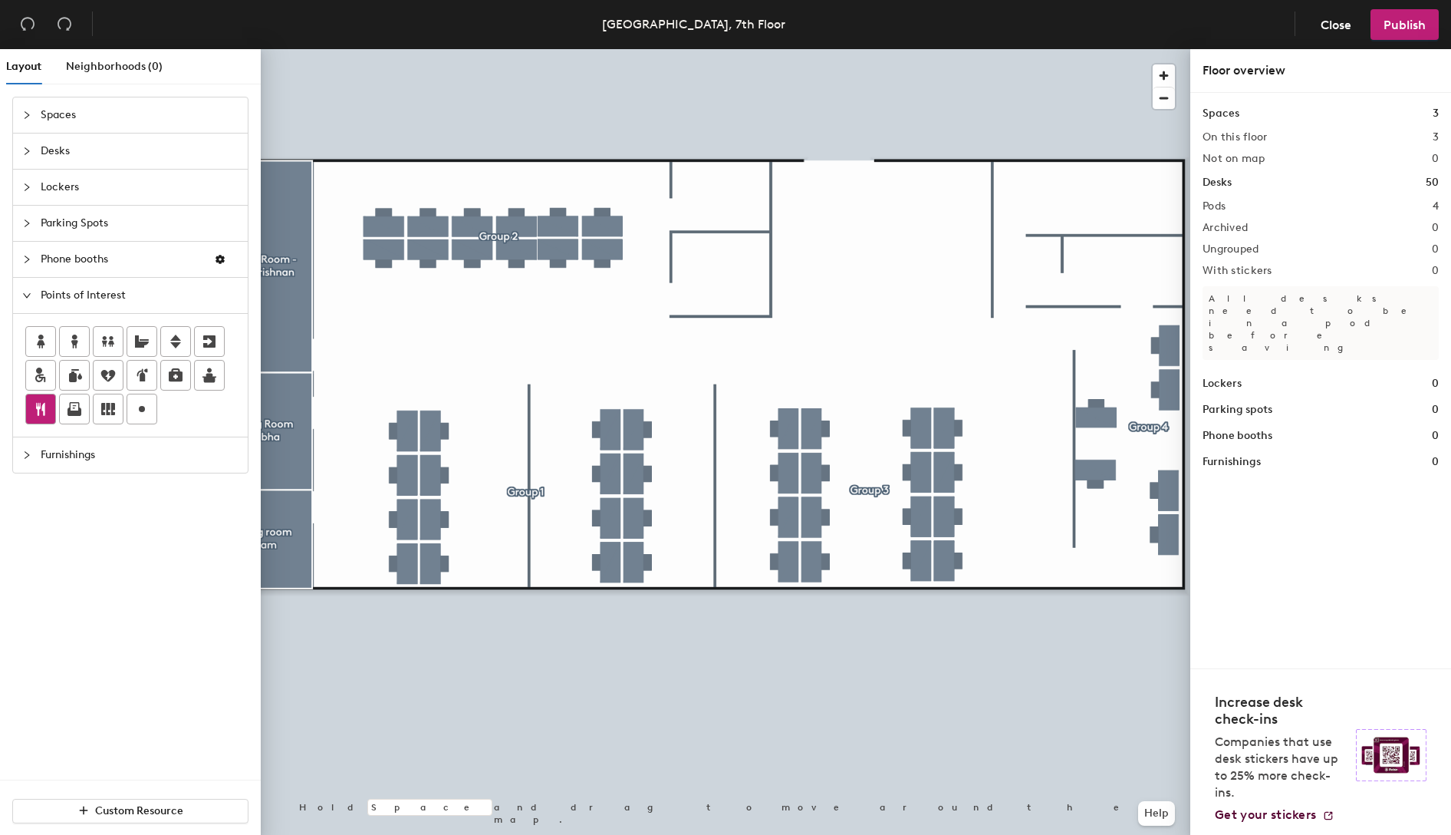
click at [47, 407] on icon at bounding box center [40, 409] width 18 height 18
click at [143, 341] on icon at bounding box center [142, 341] width 14 height 12
click at [1164, 195] on input "Gender-neutral restroom" at bounding box center [1236, 194] width 159 height 21
drag, startPoint x: 1161, startPoint y: 192, endPoint x: 1170, endPoint y: 197, distance: 10.7
click at [1170, 197] on input "Gender-neutral restroom" at bounding box center [1236, 194] width 159 height 21
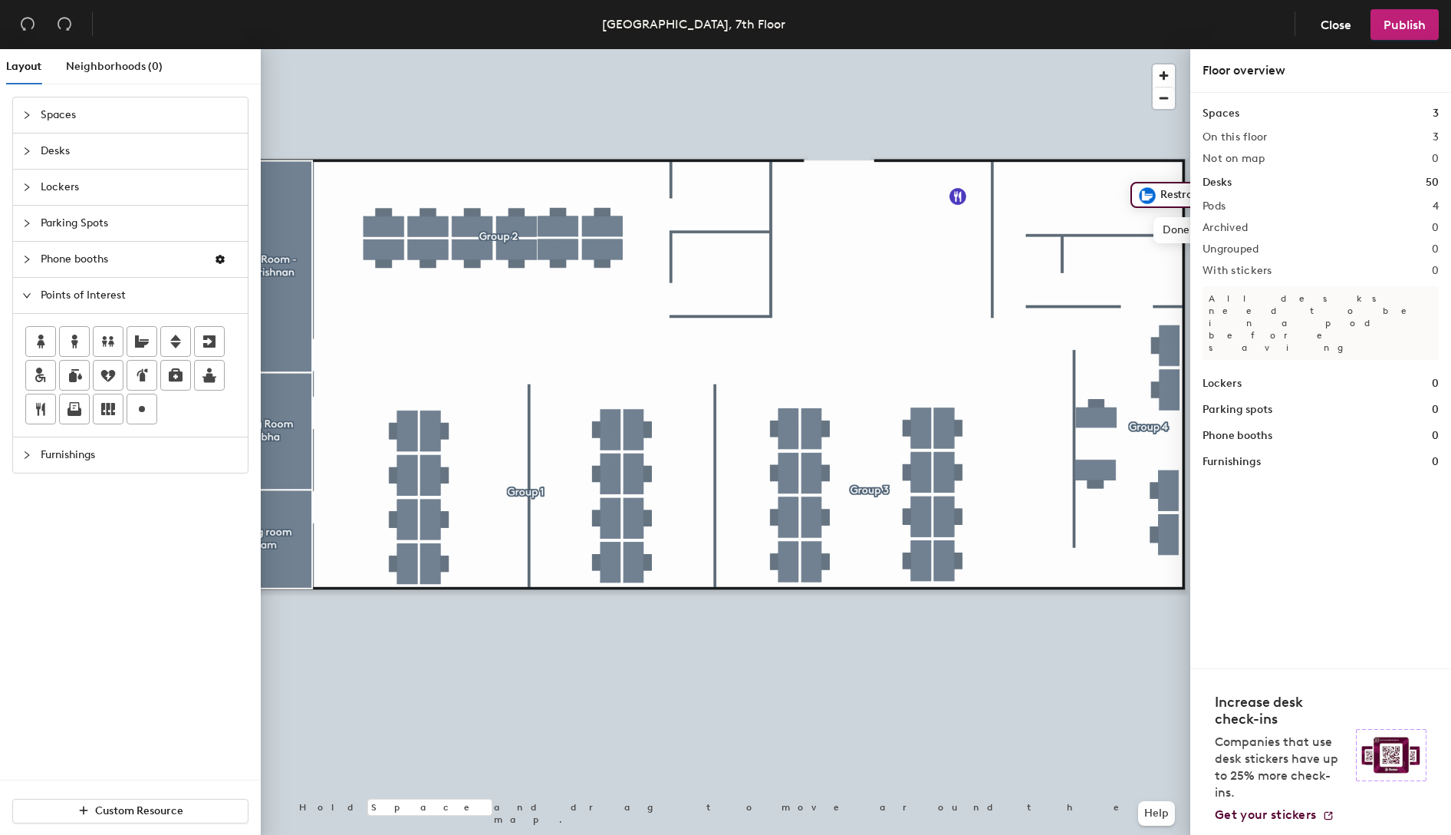
type input "Restroom"
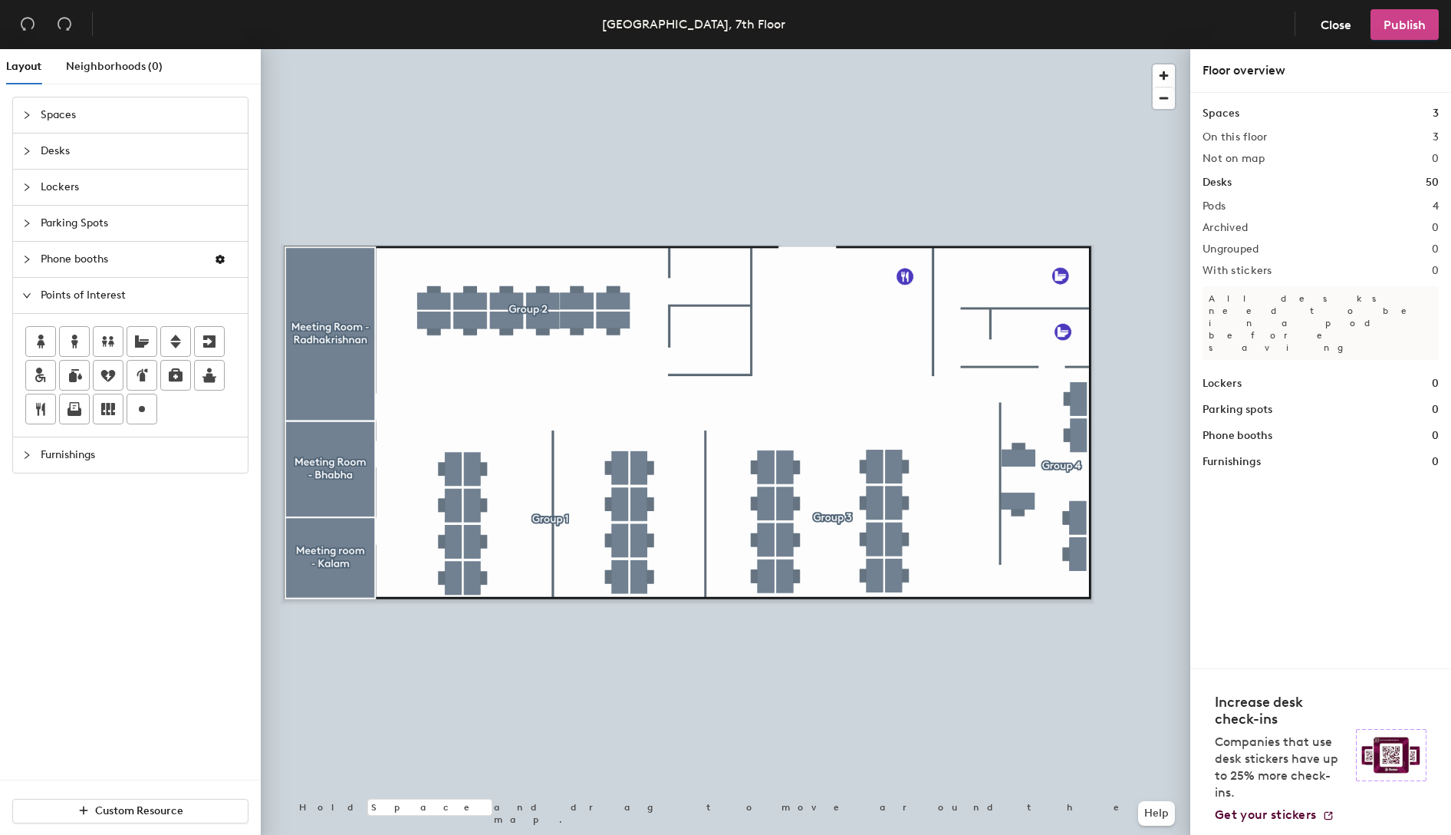
click at [1408, 19] on span "Publish" at bounding box center [1405, 25] width 42 height 15
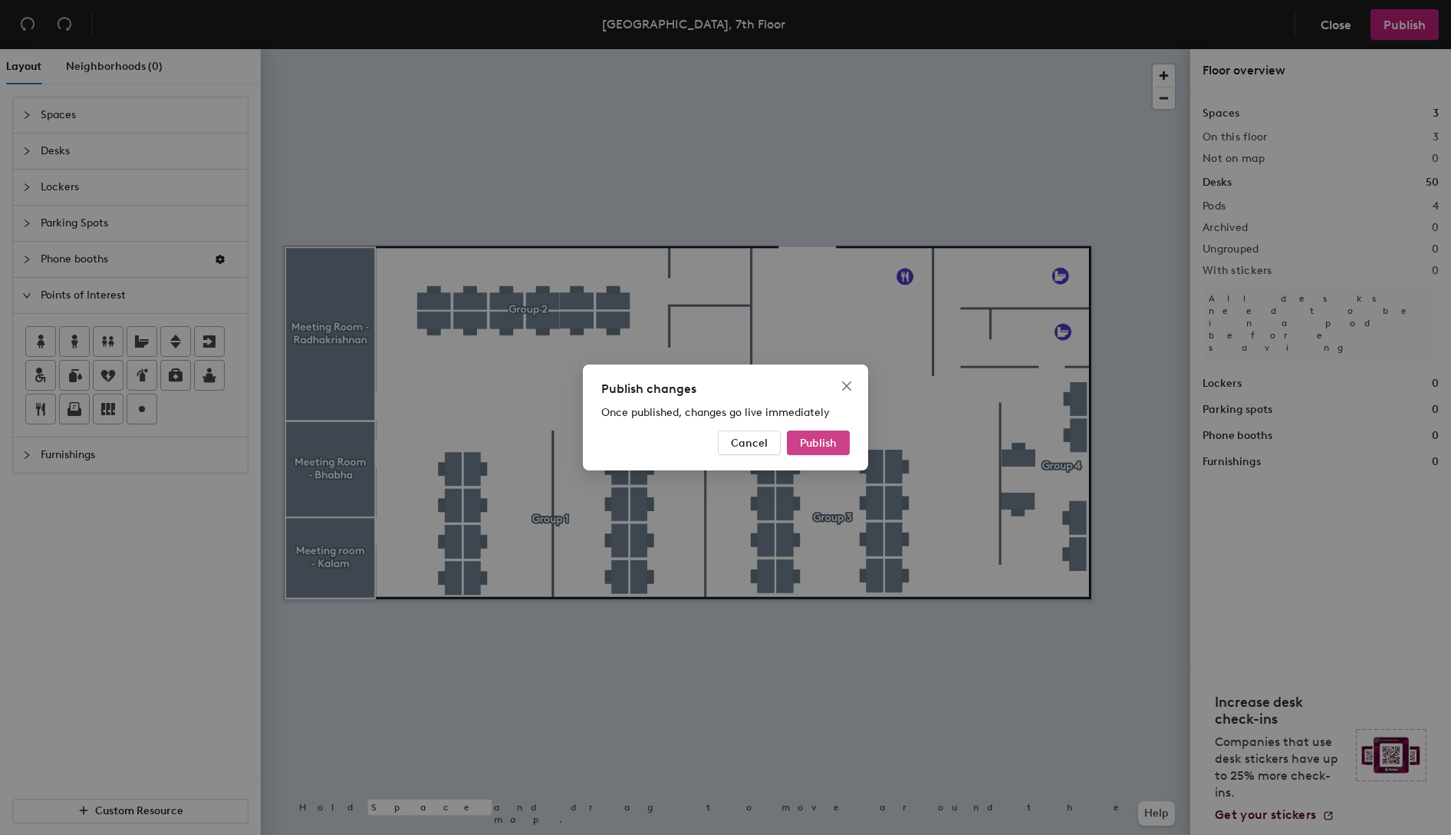
click at [834, 443] on span "Publish" at bounding box center [818, 442] width 37 height 13
